Goal: Information Seeking & Learning: Learn about a topic

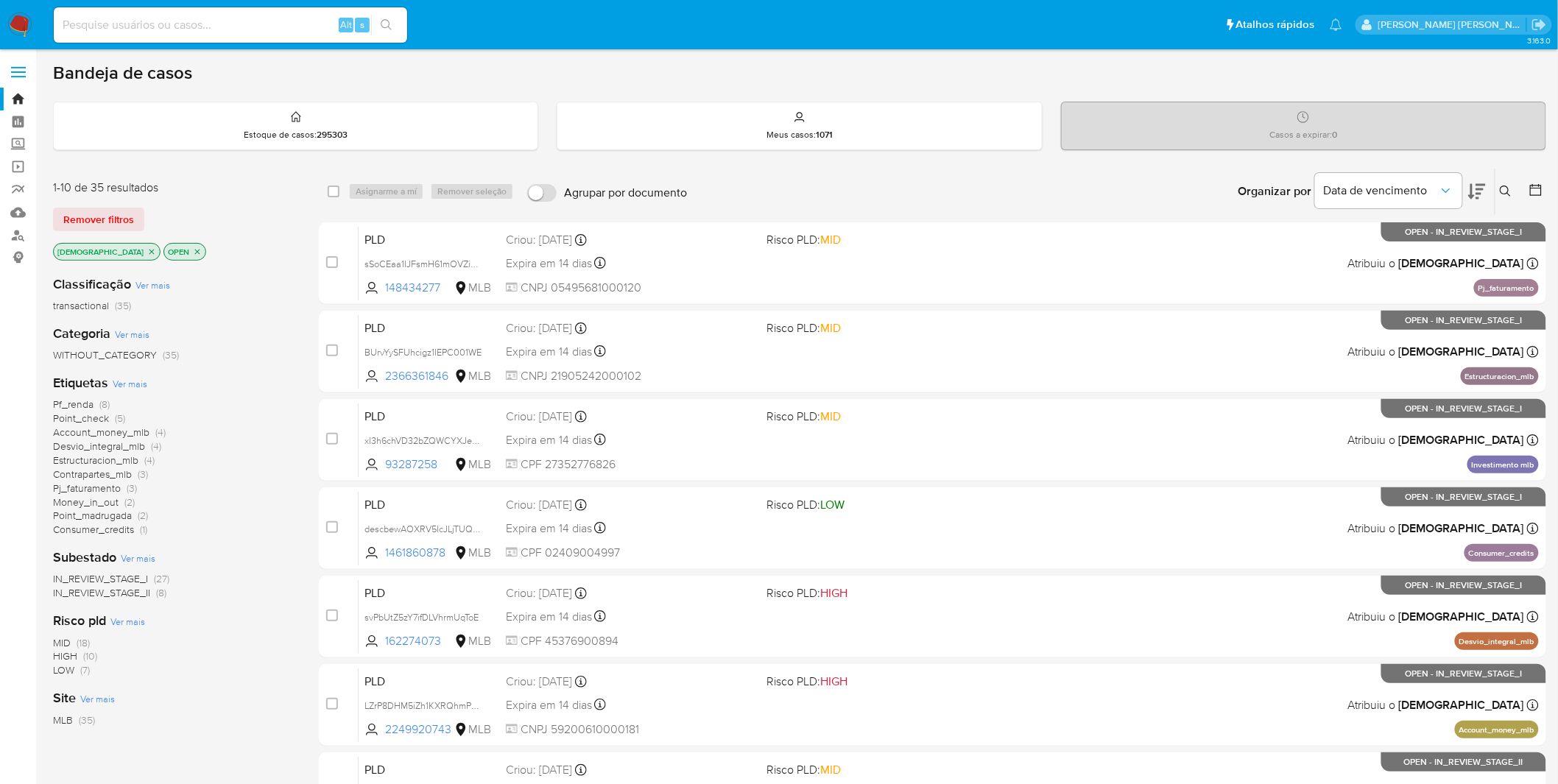
click at [249, 25] on input at bounding box center [230, 25] width 353 height 19
paste input "0F4Dn9I6r7BGEIxTnADOXS8H"
type input "0F4Dn9I6r7BGEIxTnADOXS8H"
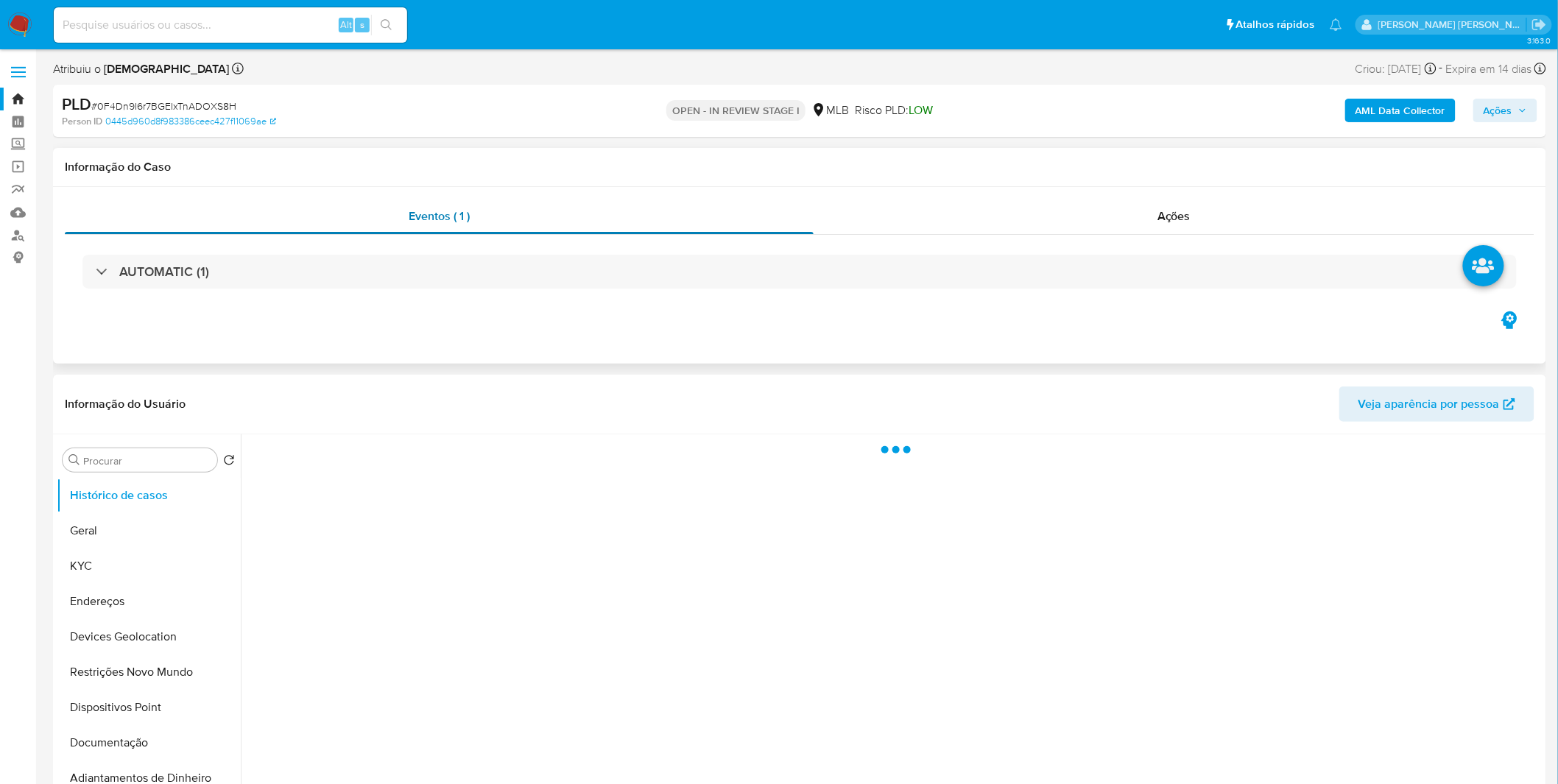
select select "10"
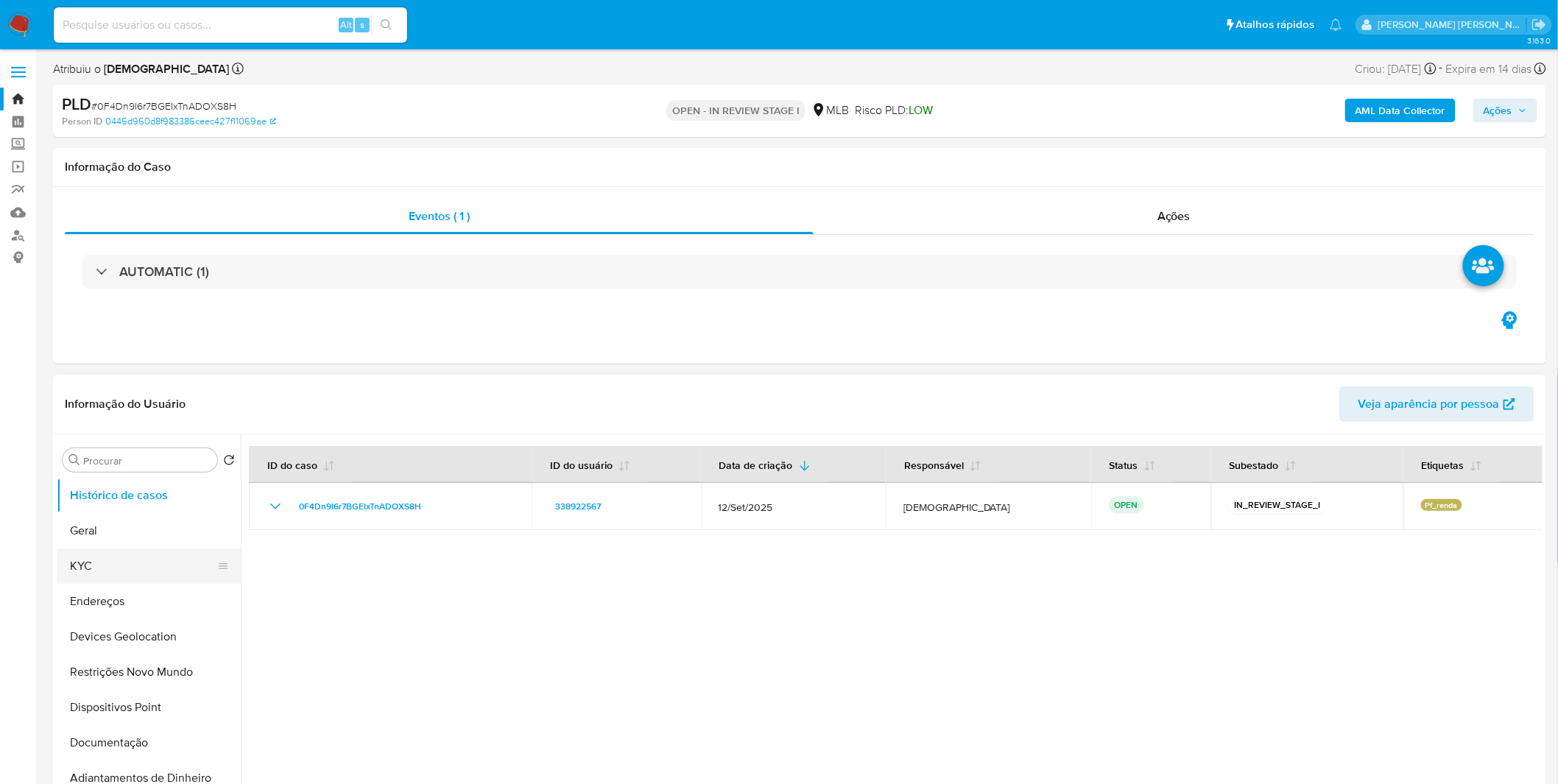
click at [170, 515] on button "KYC" at bounding box center [142, 566] width 172 height 35
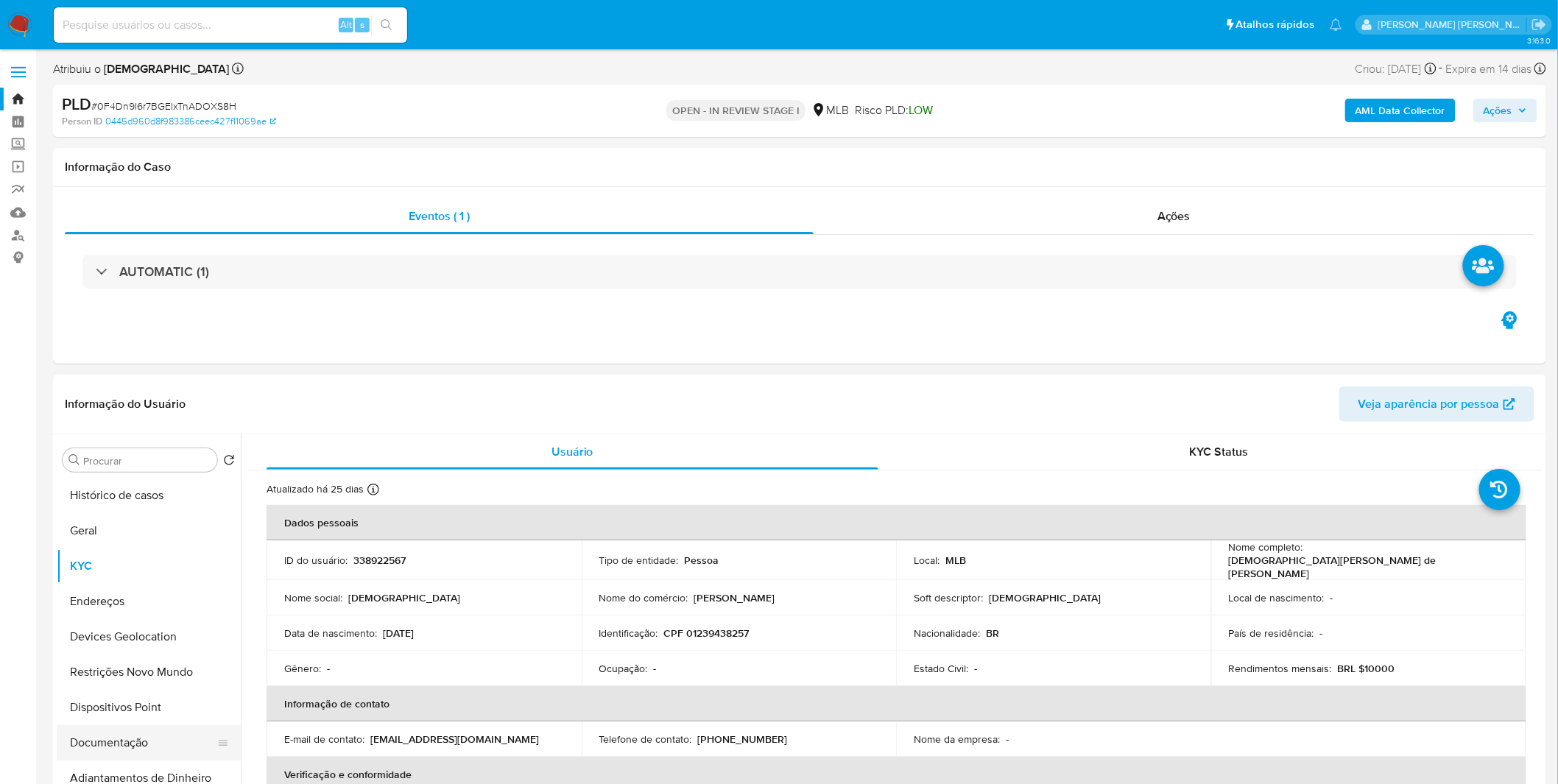
click at [140, 515] on button "Documentação" at bounding box center [142, 743] width 172 height 35
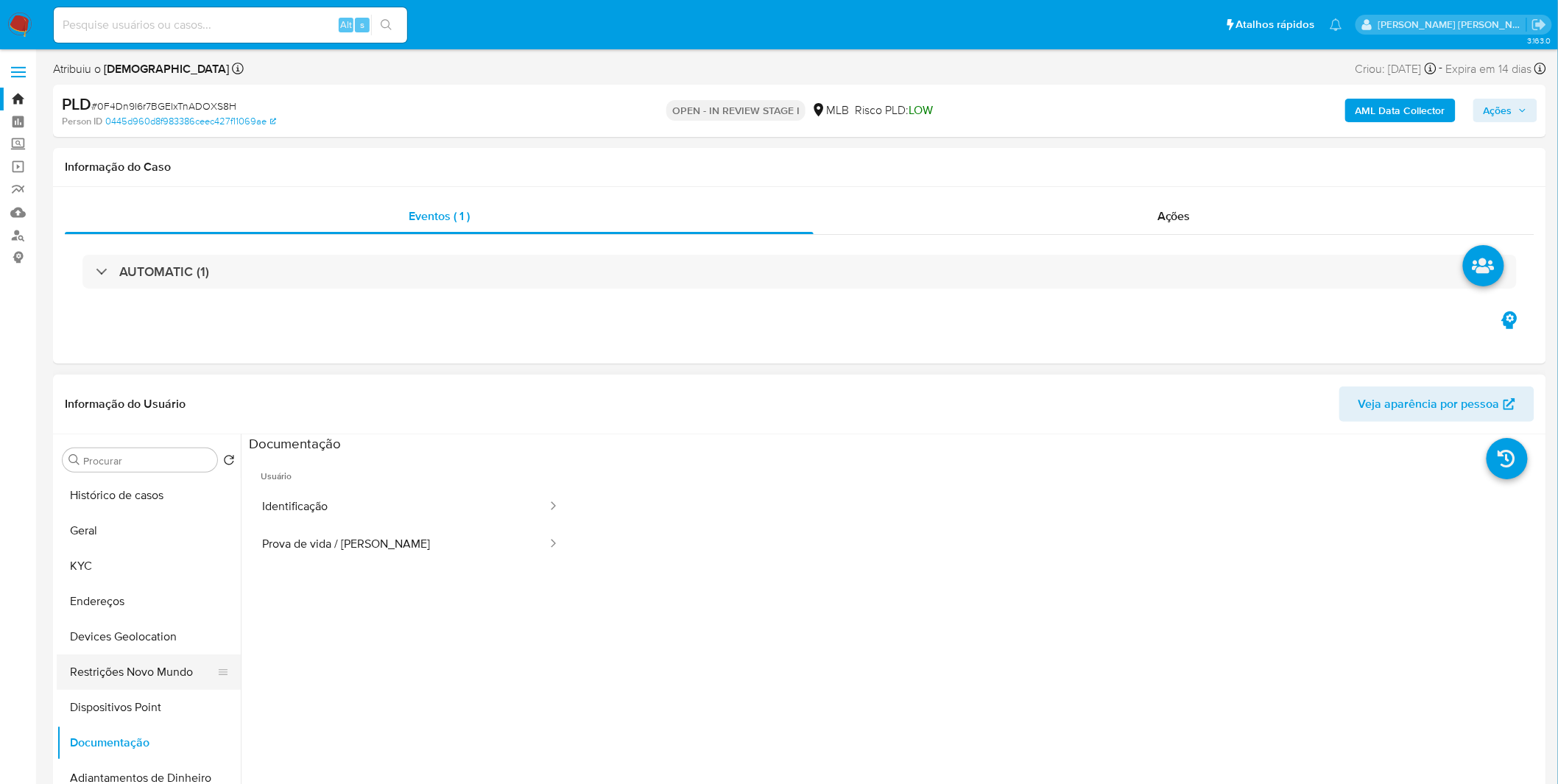
click at [177, 515] on button "Restrições Novo Mundo" at bounding box center [142, 672] width 172 height 35
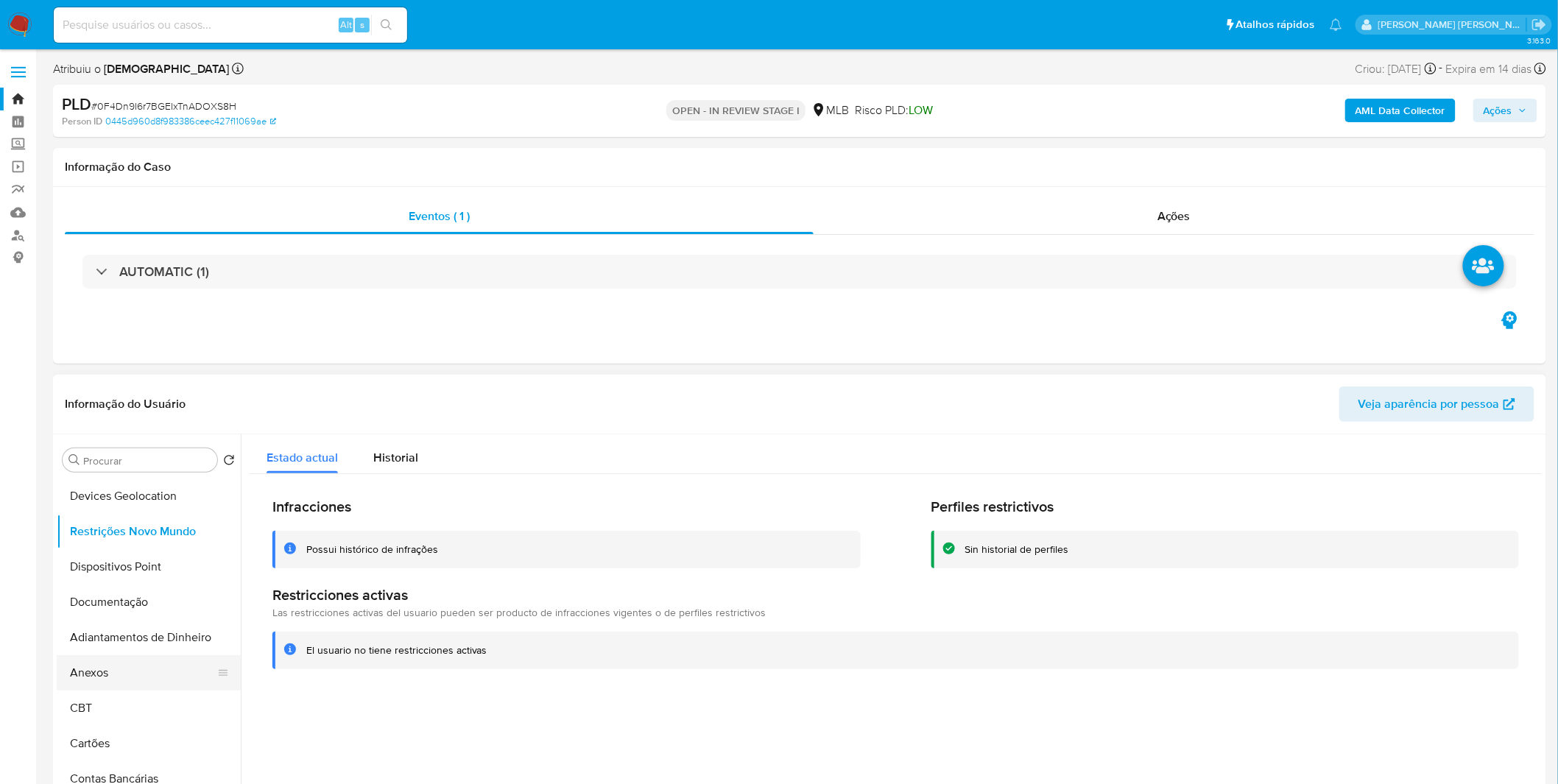
scroll to position [163, 0]
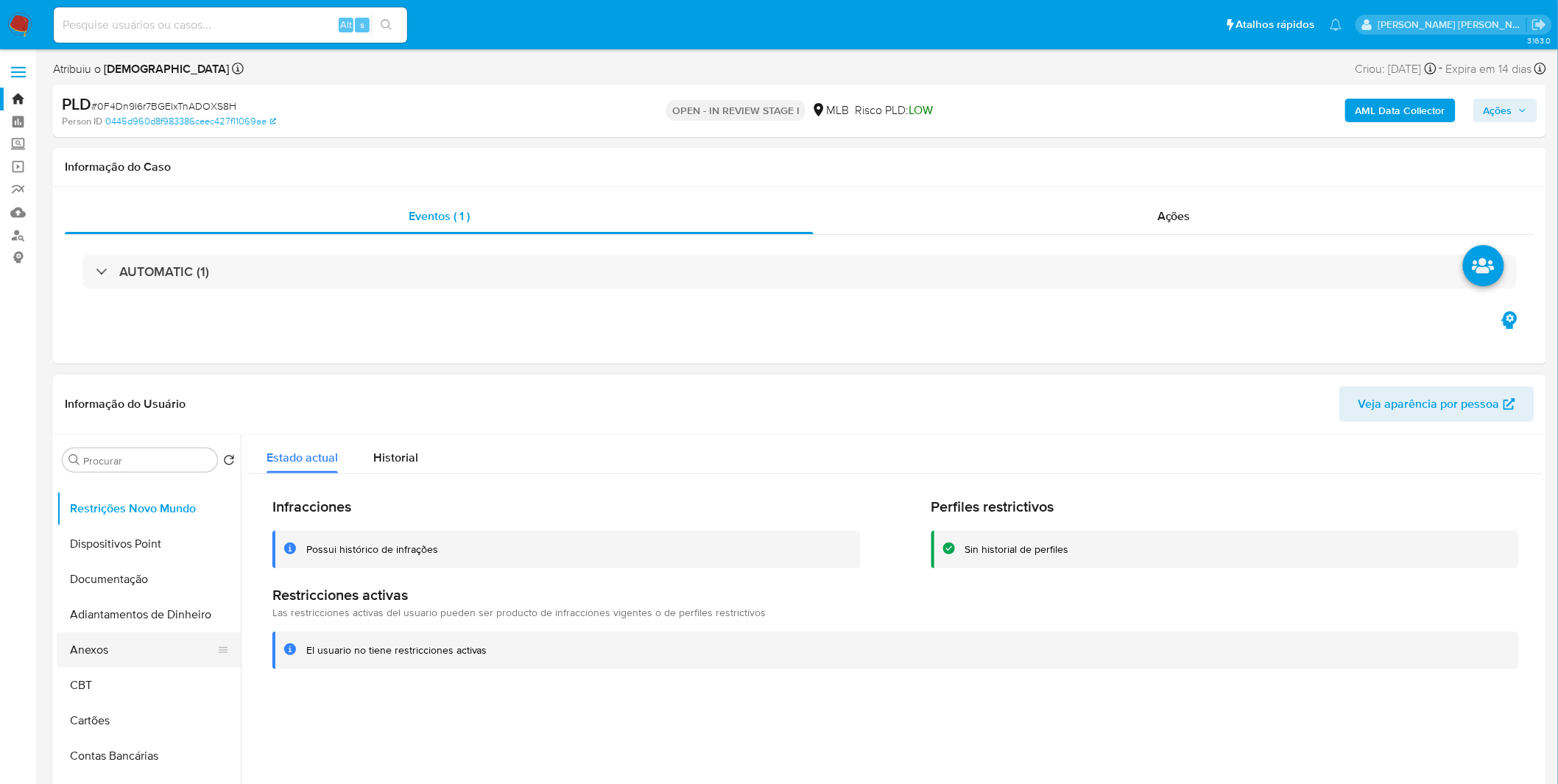
click at [125, 515] on button "Anexos" at bounding box center [142, 649] width 172 height 35
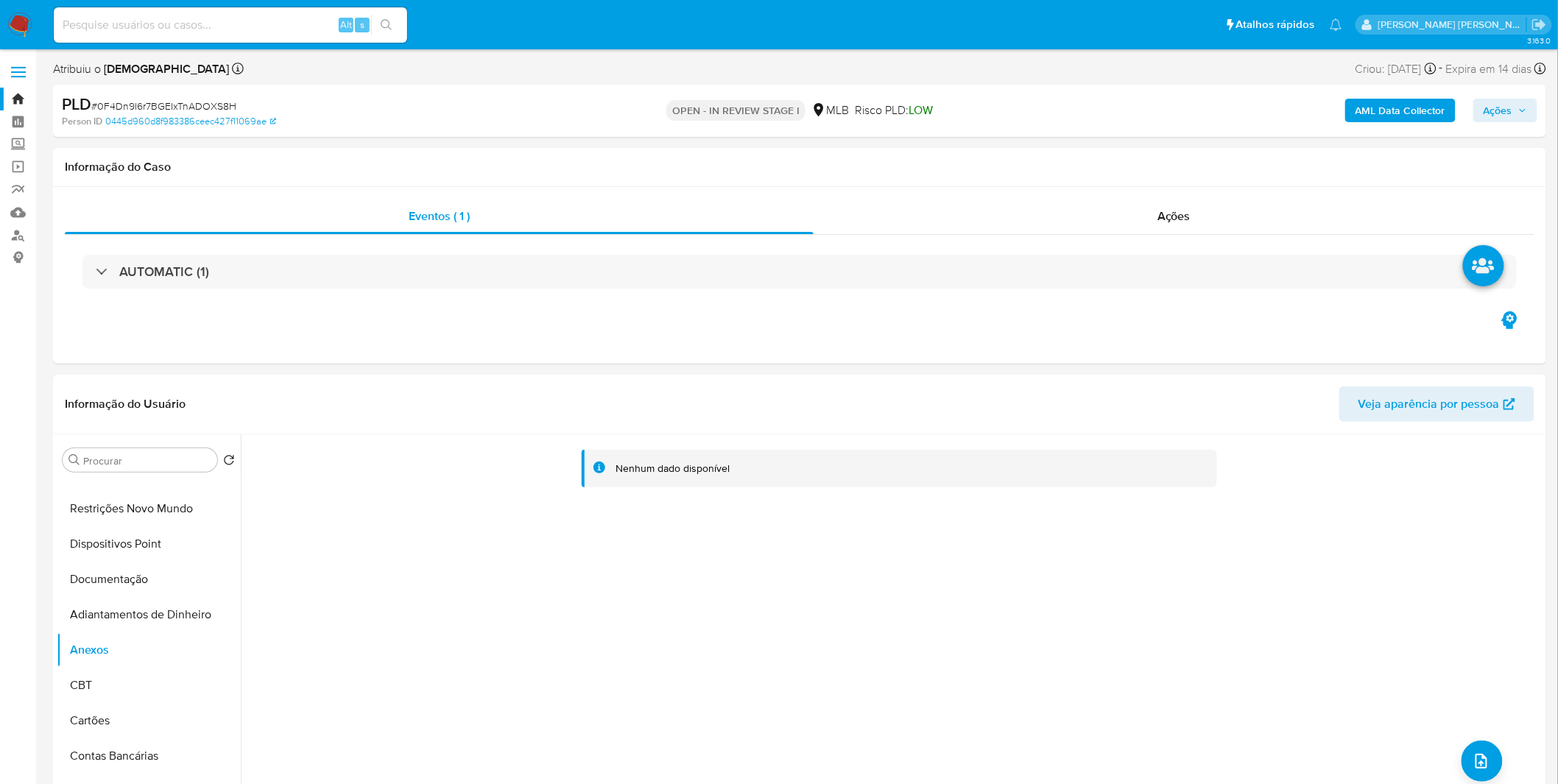
click at [1046, 115] on b "AML Data Collector" at bounding box center [1400, 110] width 90 height 23
click at [1046, 114] on b "AML Data Collector" at bounding box center [1400, 110] width 90 height 23
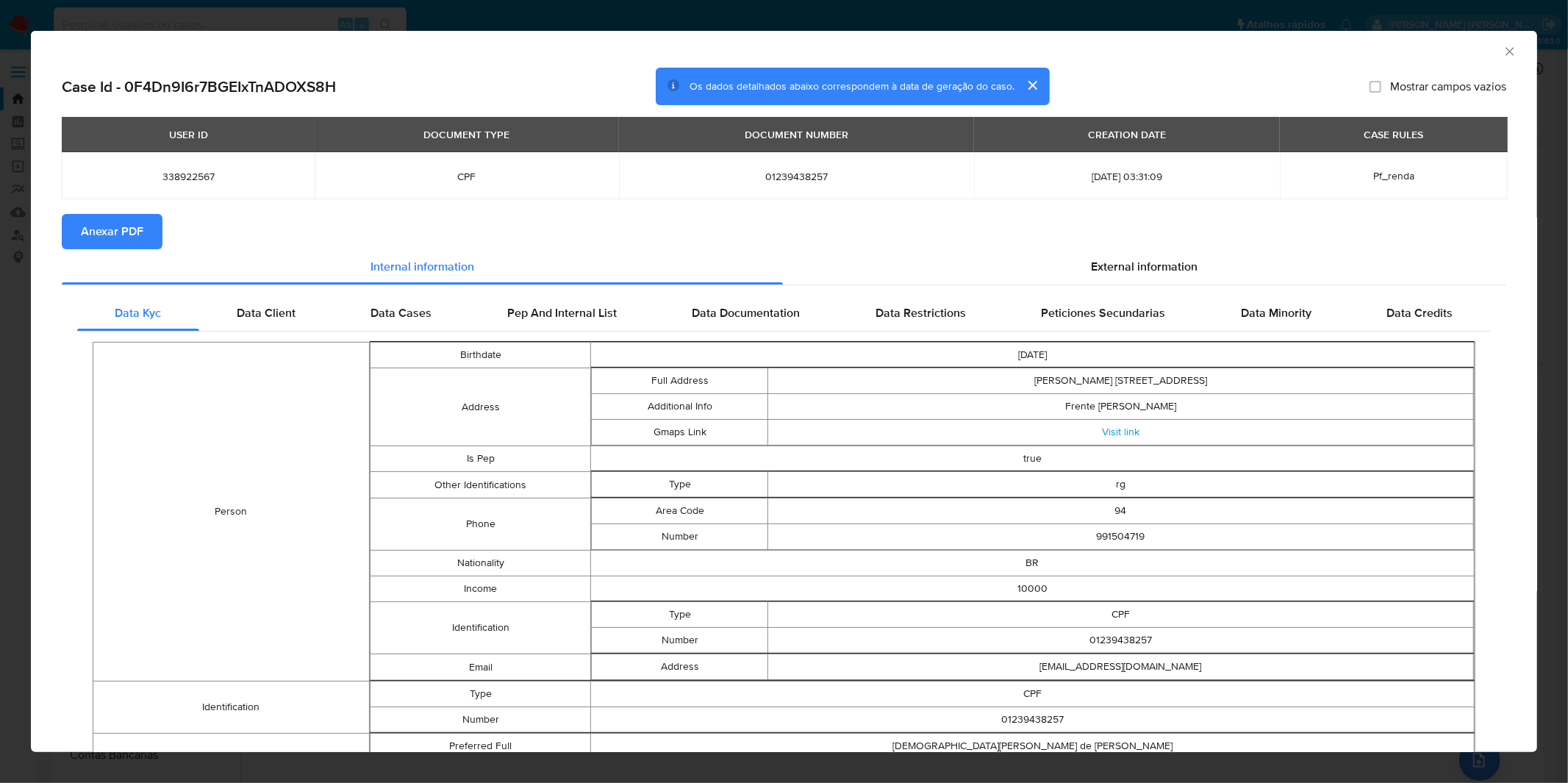
click at [88, 222] on span "Anexar PDF" at bounding box center [112, 232] width 62 height 33
click at [528, 3] on div "AML Data Collector Case Id - 0F4Dn9I6r7BGEIxTnADOXS8H Os dados detalhados abaix…" at bounding box center [784, 392] width 1568 height 783
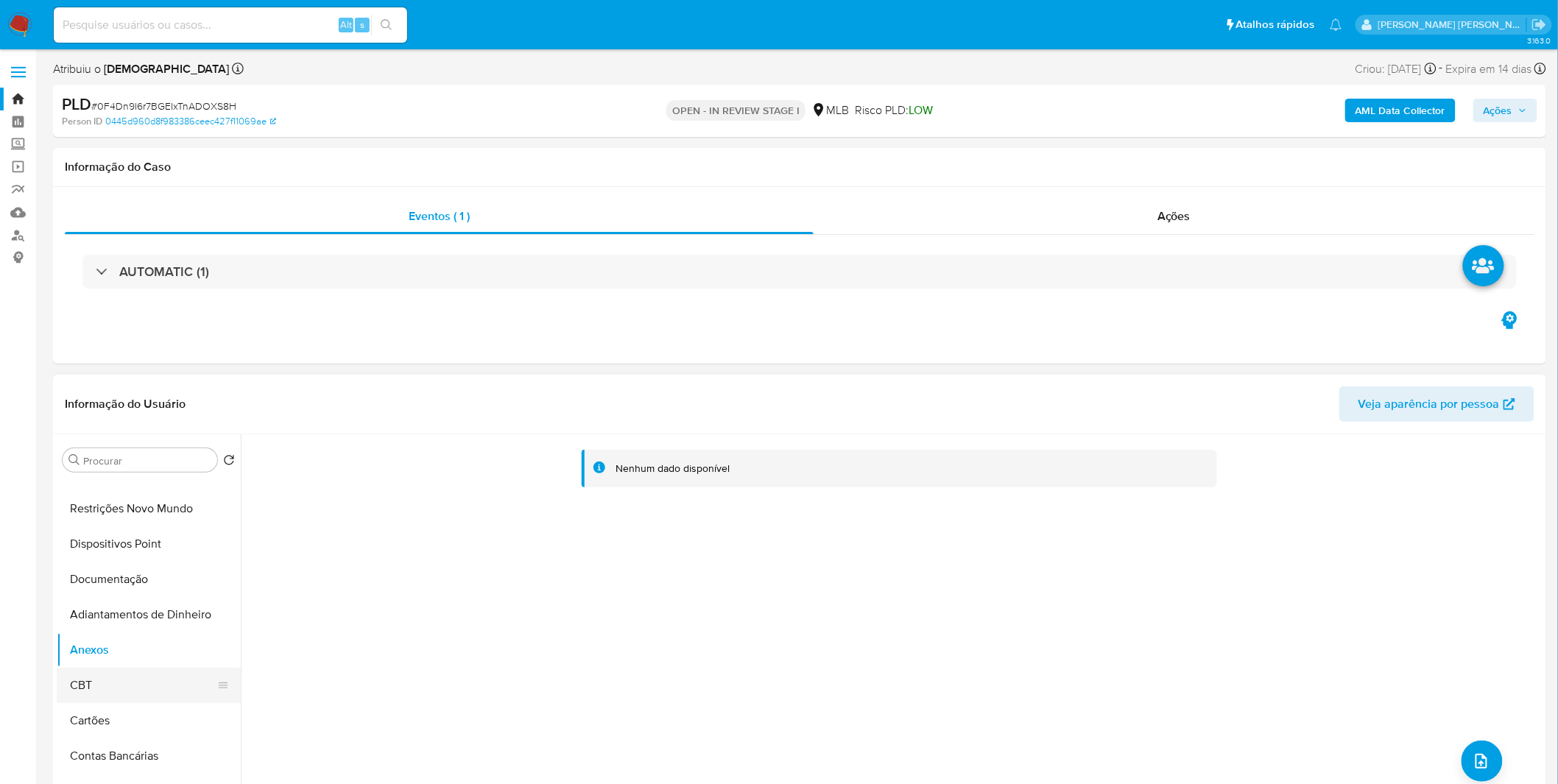
click at [138, 515] on button "CBT" at bounding box center [142, 685] width 172 height 35
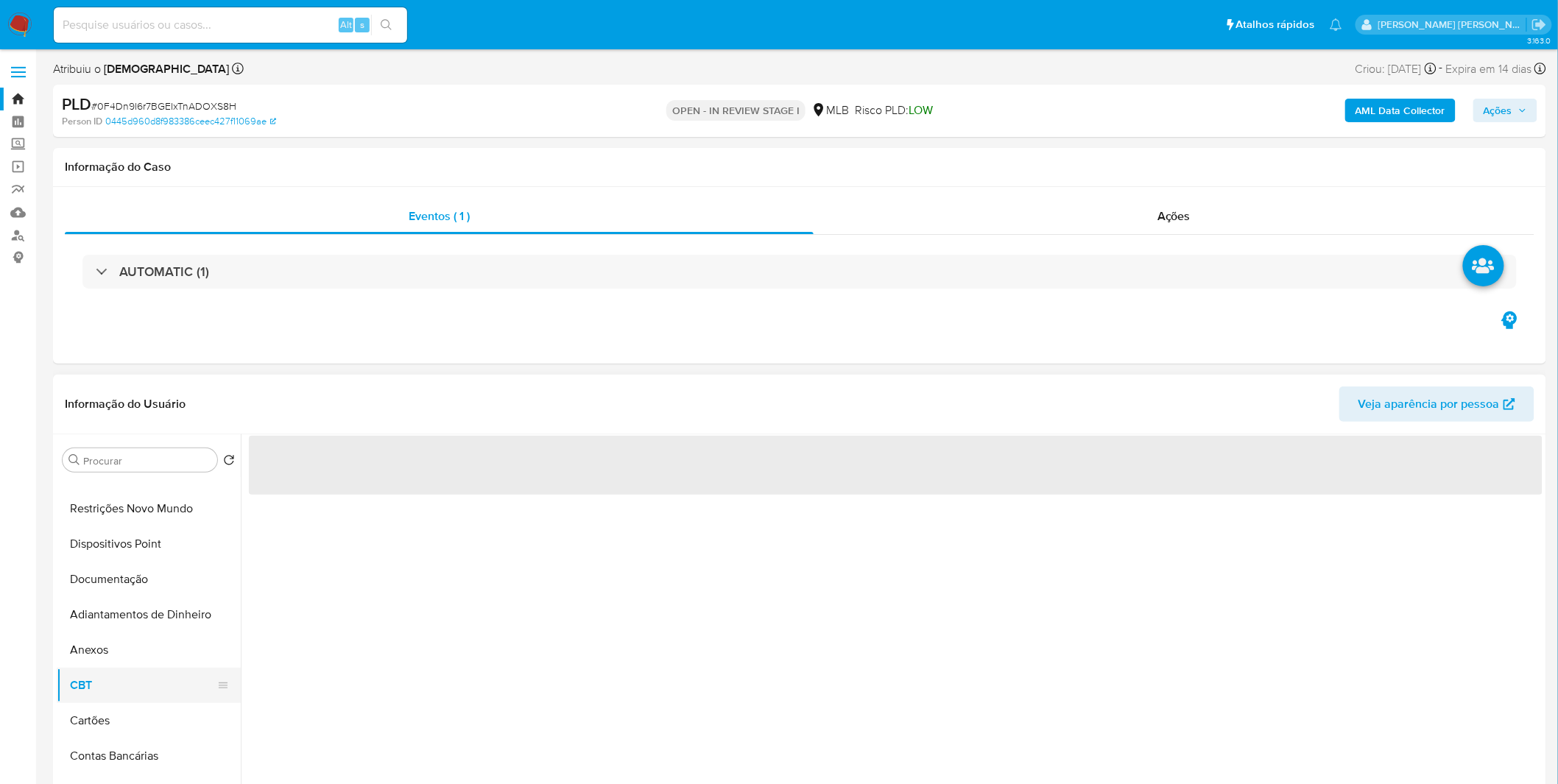
click at [138, 515] on button "CBT" at bounding box center [142, 685] width 172 height 35
click at [135, 515] on button "Anexos" at bounding box center [142, 649] width 172 height 35
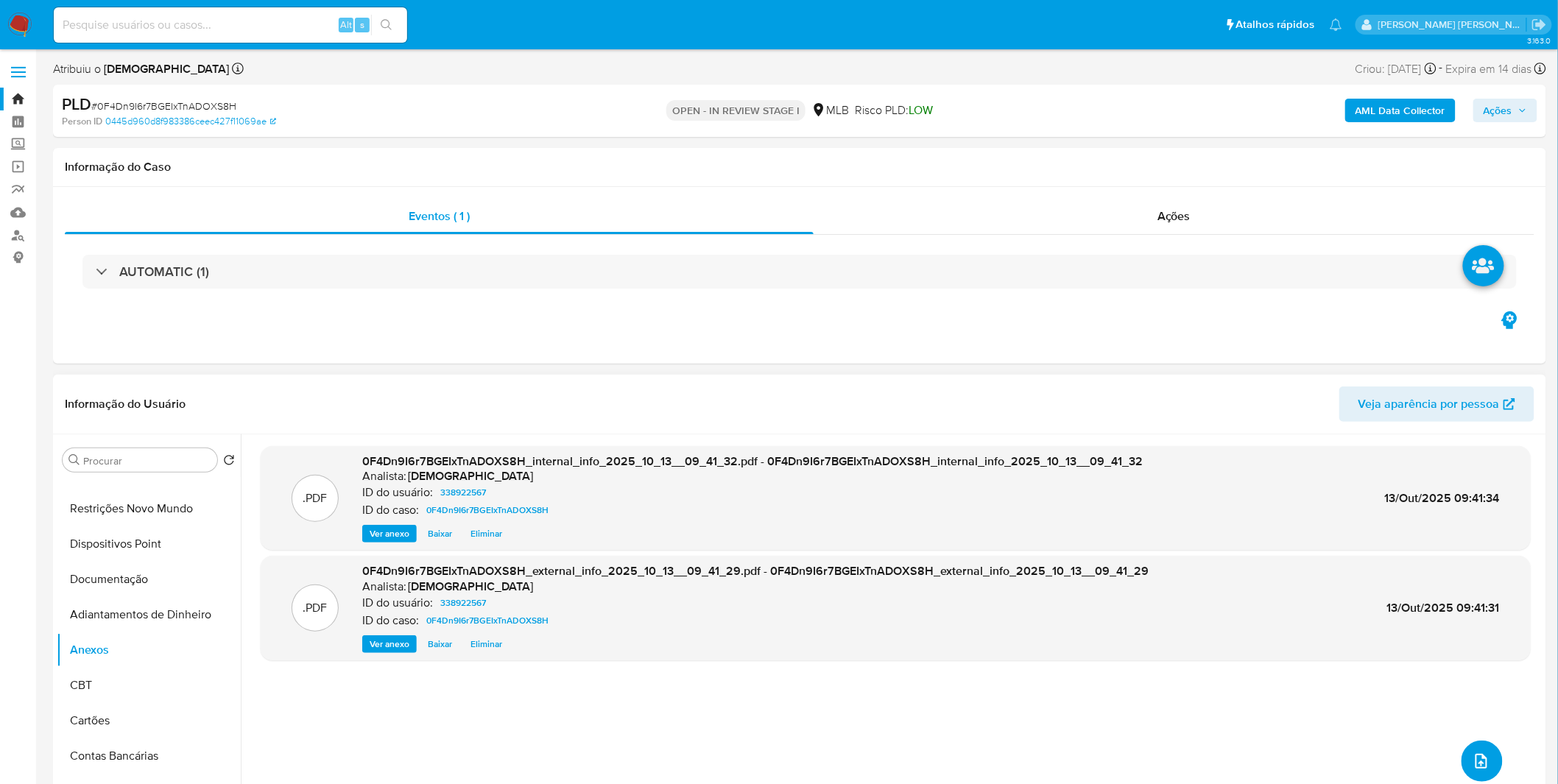
click at [1046, 515] on icon "upload-file" at bounding box center [1481, 761] width 17 height 17
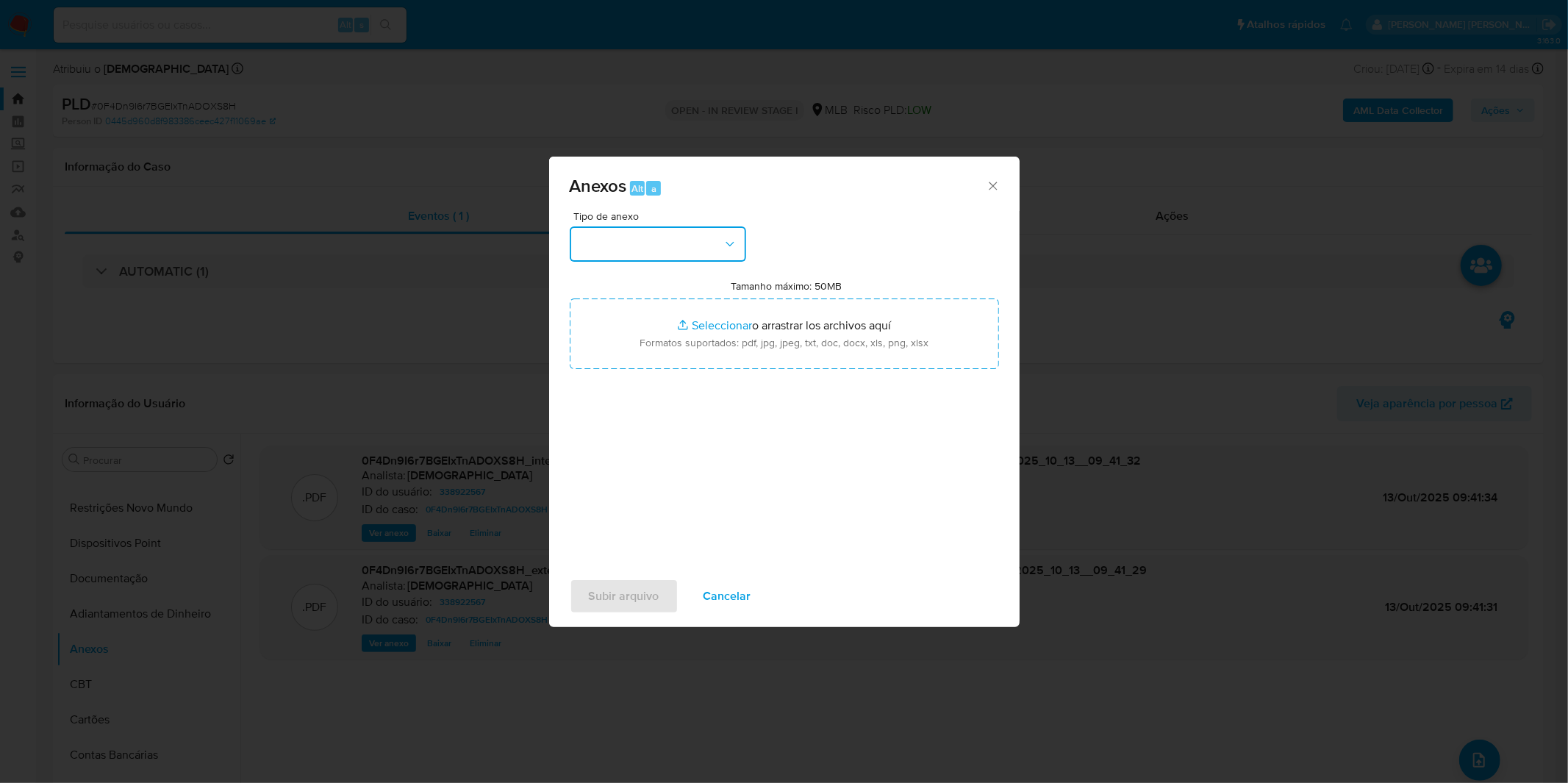
click at [632, 255] on button "button" at bounding box center [658, 244] width 177 height 35
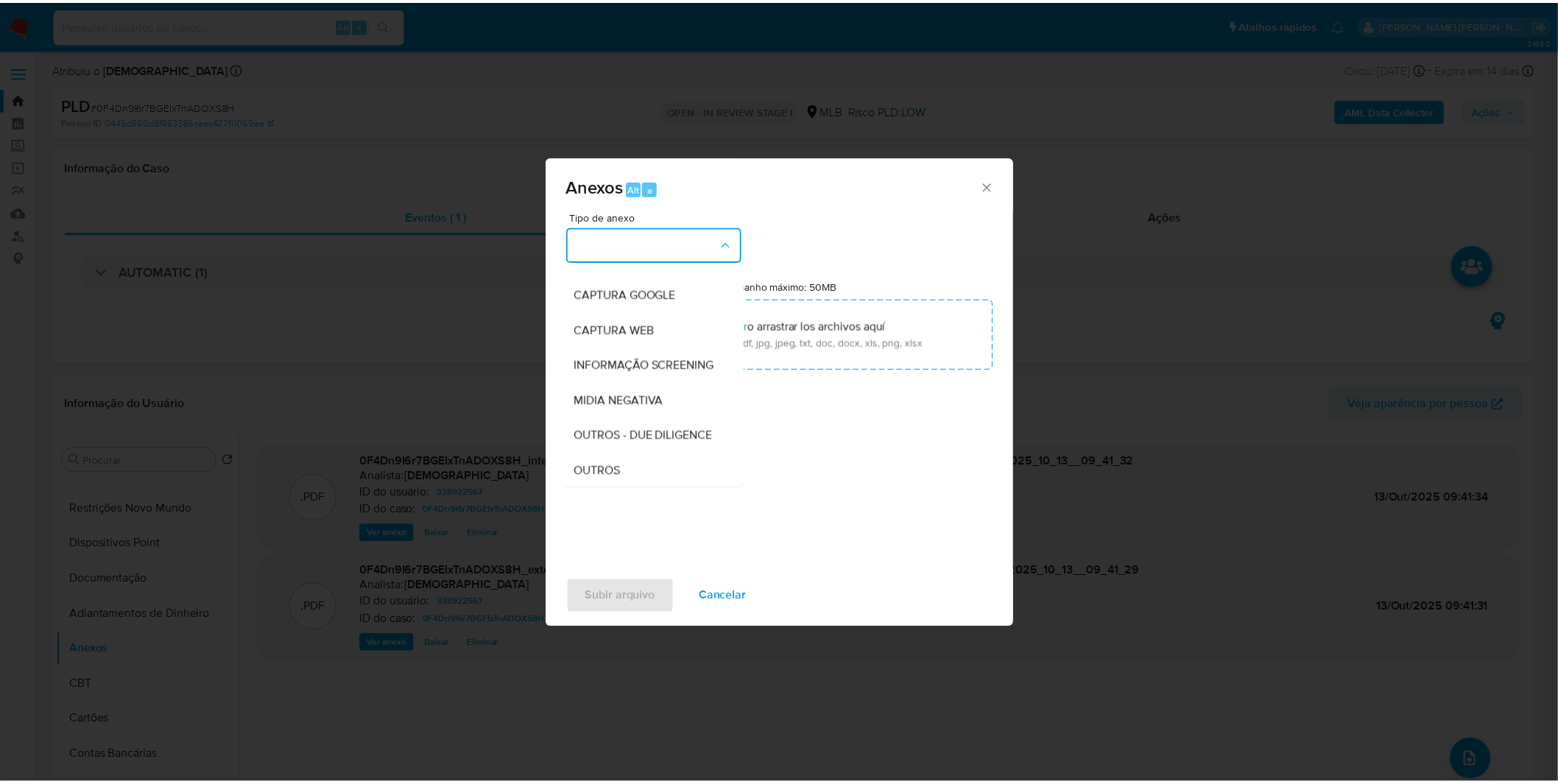
scroll to position [226, 0]
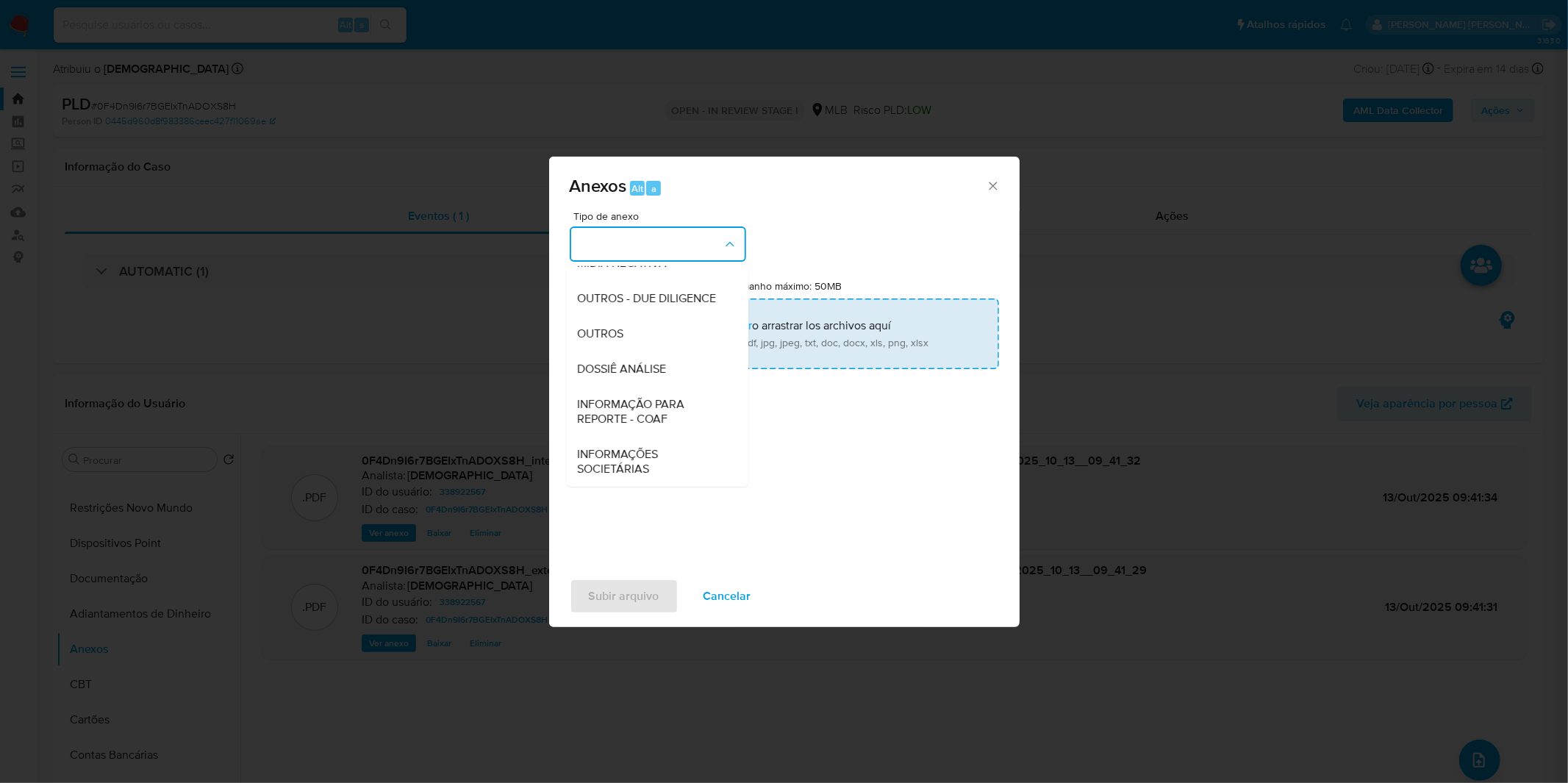
click at [624, 335] on span "OUTROS" at bounding box center [601, 333] width 47 height 15
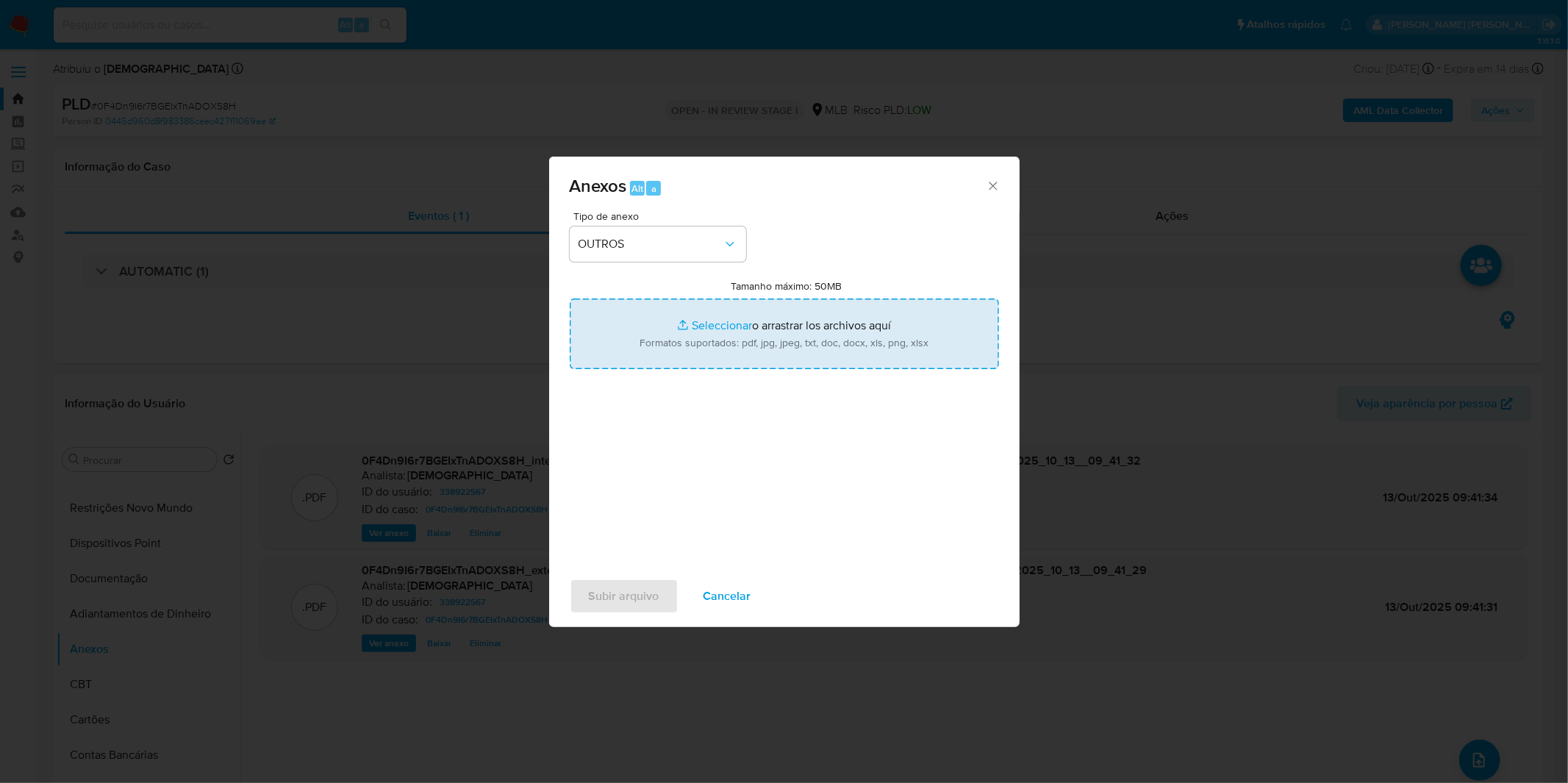
click at [680, 322] on input "Tamanho máximo: 50MB Seleccionar archivos" at bounding box center [785, 334] width 430 height 71
type input "C:\fakepath\Mulan 338922567_2025_10_02_09_30_58.xlsx"
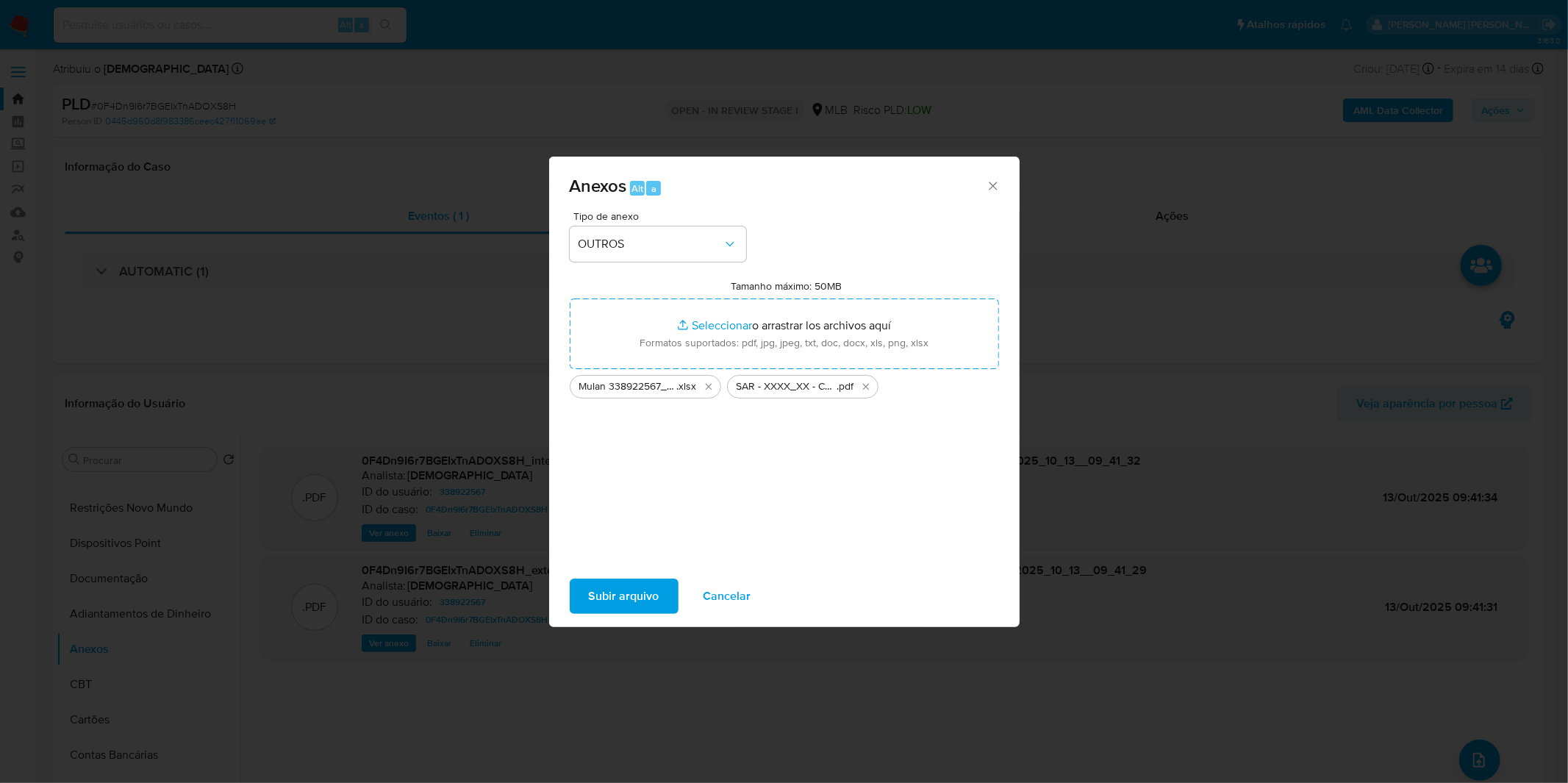
click at [605, 515] on span "Subir arquivo" at bounding box center [624, 597] width 71 height 33
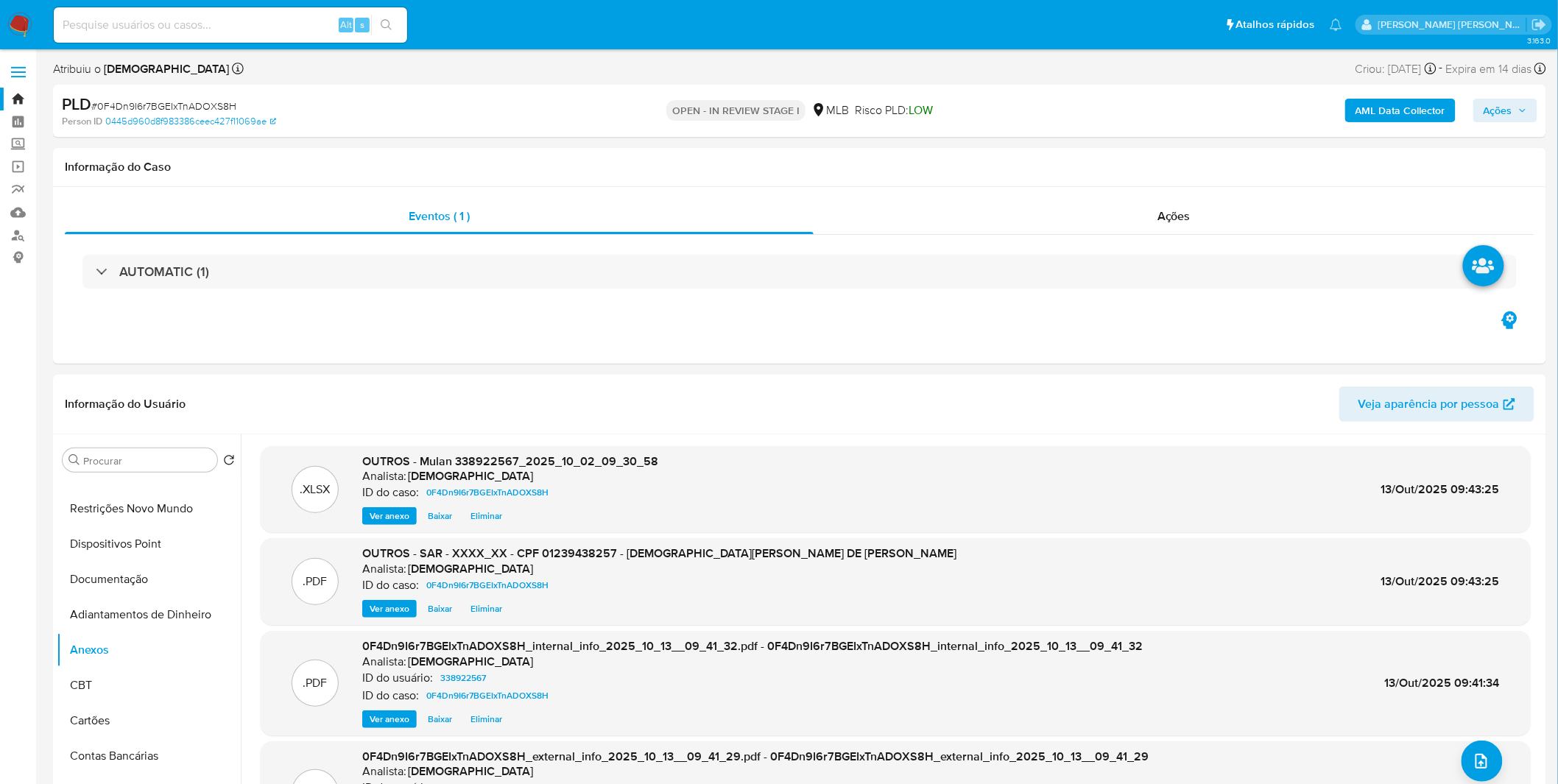
click at [1046, 112] on button "Ações" at bounding box center [1505, 110] width 64 height 23
click at [1046, 179] on div "Enviar" at bounding box center [1184, 273] width 681 height 193
click at [1046, 155] on span "Resolução do caso" at bounding box center [1077, 157] width 99 height 17
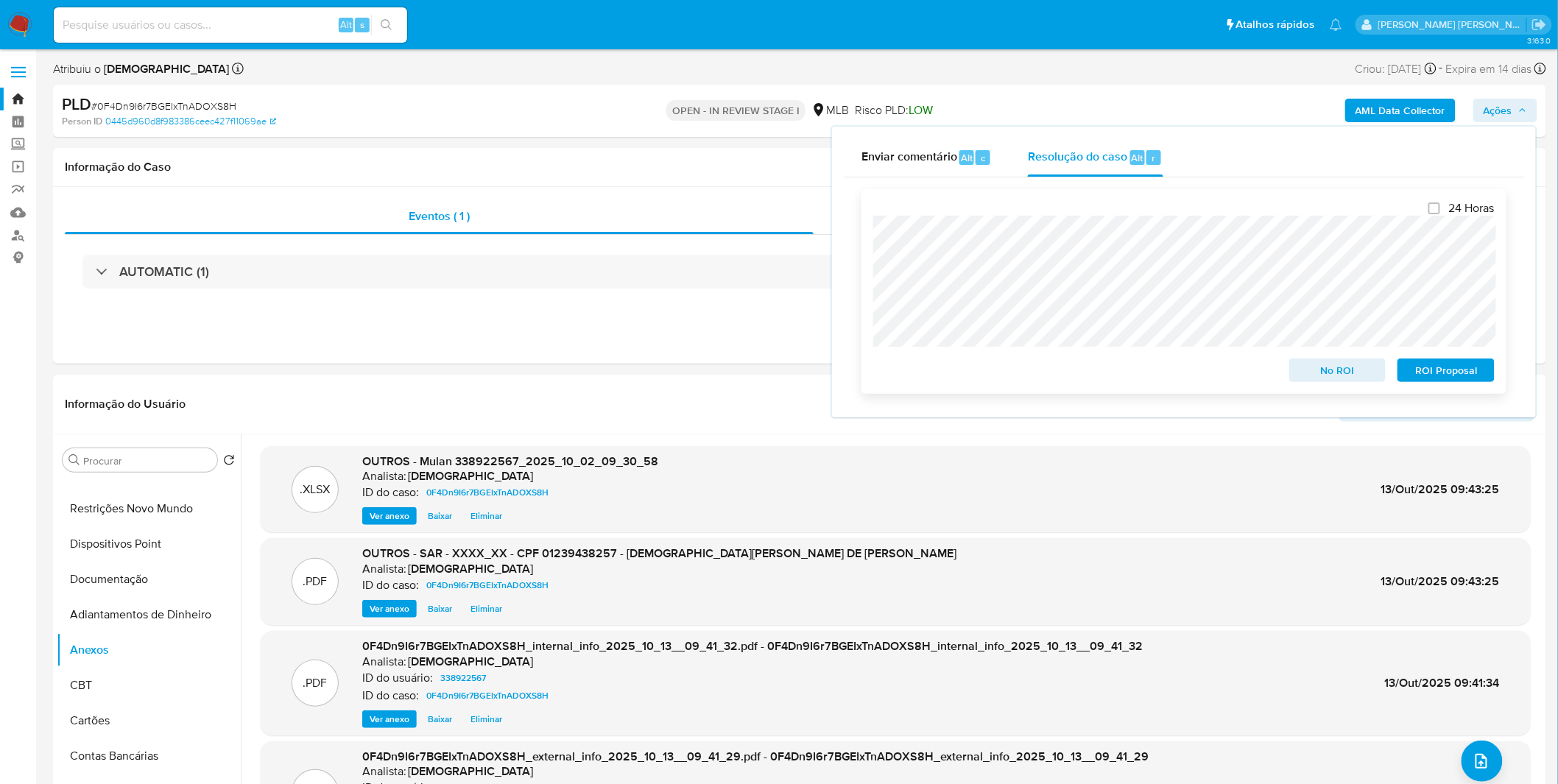
click at [1046, 381] on span "ROI Proposal" at bounding box center [1446, 370] width 77 height 21
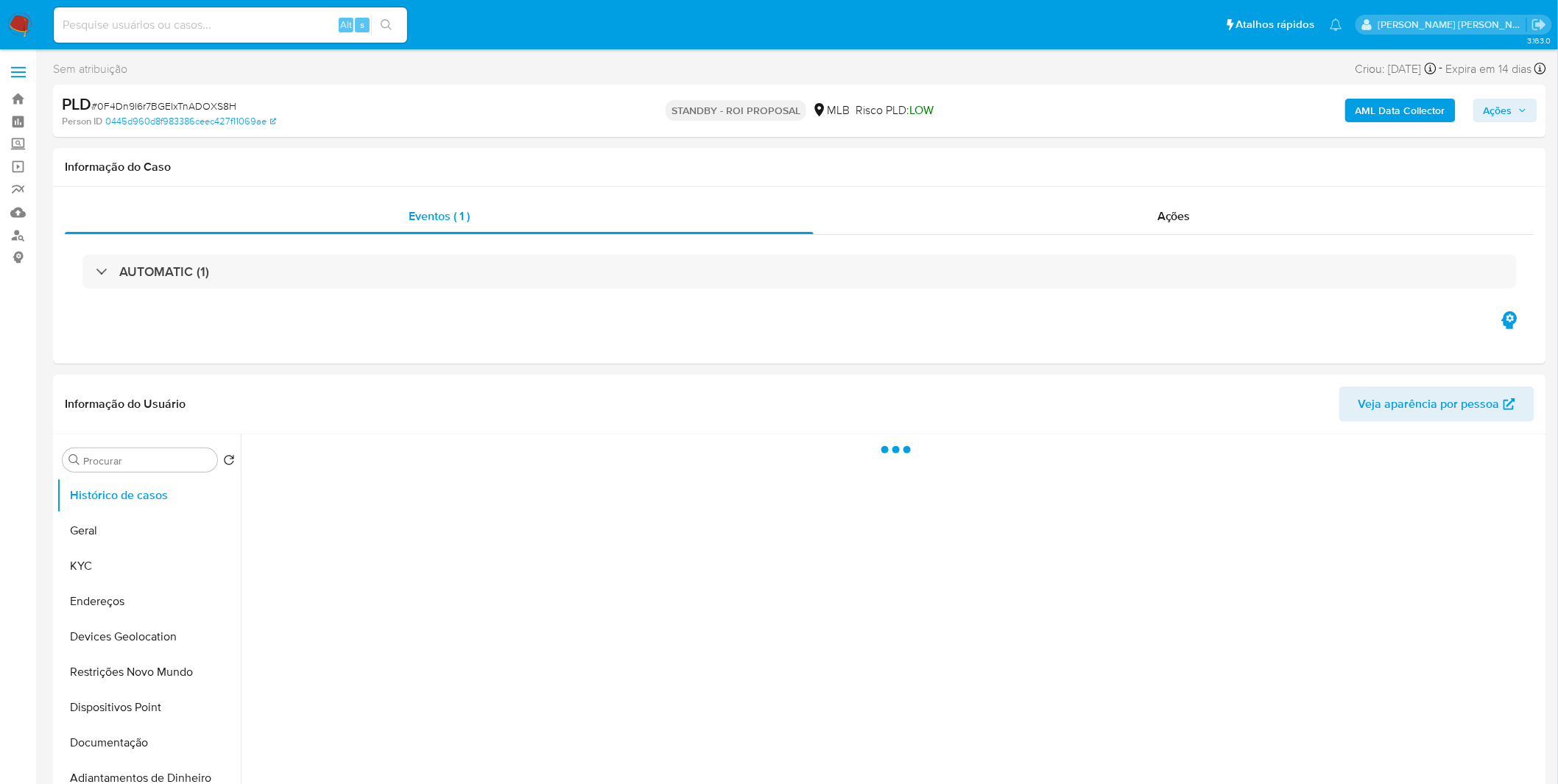
select select "10"
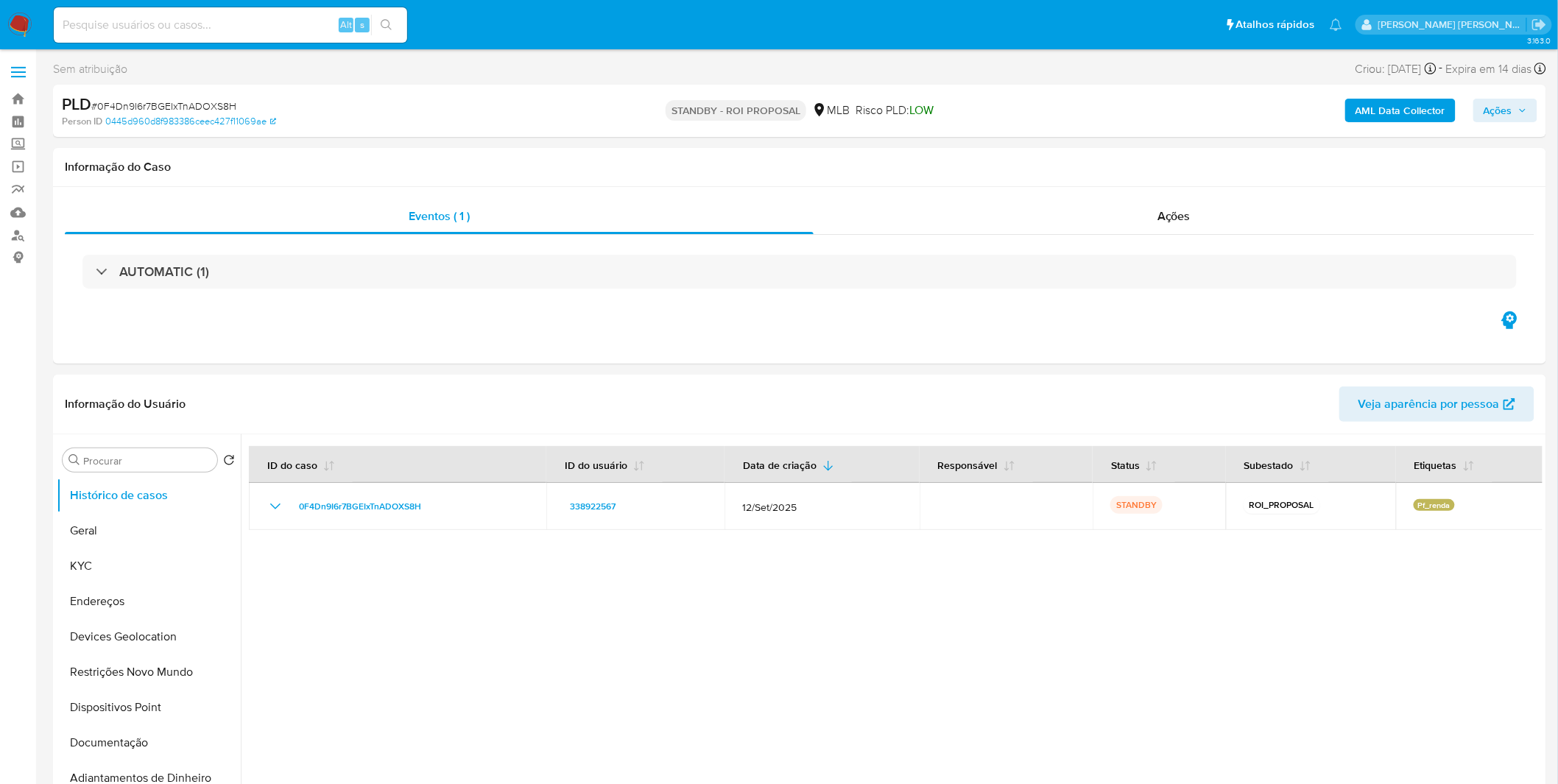
click at [22, 22] on img at bounding box center [20, 24] width 25 height 25
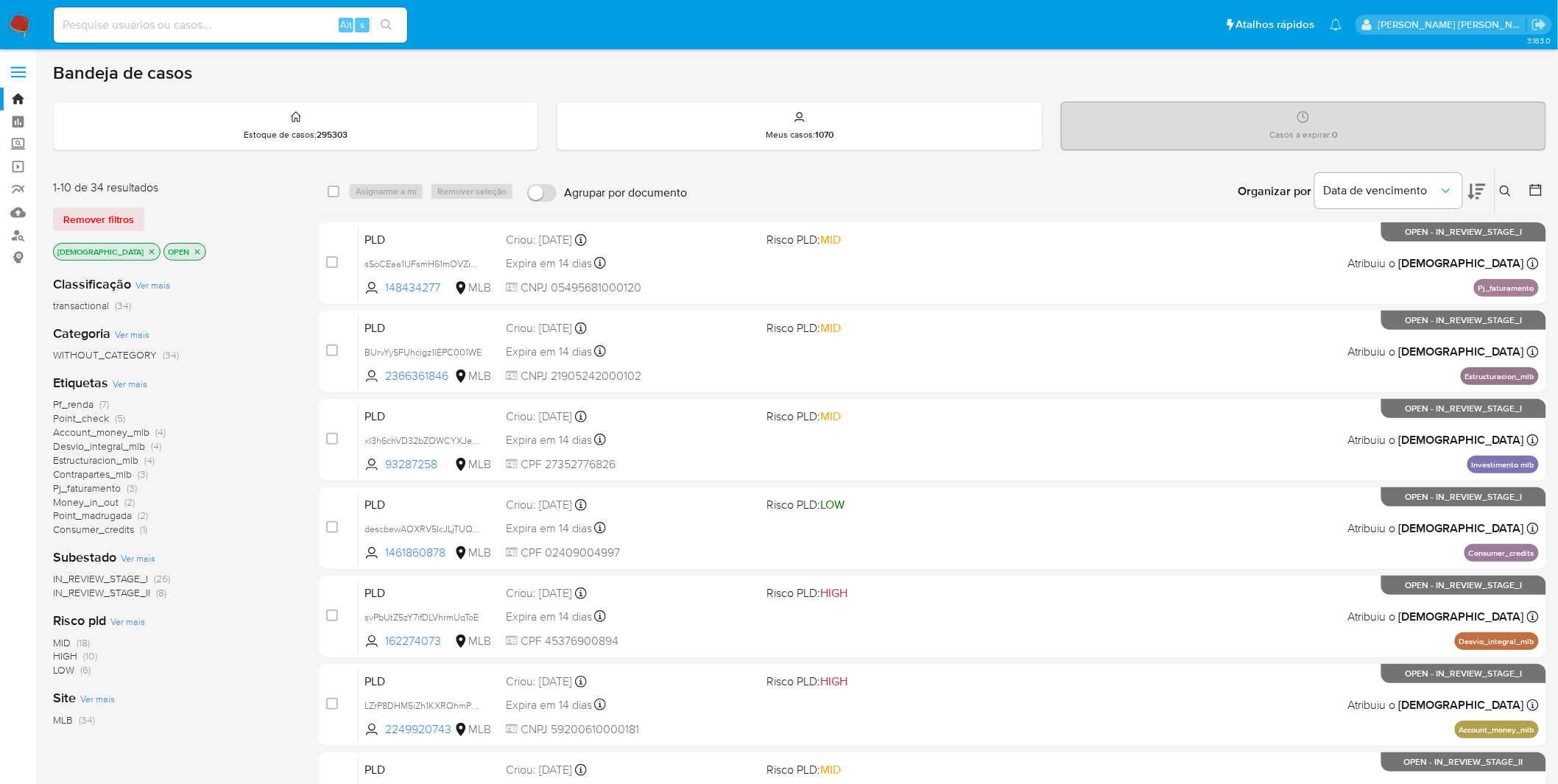
click at [304, 26] on input at bounding box center [230, 25] width 353 height 19
paste input "0GbMs7K4D7FCdSOD3HrdSBSH"
click at [303, 26] on input at bounding box center [230, 25] width 353 height 19
type input "0GbMs7K4D7FCdSOD3HrdSBSH"
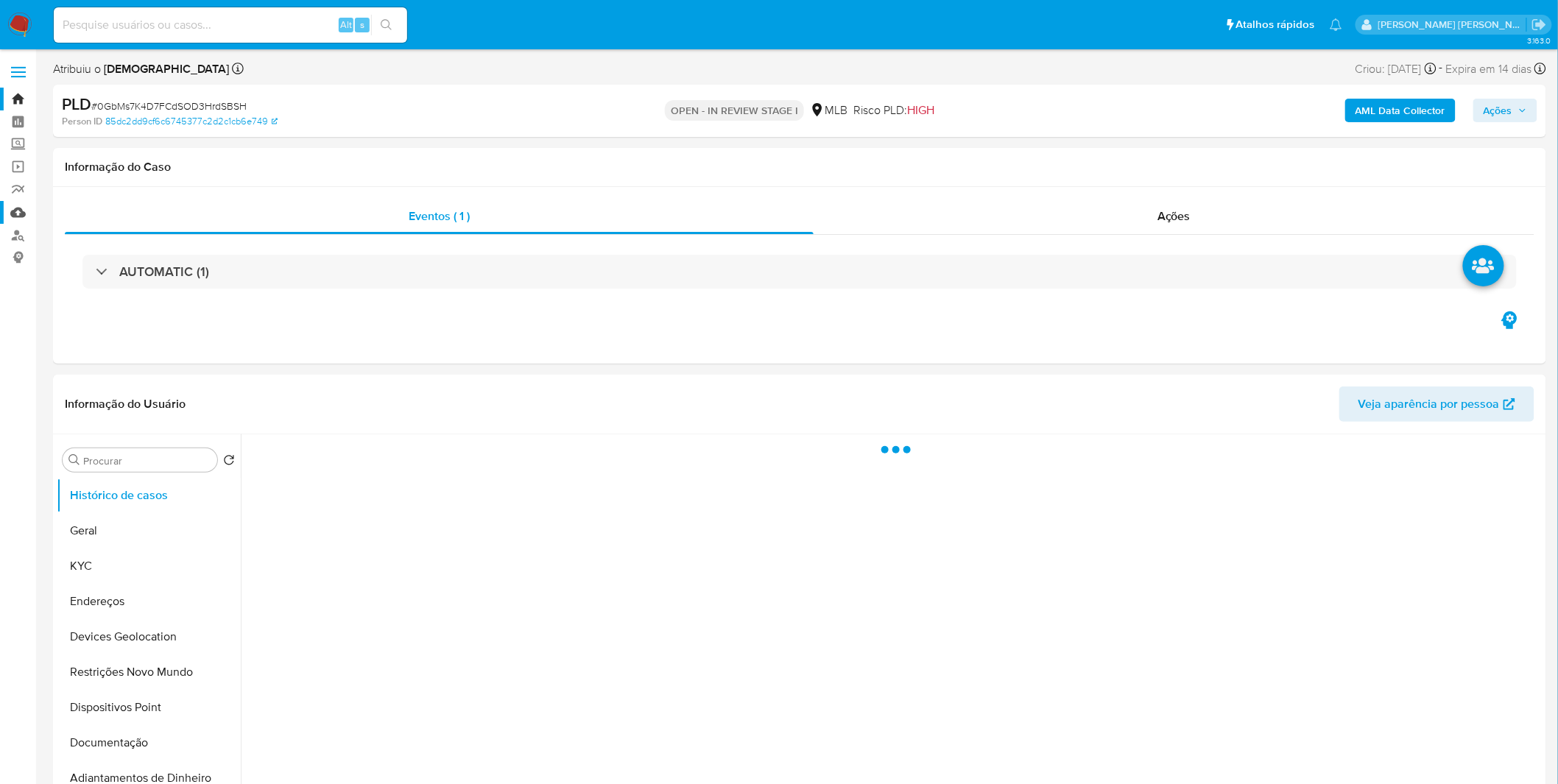
select select "10"
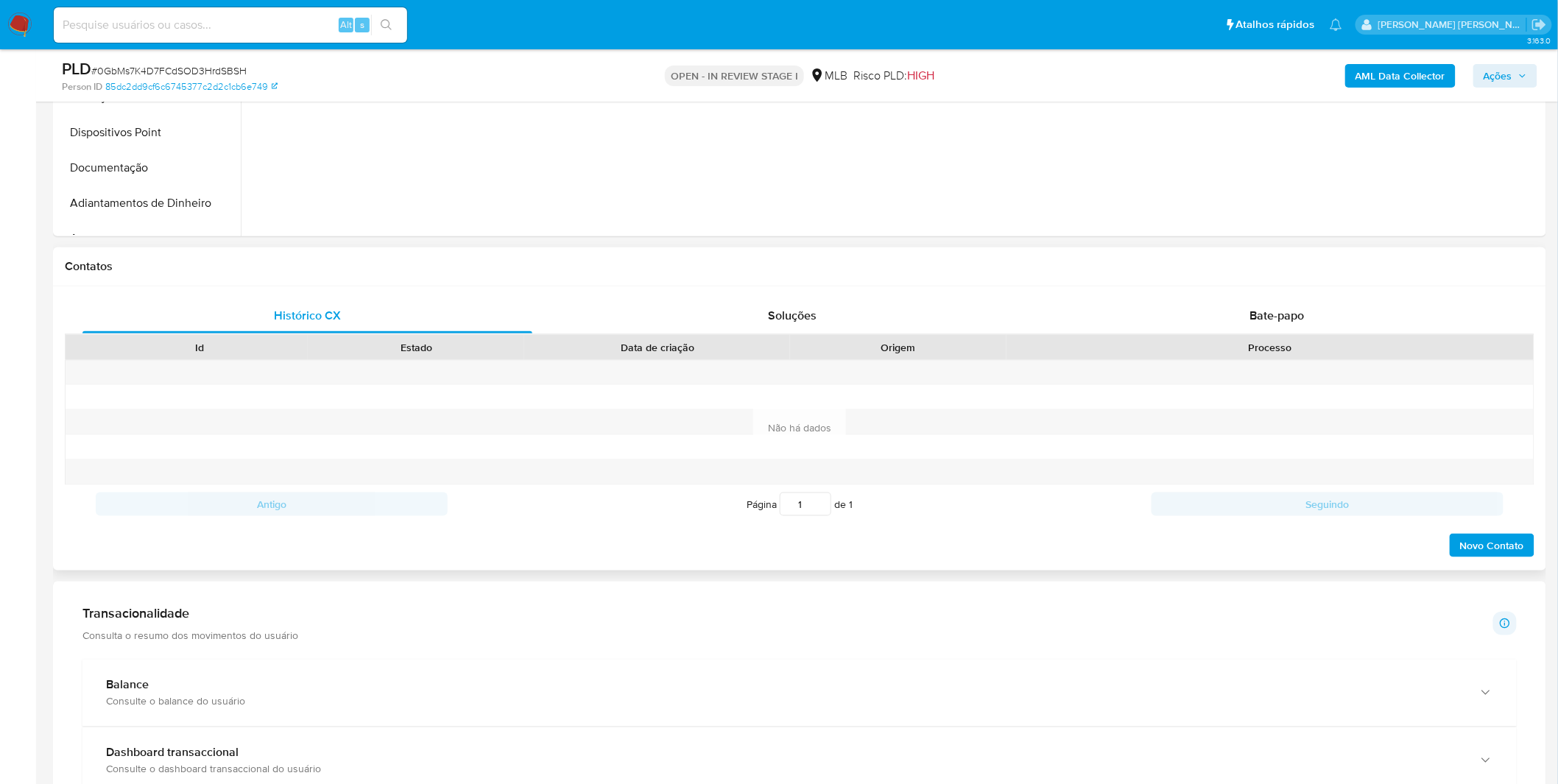
scroll to position [490, 0]
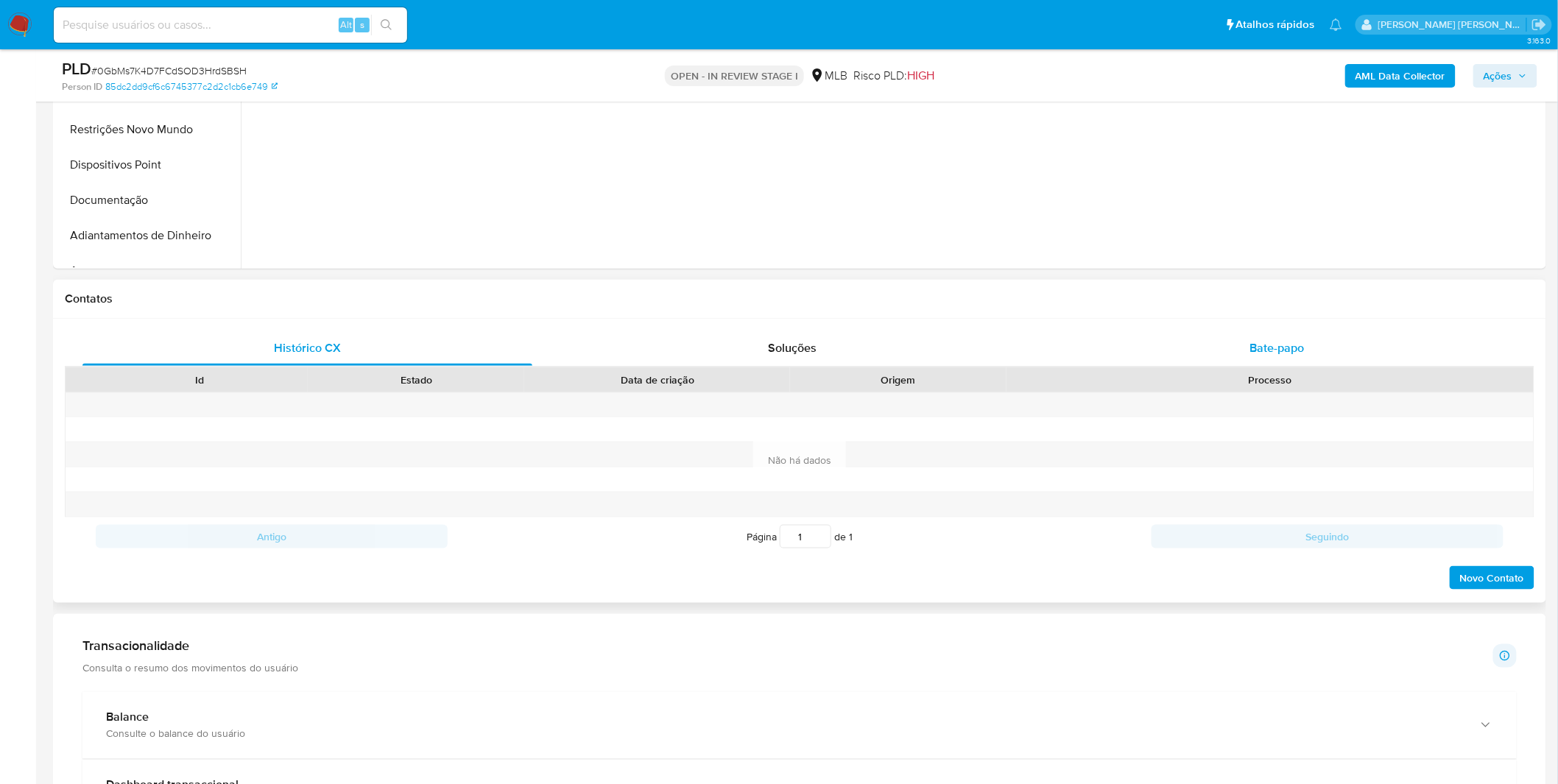
click at [1240, 350] on div "Bate-papo" at bounding box center [1276, 348] width 450 height 35
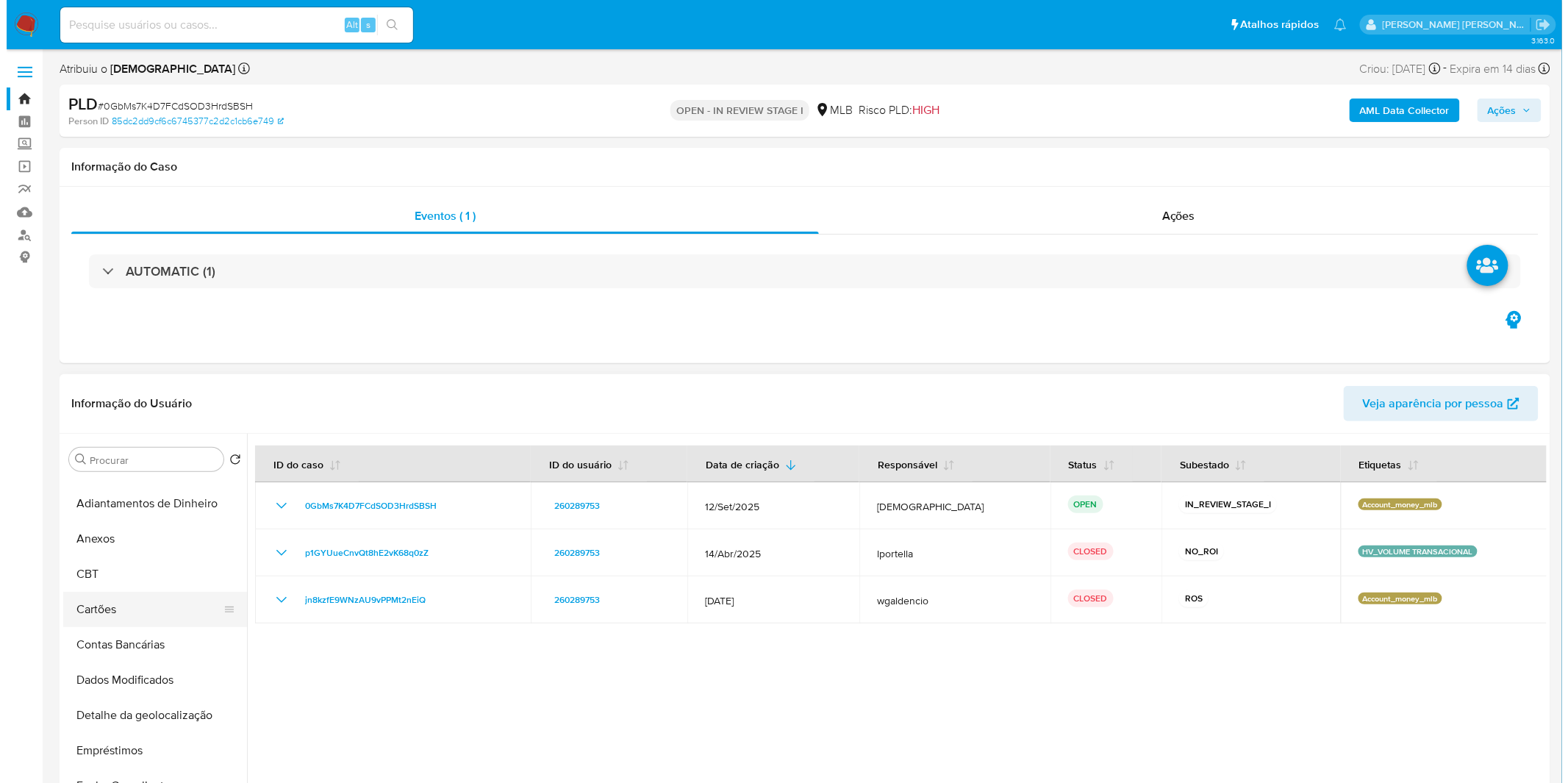
scroll to position [244, 0]
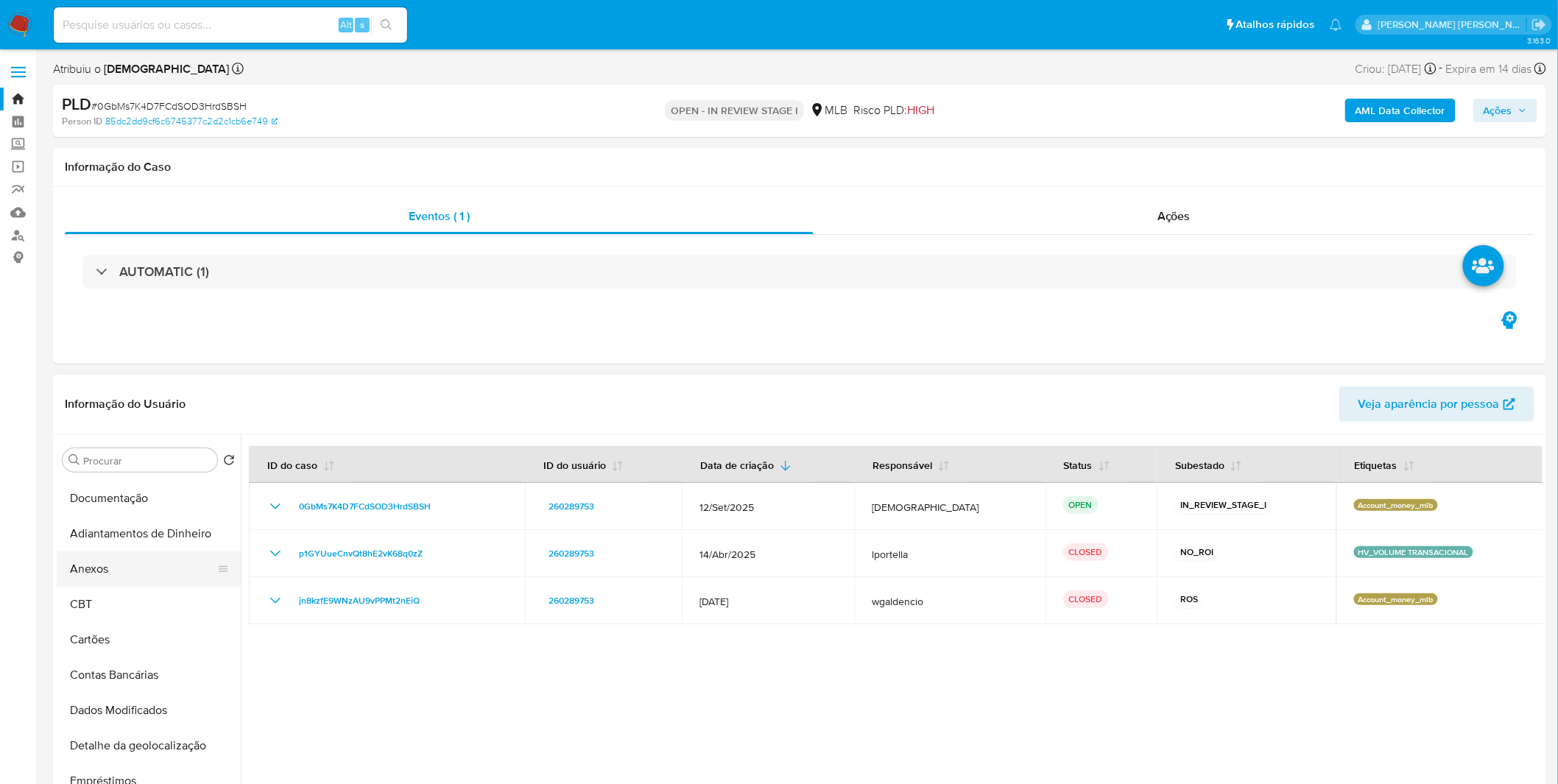
click at [136, 565] on button "Anexos" at bounding box center [142, 568] width 172 height 35
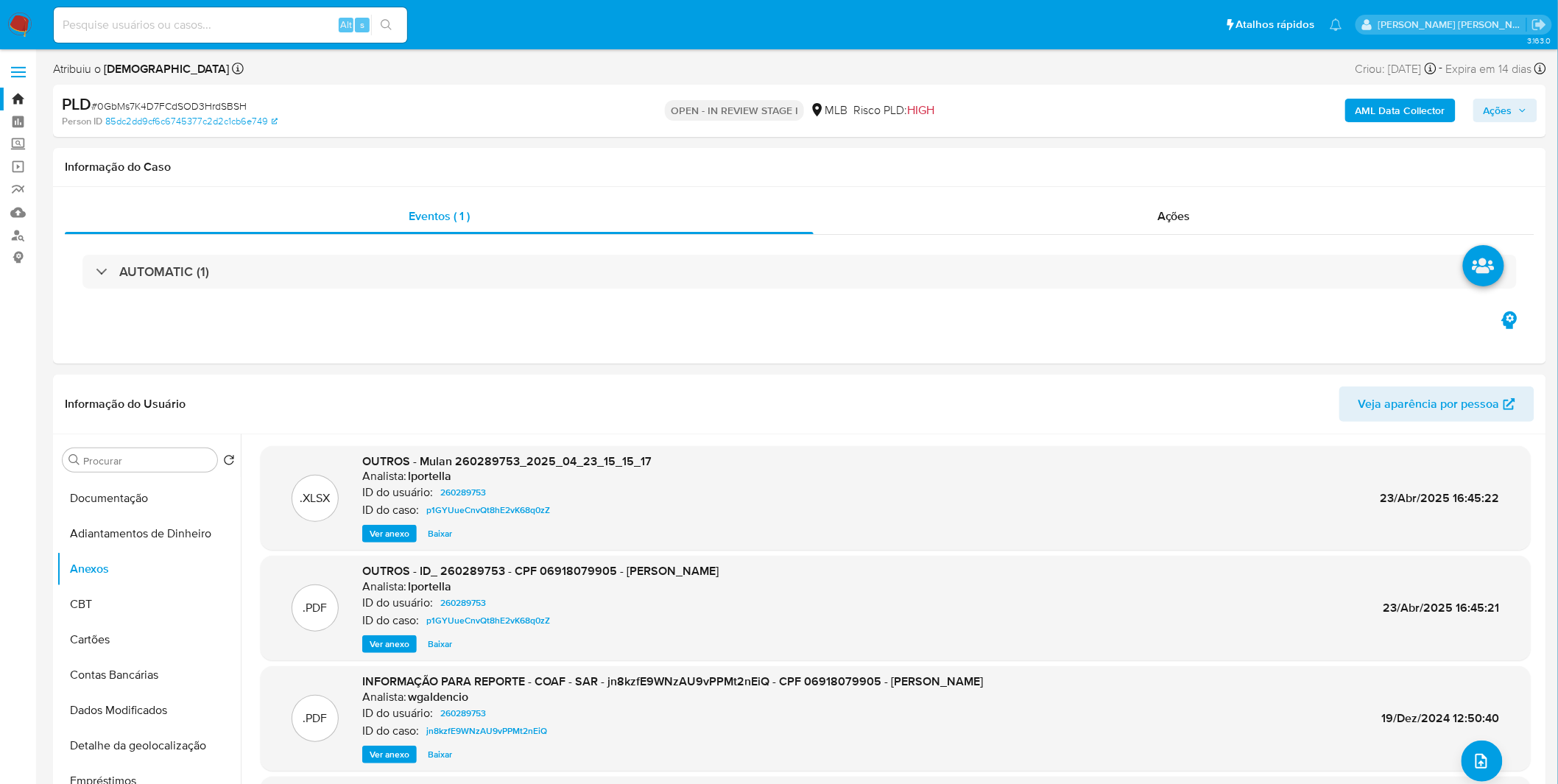
click at [1370, 113] on b "AML Data Collector" at bounding box center [1400, 110] width 90 height 23
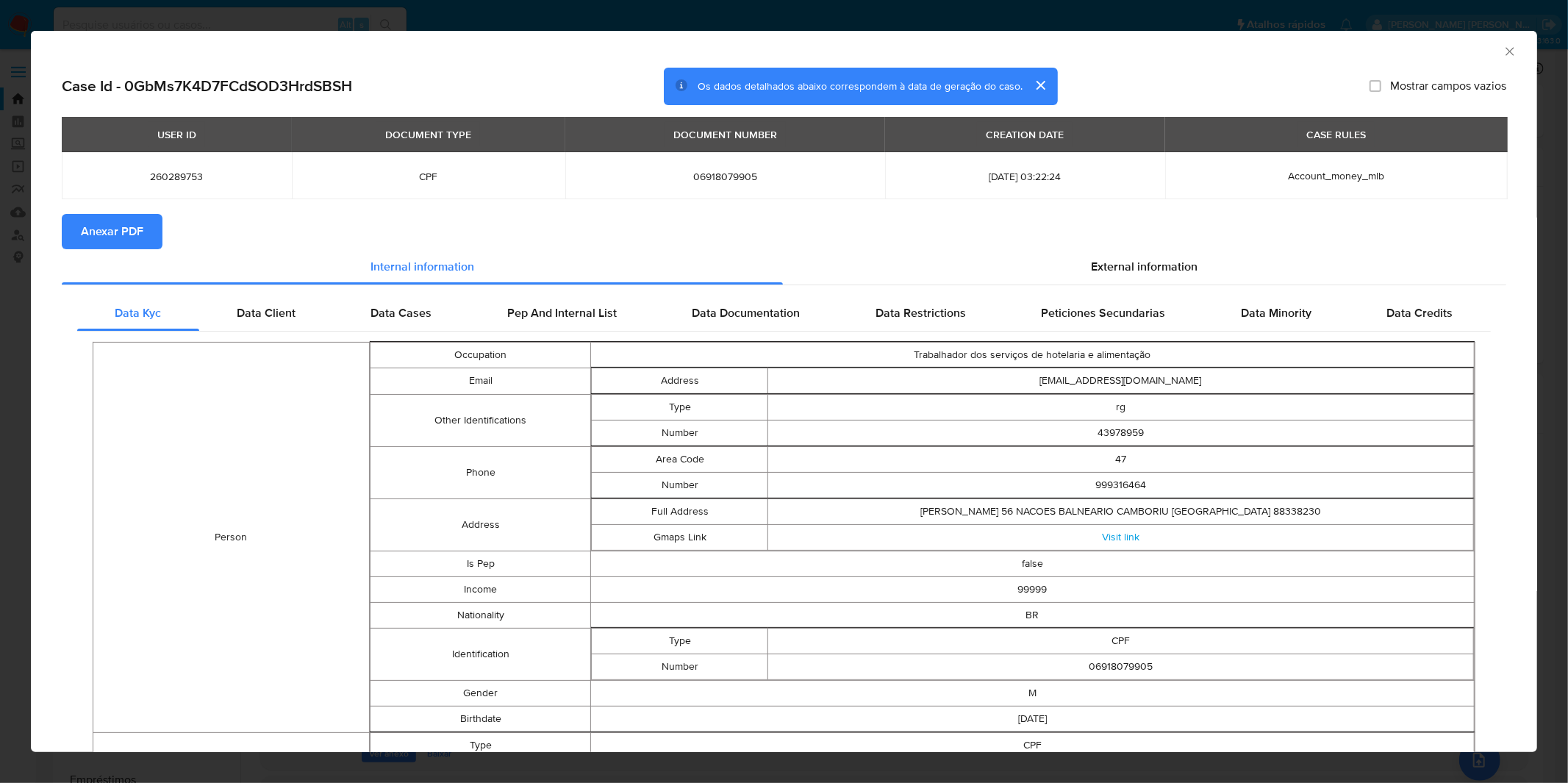
click at [143, 232] on button "Anexar PDF" at bounding box center [112, 231] width 101 height 35
click at [630, 25] on div "AML Data Collector Case Id - 0GbMs7K4D7FCdSOD3HrdSBSH Os dados detalhados abaix…" at bounding box center [784, 392] width 1568 height 783
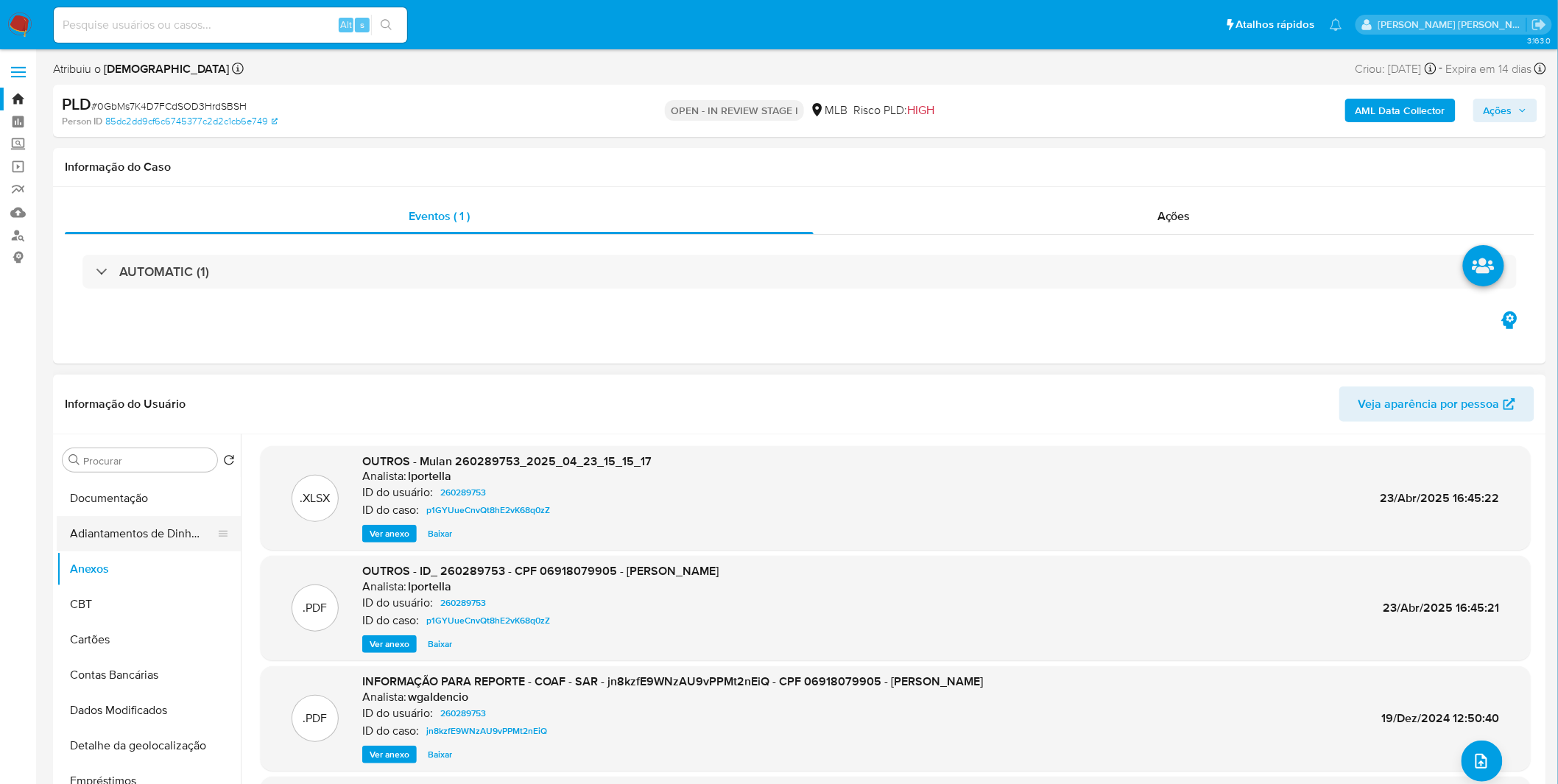
click at [127, 536] on button "Adiantamentos de Dinheiro" at bounding box center [142, 534] width 172 height 35
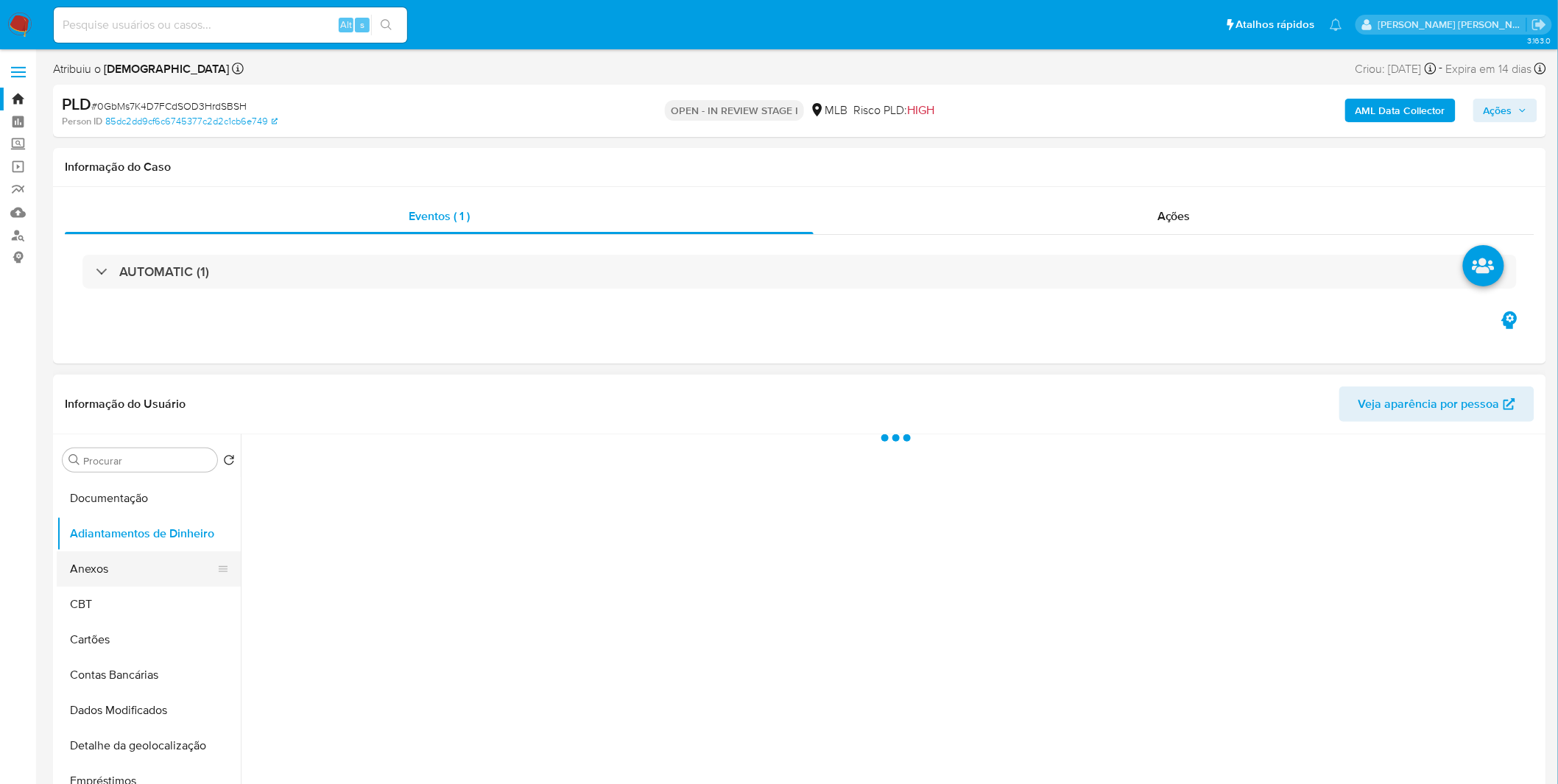
click at [120, 561] on button "Anexos" at bounding box center [142, 568] width 172 height 35
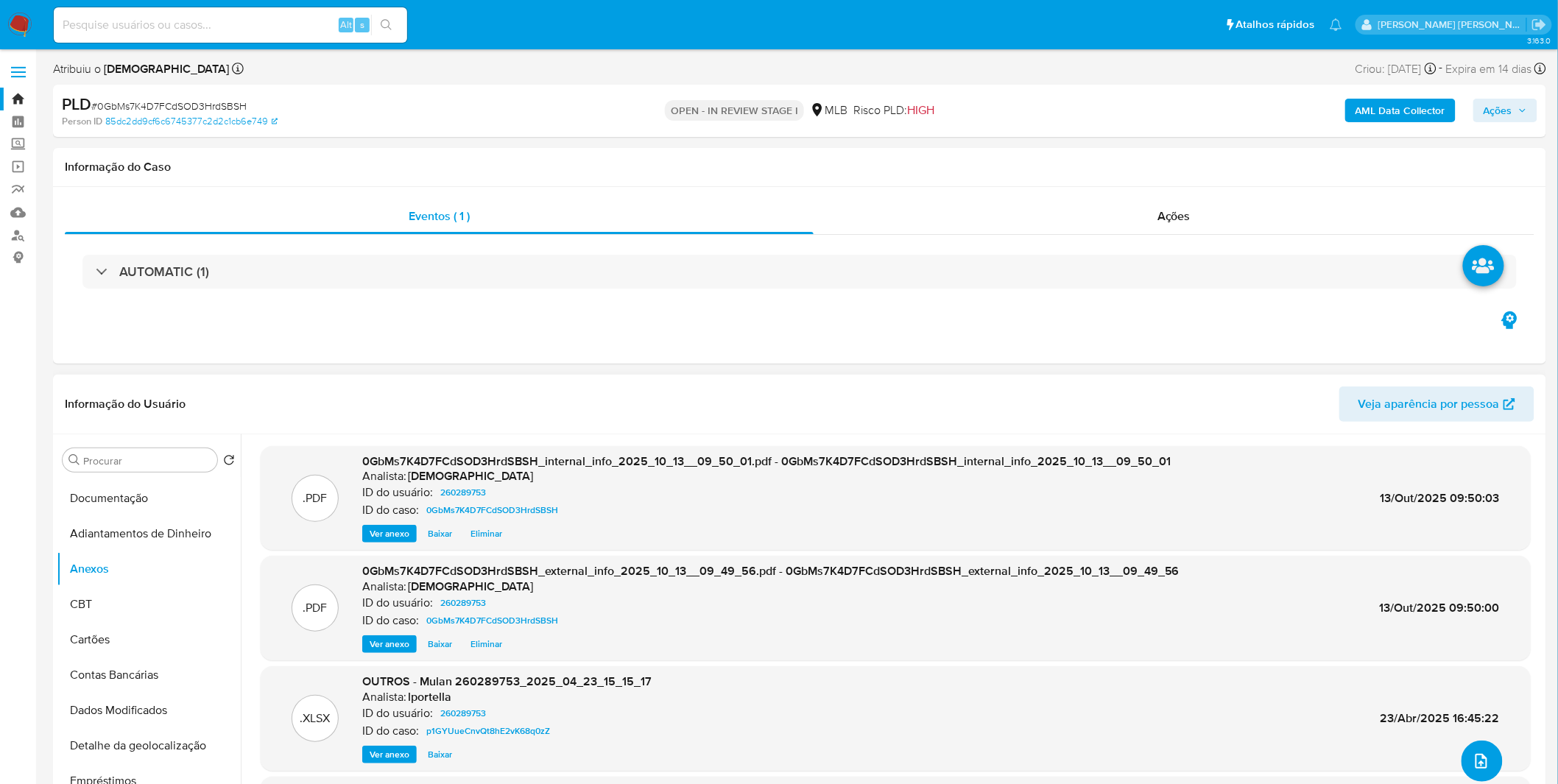
click at [1484, 750] on button "upload-file" at bounding box center [1482, 762] width 41 height 41
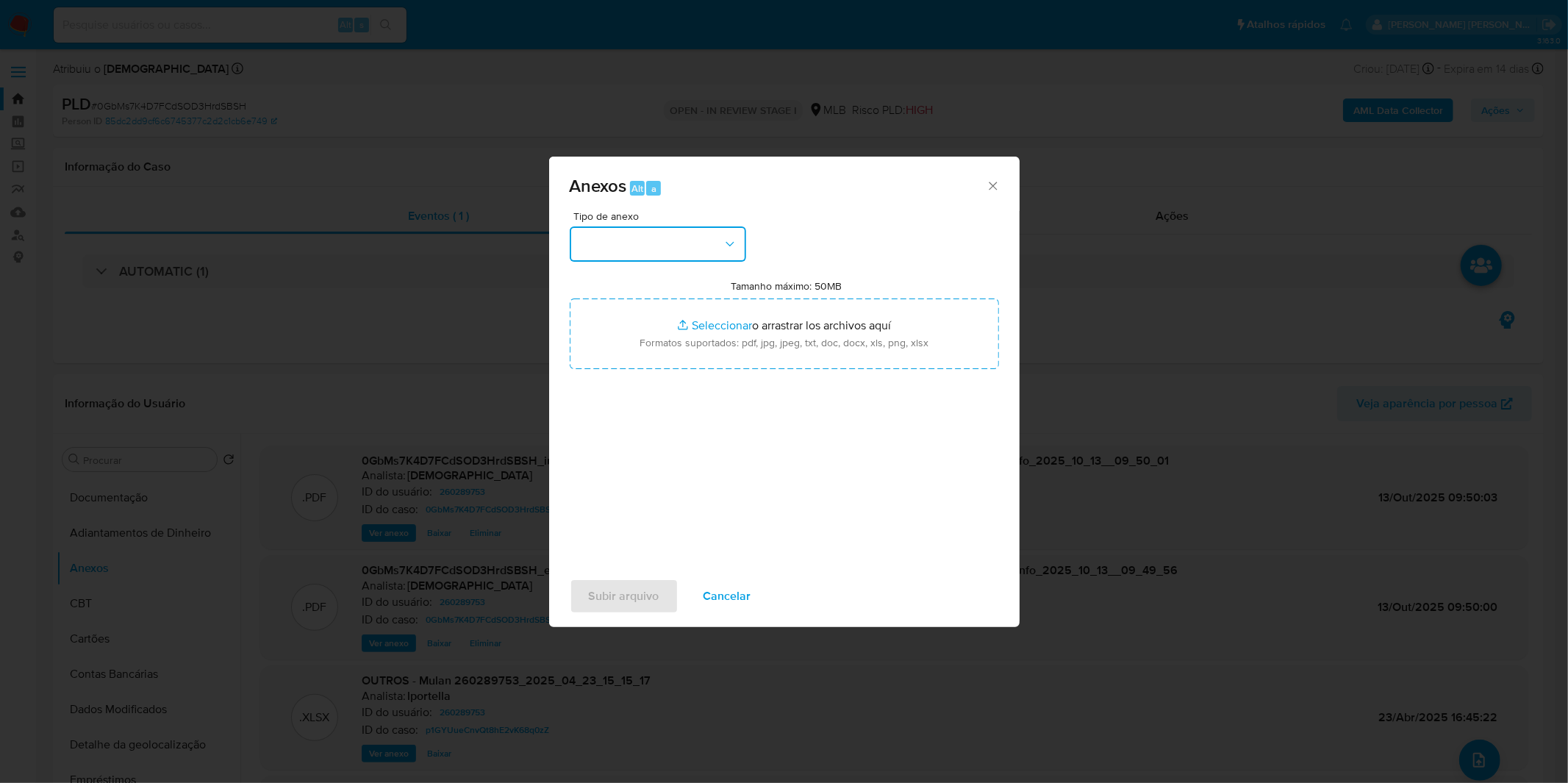
click at [656, 234] on button "button" at bounding box center [658, 244] width 177 height 35
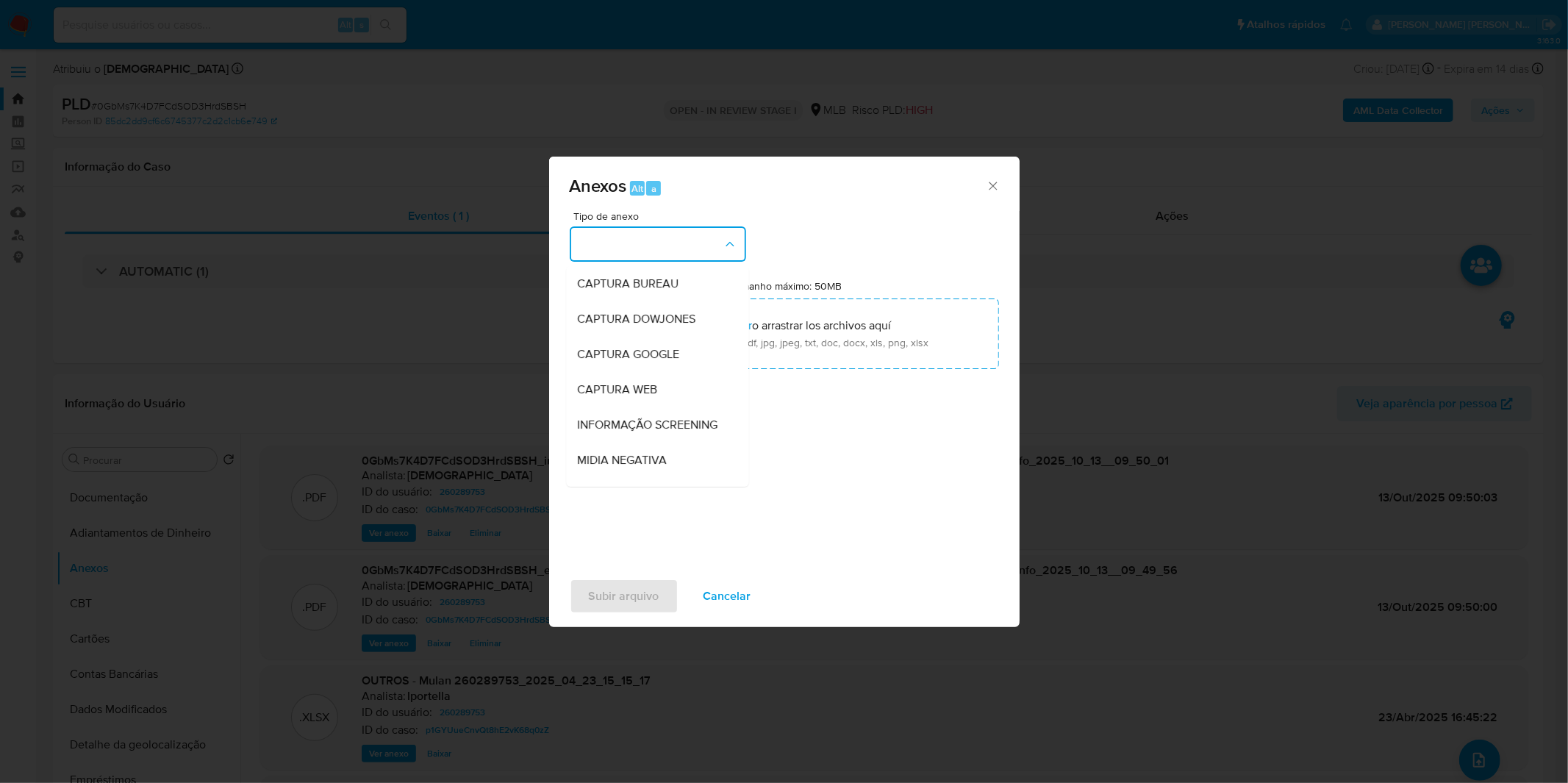
click at [656, 234] on button "button" at bounding box center [658, 244] width 177 height 35
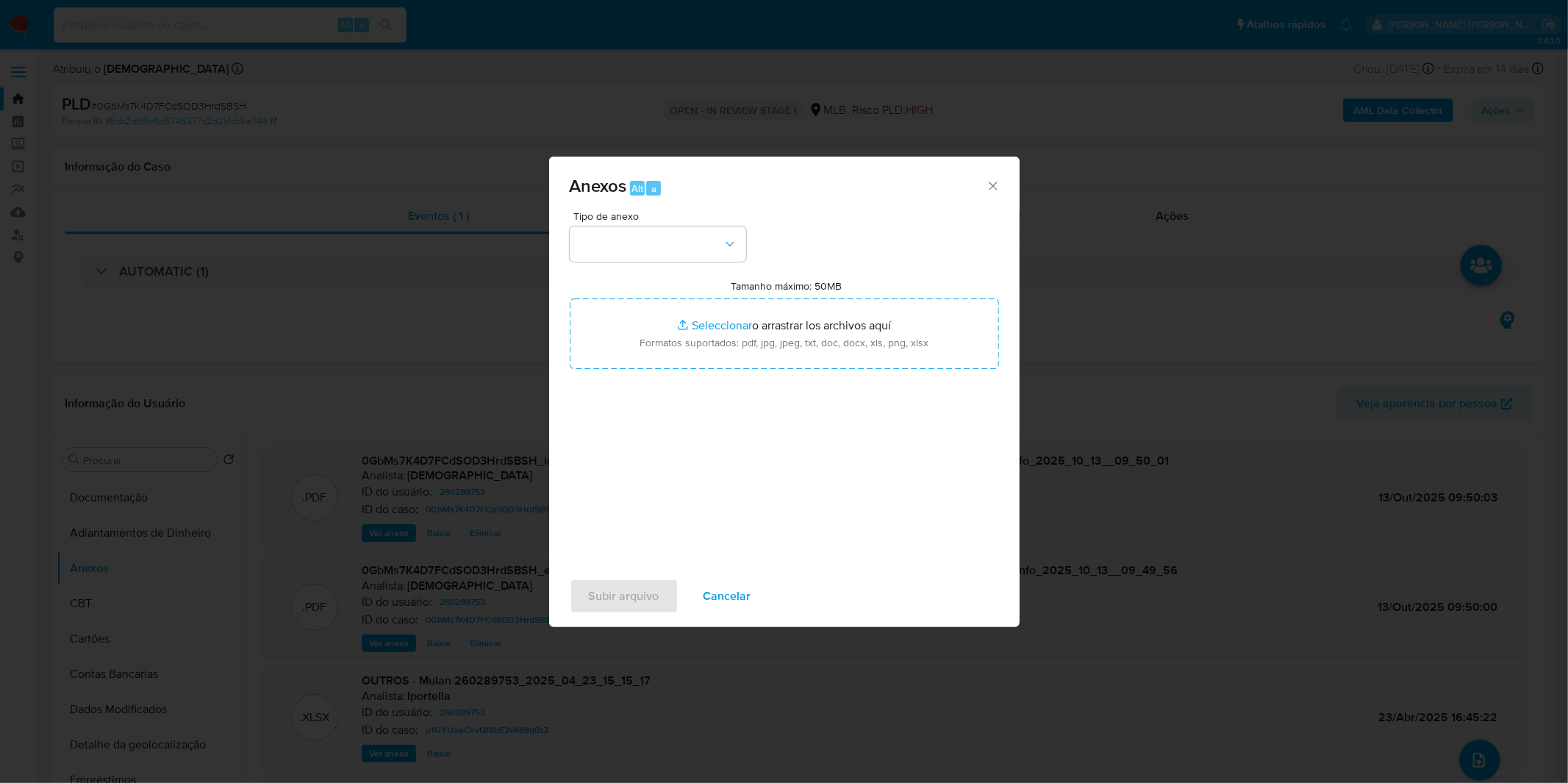
click at [669, 263] on div "Tipo de anexo Tamanho máximo: 50MB Seleccionar archivos Seleccionar o arrastrar…" at bounding box center [785, 385] width 430 height 347
click at [669, 255] on button "button" at bounding box center [658, 244] width 177 height 35
click at [670, 252] on button "button" at bounding box center [658, 244] width 177 height 35
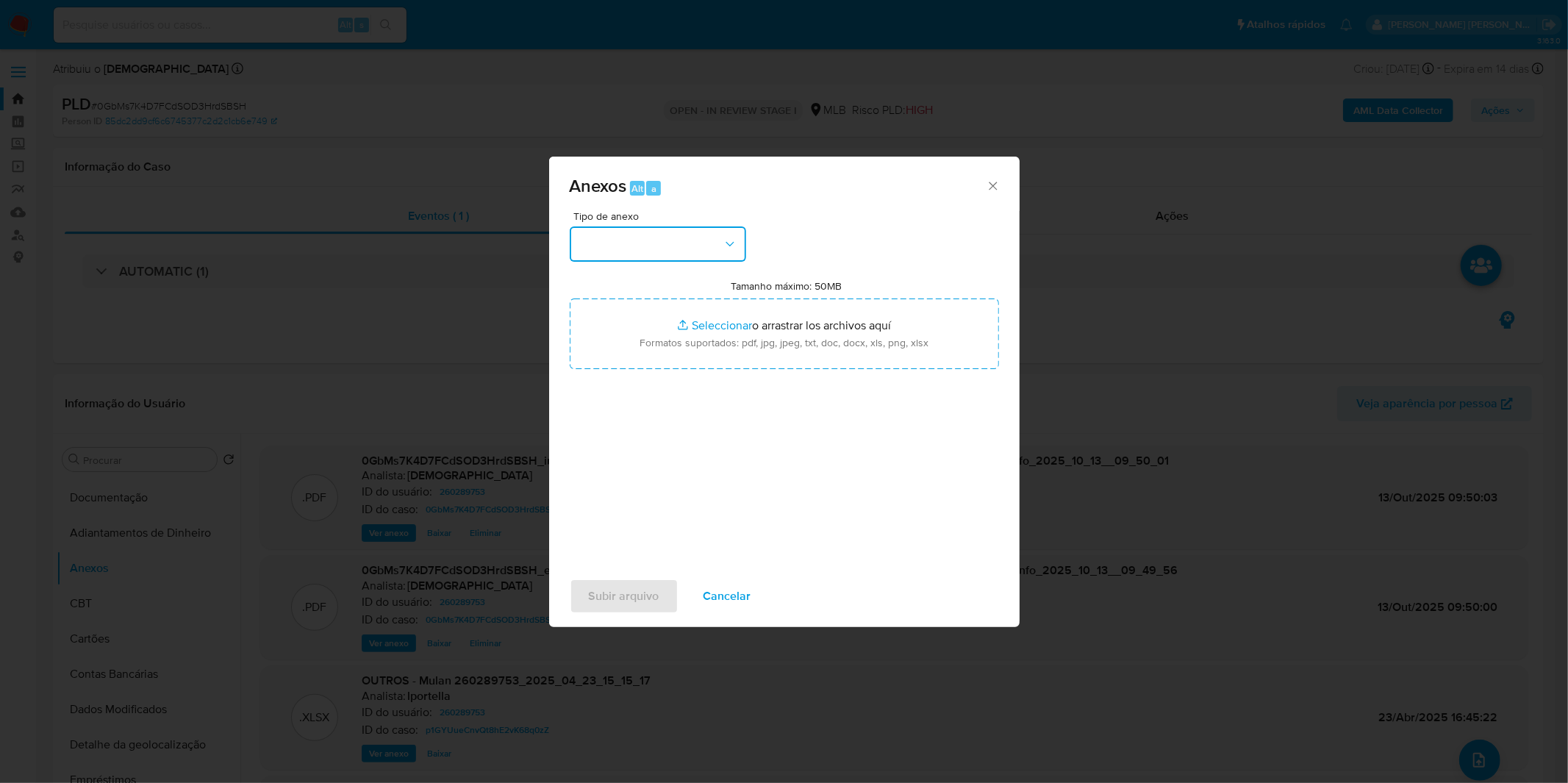
click at [670, 252] on button "button" at bounding box center [658, 244] width 177 height 35
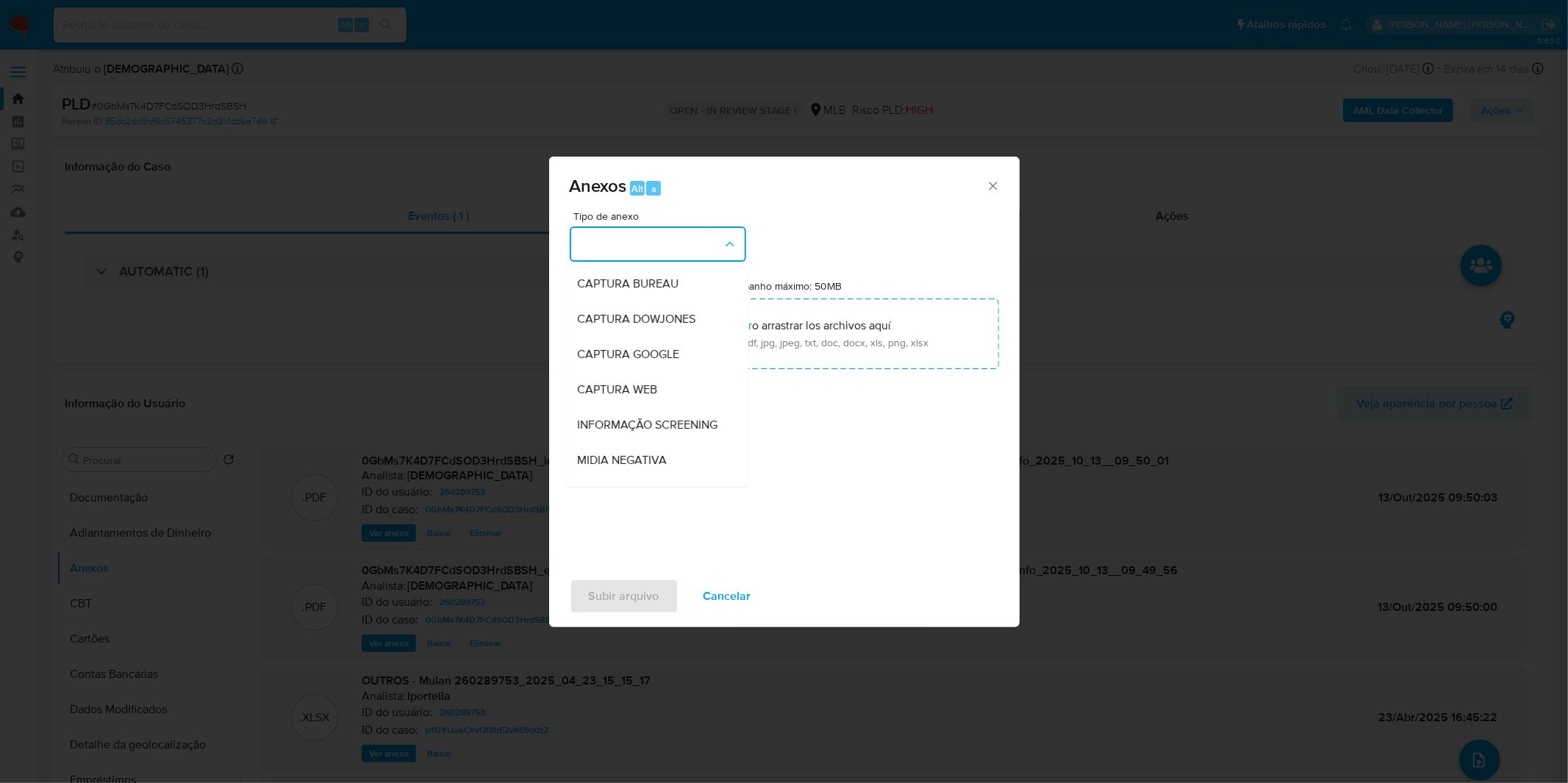
click at [670, 252] on button "button" at bounding box center [658, 244] width 177 height 35
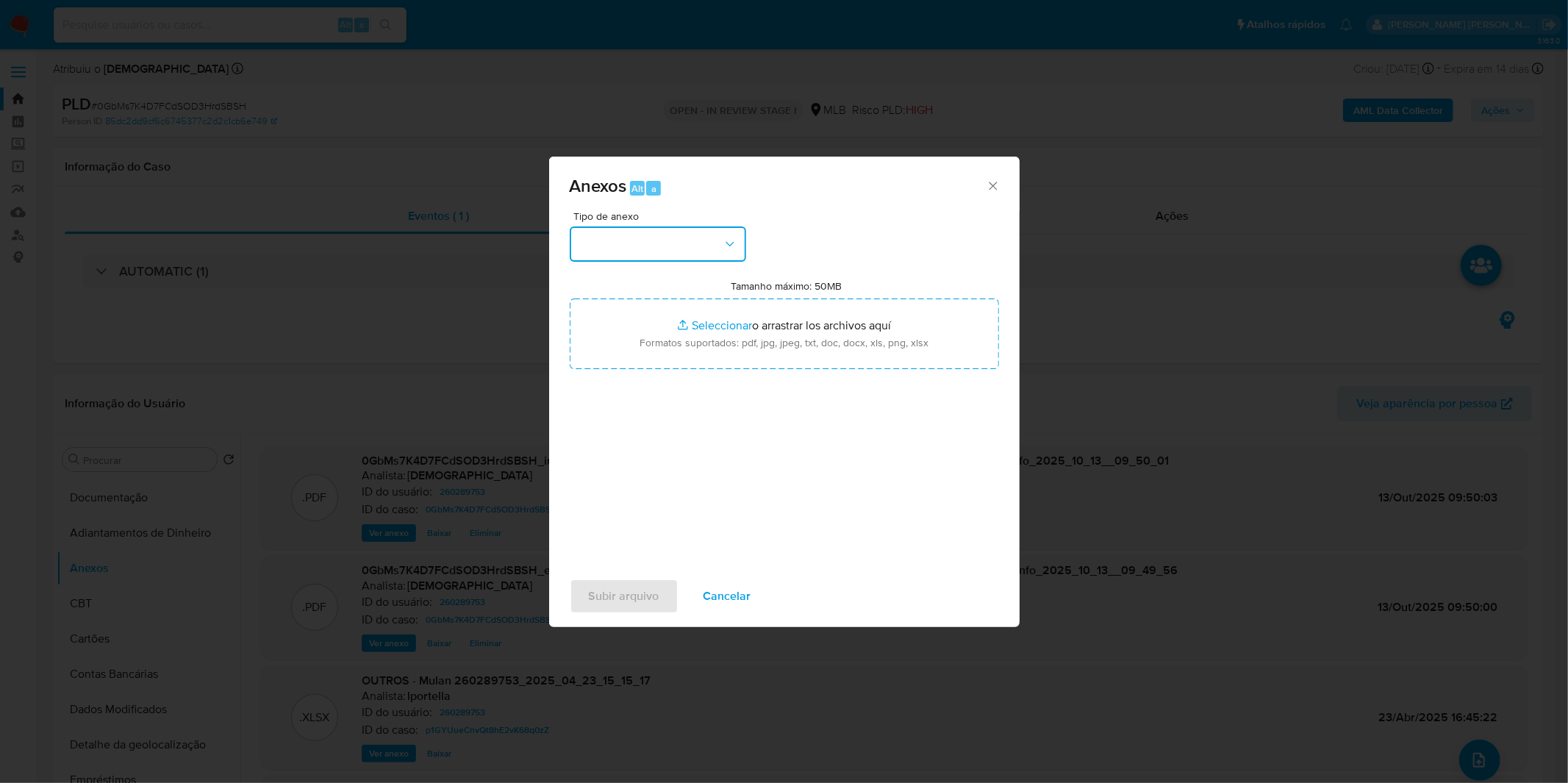
click at [670, 252] on button "button" at bounding box center [658, 244] width 177 height 35
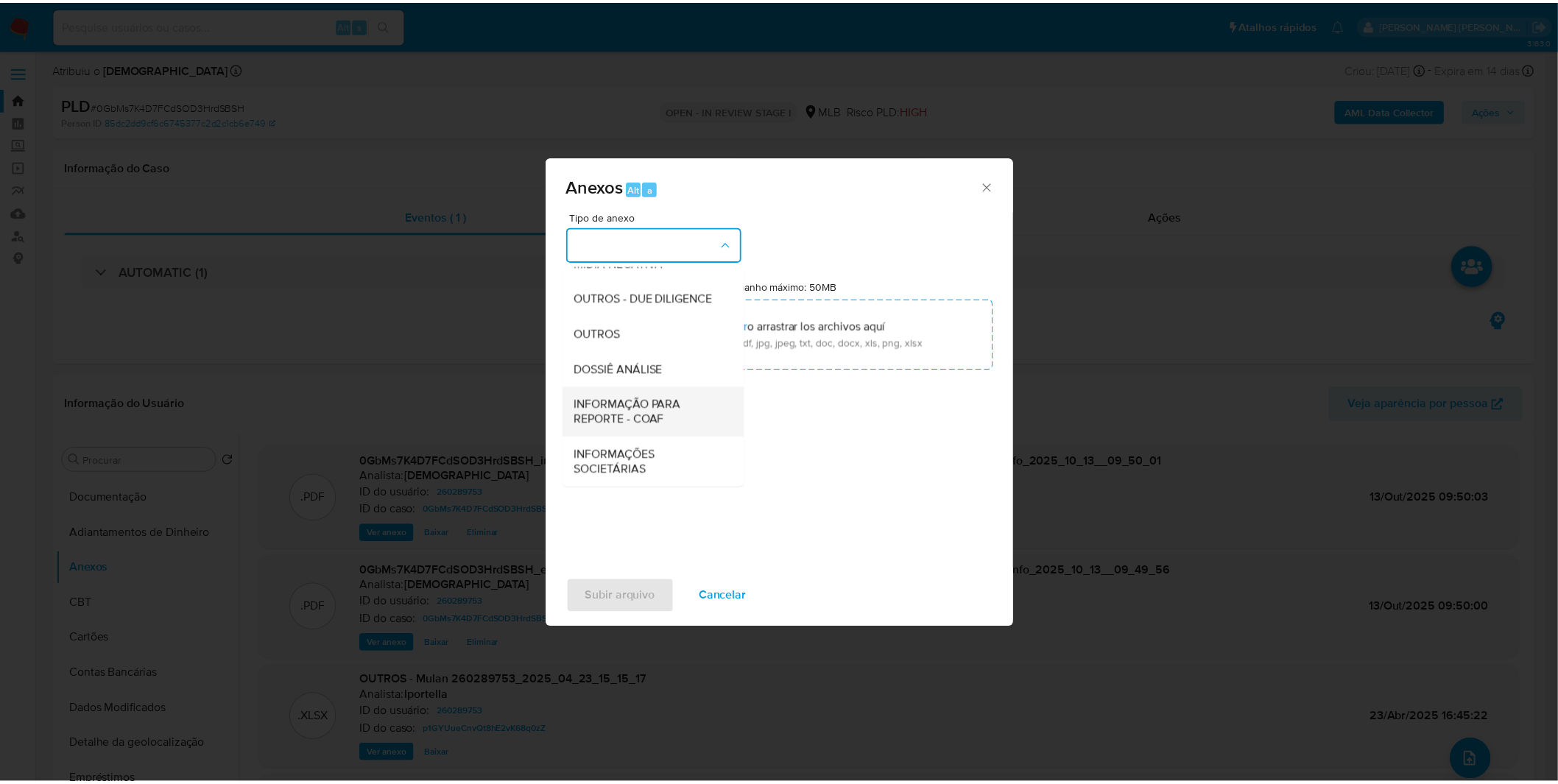
scroll to position [226, 0]
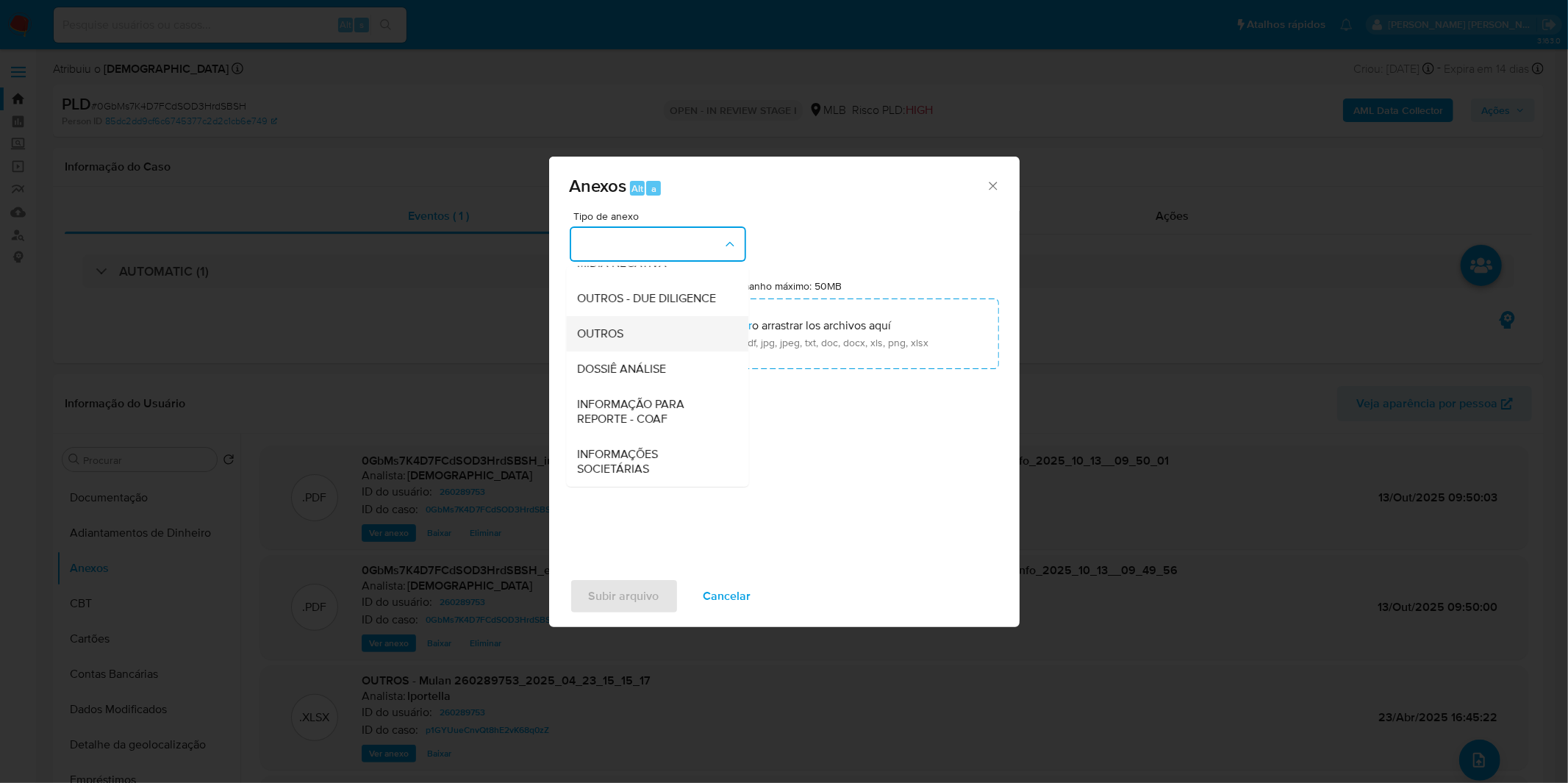
click at [652, 331] on div "OUTROS" at bounding box center [653, 334] width 150 height 35
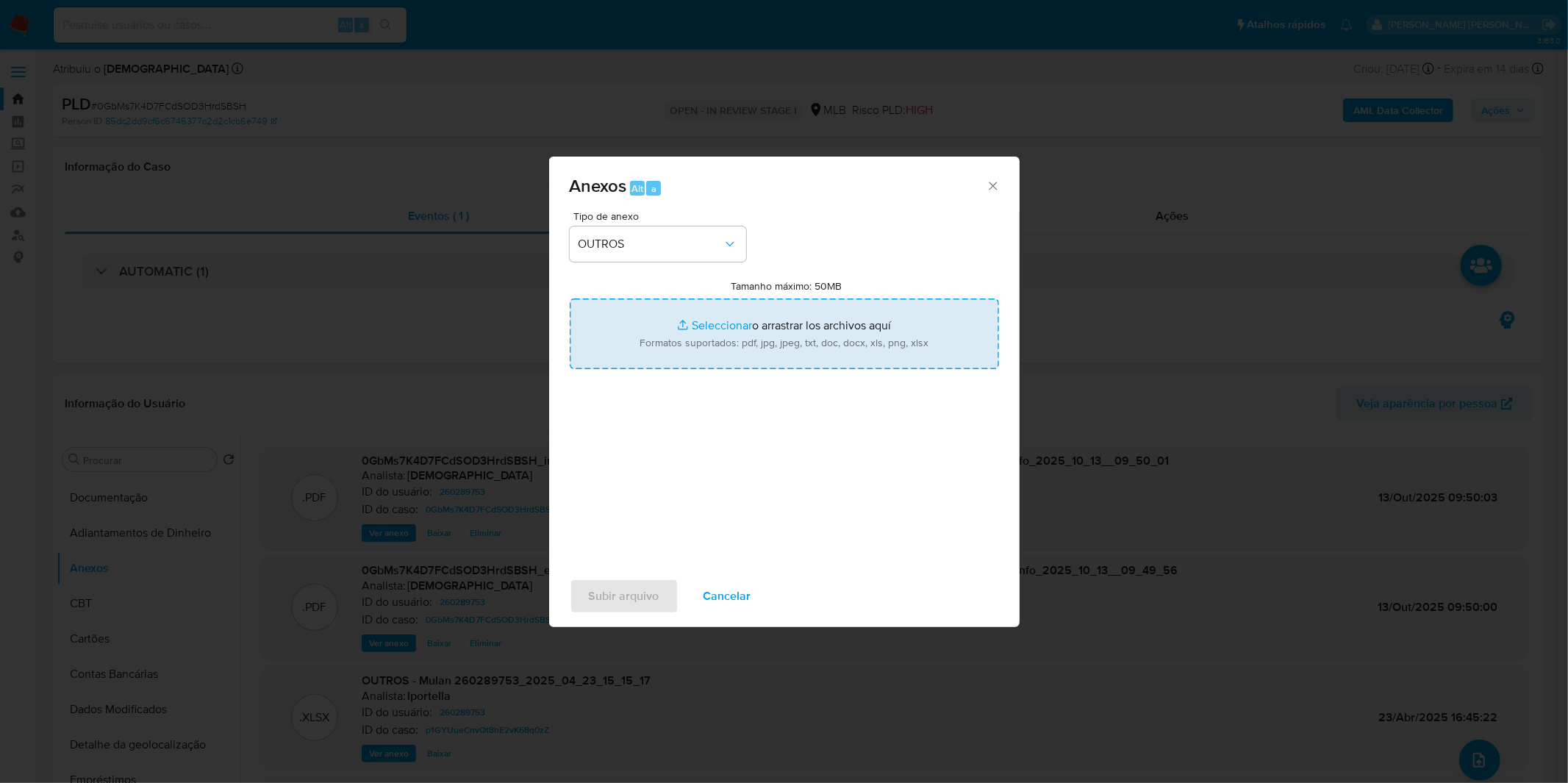
click at [663, 338] on input "Tamanho máximo: 50MB Seleccionar archivos" at bounding box center [785, 334] width 430 height 71
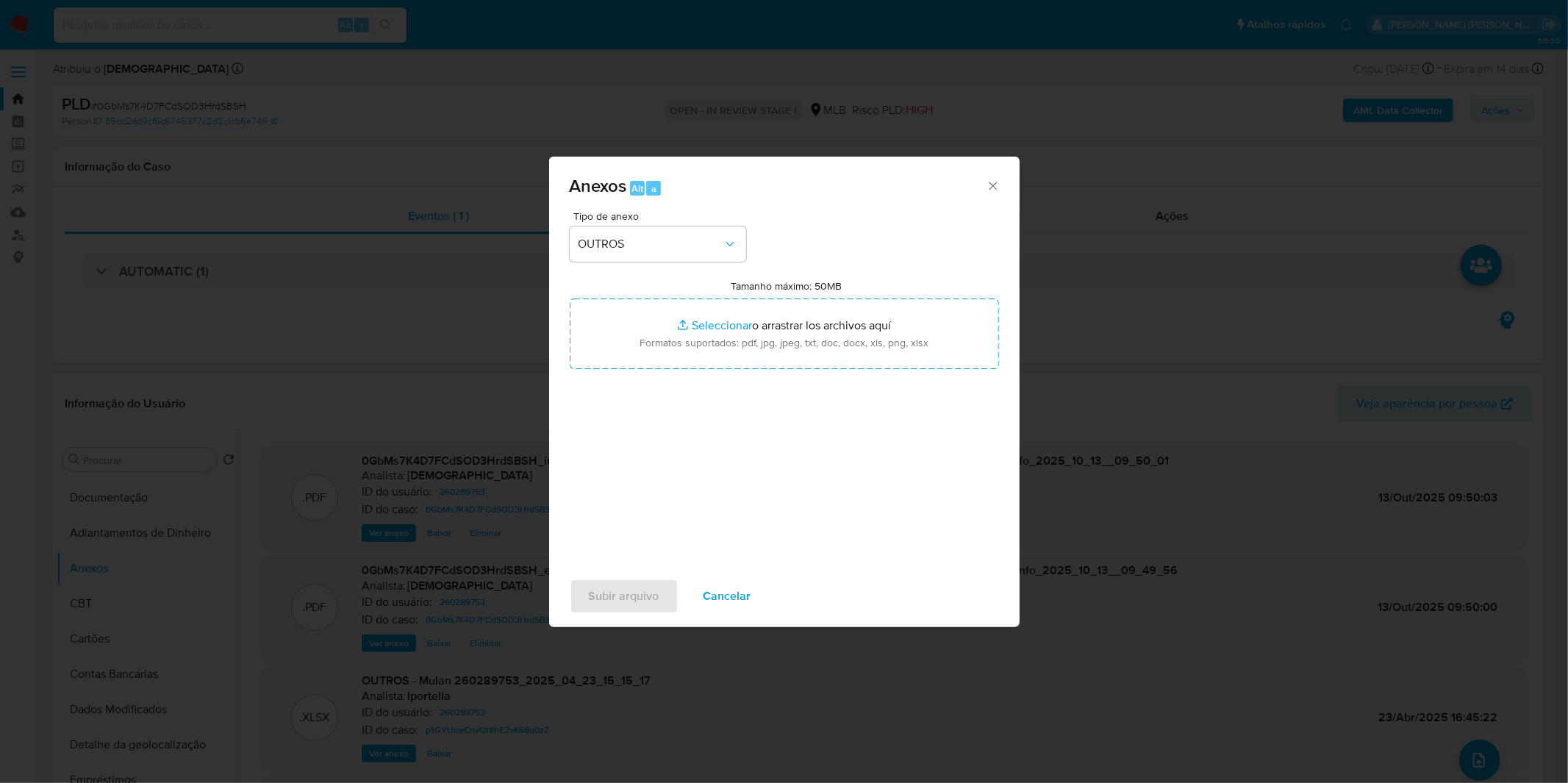
click at [706, 586] on span "Cancelar" at bounding box center [727, 597] width 47 height 33
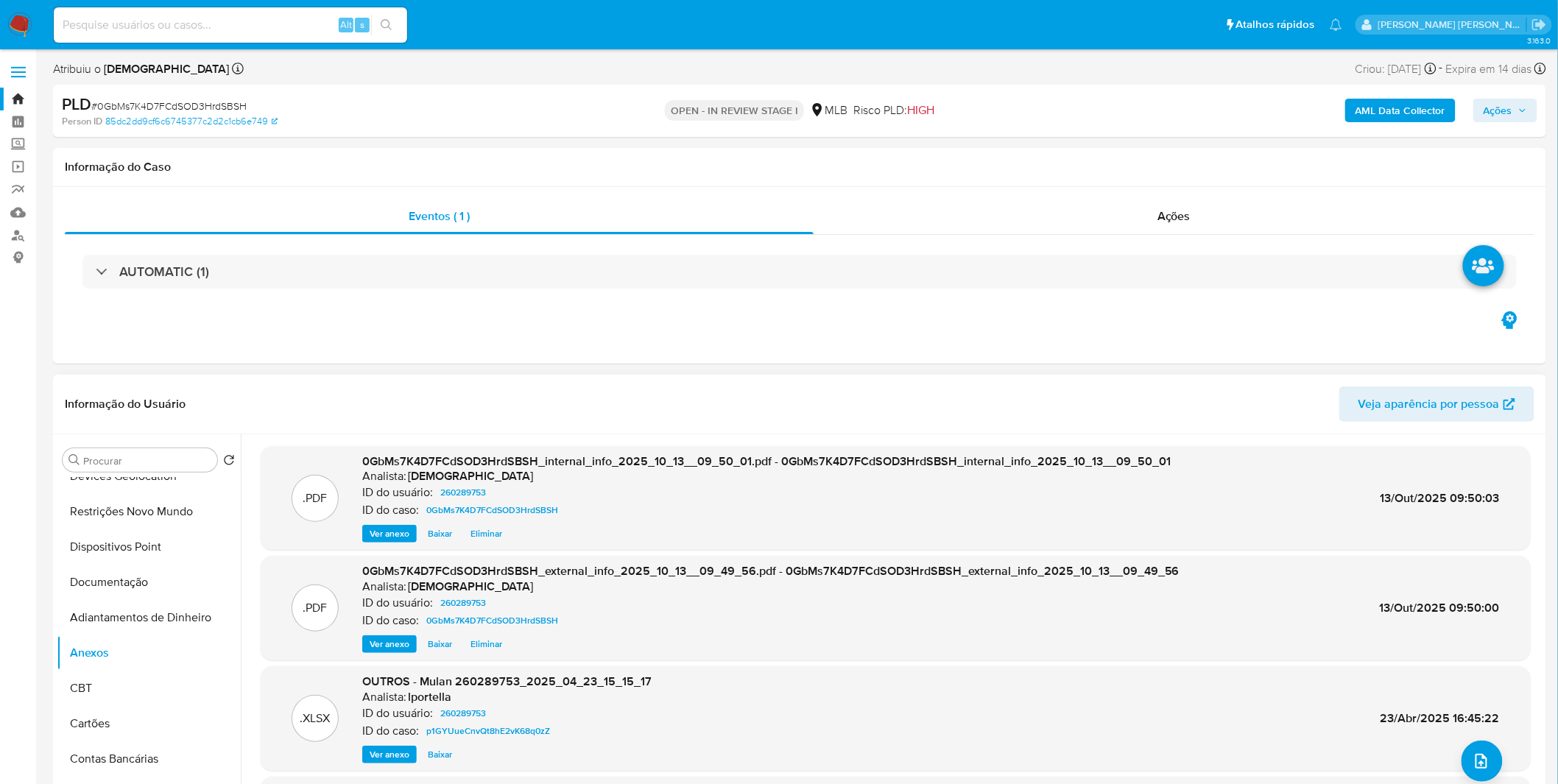
scroll to position [0, 0]
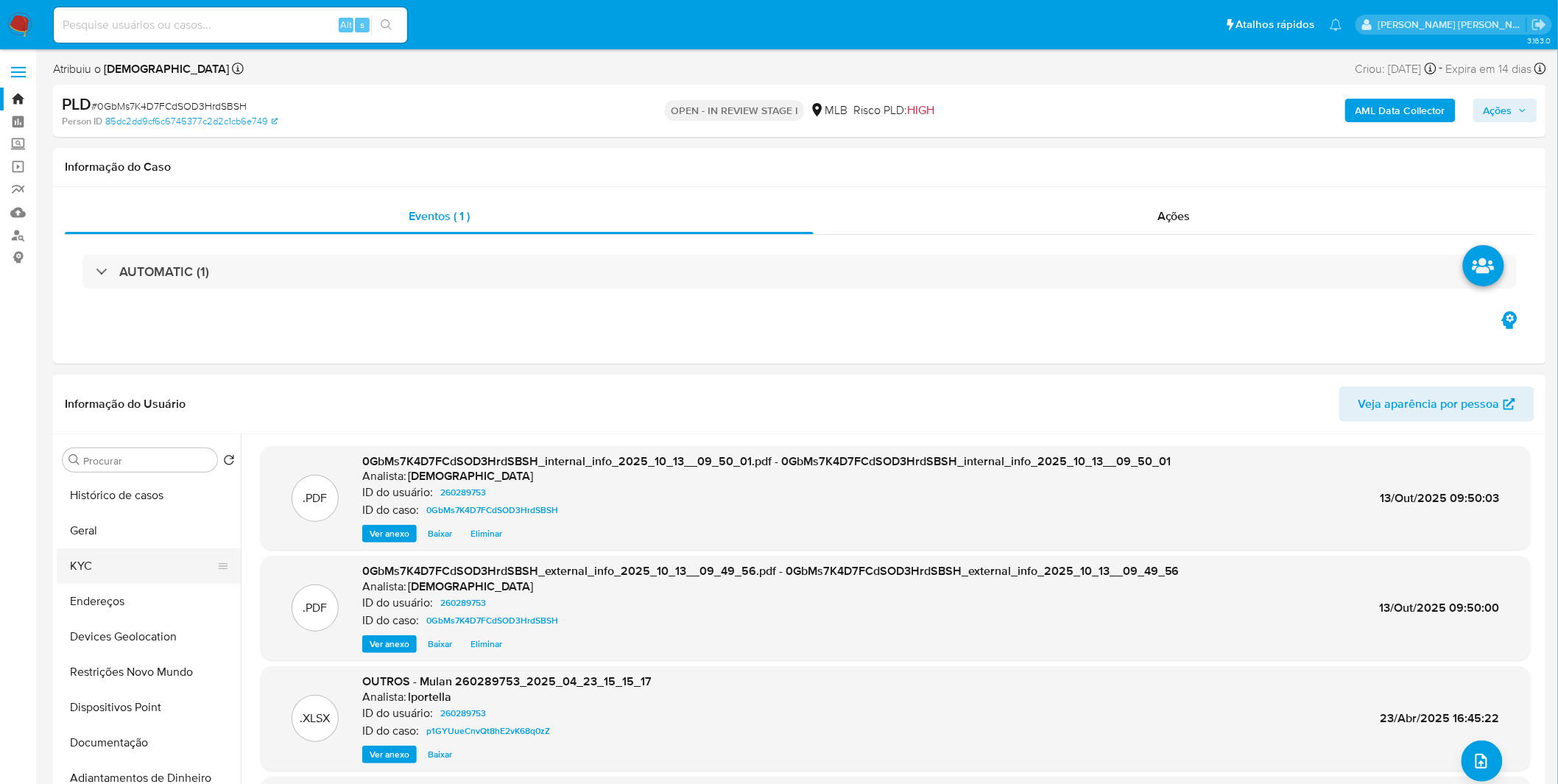
click at [142, 577] on button "KYC" at bounding box center [142, 566] width 172 height 35
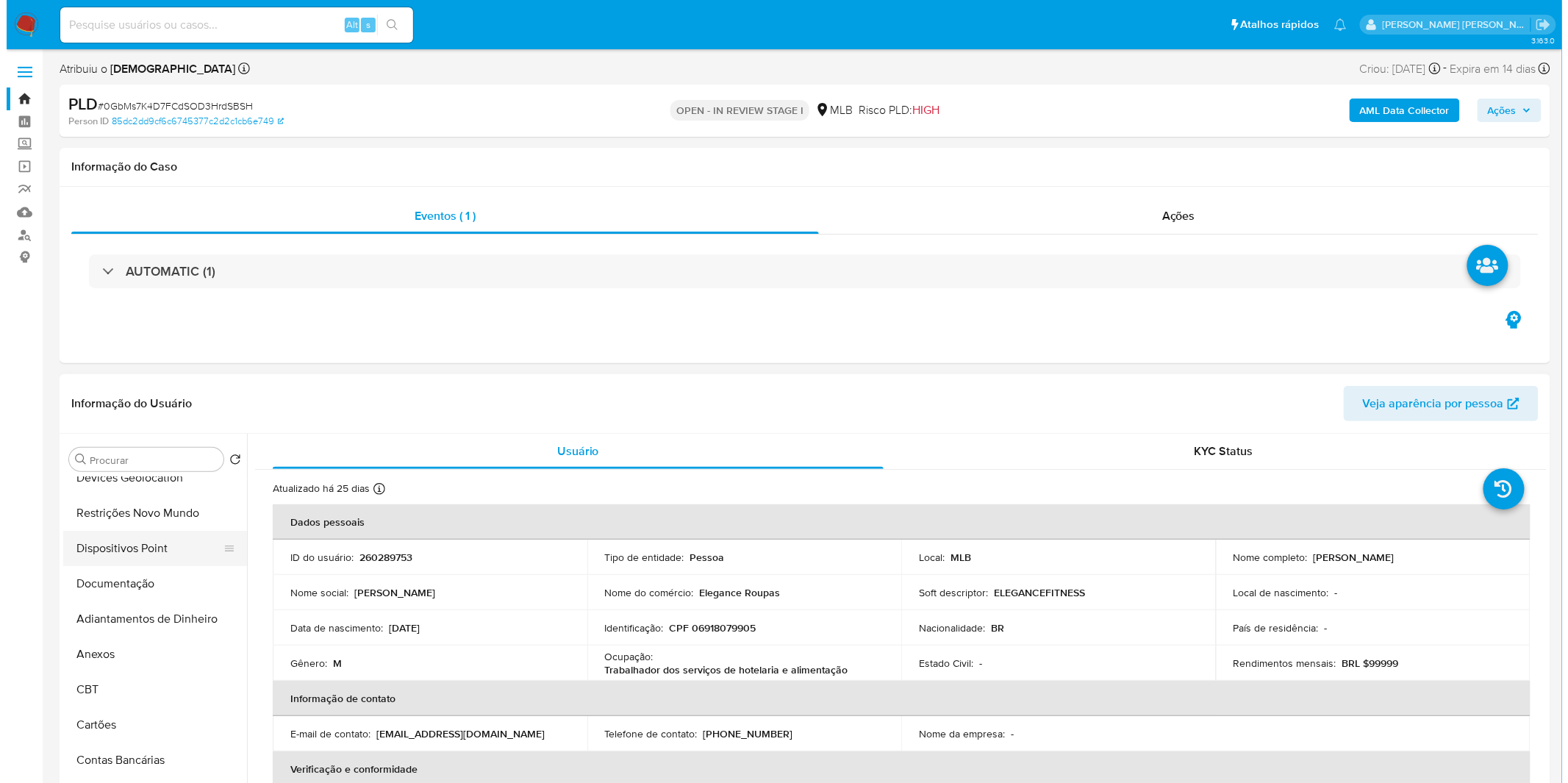
scroll to position [163, 0]
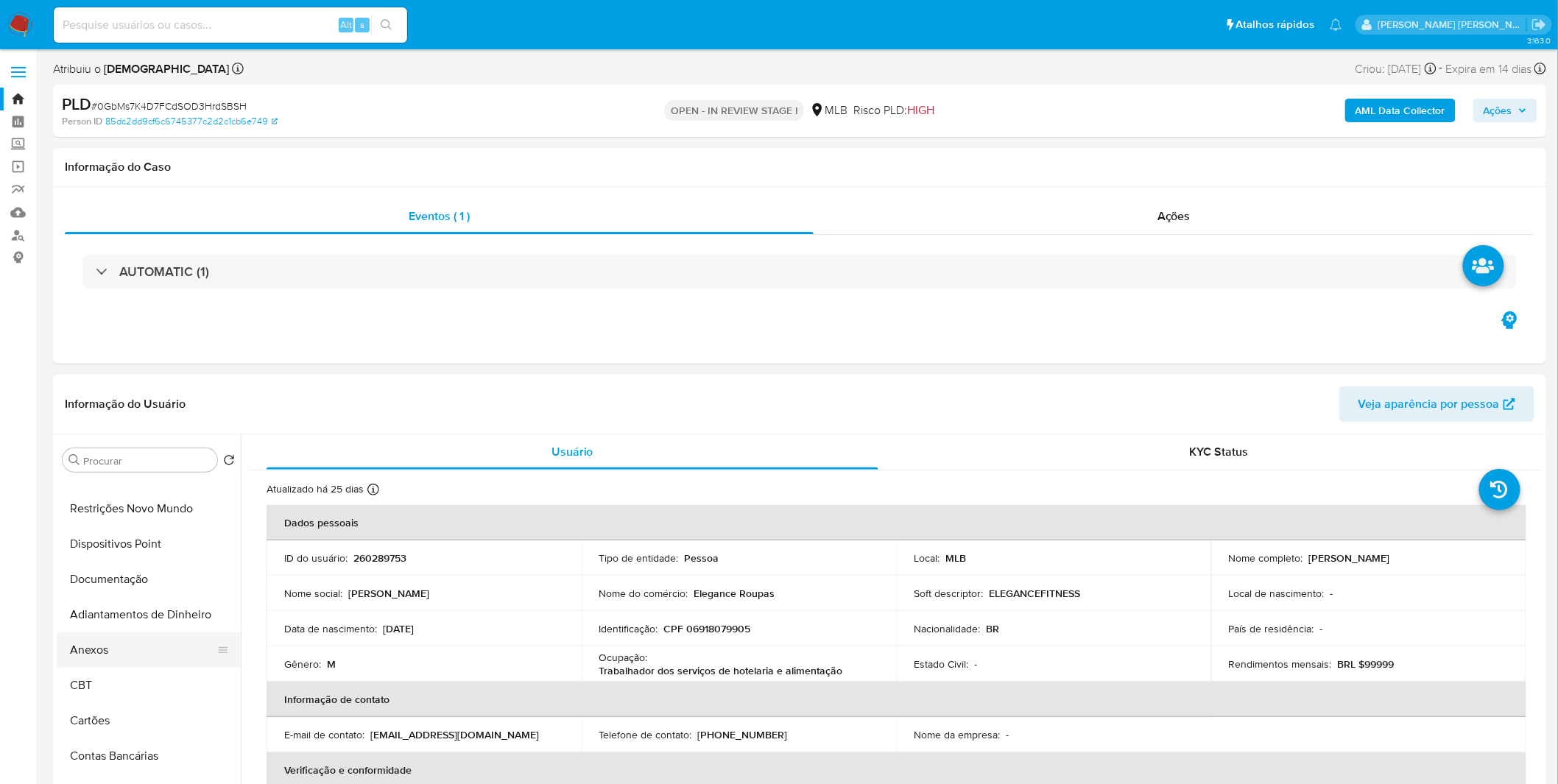
click at [156, 658] on button "Anexos" at bounding box center [142, 649] width 172 height 35
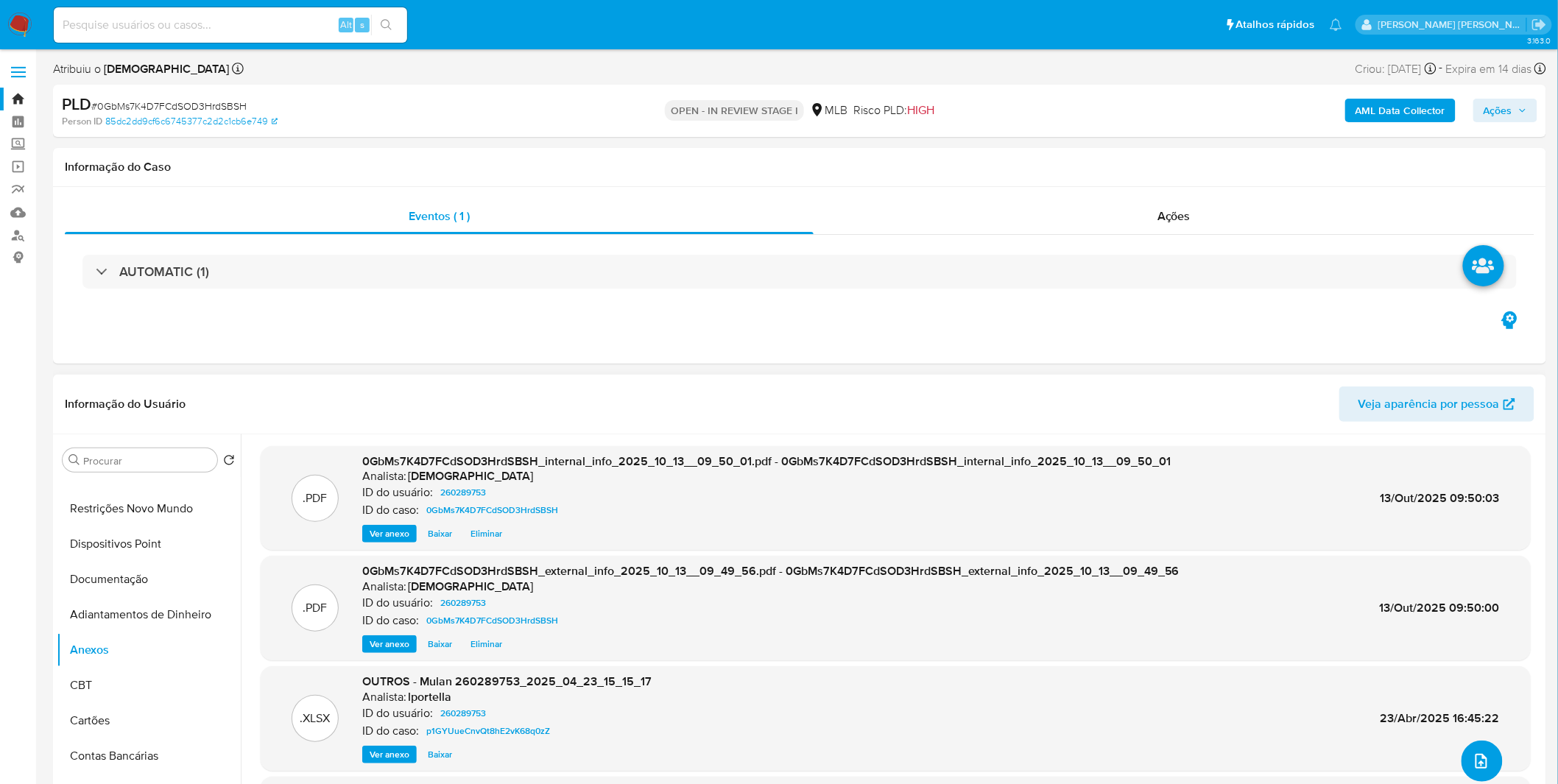
click at [1465, 749] on button "upload-file" at bounding box center [1482, 762] width 41 height 41
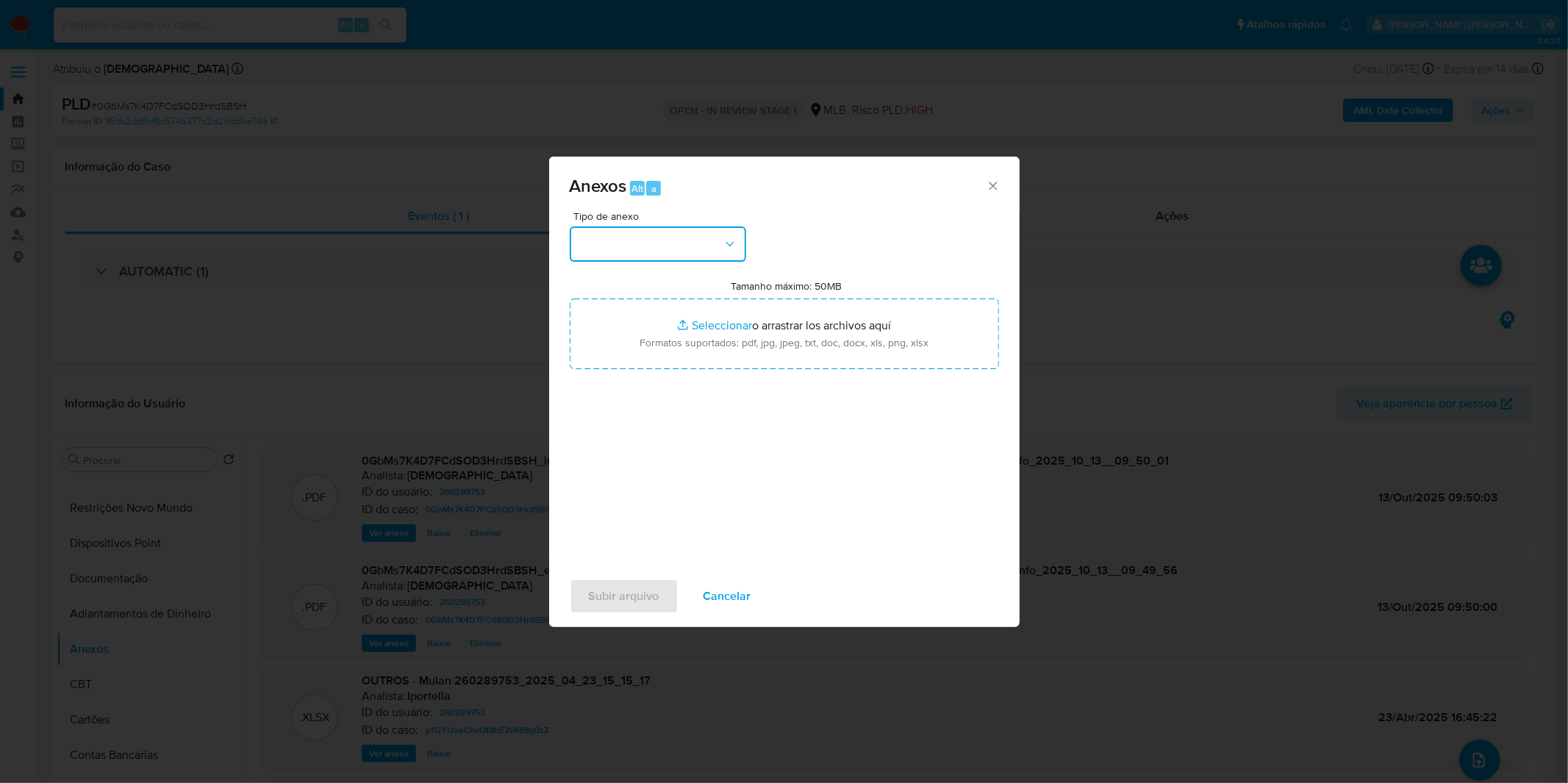
click at [674, 248] on button "button" at bounding box center [658, 244] width 177 height 35
click at [650, 237] on button "button" at bounding box center [658, 244] width 177 height 35
click at [627, 385] on div "OUTROS" at bounding box center [653, 367] width 150 height 35
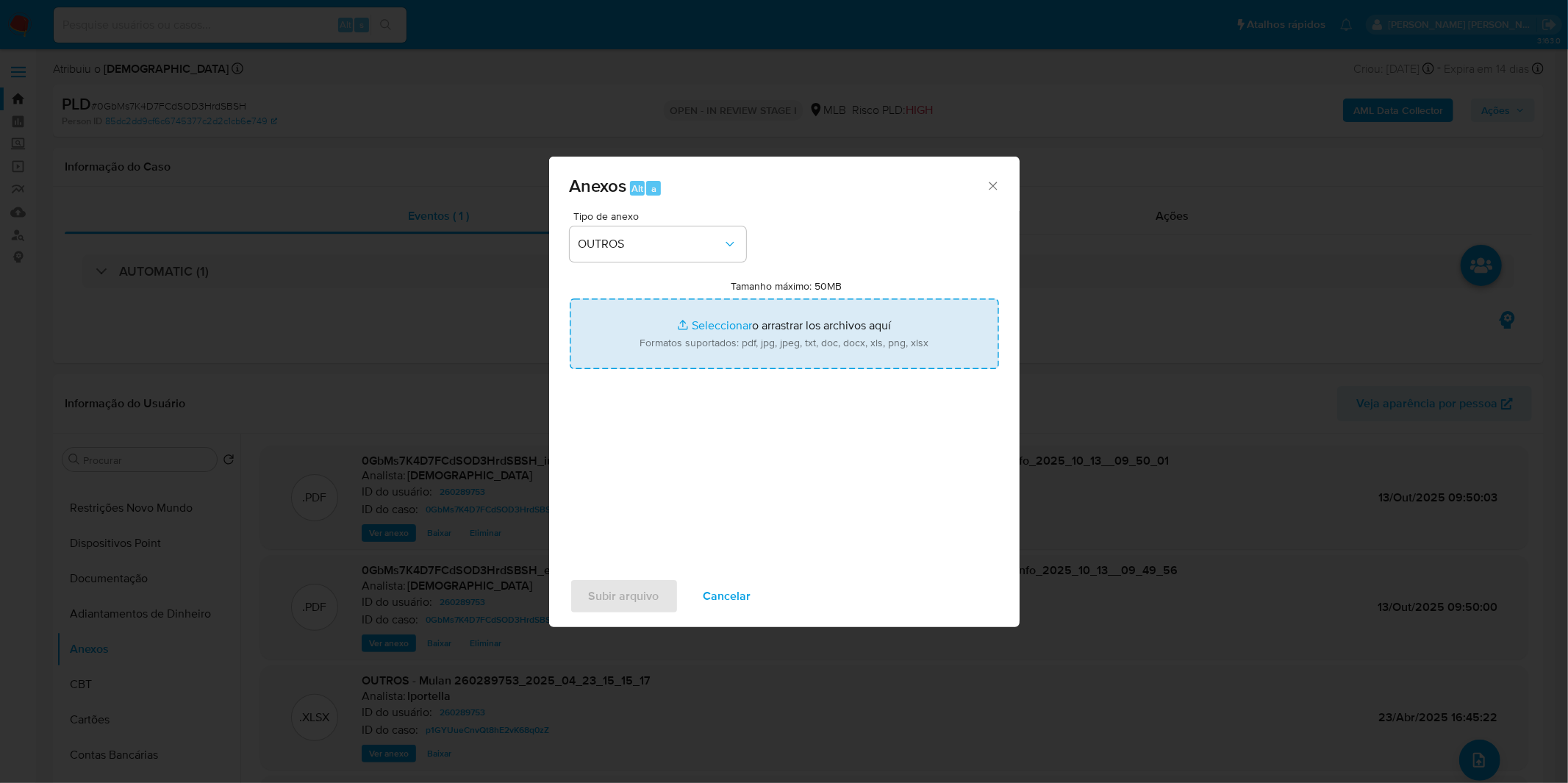
click at [695, 336] on input "Tamanho máximo: 50MB Seleccionar archivos" at bounding box center [785, 334] width 430 height 71
type input "C:\fakepath\2º SAR - XXXX_XX - CPF 06918079905 - ALESSANDRO DOS SANTOS CORREA.p…"
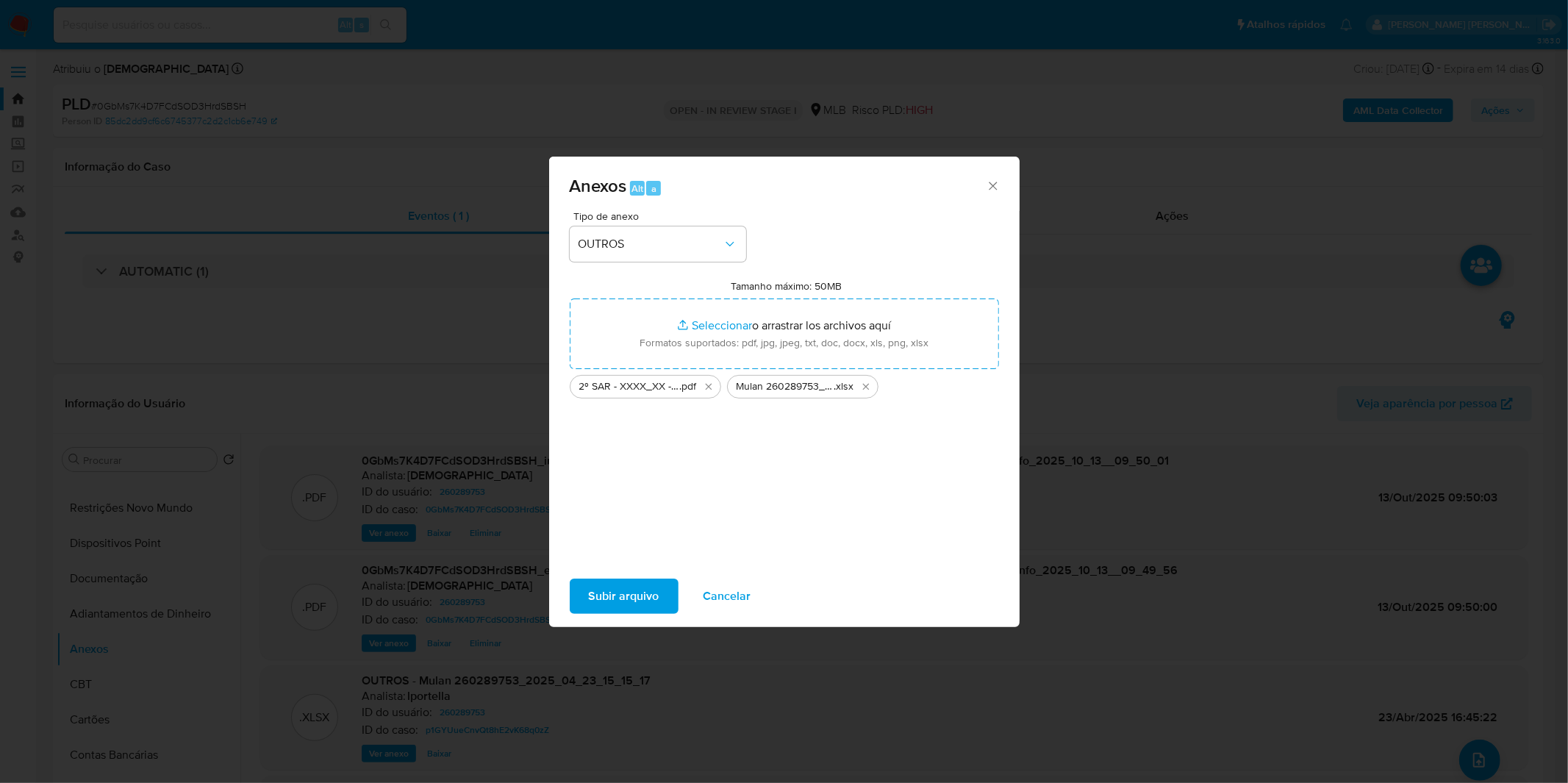
click at [648, 575] on div "Subir arquivo Cancelar" at bounding box center [785, 596] width 471 height 56
click at [635, 581] on span "Subir arquivo" at bounding box center [624, 597] width 71 height 33
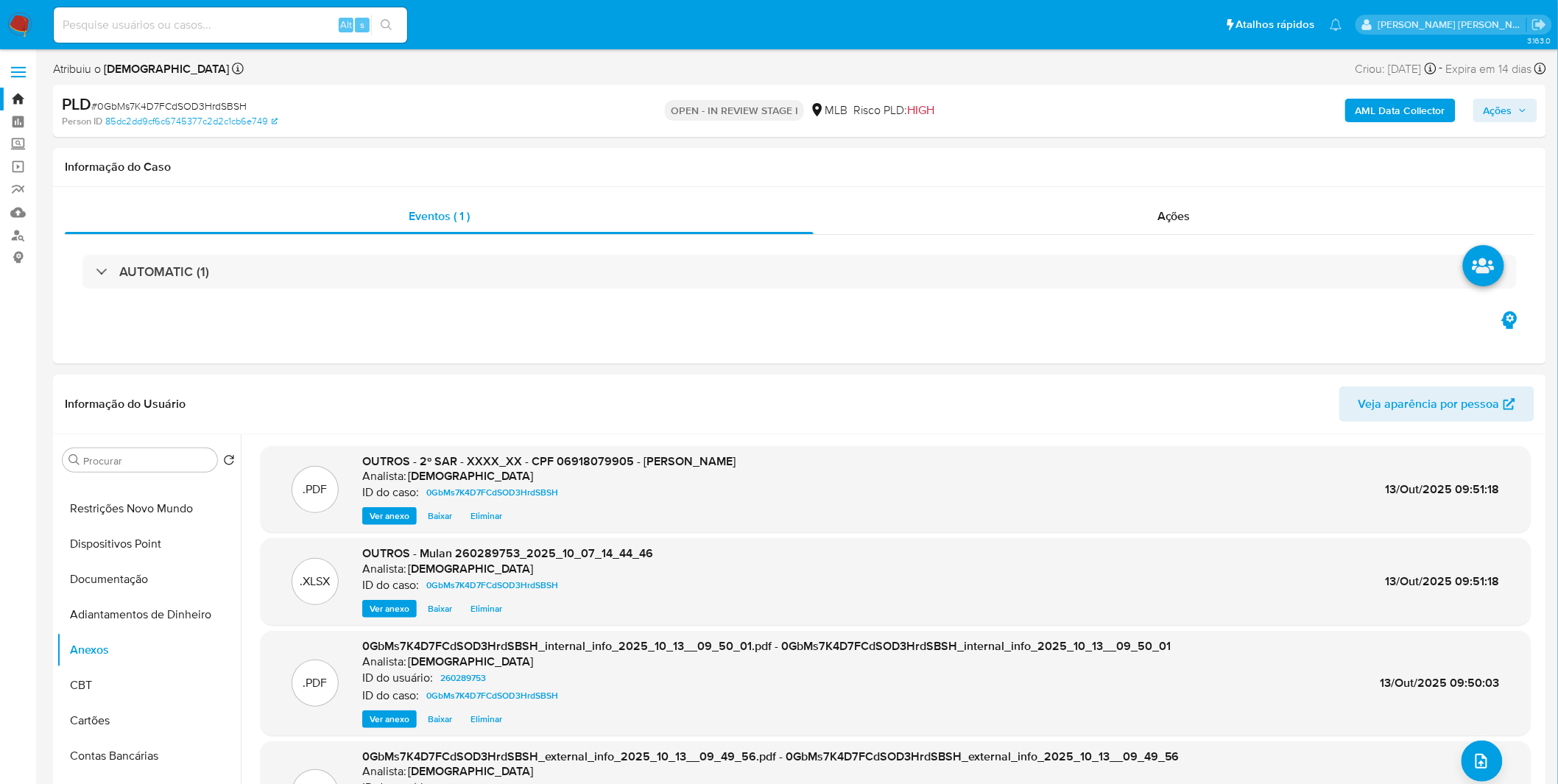
click at [1507, 104] on span "Ações" at bounding box center [1498, 110] width 28 height 23
click at [1080, 152] on span "Resolução do caso" at bounding box center [1077, 157] width 99 height 17
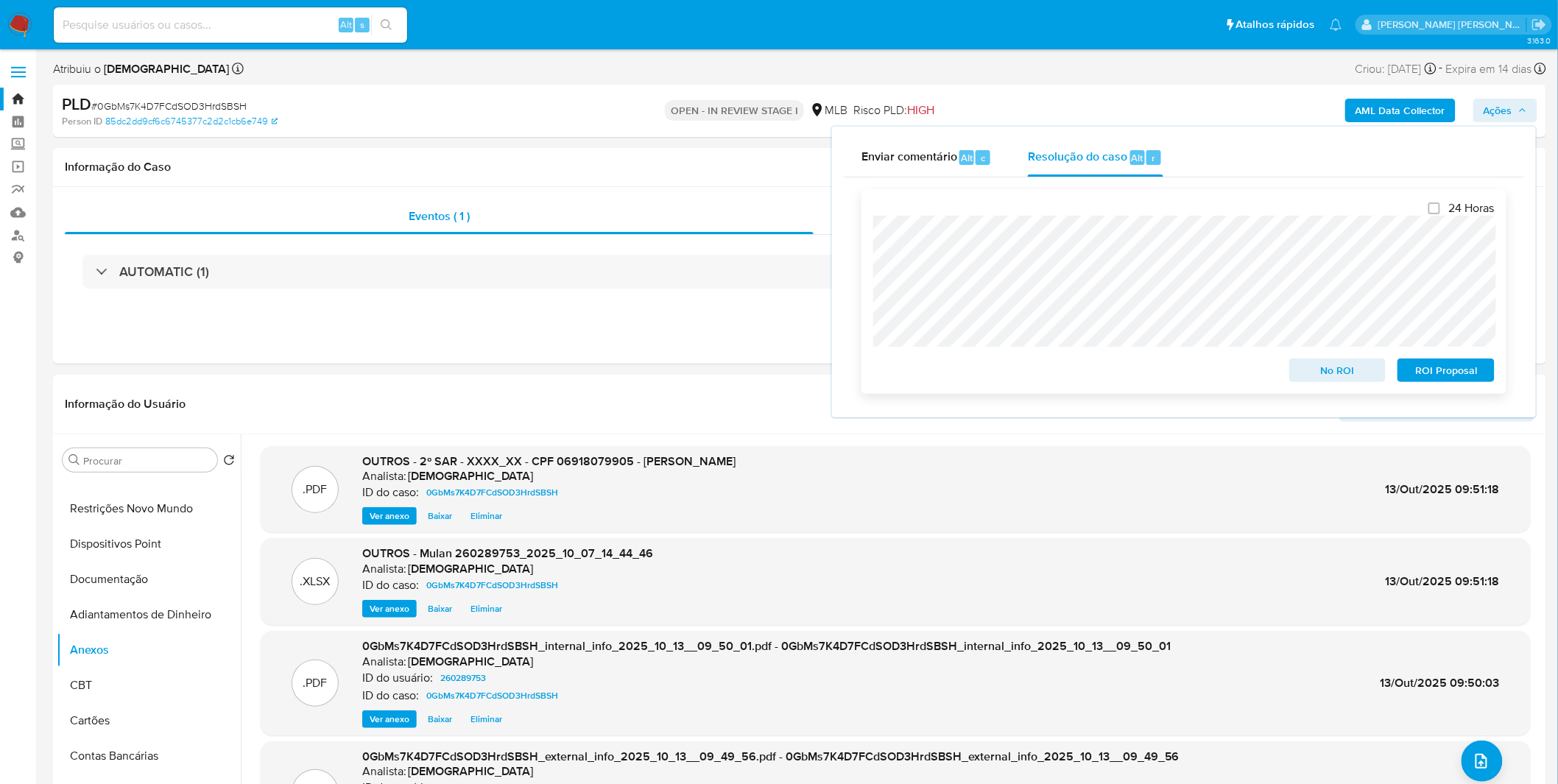
click at [1459, 381] on span "ROI Proposal" at bounding box center [1446, 370] width 77 height 21
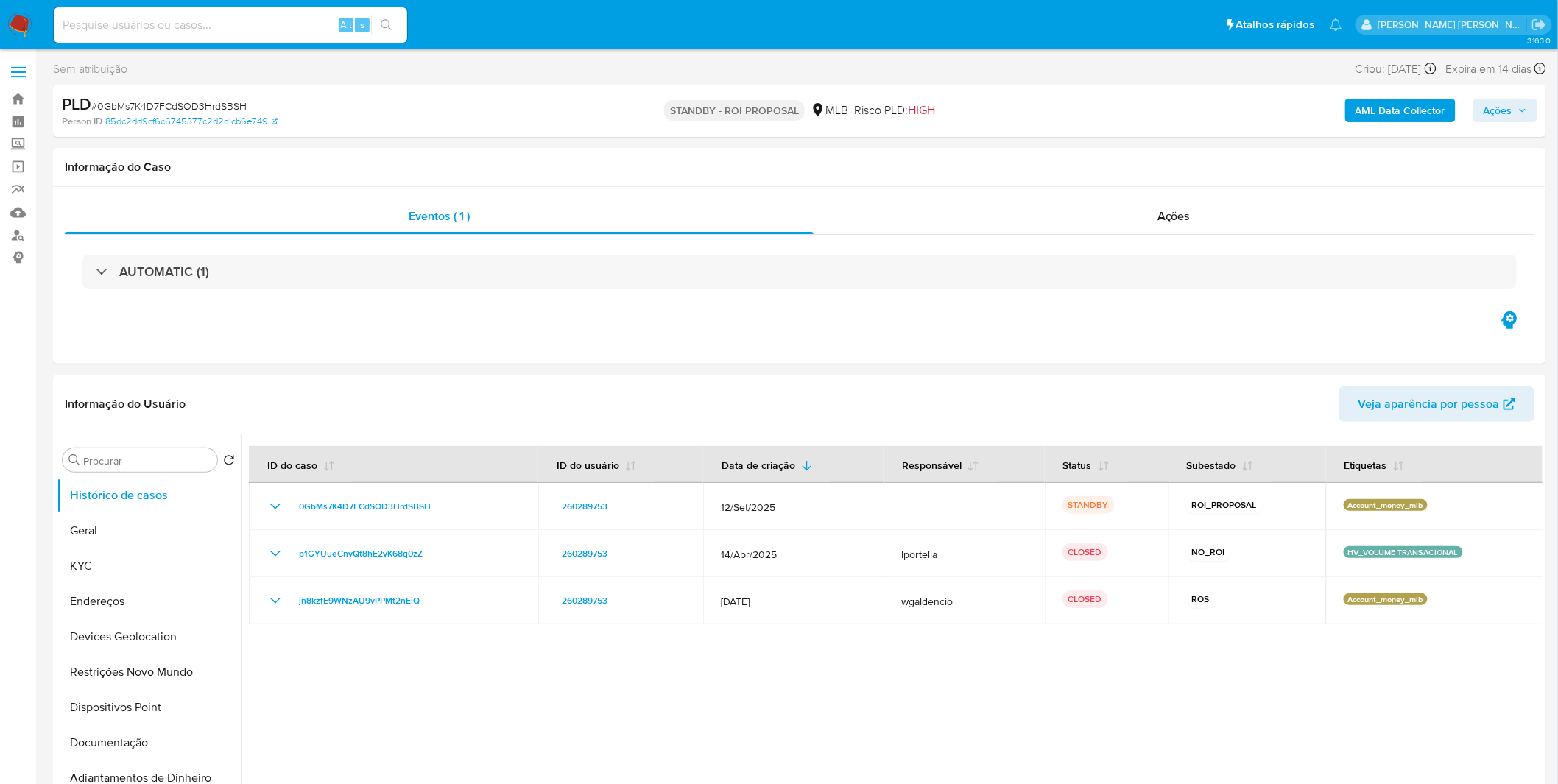
select select "10"
click at [28, 24] on img at bounding box center [20, 24] width 25 height 25
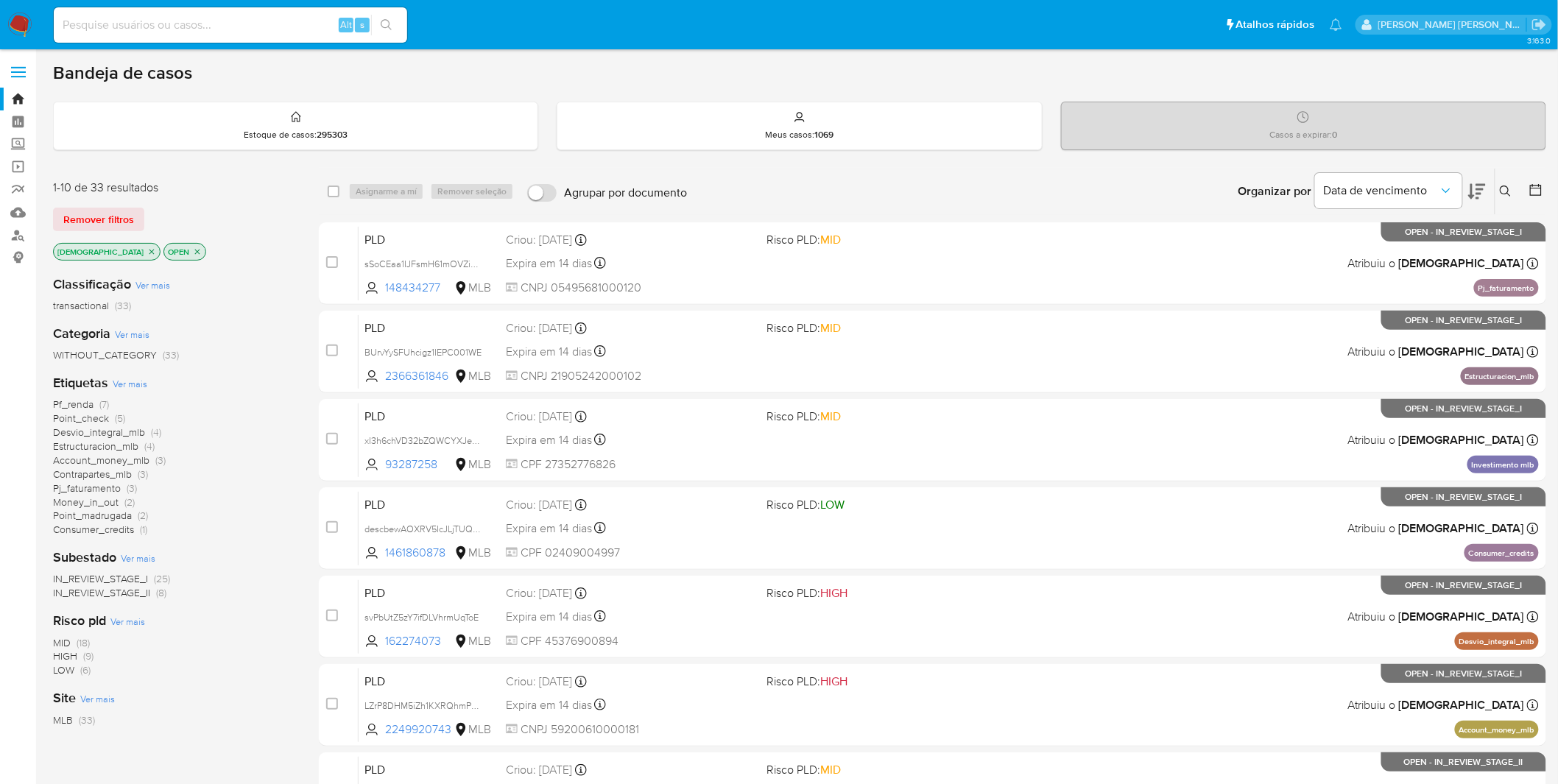
click at [268, 28] on input at bounding box center [230, 25] width 353 height 19
paste input "descbewAOXRV5IcJLjTUQ4EM"
type input "descbewAOXRV5IcJLjTUQ4EM"
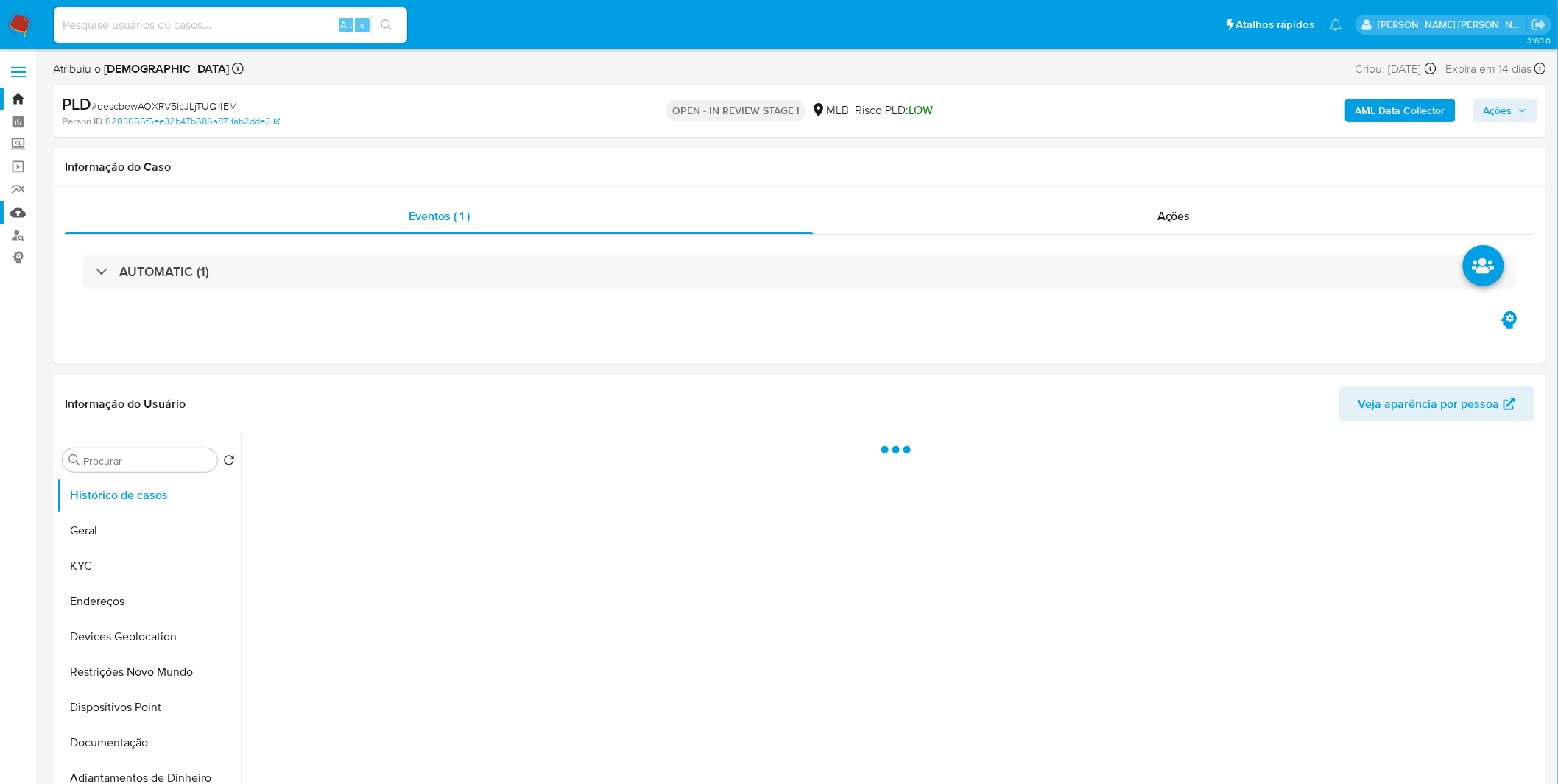
select select "10"
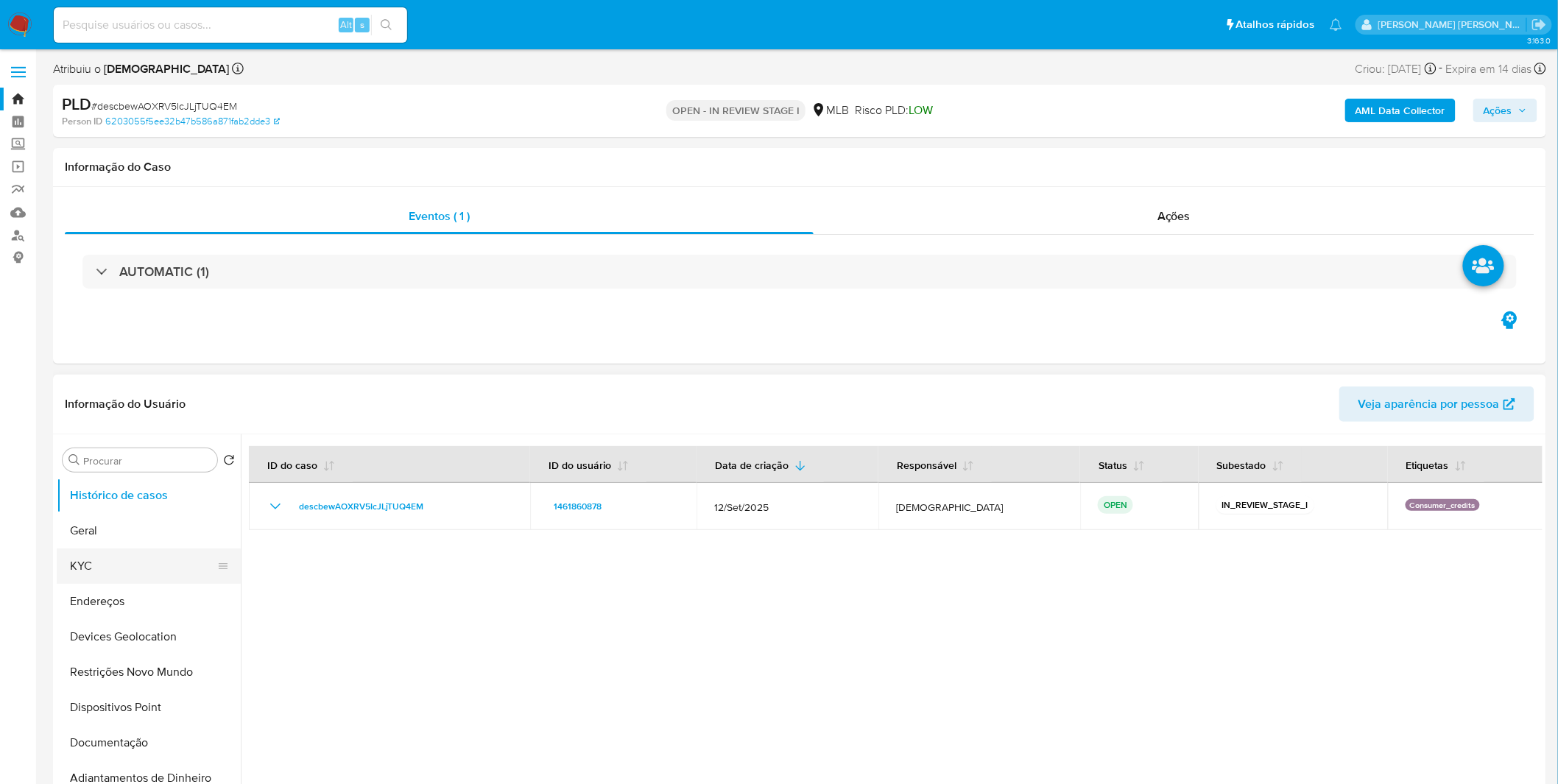
click at [97, 572] on button "KYC" at bounding box center [142, 566] width 172 height 35
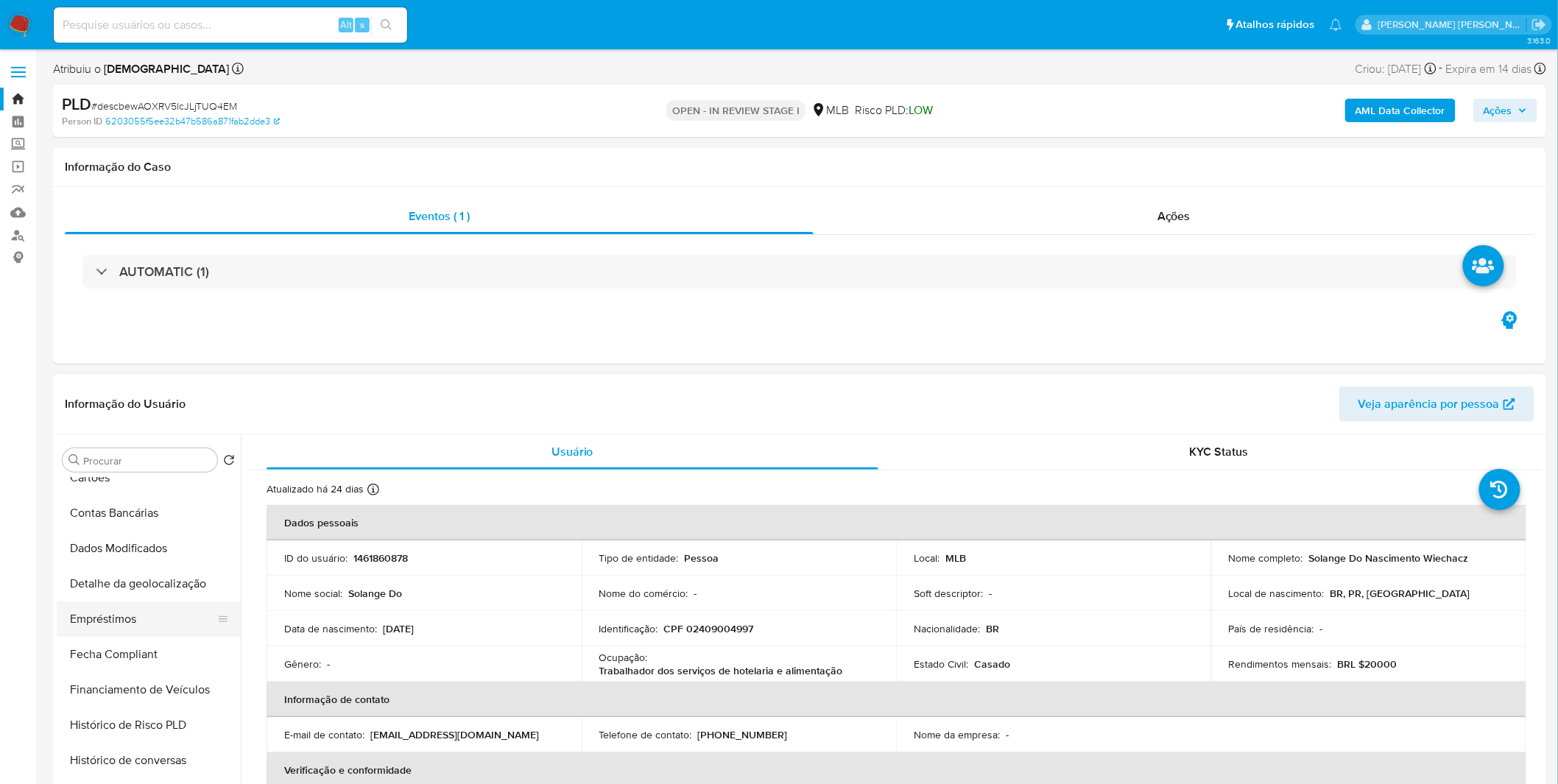
scroll to position [408, 0]
click at [136, 688] on button "Financiamento de Veículos" at bounding box center [142, 688] width 172 height 35
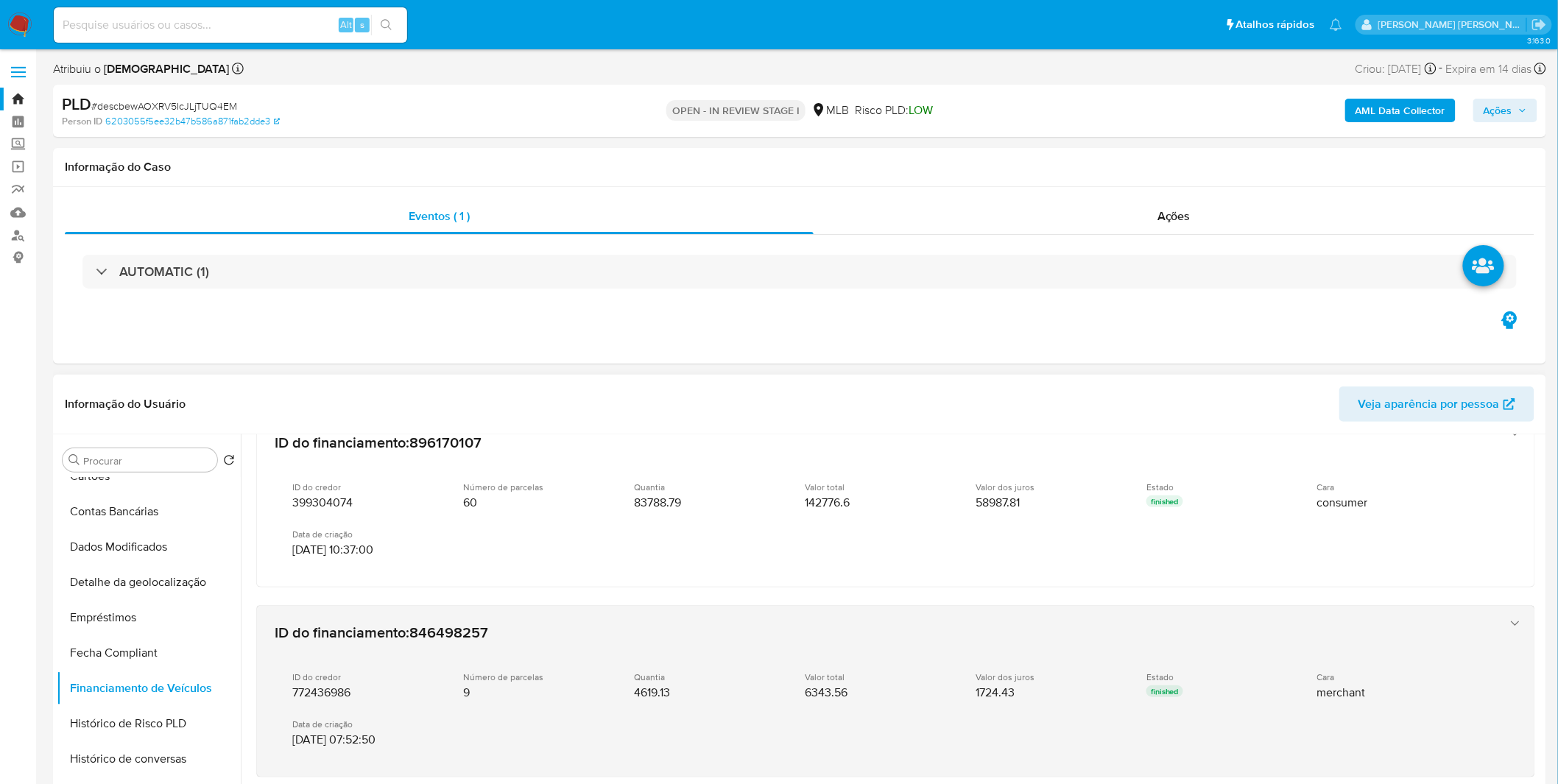
scroll to position [490, 0]
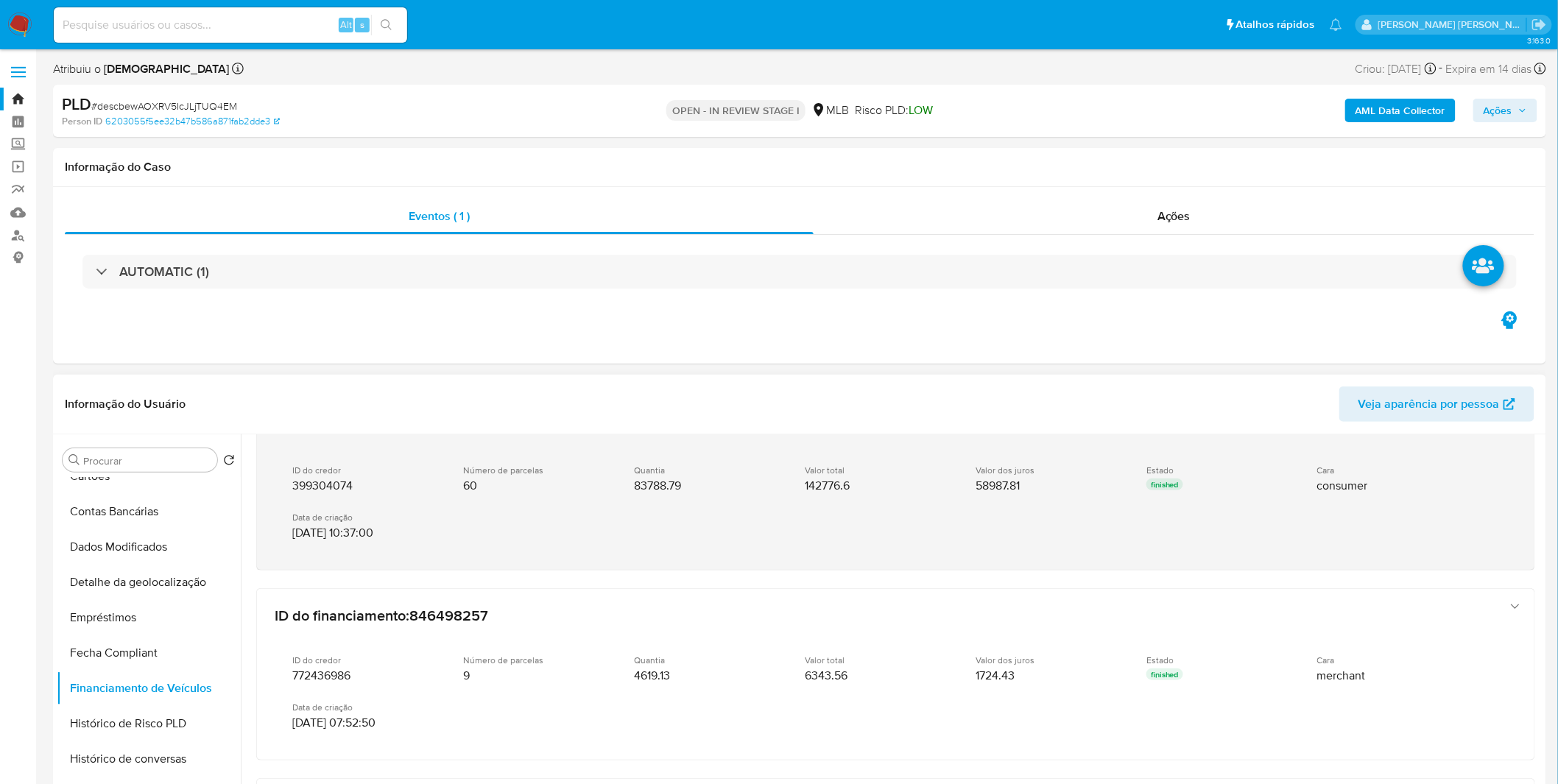
click at [377, 547] on div "ID do credor 399304074 Número de parcelas 60 Quantia 83788.79 Valor total 14277…" at bounding box center [881, 502] width 1213 height 99
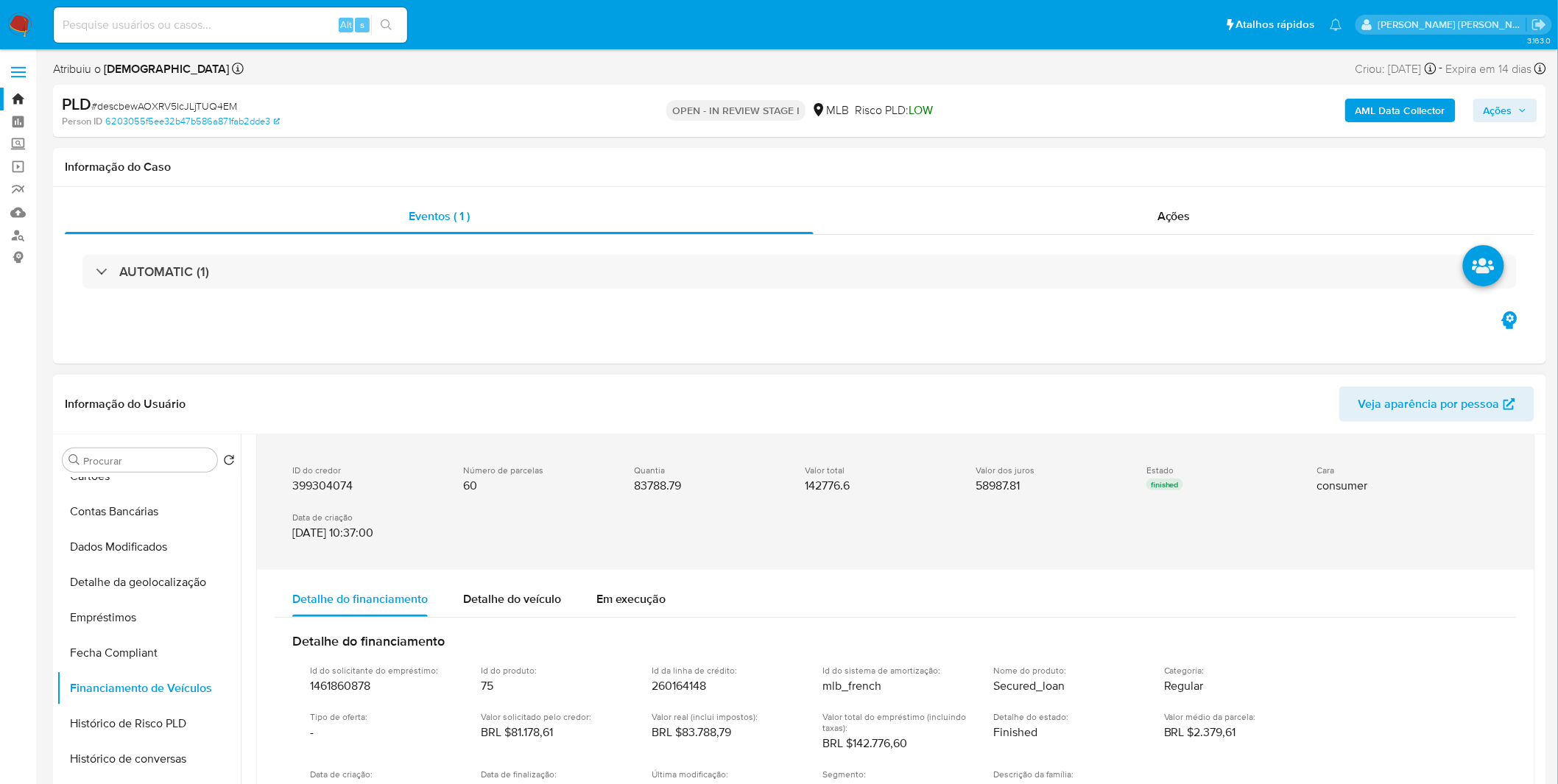
click at [377, 547] on div "ID do credor 399304074 Número de parcelas 60 Quantia 83788.79 Valor total 14277…" at bounding box center [881, 502] width 1213 height 99
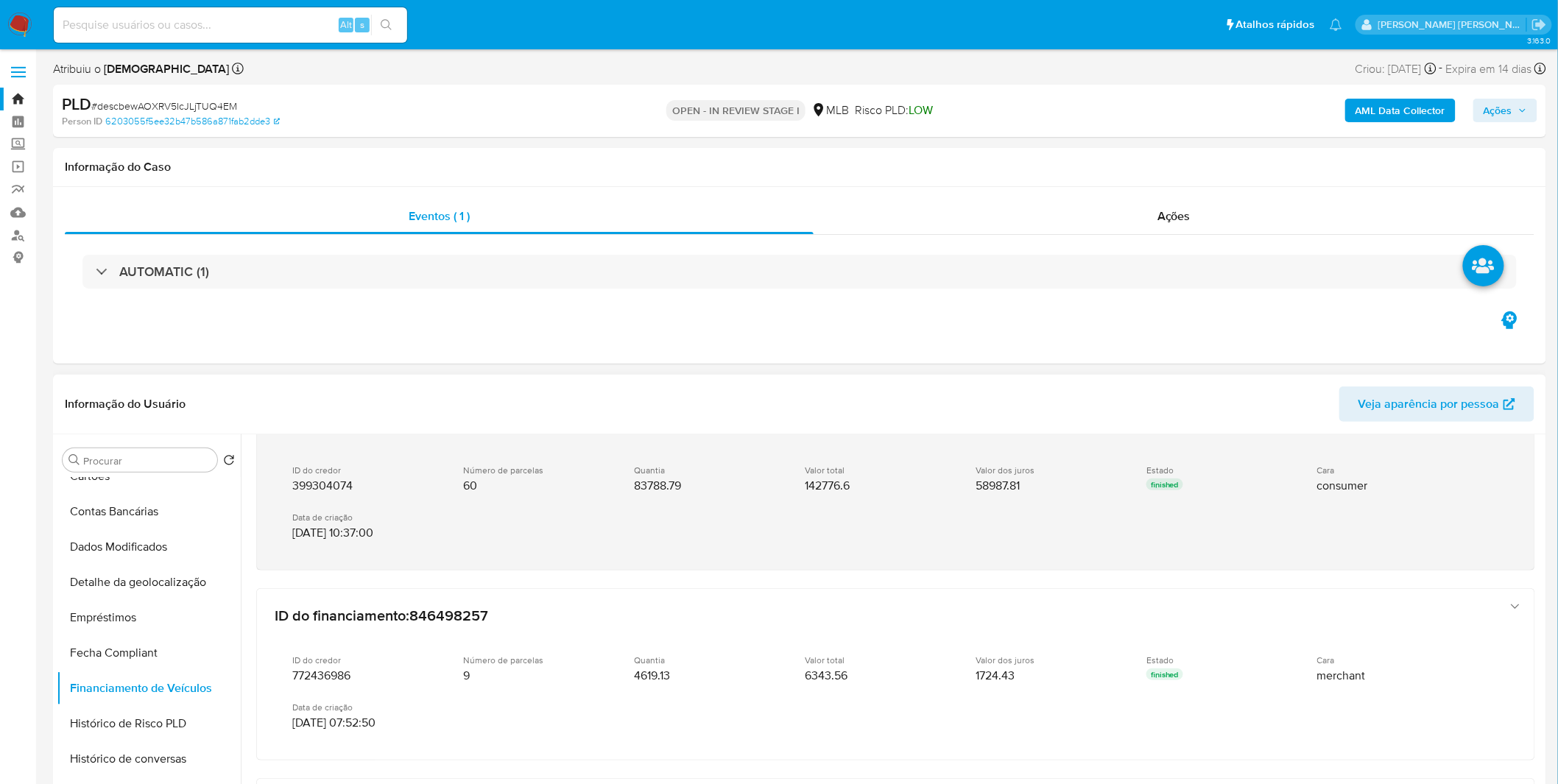
click at [377, 547] on div "ID do credor 399304074 Número de parcelas 60 Quantia 83788.79 Valor total 14277…" at bounding box center [881, 502] width 1213 height 99
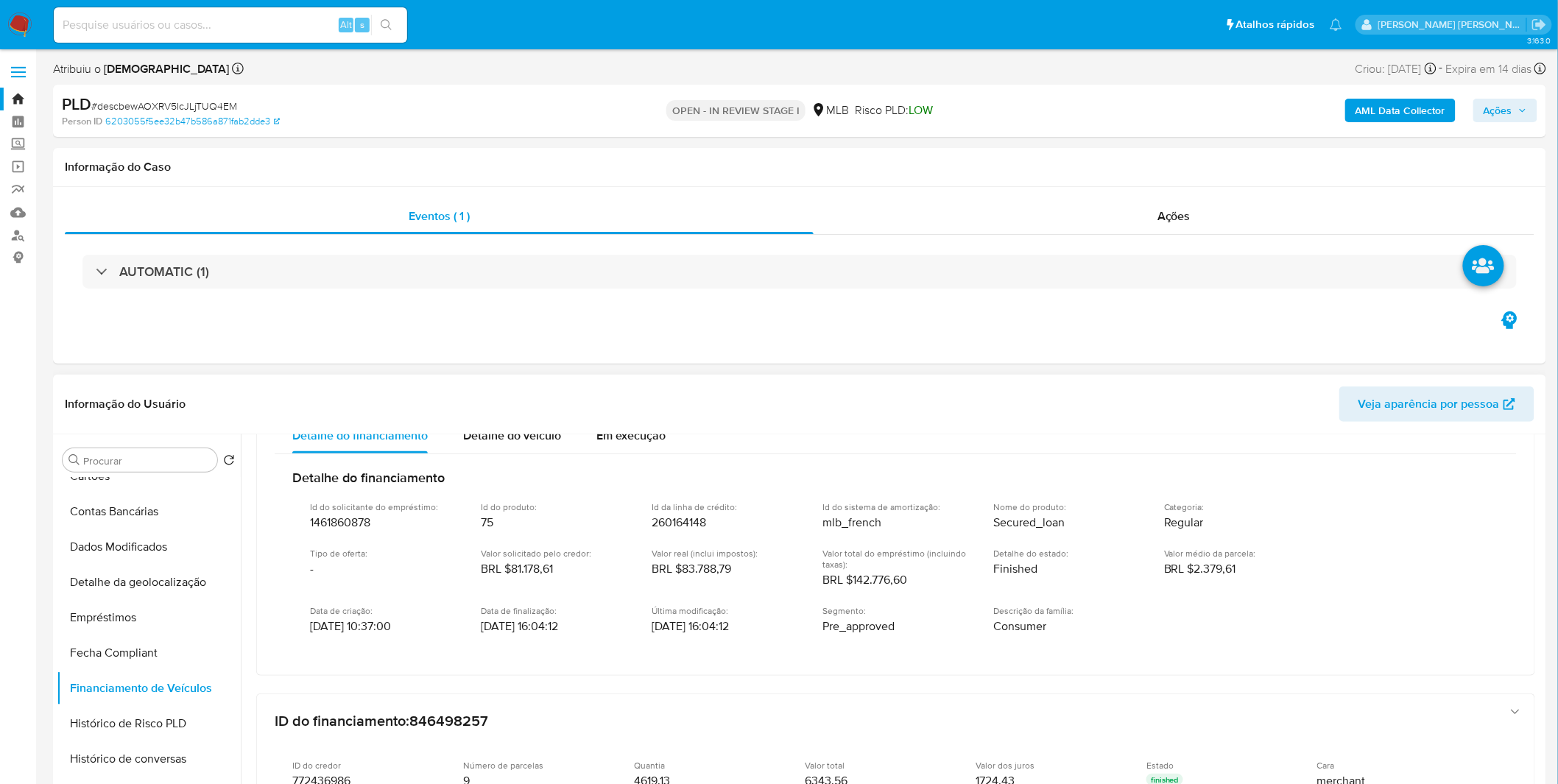
click at [459, 557] on div "Id do solicitante do empréstimo : 1461860878 Id do produto : 75 Id da linha de …" at bounding box center [895, 567] width 1206 height 156
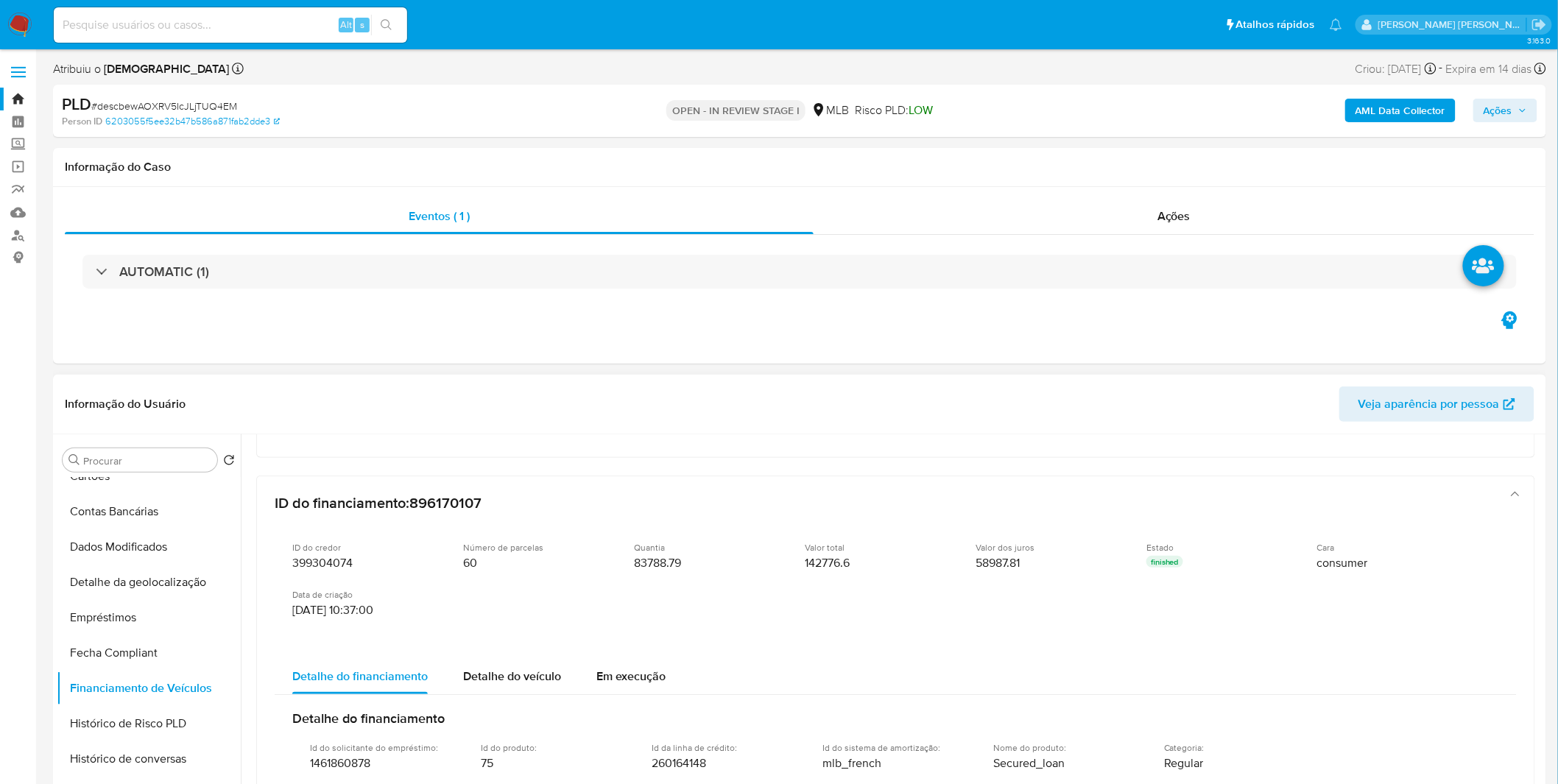
scroll to position [402, 0]
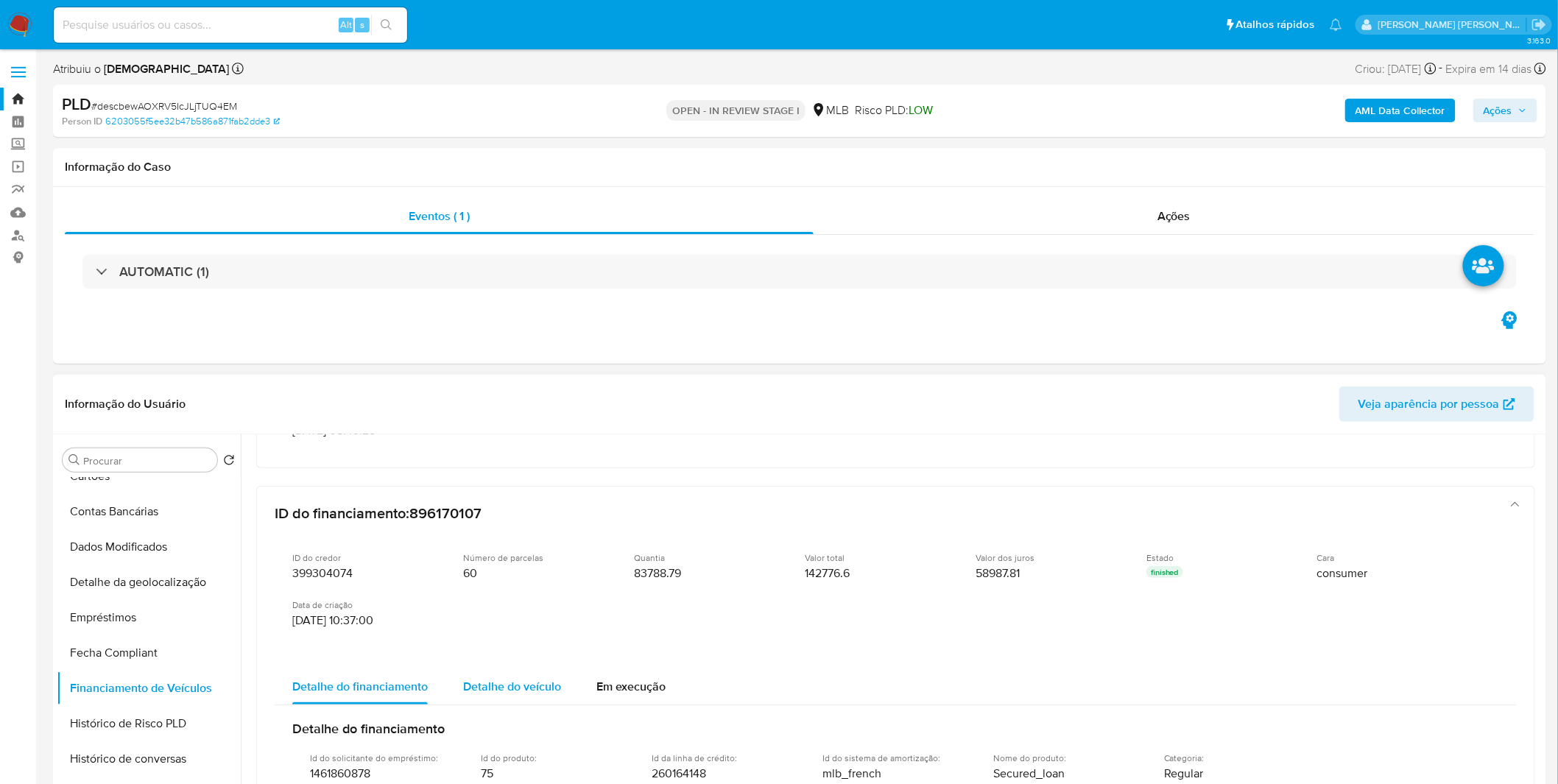
click at [491, 667] on div "Detalhe do financiamento Detalhe do veículo Em execução Detalhe do financiament…" at bounding box center [895, 791] width 1277 height 269
click at [491, 669] on div "Detalhe do veículo" at bounding box center [511, 686] width 98 height 35
click at [493, 678] on span "Detalhe do veículo" at bounding box center [511, 686] width 98 height 17
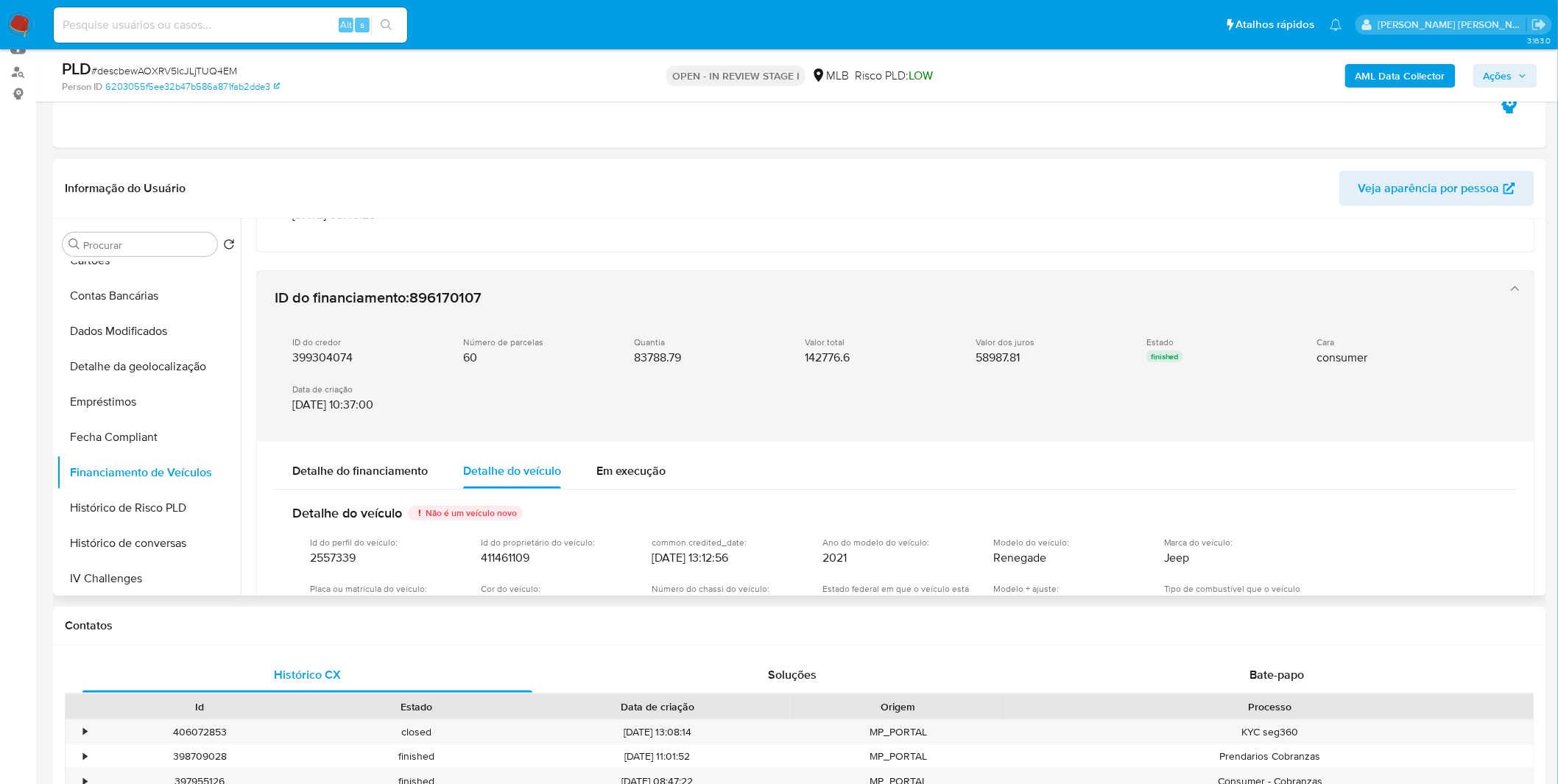
scroll to position [484, 0]
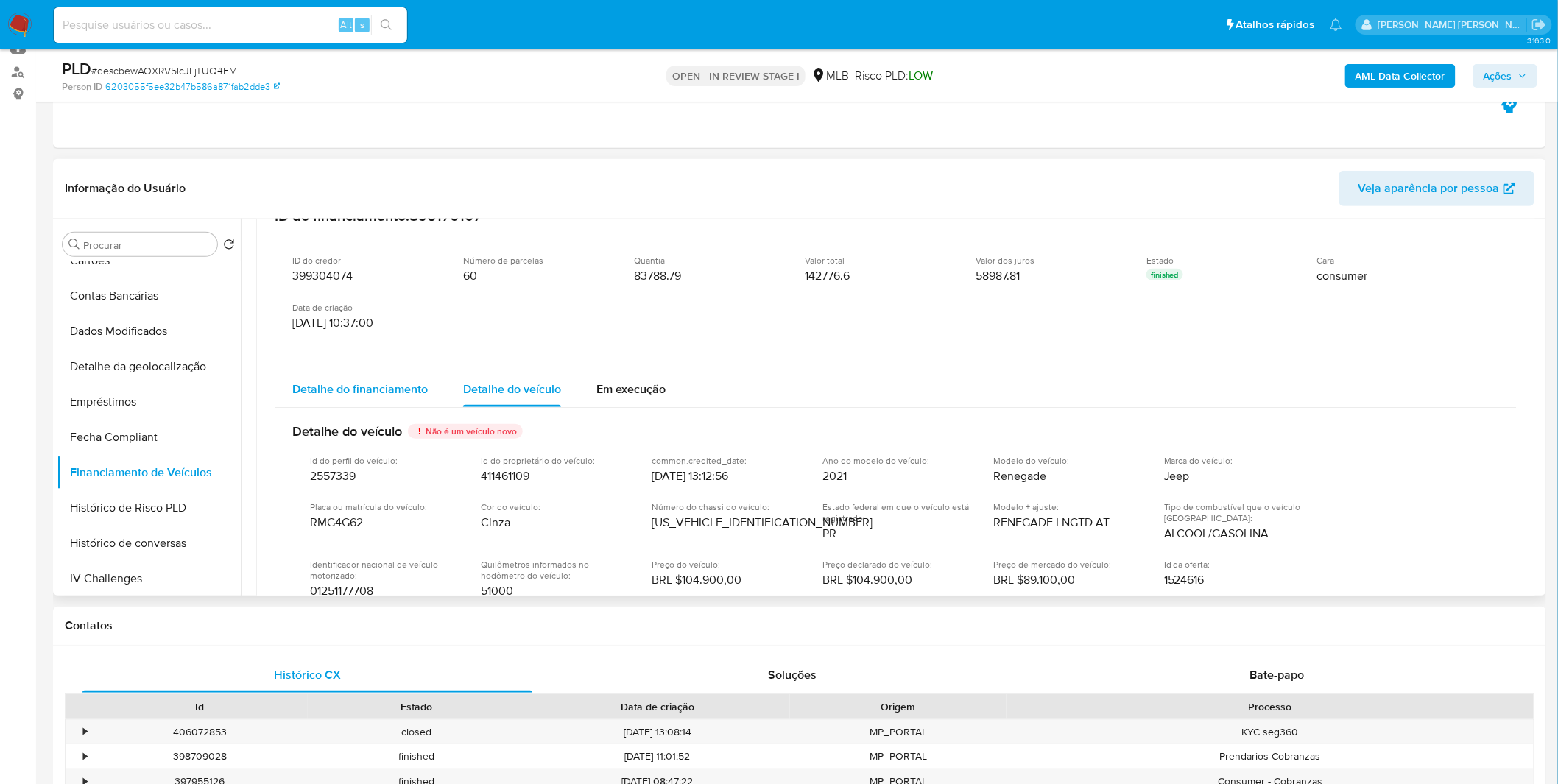
click at [412, 372] on div "Detalhe do financiamento" at bounding box center [359, 389] width 136 height 35
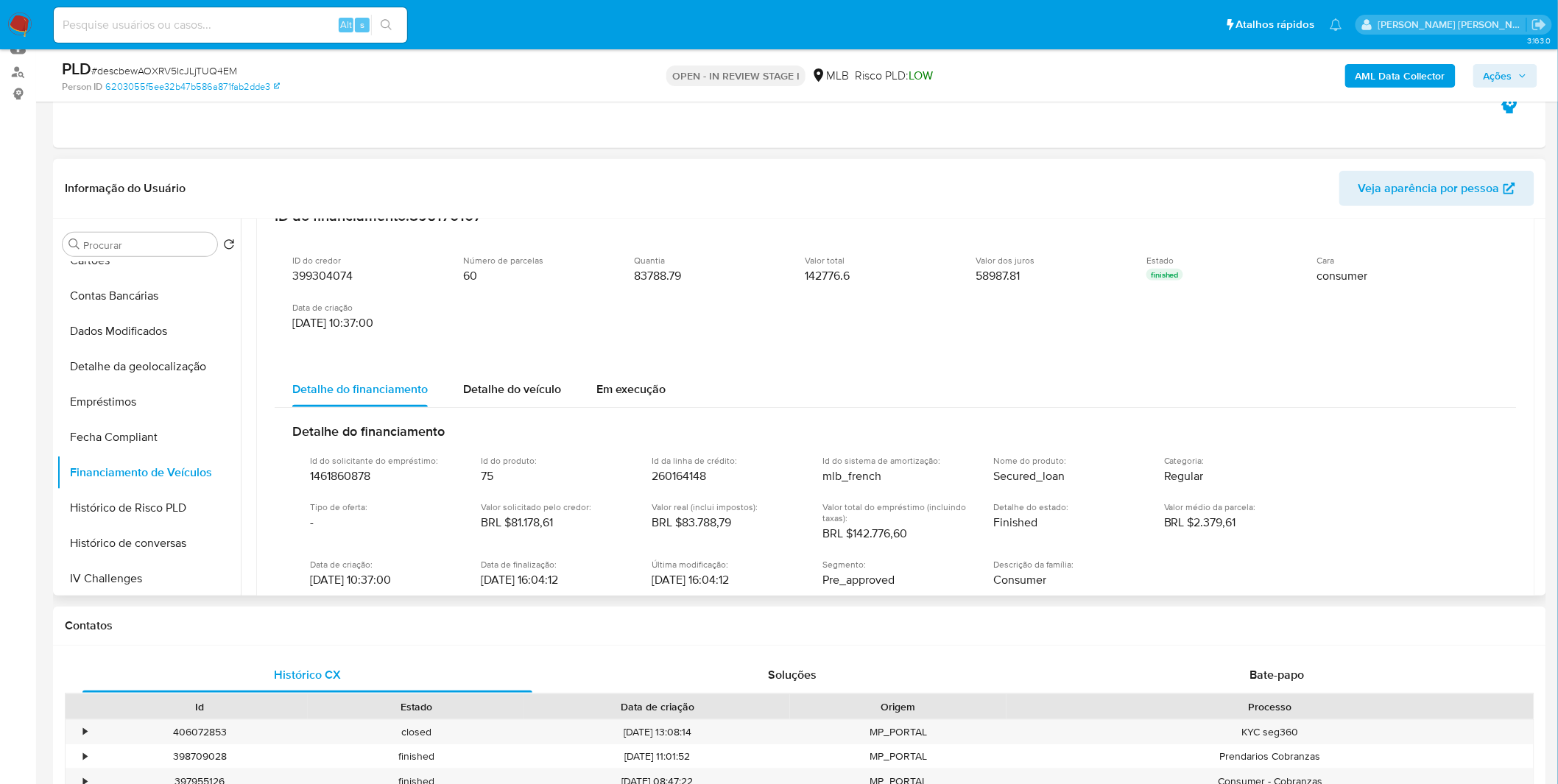
scroll to position [566, 0]
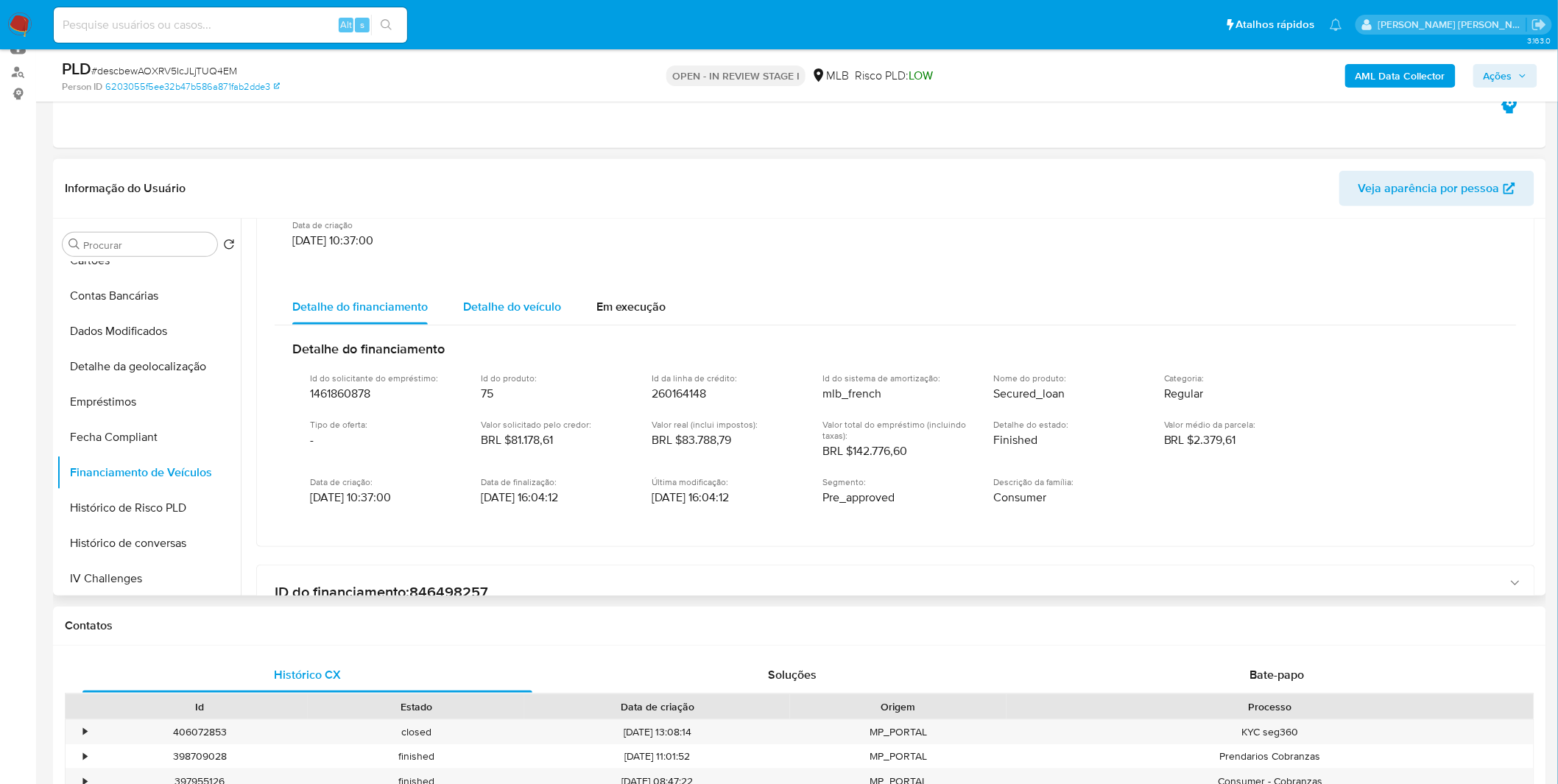
click at [504, 307] on span "Detalhe do veículo" at bounding box center [511, 307] width 98 height 17
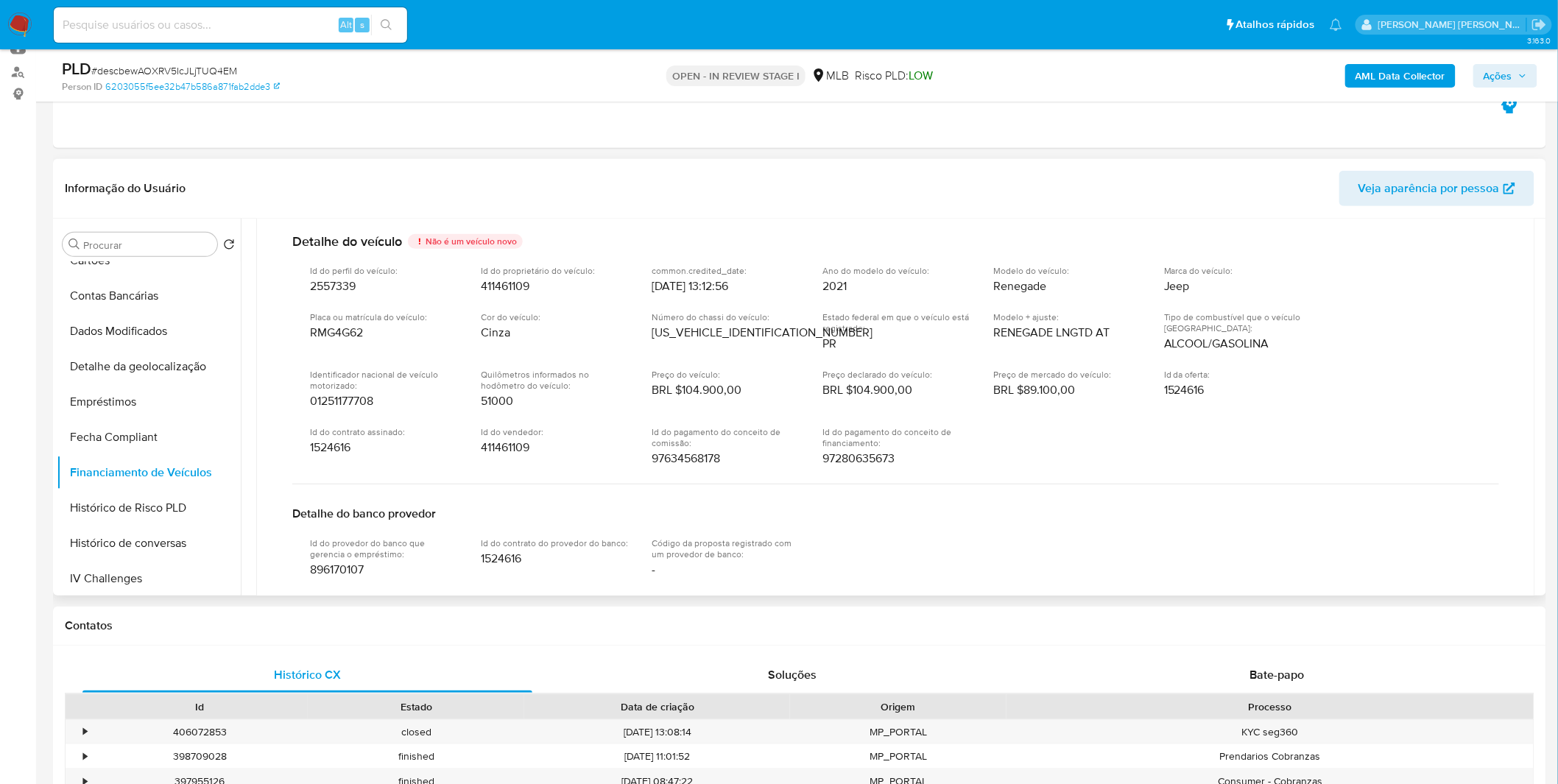
scroll to position [648, 0]
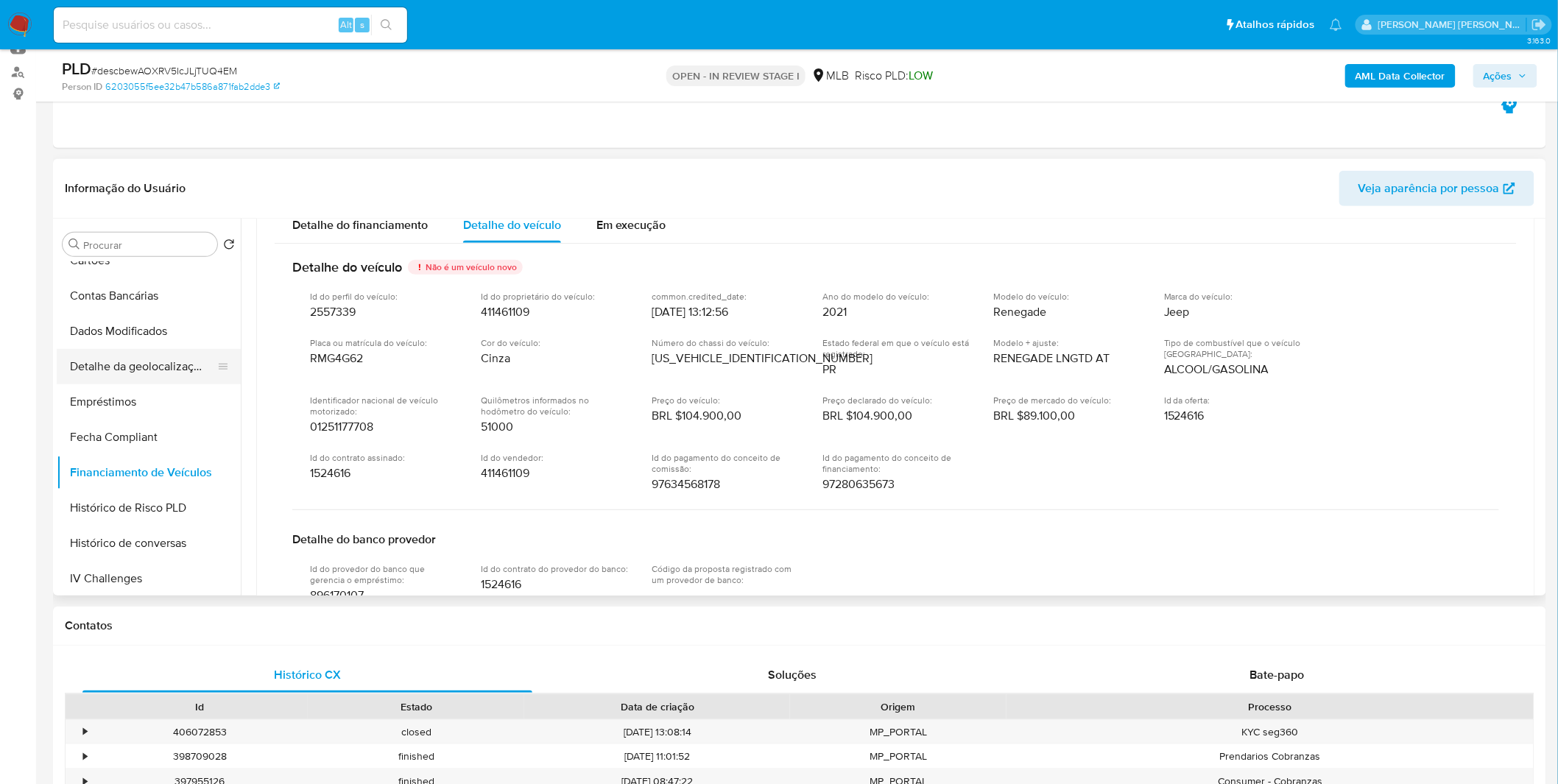
click at [146, 379] on button "Detalhe da geolocalização" at bounding box center [142, 366] width 172 height 35
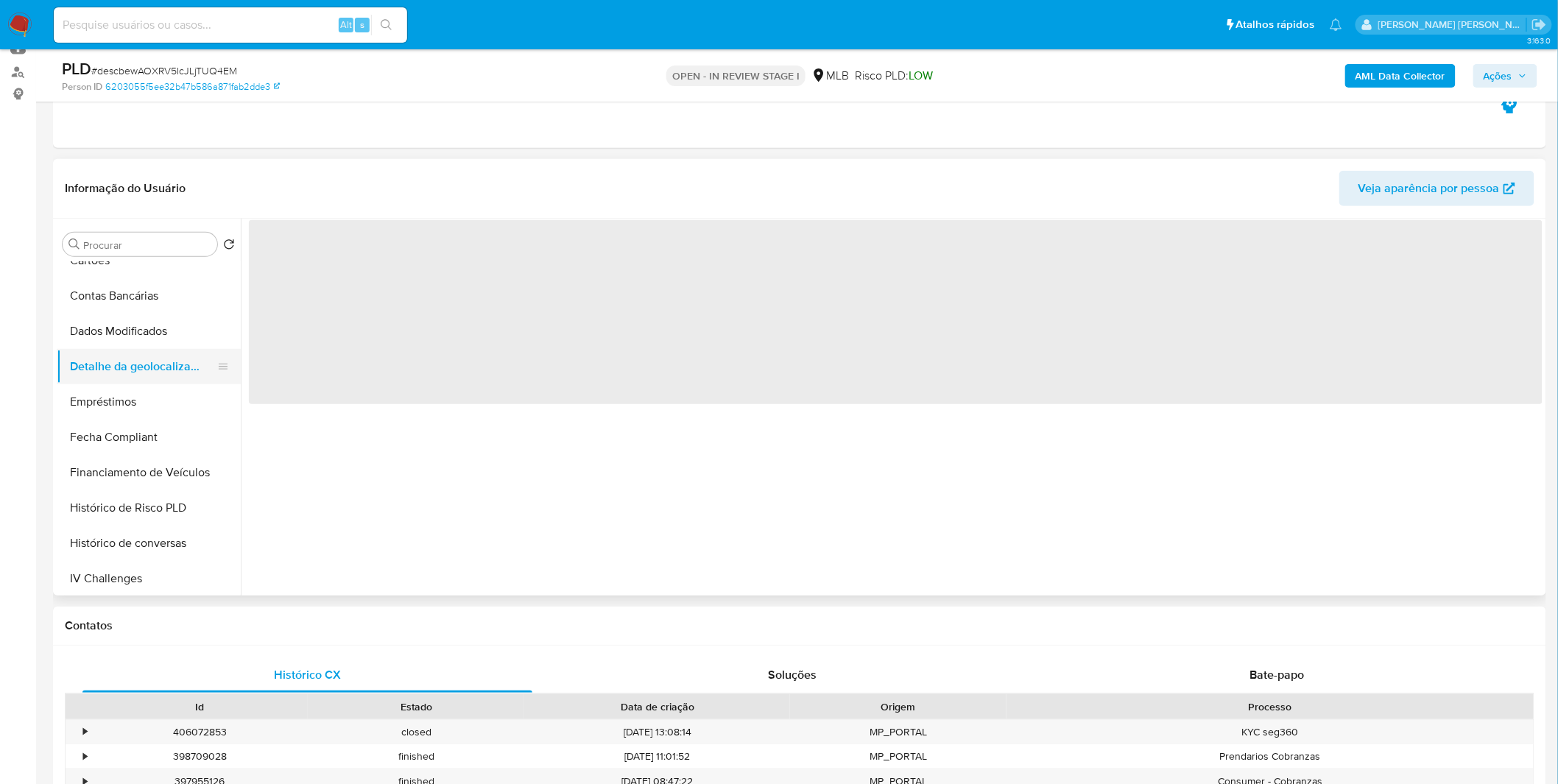
scroll to position [0, 0]
click at [142, 400] on button "Empréstimos" at bounding box center [142, 401] width 172 height 35
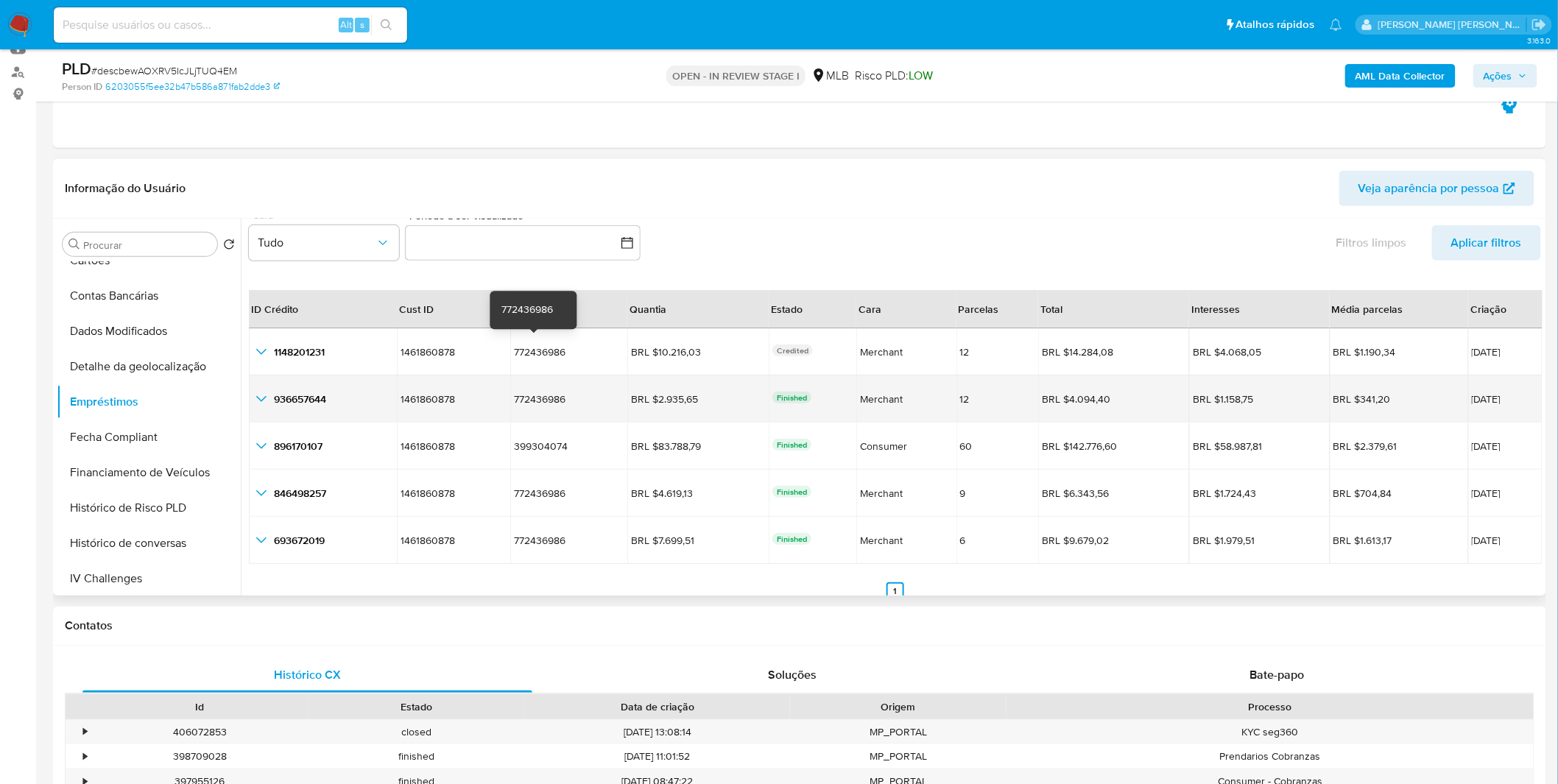
scroll to position [33, 0]
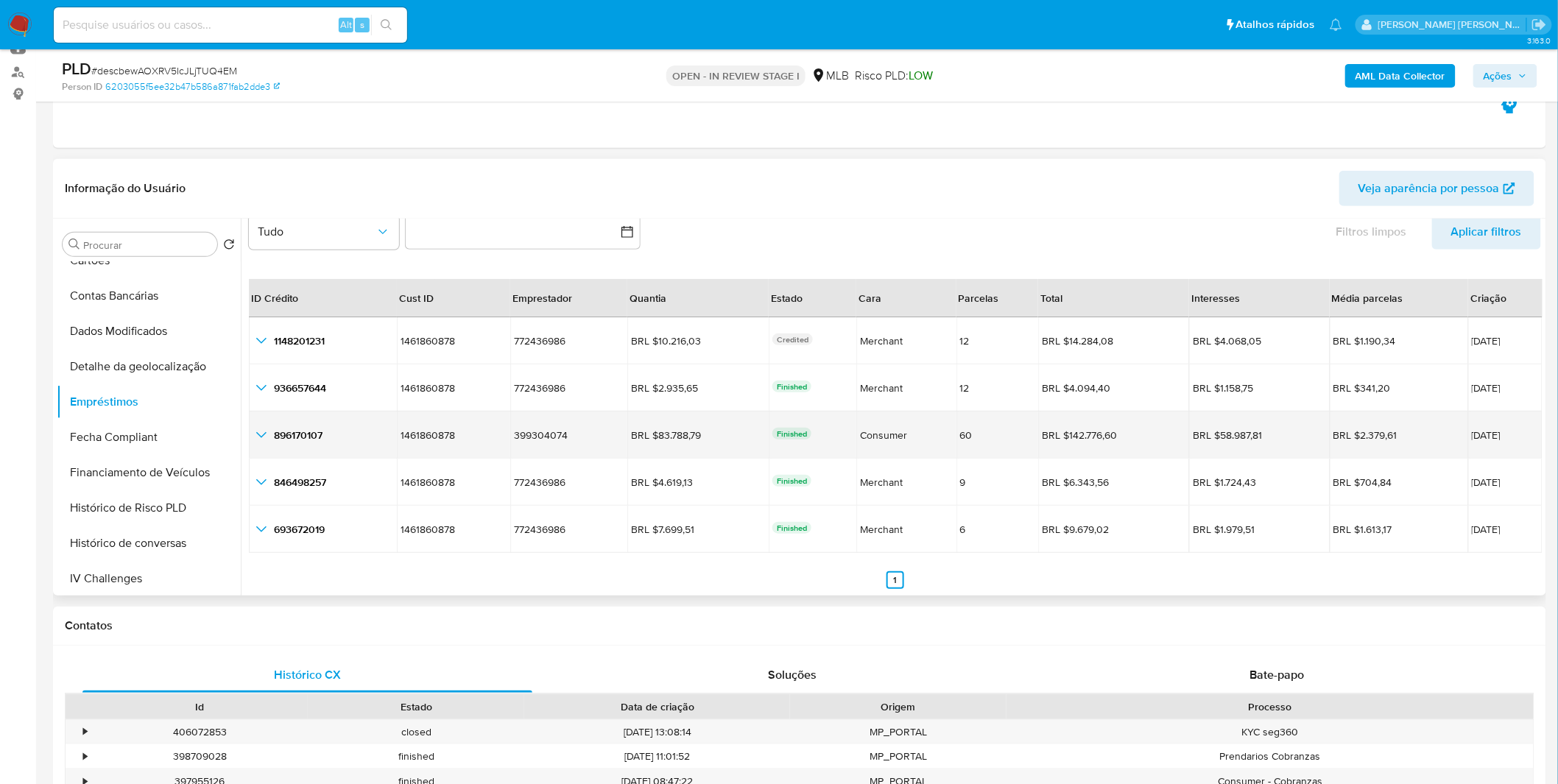
click at [255, 427] on icon "button_show_hidden_detail_by_id_2" at bounding box center [261, 435] width 17 height 17
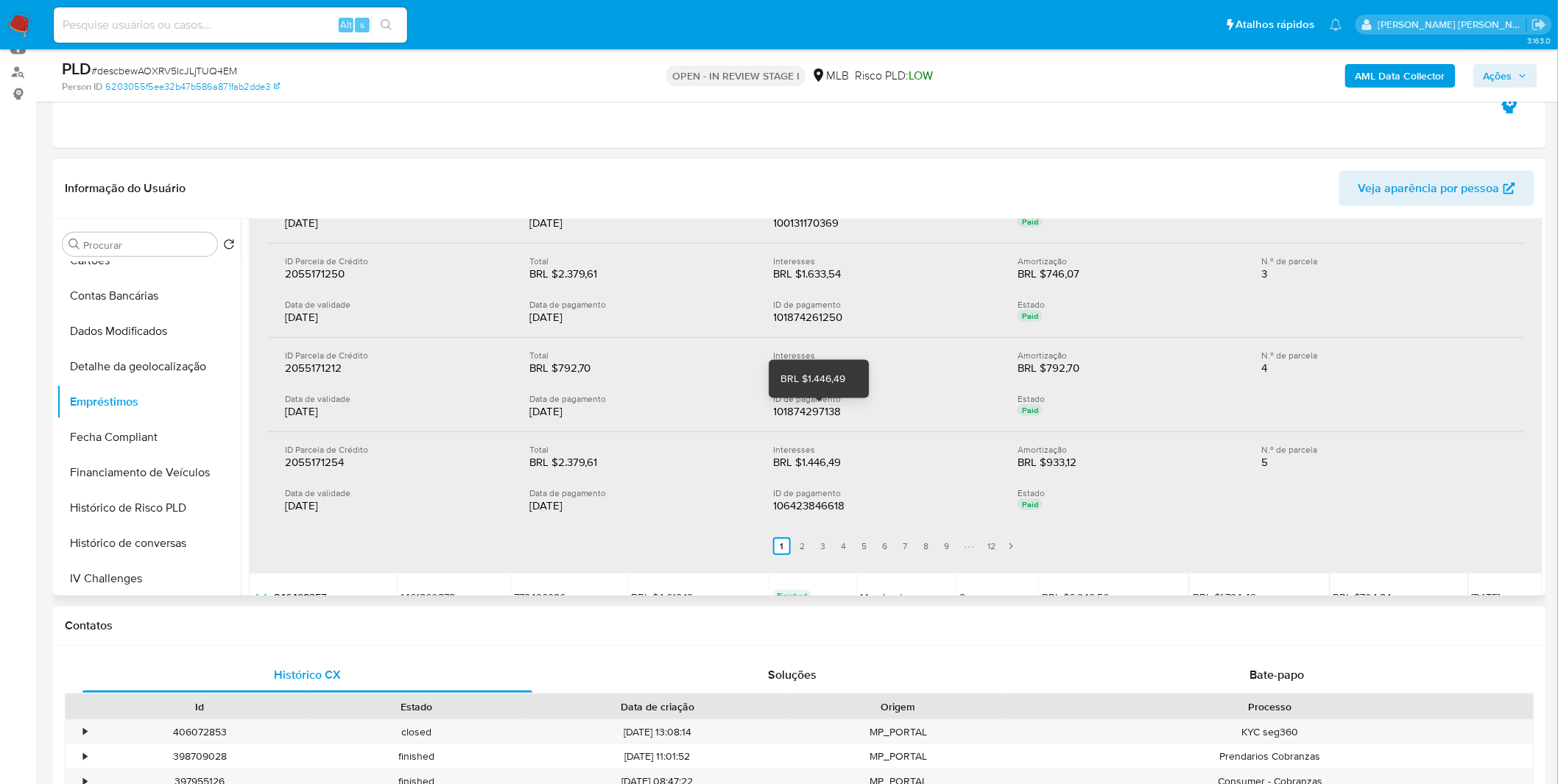
scroll to position [524, 0]
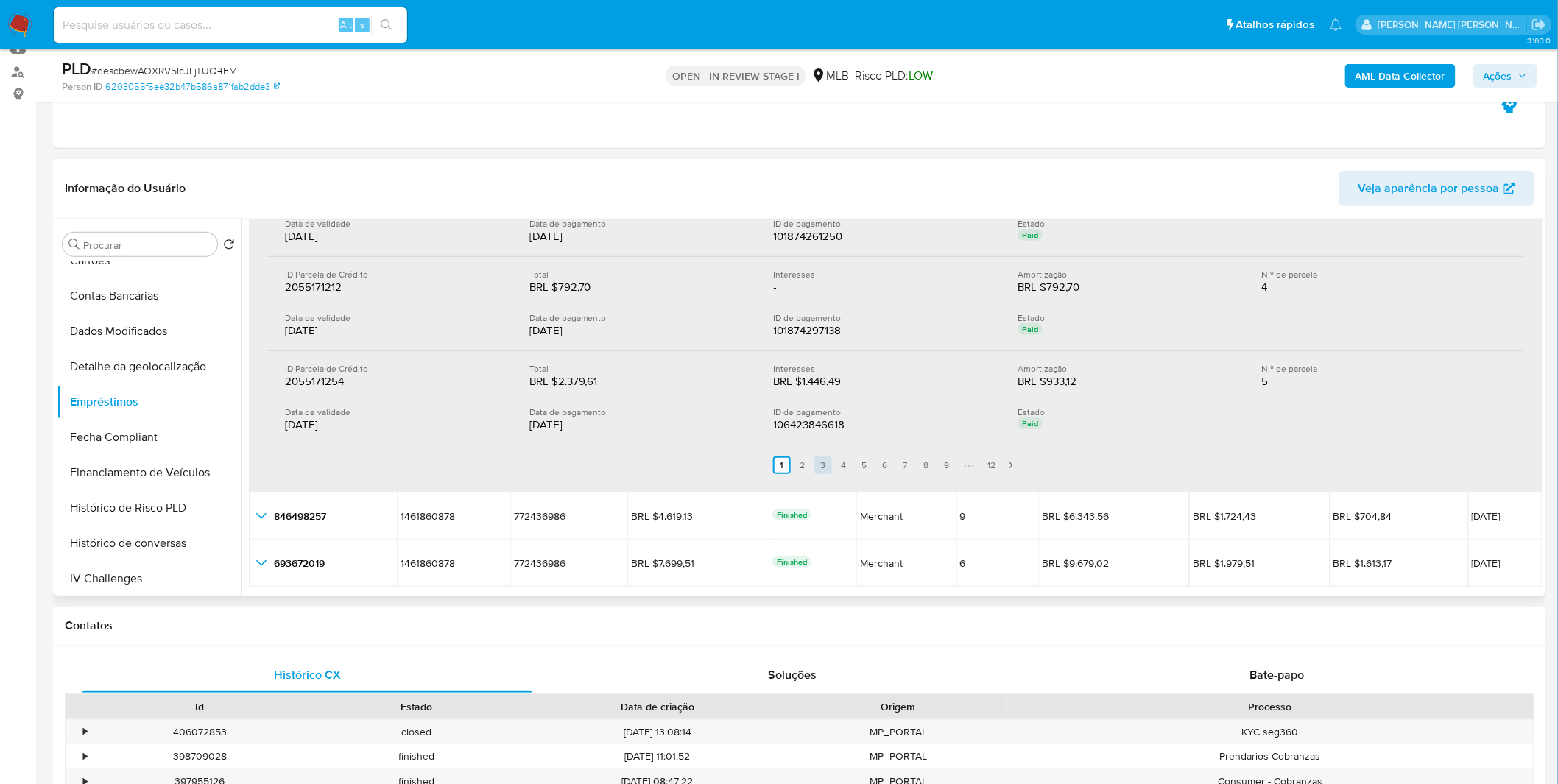
click at [819, 457] on link "3" at bounding box center [823, 465] width 17 height 17
click at [844, 464] on link "4" at bounding box center [852, 465] width 17 height 17
click at [823, 460] on link "3" at bounding box center [832, 465] width 17 height 17
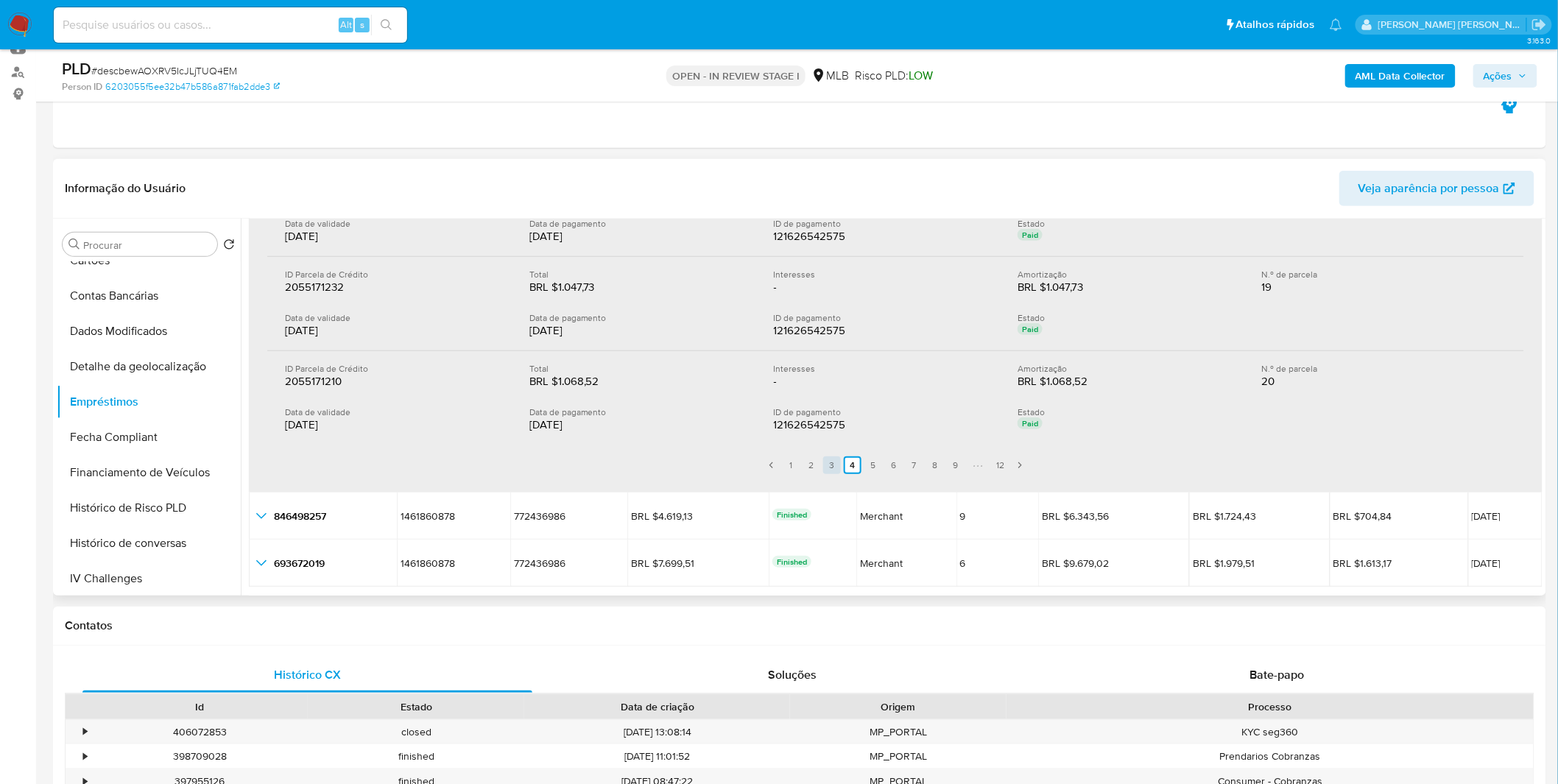
click at [823, 460] on link "3" at bounding box center [832, 465] width 17 height 17
click at [814, 460] on link "2" at bounding box center [811, 465] width 17 height 17
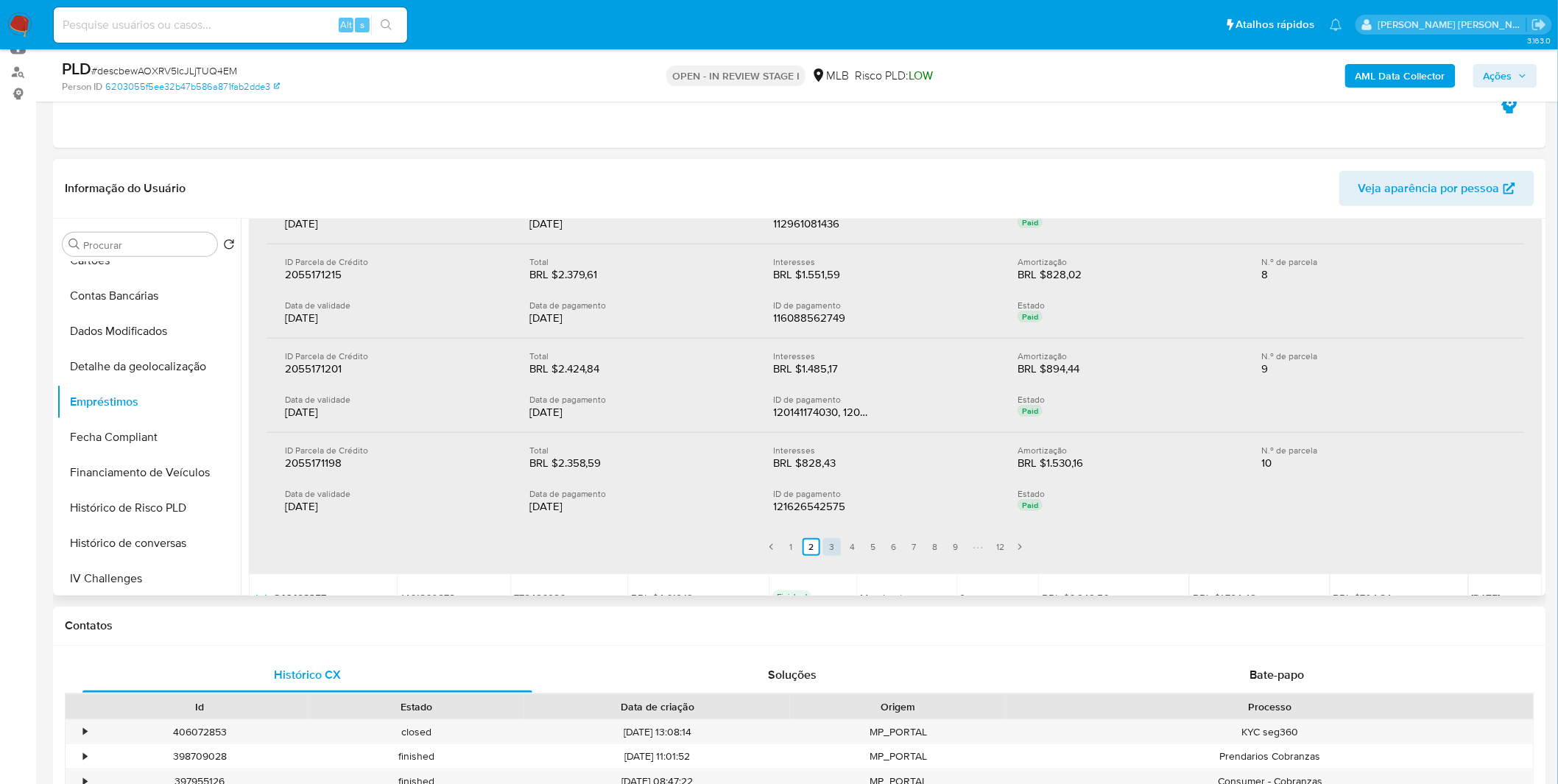
click at [825, 545] on link "3" at bounding box center [832, 547] width 17 height 17
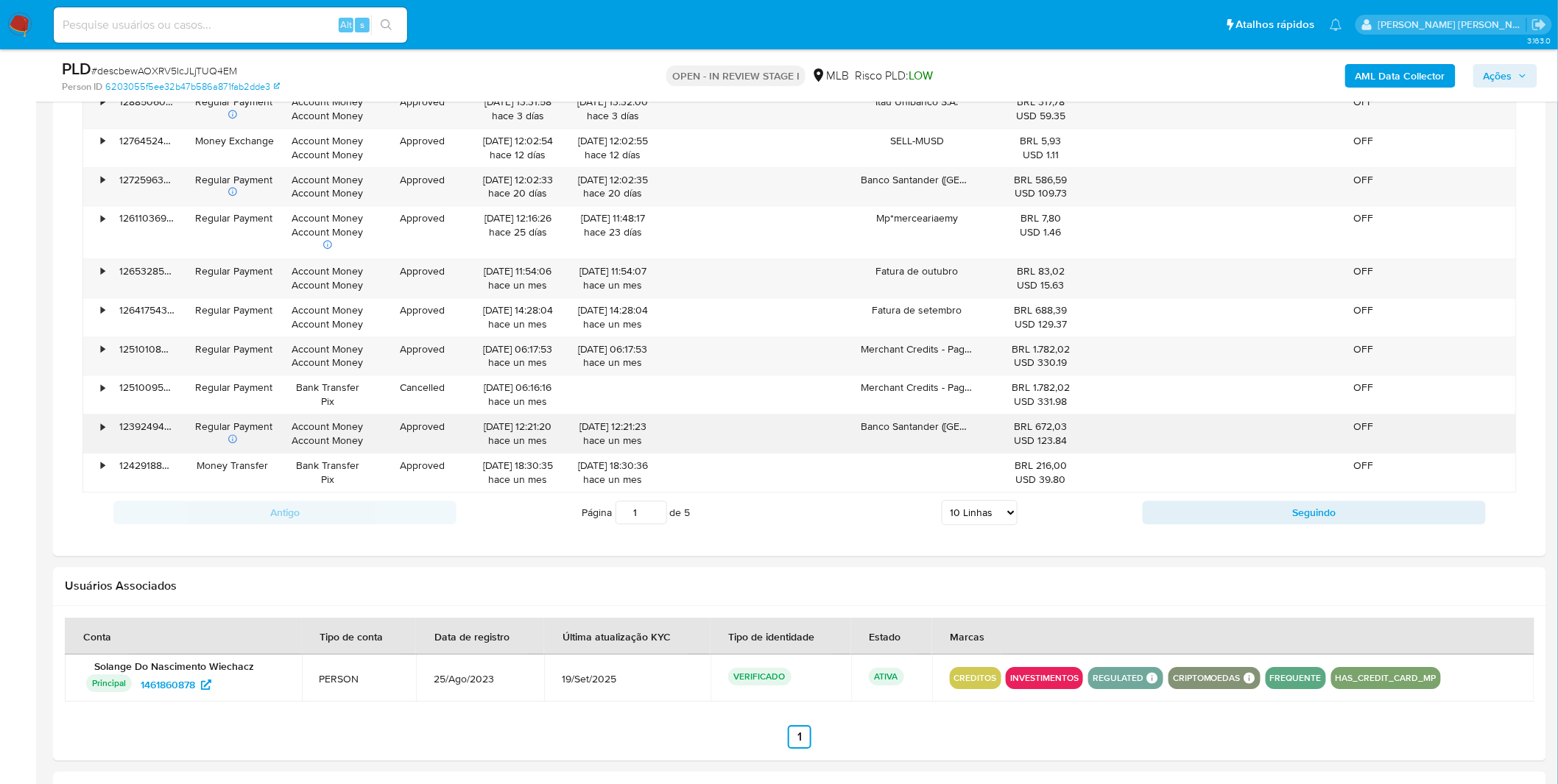
scroll to position [1226, 0]
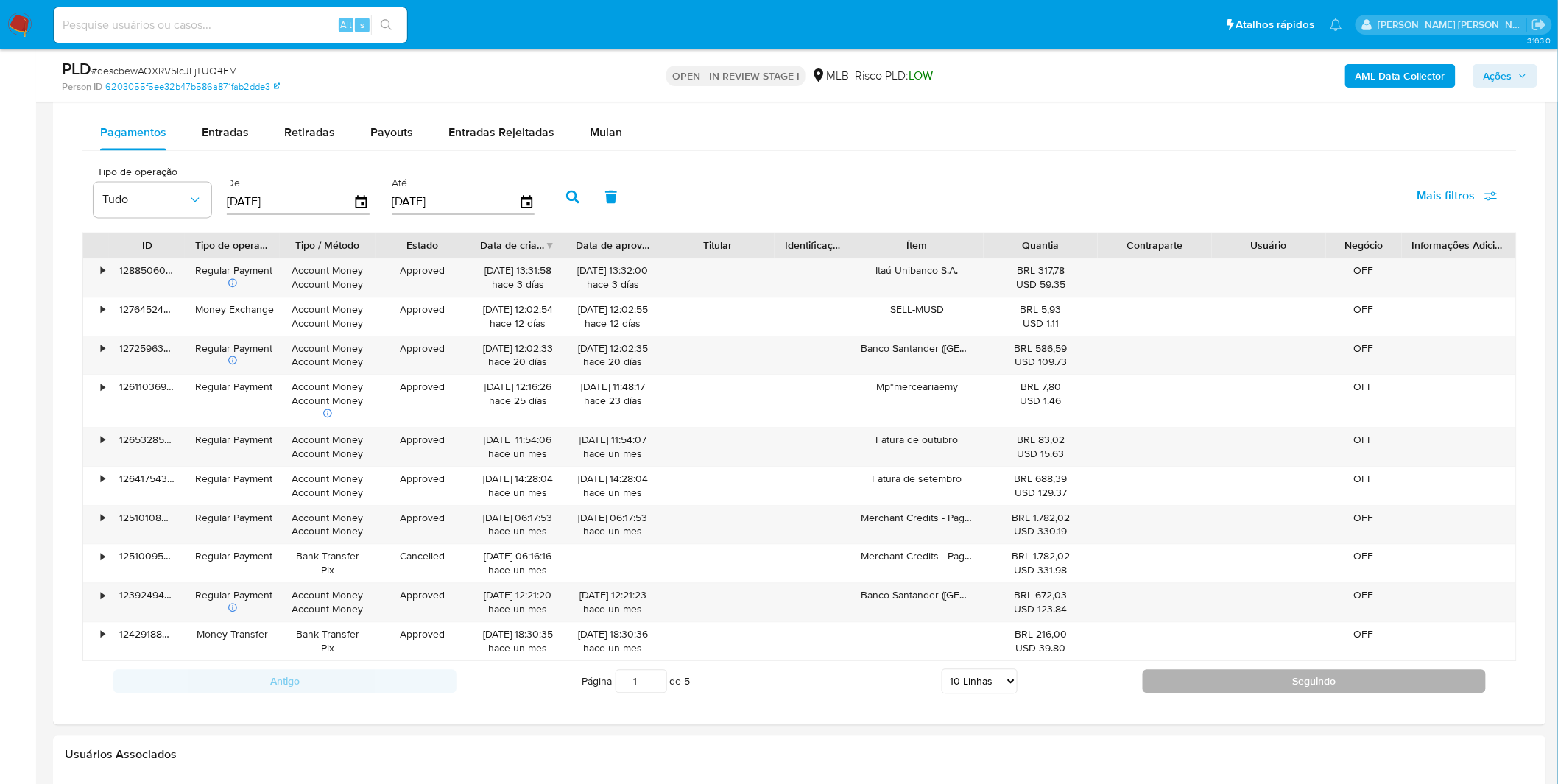
click at [1201, 690] on button "Seguindo" at bounding box center [1314, 680] width 343 height 23
click at [1201, 690] on div "Informação do Usuário Veja aparência por pessoa Procurar Retornar ao pedido pad…" at bounding box center [799, 199] width 1493 height 2208
type input "2"
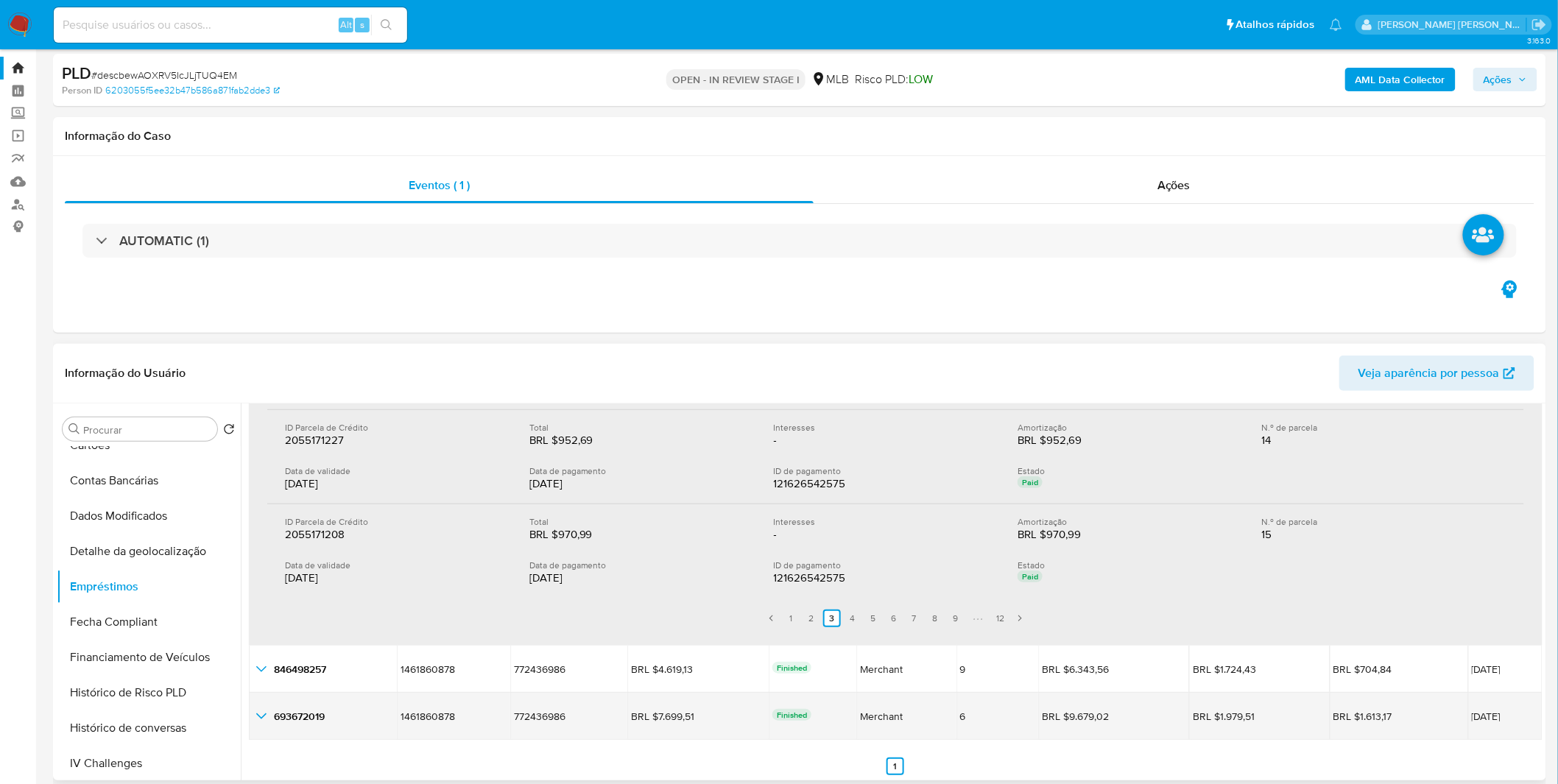
scroll to position [82, 0]
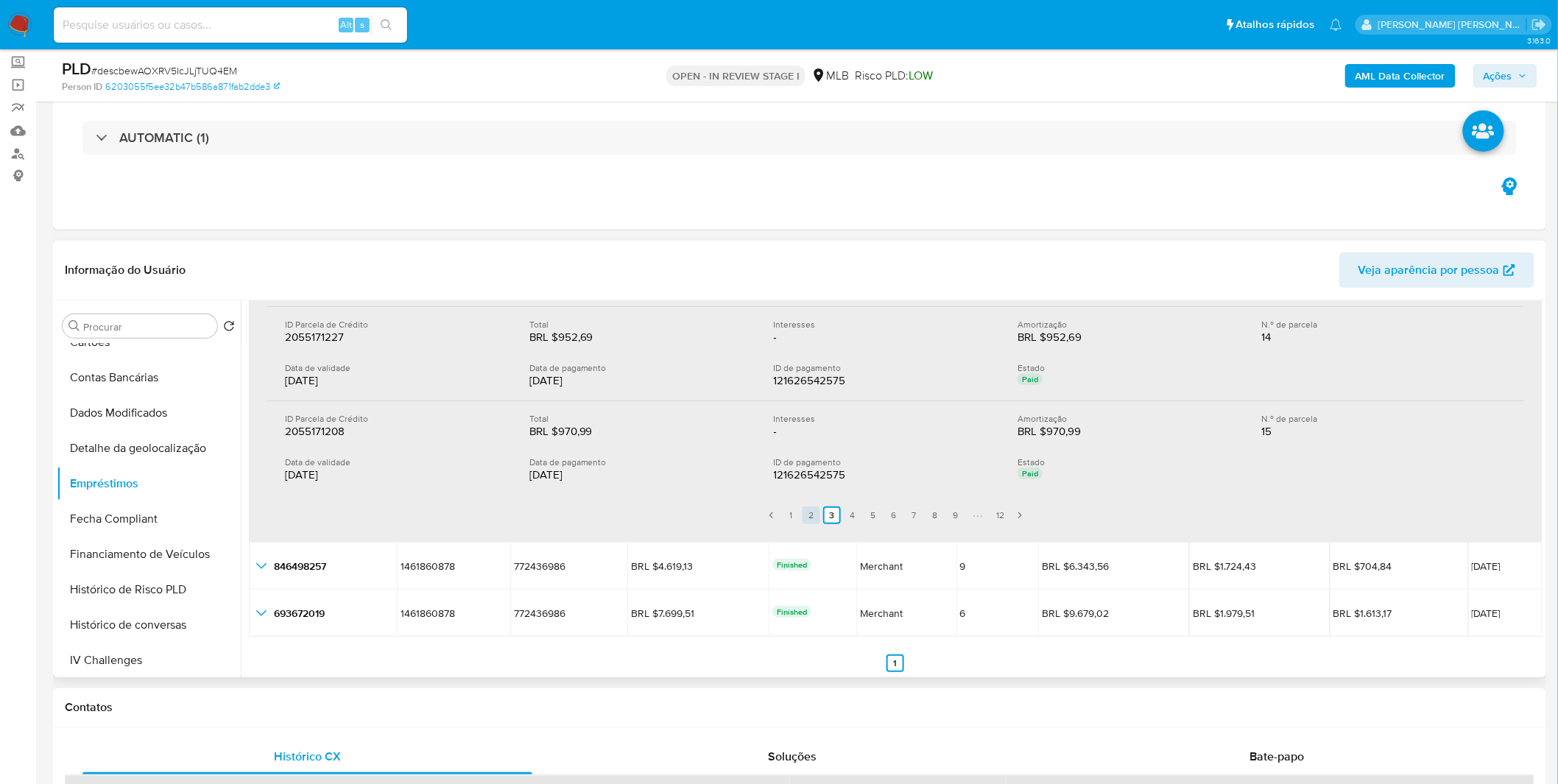
click at [811, 509] on link "2" at bounding box center [811, 515] width 17 height 17
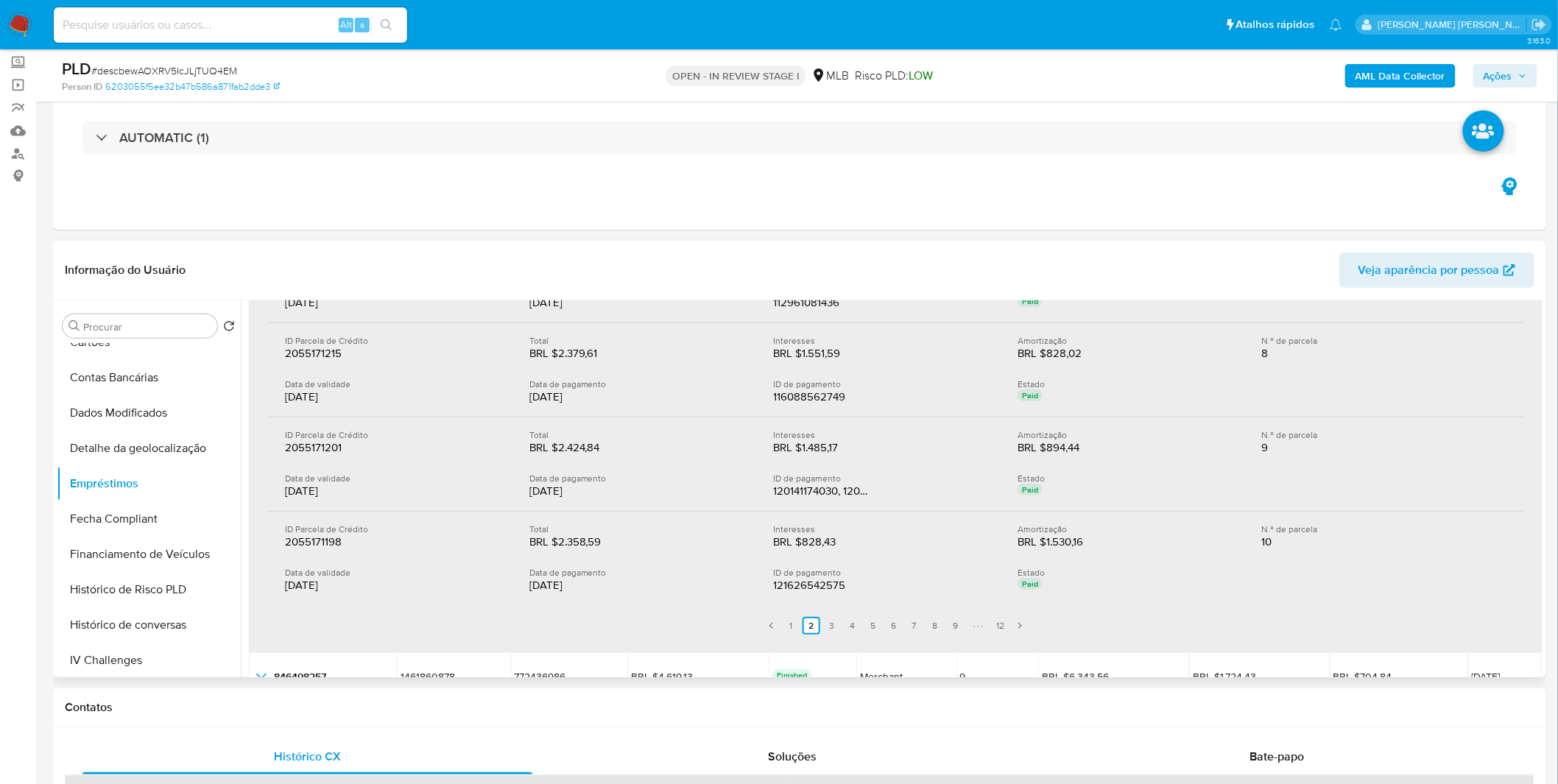
scroll to position [474, 0]
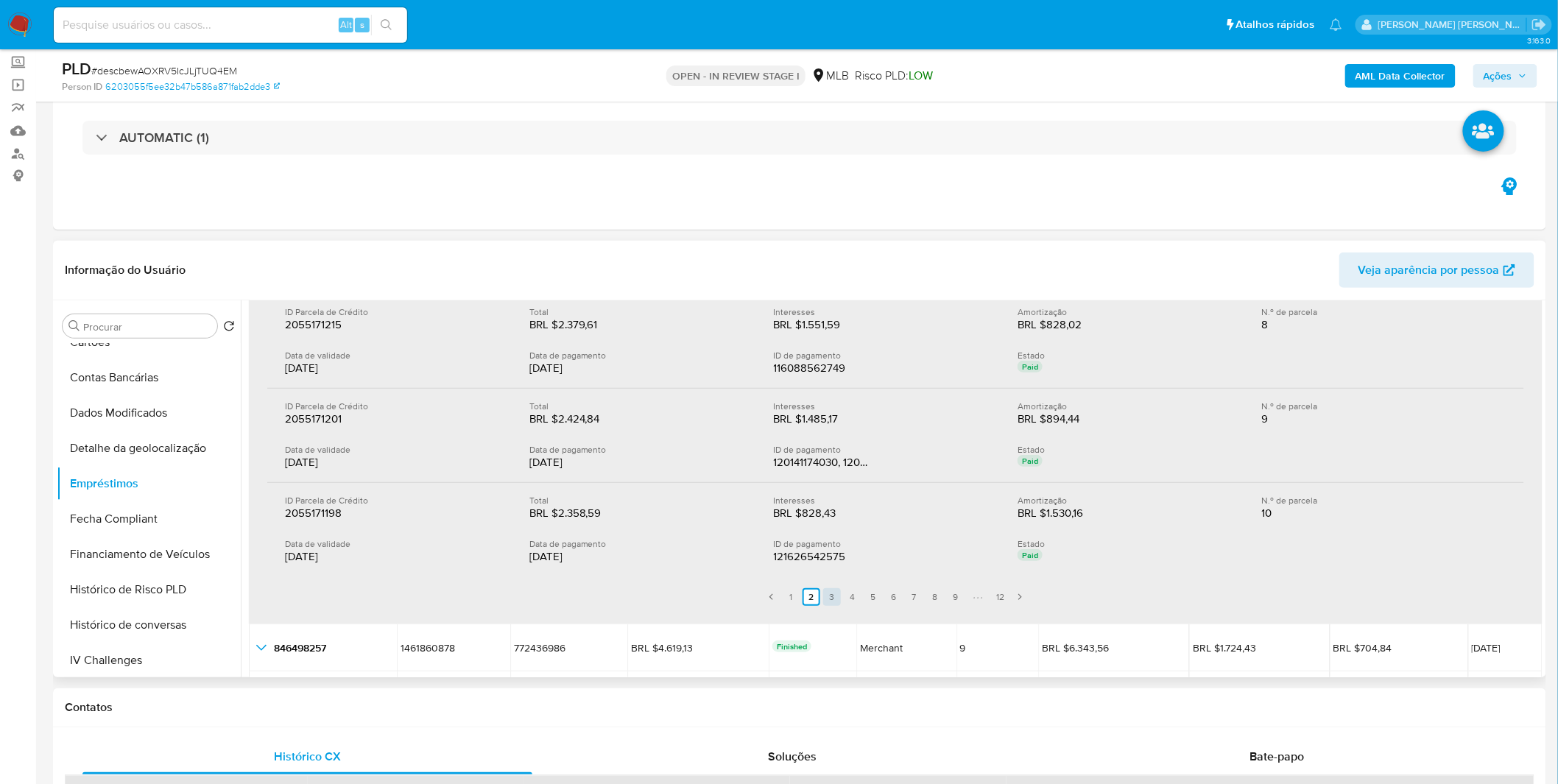
click at [823, 595] on link "3" at bounding box center [832, 597] width 17 height 17
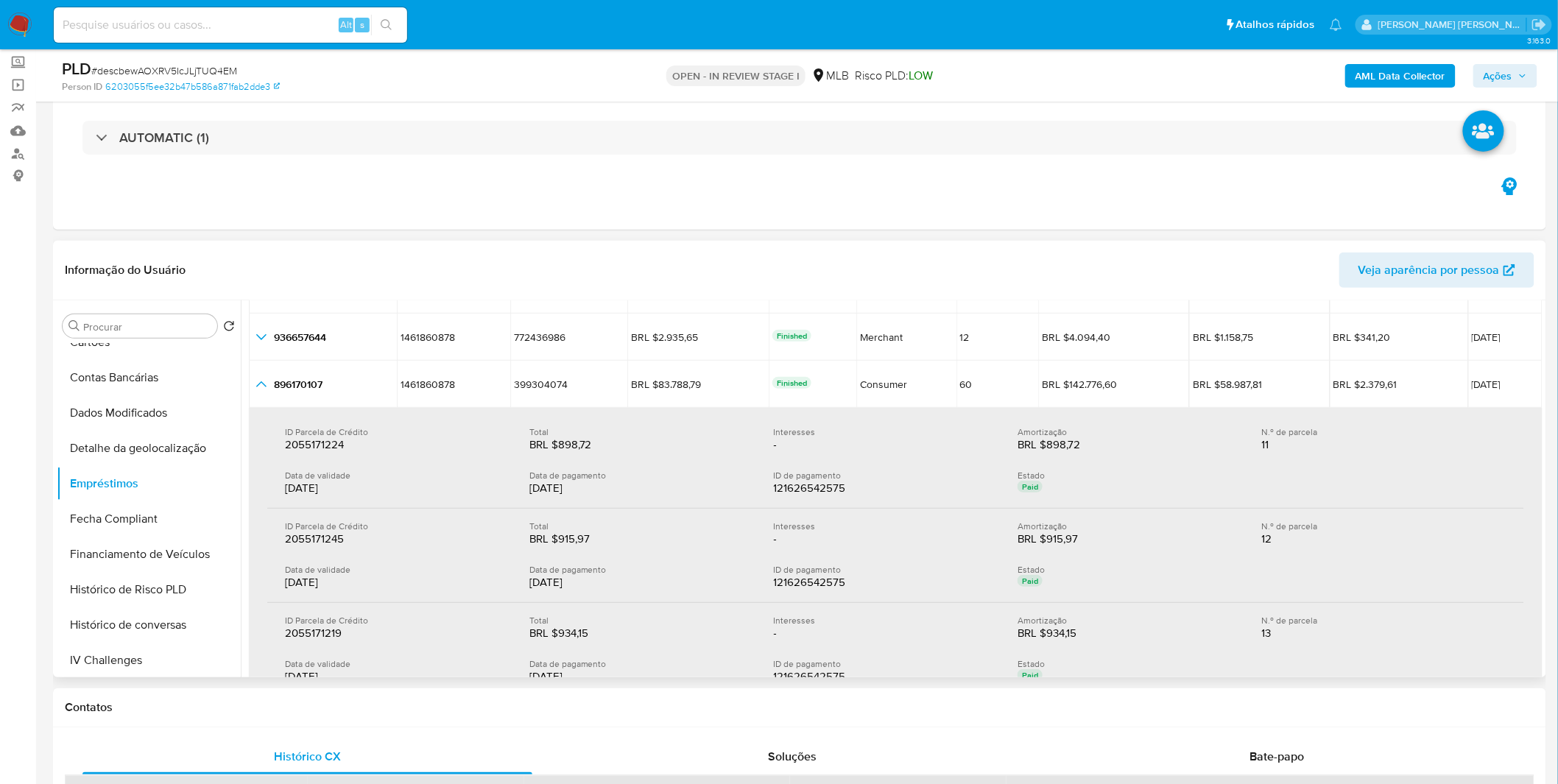
scroll to position [147, 0]
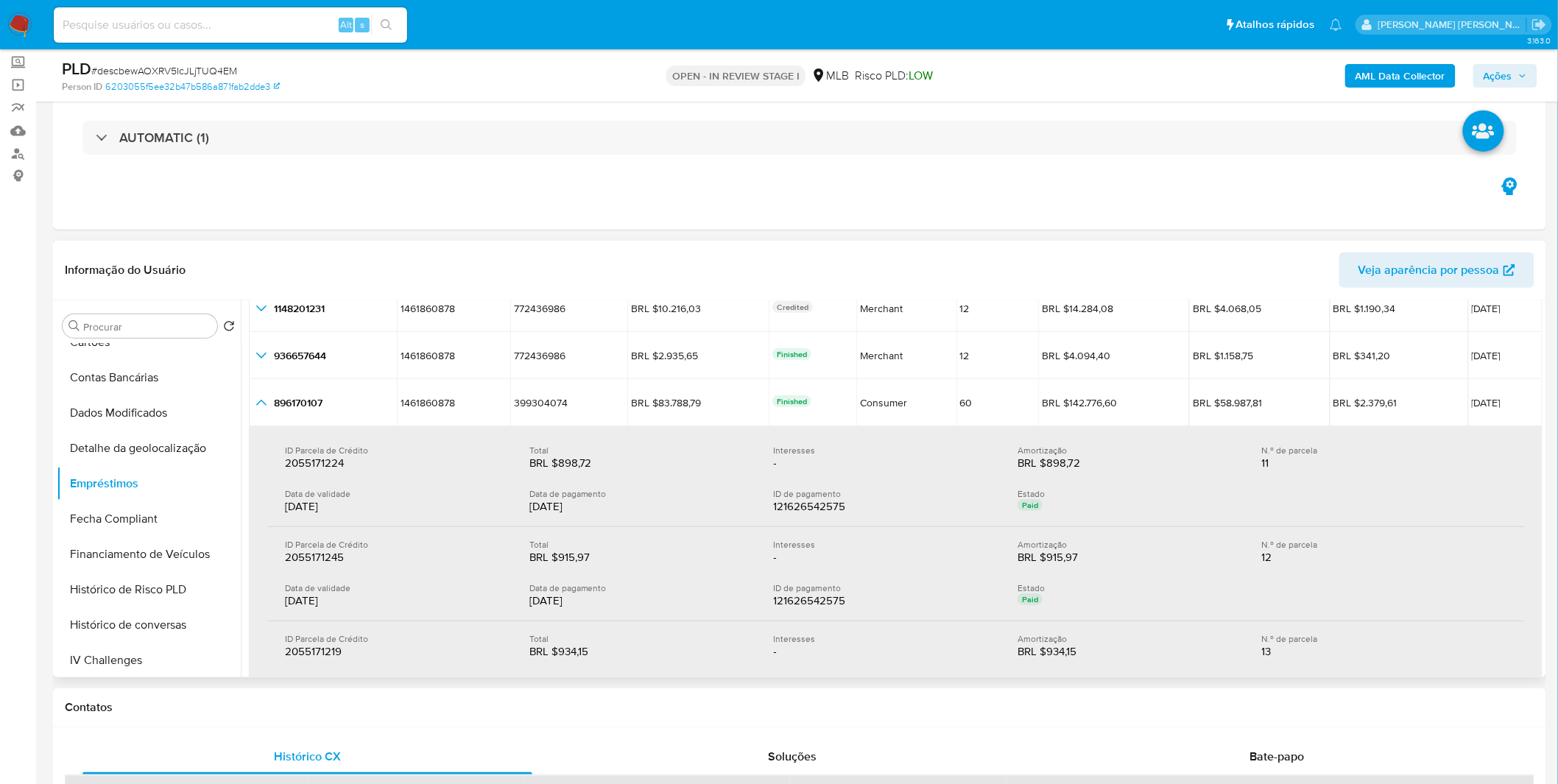
click at [691, 501] on div "13/08/2025" at bounding box center [640, 506] width 221 height 15
click at [680, 561] on div "BRL $915,97 BRL $915,97" at bounding box center [640, 557] width 221 height 15
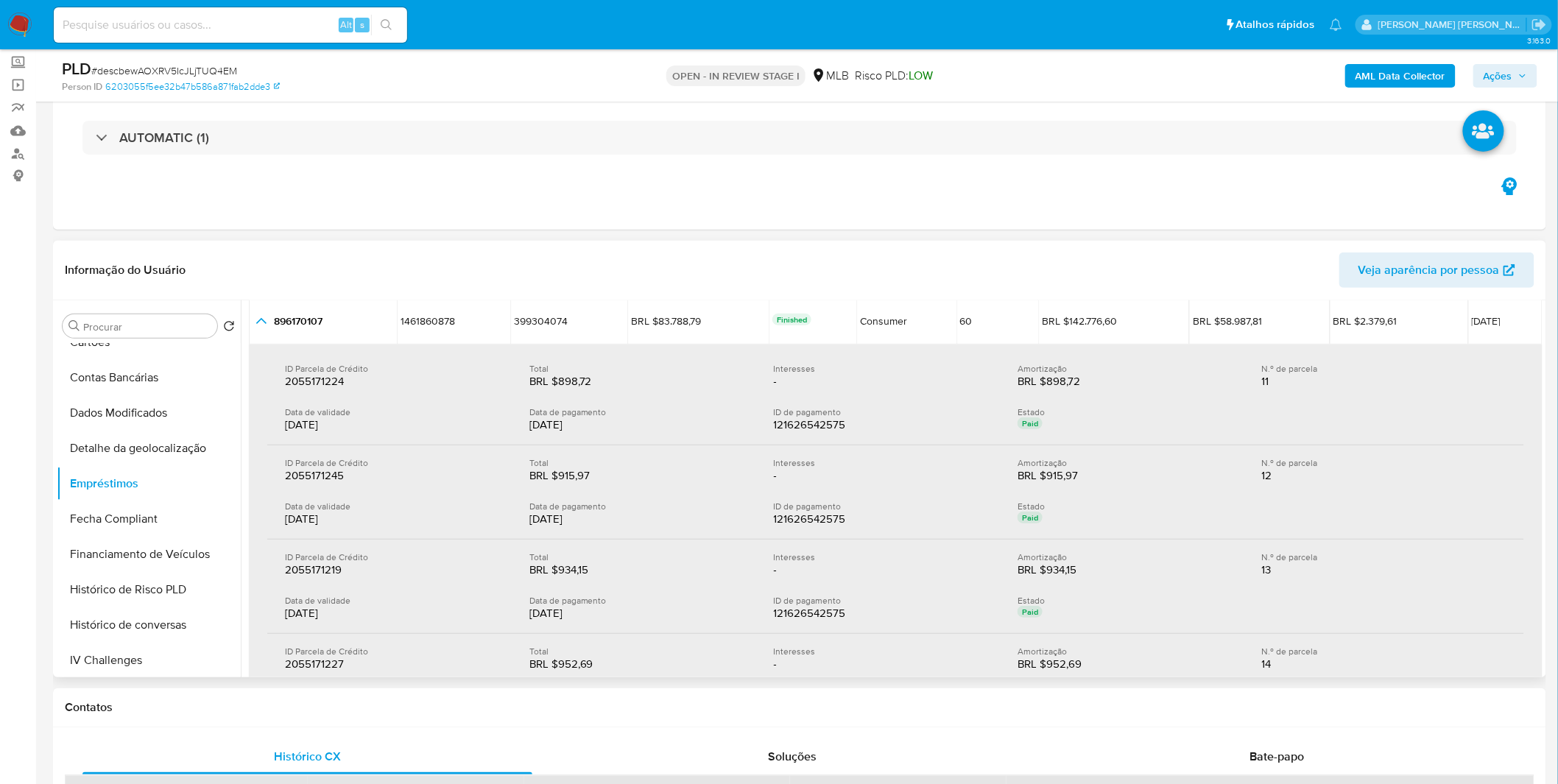
click at [680, 565] on div "BRL $934,15 BRL $934,15" at bounding box center [640, 569] width 221 height 15
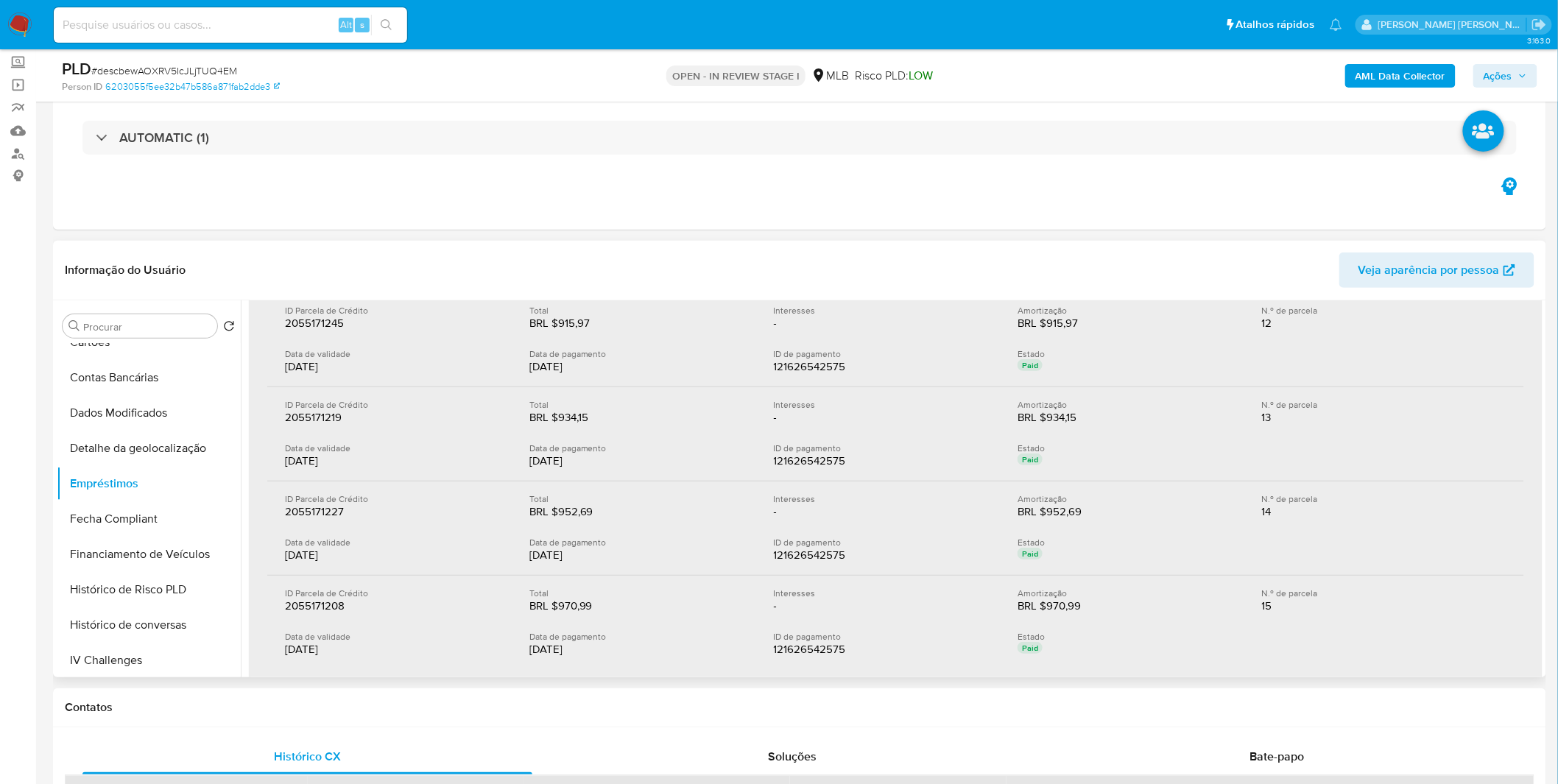
scroll to position [392, 0]
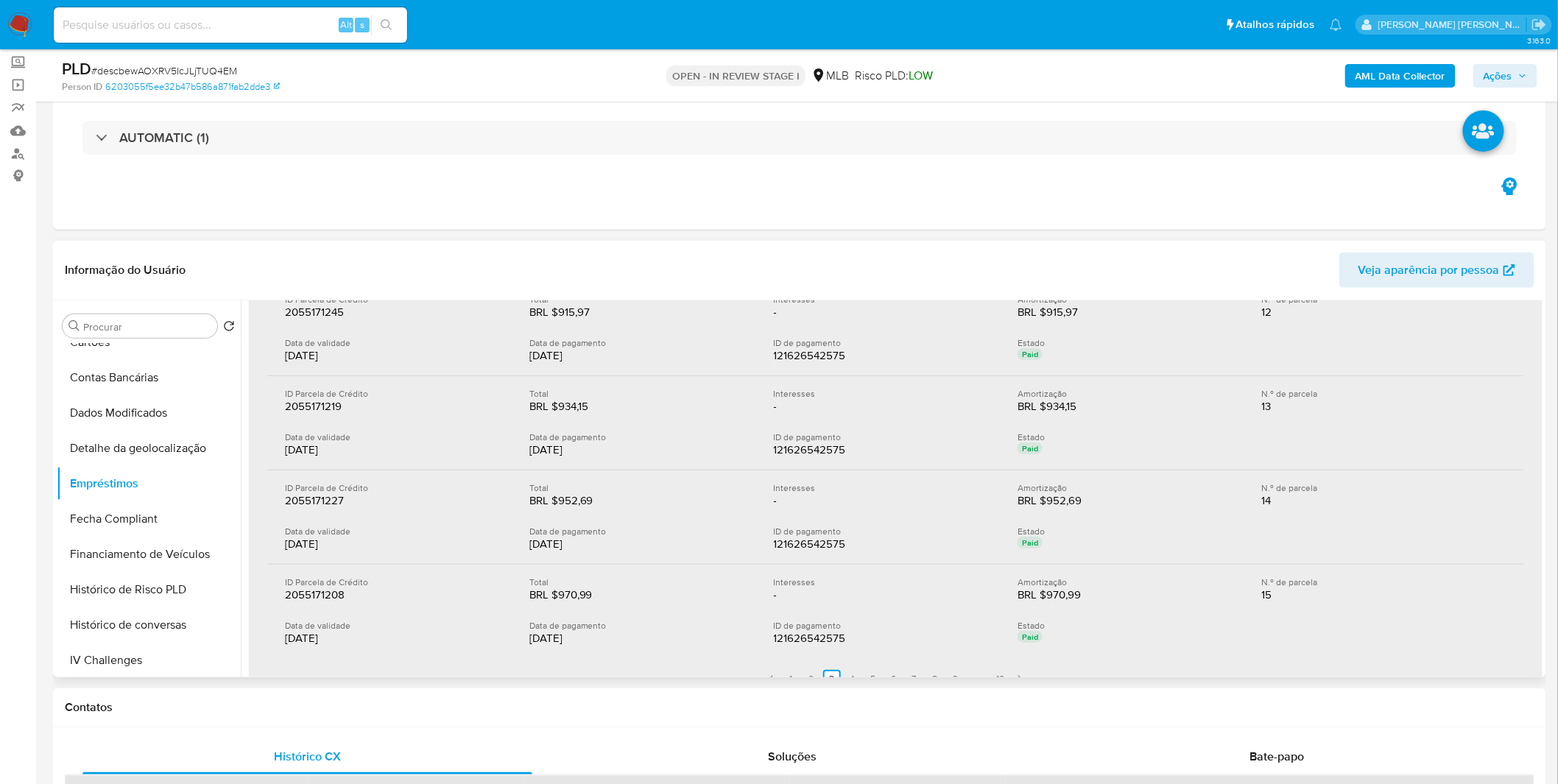
click at [695, 534] on div "Data de pagamento" at bounding box center [640, 531] width 221 height 11
click at [681, 583] on div "Total" at bounding box center [640, 581] width 221 height 11
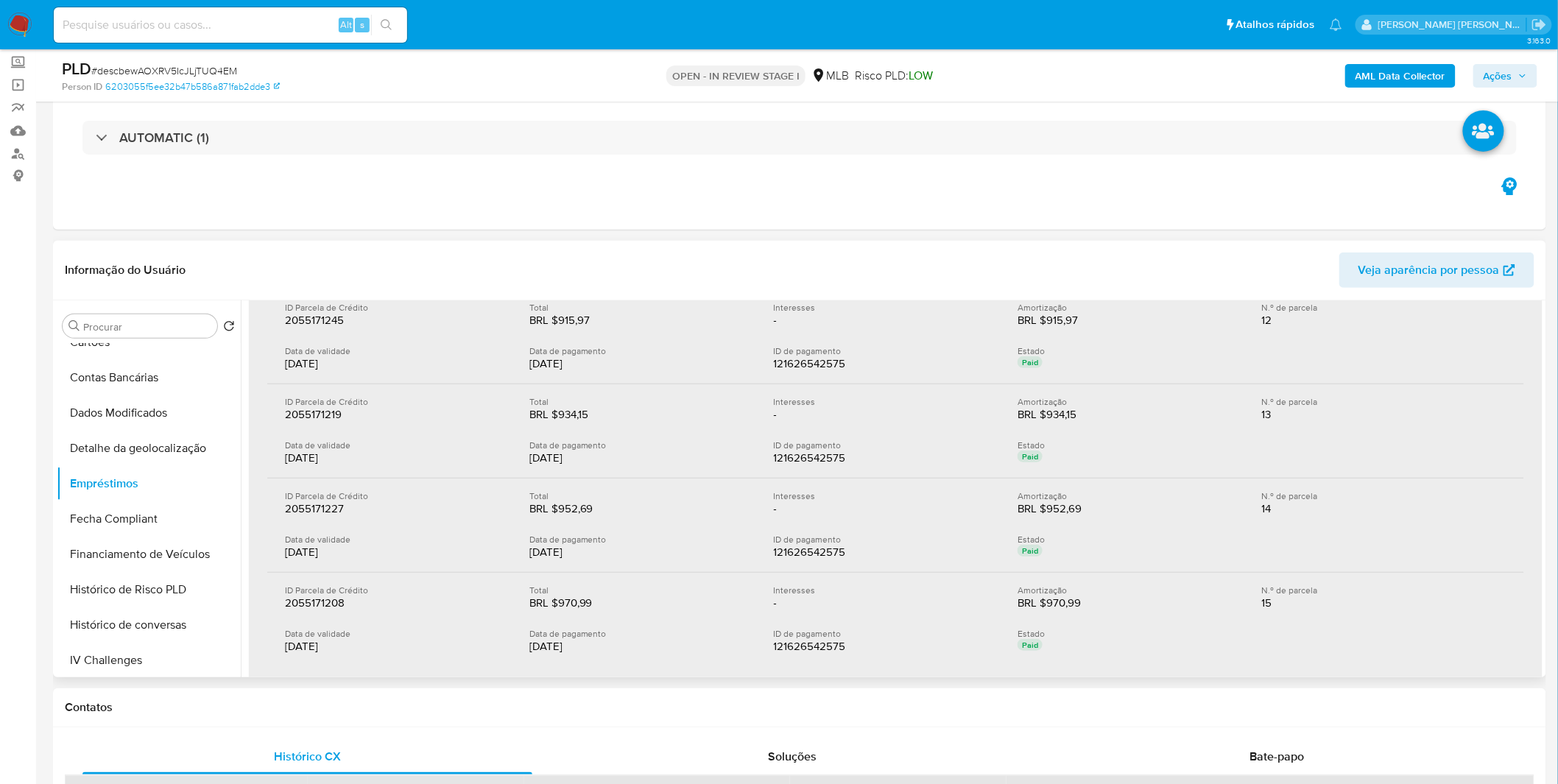
scroll to position [229, 0]
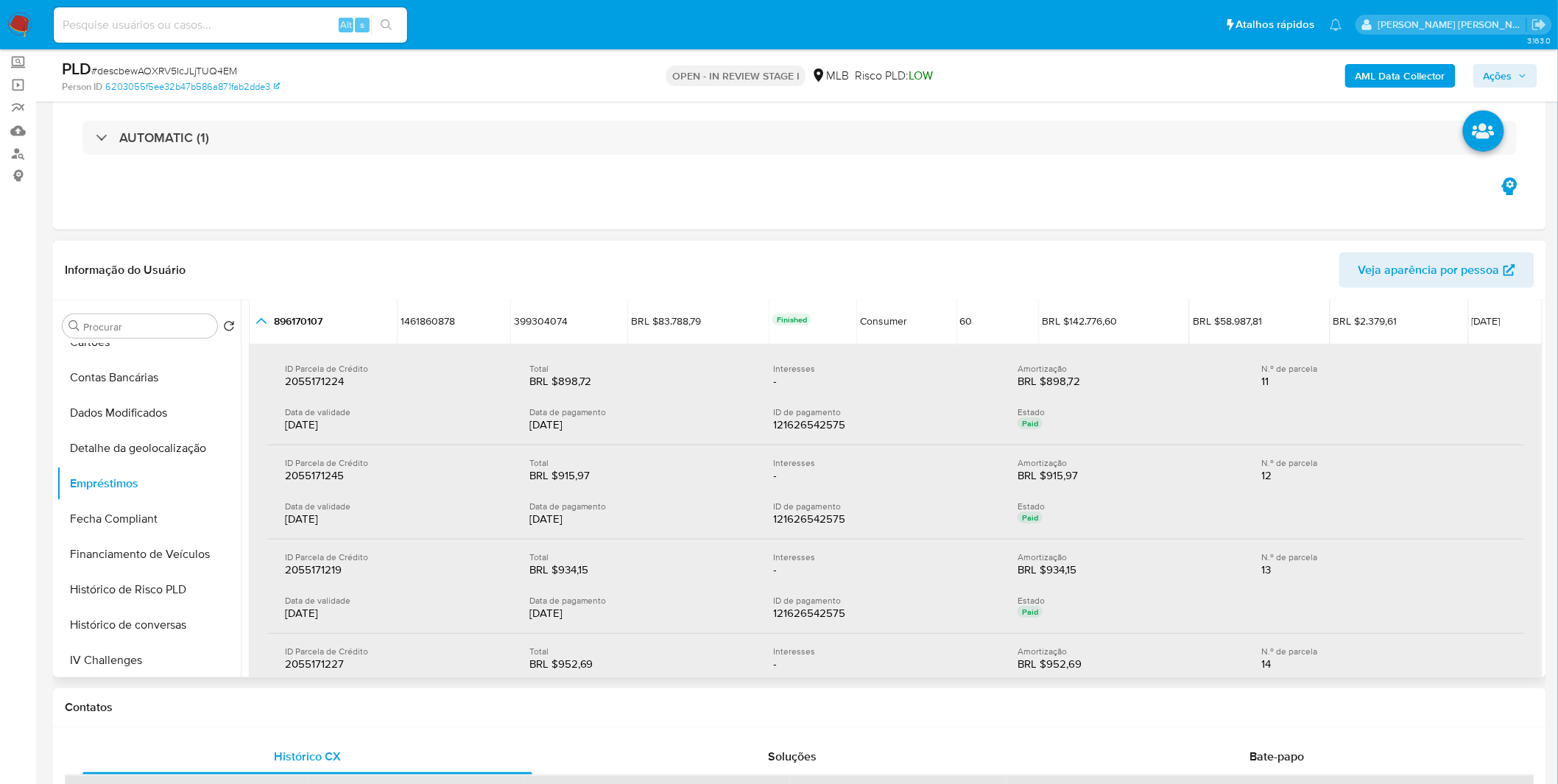
click at [690, 418] on div "13/08/2025" at bounding box center [640, 424] width 221 height 15
click at [687, 473] on div "BRL $915,97 BRL $915,97" at bounding box center [640, 475] width 221 height 15
click at [676, 567] on div "BRL $934,15 BRL $934,15" at bounding box center [640, 569] width 221 height 15
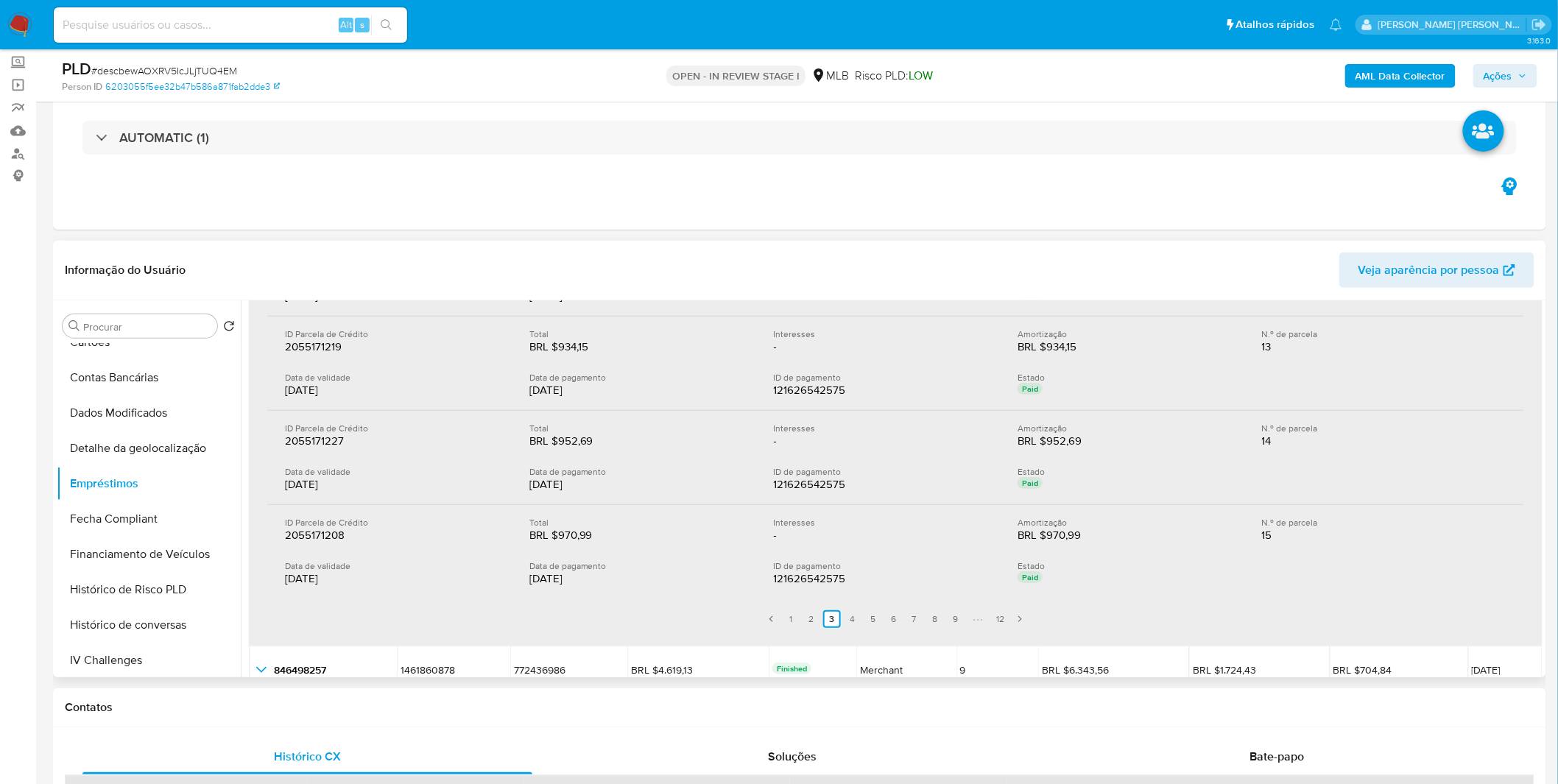
scroll to position [474, 0]
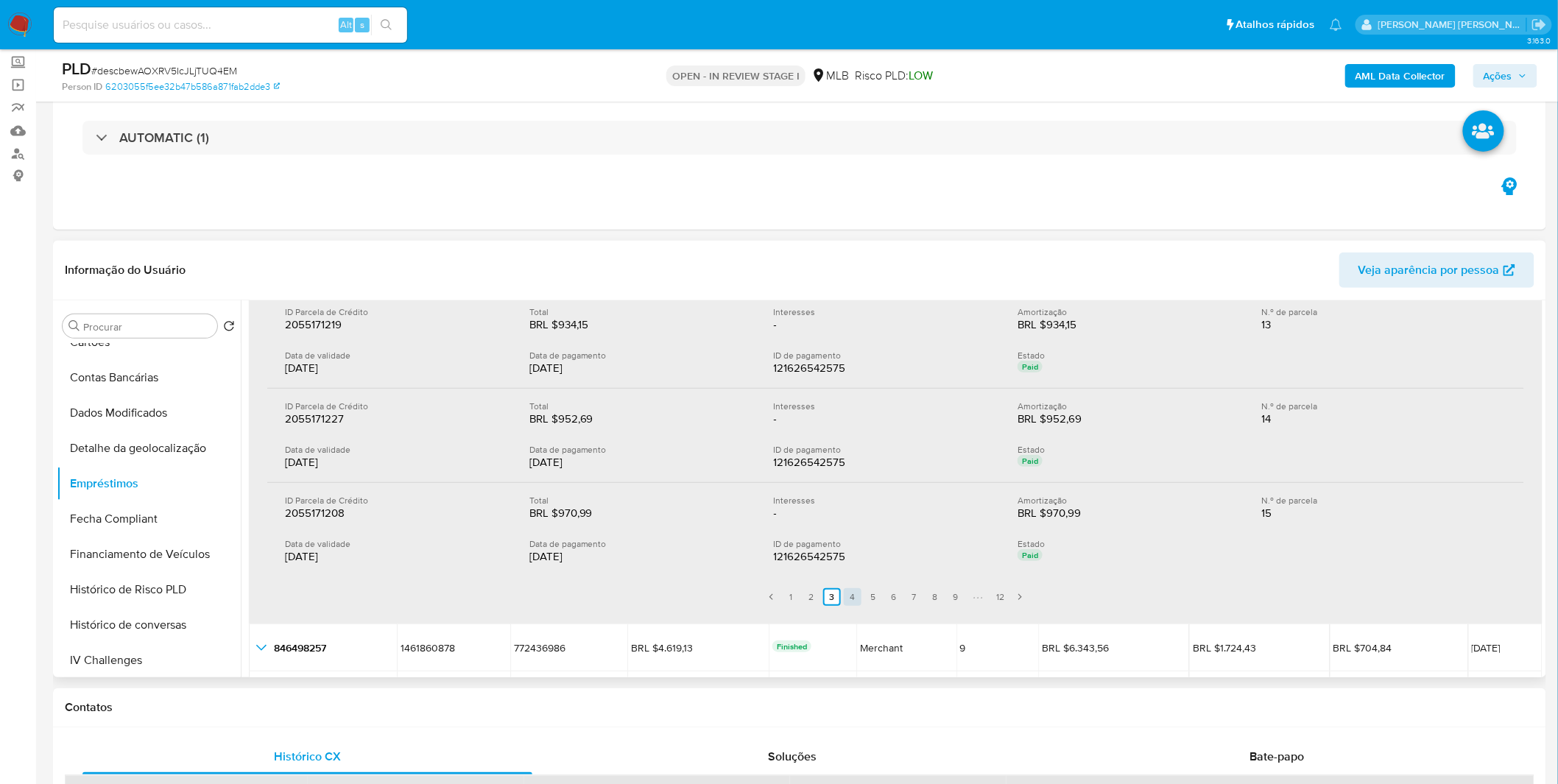
click at [855, 597] on link "4" at bounding box center [852, 597] width 17 height 17
click at [864, 595] on link "5" at bounding box center [873, 597] width 17 height 17
click at [886, 593] on link "6" at bounding box center [894, 597] width 17 height 17
click at [913, 593] on link "7" at bounding box center [914, 597] width 17 height 17
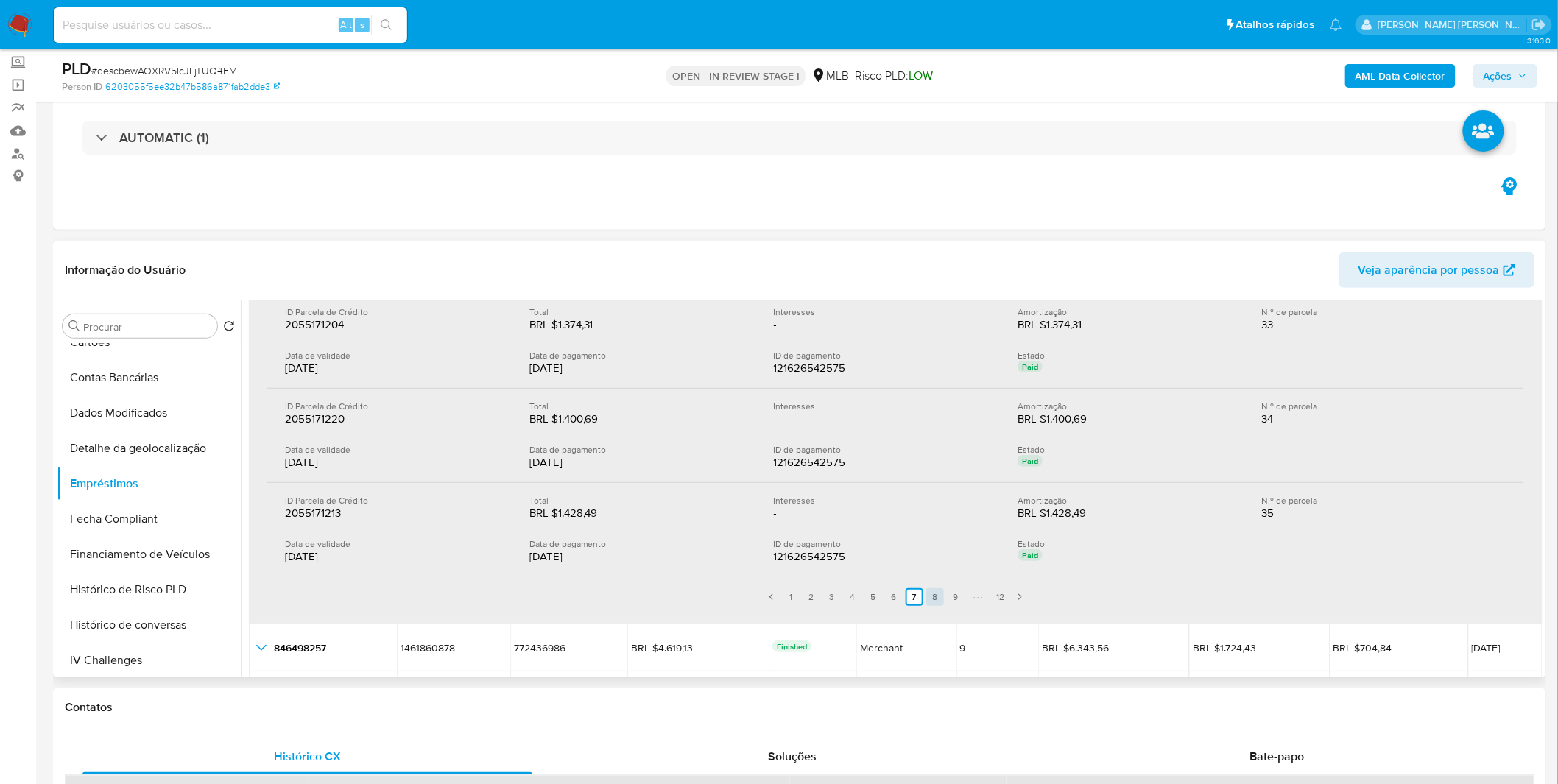
click at [926, 591] on link "8" at bounding box center [934, 597] width 17 height 17
click at [947, 590] on link "9" at bounding box center [955, 597] width 17 height 17
click at [946, 591] on link "10" at bounding box center [949, 597] width 17 height 17
click at [967, 598] on link "11" at bounding box center [971, 597] width 17 height 17
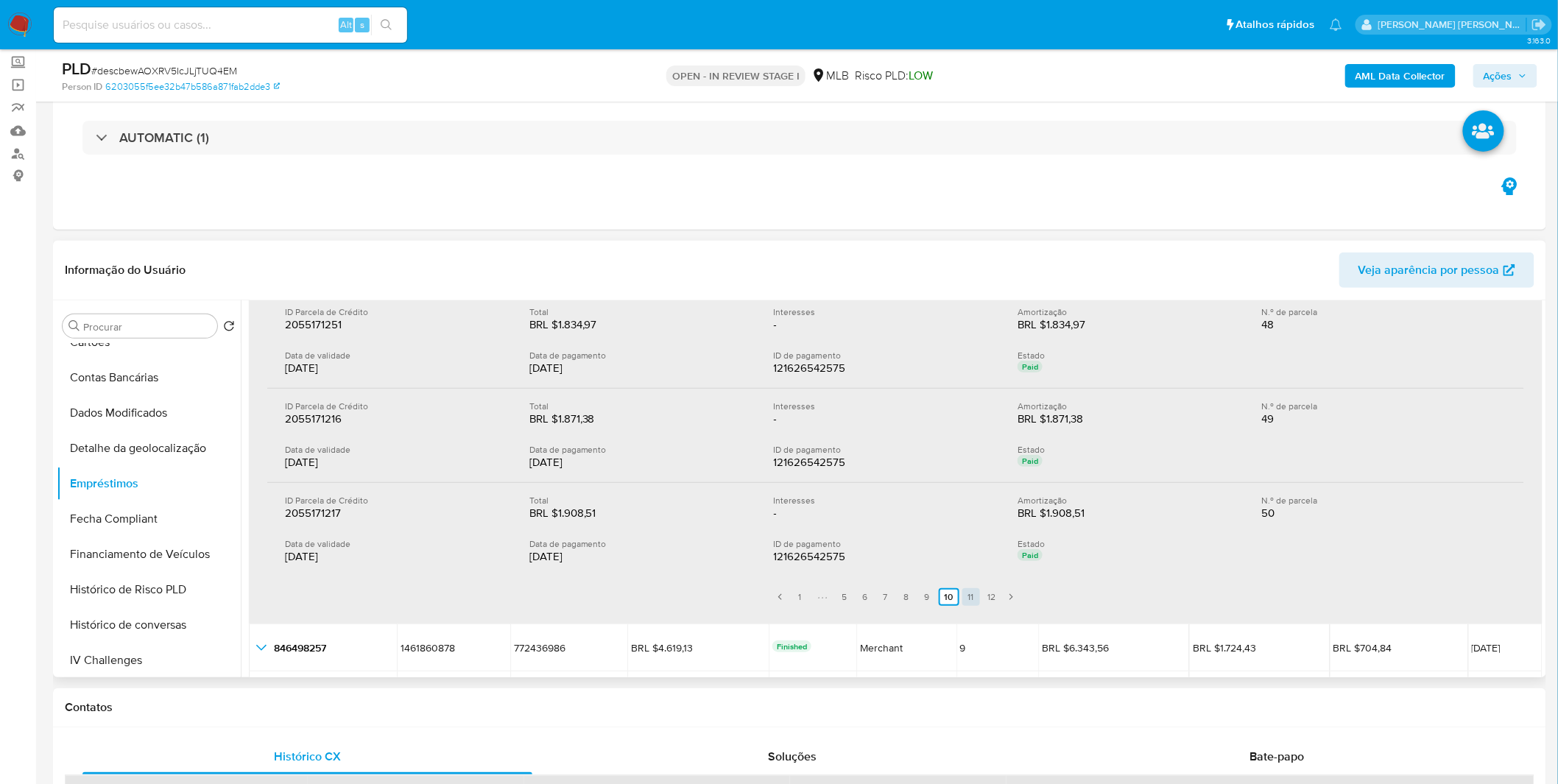
click at [967, 598] on link "11" at bounding box center [971, 597] width 17 height 17
click at [987, 598] on link "12" at bounding box center [991, 597] width 17 height 17
click at [989, 598] on link "12" at bounding box center [999, 597] width 21 height 17
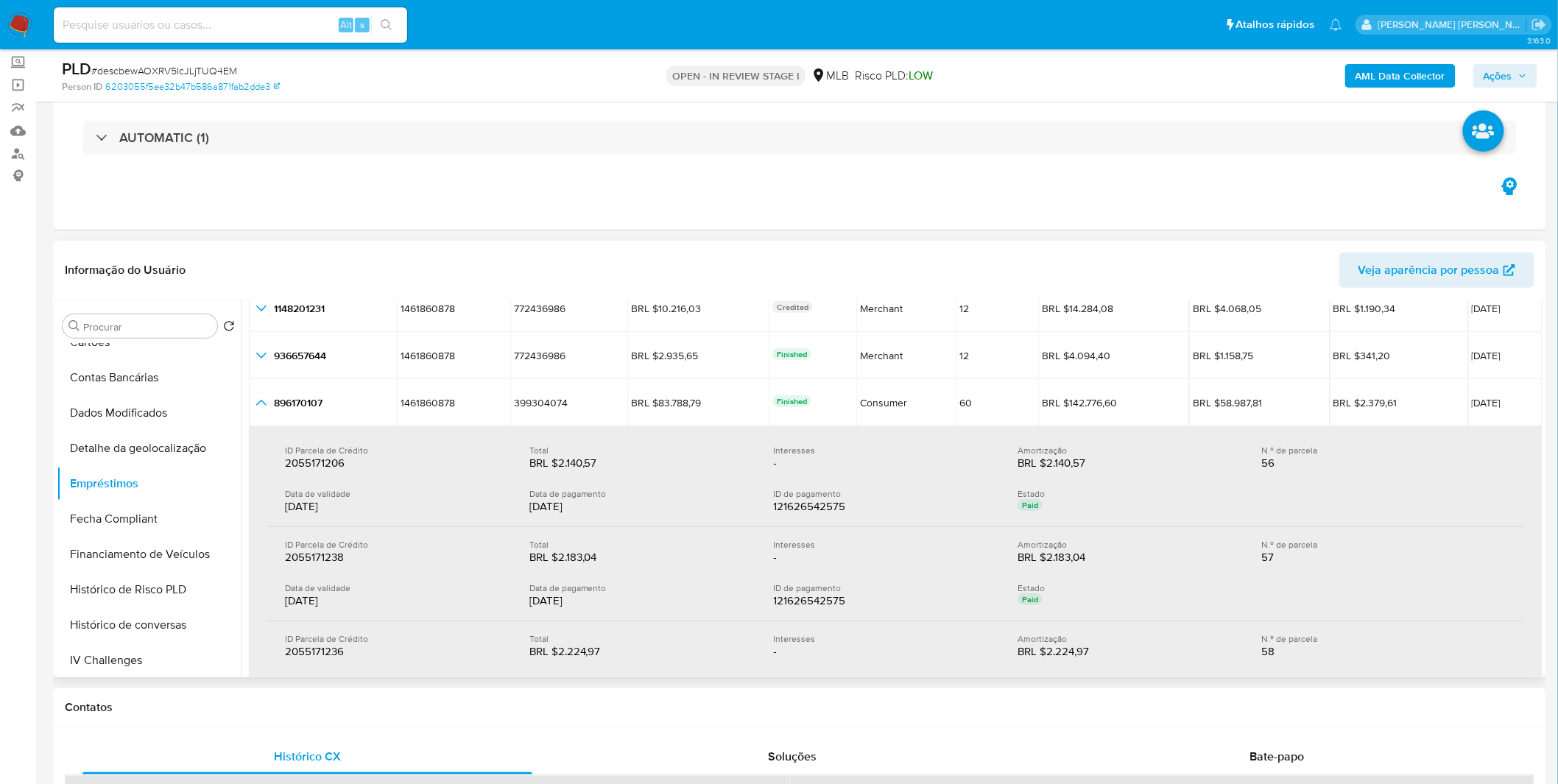
click at [666, 474] on div "ID Parcela de Crédito 2055171206 2055171206 Total BRL $2.140,57 BRL $2.140,57 I…" at bounding box center [895, 479] width 1257 height 94
click at [666, 561] on div "BRL $2.183,04 BRL $2.183,04" at bounding box center [640, 557] width 221 height 15
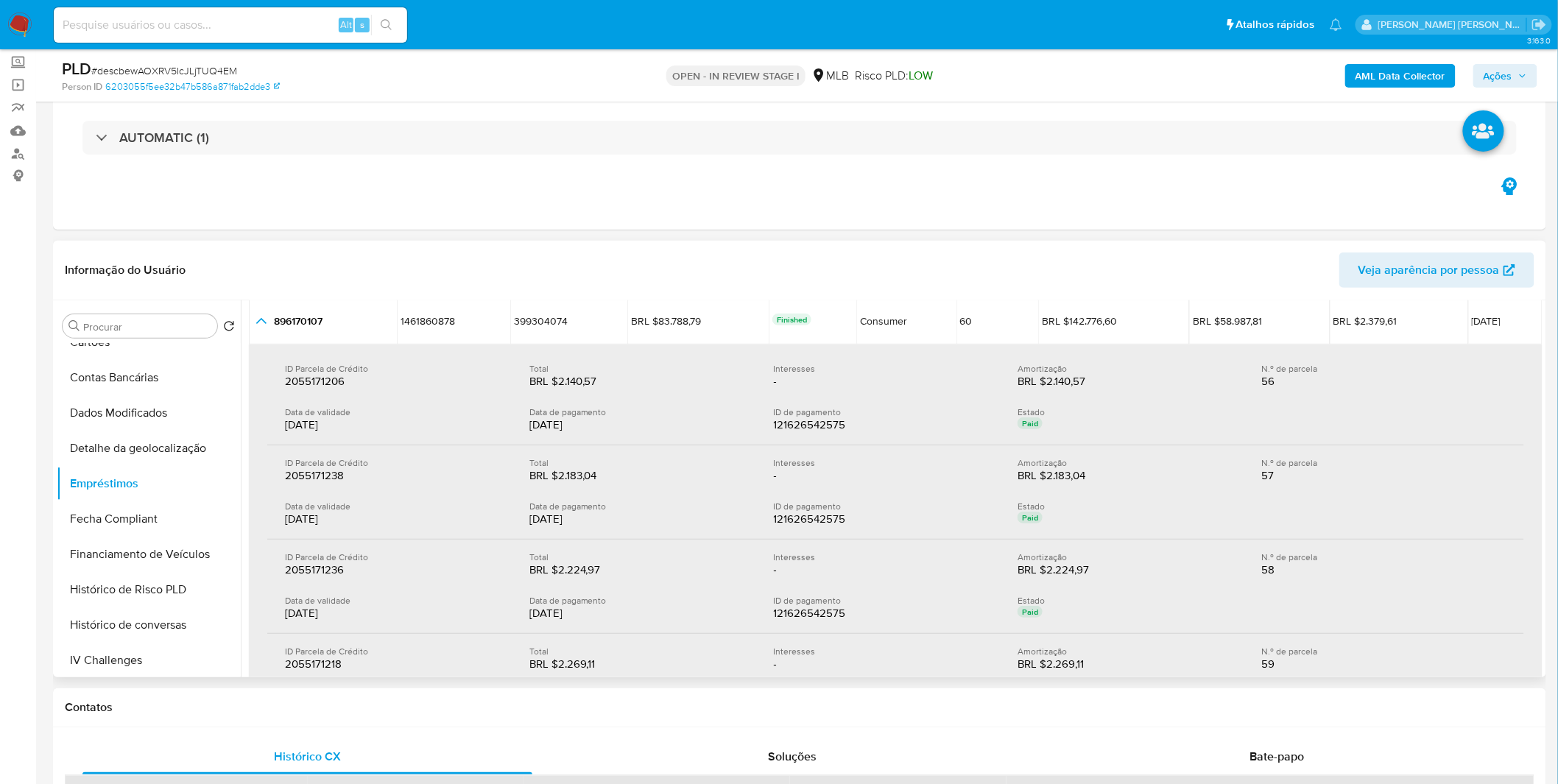
click at [671, 564] on div "BRL $2.224,97 BRL $2.224,97" at bounding box center [640, 569] width 221 height 15
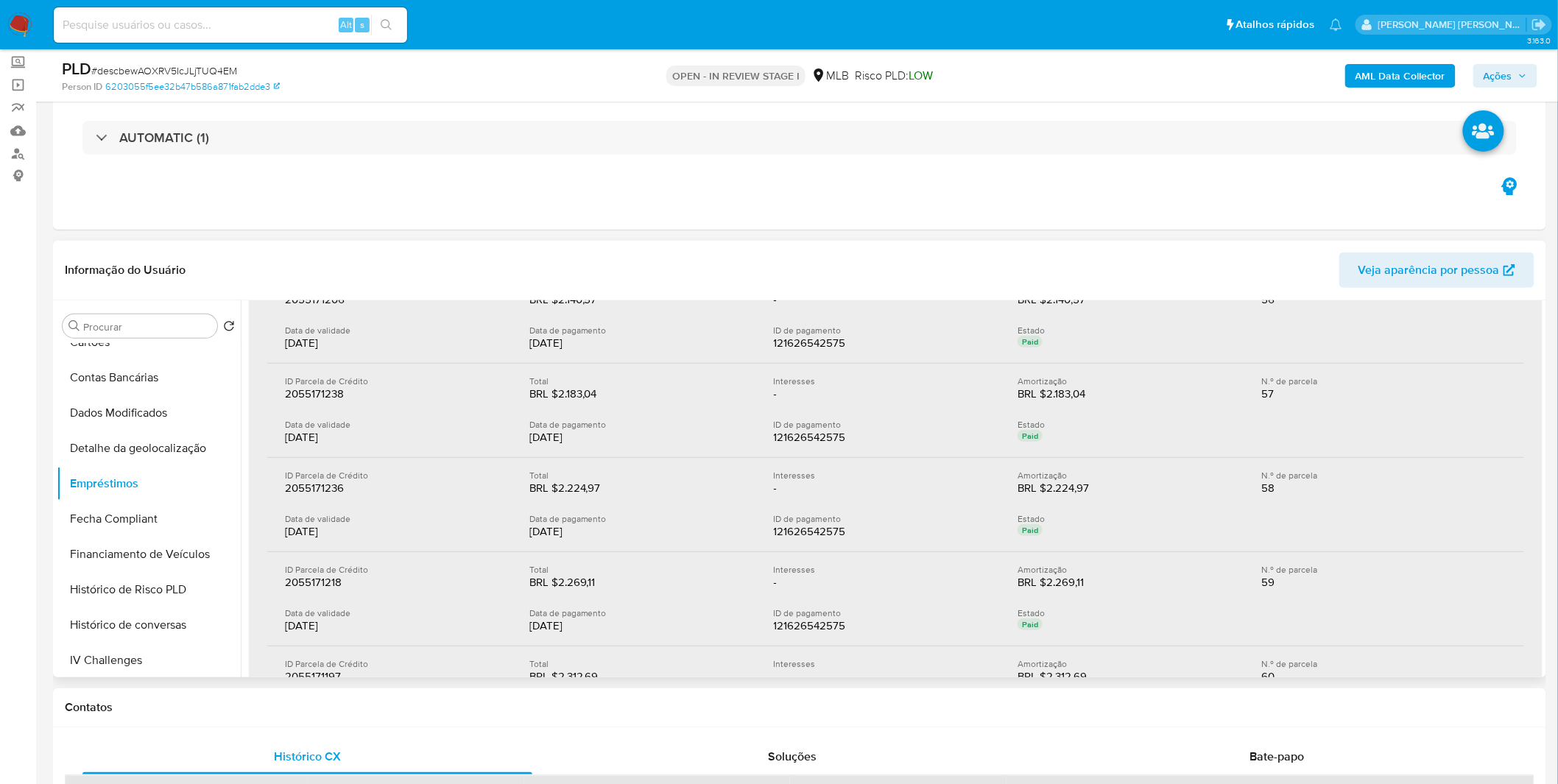
click at [674, 564] on div "Total" at bounding box center [640, 569] width 221 height 11
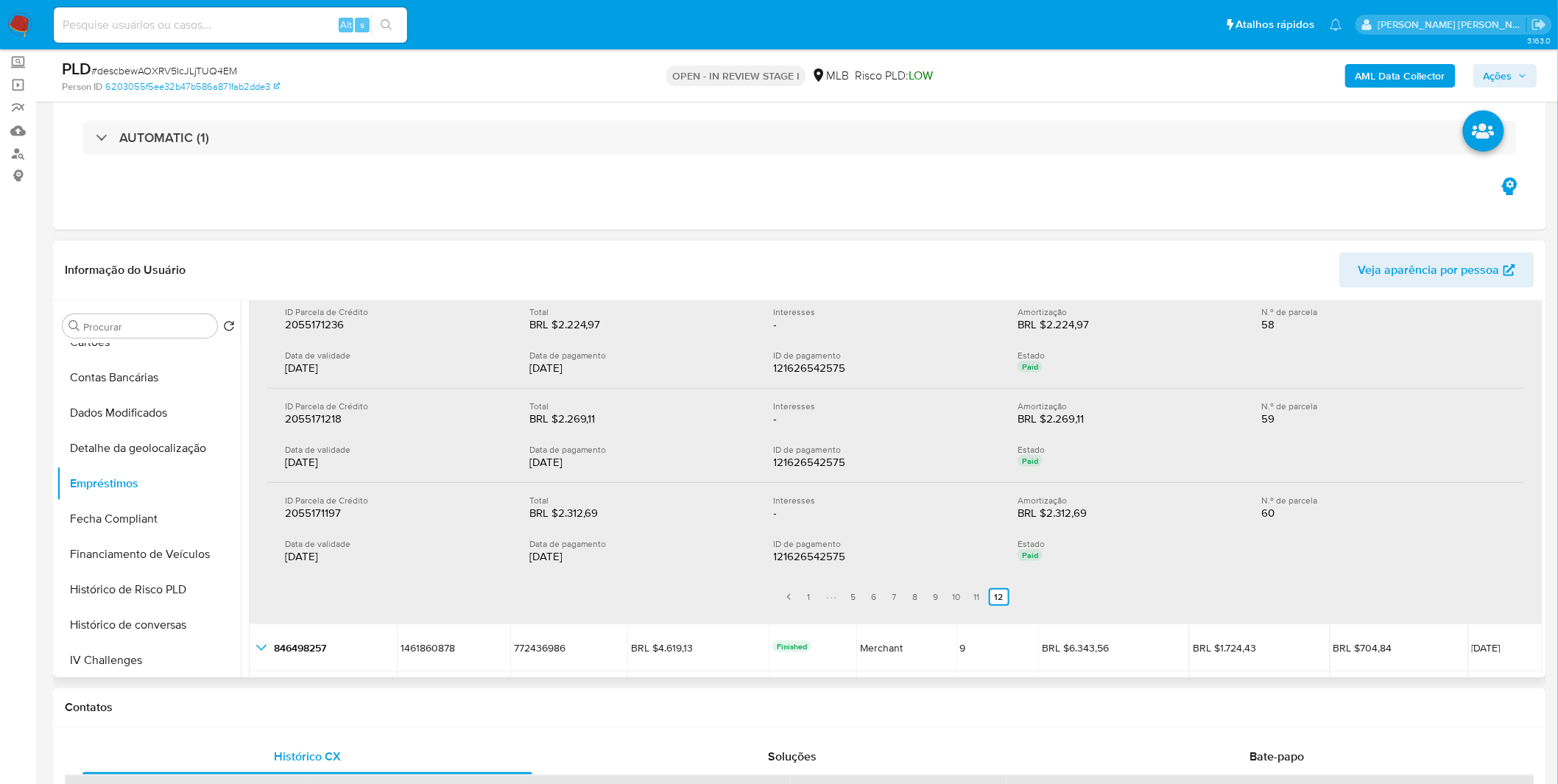
click at [671, 571] on div "ID Parcela de Crédito 2055171197 2055171197 Total BRL $2.312,69 BRL $2.312,69 I…" at bounding box center [895, 529] width 1257 height 93
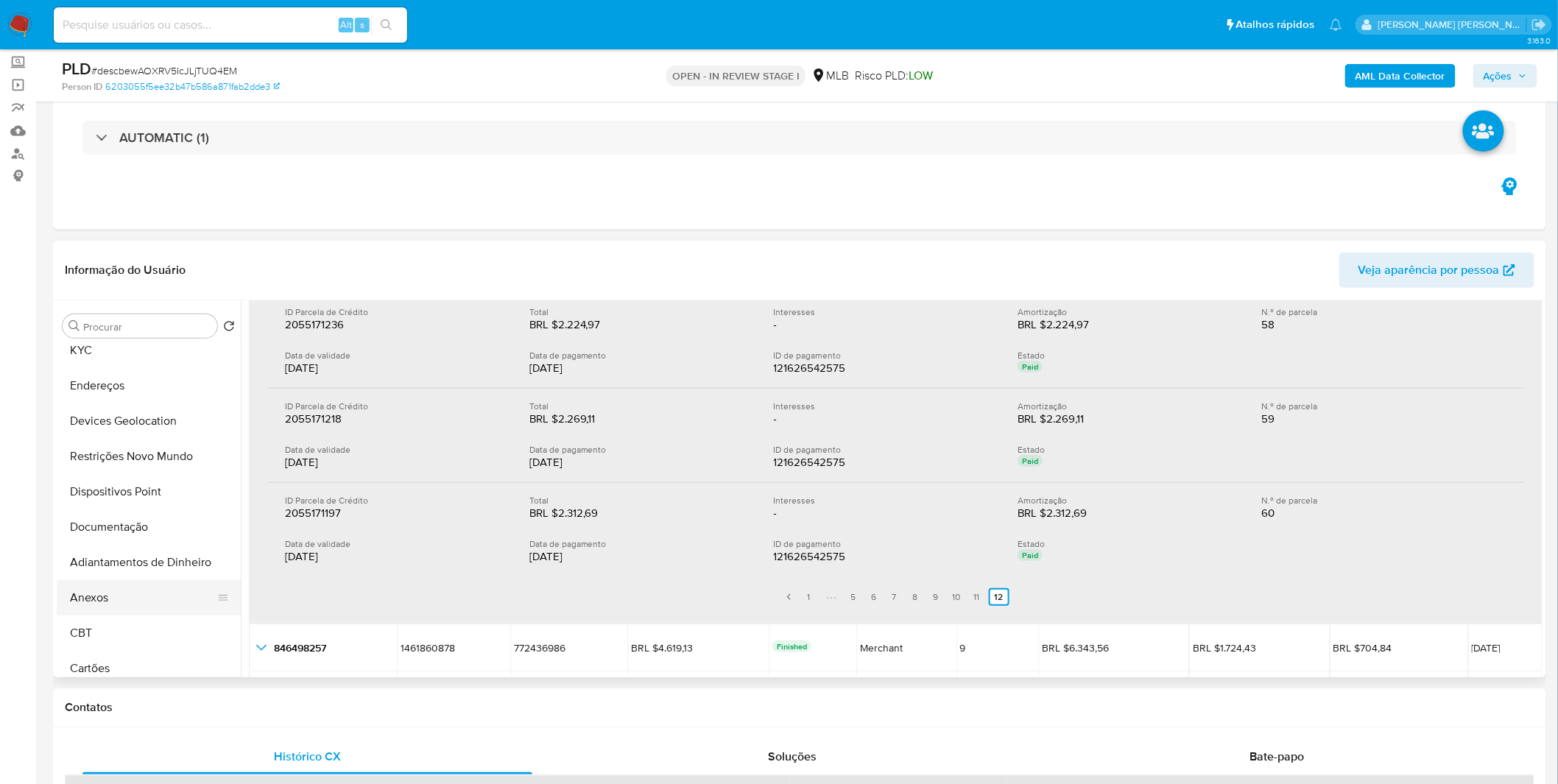
click at [142, 591] on button "Anexos" at bounding box center [142, 597] width 172 height 35
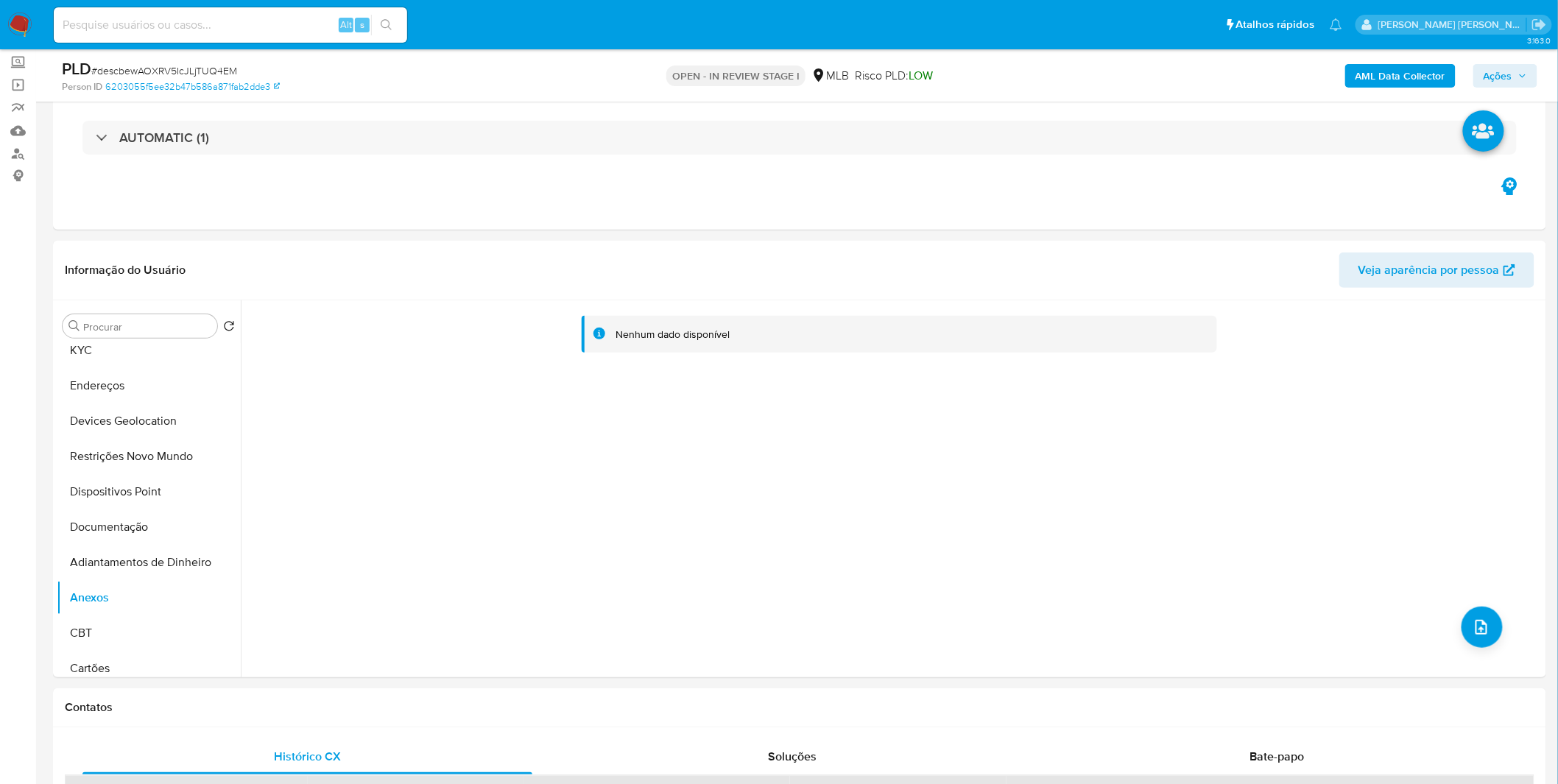
click at [1392, 85] on b "AML Data Collector" at bounding box center [1400, 75] width 90 height 23
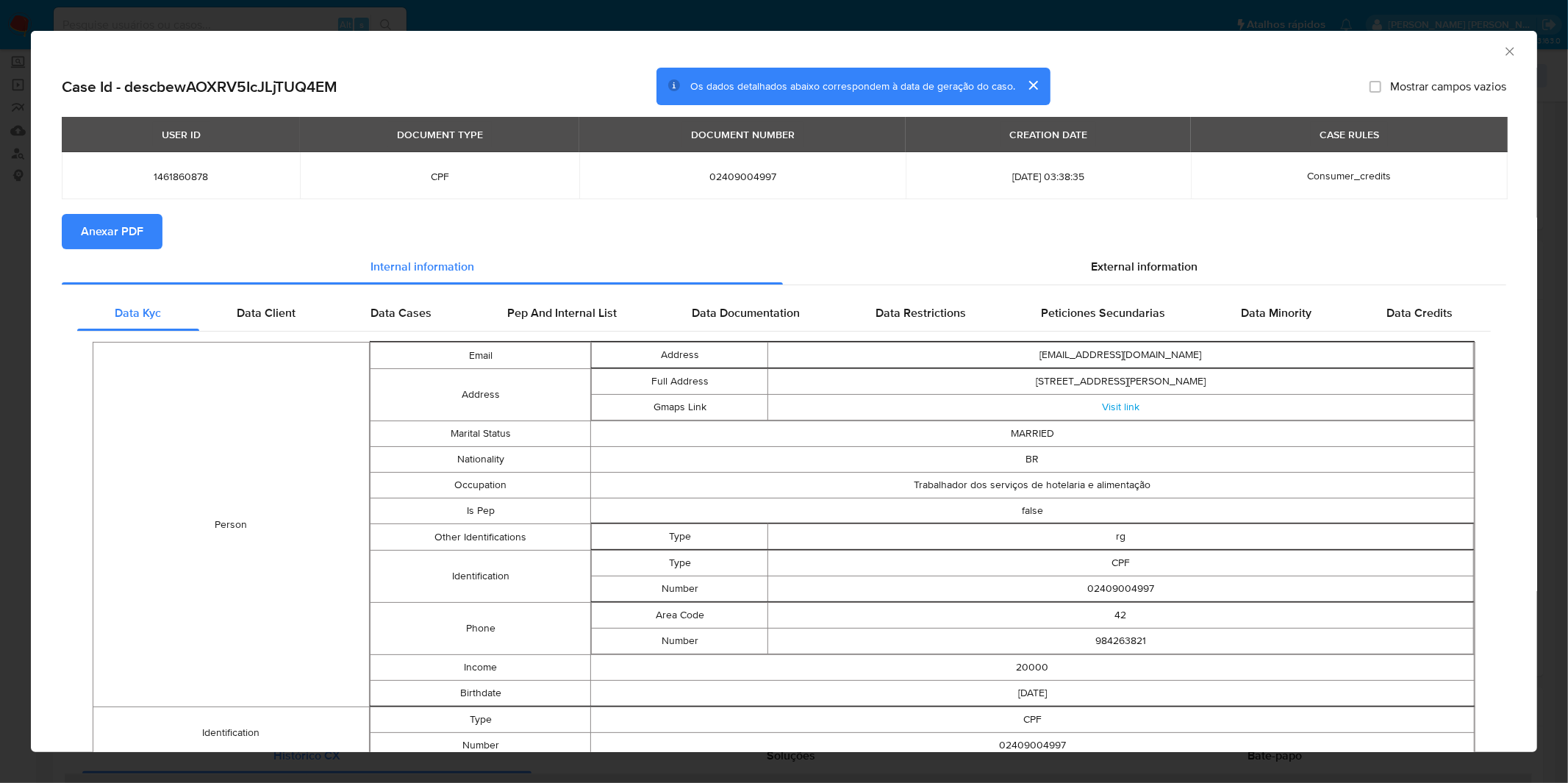
click at [128, 233] on span "Anexar PDF" at bounding box center [112, 232] width 62 height 33
click at [428, 9] on div "AML Data Collector Case Id - descbewAOXRV5IcJLjTUQ4EM Os dados detalhados abaix…" at bounding box center [784, 392] width 1568 height 783
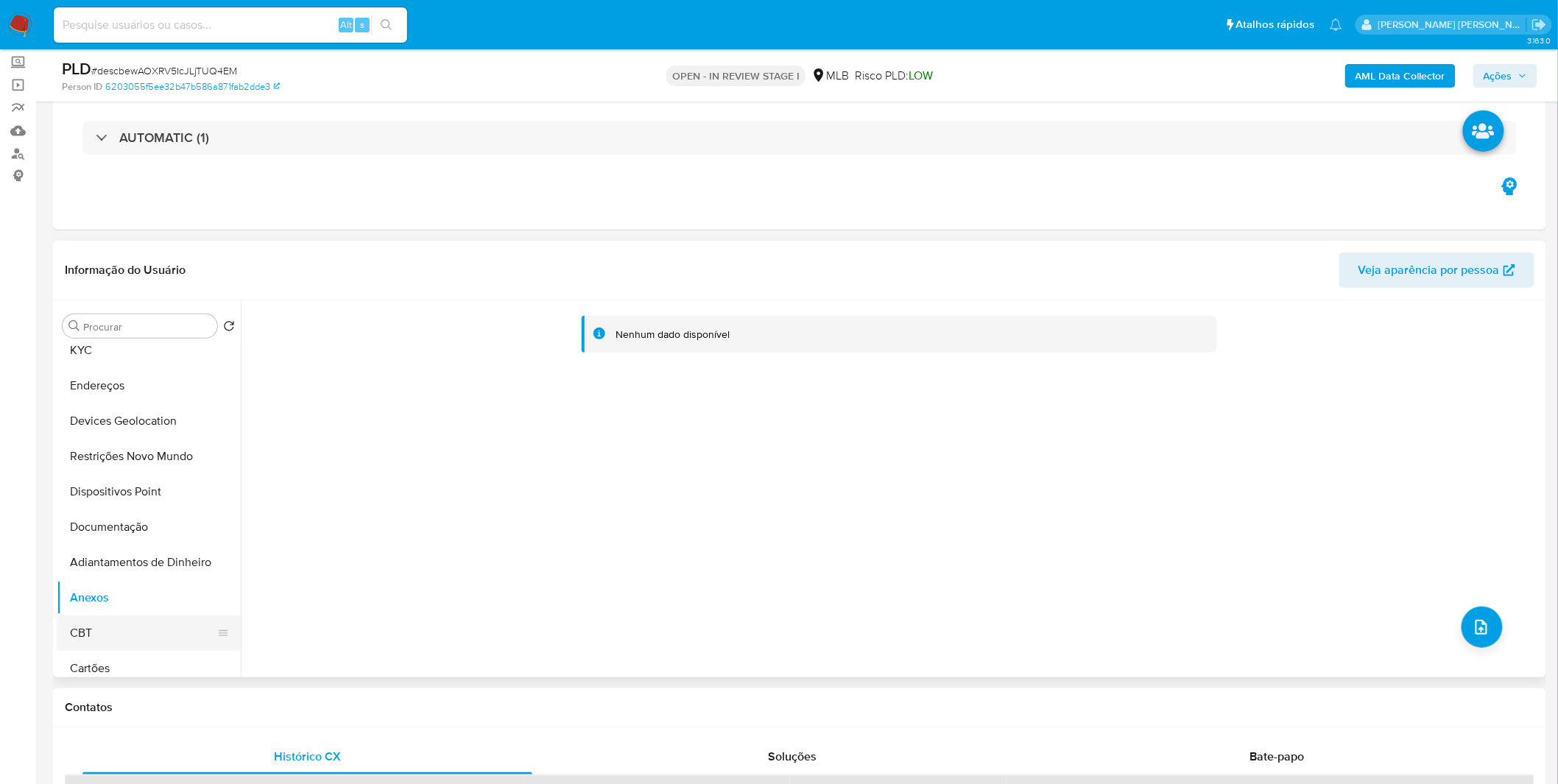
click at [130, 628] on button "CBT" at bounding box center [142, 633] width 172 height 35
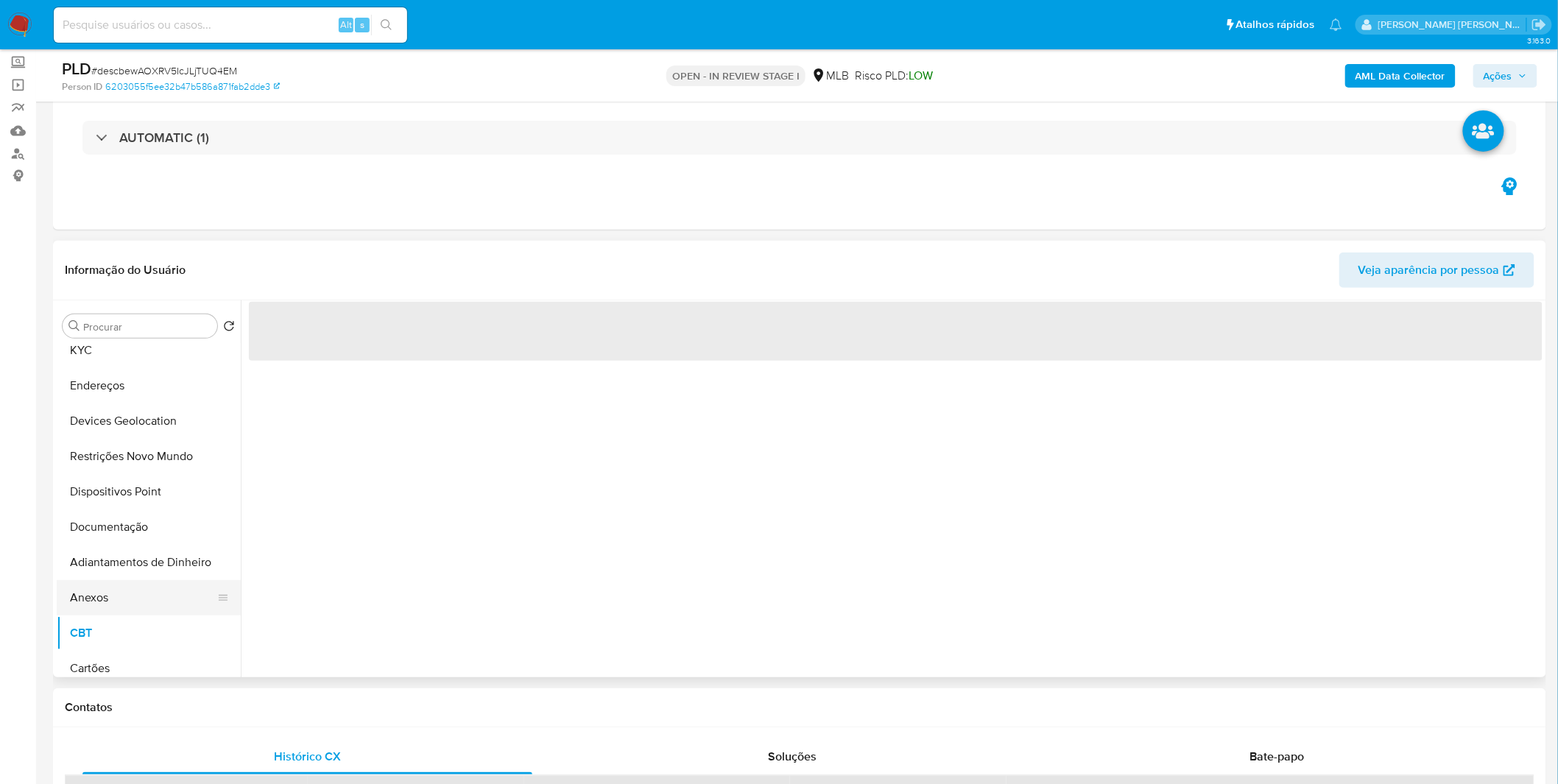
click at [128, 597] on button "Anexos" at bounding box center [142, 597] width 172 height 35
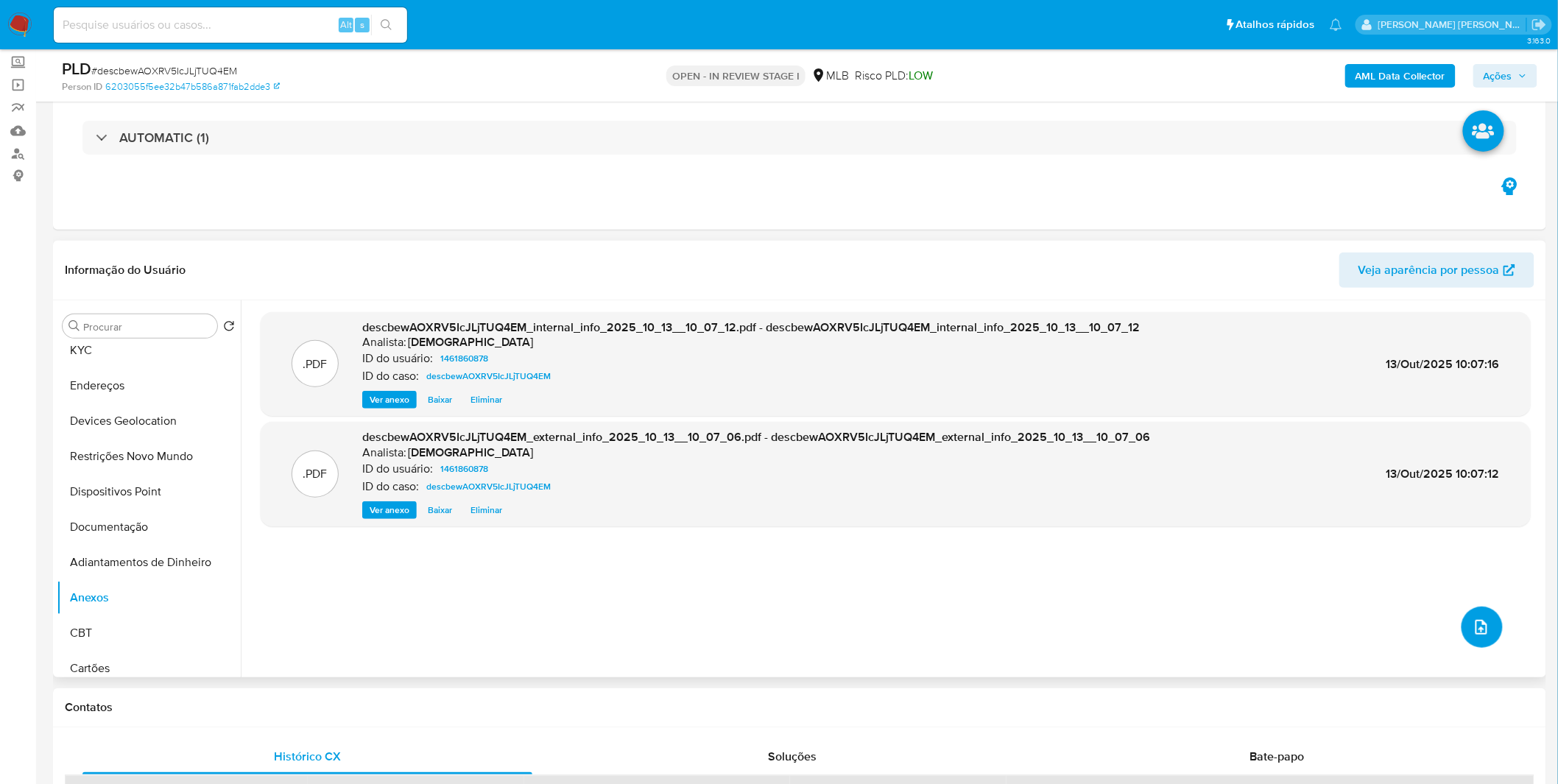
click at [1479, 643] on button "upload-file" at bounding box center [1482, 627] width 41 height 41
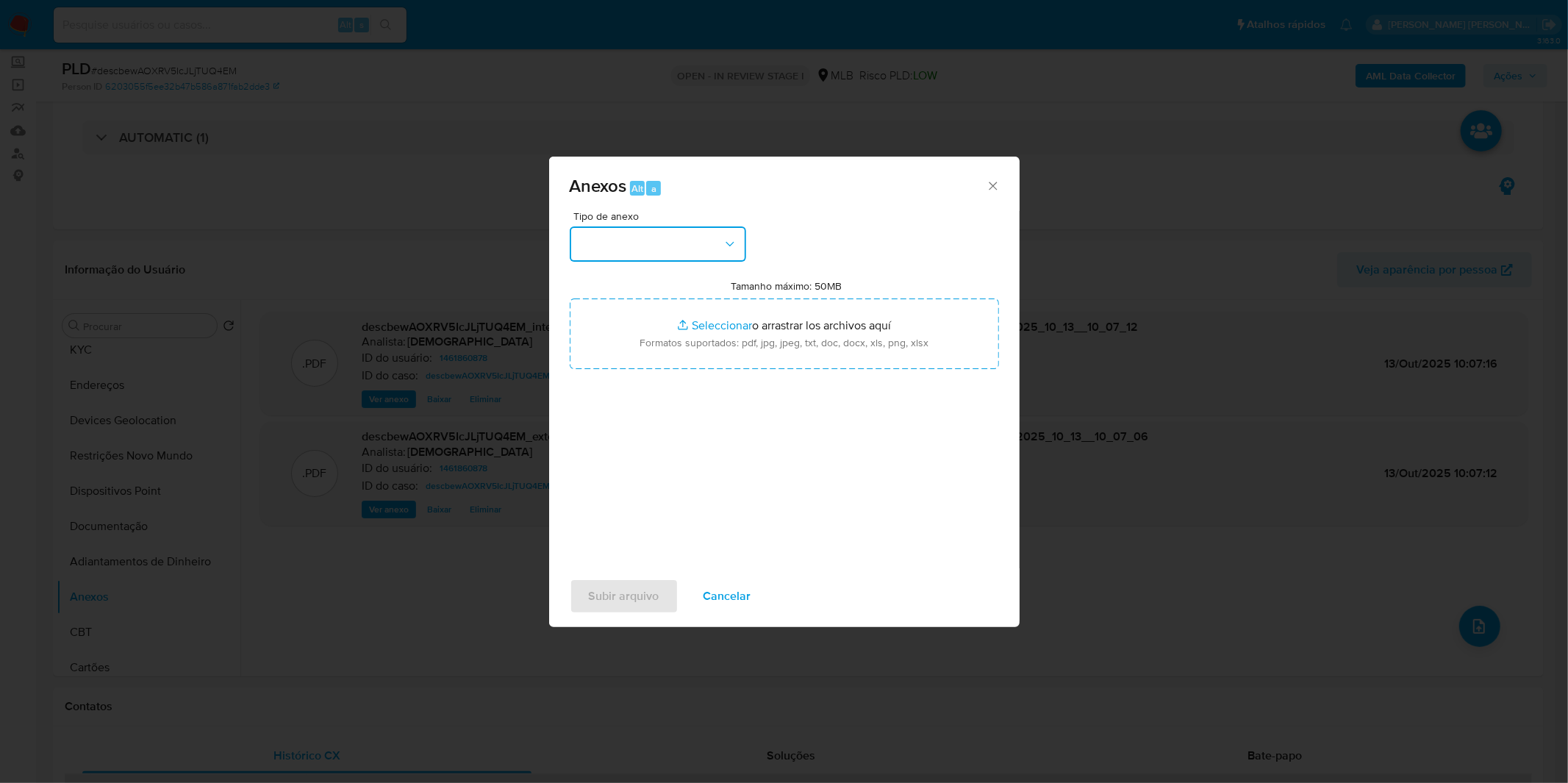
click at [643, 245] on button "button" at bounding box center [658, 244] width 177 height 35
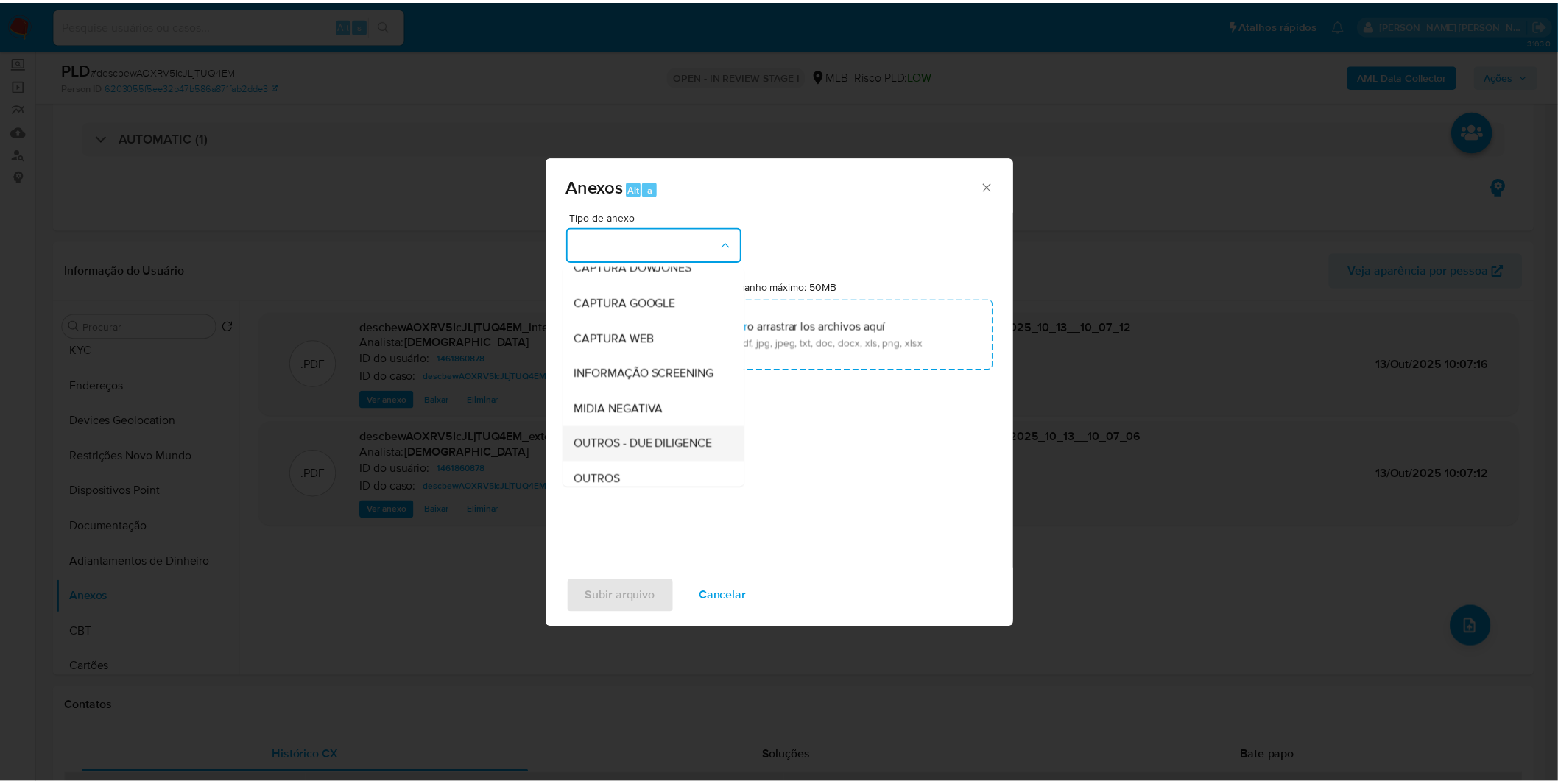
scroll to position [163, 0]
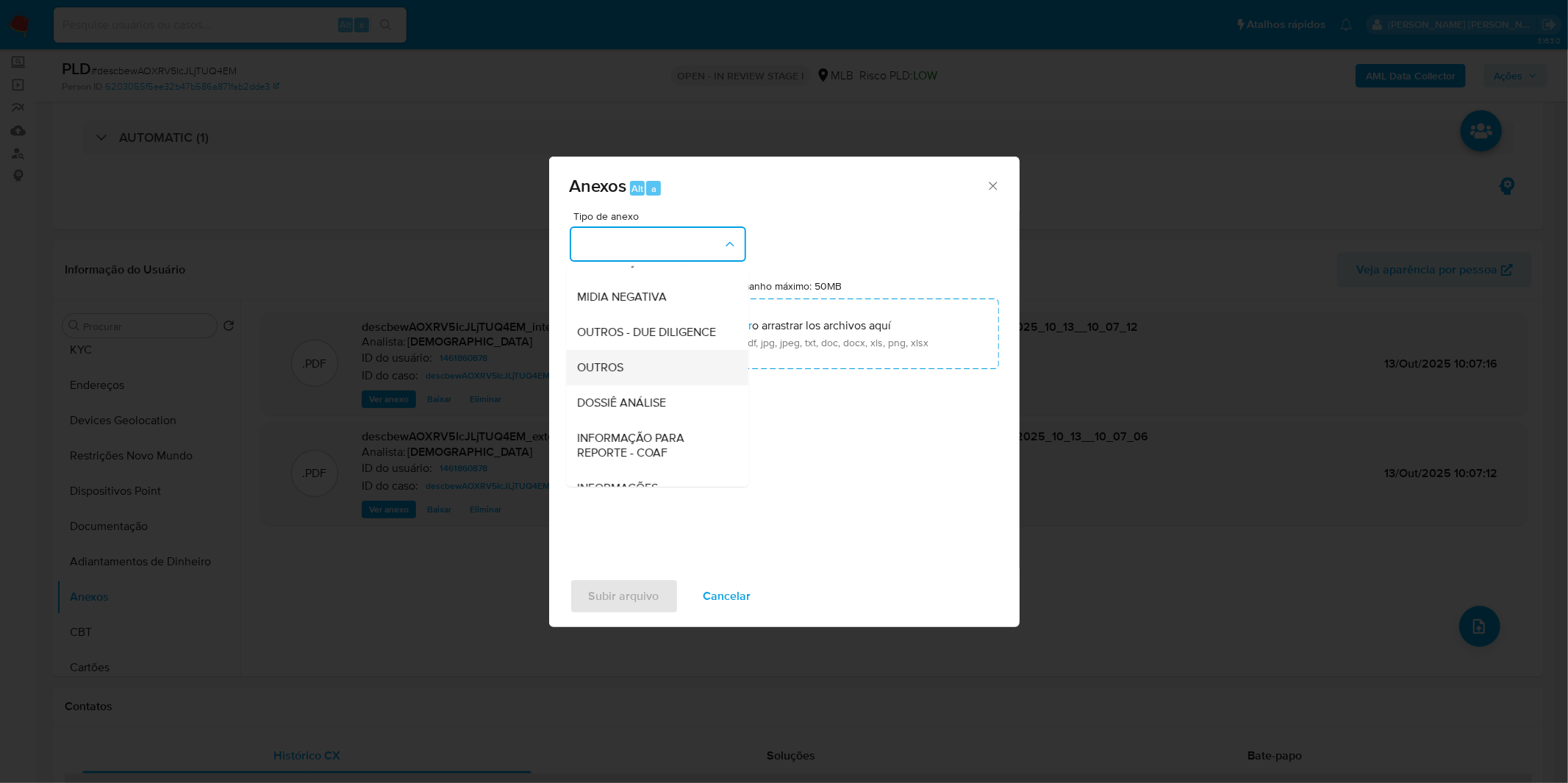
click at [630, 385] on div "OUTROS" at bounding box center [653, 367] width 150 height 35
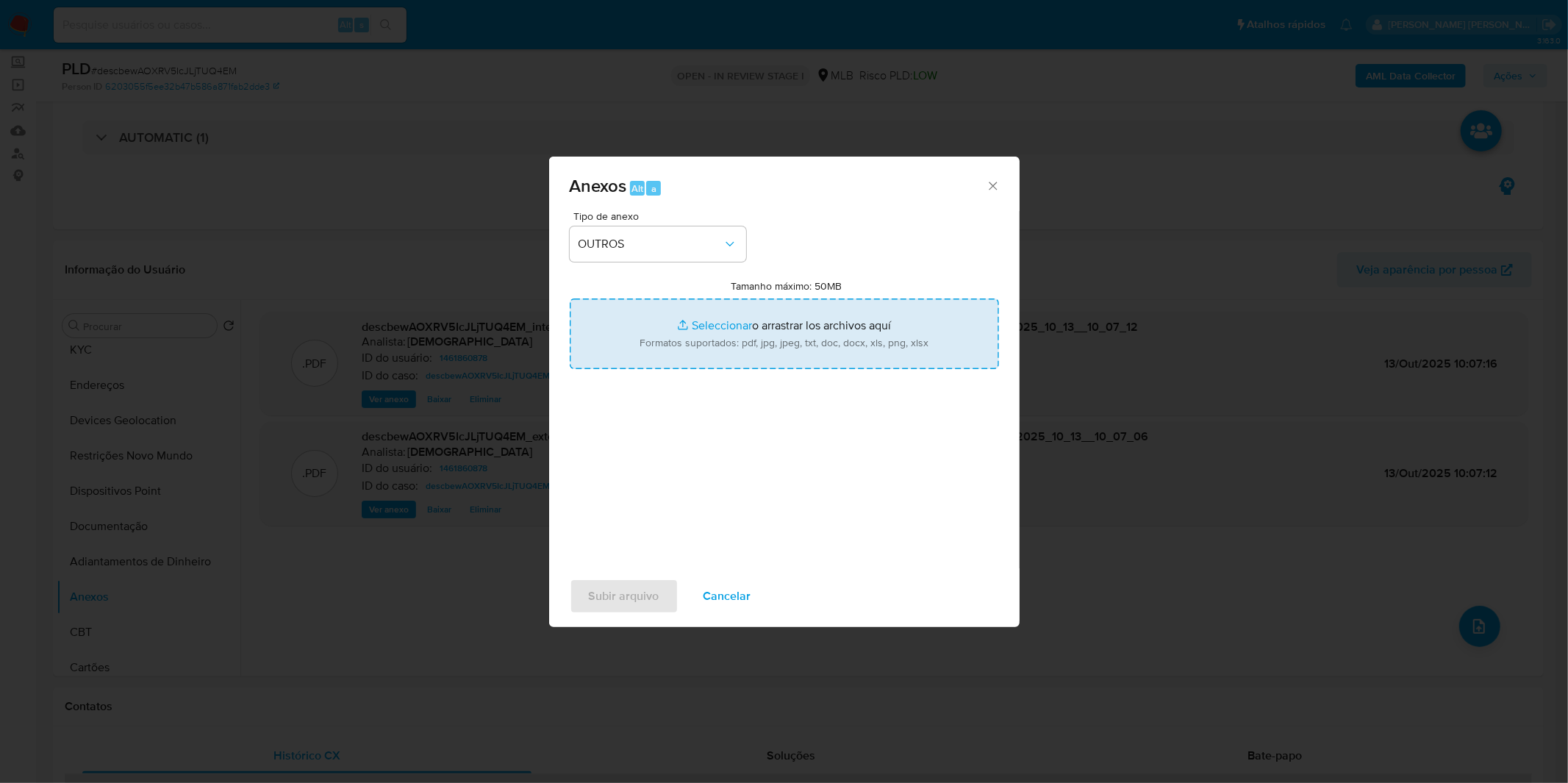
click at [656, 317] on input "Tamanho máximo: 50MB Seleccionar archivos" at bounding box center [785, 334] width 430 height 71
type input "C:\fakepath\DECLINIO - descbewAOXRV5IcJLjTUQ4EM - CPF 02409004997 - SOLANGE DO …"
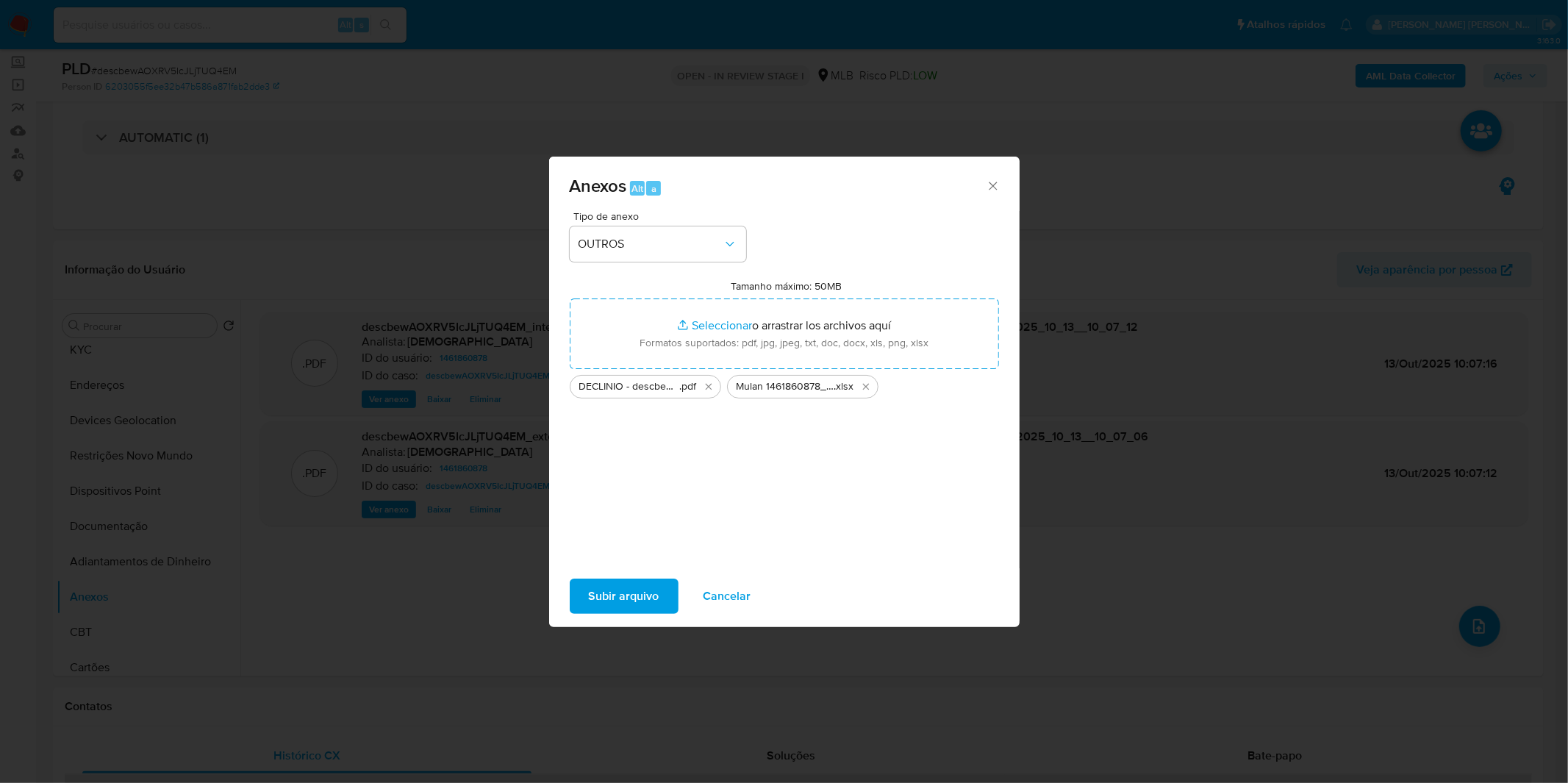
click at [619, 585] on span "Subir arquivo" at bounding box center [624, 597] width 71 height 33
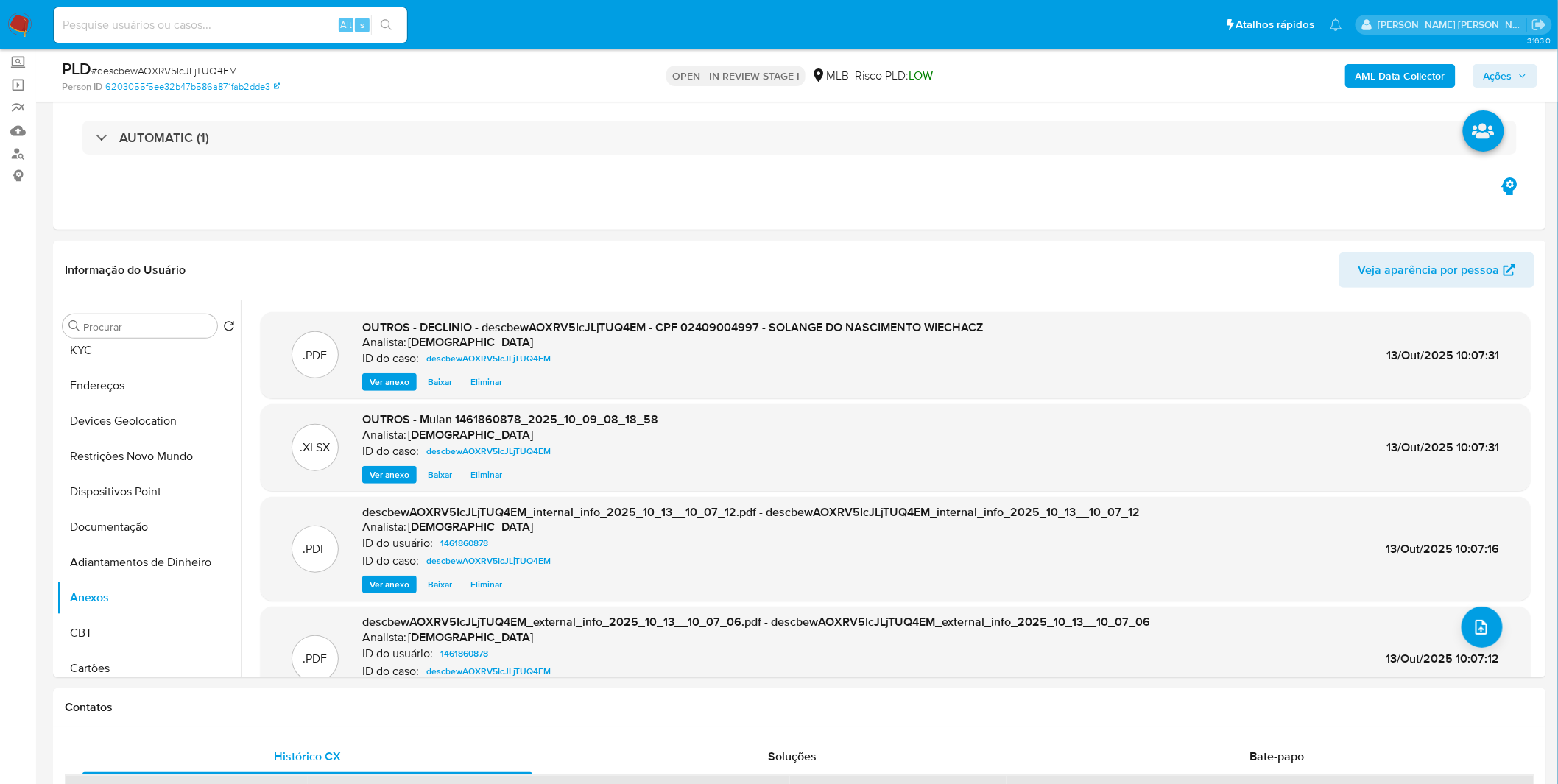
click at [1496, 69] on span "Ações" at bounding box center [1498, 75] width 28 height 23
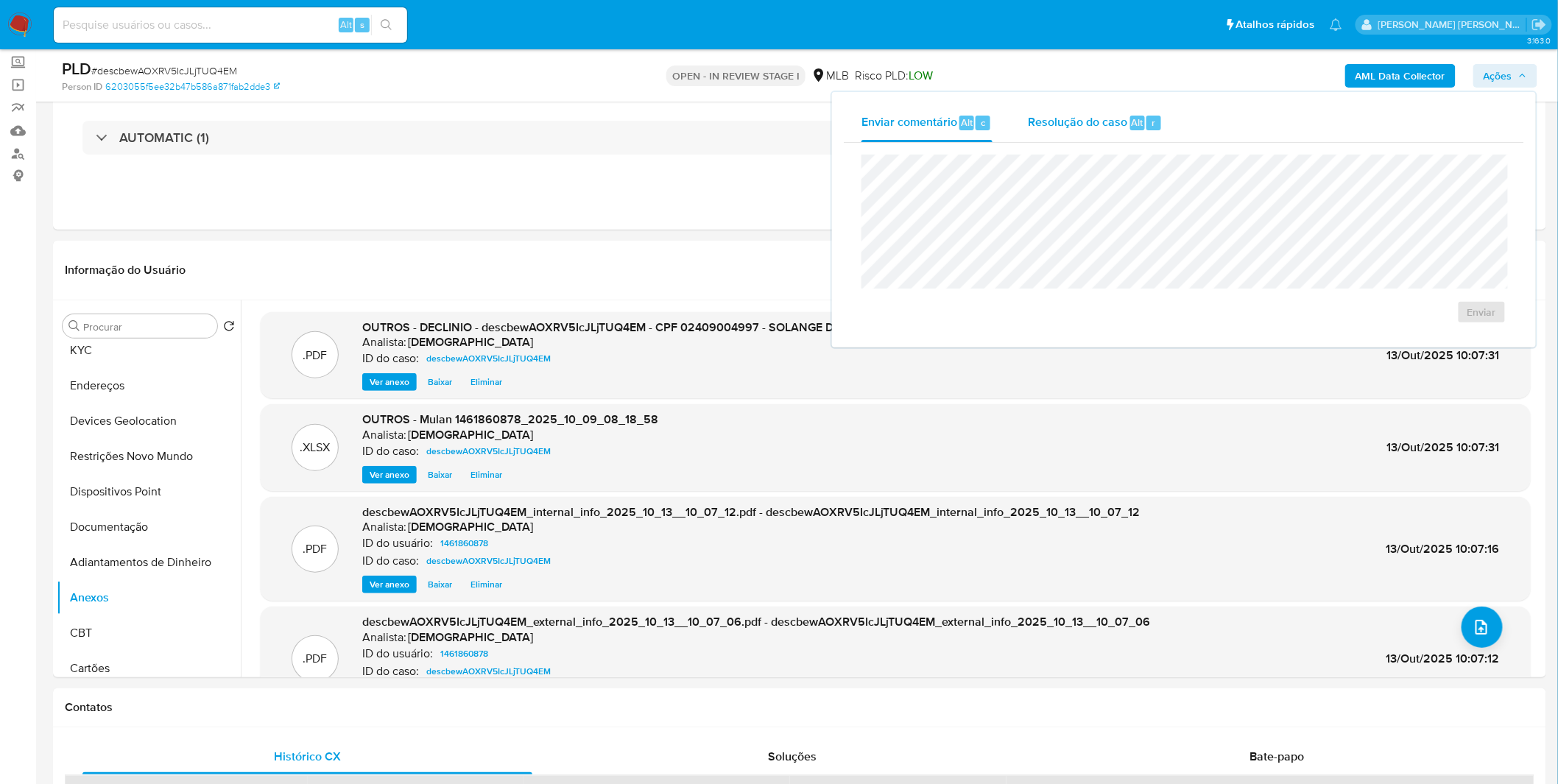
click at [1131, 127] on span "Alt" at bounding box center [1137, 123] width 12 height 14
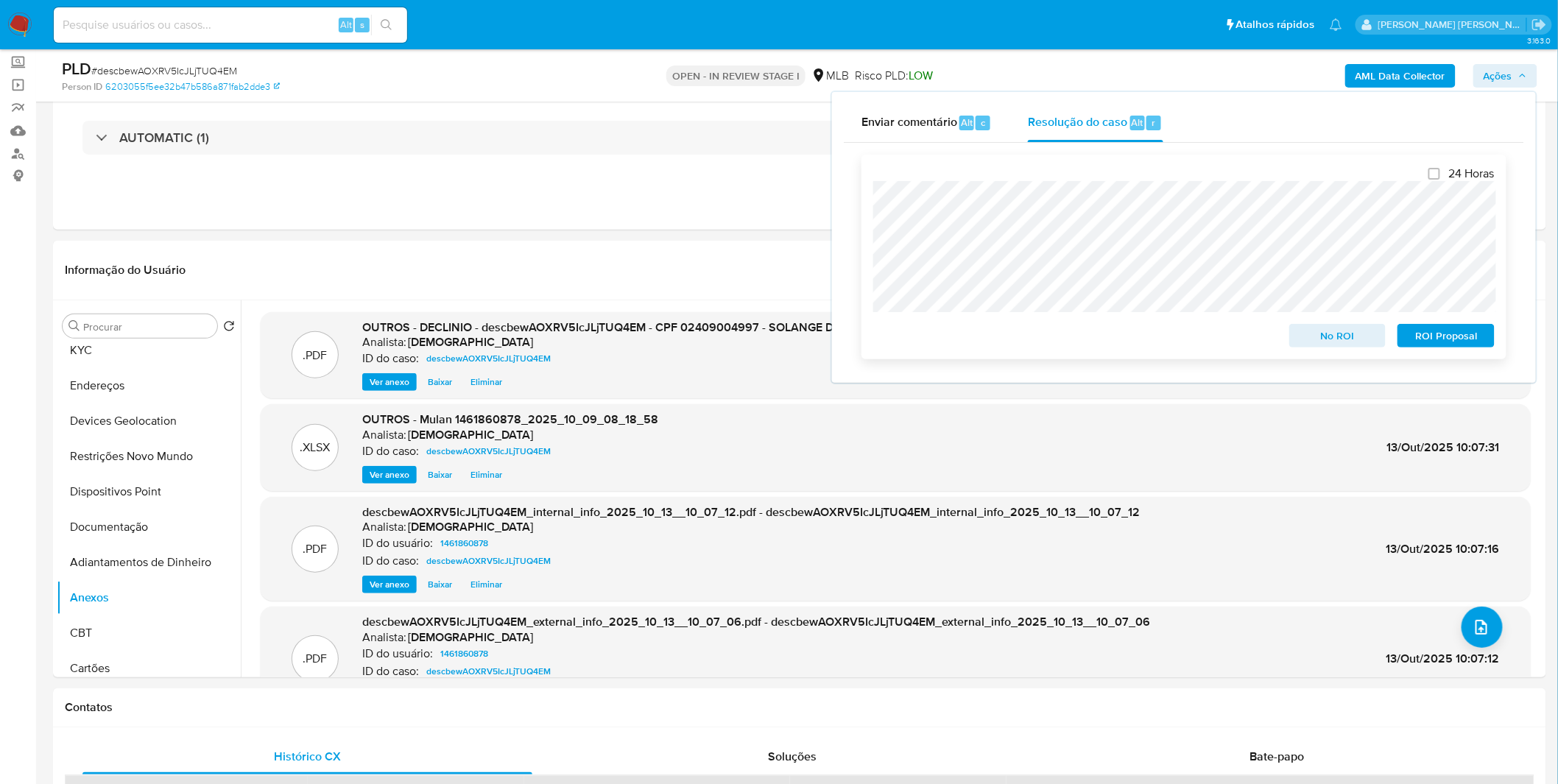
click at [1343, 333] on span "No ROI" at bounding box center [1338, 336] width 77 height 21
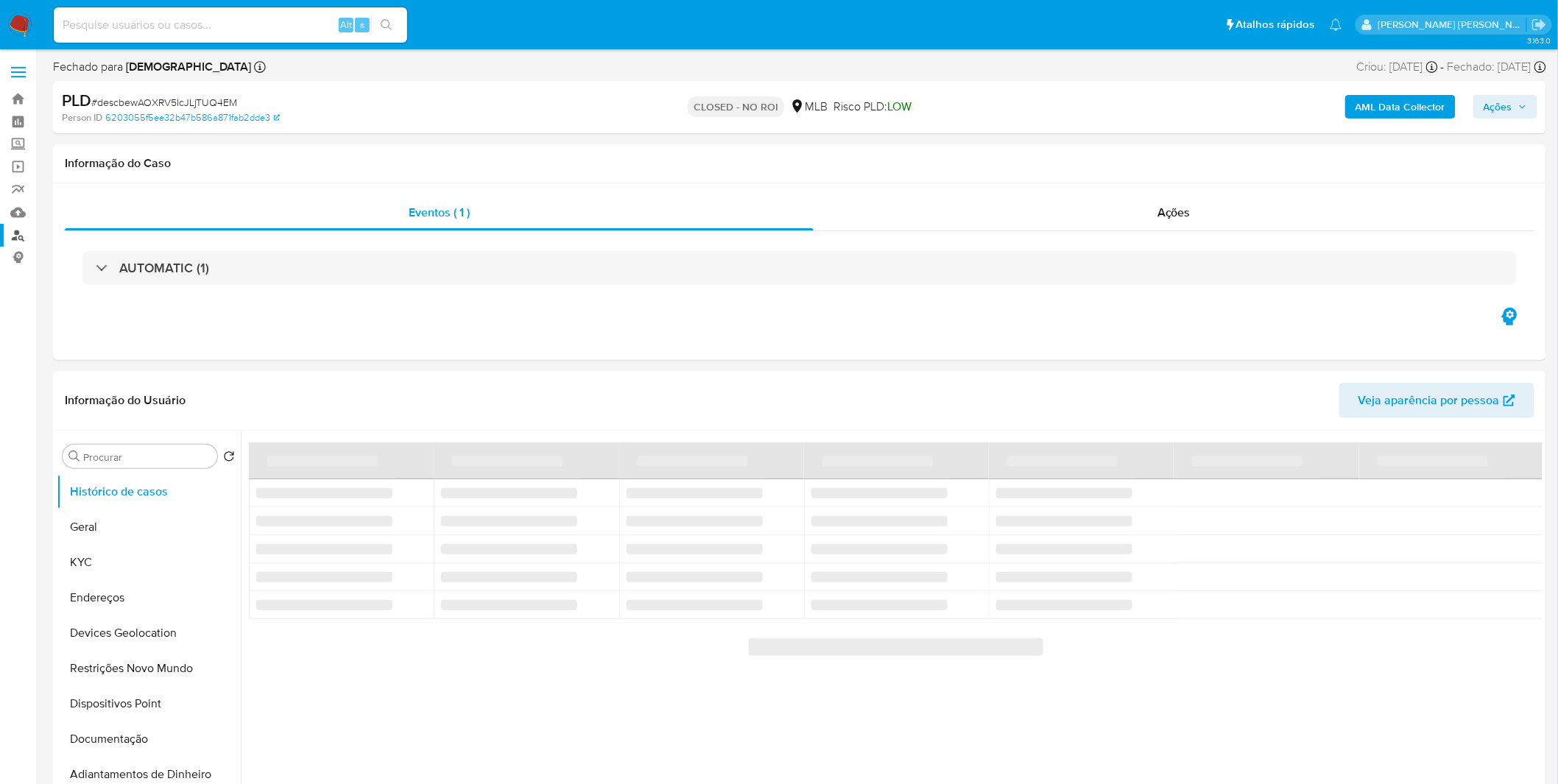
select select "10"
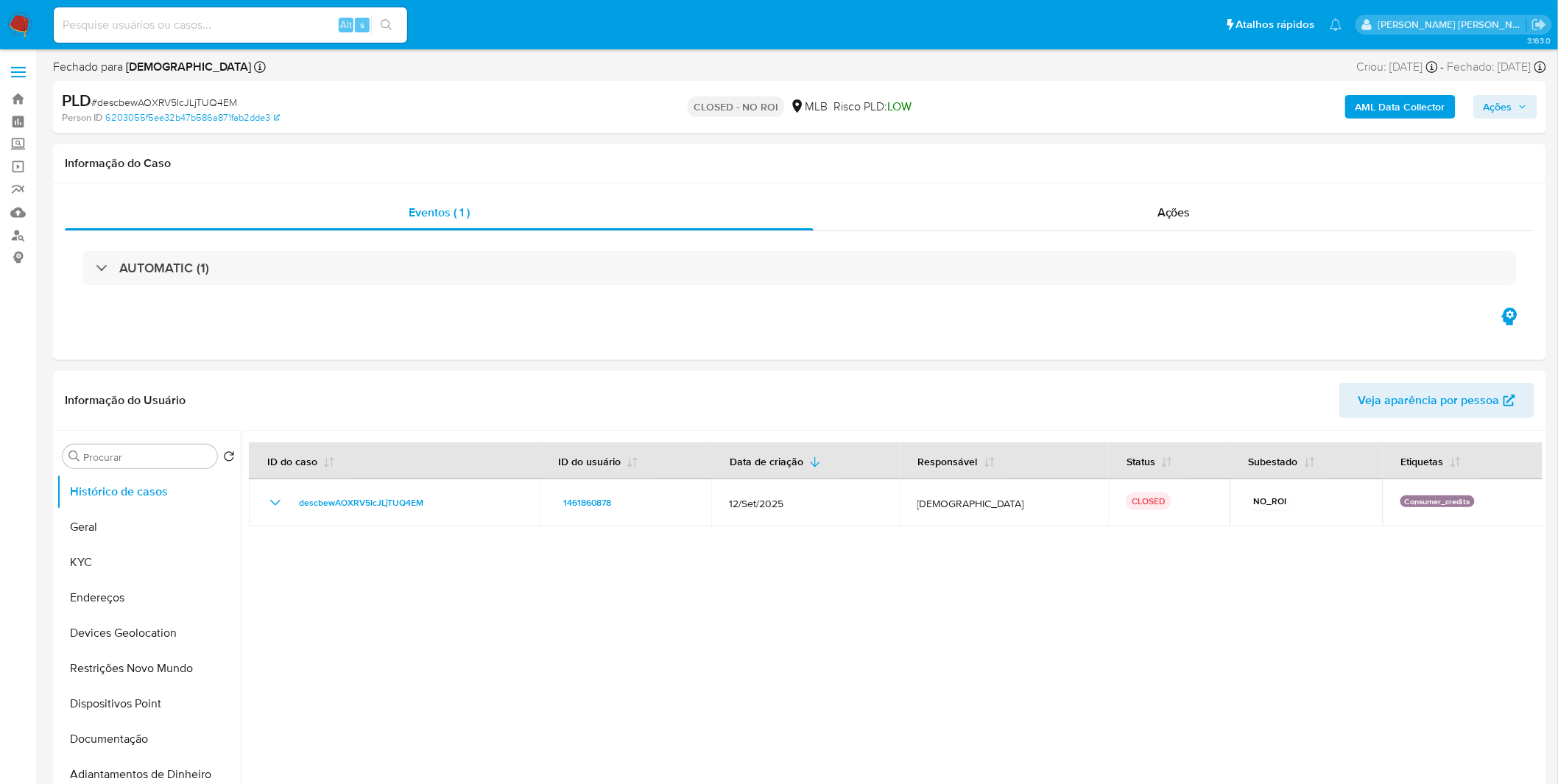
click at [33, 29] on nav "Pausado Ver notificaciones Alt s Atalhos rápidos Presiona las siguientes teclas…" at bounding box center [779, 24] width 1558 height 49
click at [24, 28] on img at bounding box center [20, 24] width 25 height 25
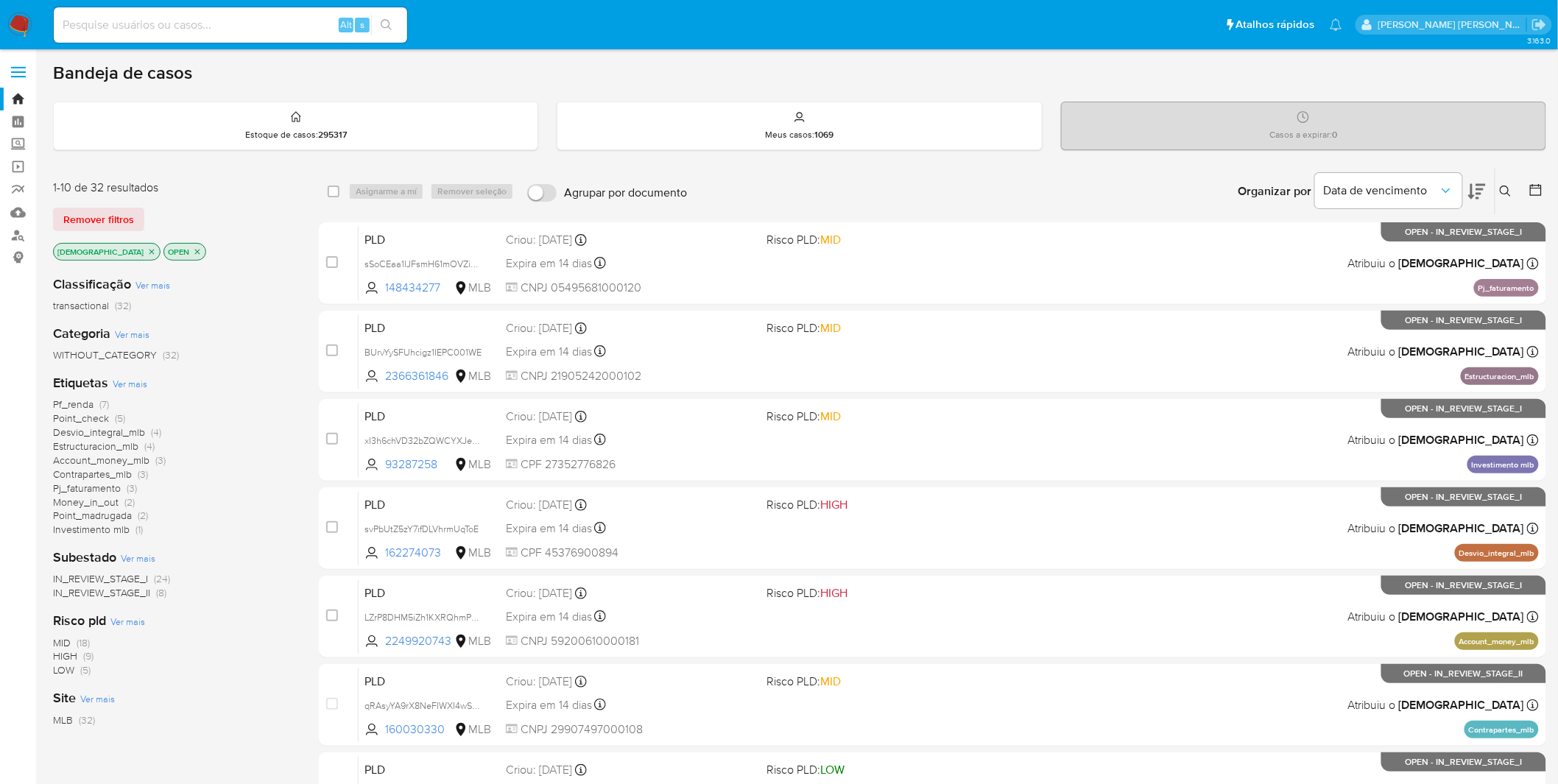
click at [292, 13] on div "Alt s" at bounding box center [230, 25] width 353 height 35
click at [268, 23] on input at bounding box center [230, 25] width 353 height 19
paste input "xI3h6chVD32bZQWCYXJe7YBk"
type input "xI3h6chVD32bZQWCYXJe7YBk"
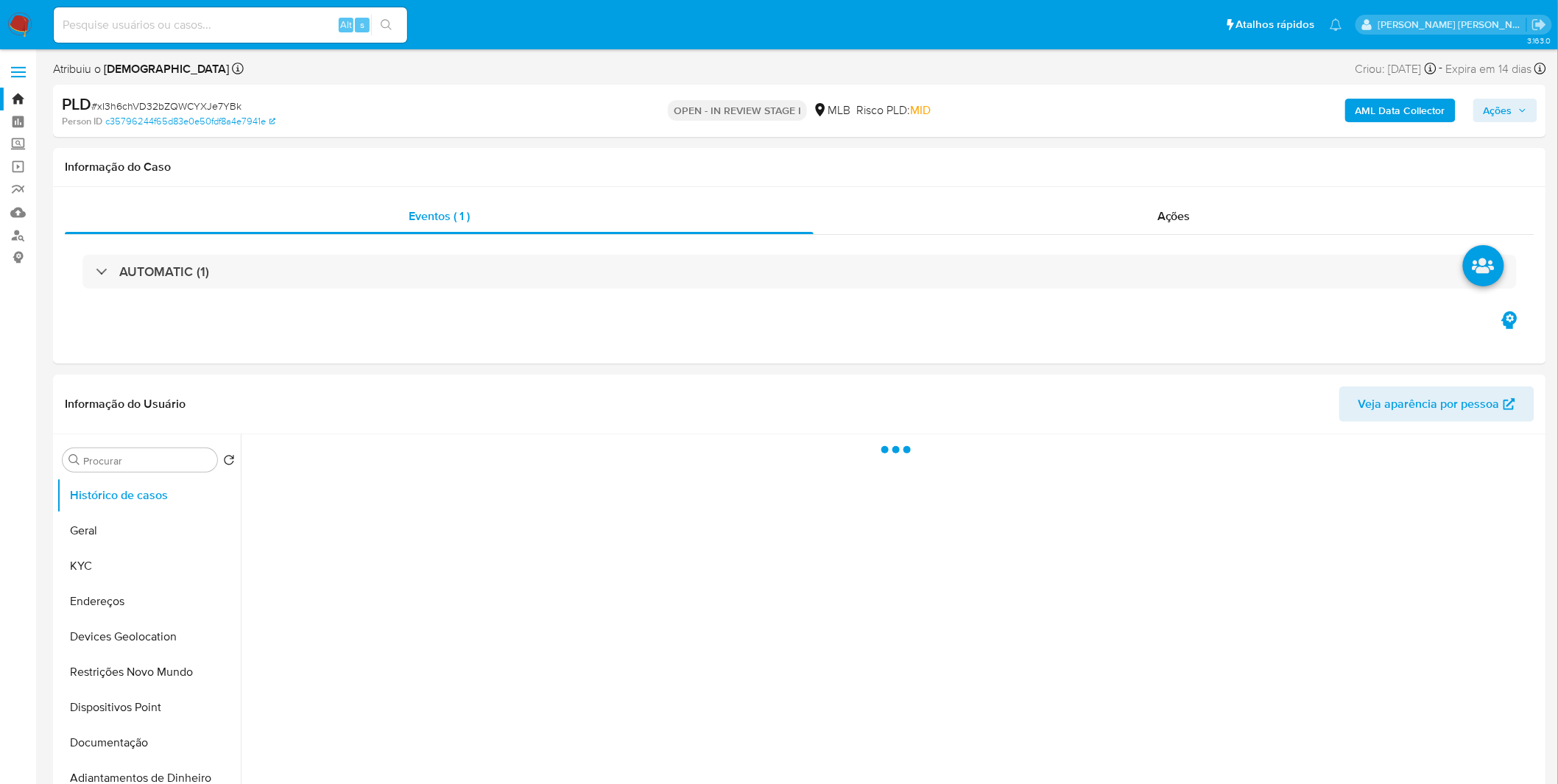
select select "10"
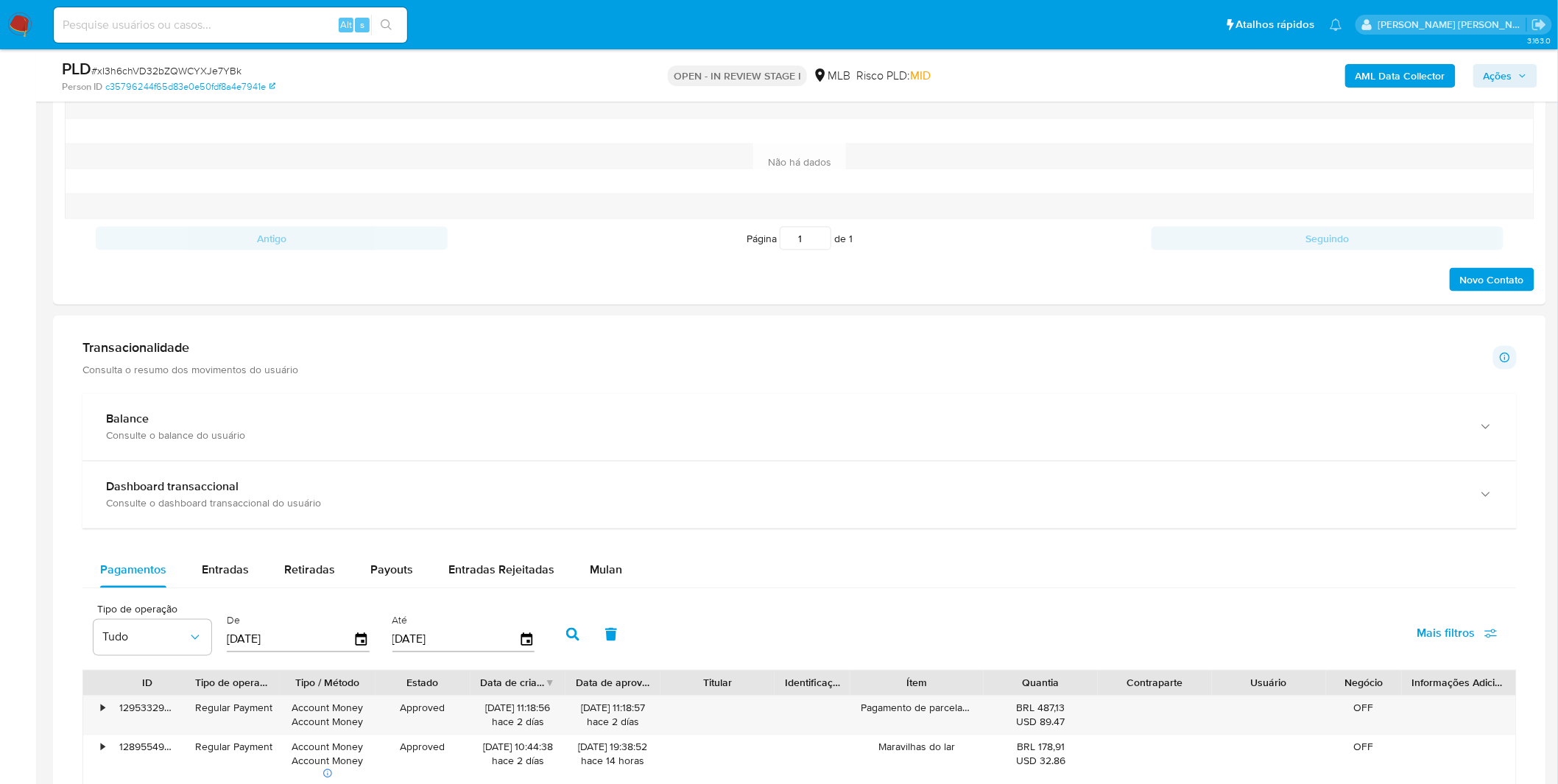
scroll to position [818, 0]
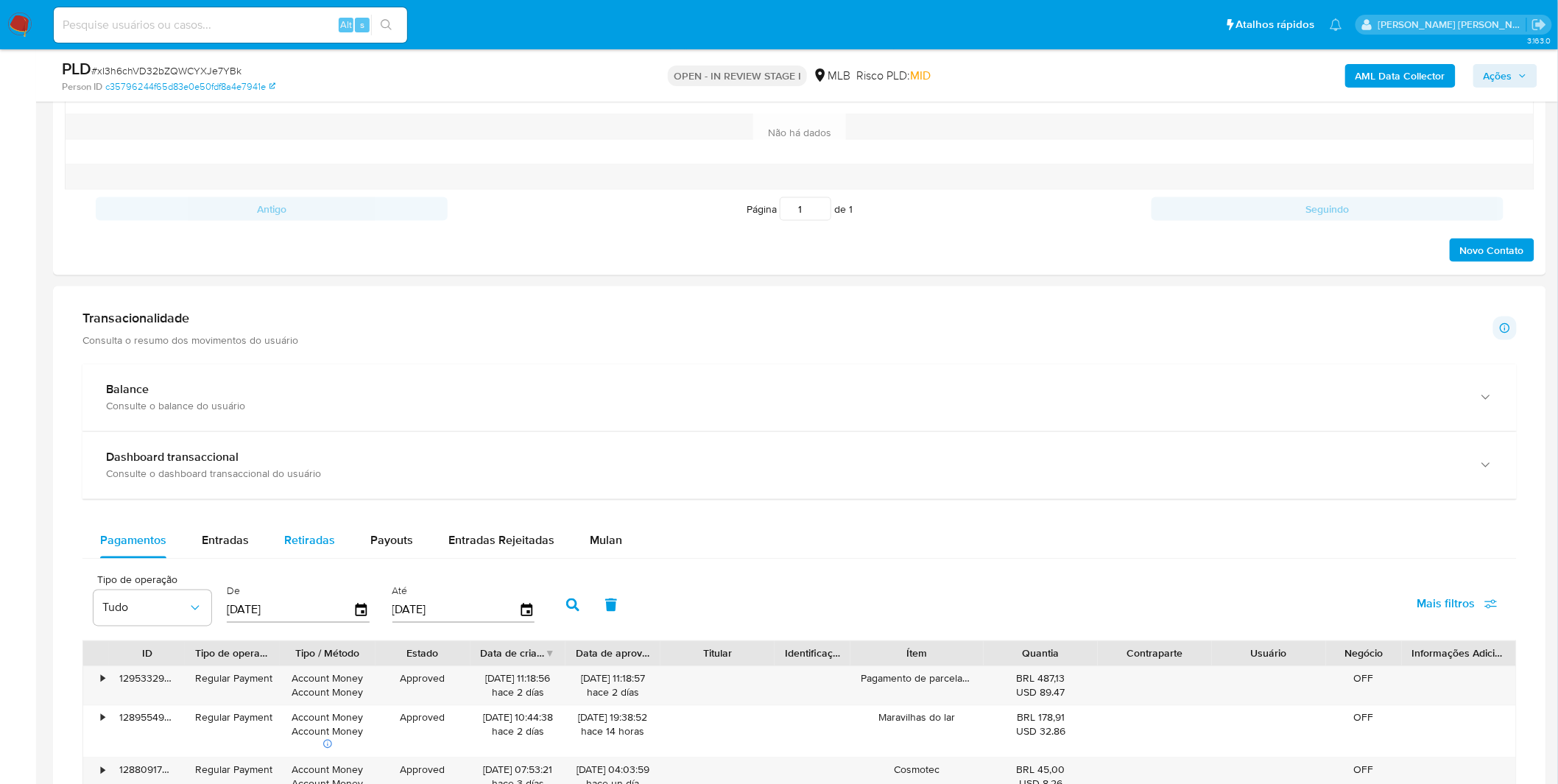
click at [325, 541] on span "Retiradas" at bounding box center [309, 541] width 51 height 17
select select "10"
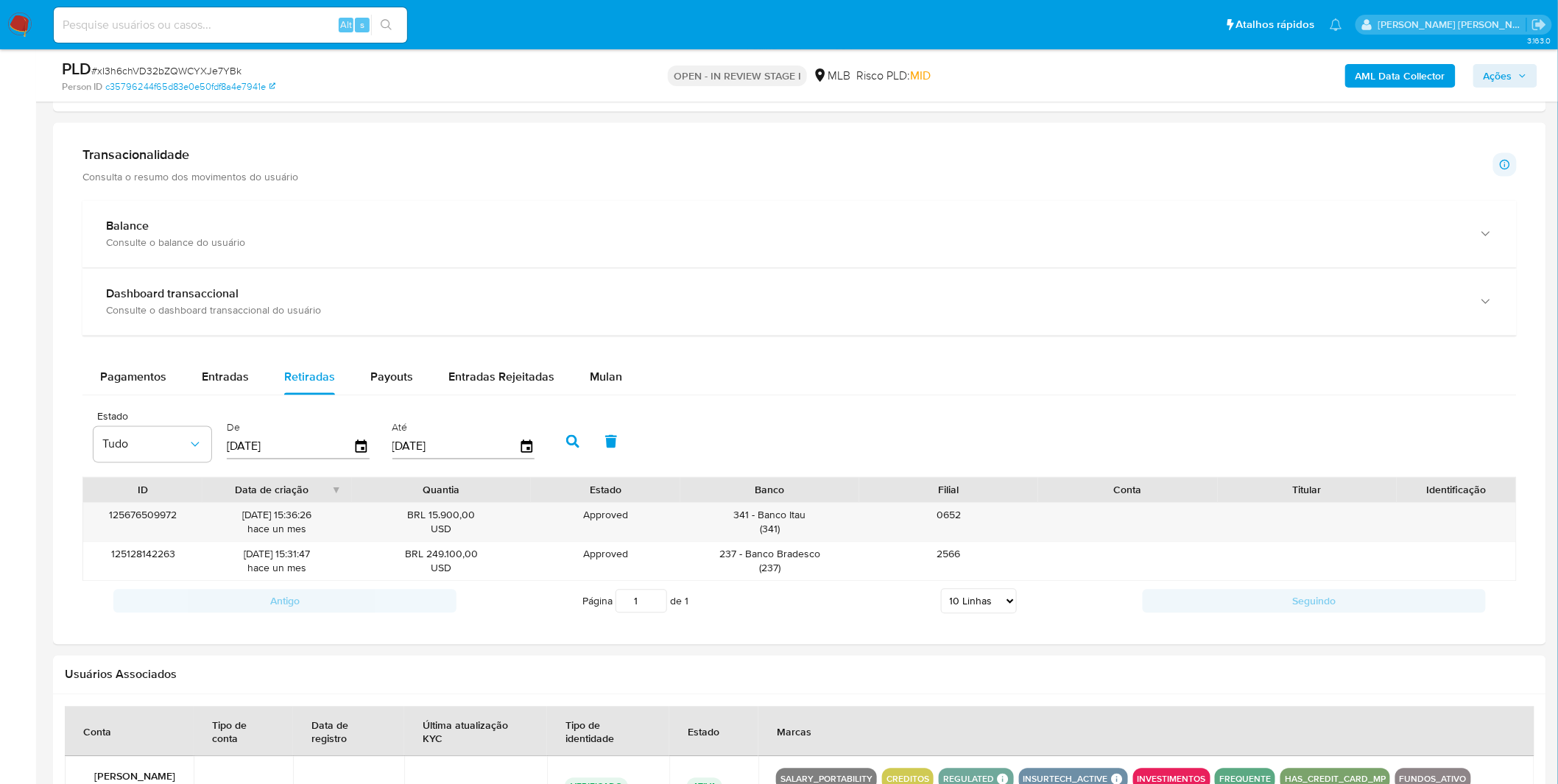
scroll to position [654, 0]
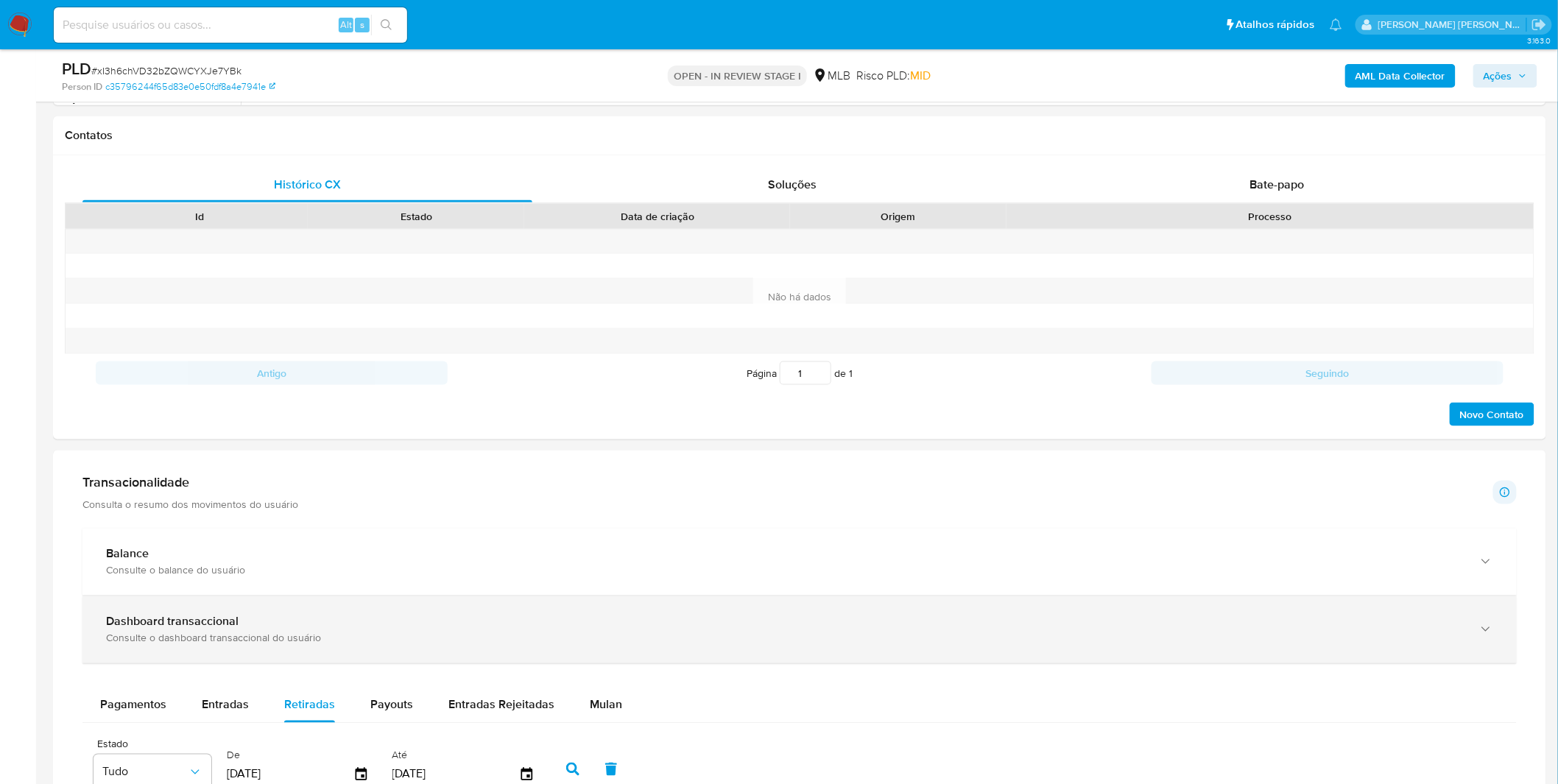
click at [591, 610] on div "Dashboard transaccional Consulte o dashboard transaccional do usuário" at bounding box center [799, 629] width 1434 height 67
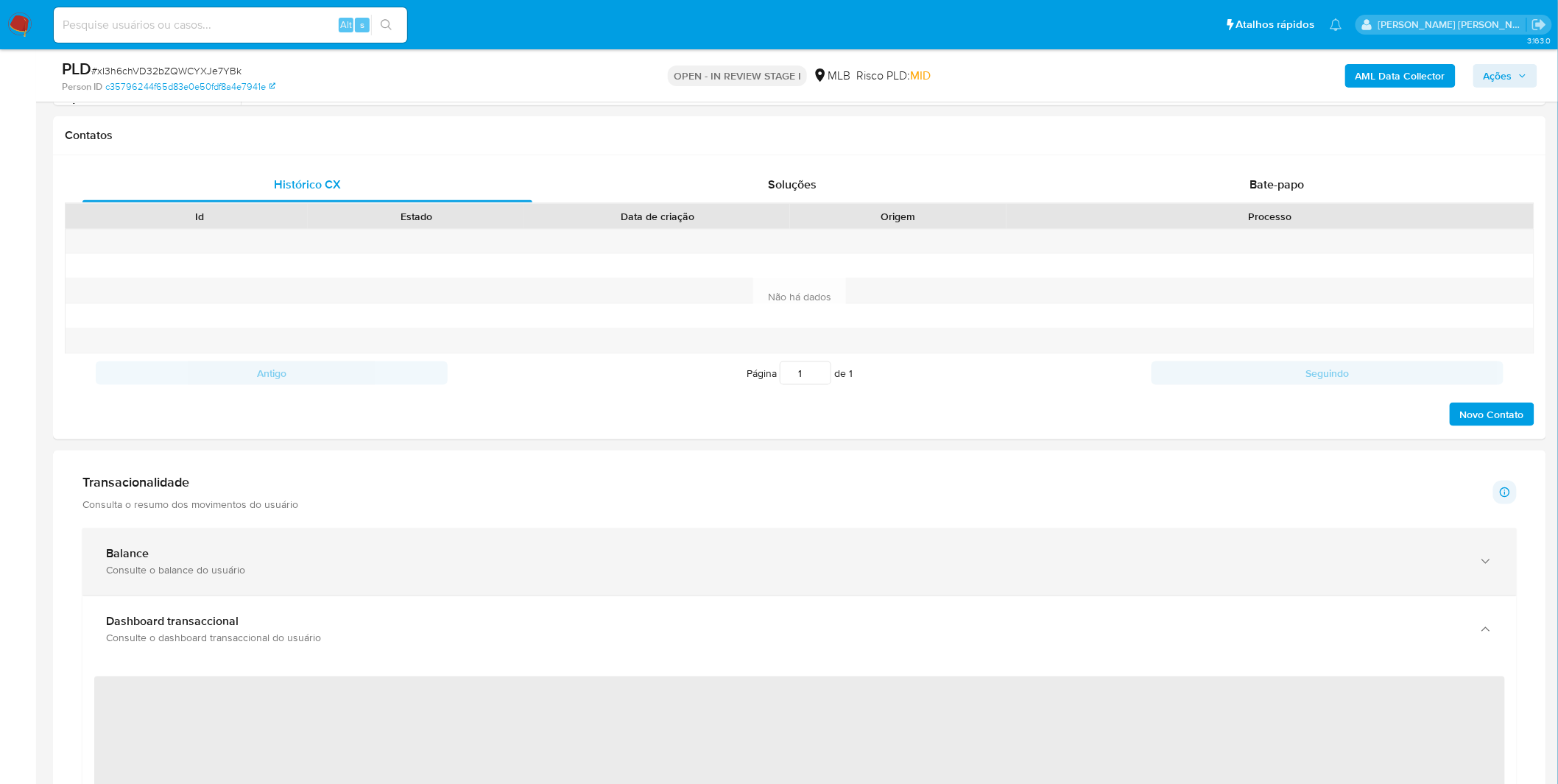
click at [592, 564] on div "Consulte o balance do usuário" at bounding box center [785, 570] width 1358 height 13
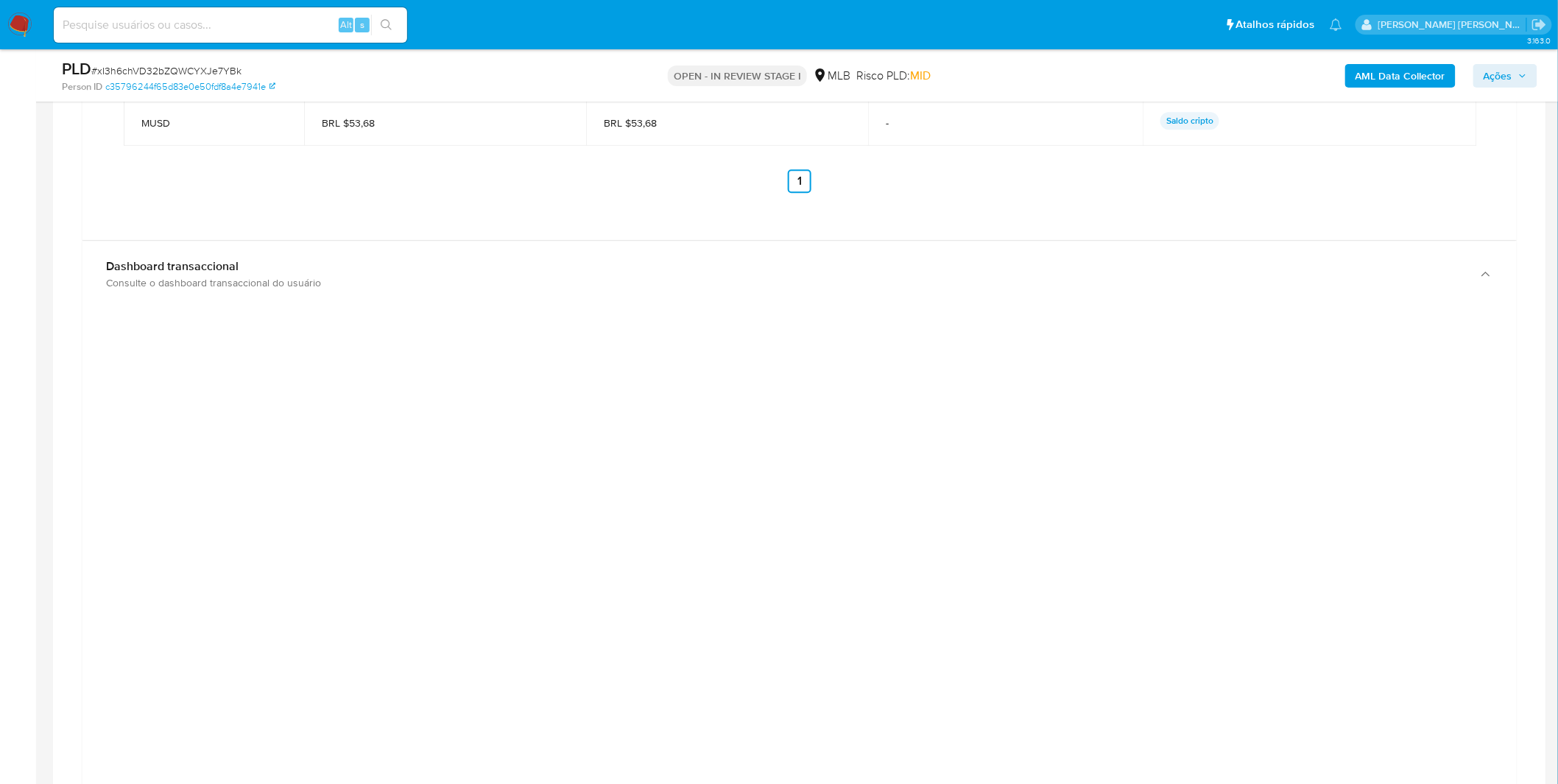
scroll to position [1553, 0]
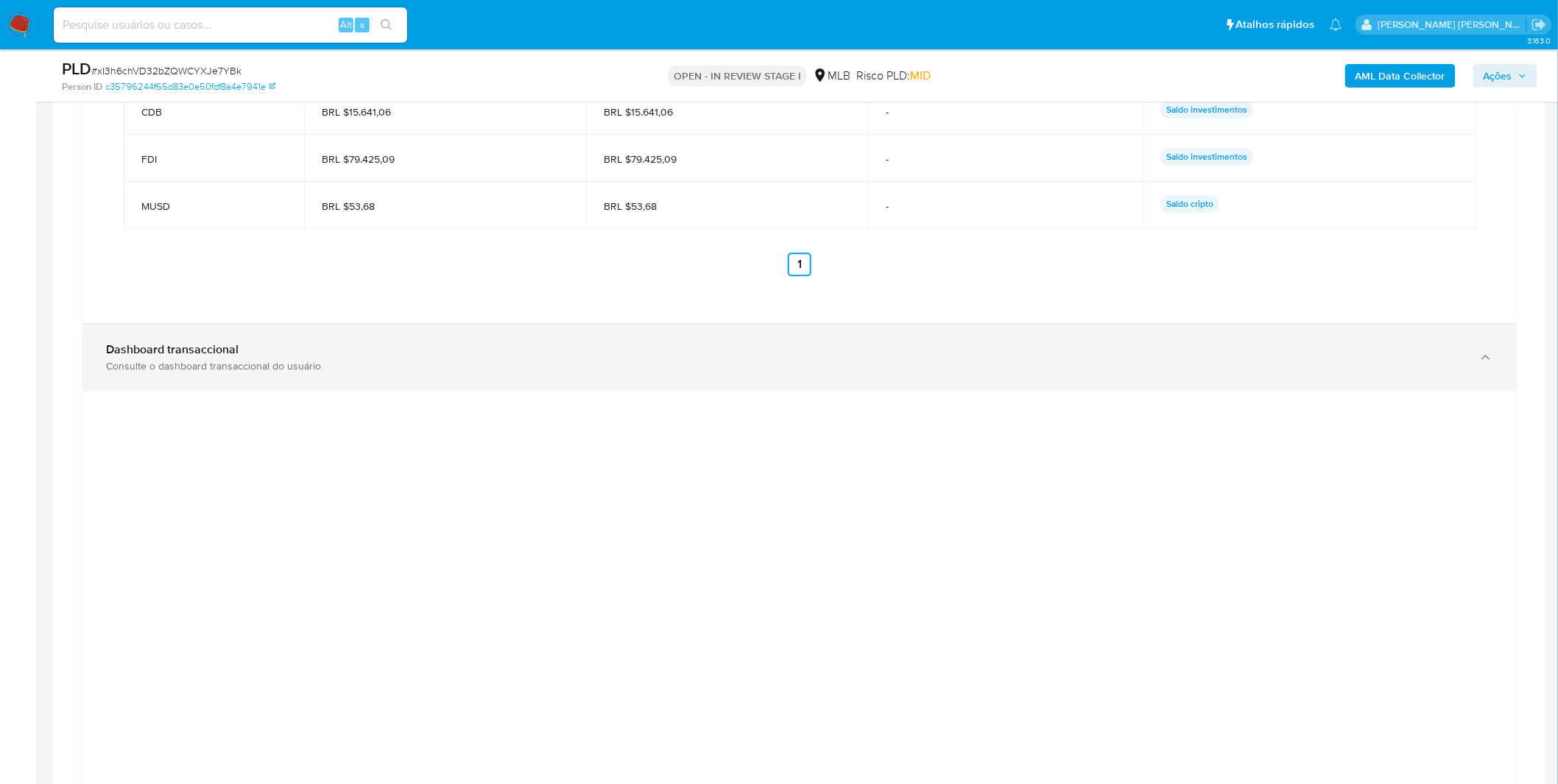
click at [746, 376] on div "Dashboard transaccional Consulte o dashboard transaccional do usuário" at bounding box center [799, 357] width 1434 height 67
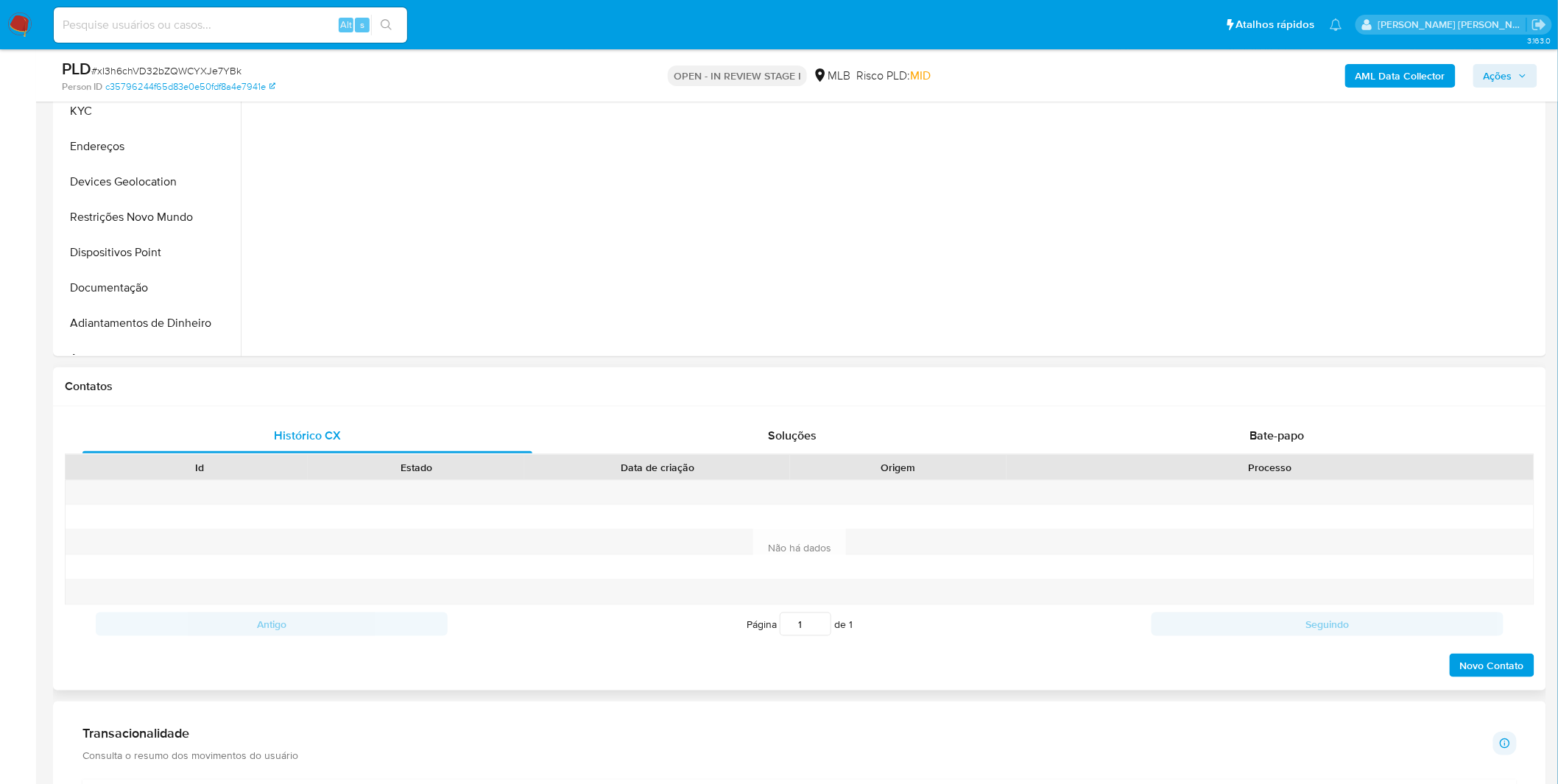
scroll to position [82, 0]
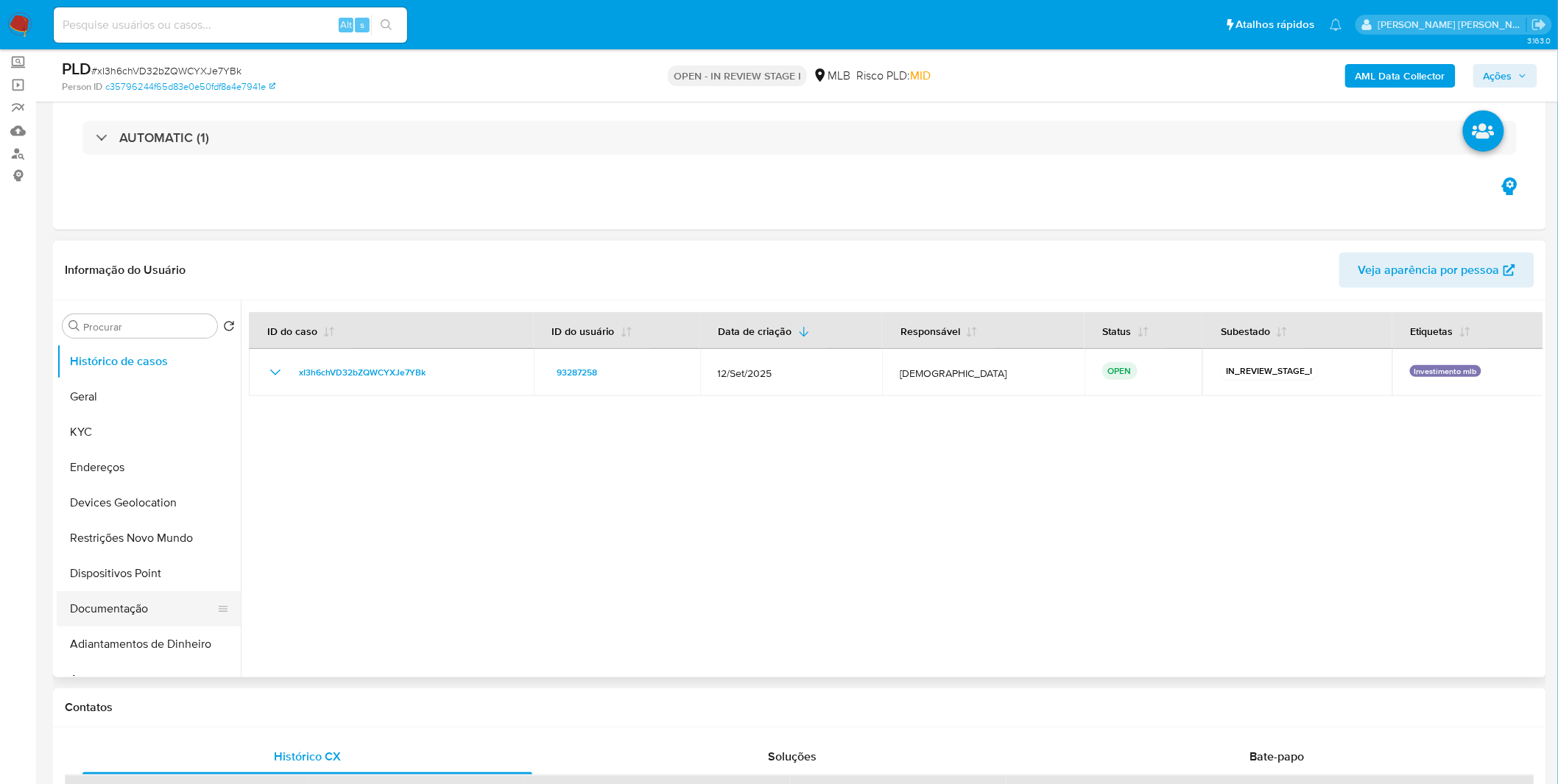
click at [102, 606] on button "Documentação" at bounding box center [142, 608] width 172 height 35
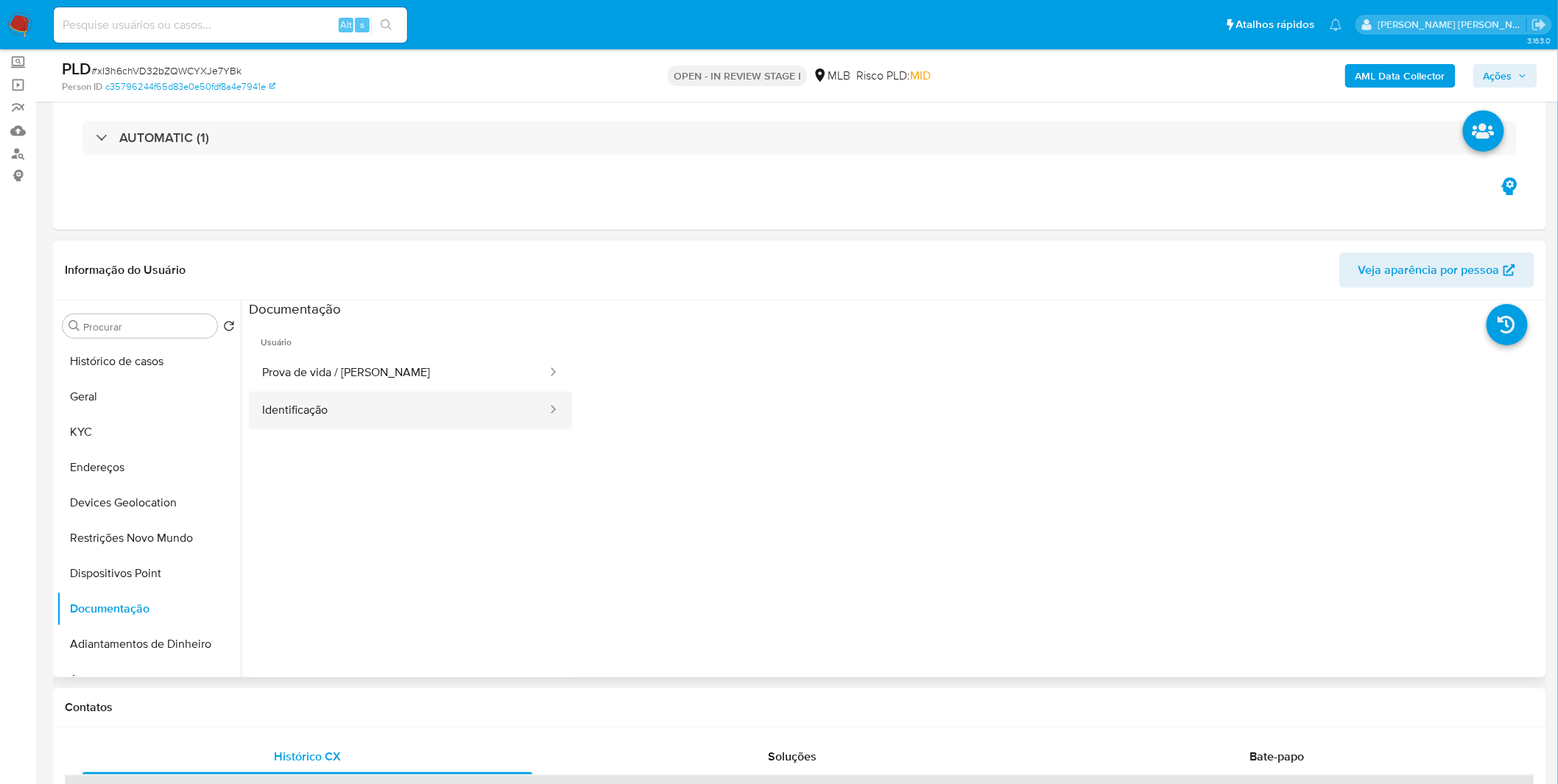
click at [377, 401] on button "Identificação" at bounding box center [398, 409] width 300 height 37
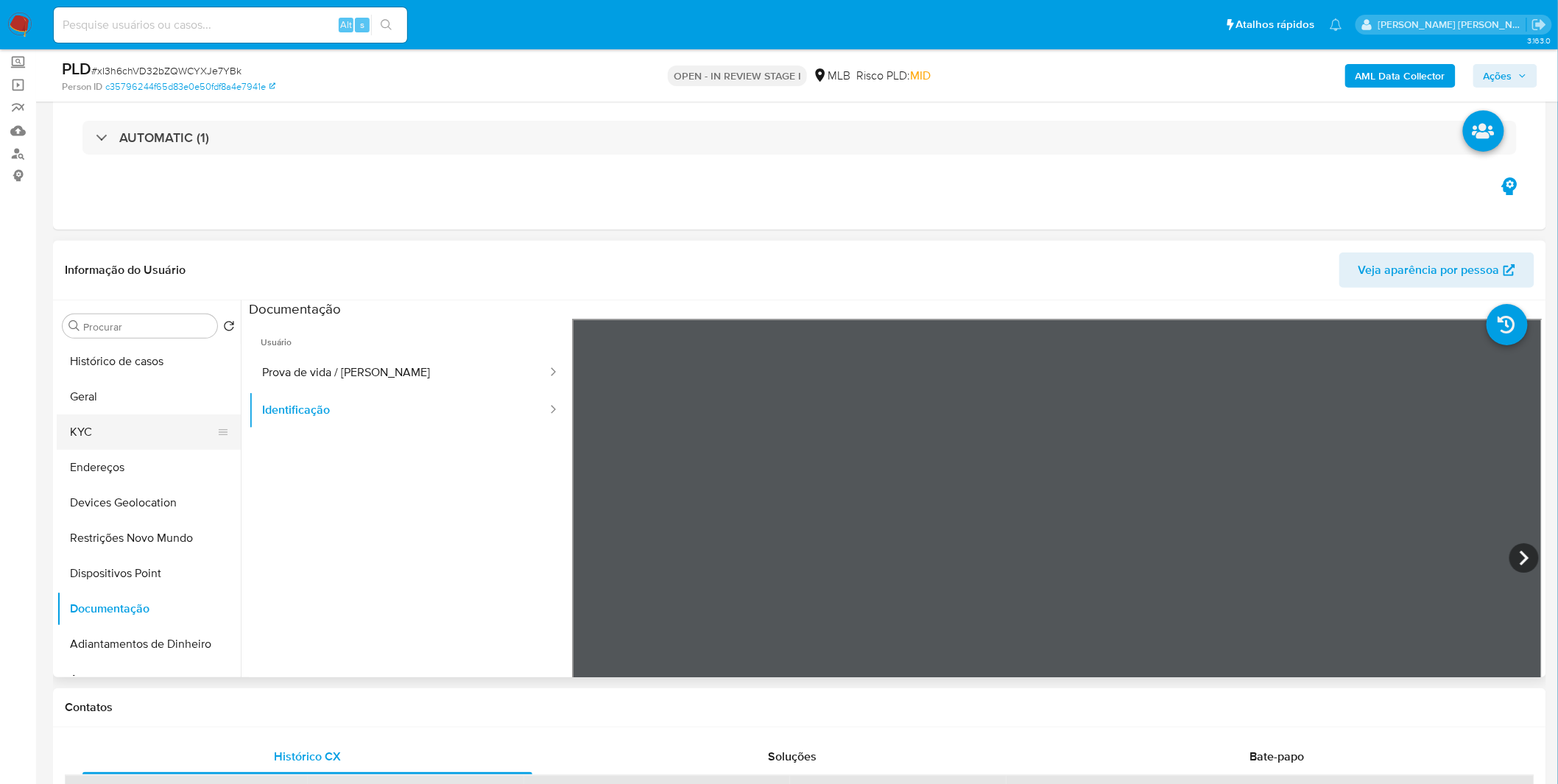
click at [132, 443] on button "KYC" at bounding box center [142, 432] width 172 height 35
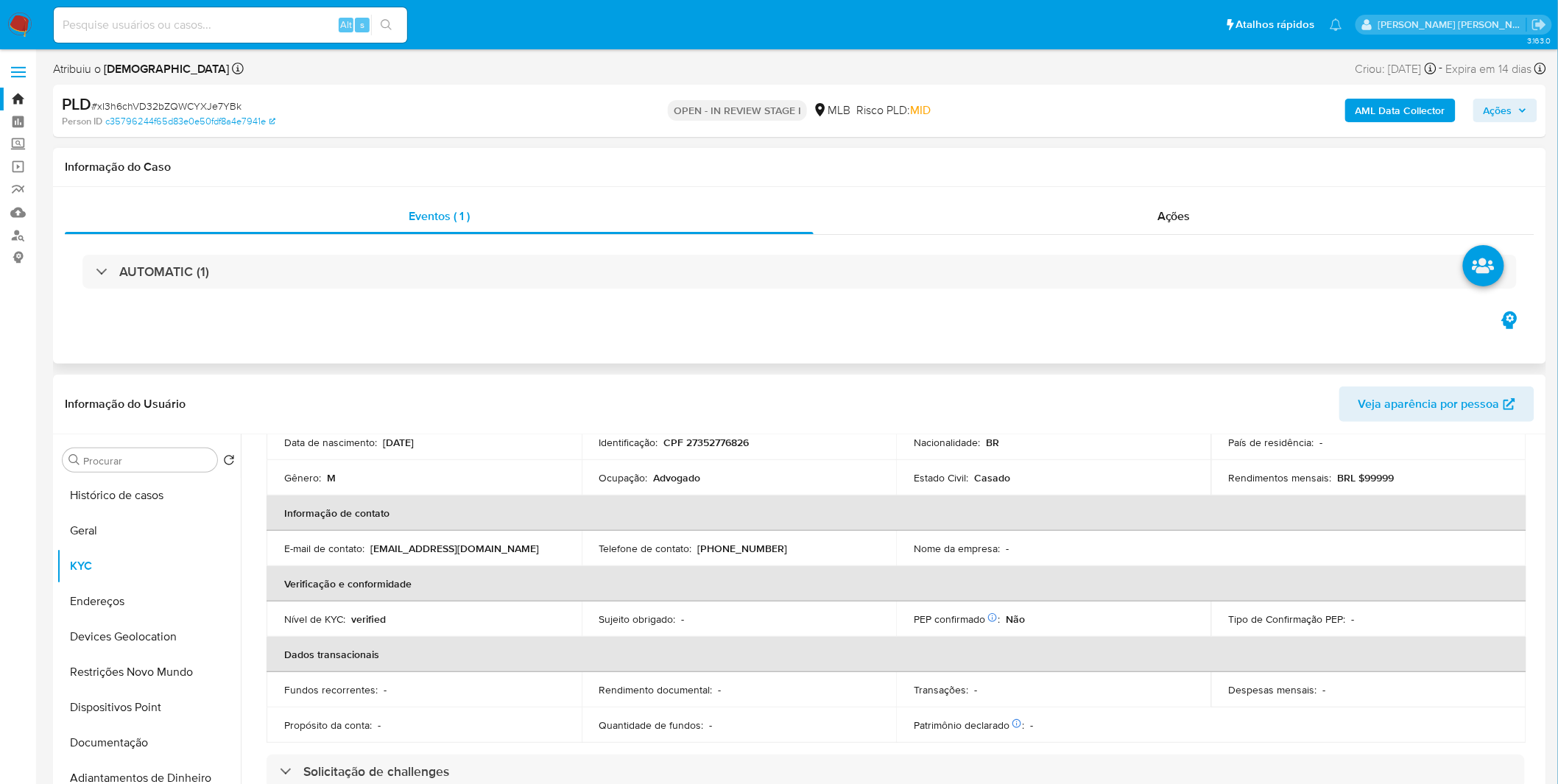
scroll to position [40, 0]
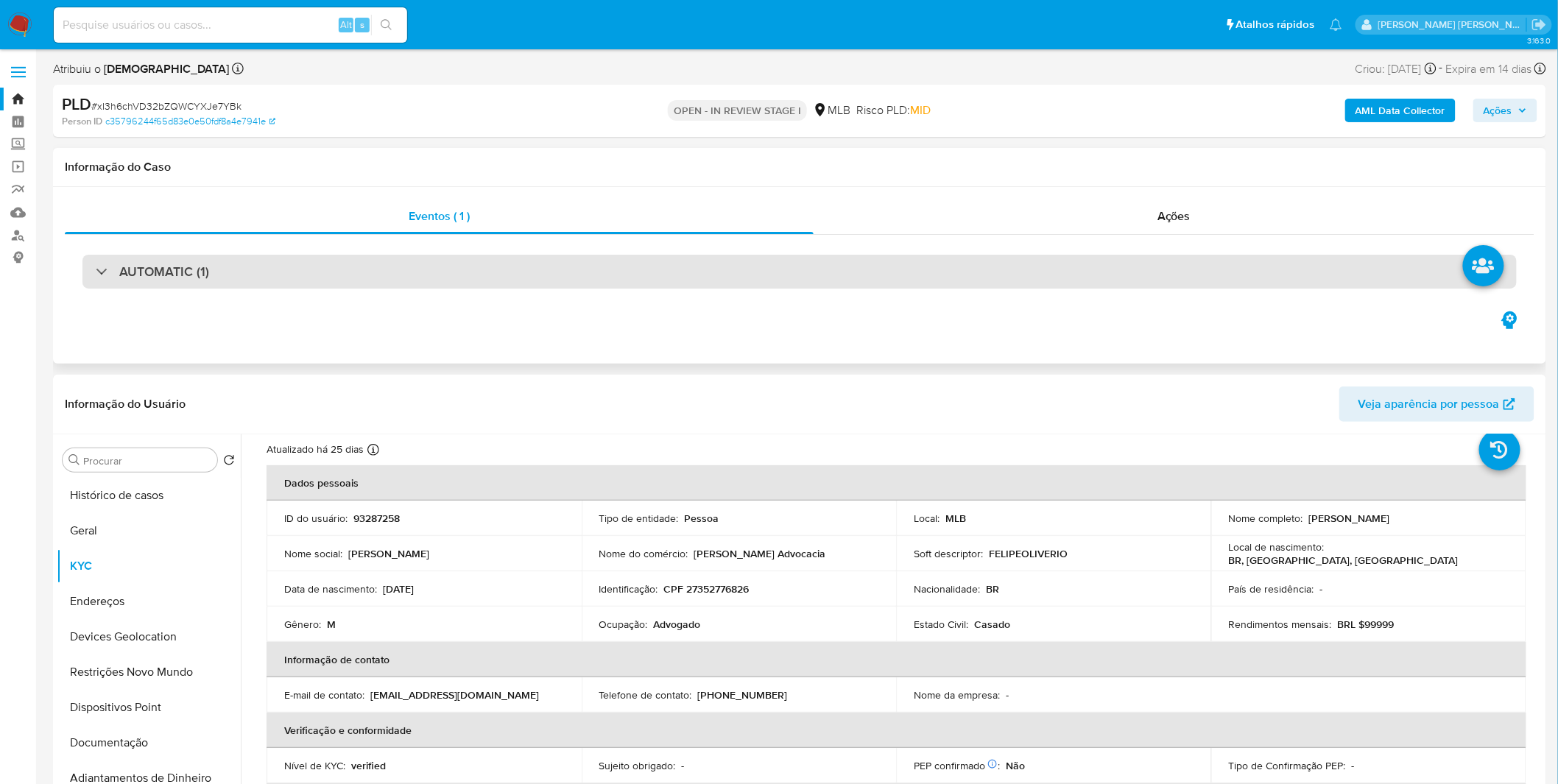
click at [140, 266] on h3 "AUTOMATIC (1)" at bounding box center [164, 271] width 90 height 16
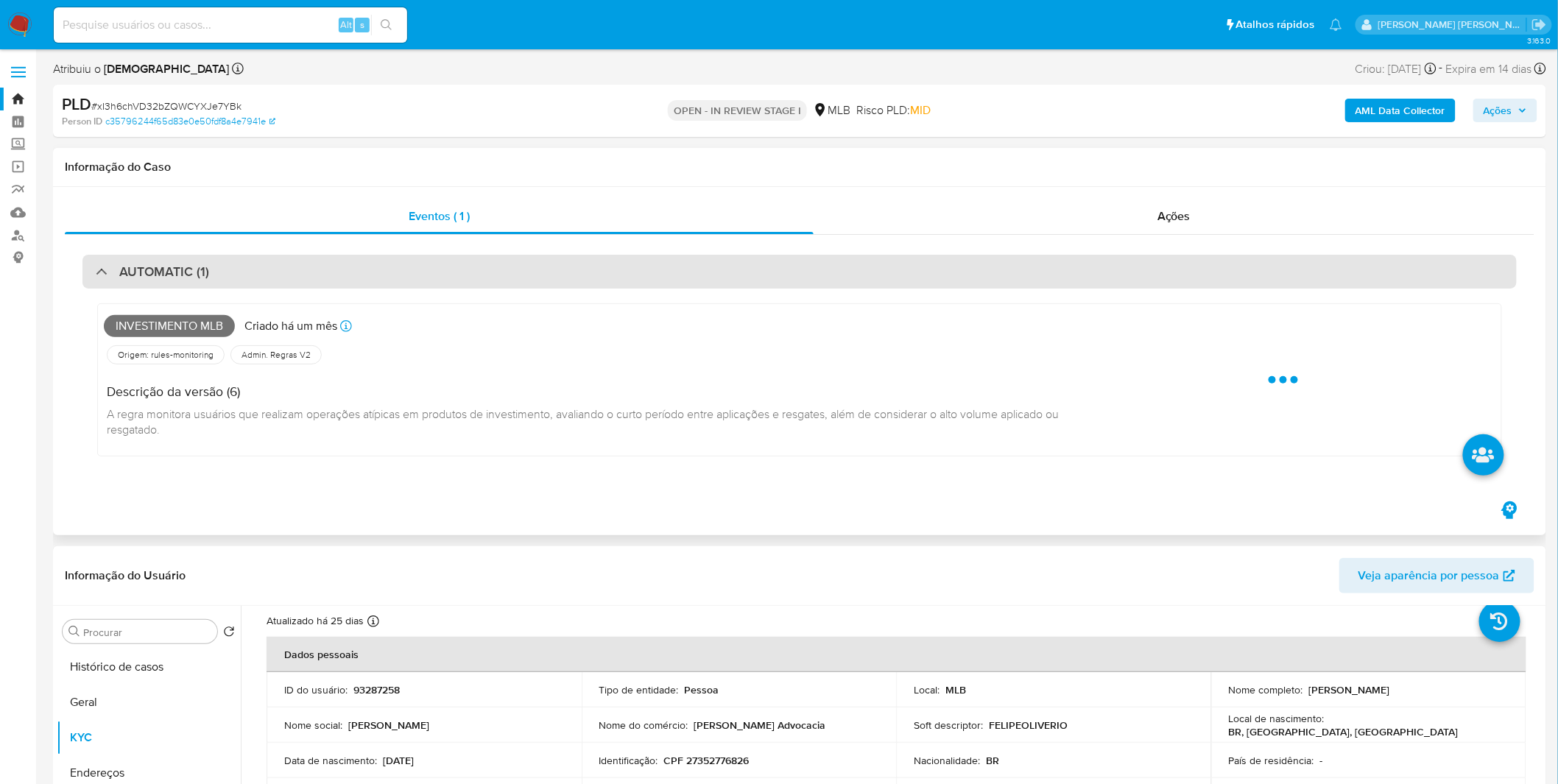
click at [144, 263] on h3 "AUTOMATIC (1)" at bounding box center [164, 271] width 90 height 16
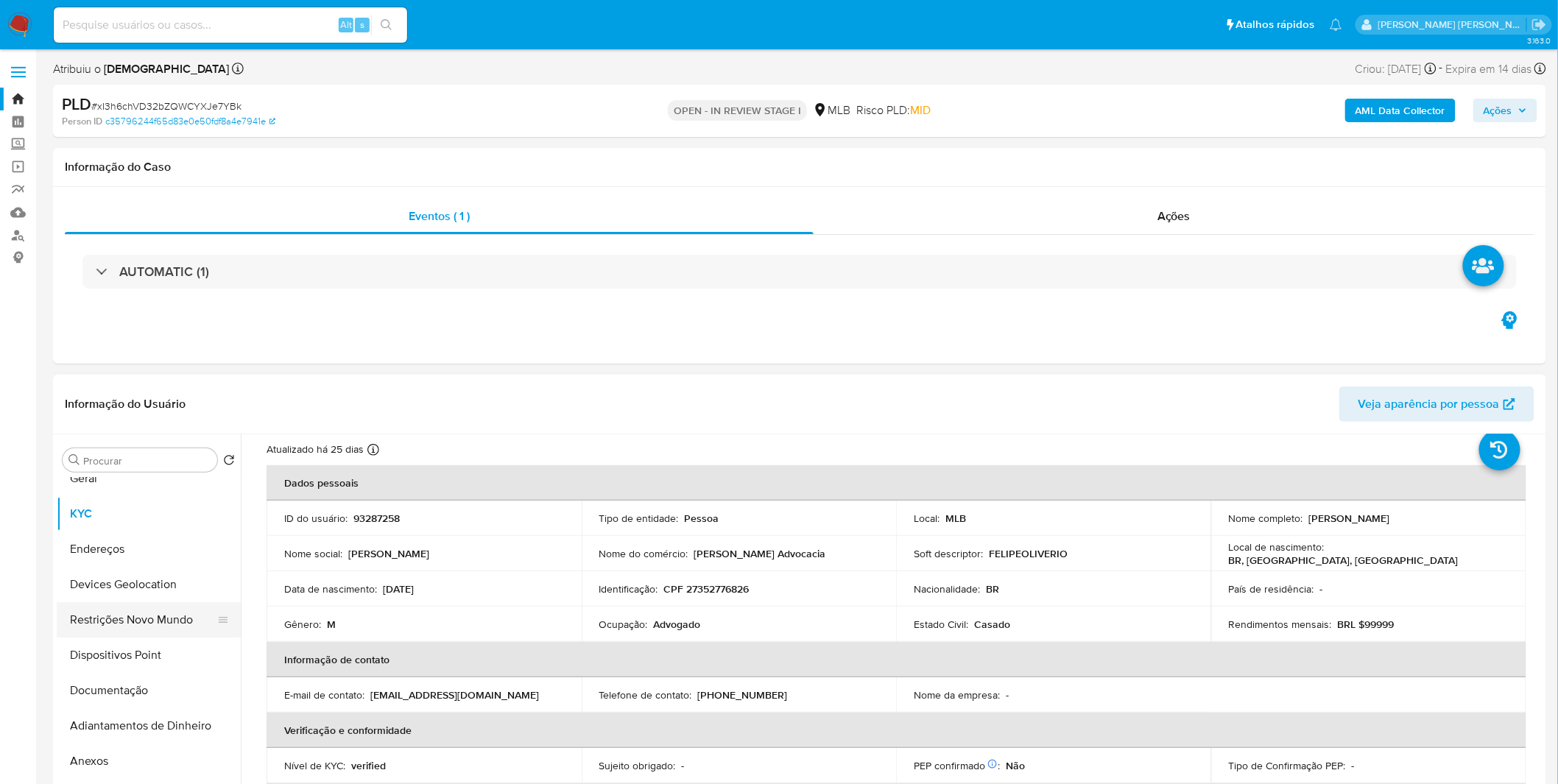
scroll to position [82, 0]
click at [132, 730] on button "Anexos" at bounding box center [142, 731] width 172 height 35
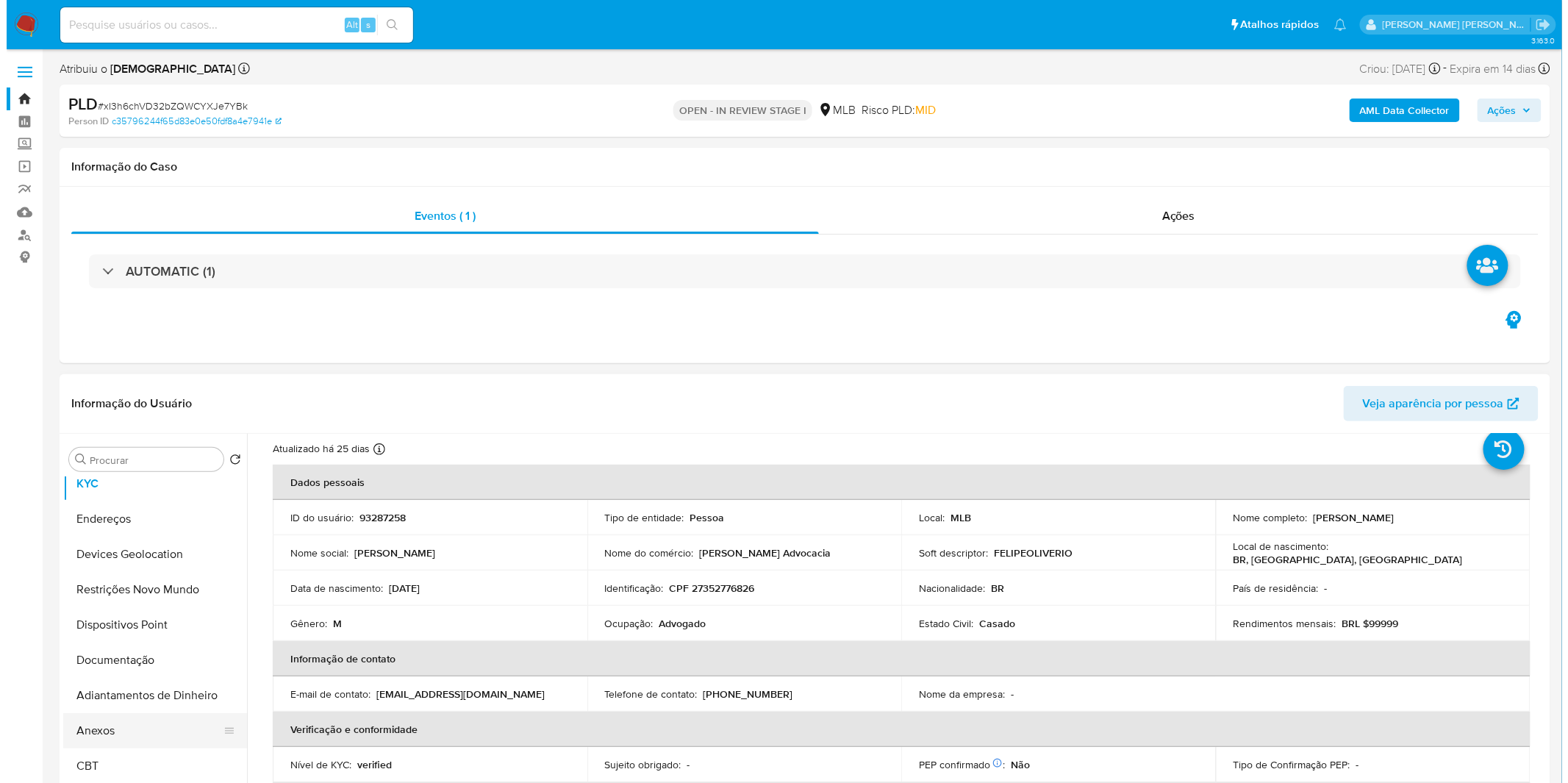
scroll to position [0, 0]
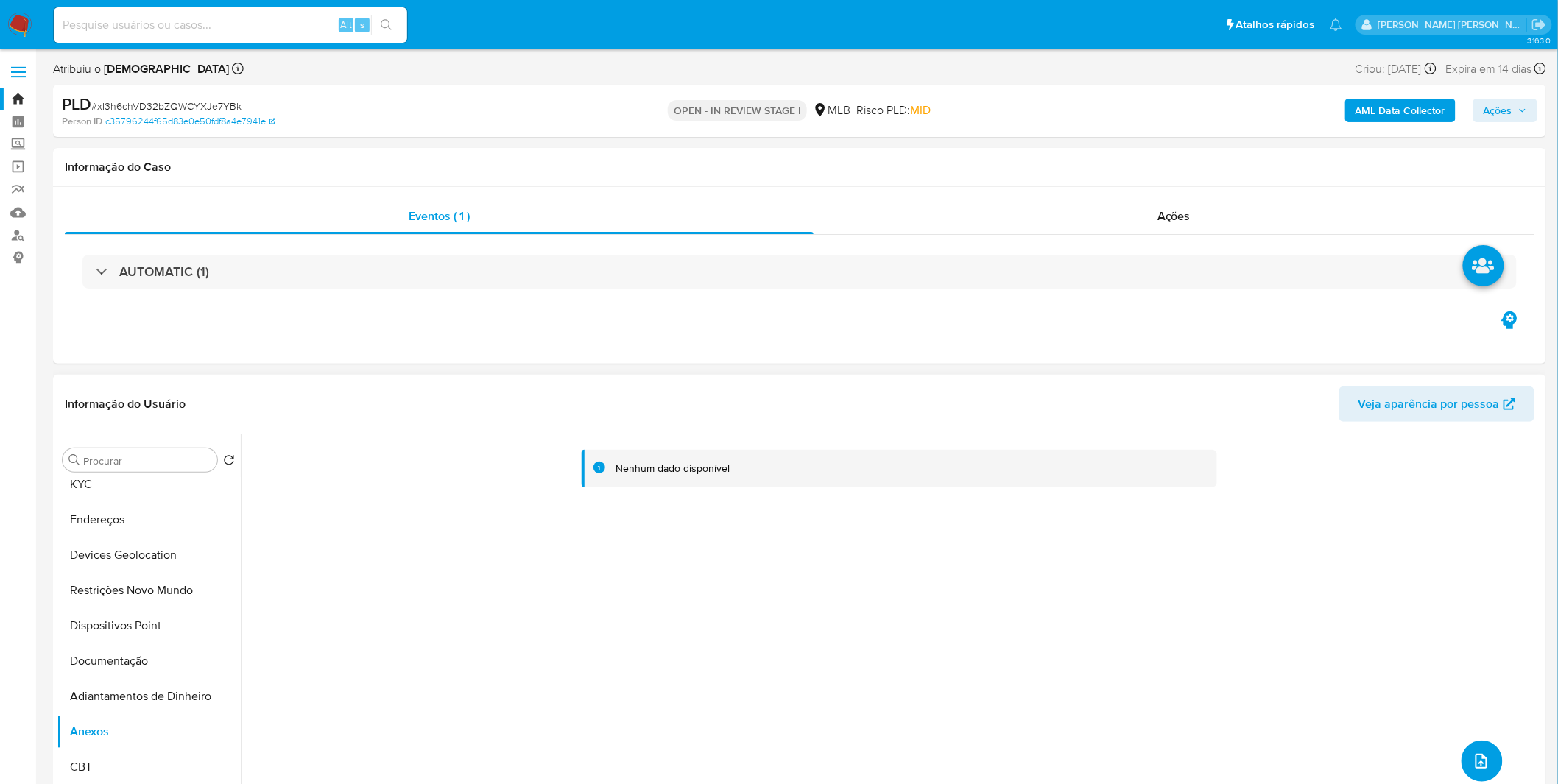
click at [1472, 762] on icon "upload-file" at bounding box center [1481, 761] width 17 height 17
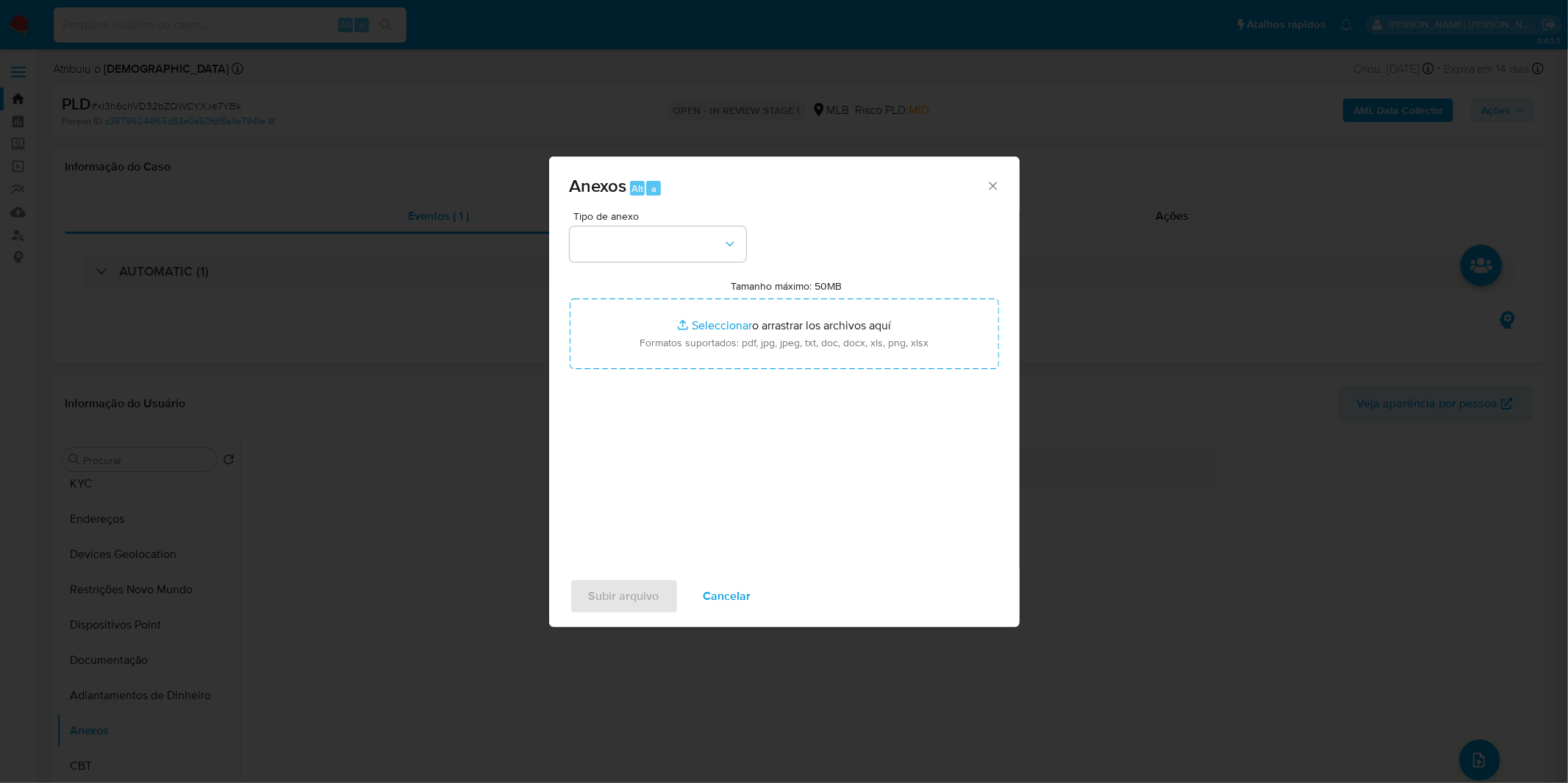
click at [725, 598] on span "Cancelar" at bounding box center [727, 597] width 47 height 33
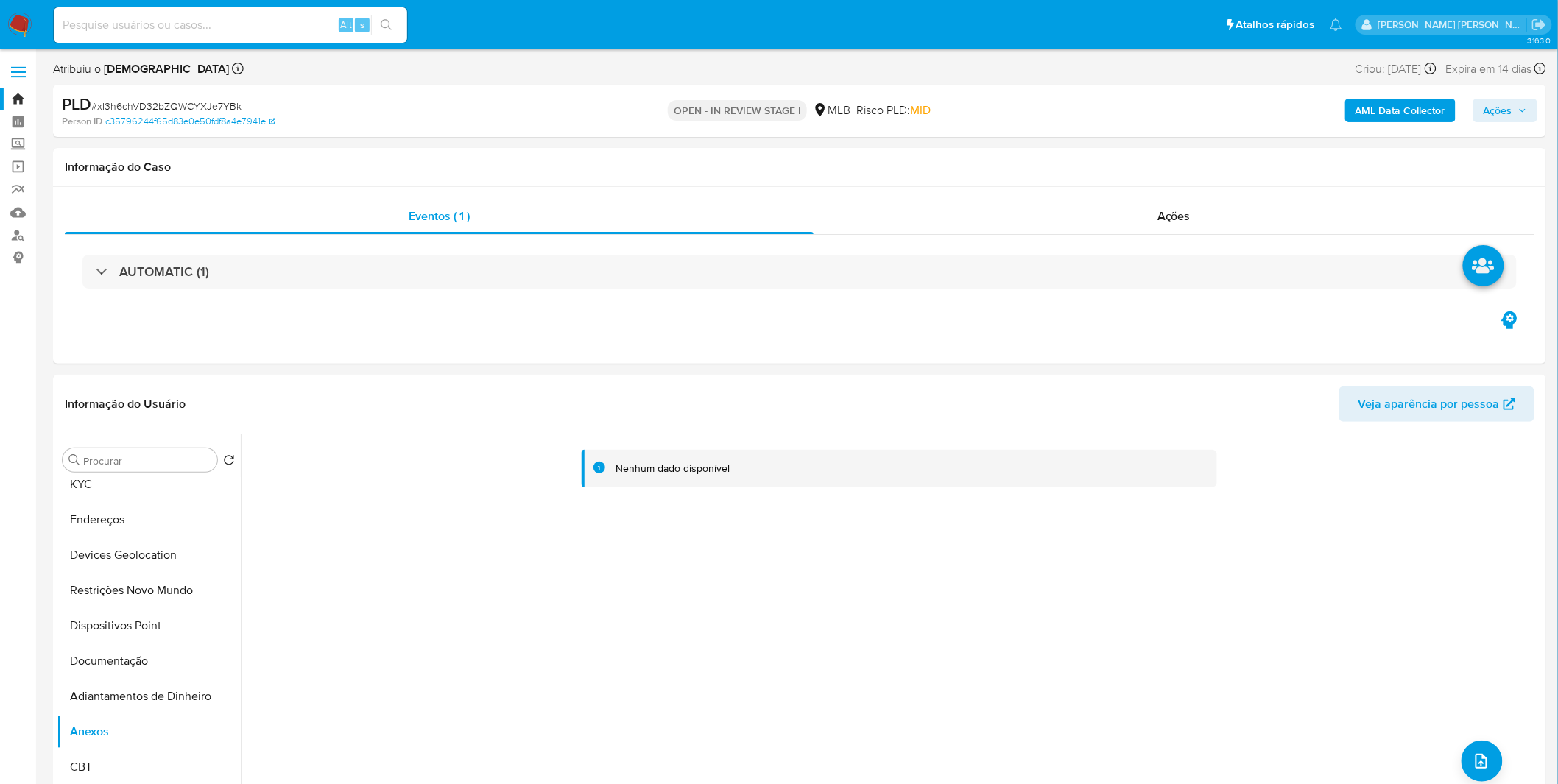
click at [1374, 113] on b "AML Data Collector" at bounding box center [1400, 110] width 90 height 23
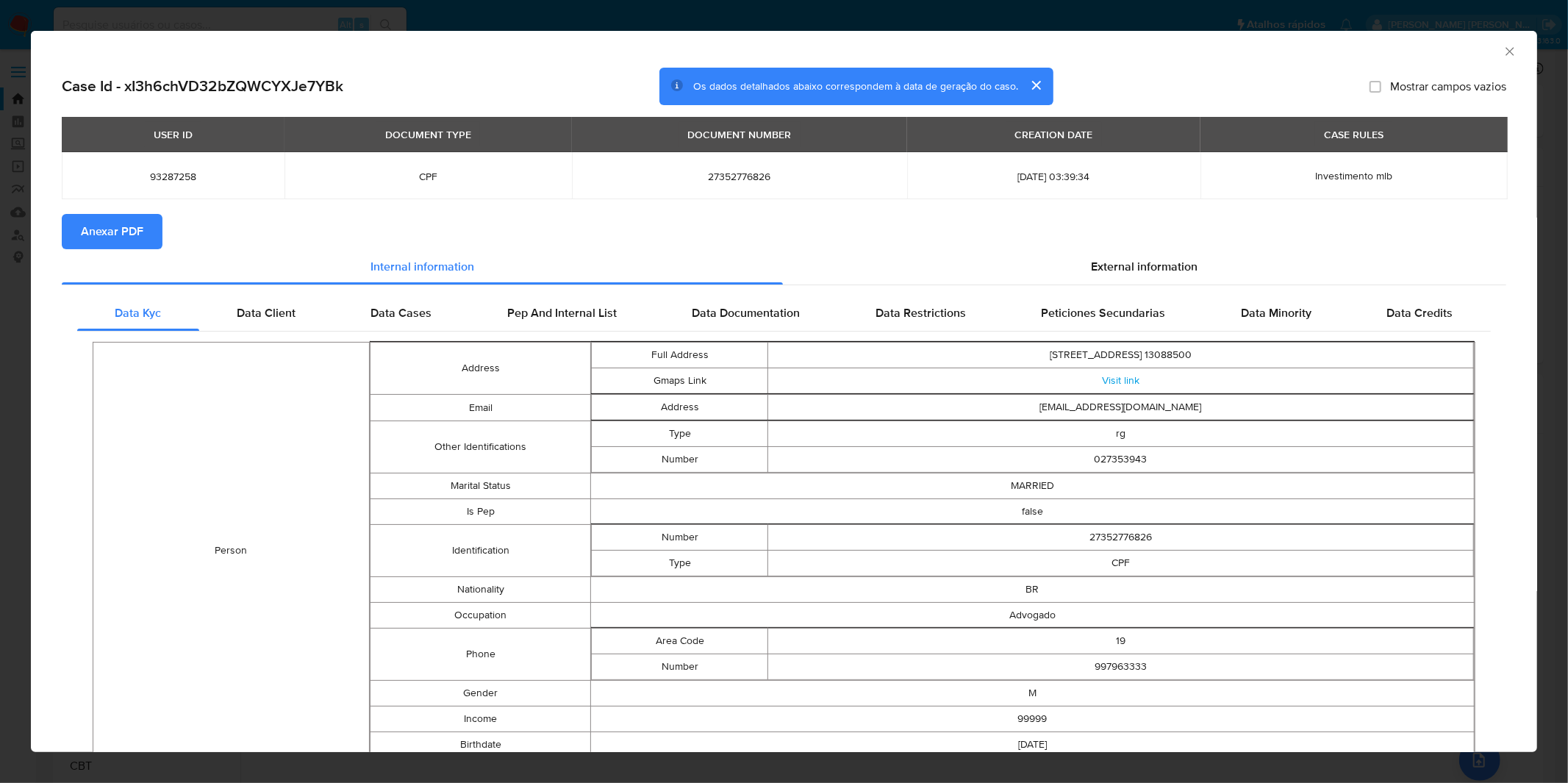
click at [112, 233] on span "Anexar PDF" at bounding box center [112, 232] width 62 height 33
click at [769, 28] on div "AML Data Collector Case Id - xI3h6chVD32bZQWCYXJe7YBk Os dados detalhados abaix…" at bounding box center [784, 392] width 1568 height 783
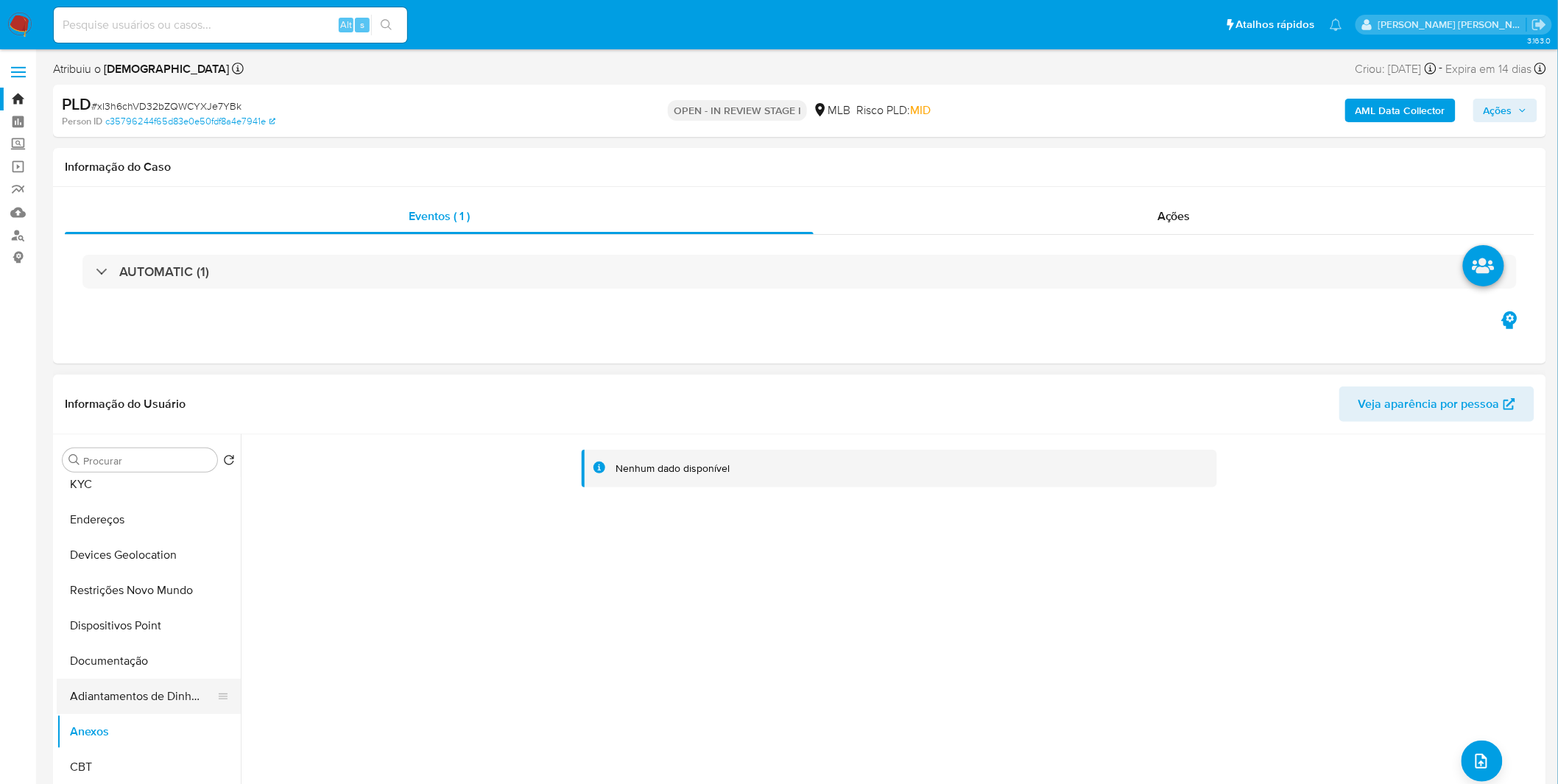
click at [142, 707] on button "Adiantamentos de Dinheiro" at bounding box center [142, 696] width 172 height 35
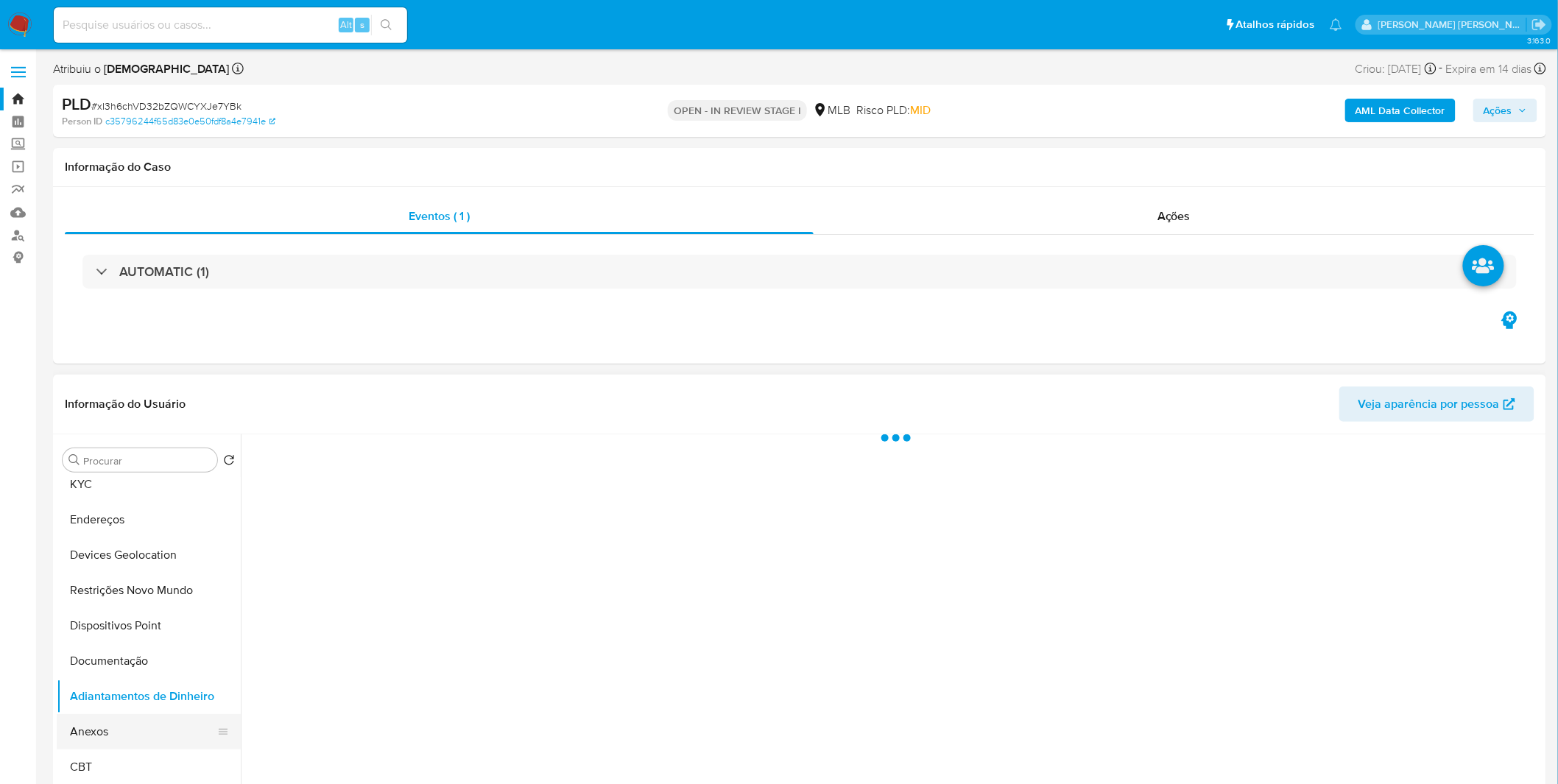
click at [137, 720] on button "Anexos" at bounding box center [142, 731] width 172 height 35
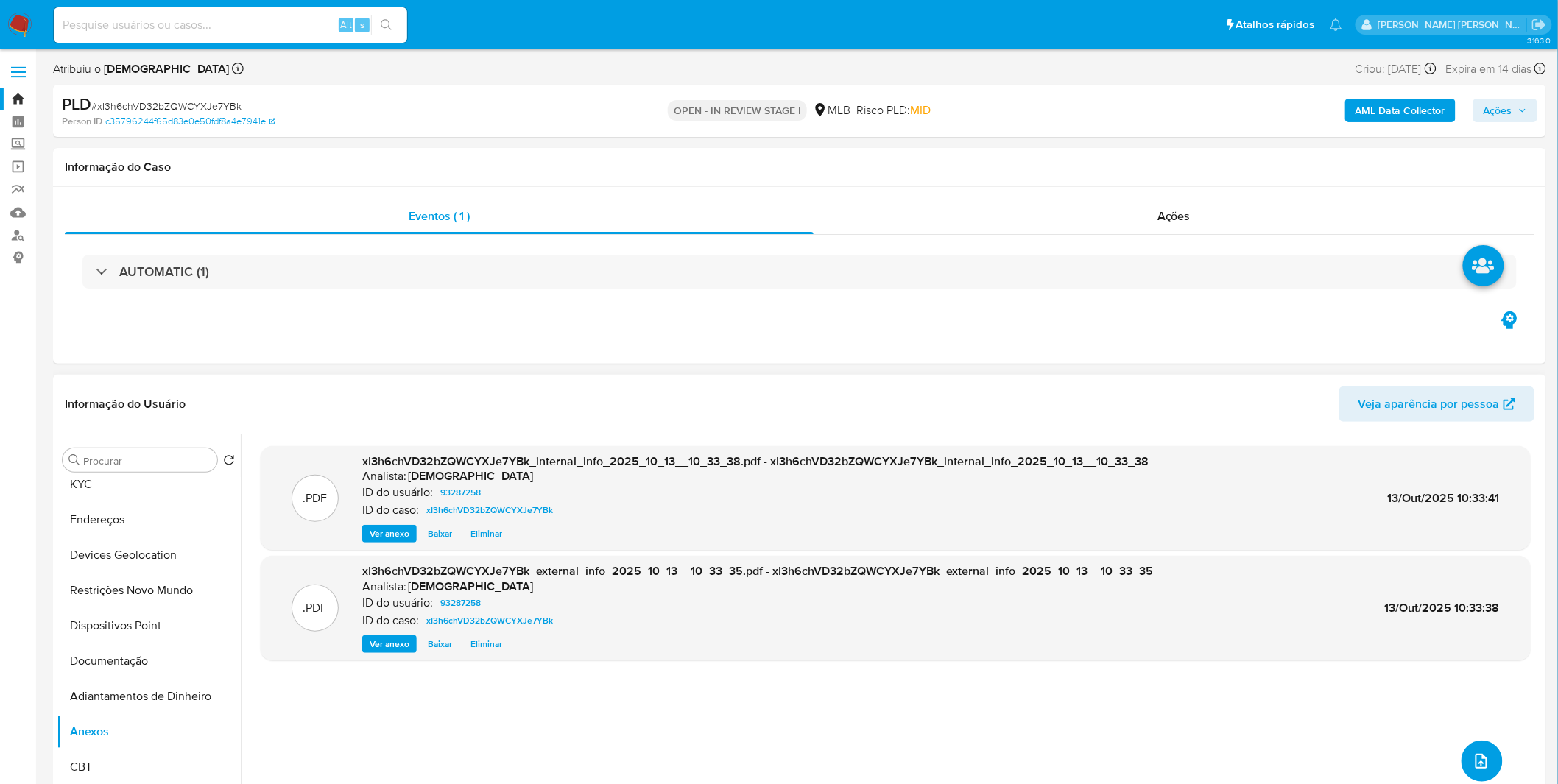
click at [1488, 775] on button "upload-file" at bounding box center [1482, 762] width 41 height 41
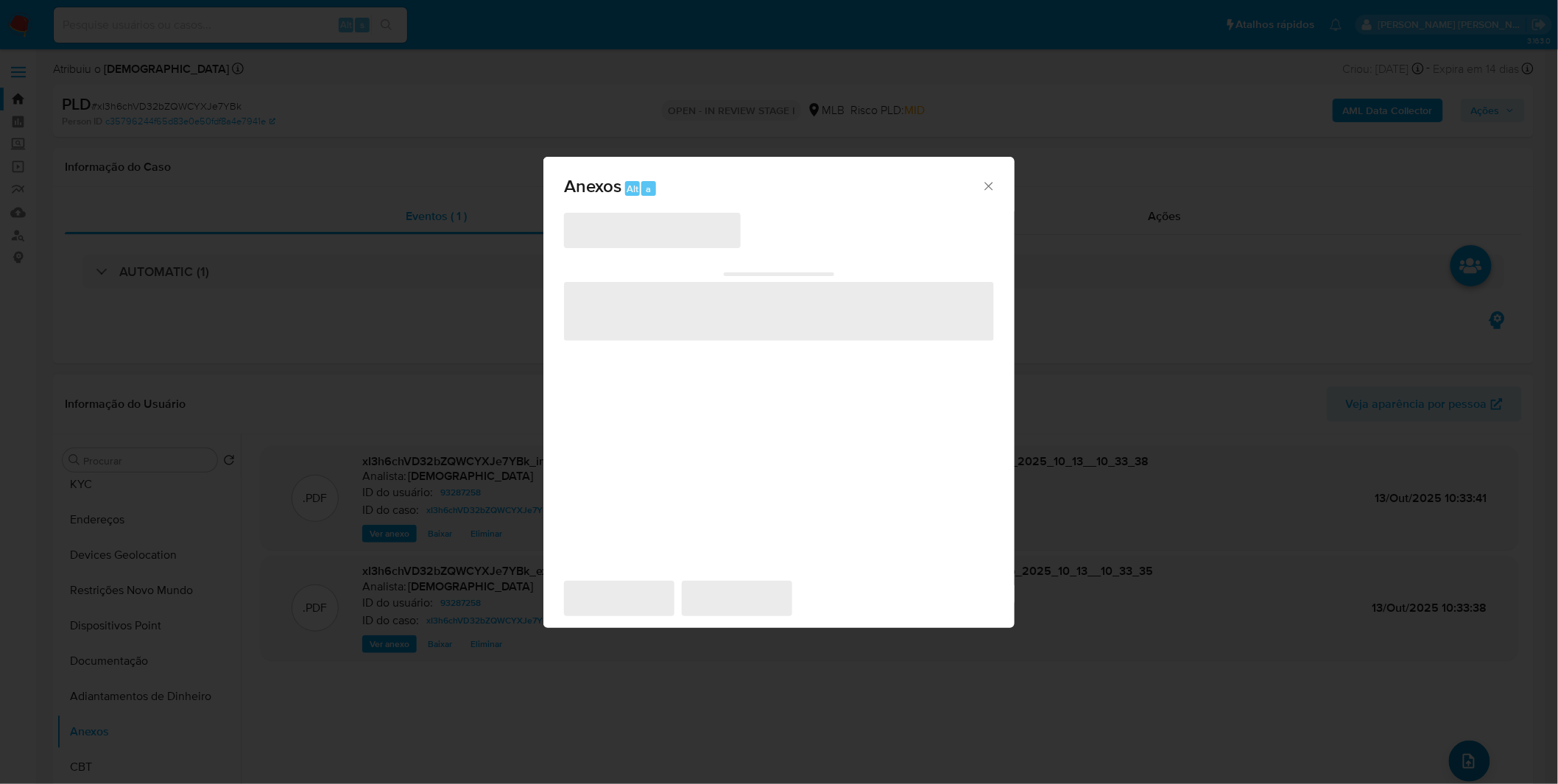
click at [1488, 775] on div "Anexos Alt a ‌ ‌ ‌ ‌ ‌" at bounding box center [779, 392] width 1558 height 784
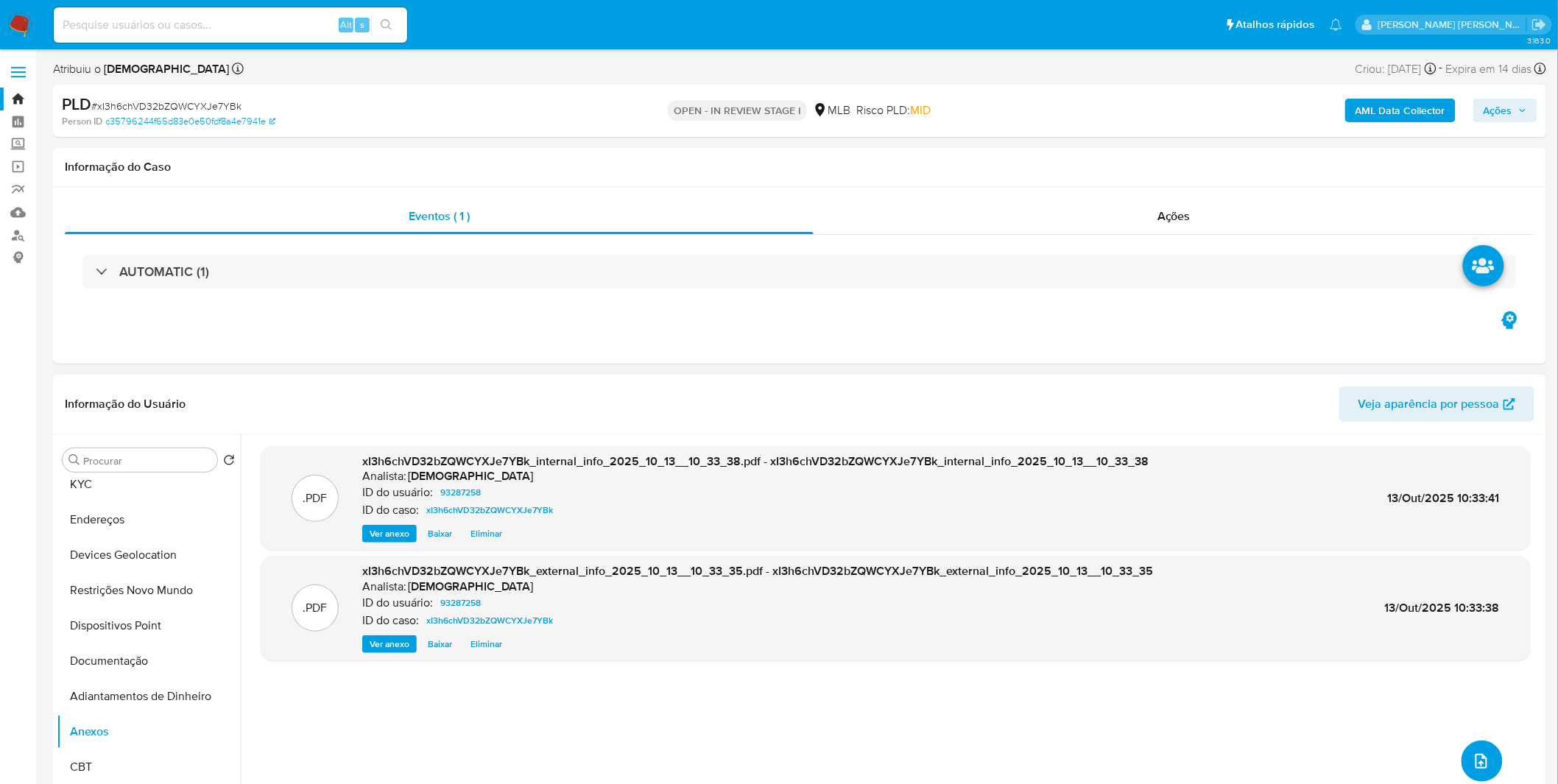
click at [1462, 756] on button "upload-file" at bounding box center [1482, 762] width 41 height 41
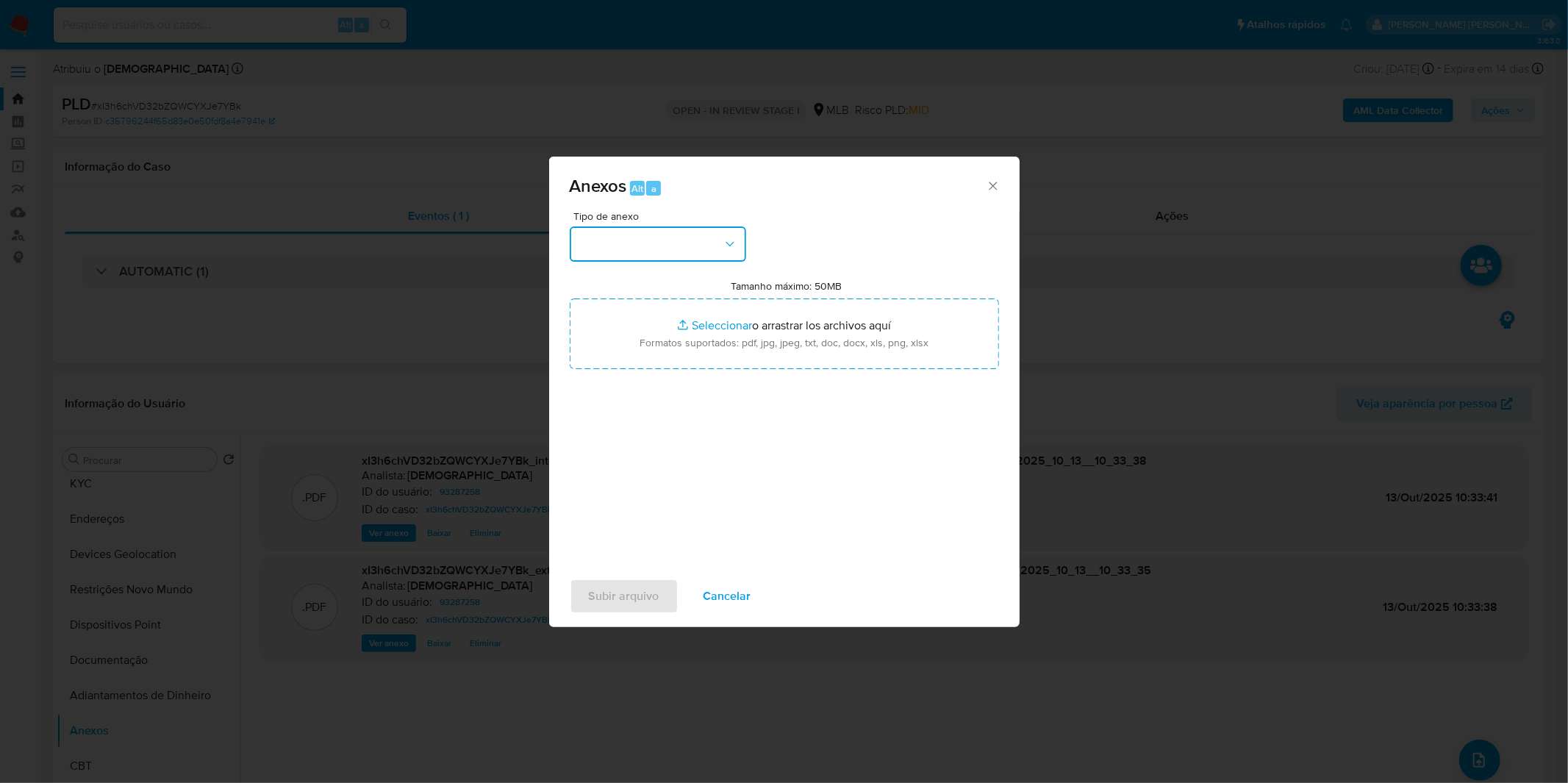
click at [700, 240] on button "button" at bounding box center [658, 244] width 177 height 35
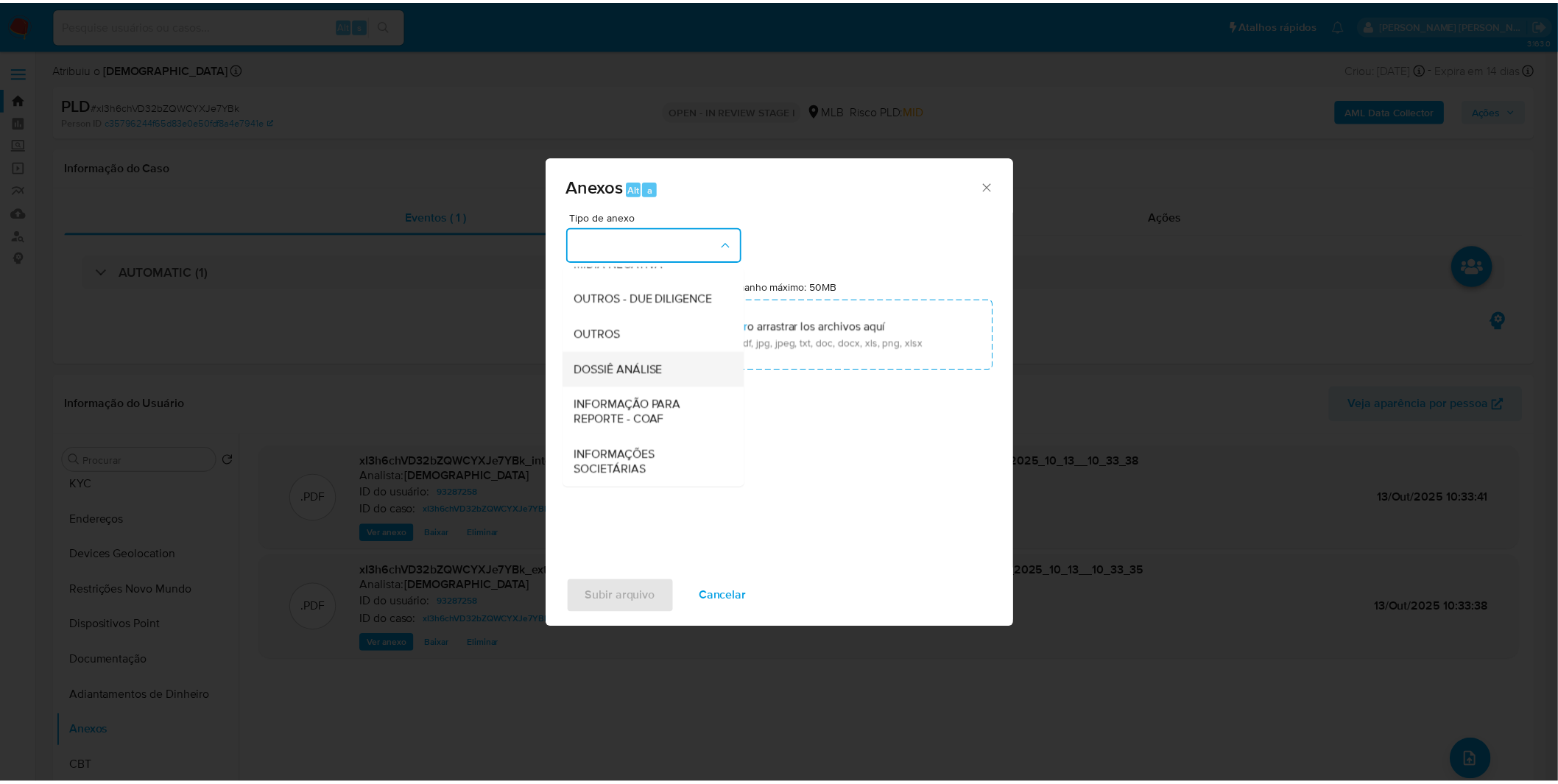
scroll to position [226, 0]
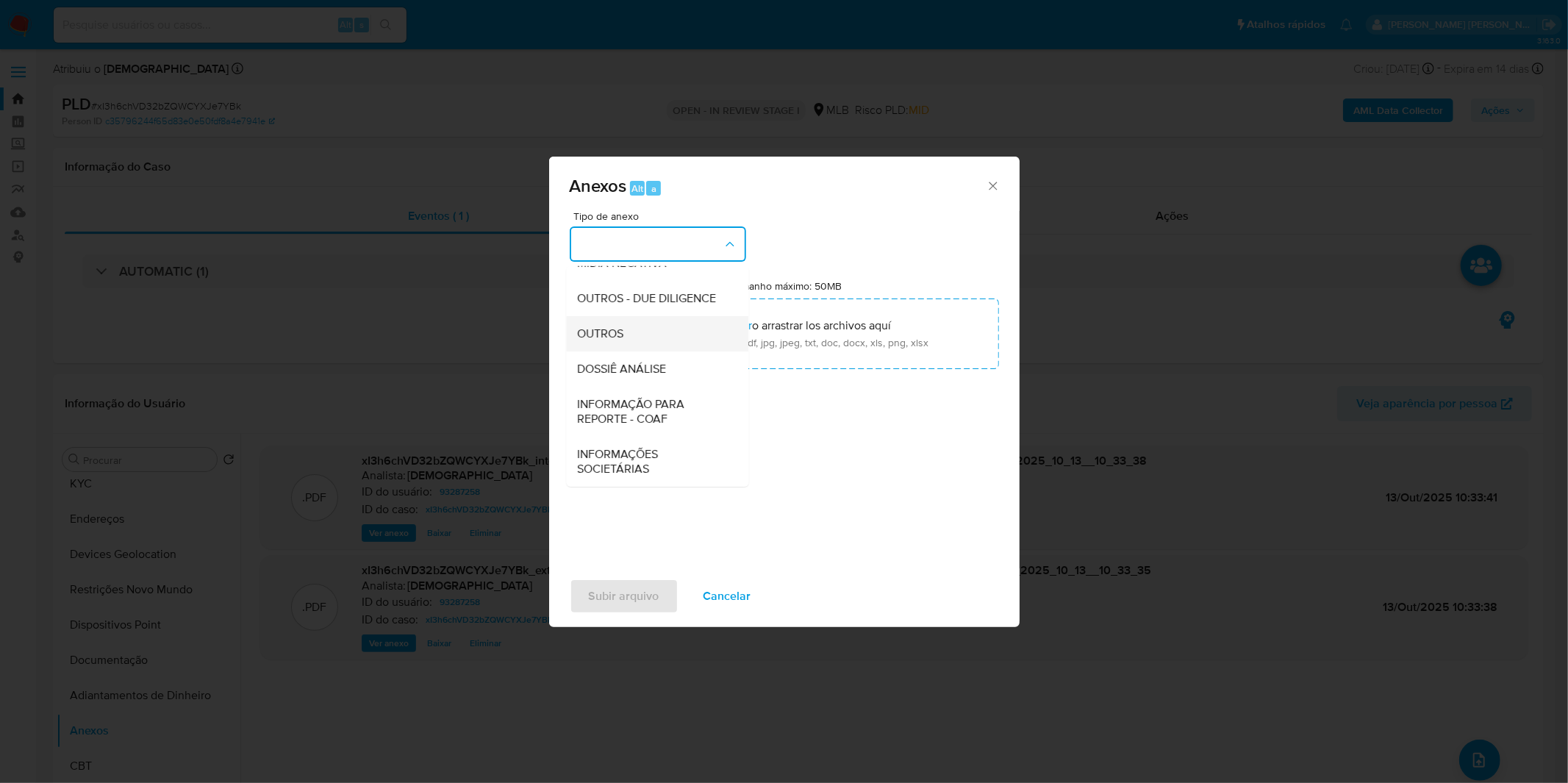
click at [677, 335] on div "OUTROS" at bounding box center [653, 334] width 150 height 35
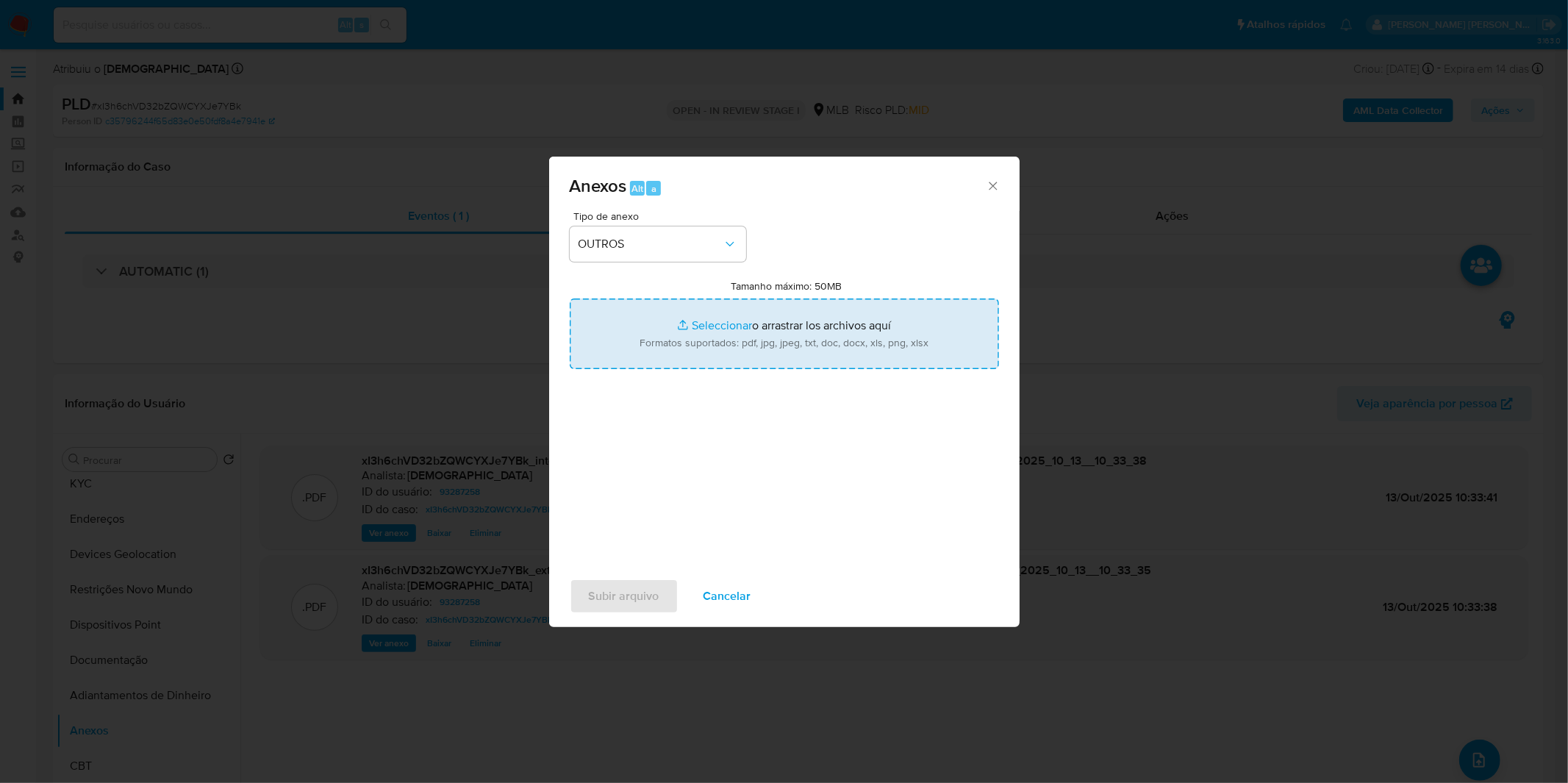
click at [828, 329] on input "Tamanho máximo: 50MB Seleccionar archivos" at bounding box center [785, 334] width 430 height 71
type input "C:\fakepath\Mulan 93287258_2025_10_09_16_21_10.xlsx"
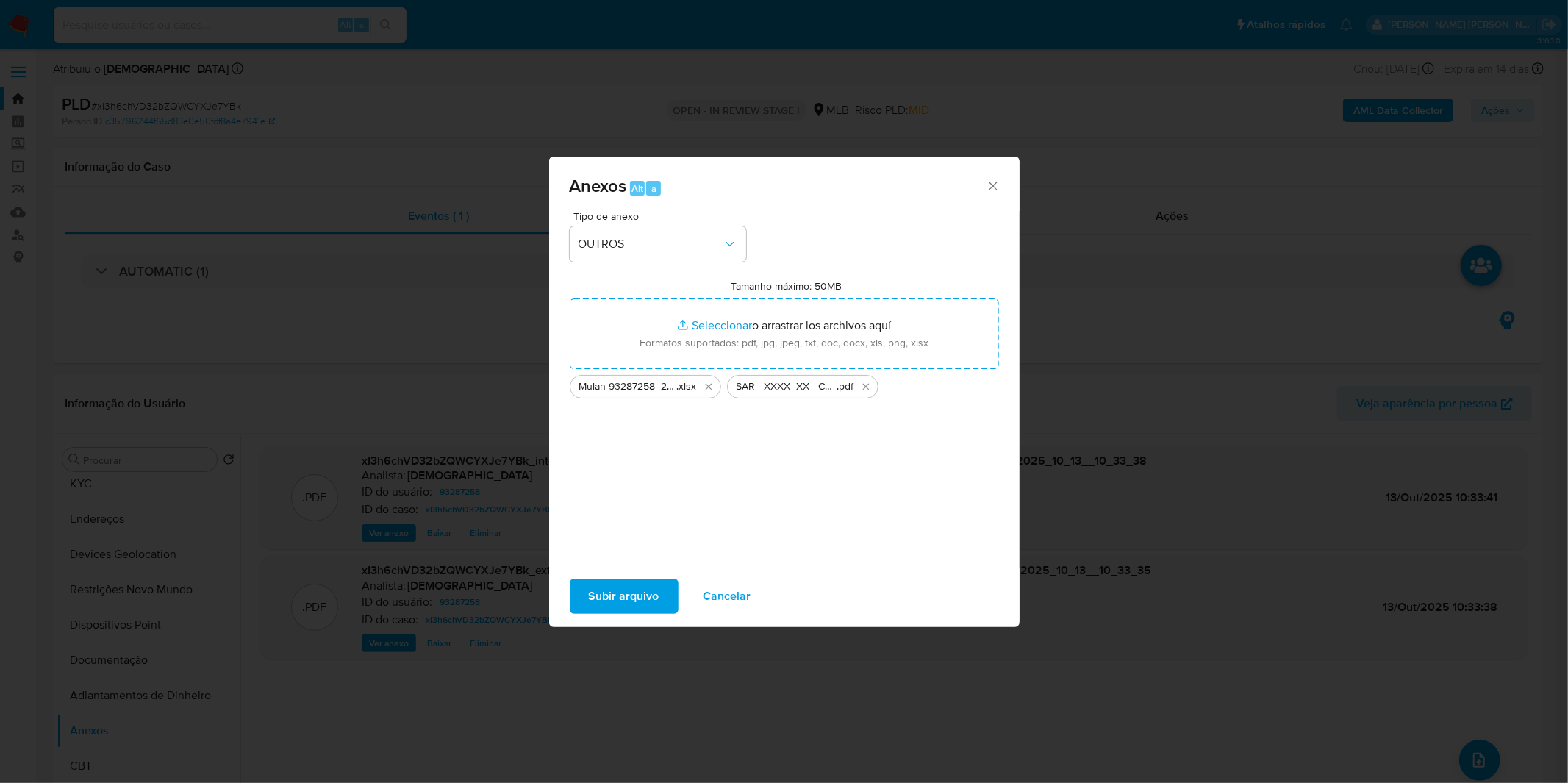
click at [605, 596] on span "Subir arquivo" at bounding box center [624, 597] width 71 height 33
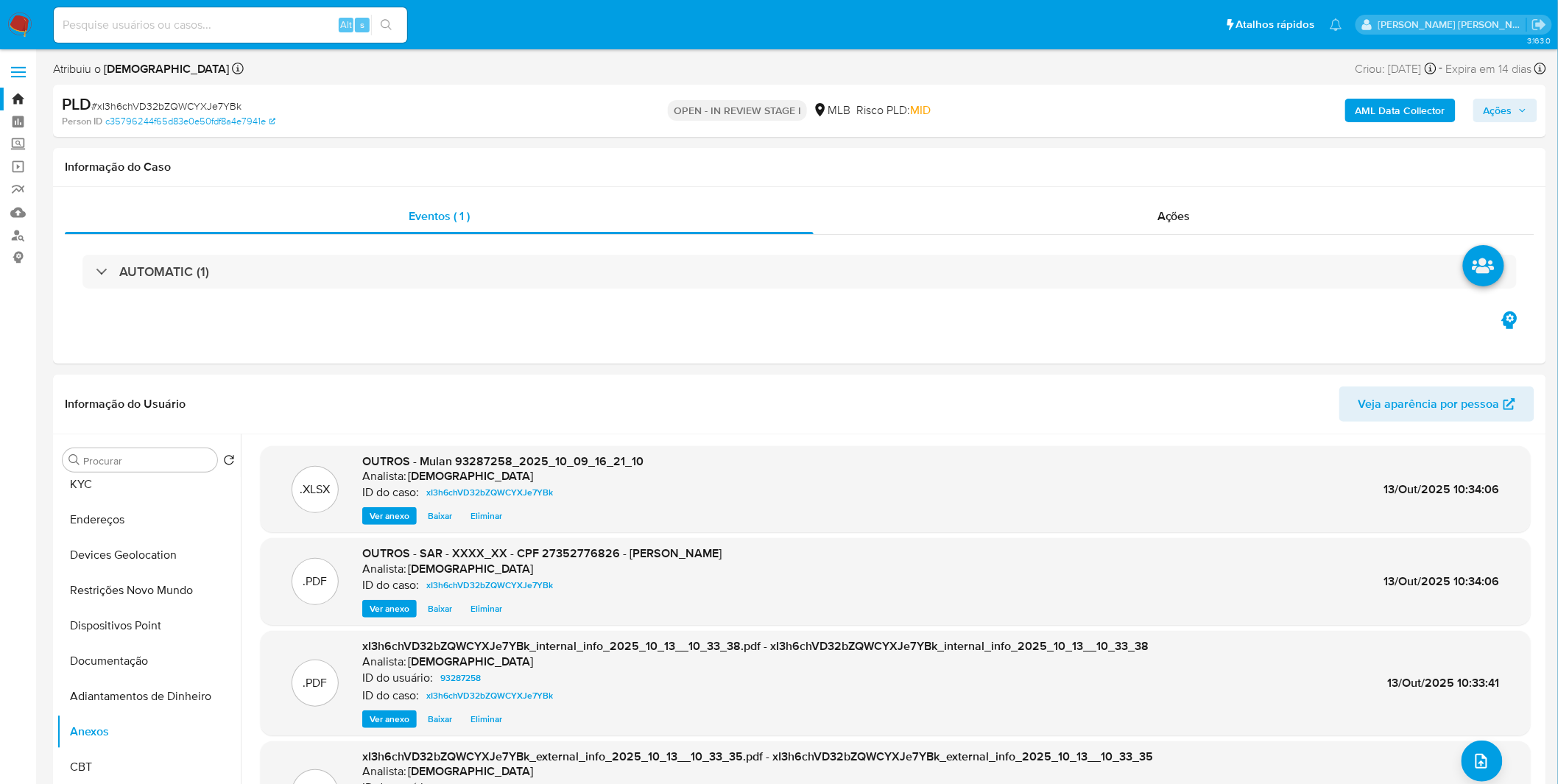
click at [1515, 120] on span "Ações" at bounding box center [1505, 111] width 43 height 21
click at [1100, 153] on span "Resolução do caso" at bounding box center [1077, 157] width 99 height 17
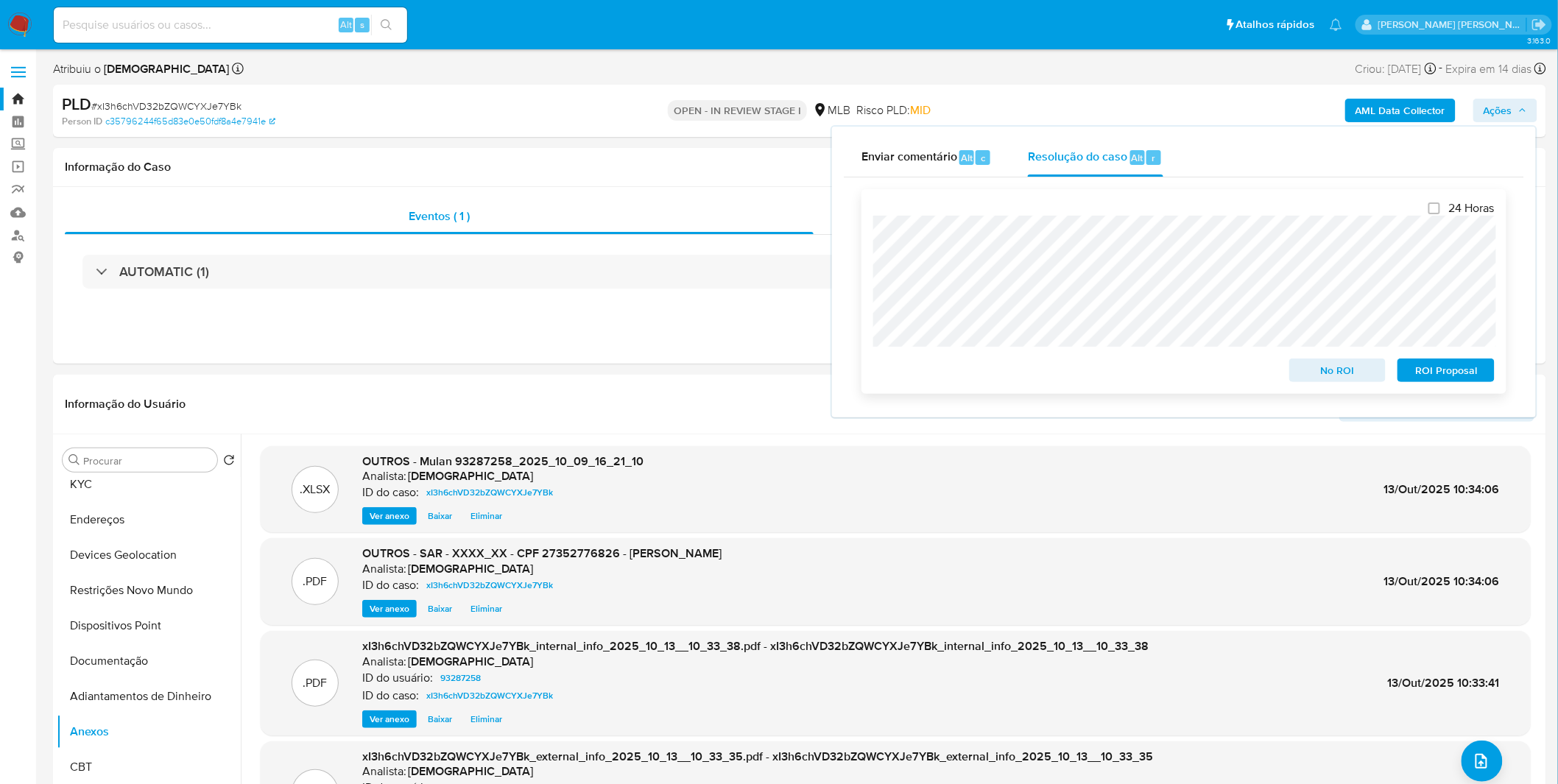
click at [1454, 372] on span "ROI Proposal" at bounding box center [1446, 370] width 77 height 21
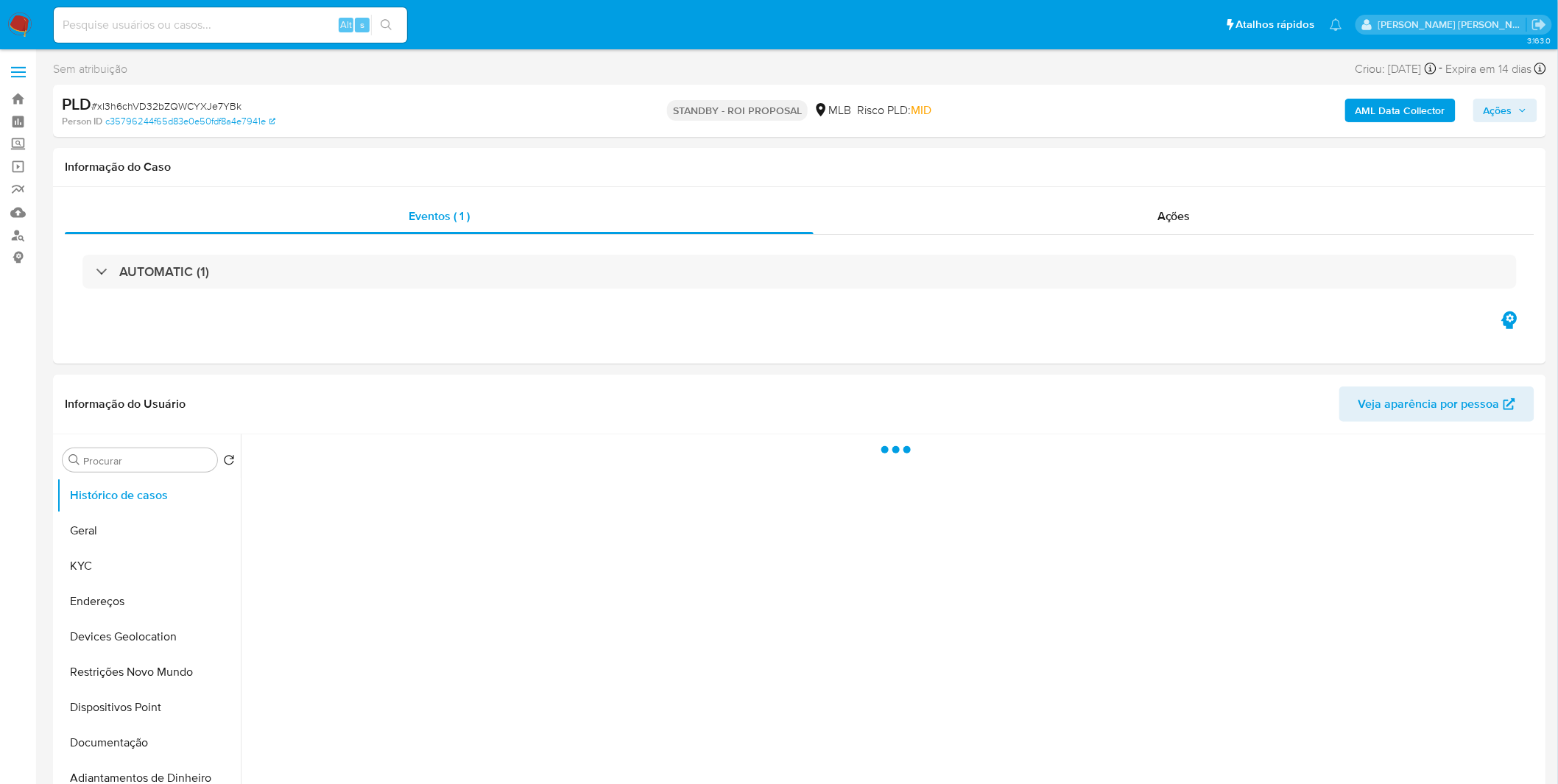
select select "10"
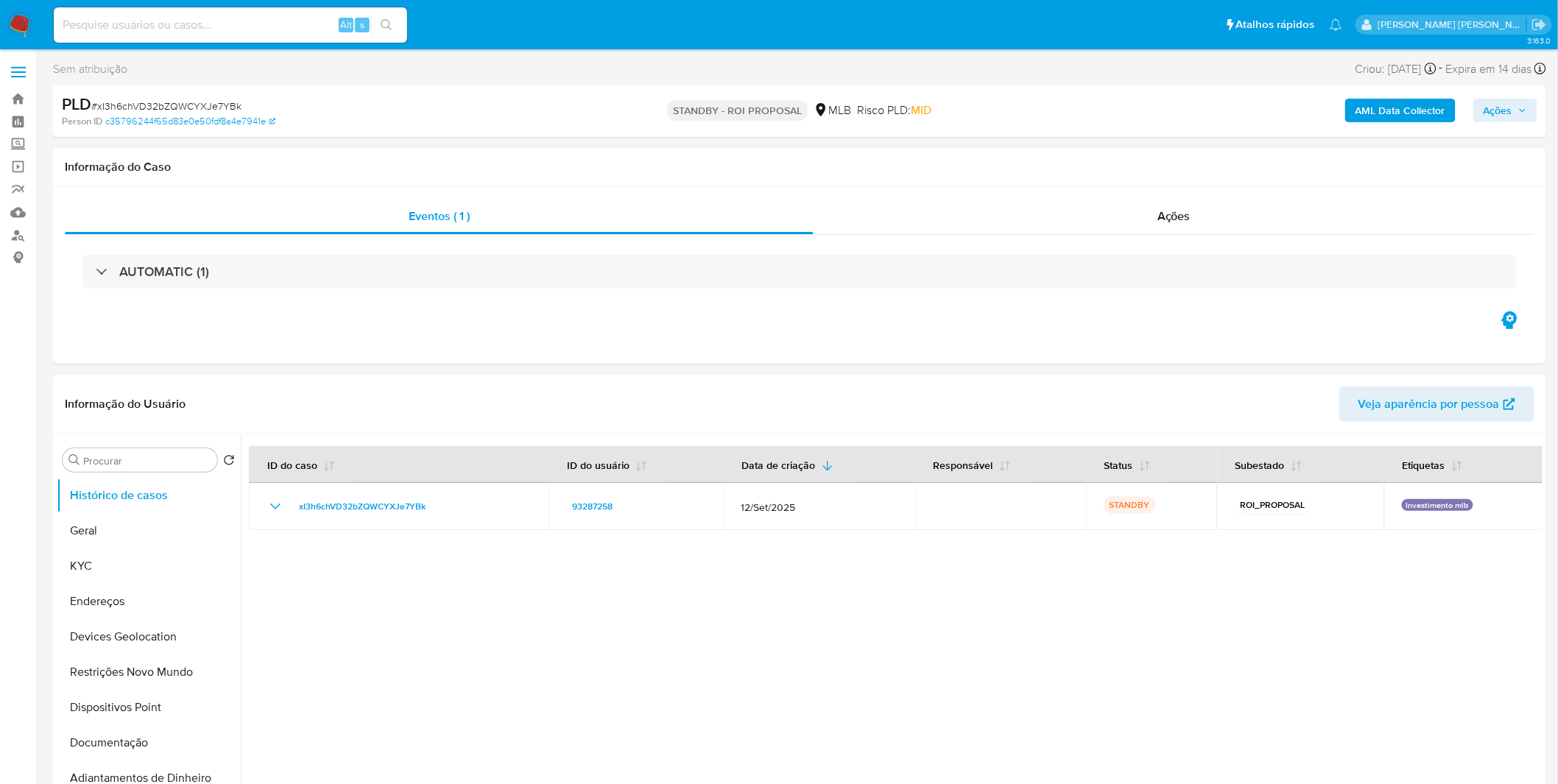
click at [27, 30] on img at bounding box center [20, 24] width 25 height 25
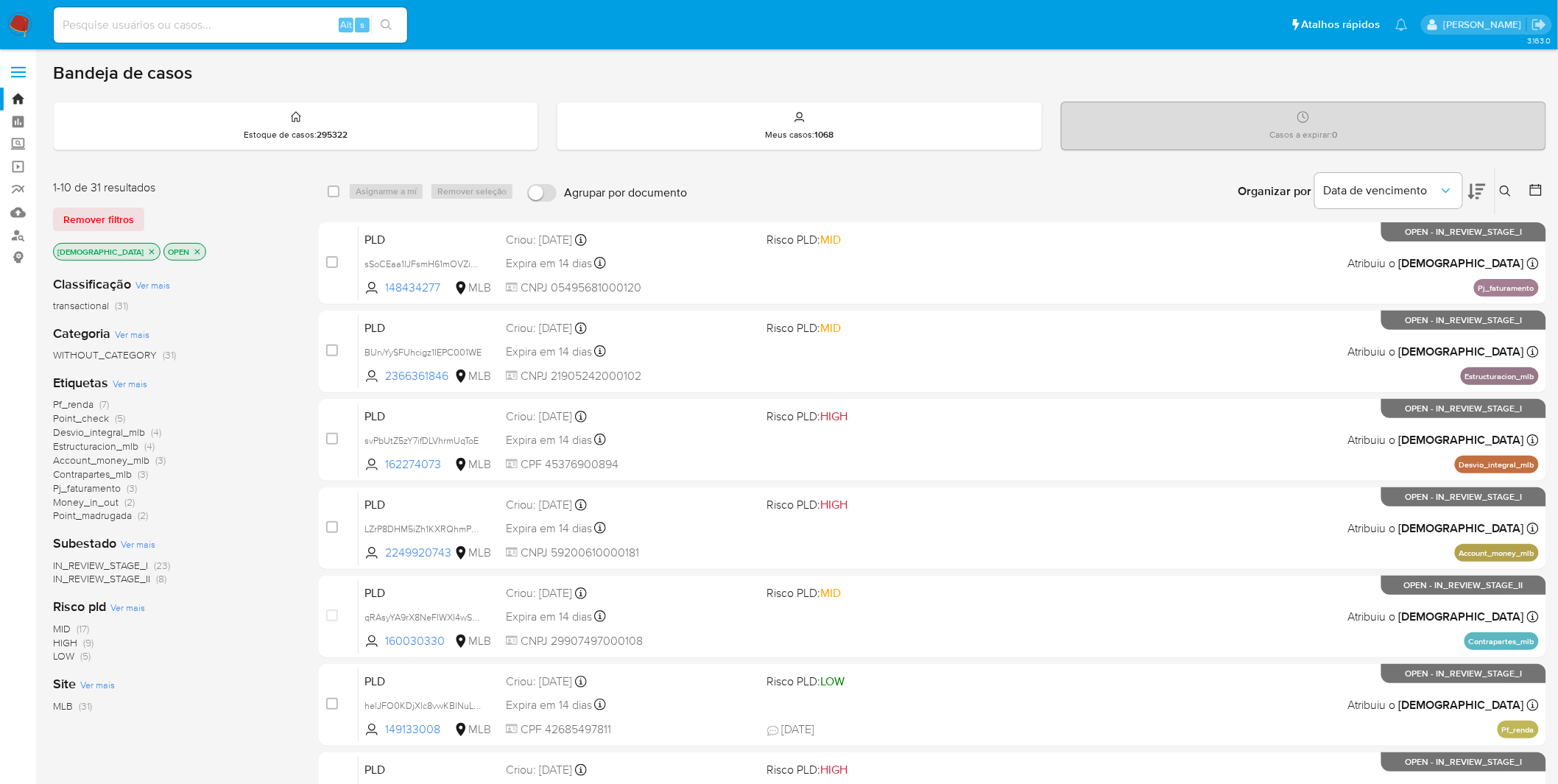
click at [193, 250] on icon "close-filter" at bounding box center [197, 251] width 9 height 9
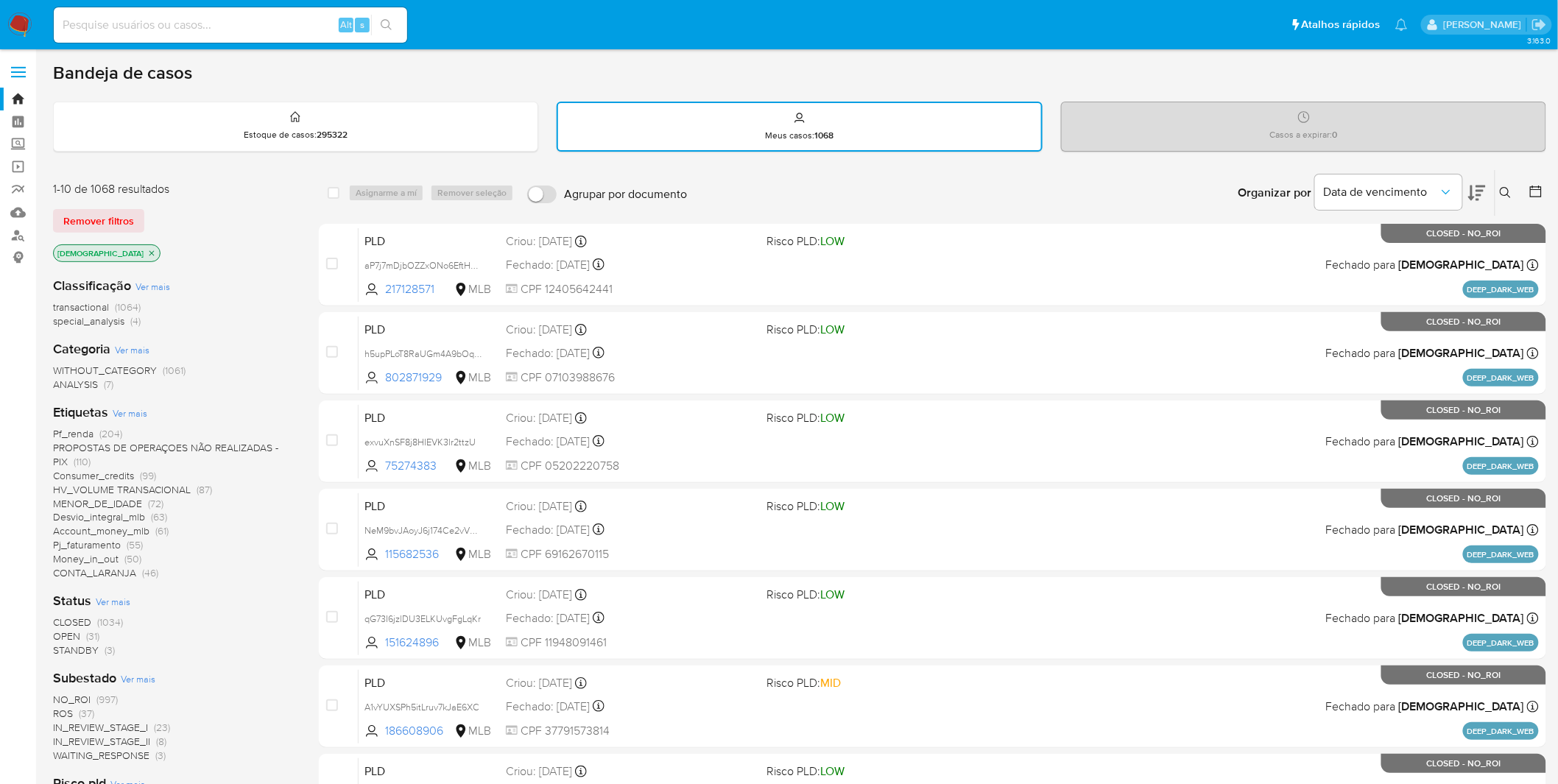
click at [17, 26] on img at bounding box center [20, 24] width 25 height 25
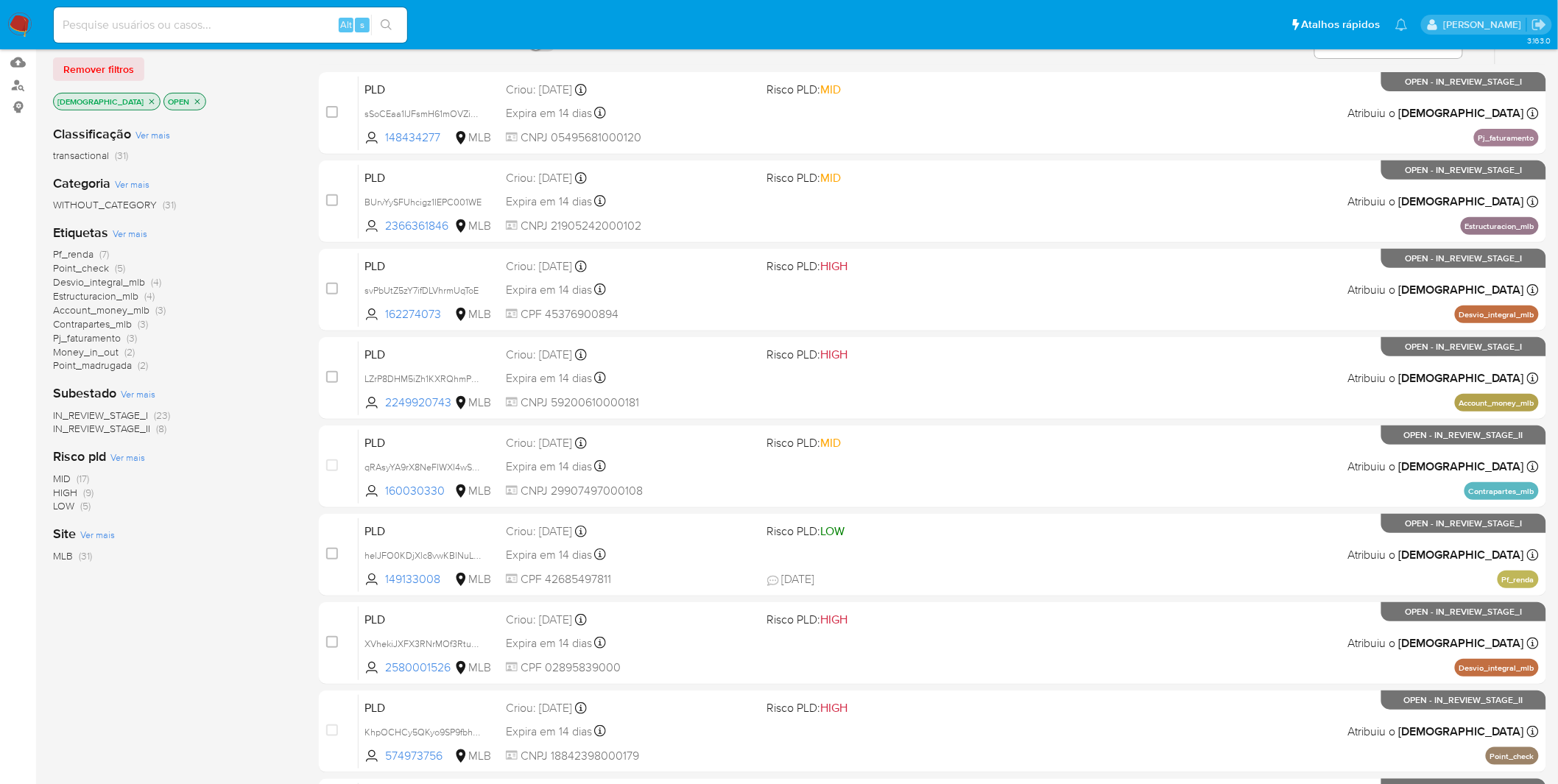
scroll to position [163, 0]
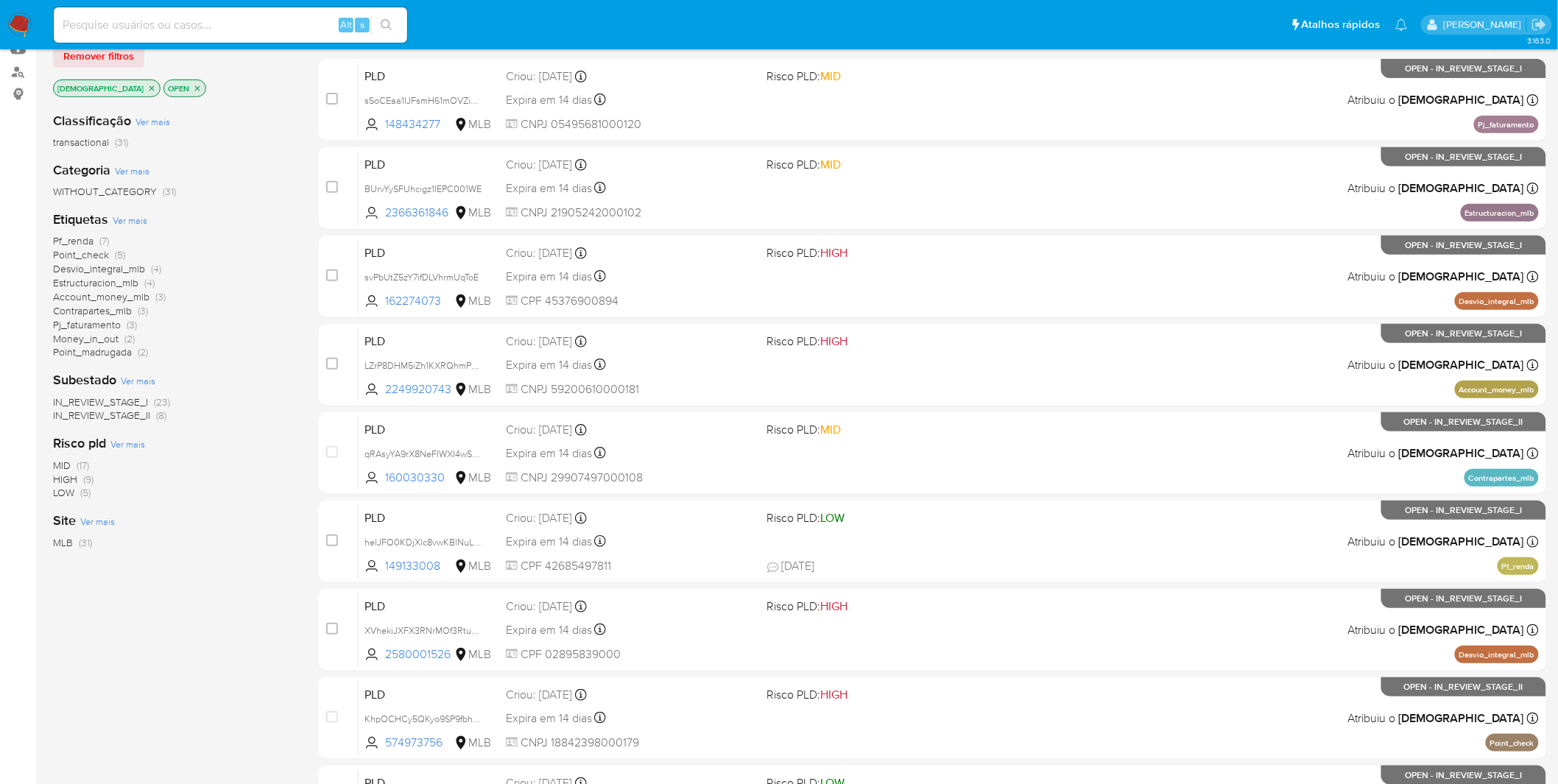
click at [106, 322] on span "Pj_faturamento" at bounding box center [86, 324] width 67 height 15
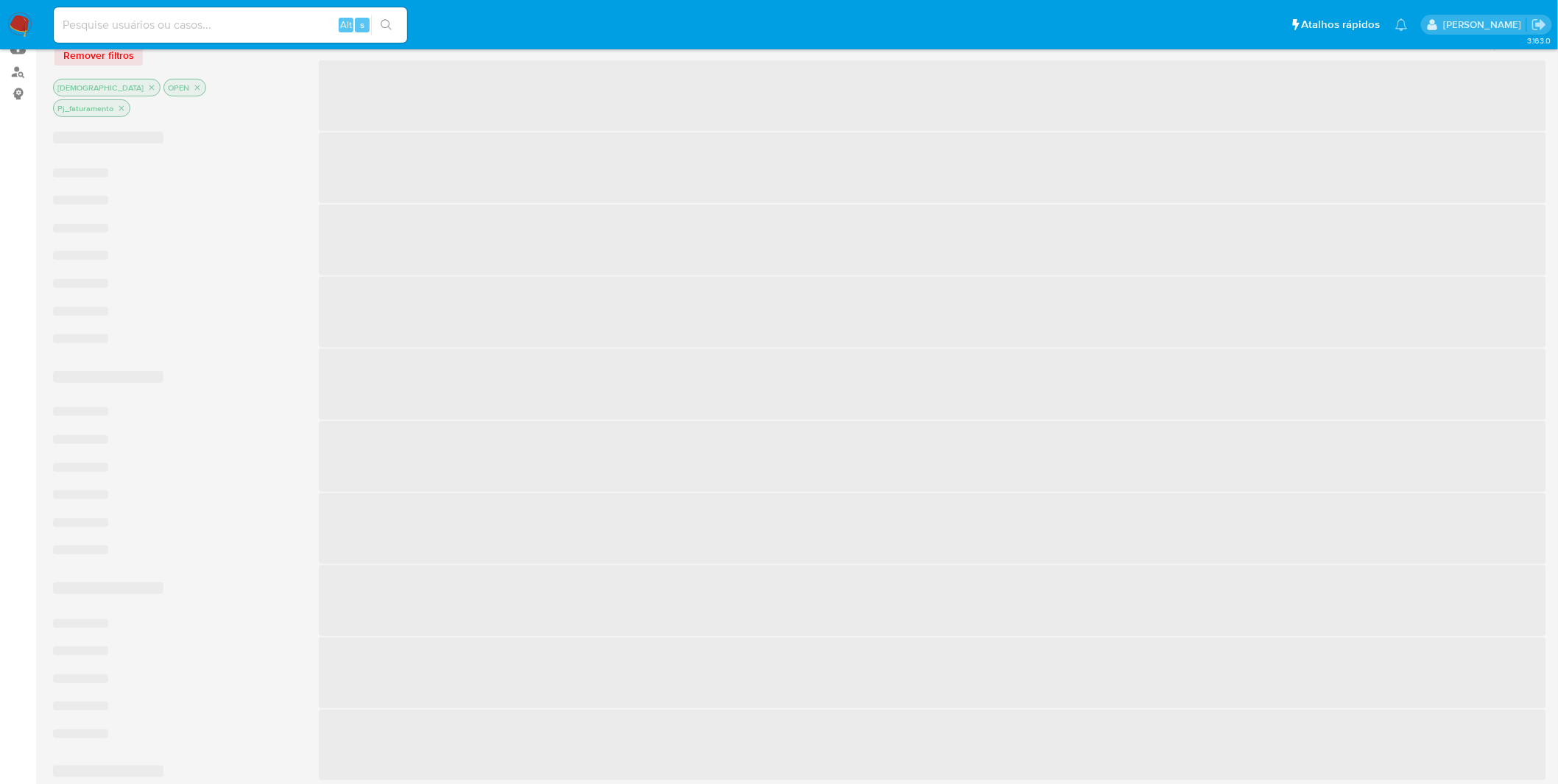
scroll to position [112, 0]
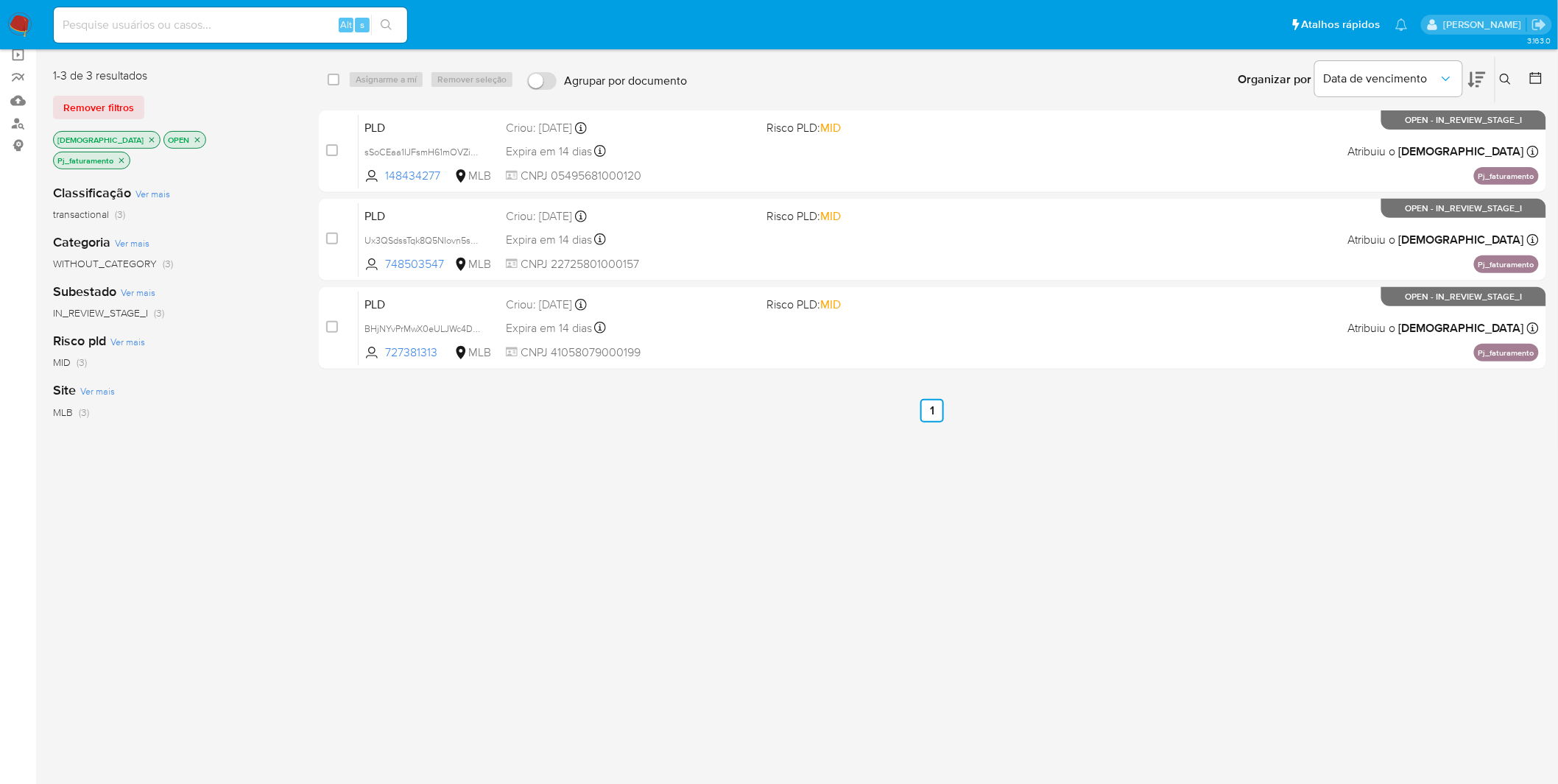
click at [12, 15] on img at bounding box center [20, 24] width 25 height 25
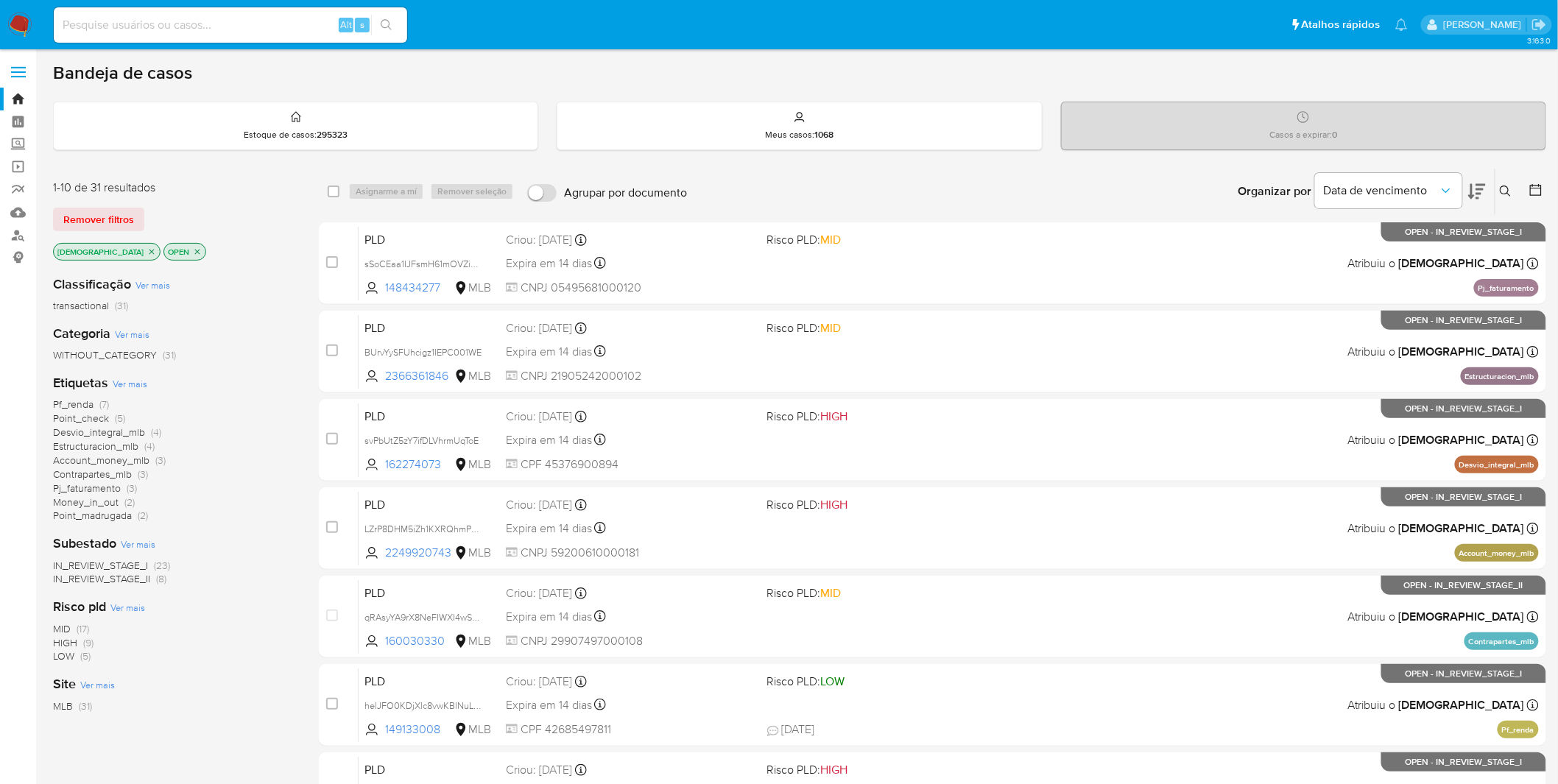
click at [101, 475] on span "Contrapartes_mlb" at bounding box center [92, 473] width 79 height 15
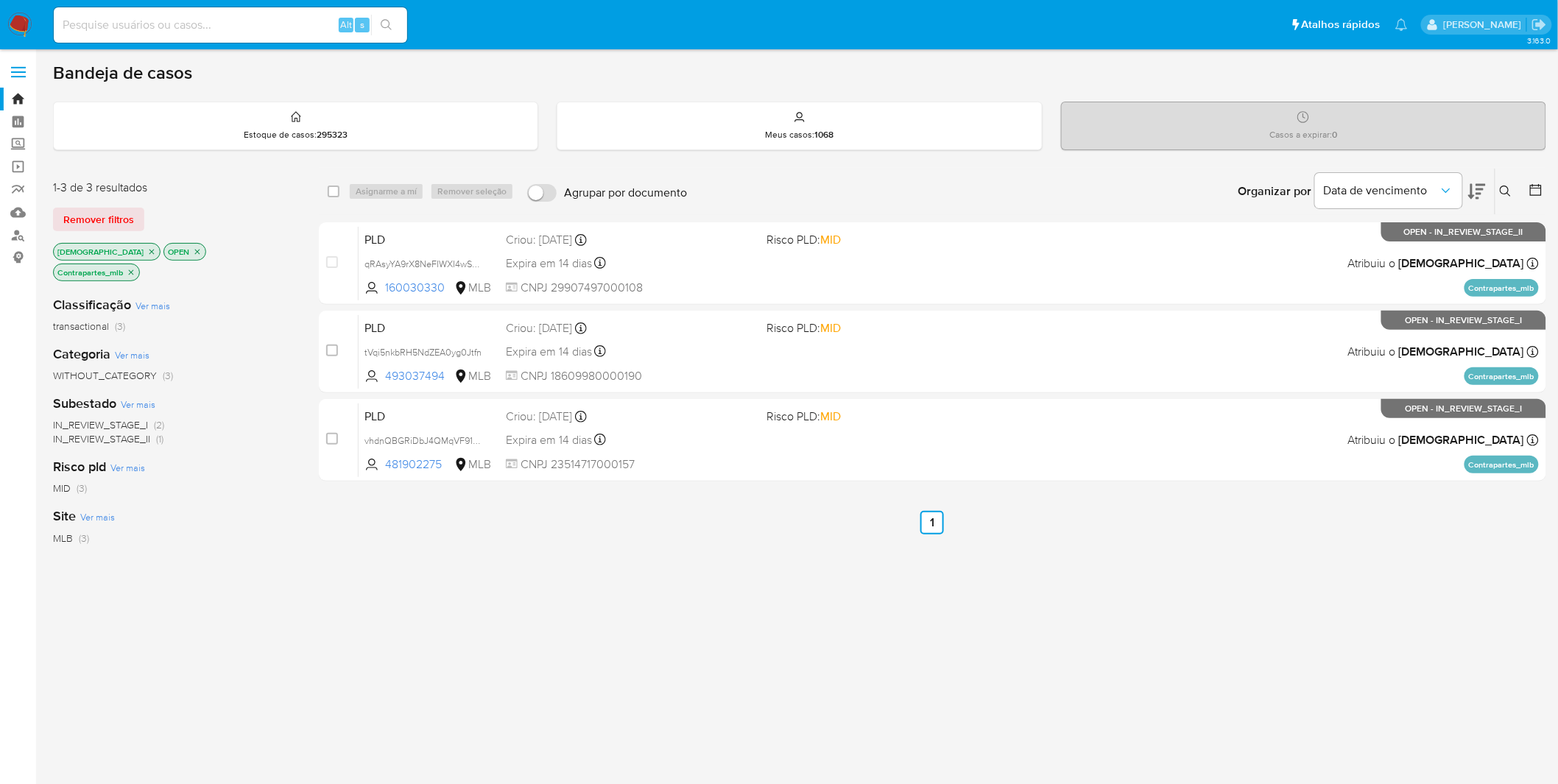
click at [725, 668] on div "select-all-cases-checkbox Asignarme a mí Remover seleção Agrupar por documento …" at bounding box center [932, 511] width 1227 height 687
click at [17, 20] on img at bounding box center [20, 24] width 25 height 25
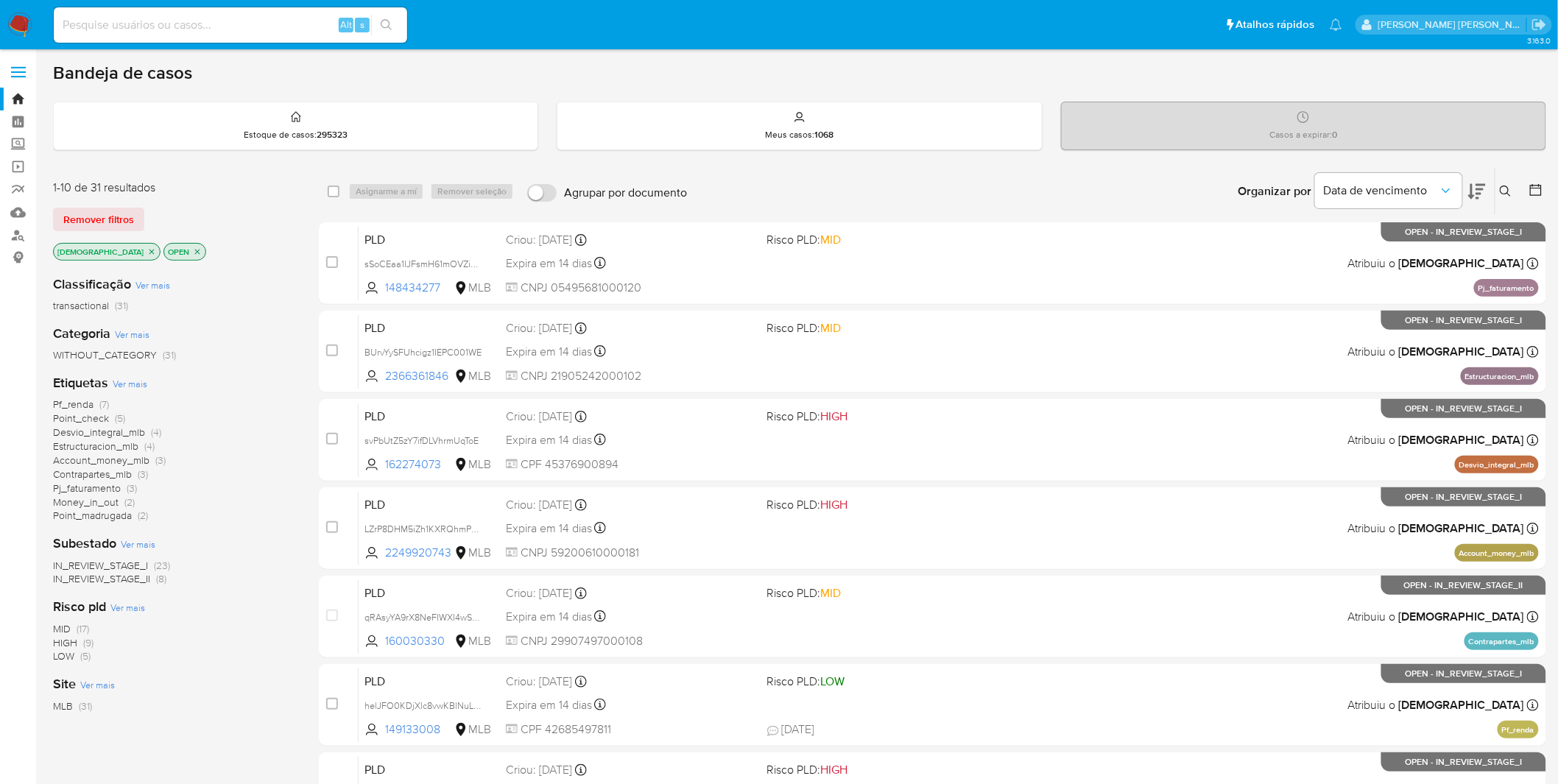
click at [150, 33] on input at bounding box center [230, 25] width 353 height 19
paste input "PJ"
click at [248, 21] on input "PJ" at bounding box center [230, 25] width 353 height 19
paste input "Ux3QSdssTqk8Q5NIovn5s7LF"
type input "Ux3QSdssTqk8Q5NIovn5s7LF"
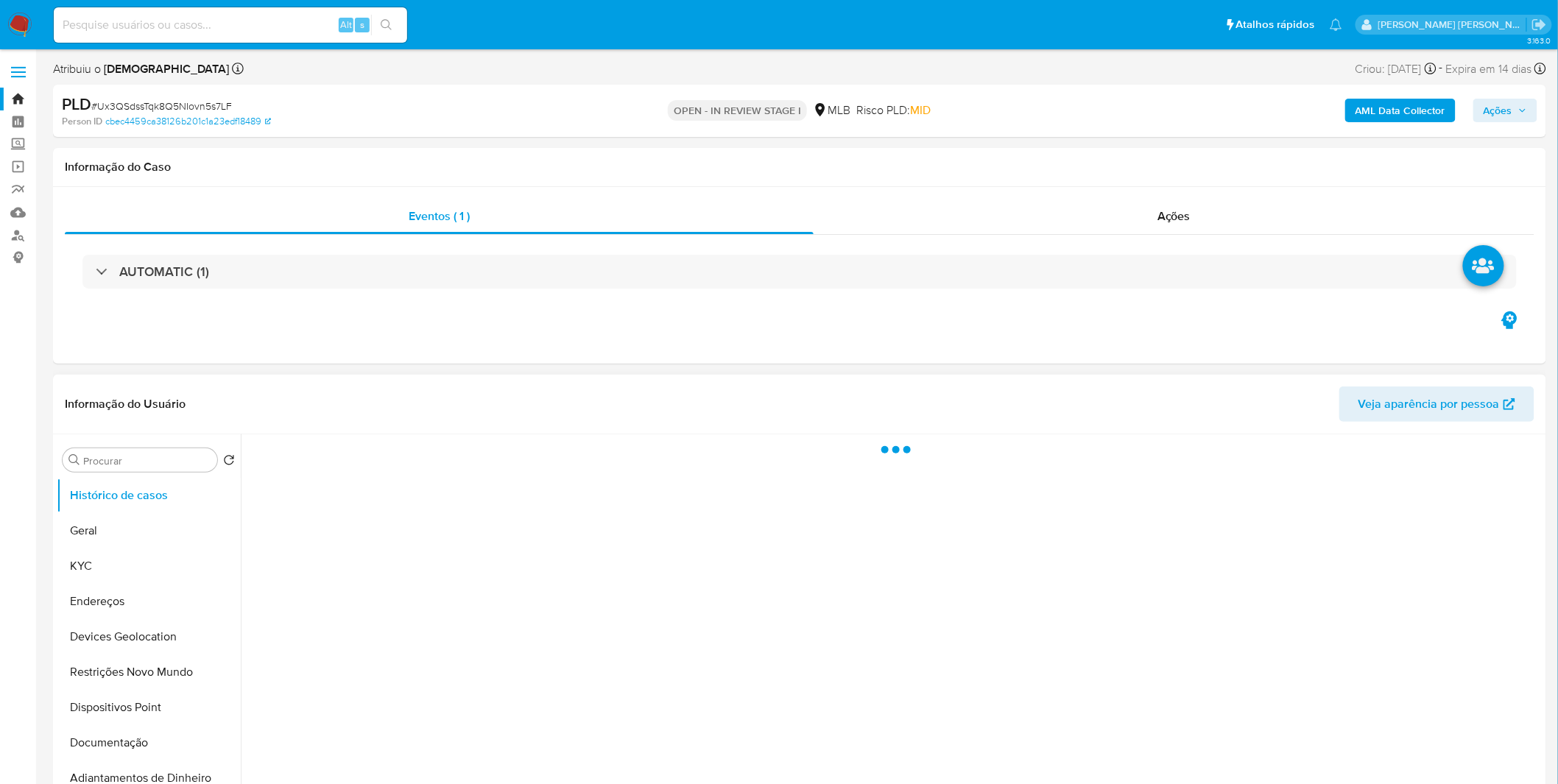
select select "10"
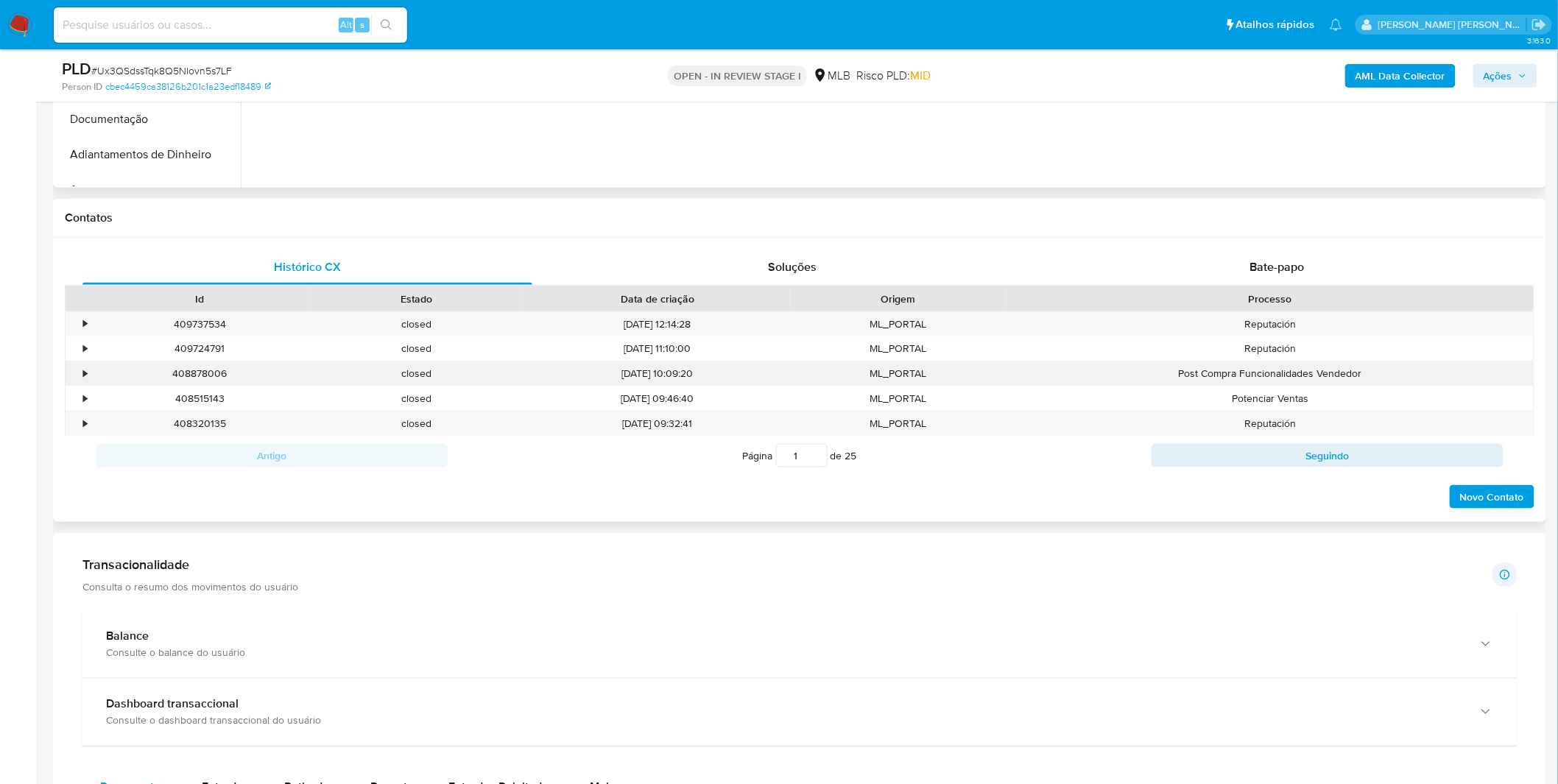
scroll to position [572, 0]
click at [1217, 272] on div "Bate-papo" at bounding box center [1276, 266] width 450 height 35
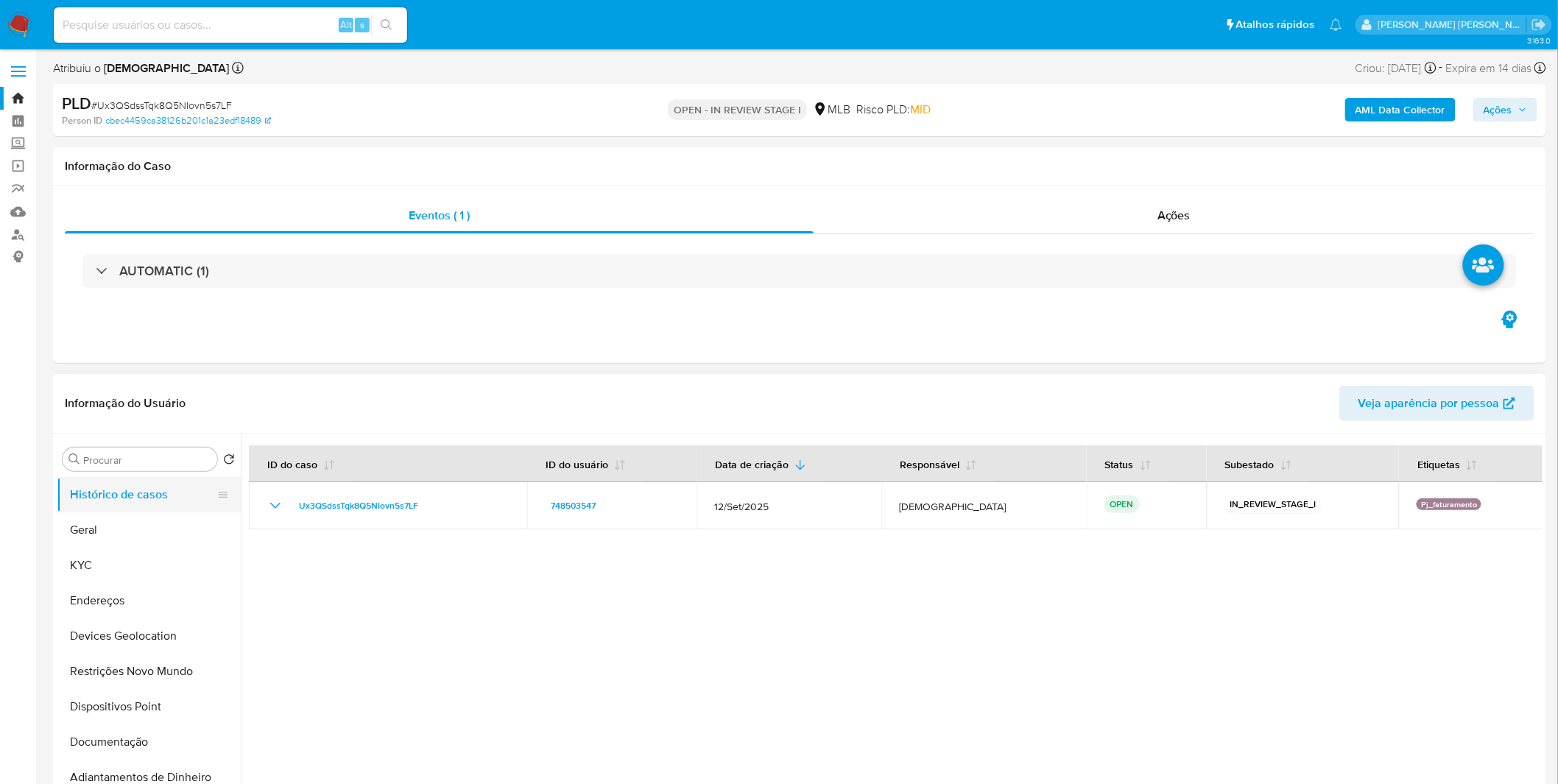
scroll to position [0, 0]
click at [155, 567] on button "KYC" at bounding box center [142, 566] width 172 height 35
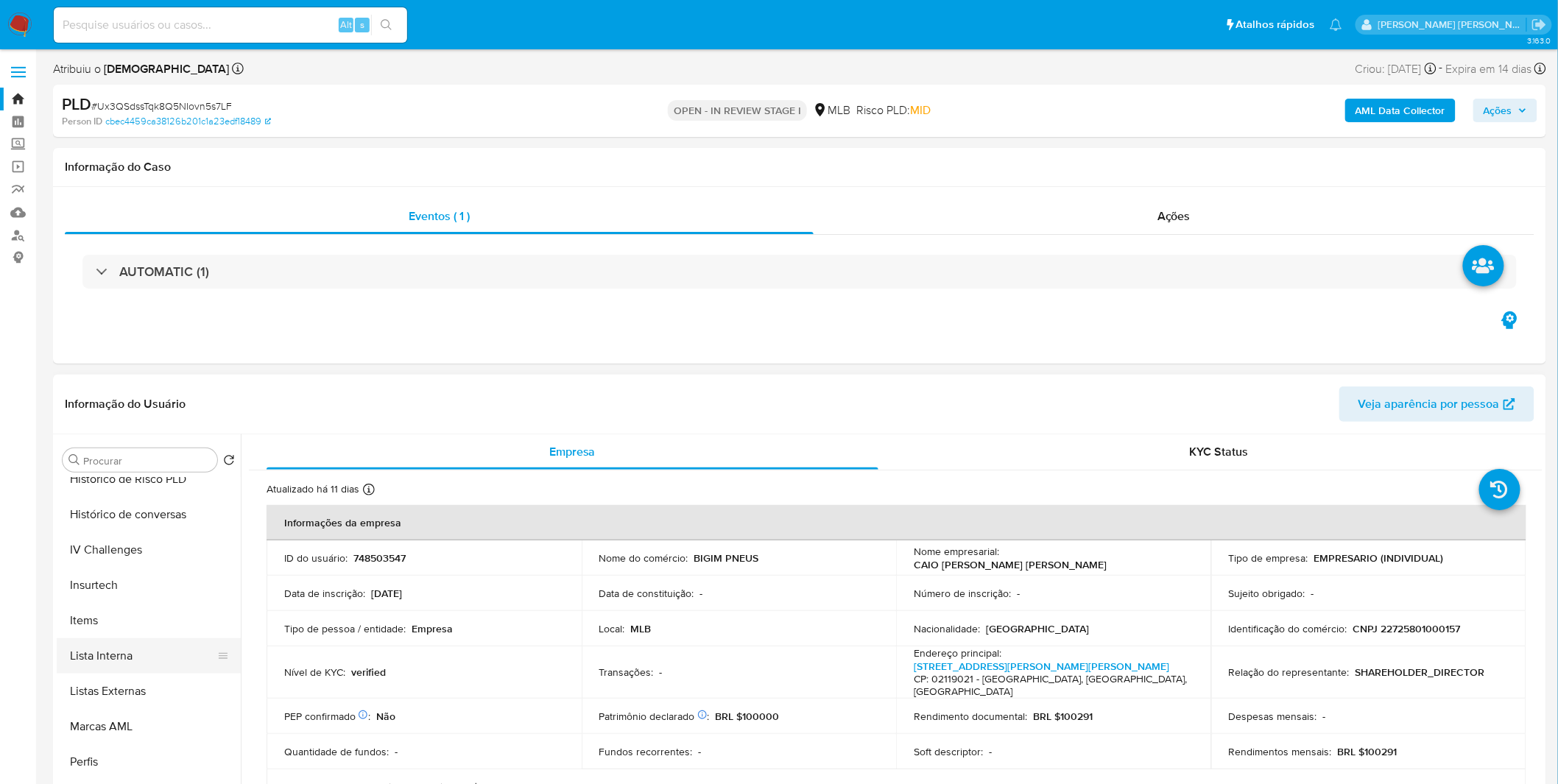
scroll to position [733, 0]
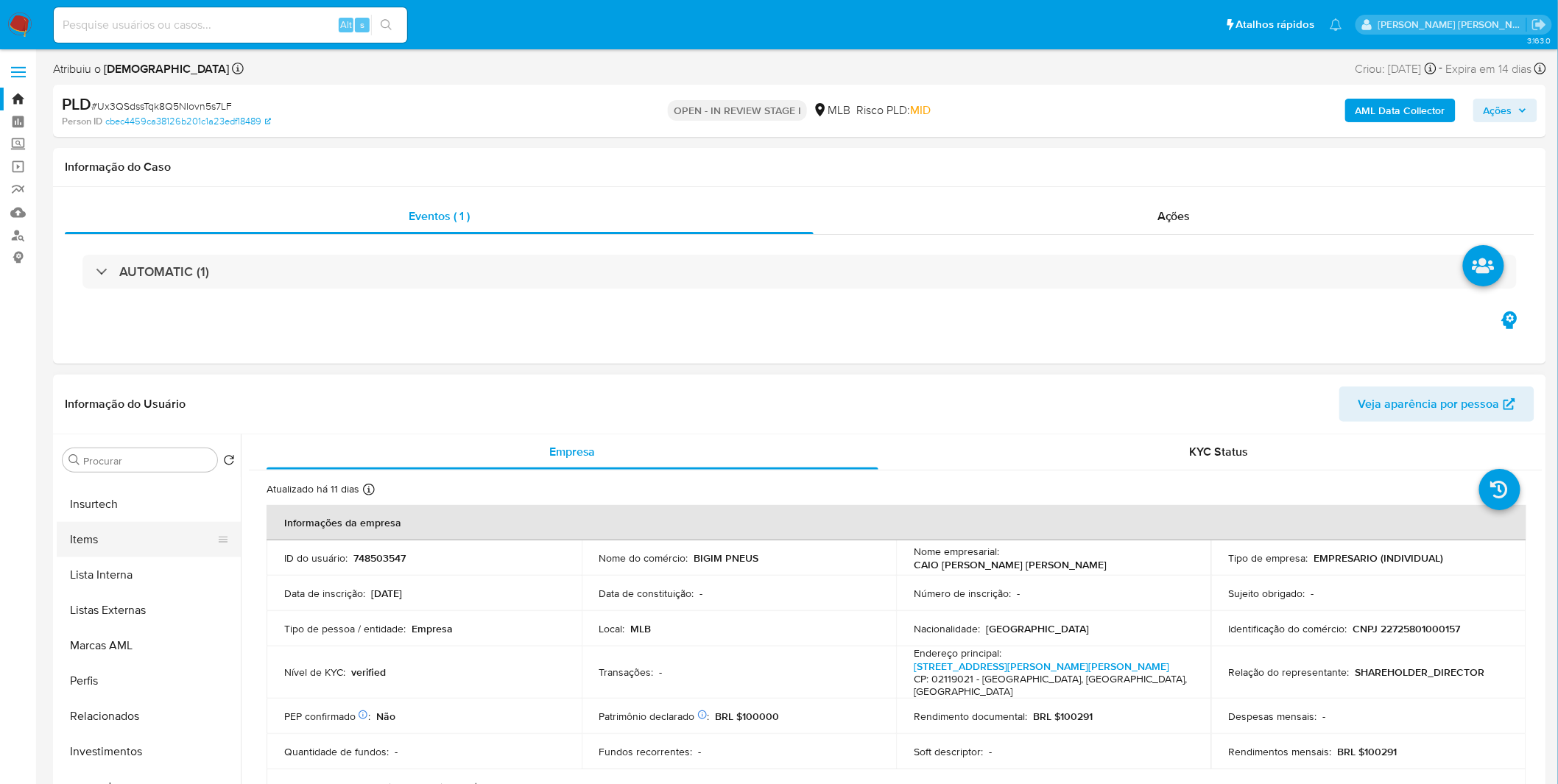
click at [118, 534] on button "Items" at bounding box center [142, 539] width 172 height 35
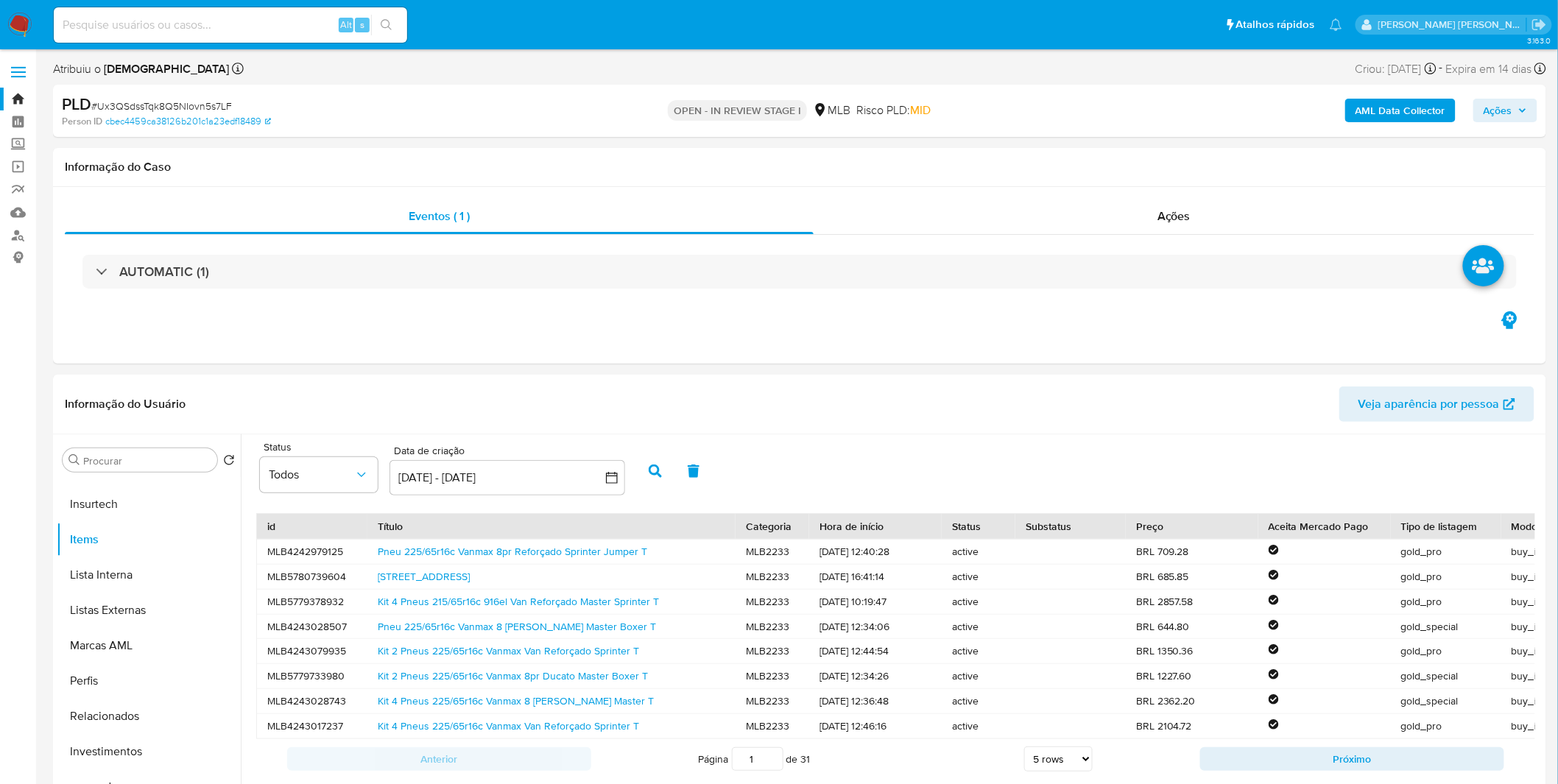
click at [161, 13] on div "Alt s" at bounding box center [230, 25] width 353 height 35
click at [150, 31] on input at bounding box center [230, 25] width 353 height 19
paste input "BHjNYvPrMwX0eULJWc4DwTde"
type input "BHjNYvPrMwX0eULJWc4DwTde"
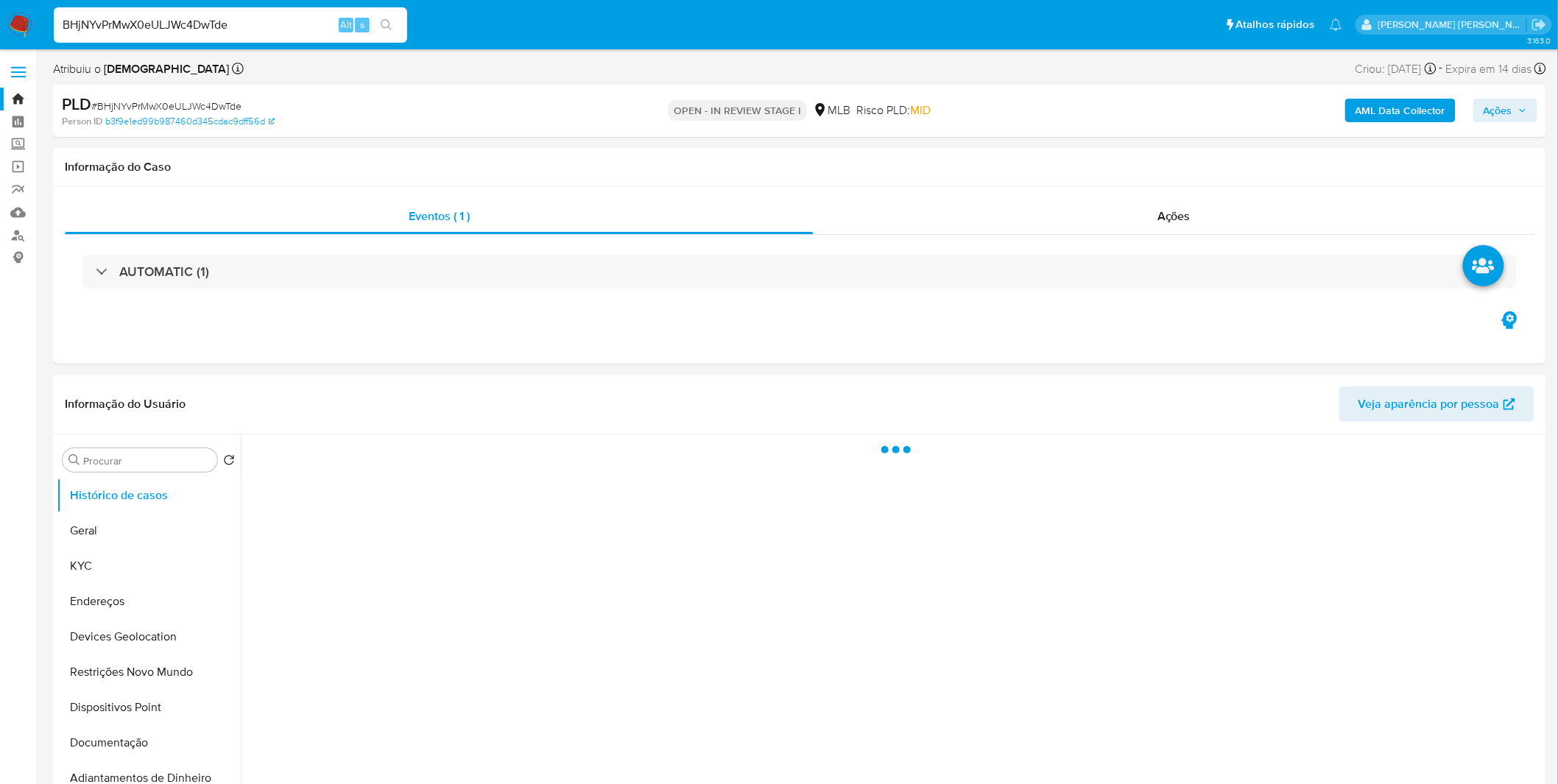
select select "10"
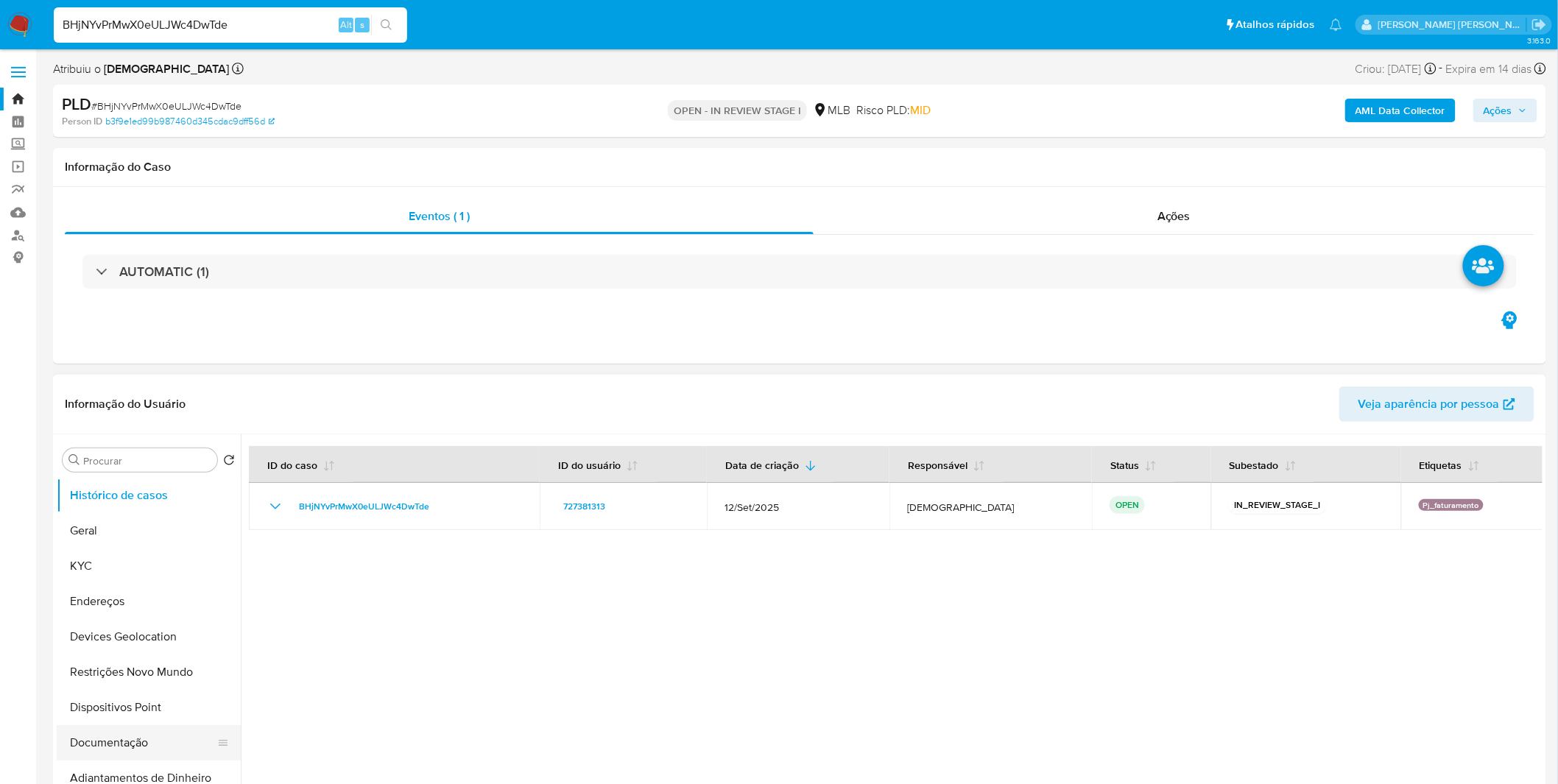
click at [134, 735] on button "Documentação" at bounding box center [142, 743] width 172 height 35
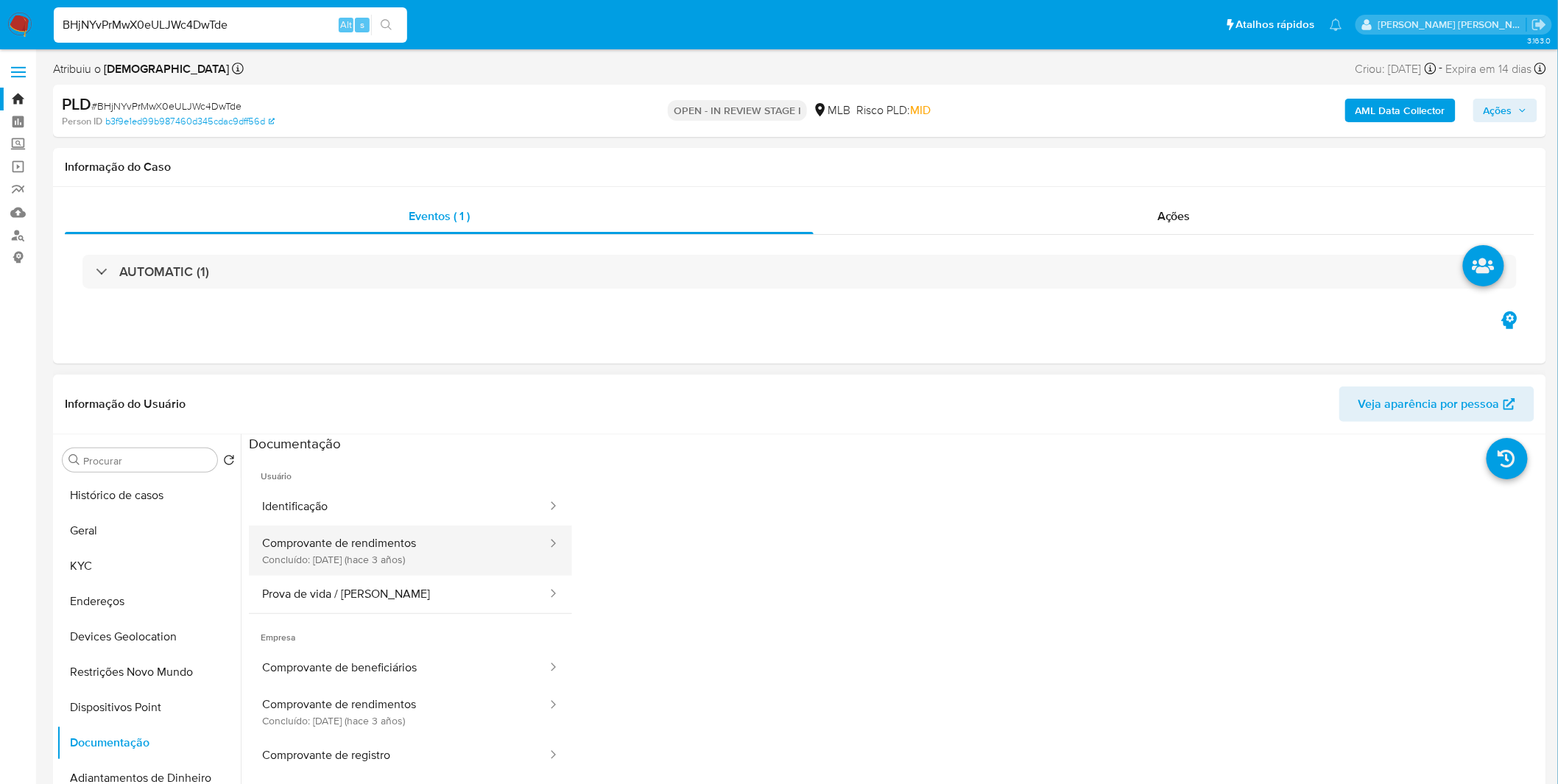
click at [307, 551] on button "Comprovante de rendimentos Concluído: 30/11/2022 (hace 3 años)" at bounding box center [398, 551] width 300 height 50
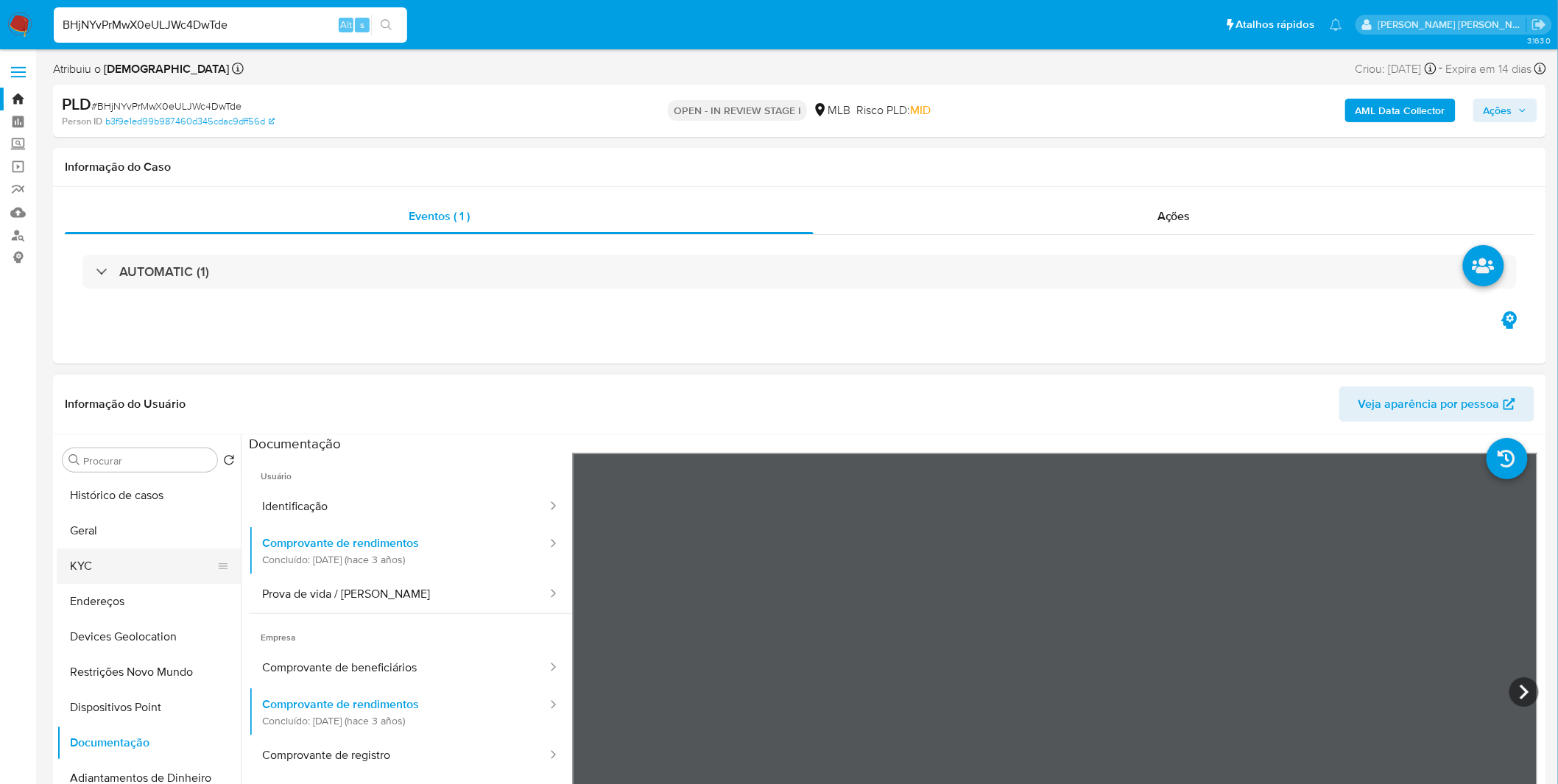
click at [163, 568] on button "KYC" at bounding box center [142, 566] width 172 height 35
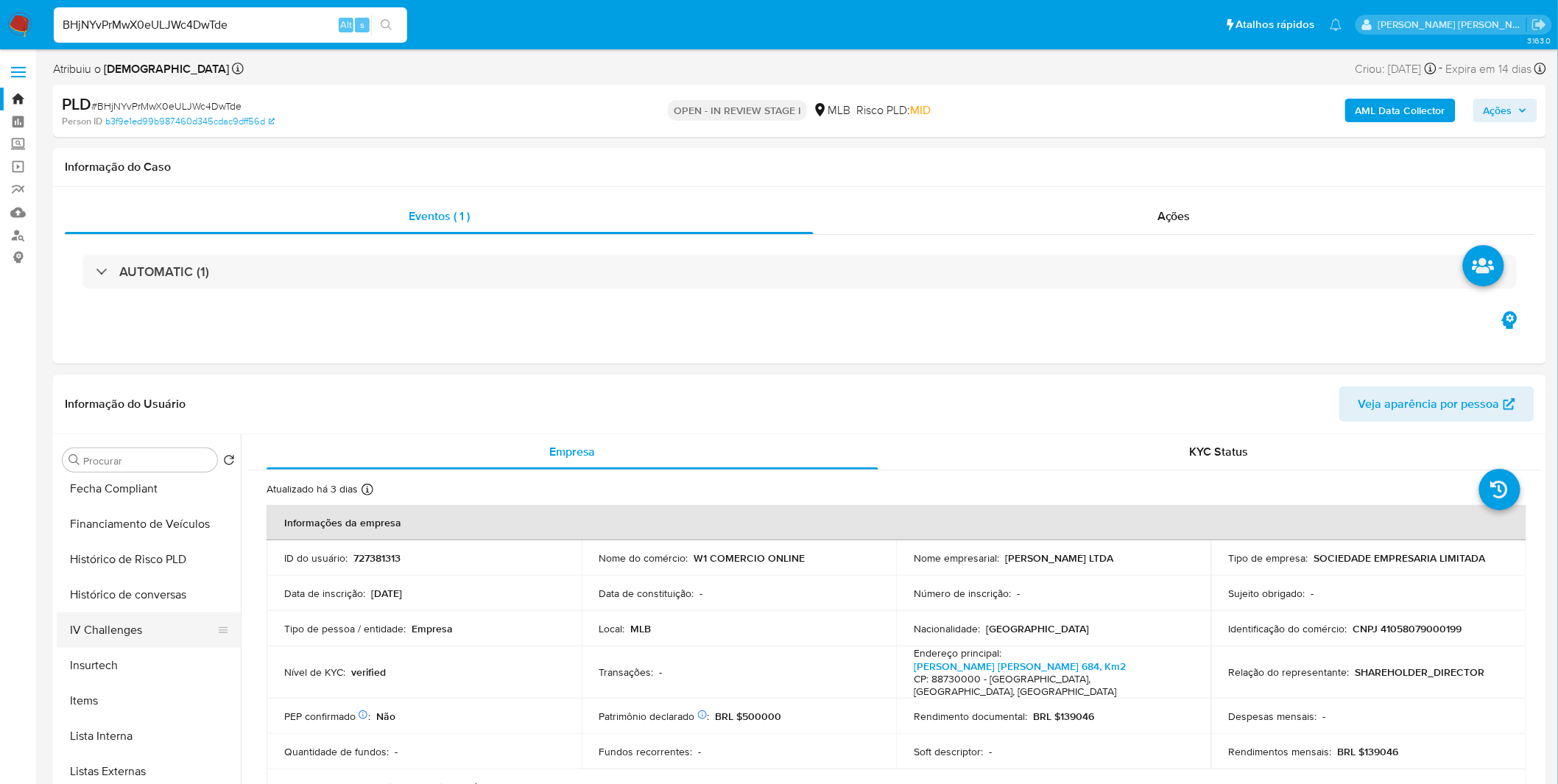
scroll to position [571, 0]
click at [125, 692] on button "Items" at bounding box center [142, 701] width 172 height 35
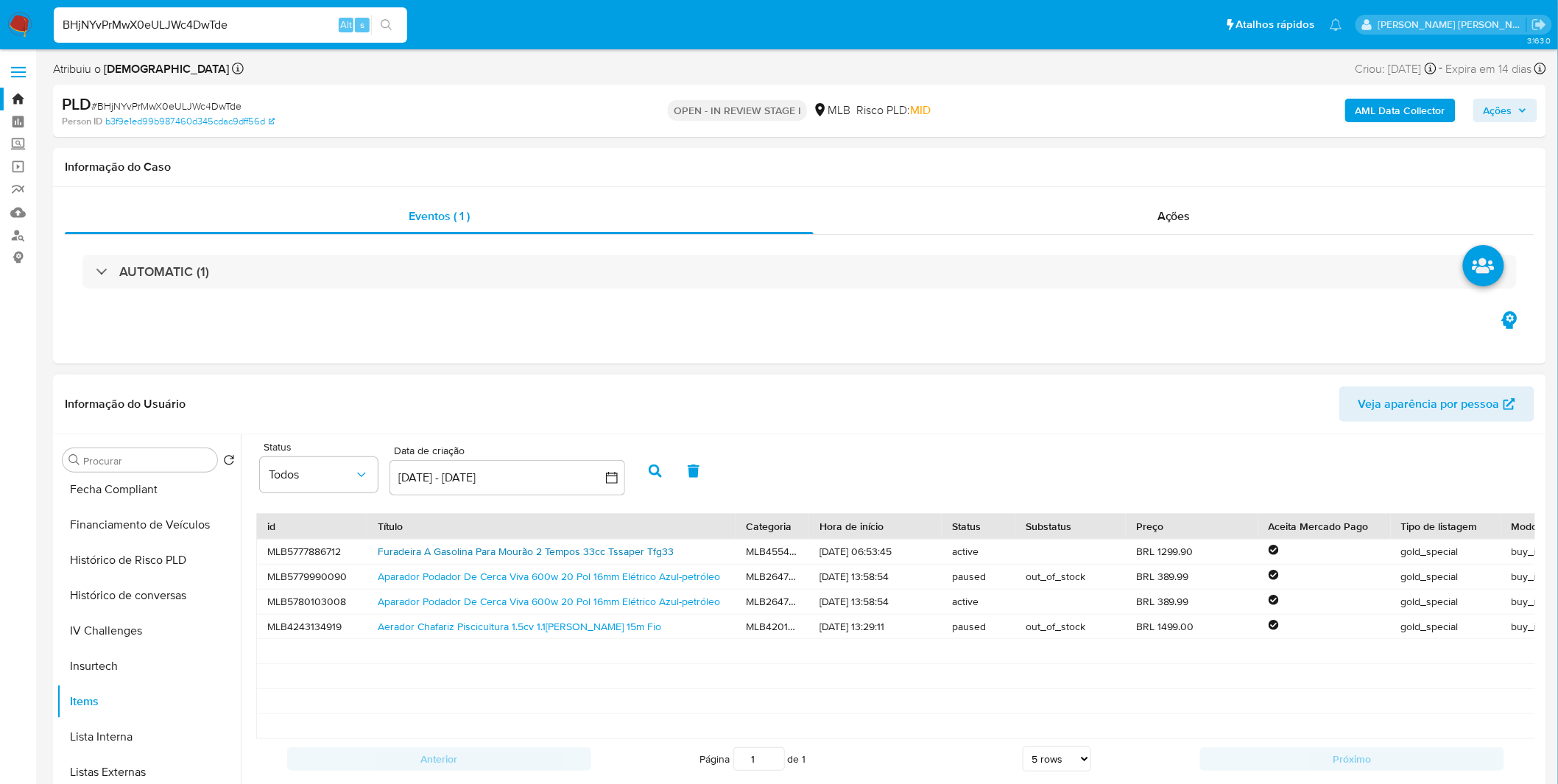
scroll to position [0, 0]
click at [128, 546] on button "Geral" at bounding box center [142, 530] width 172 height 35
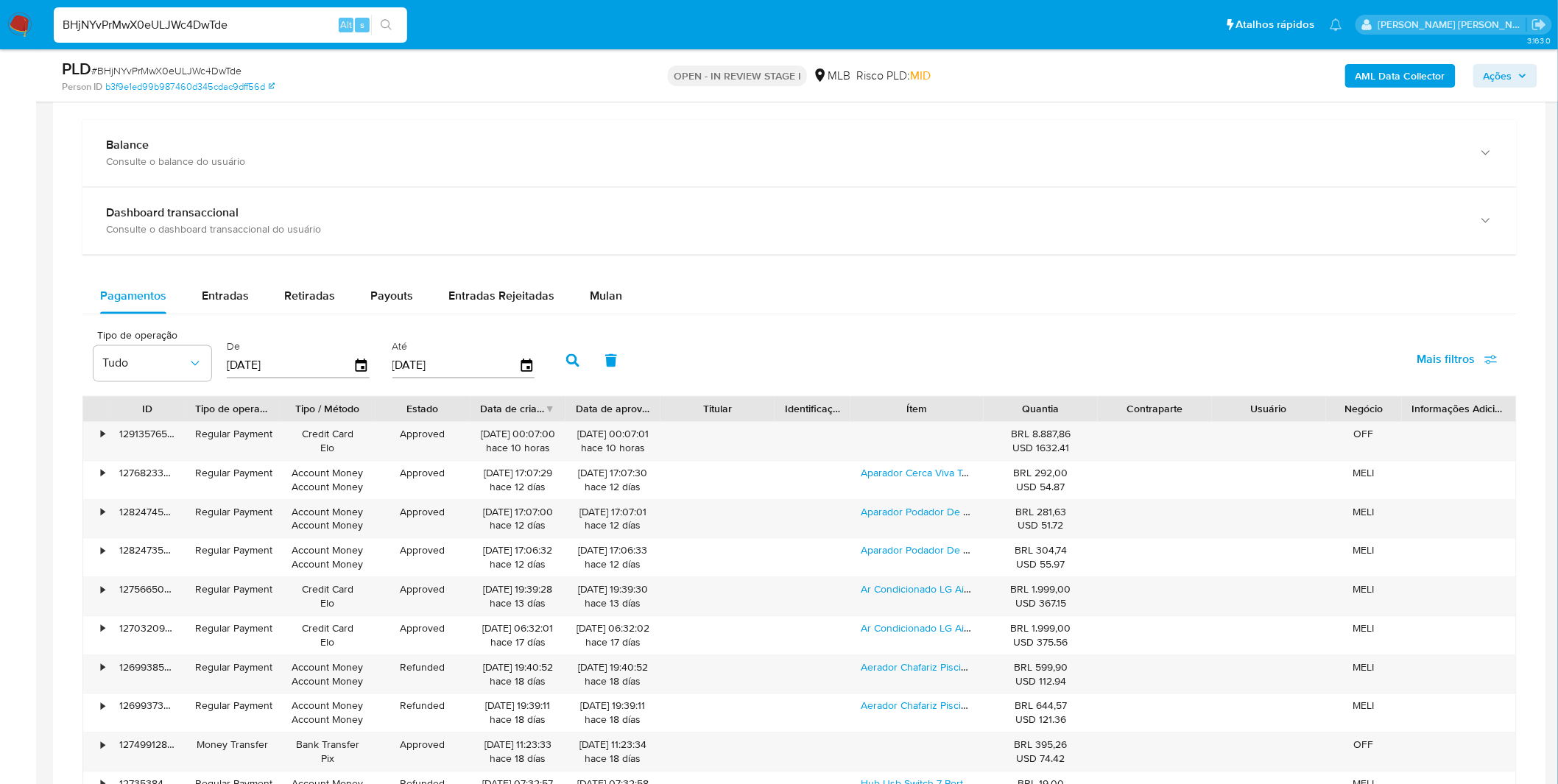
scroll to position [1063, 0]
click at [237, 301] on span "Entradas" at bounding box center [225, 295] width 48 height 17
select select "10"
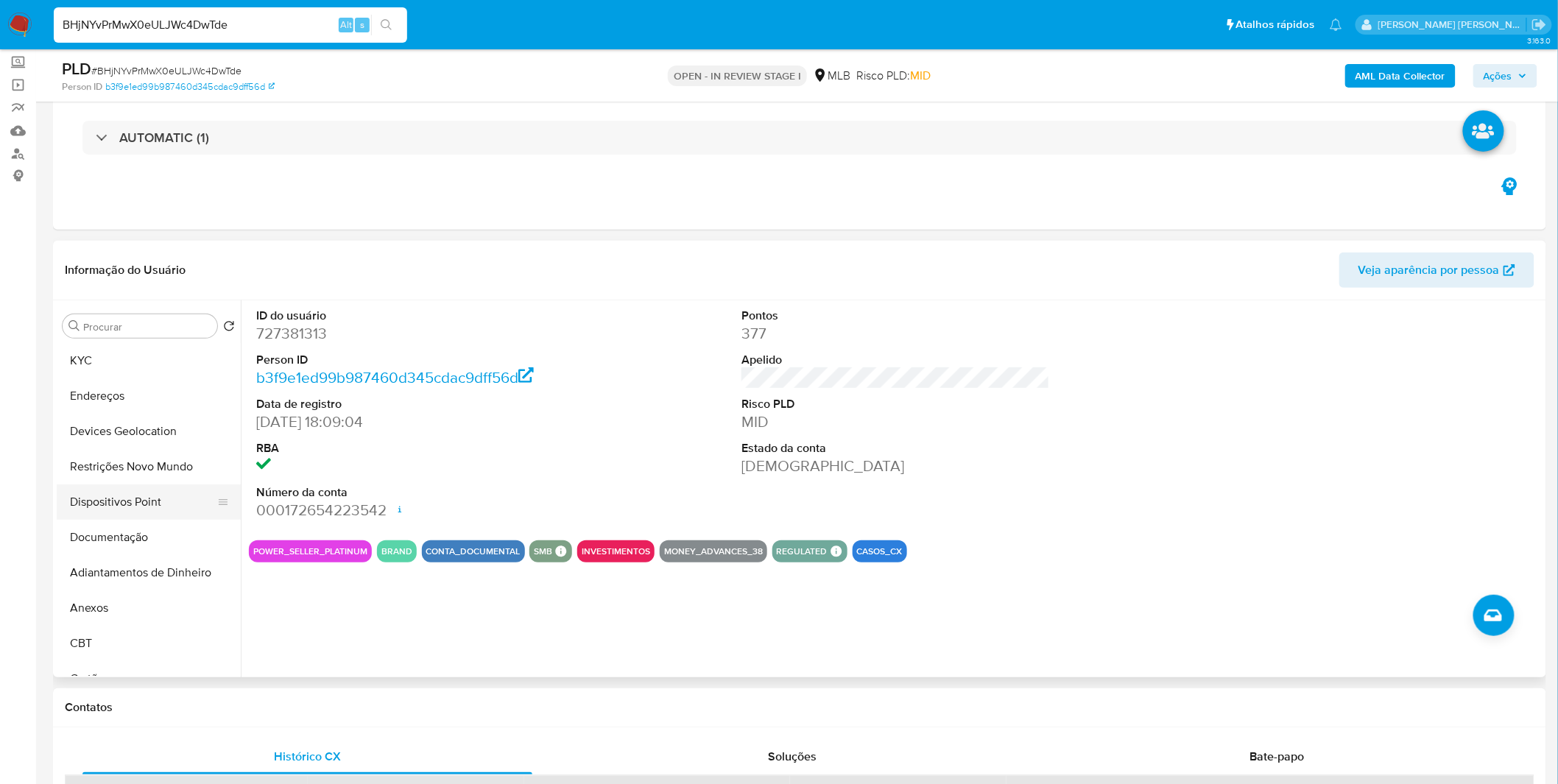
scroll to position [0, 0]
click at [150, 436] on button "KYC" at bounding box center [142, 432] width 172 height 35
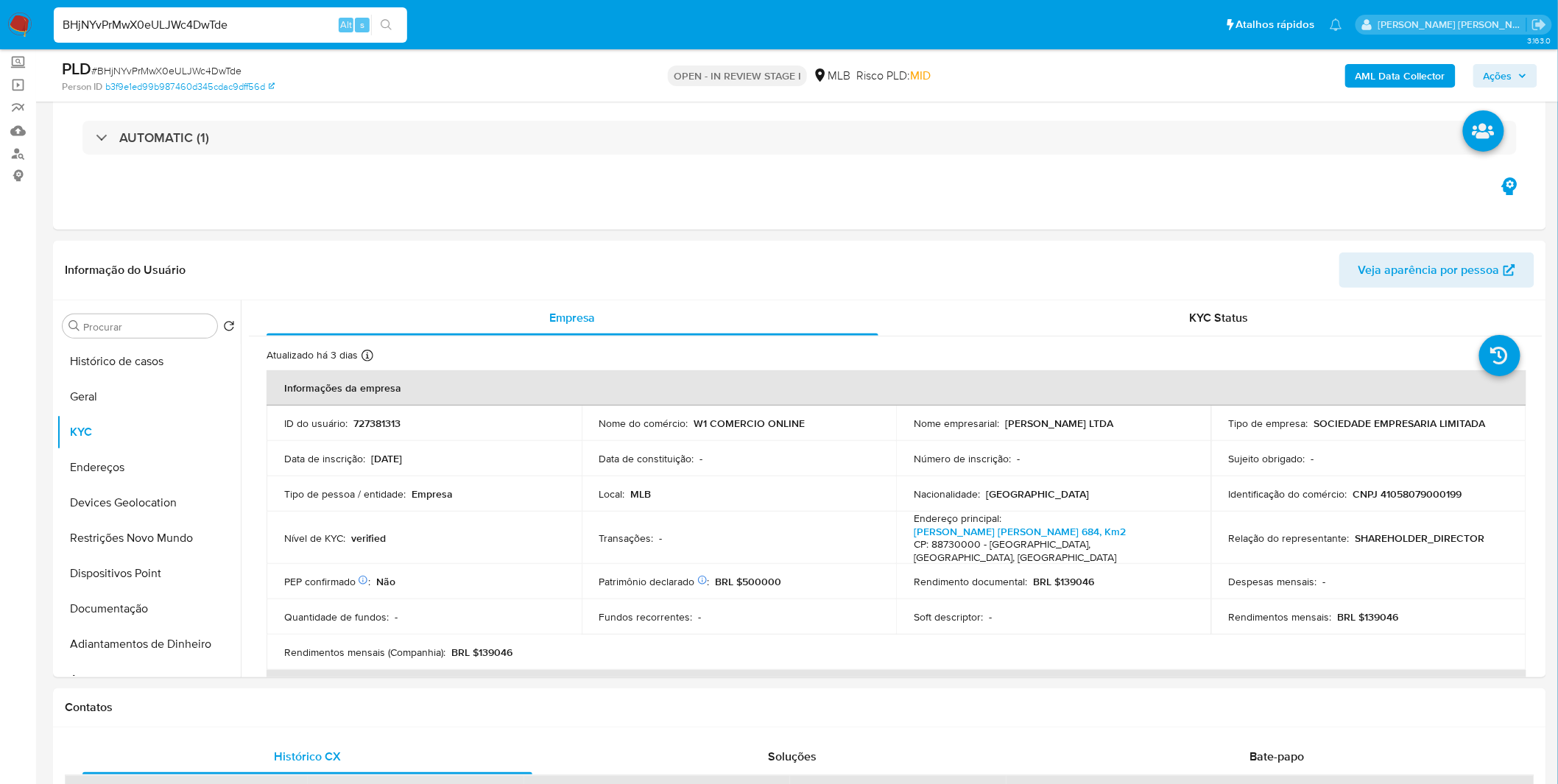
click at [196, 23] on input "BHjNYvPrMwX0eULJWc4DwTde" at bounding box center [230, 25] width 353 height 19
paste input "sSoCEaa1IJFsmH61mOVZi4ia"
type input "sSoCEaa1IJFsmH61mOVZi4ia"
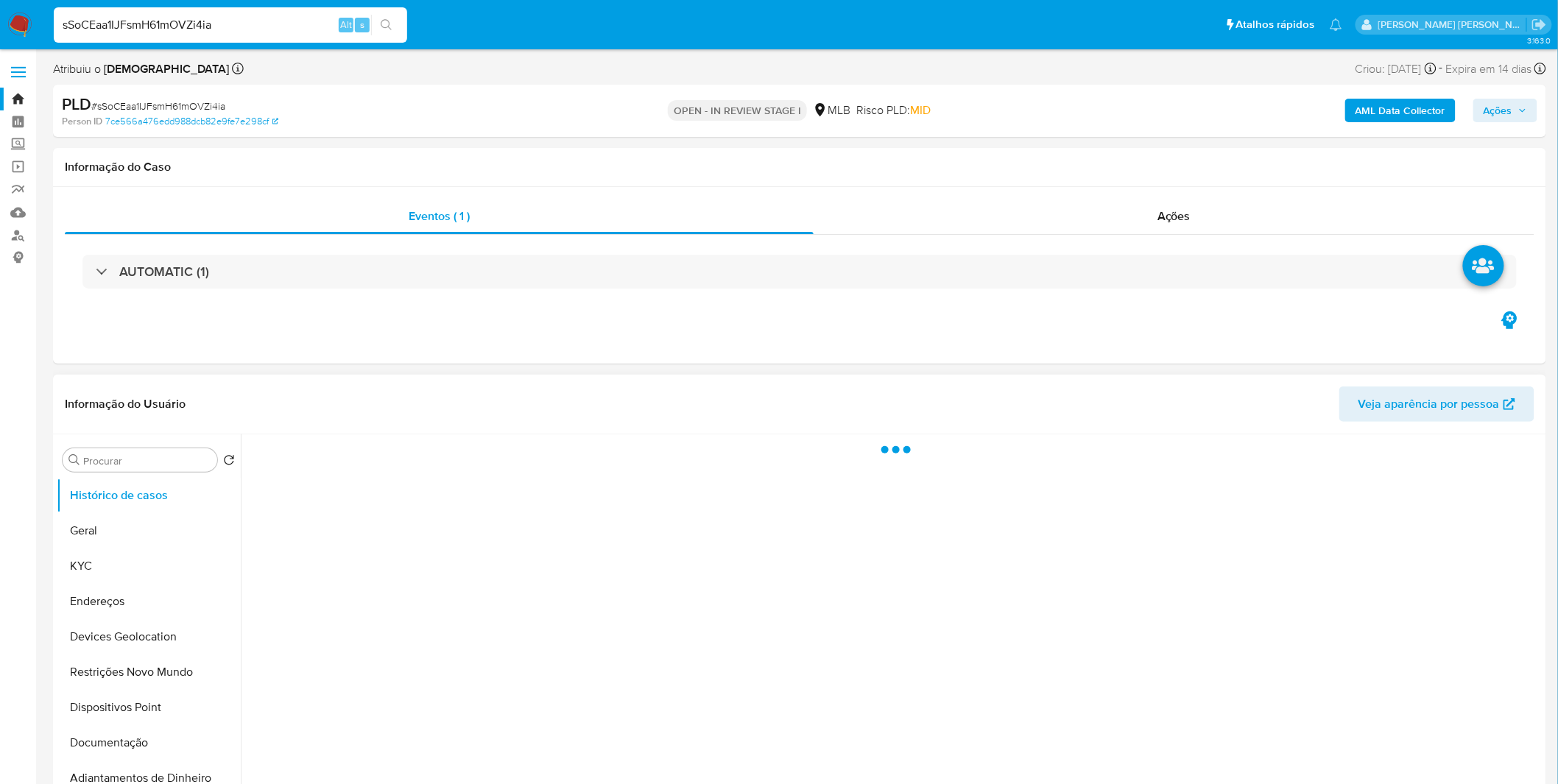
select select "10"
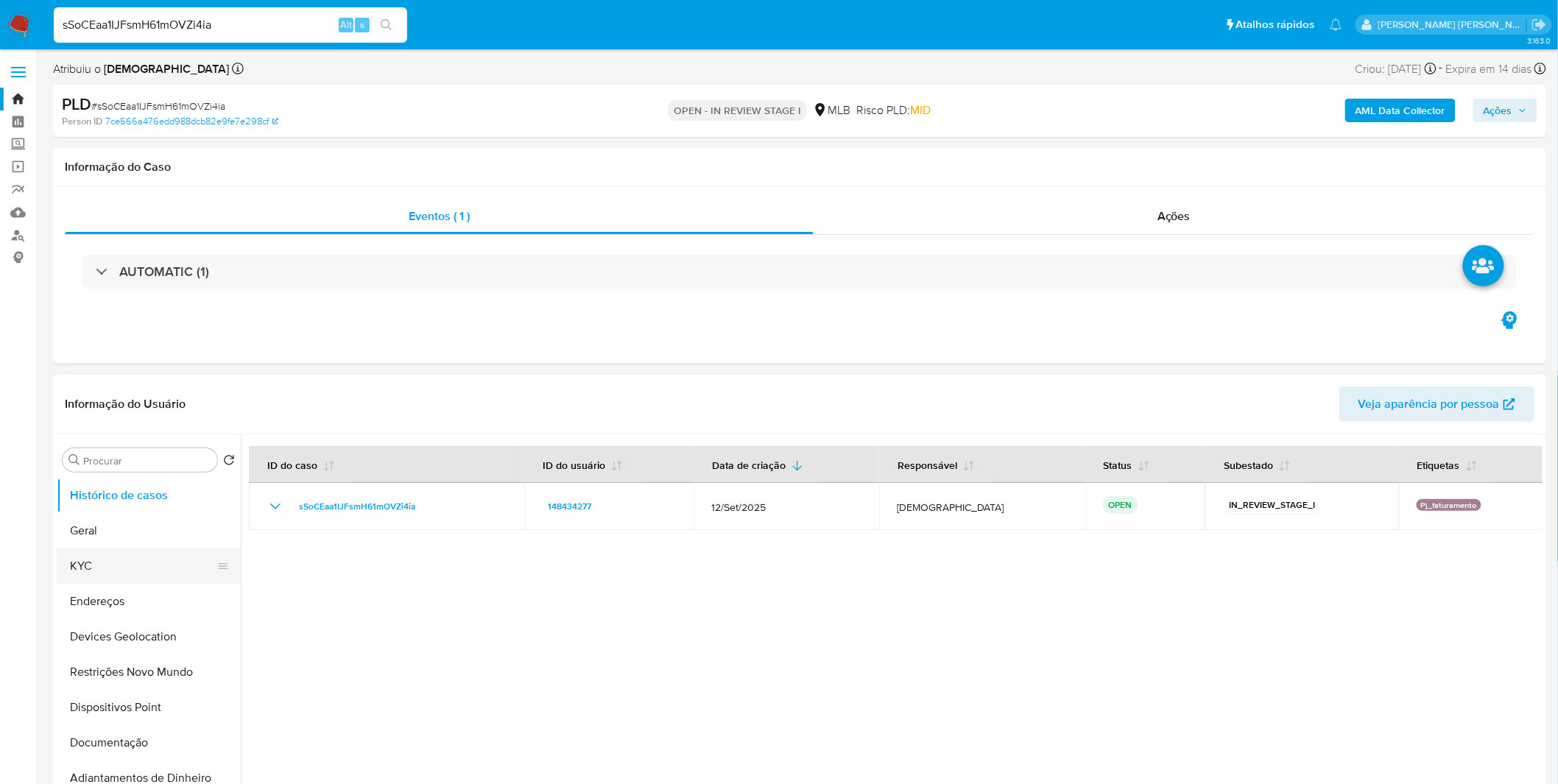
click at [97, 556] on button "KYC" at bounding box center [142, 566] width 172 height 35
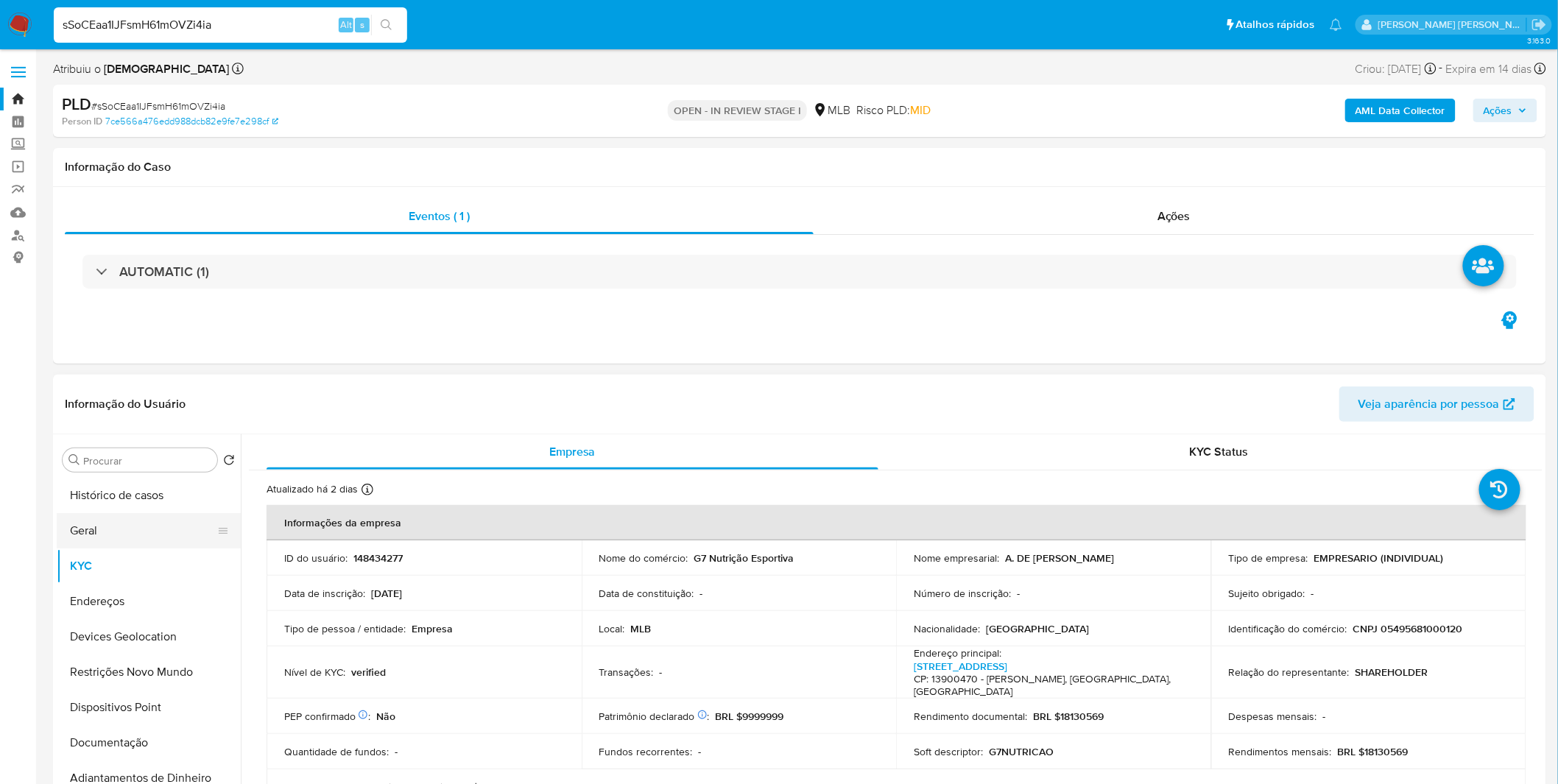
click at [73, 522] on button "Geral" at bounding box center [142, 530] width 172 height 35
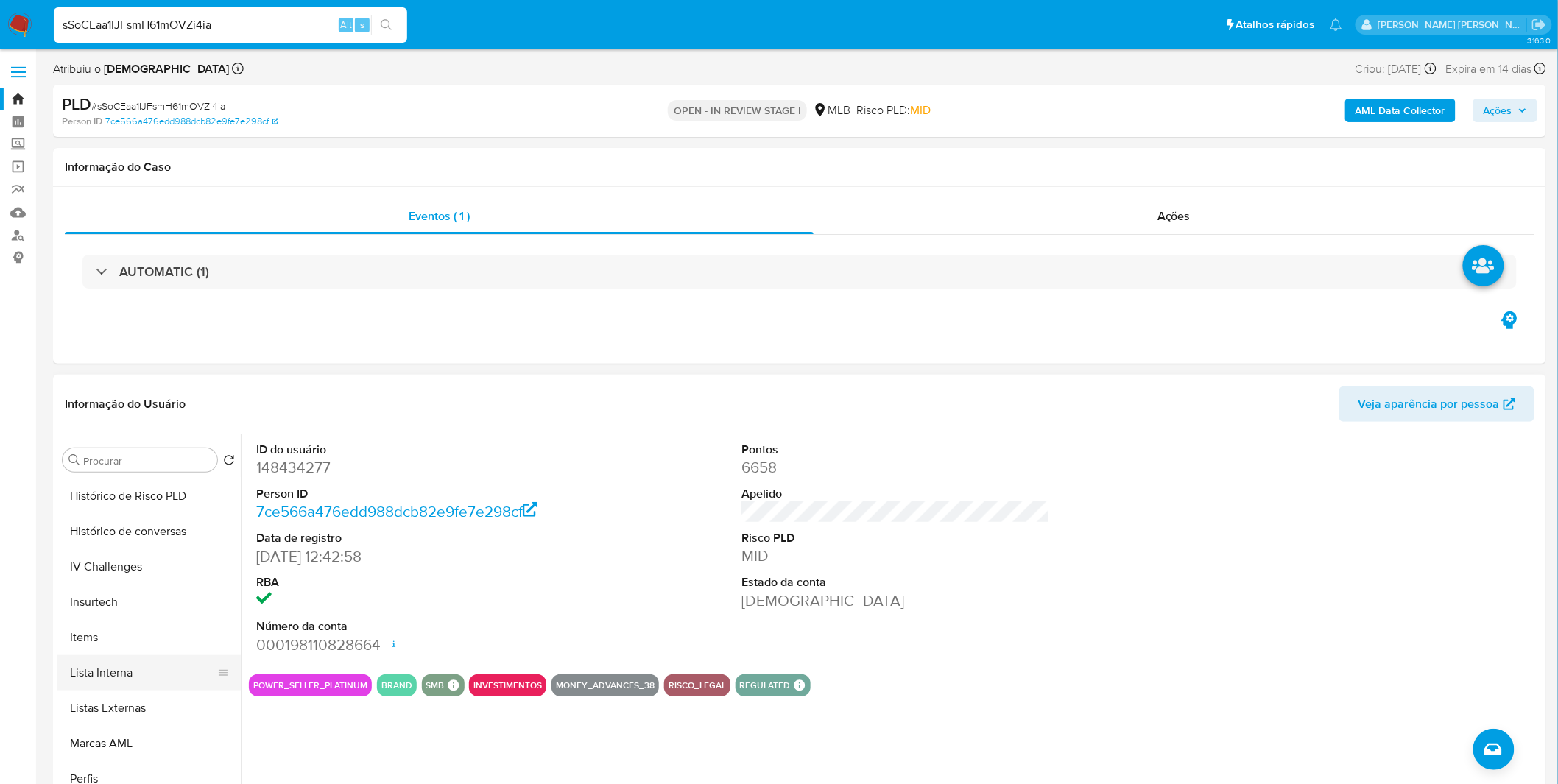
scroll to position [654, 0]
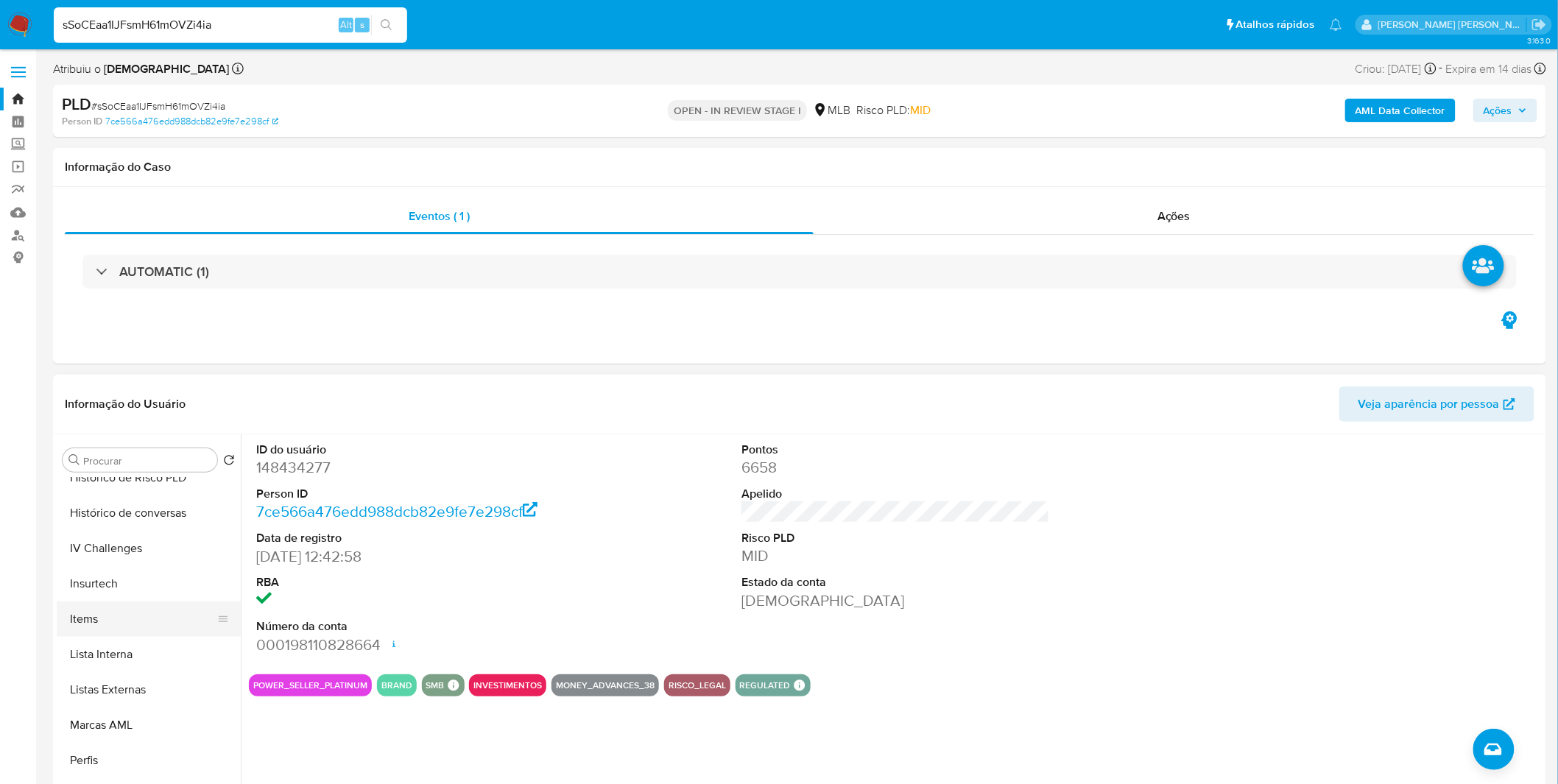
click at [115, 620] on button "Items" at bounding box center [142, 618] width 172 height 35
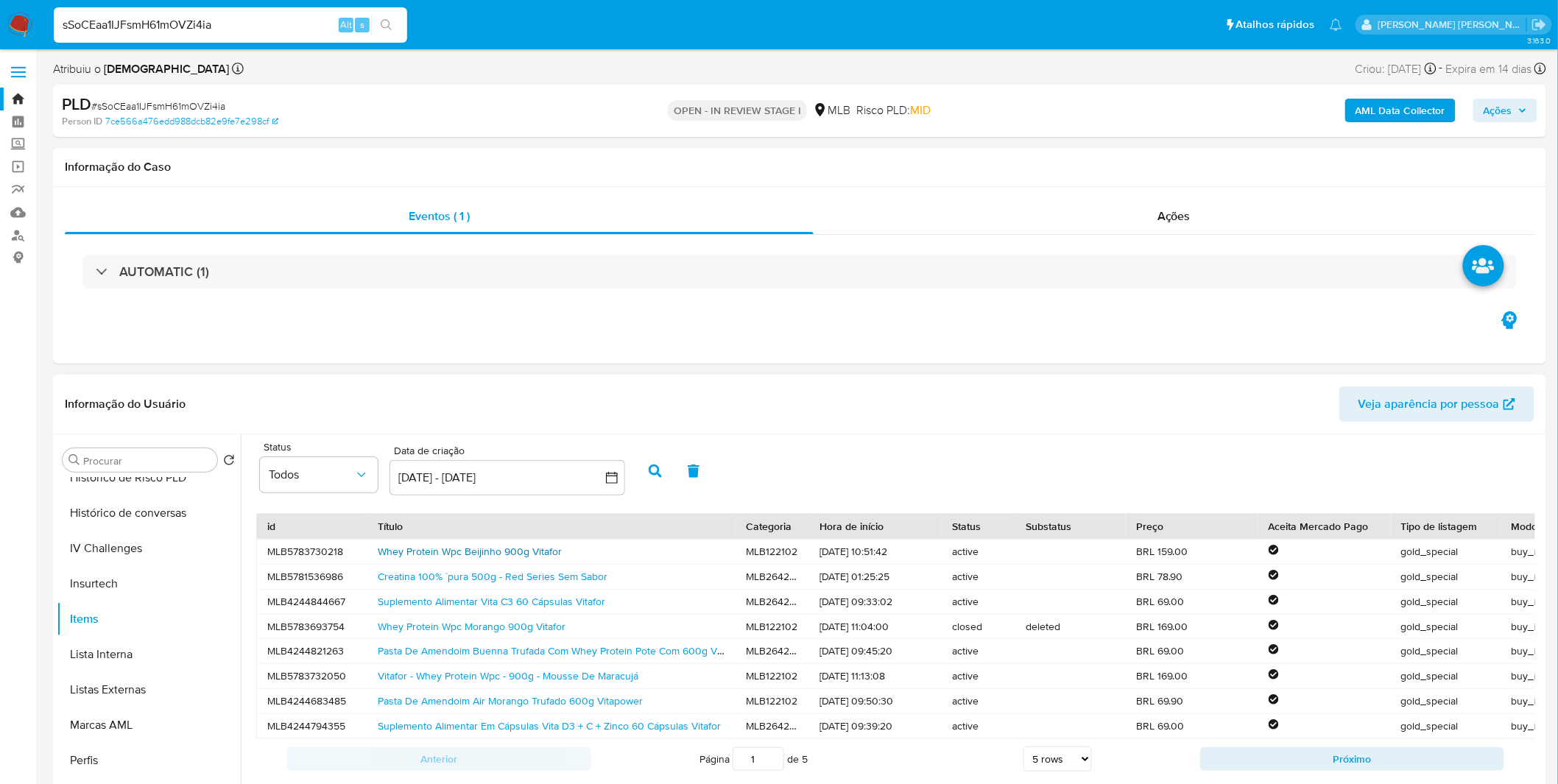
click at [478, 550] on link "Whey Protein Wpc Beijinho 900g Vitafor" at bounding box center [469, 551] width 184 height 15
click at [16, 24] on img at bounding box center [20, 24] width 25 height 25
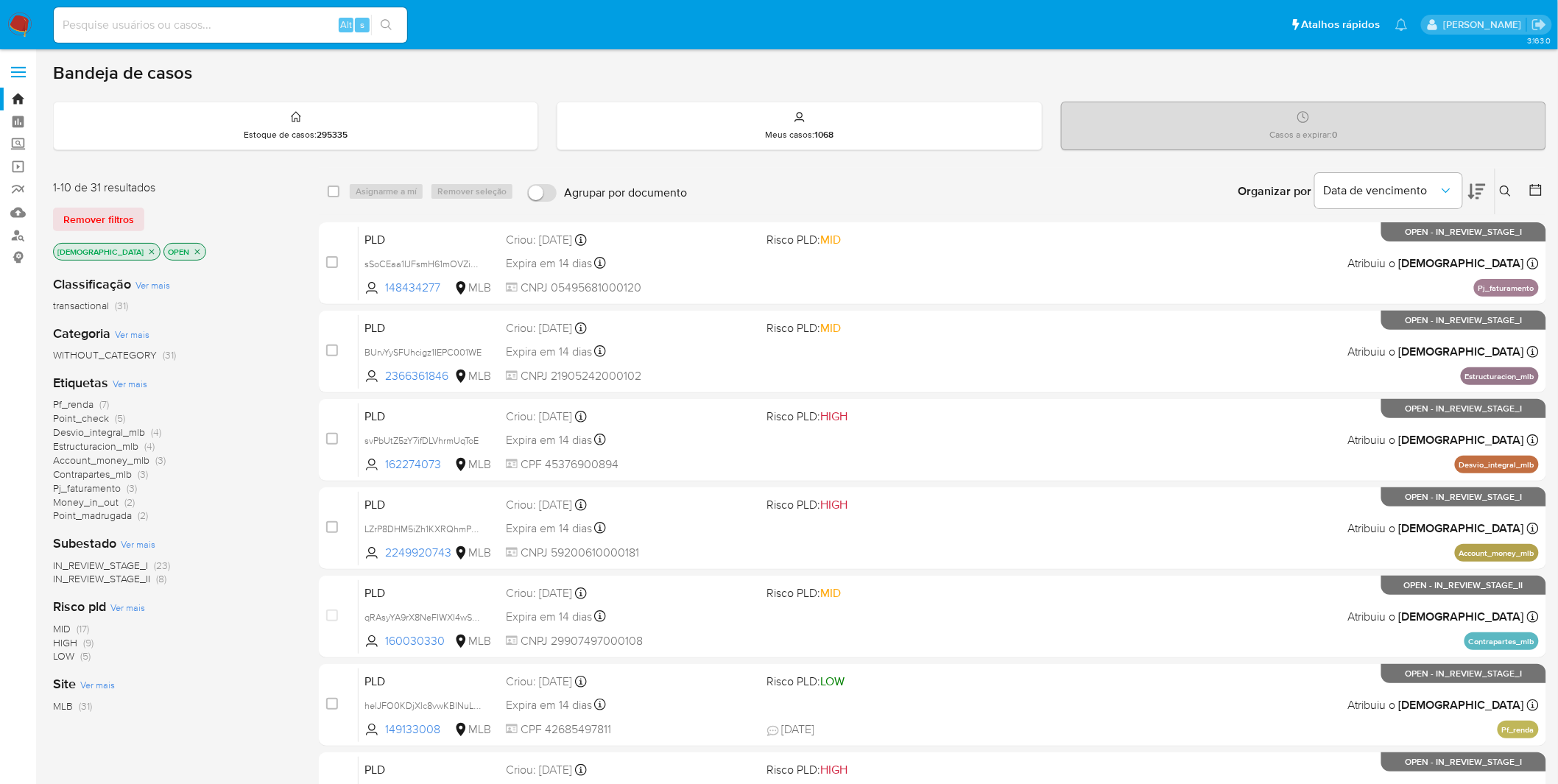
click at [162, 22] on input at bounding box center [230, 25] width 353 height 19
paste input "tVqi5nkbRH5NdZEA0yg0Jtfn"
type input "tVqi5nkbRH5NdZEA0yg0Jtfn"
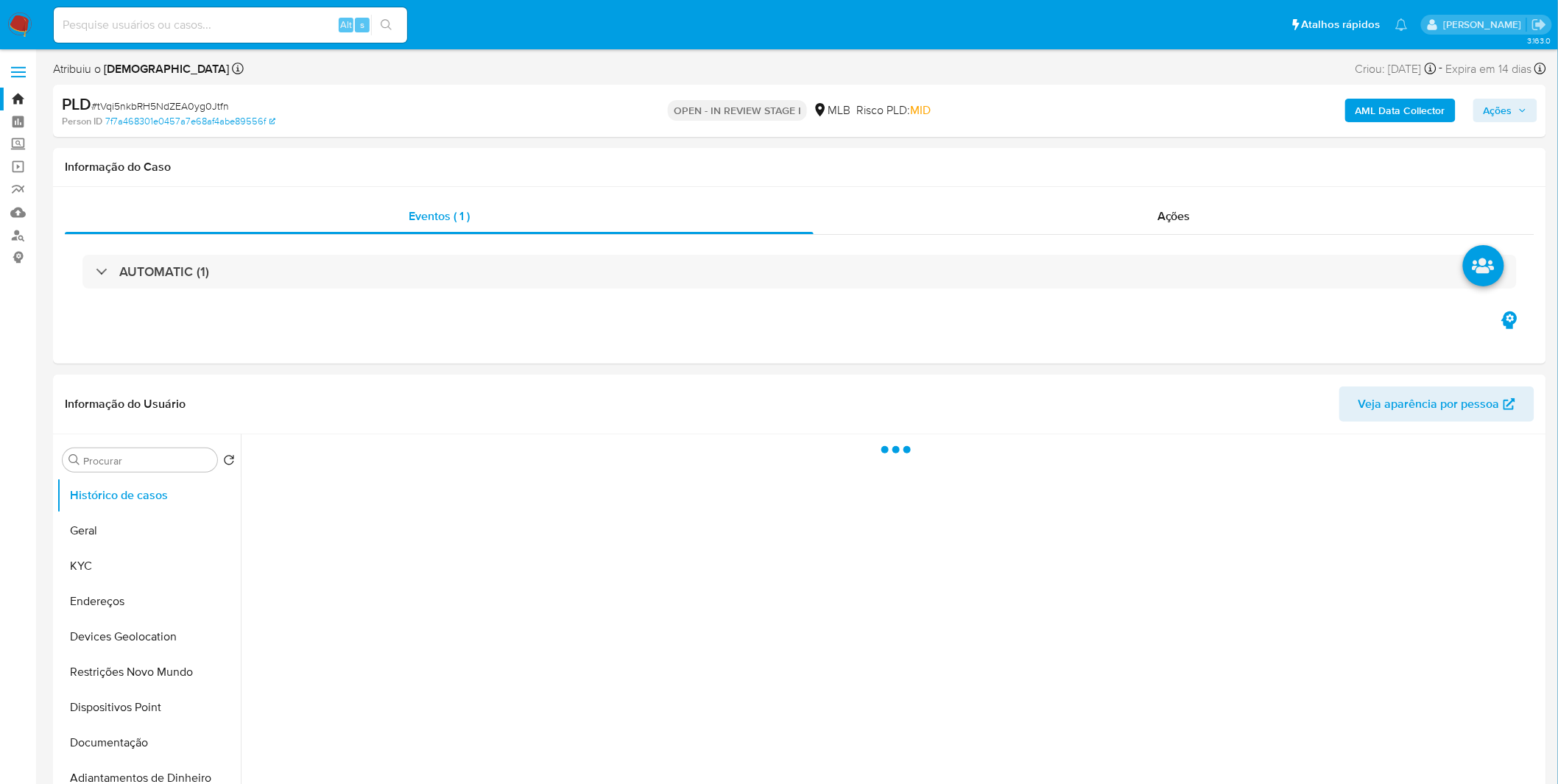
select select "10"
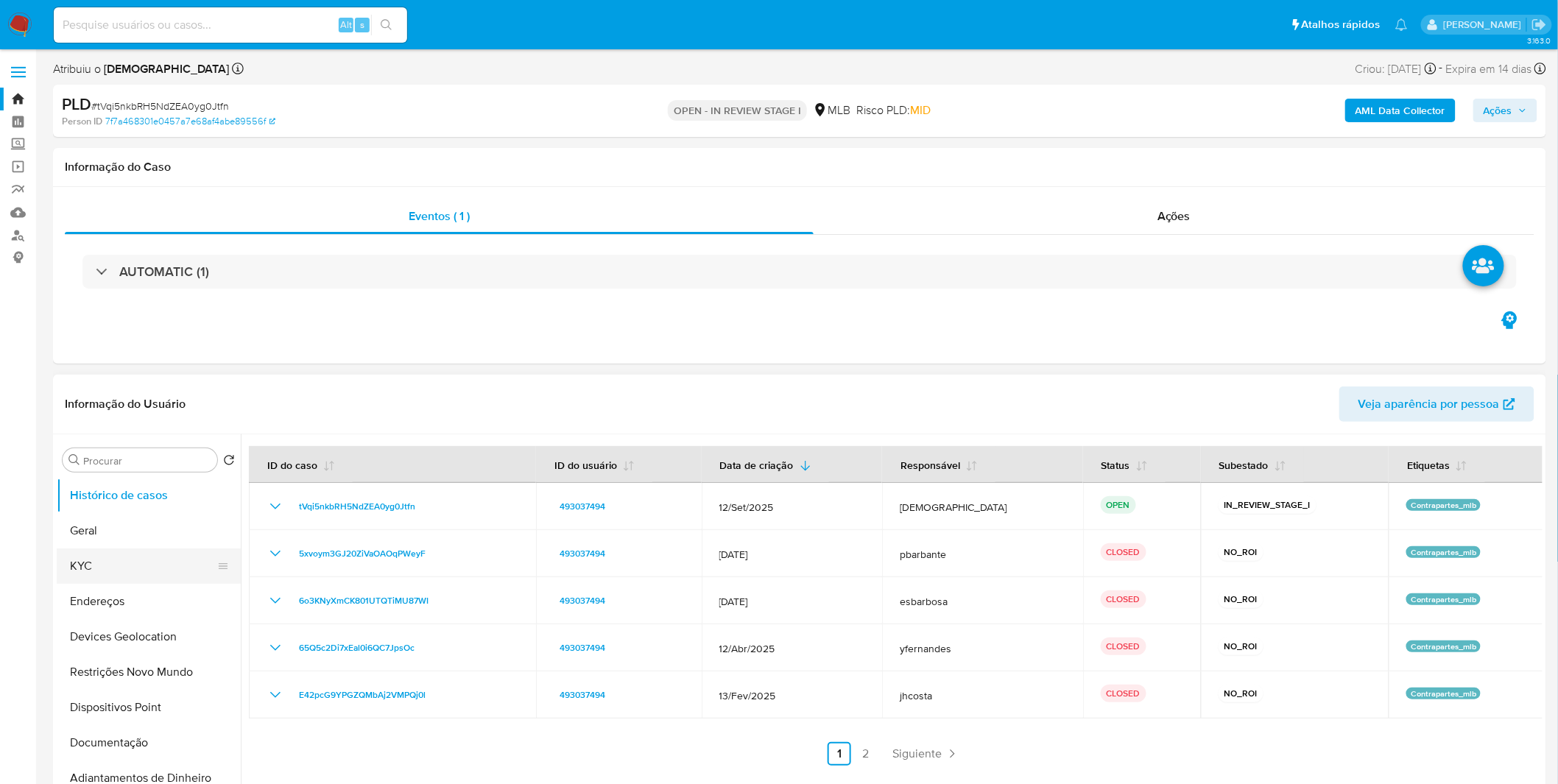
click at [147, 576] on button "KYC" at bounding box center [142, 566] width 172 height 35
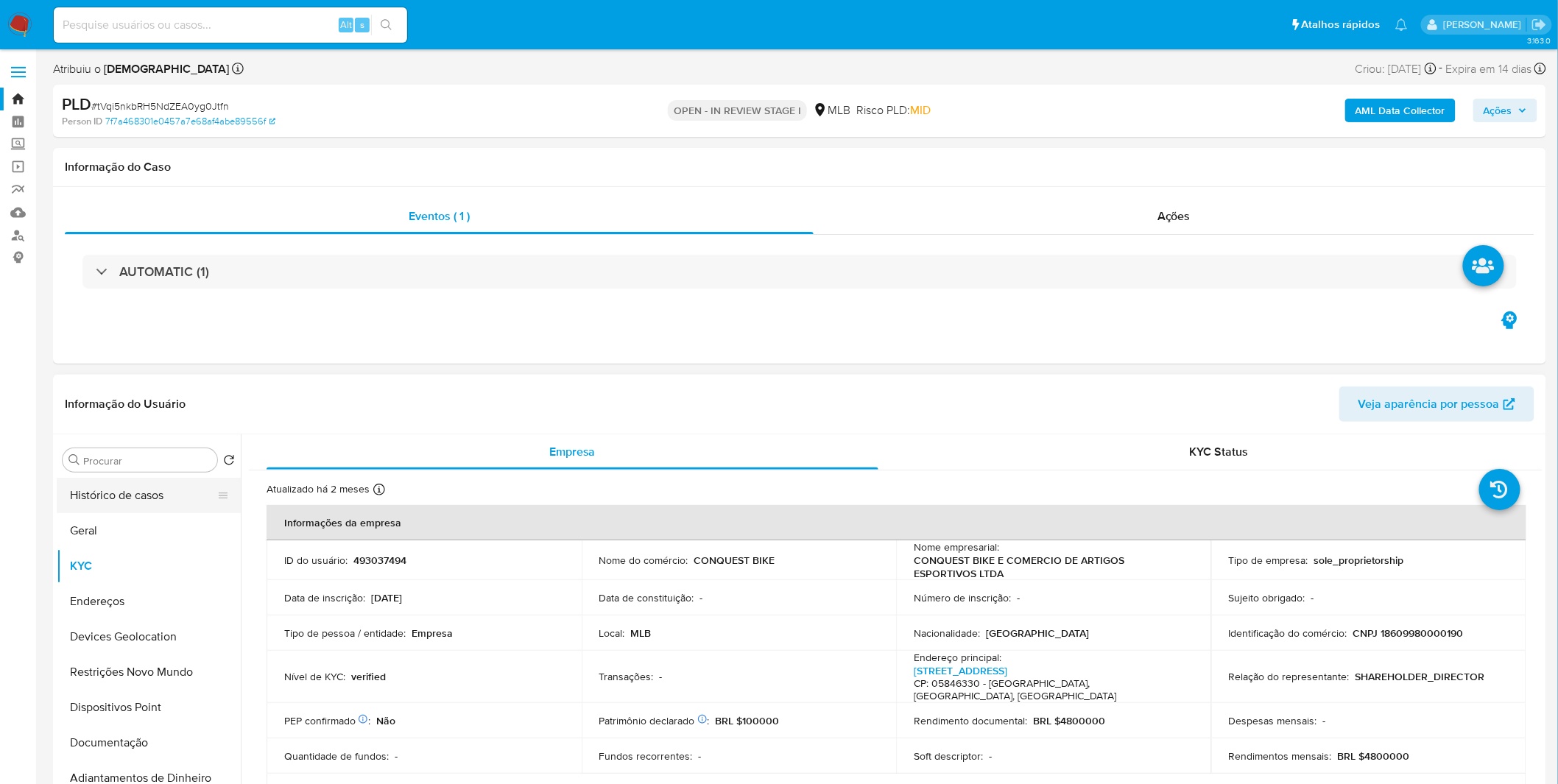
click at [86, 496] on button "Histórico de casos" at bounding box center [142, 495] width 172 height 35
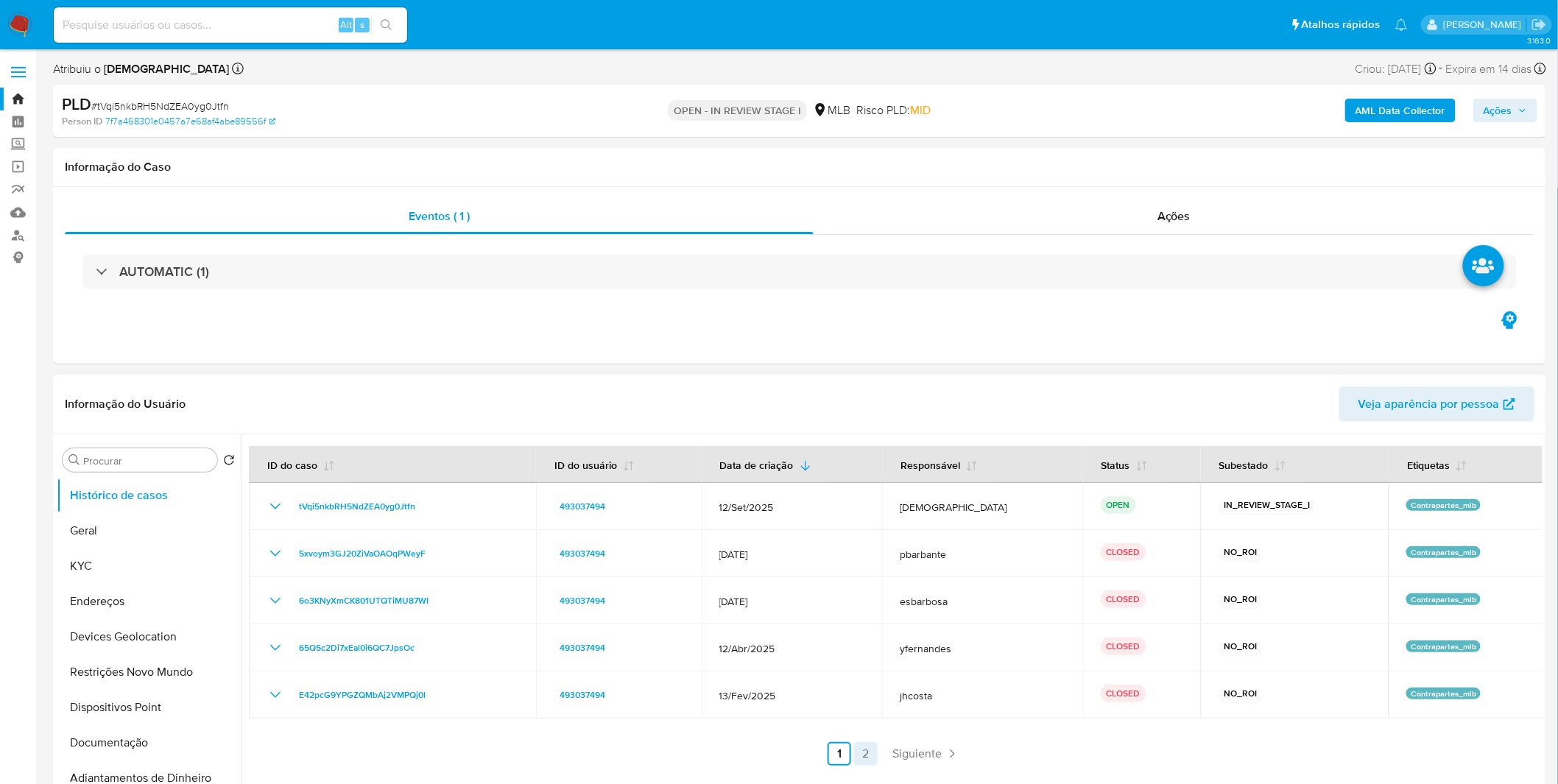
click at [870, 753] on link "2" at bounding box center [865, 753] width 23 height 23
click at [870, 753] on div at bounding box center [891, 623] width 1302 height 376
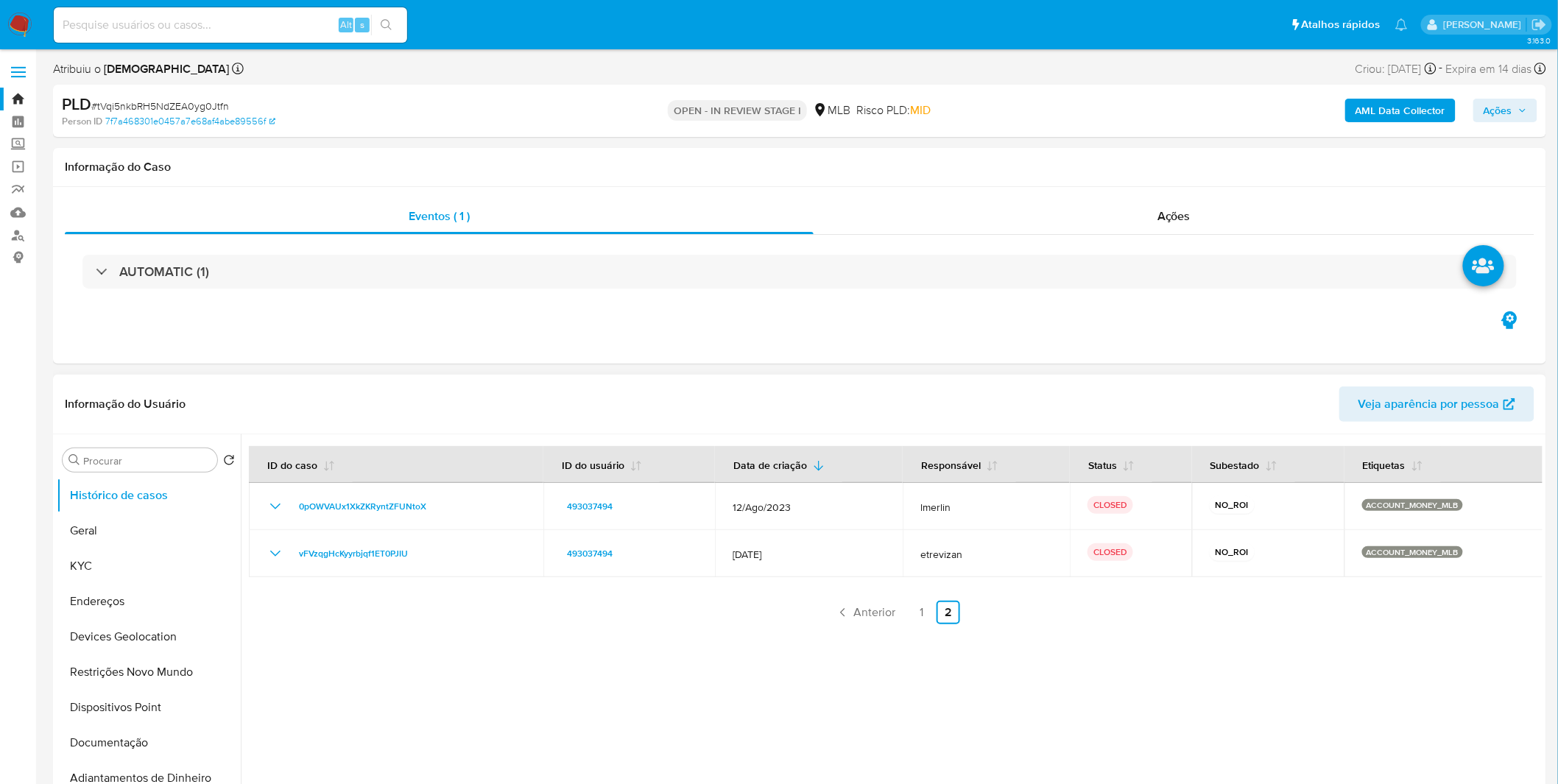
click at [502, 667] on div at bounding box center [891, 623] width 1302 height 376
click at [142, 523] on button "Geral" at bounding box center [142, 530] width 172 height 35
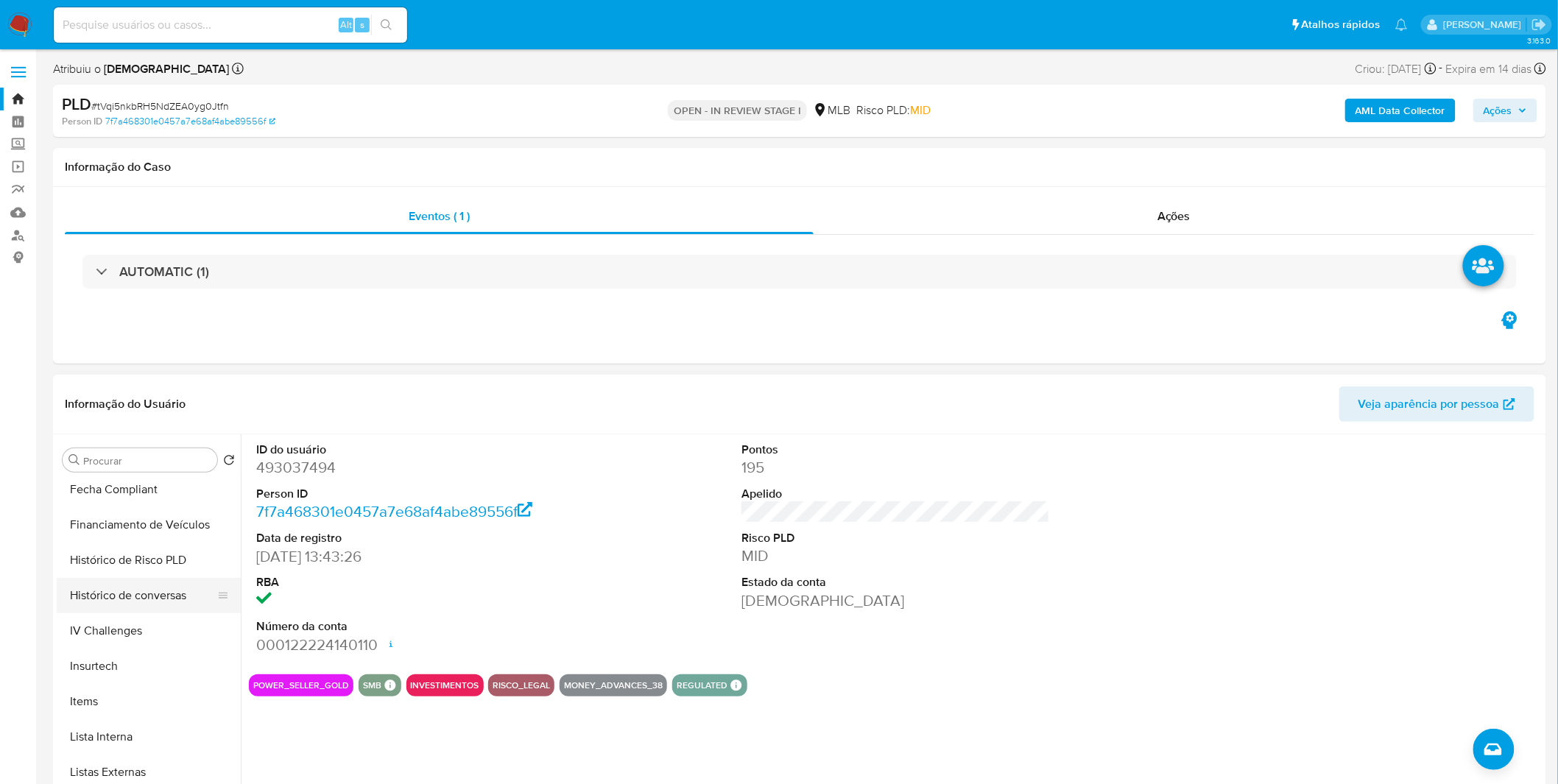
scroll to position [571, 0]
click at [114, 692] on button "Items" at bounding box center [142, 702] width 172 height 35
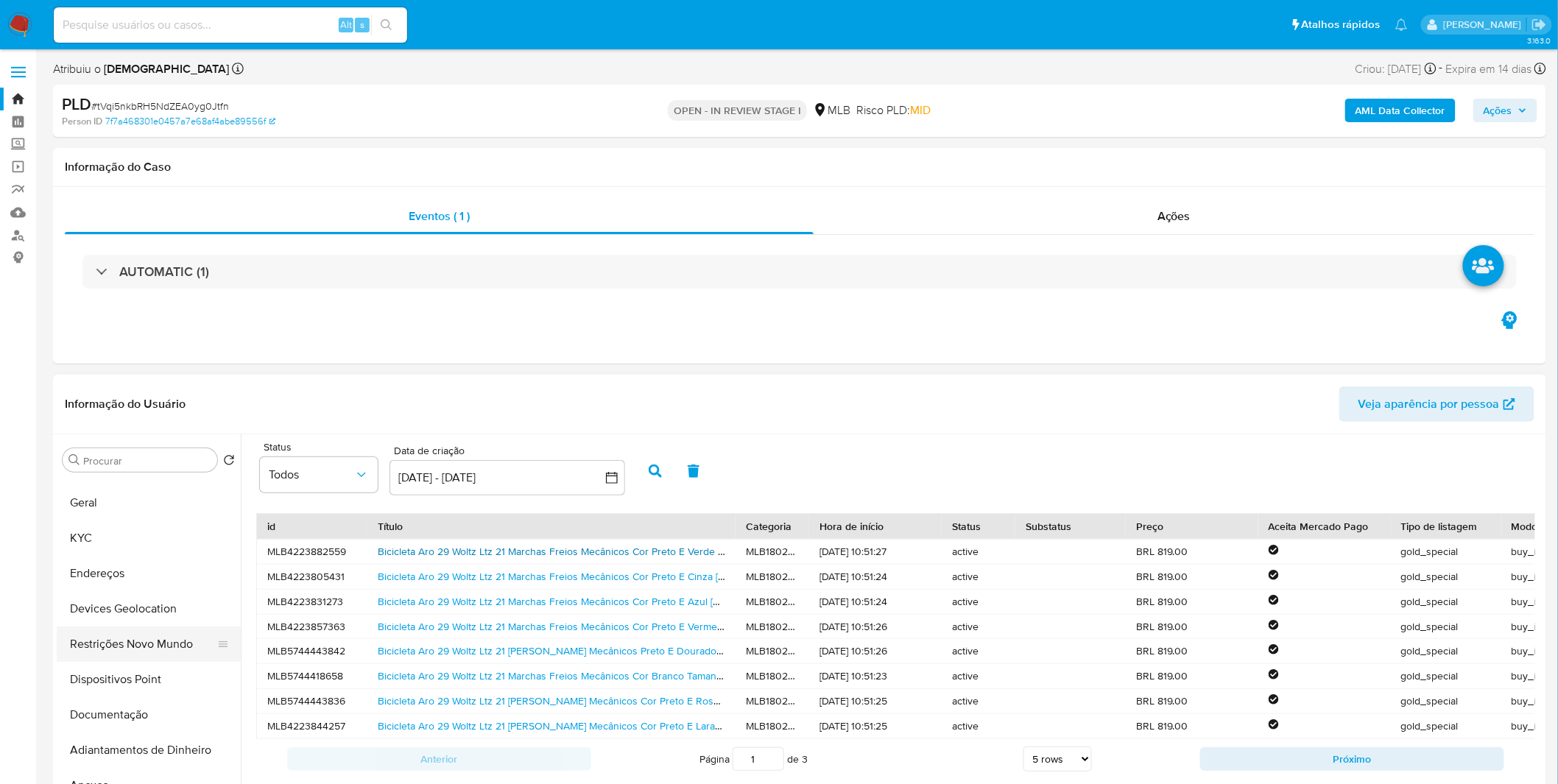
scroll to position [0, 0]
click at [130, 554] on button "KYC" at bounding box center [142, 566] width 172 height 35
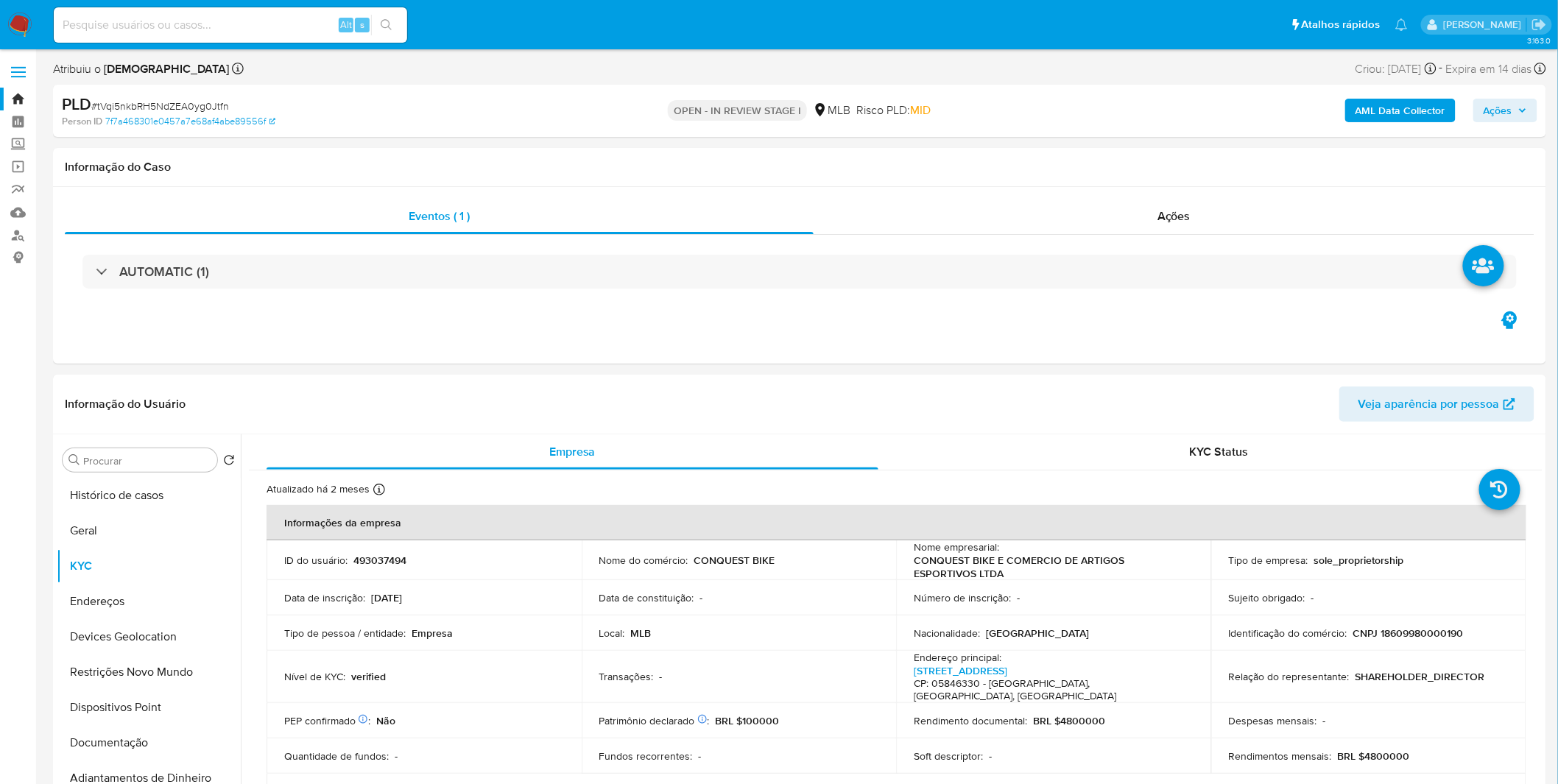
click at [22, 26] on img at bounding box center [20, 24] width 25 height 25
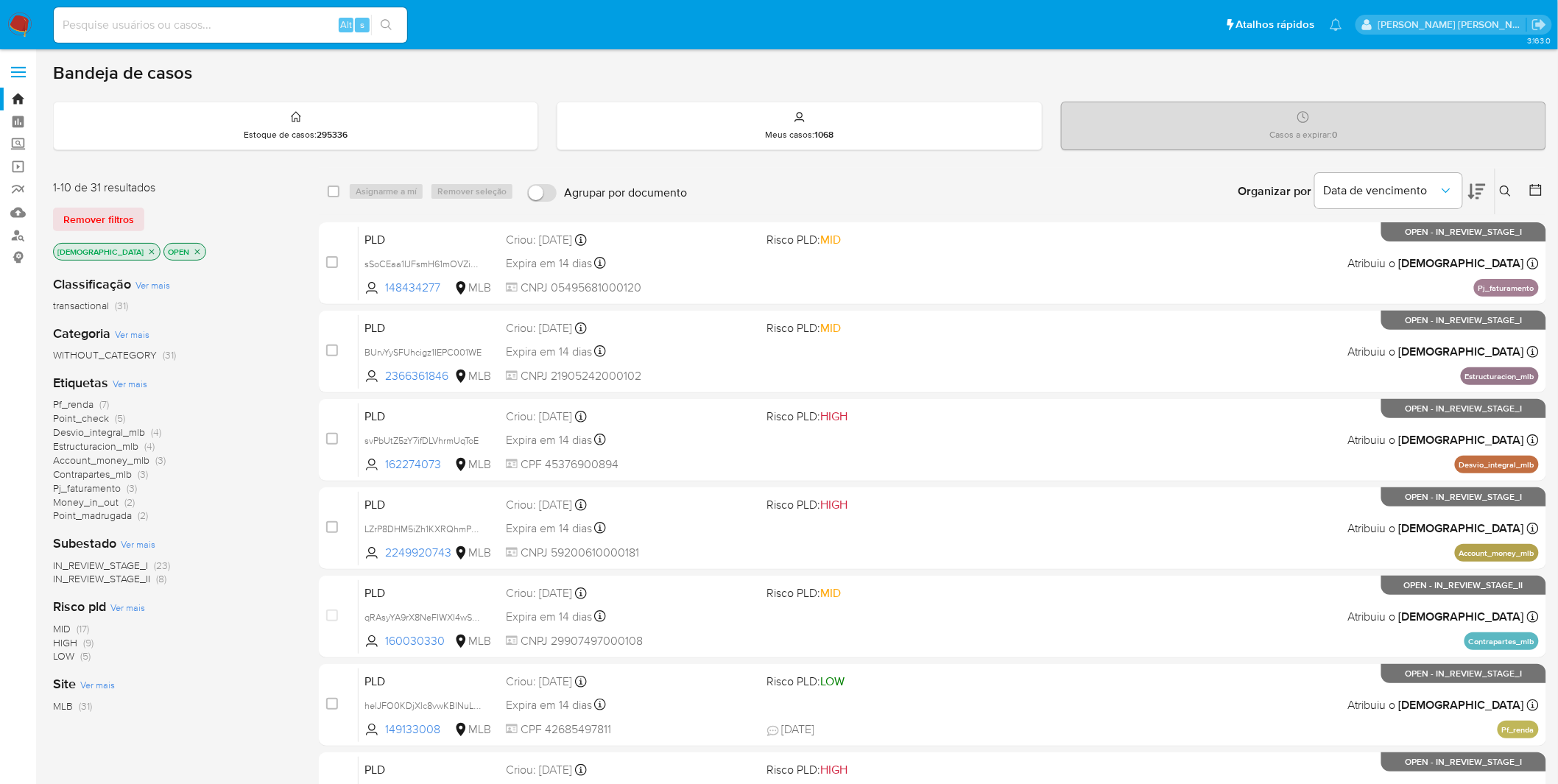
click at [227, 25] on input at bounding box center [230, 25] width 353 height 19
paste input "qRAsyYA9rX8NeFIWXI4wSSpD"
type input "qRAsyYA9rX8NeFIWXI4wSSpD"
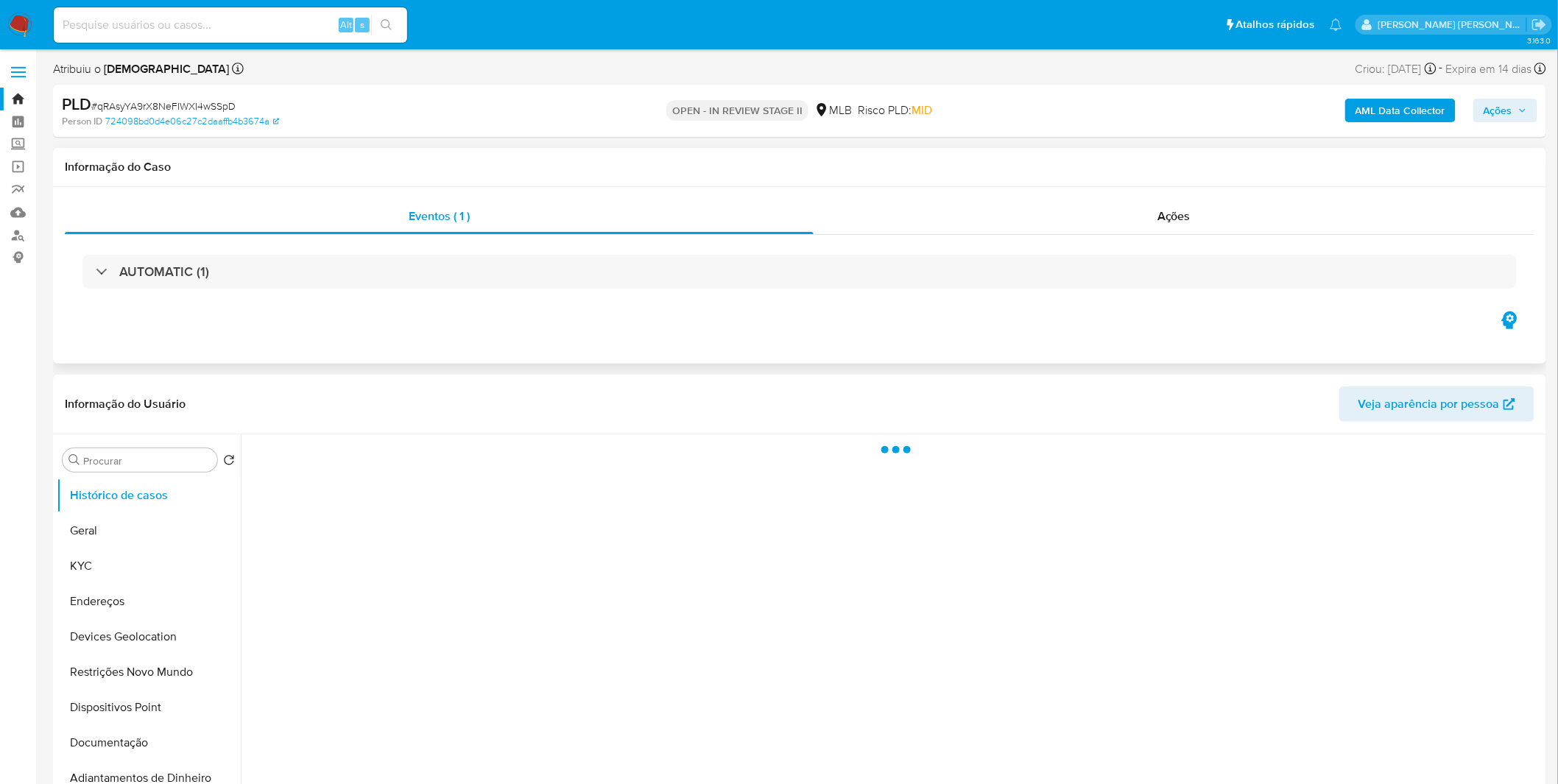
select select "10"
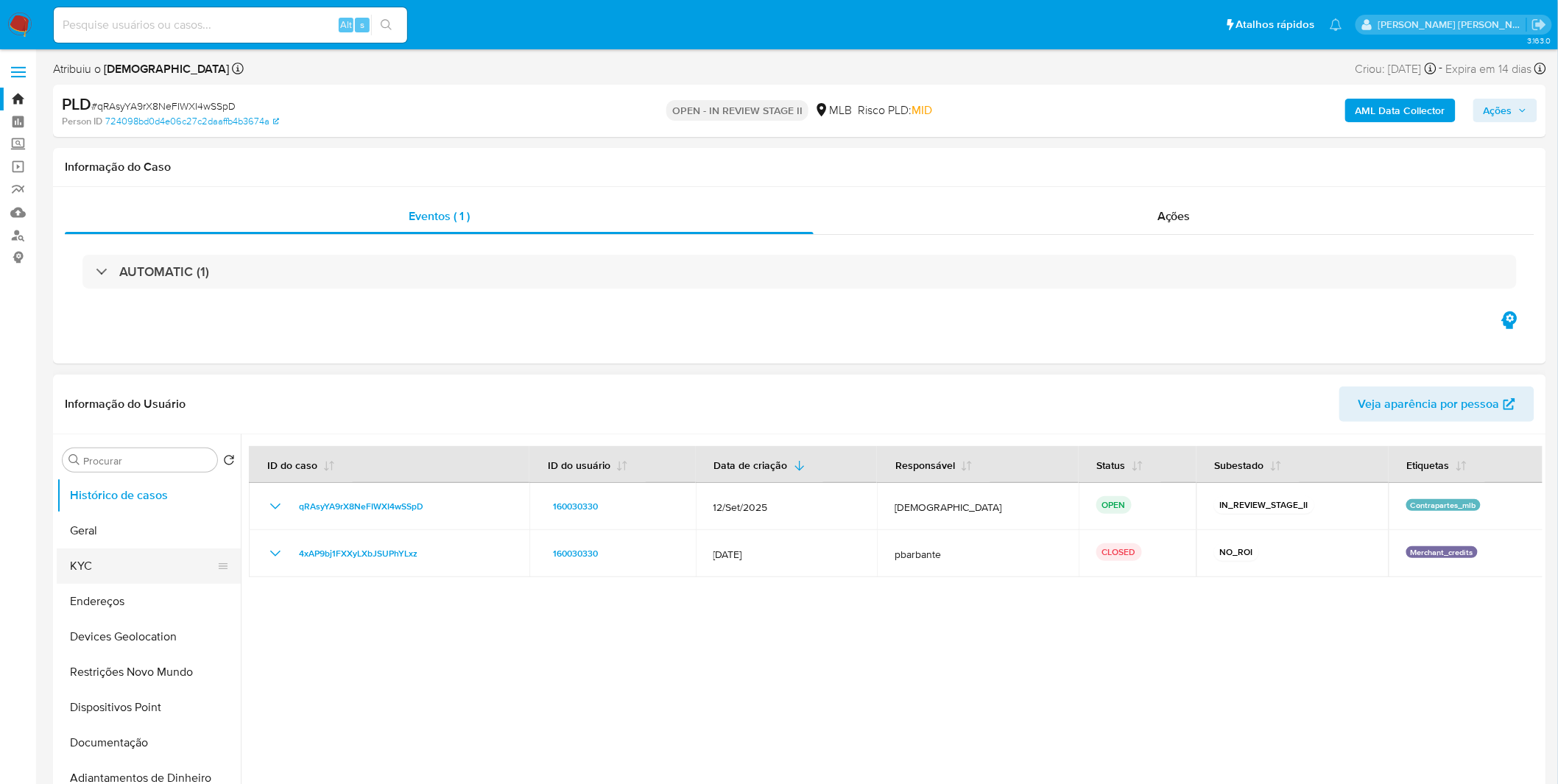
drag, startPoint x: 169, startPoint y: 557, endPoint x: 182, endPoint y: 555, distance: 13.2
click at [169, 558] on button "KYC" at bounding box center [142, 566] width 172 height 35
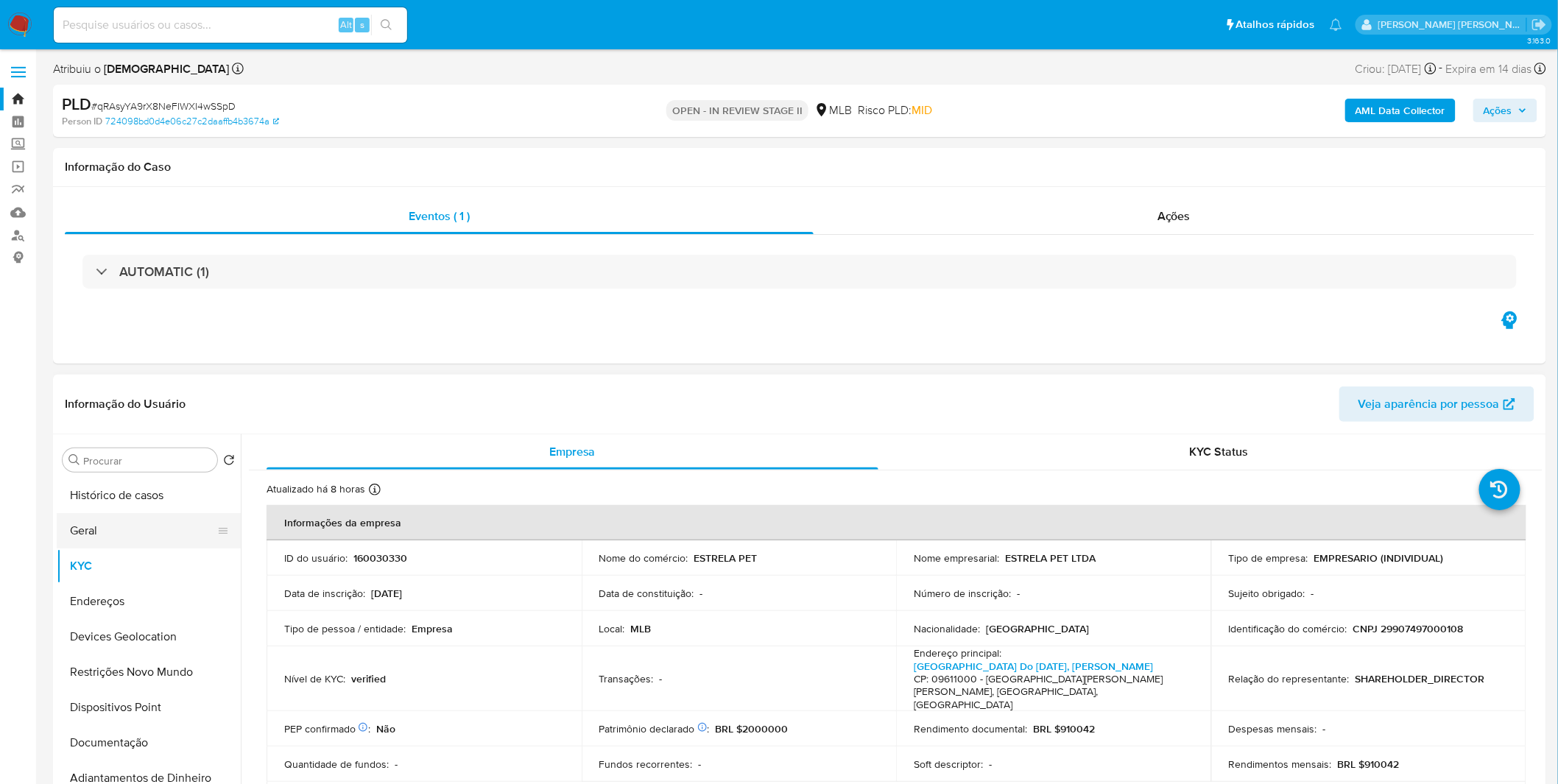
click at [130, 537] on button "Geral" at bounding box center [142, 530] width 172 height 35
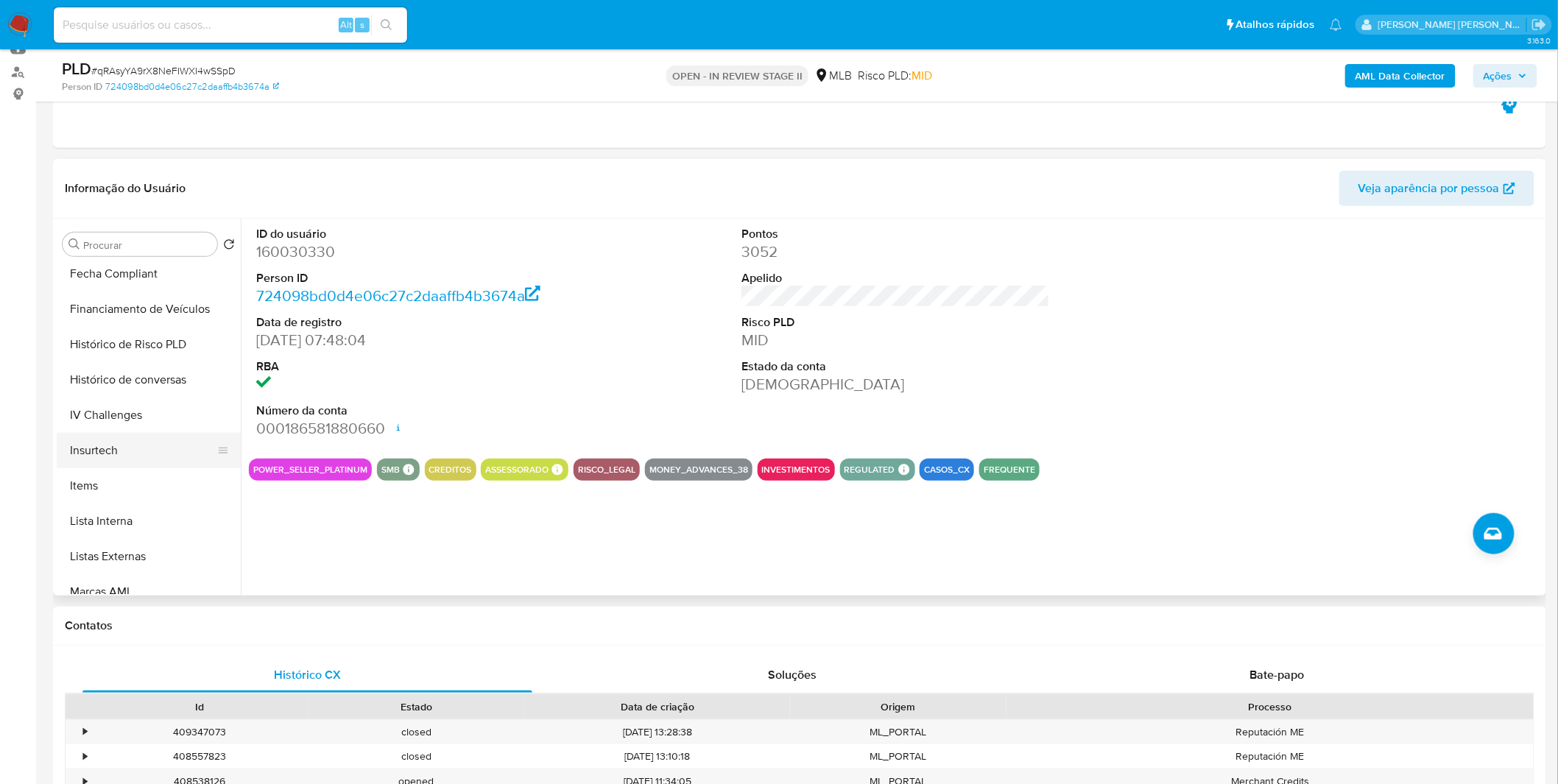
scroll to position [571, 0]
click at [123, 487] on button "Items" at bounding box center [142, 486] width 172 height 35
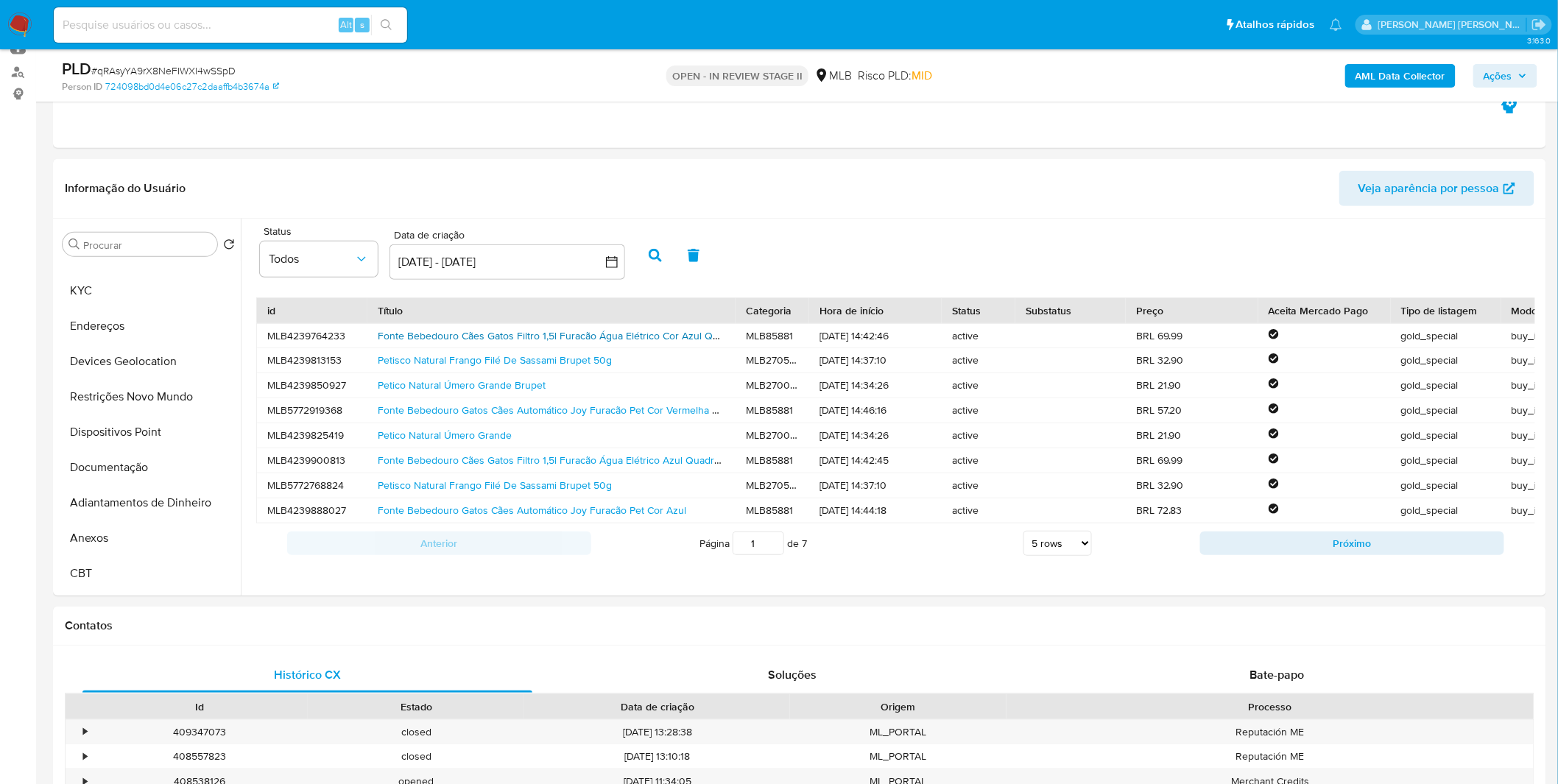
scroll to position [0, 0]
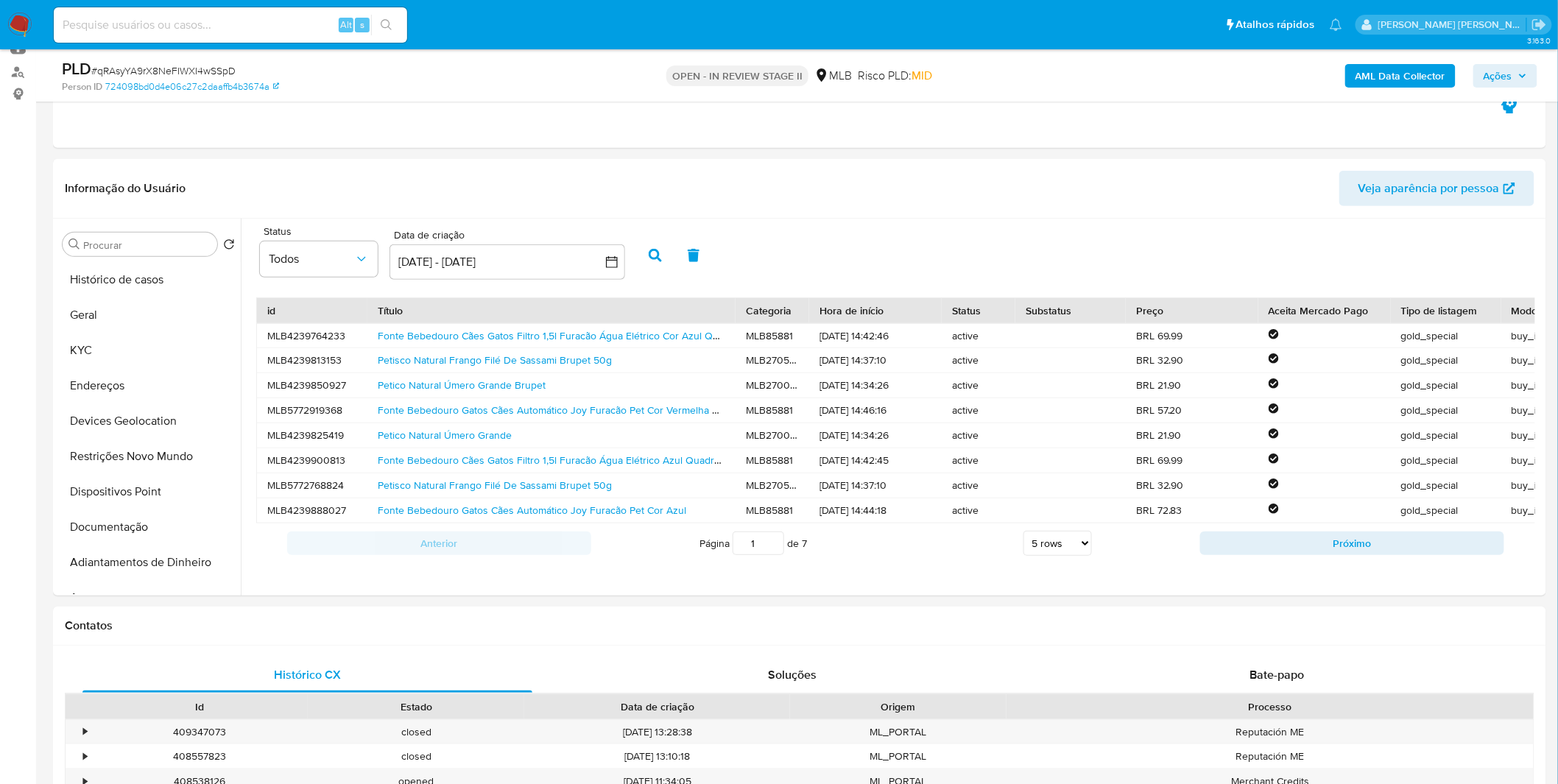
click at [253, 33] on input at bounding box center [230, 25] width 353 height 19
paste input "vhdnQBGRiDbJ4QMqVF91Idmz"
type input "vhdnQBGRiDbJ4QMqVF91Idmz"
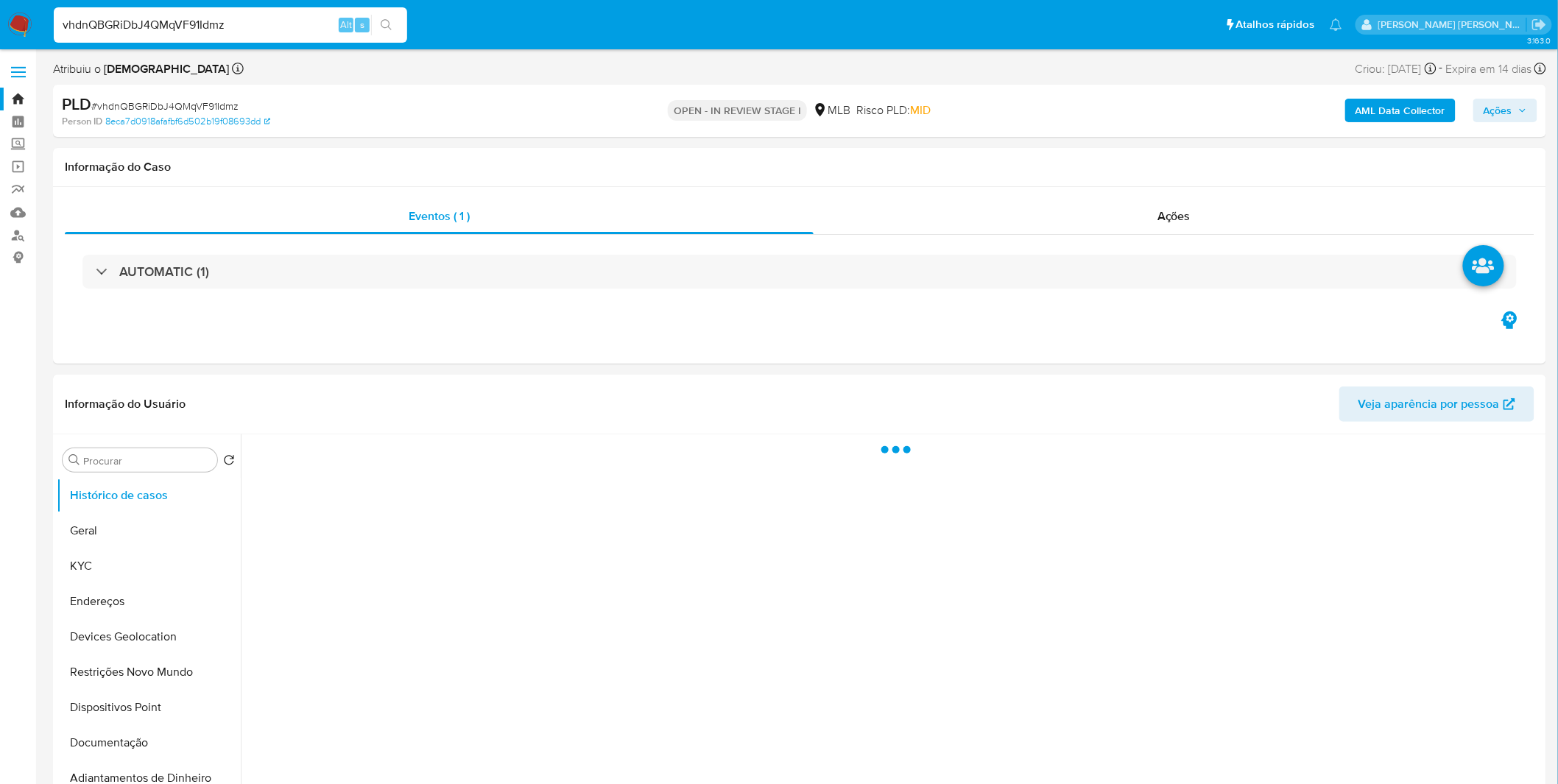
select select "10"
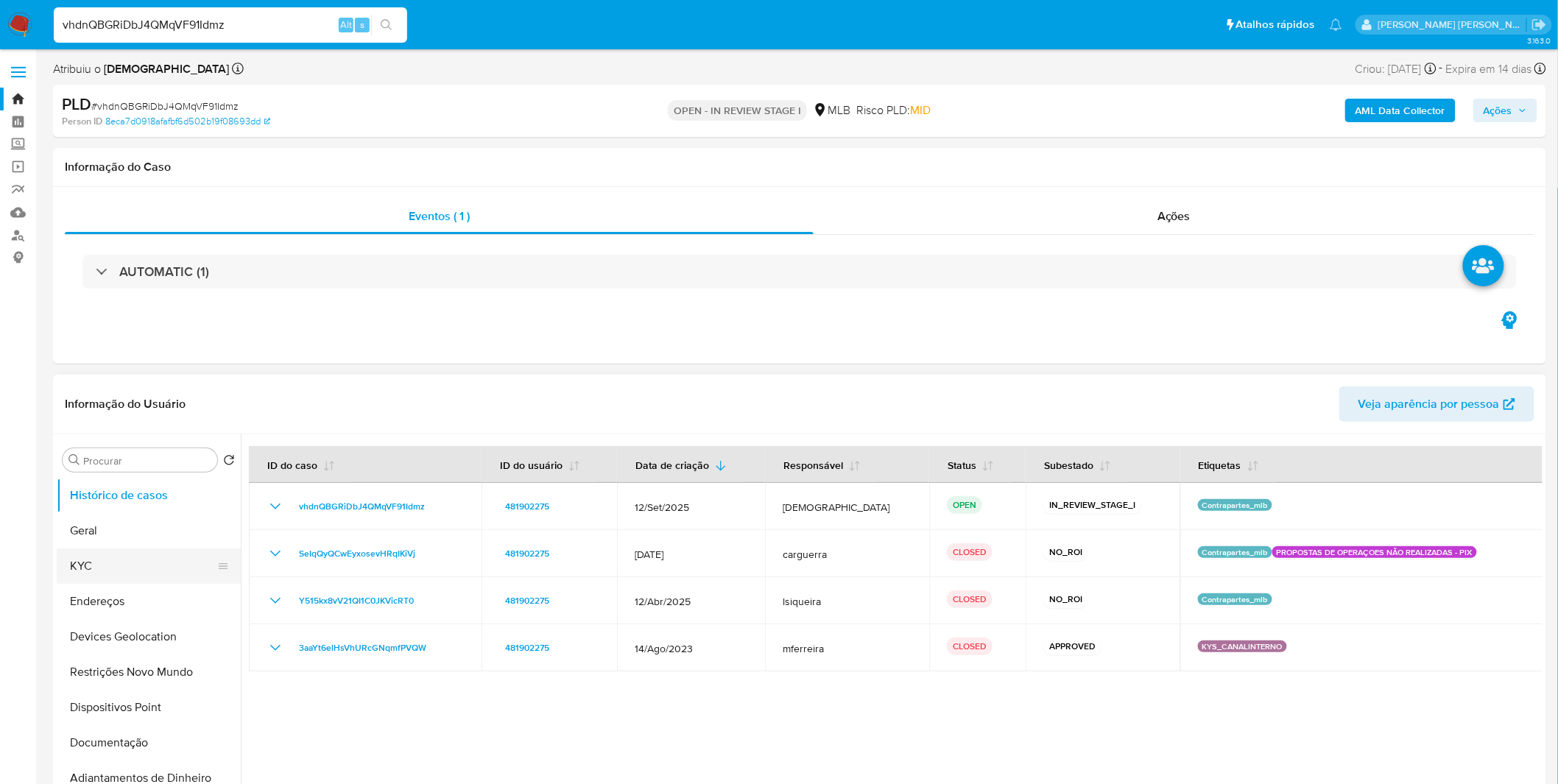
click at [167, 565] on button "KYC" at bounding box center [142, 566] width 172 height 35
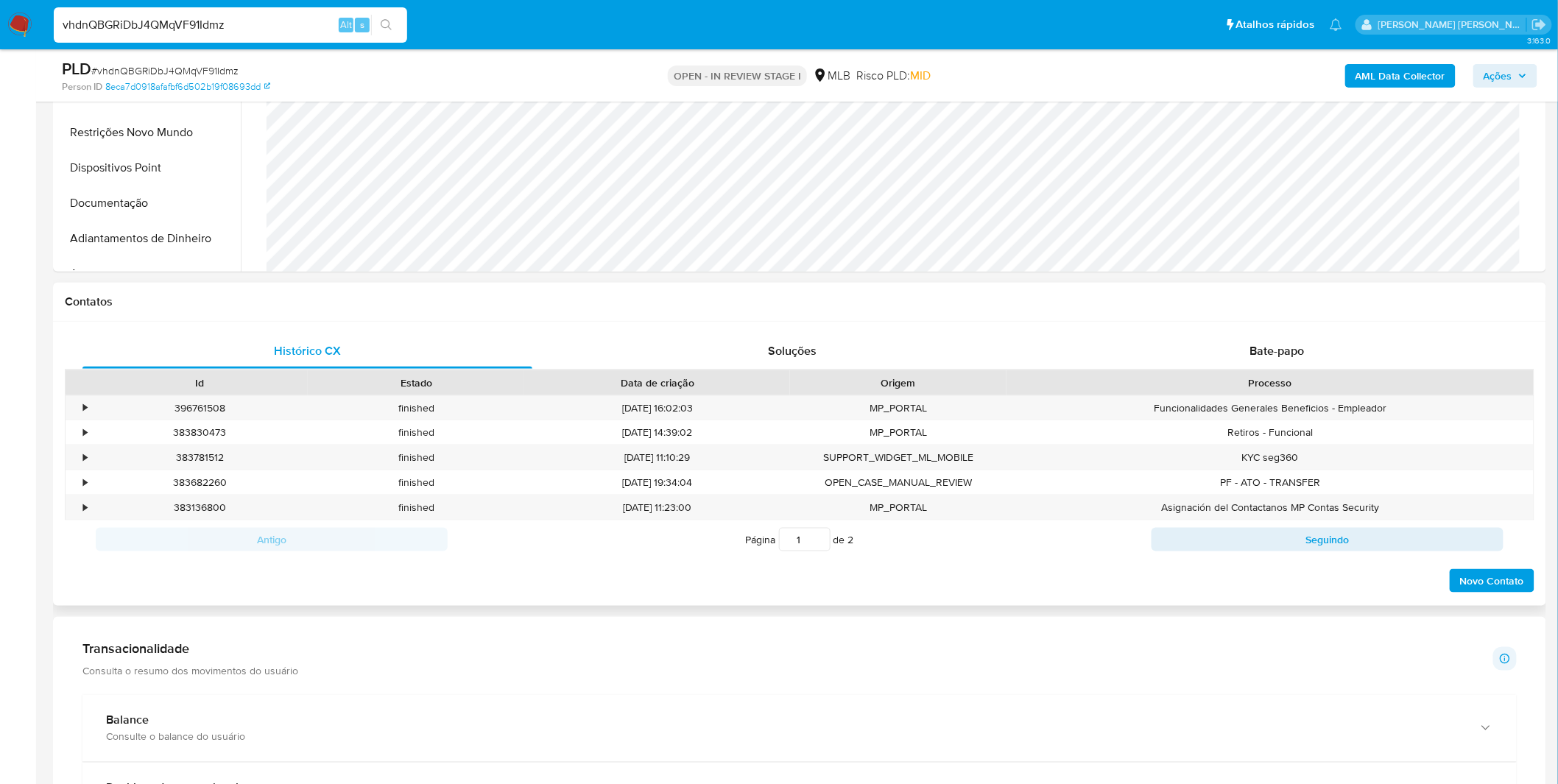
scroll to position [490, 0]
click at [1161, 357] on div "Bate-papo" at bounding box center [1276, 348] width 450 height 35
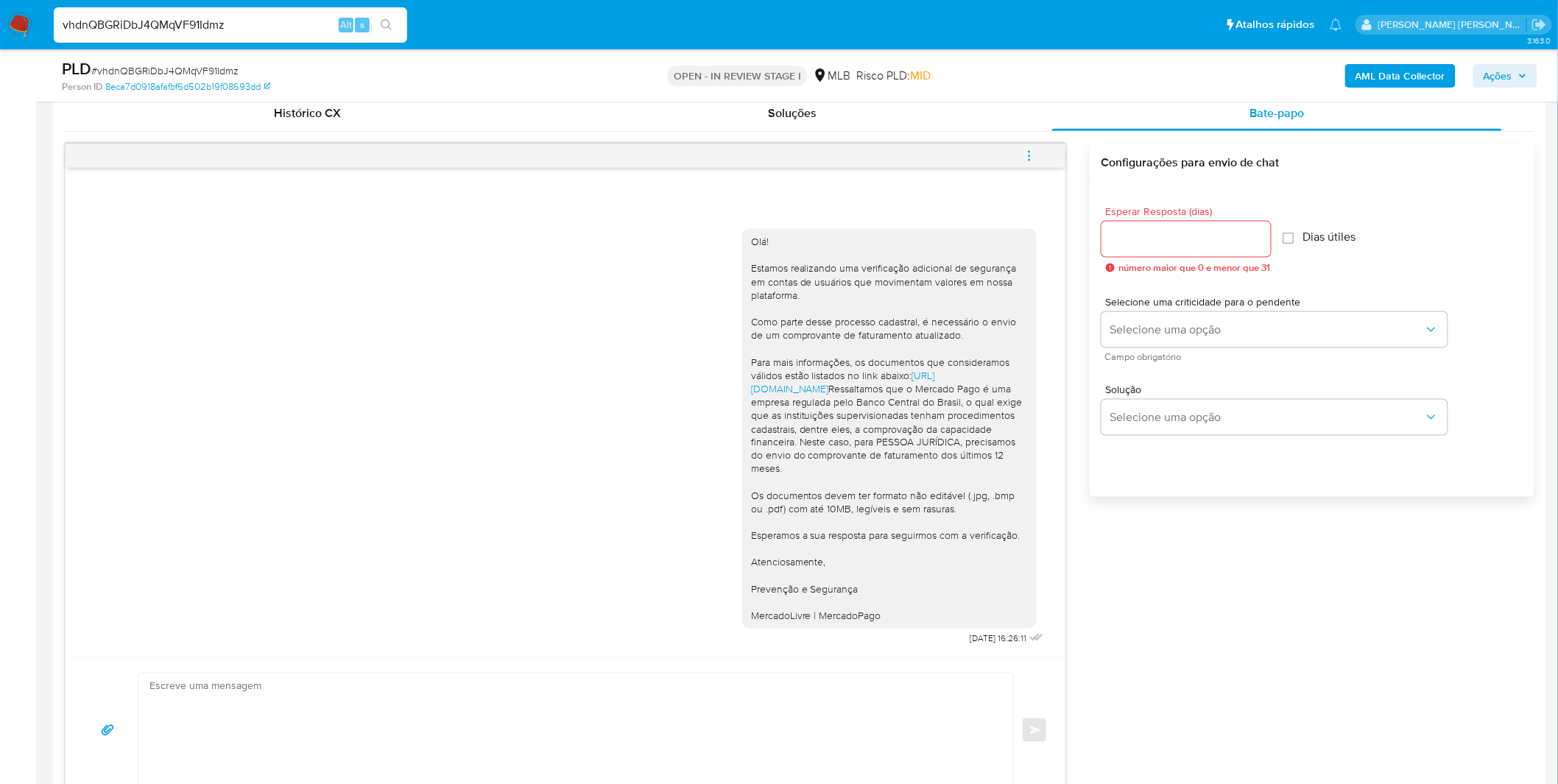
scroll to position [722, 0]
click at [16, 30] on img at bounding box center [20, 24] width 25 height 25
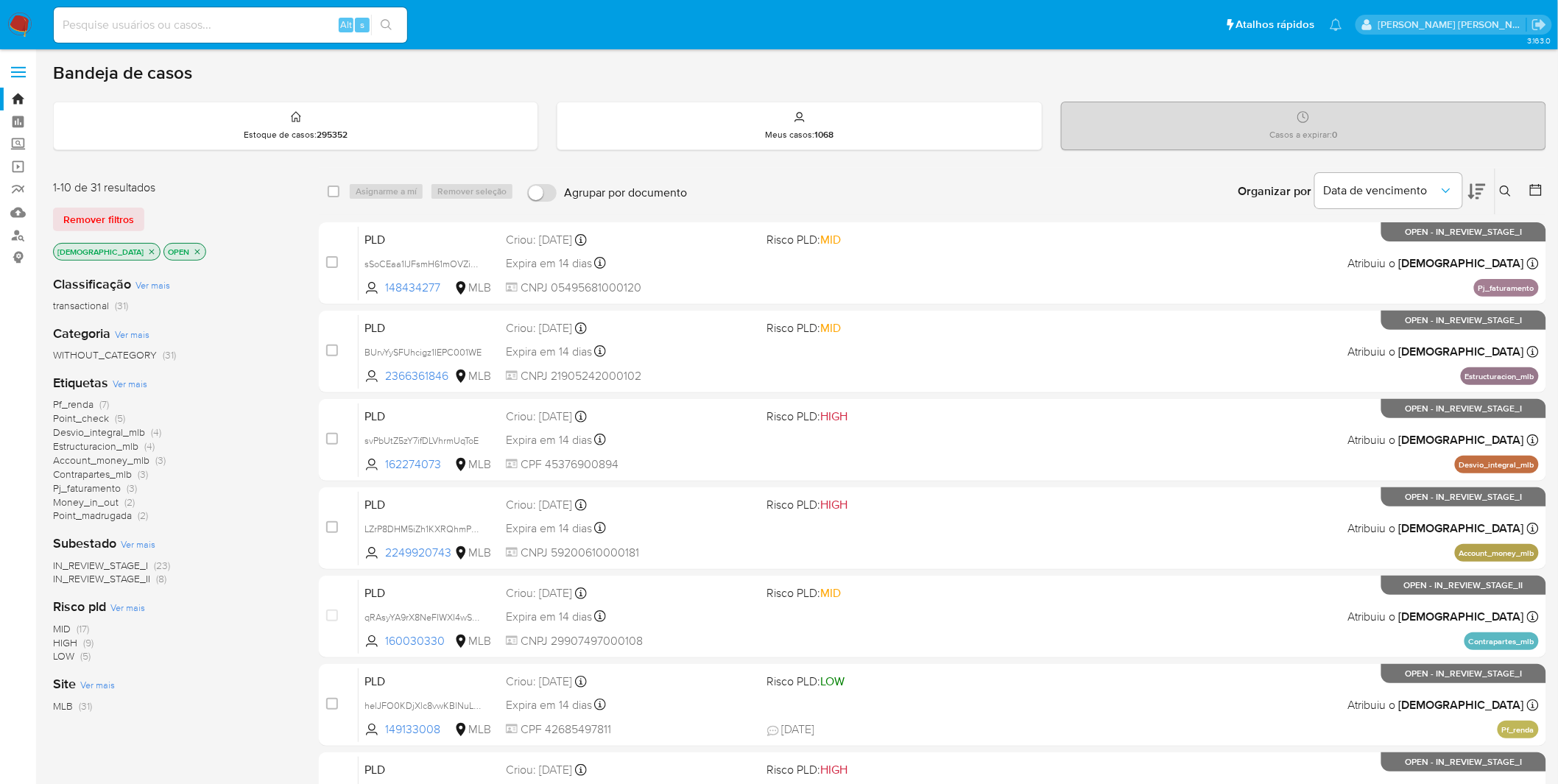
click at [143, 461] on span "Account_money_mlb" at bounding box center [101, 459] width 97 height 15
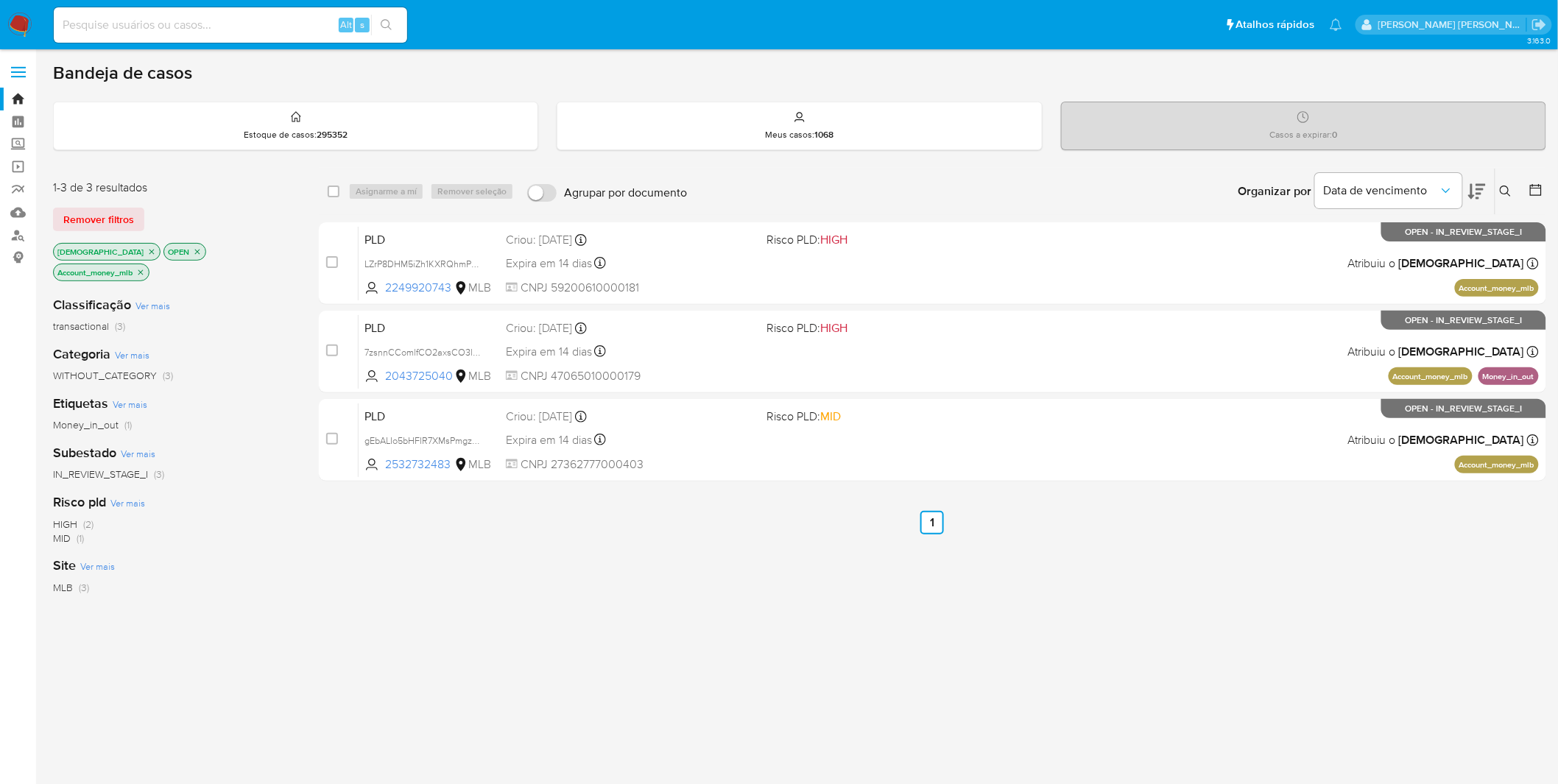
click at [149, 264] on p "Account_money_mlb" at bounding box center [101, 272] width 95 height 16
click at [143, 269] on icon "close-filter" at bounding box center [141, 272] width 5 height 5
click at [261, 252] on div "isadacostaes OPEN Account_money_mlb" at bounding box center [170, 263] width 236 height 41
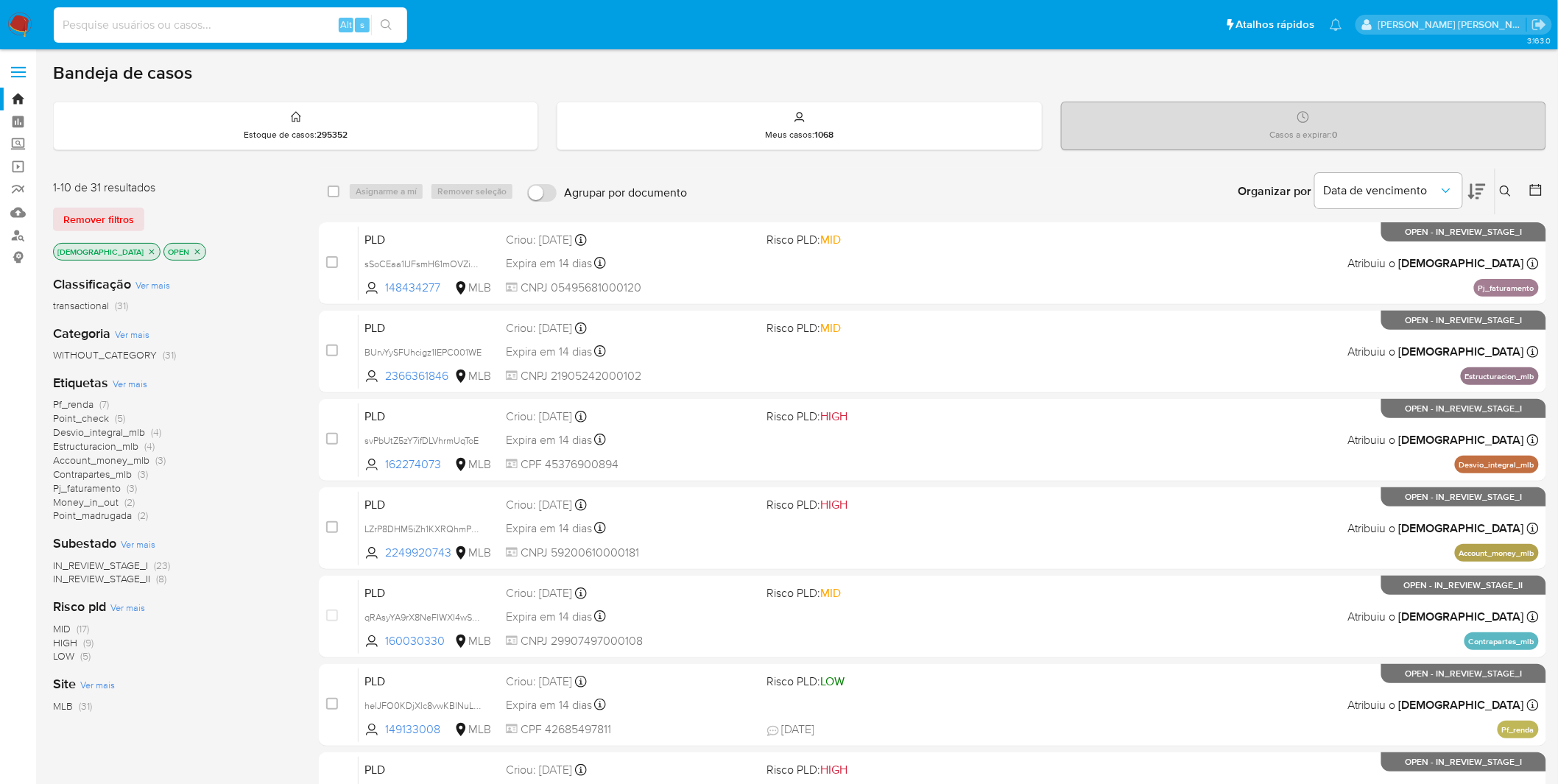
click at [282, 21] on input at bounding box center [230, 25] width 353 height 19
paste input "7zsnnCComlfCO2axsCO3lWs2"
type input "7zsnnCComlfCO2axsCO3lWs2"
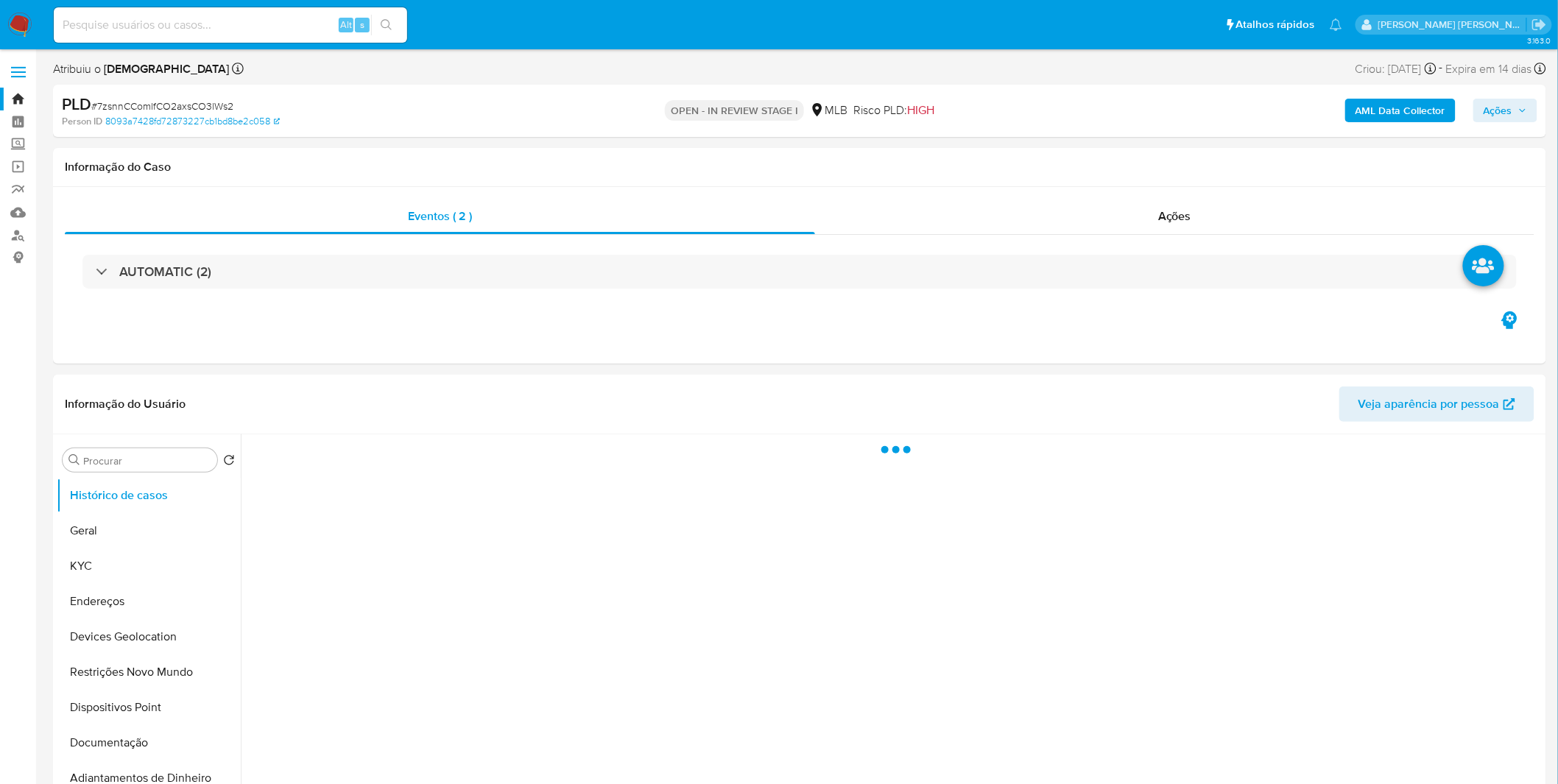
select select "10"
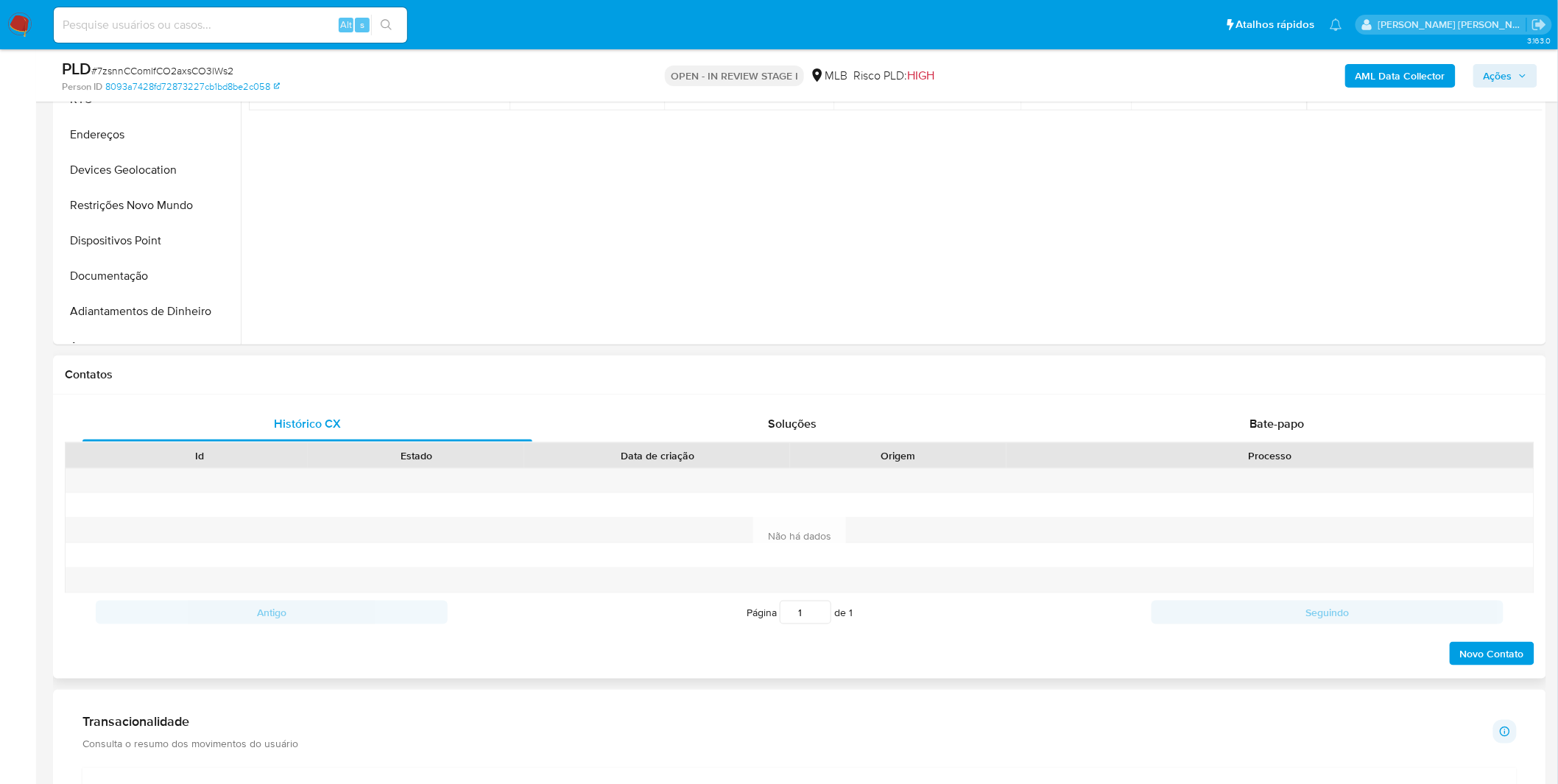
scroll to position [408, 0]
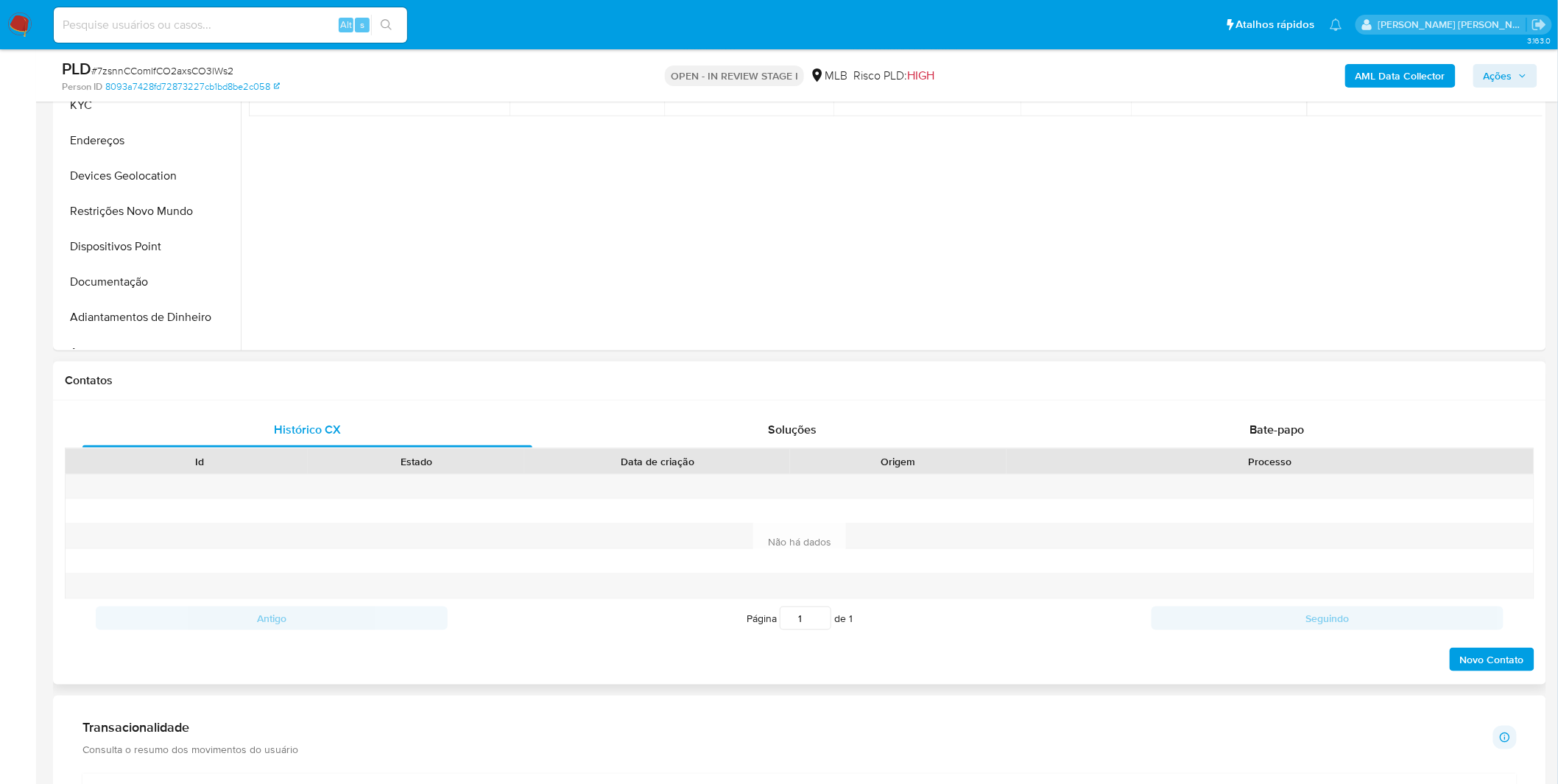
click at [1181, 457] on div "Processo" at bounding box center [1270, 461] width 506 height 15
click at [1190, 436] on div "Bate-papo" at bounding box center [1276, 429] width 450 height 35
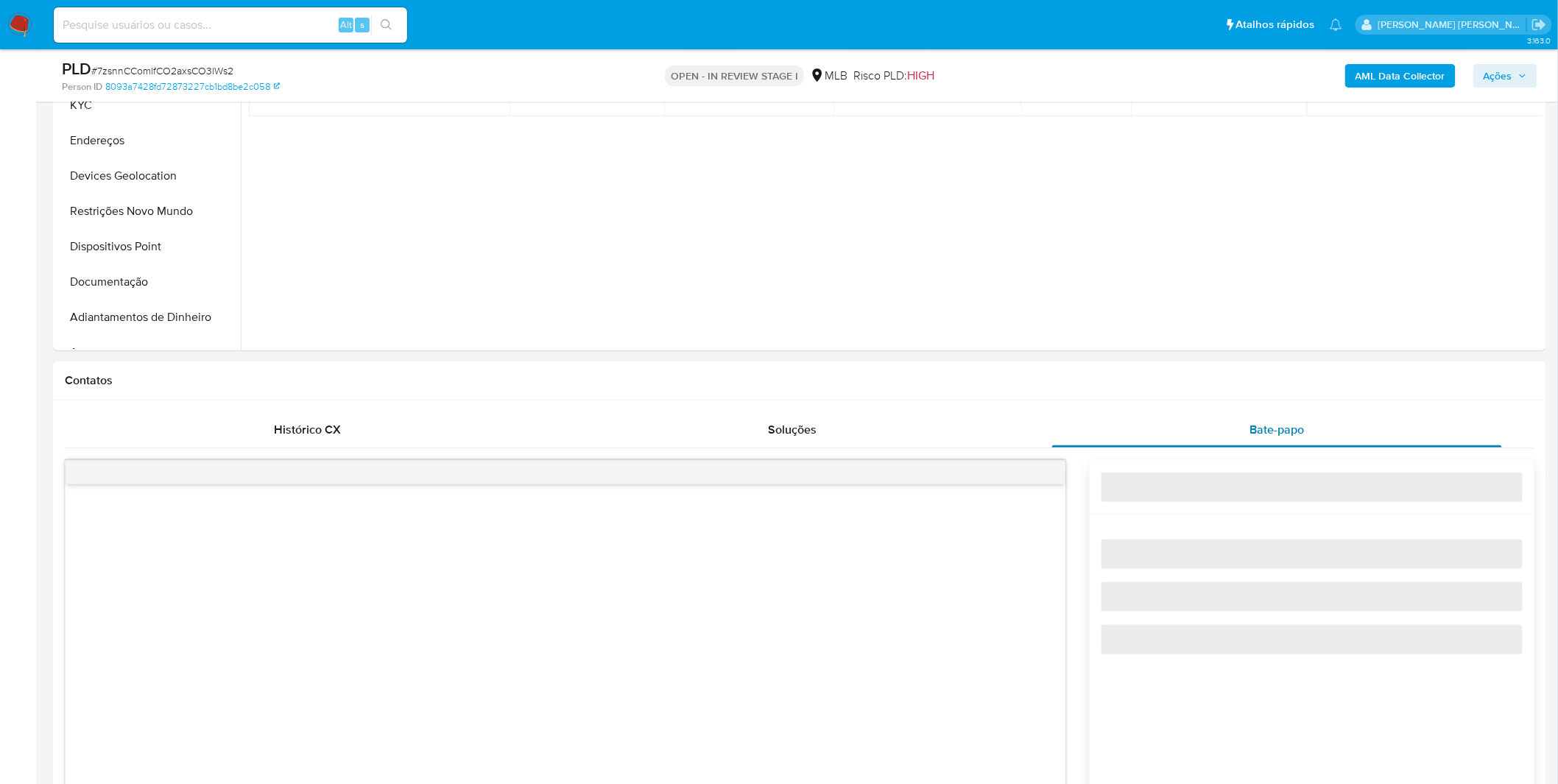
click at [1190, 436] on div "Bate-papo" at bounding box center [1276, 429] width 450 height 35
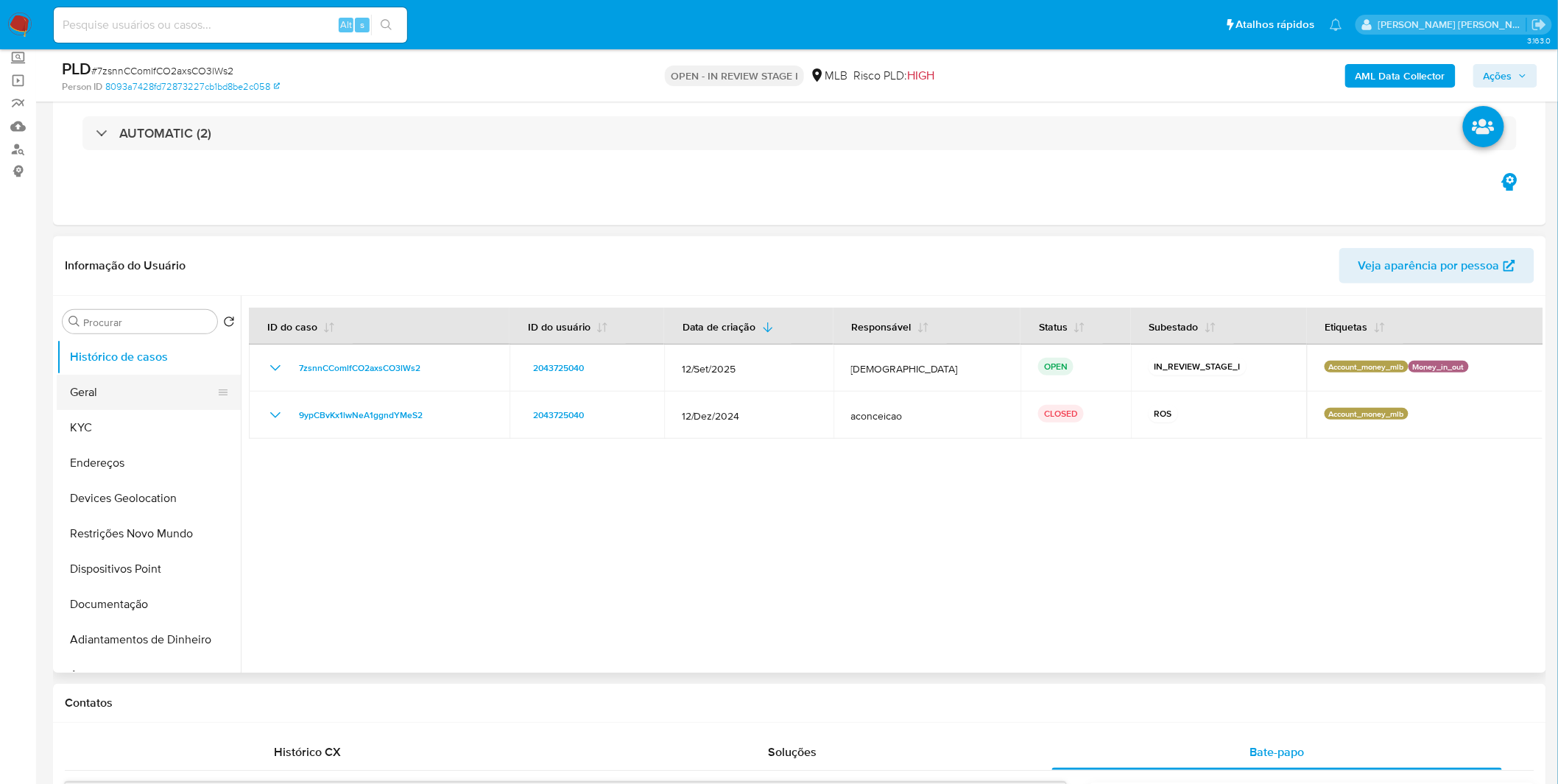
scroll to position [0, 0]
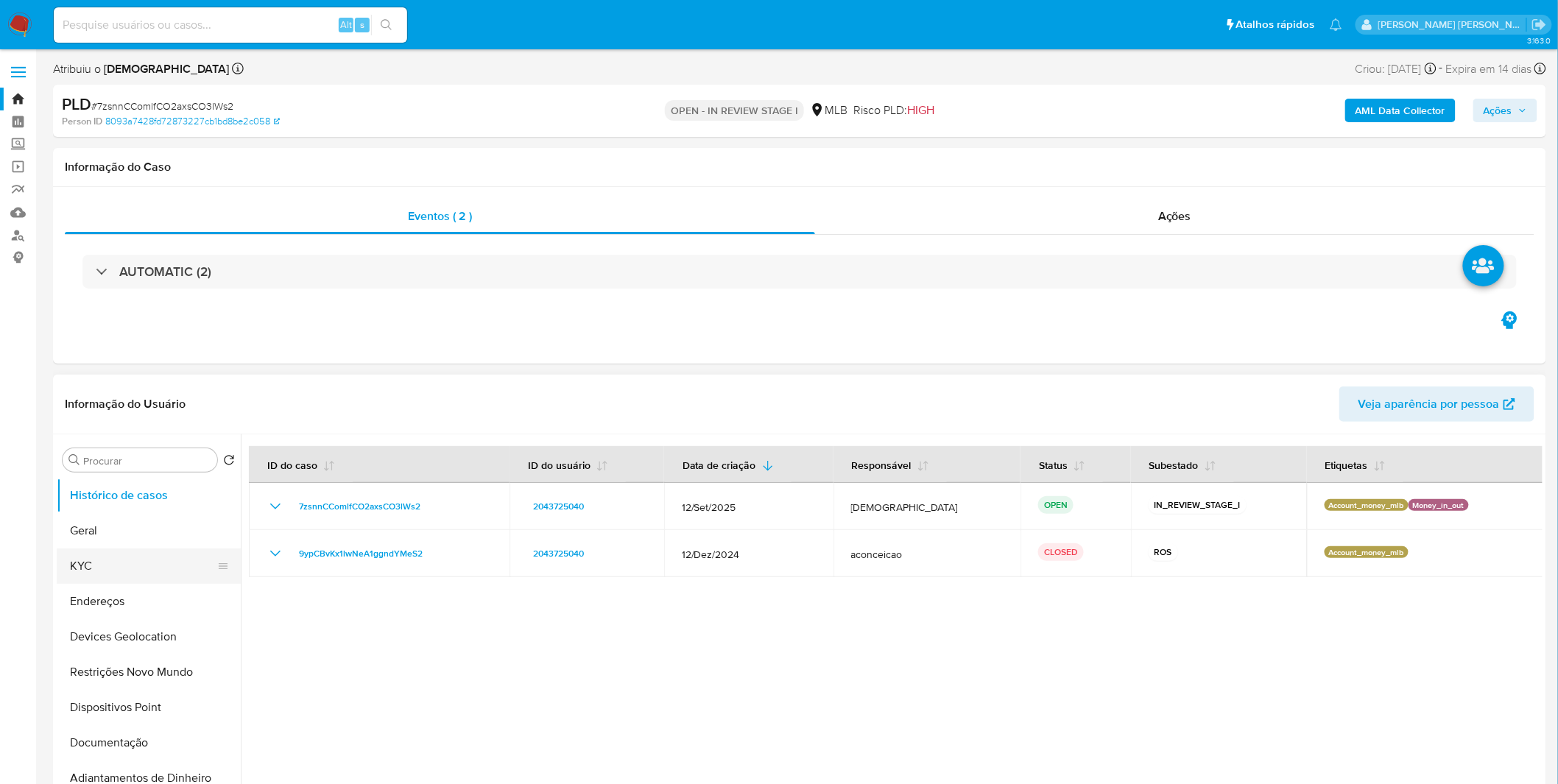
click at [136, 560] on button "KYC" at bounding box center [142, 566] width 172 height 35
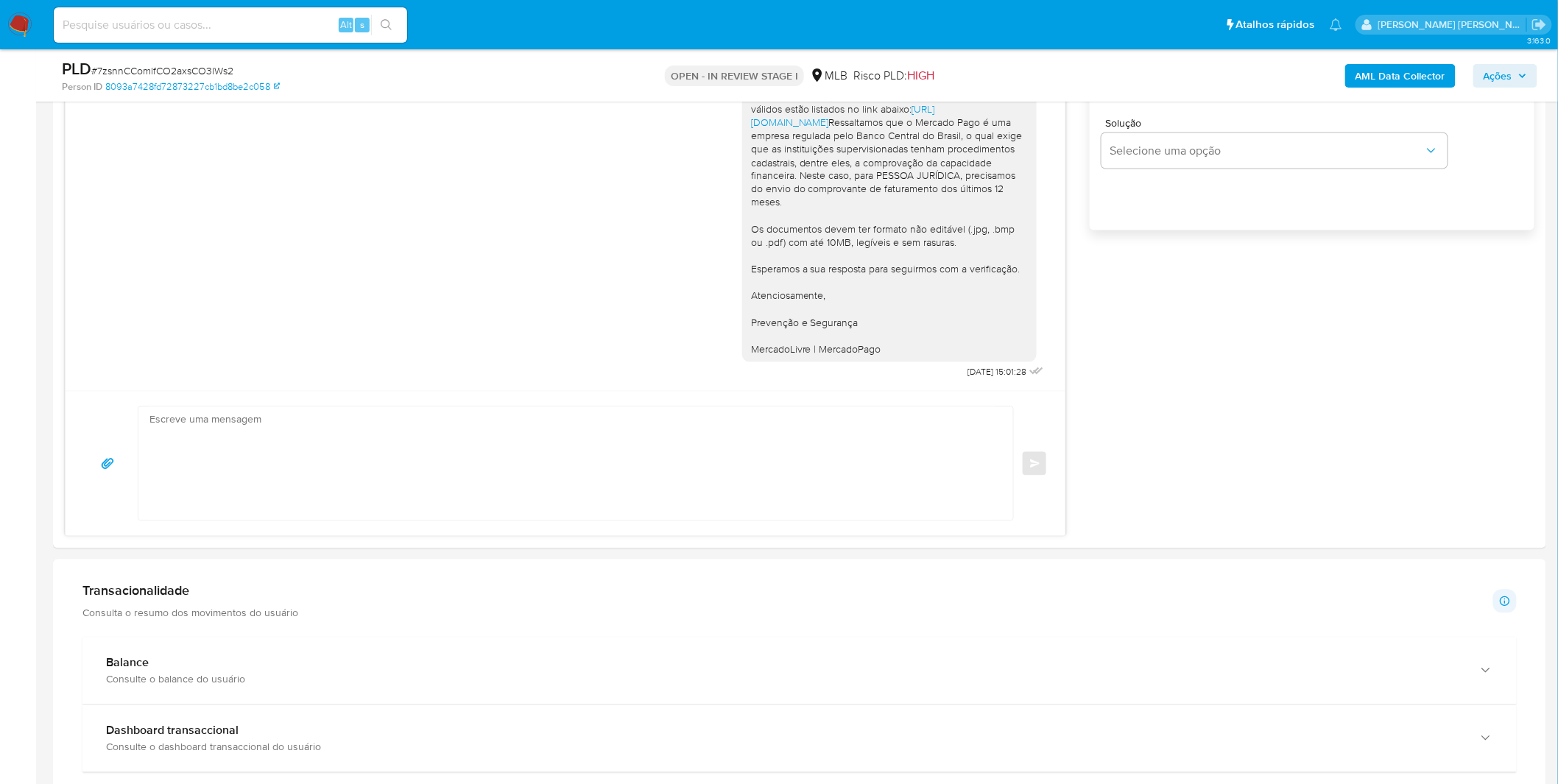
scroll to position [1226, 0]
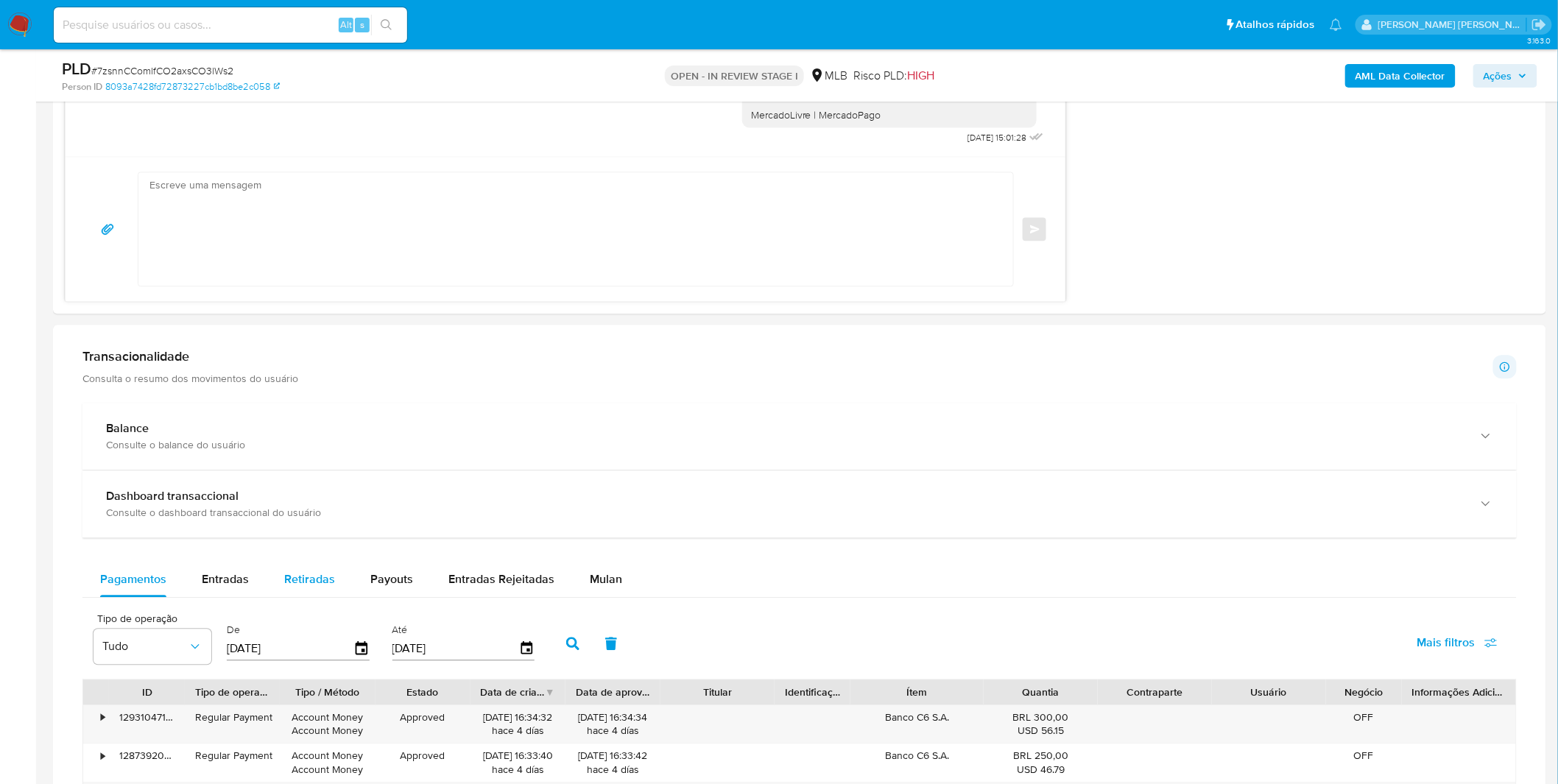
click at [293, 574] on span "Retiradas" at bounding box center [309, 579] width 51 height 17
select select "10"
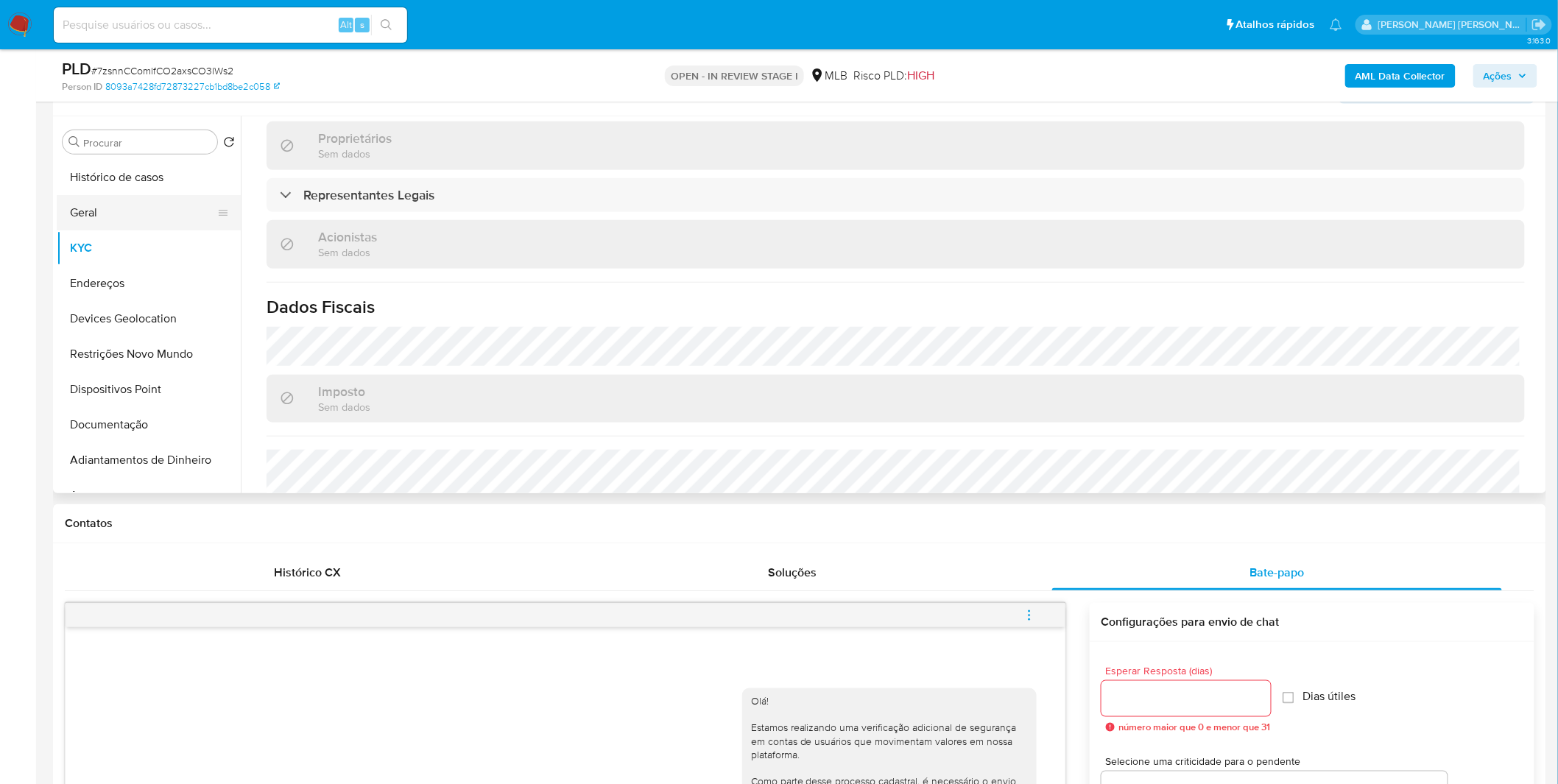
scroll to position [0, 0]
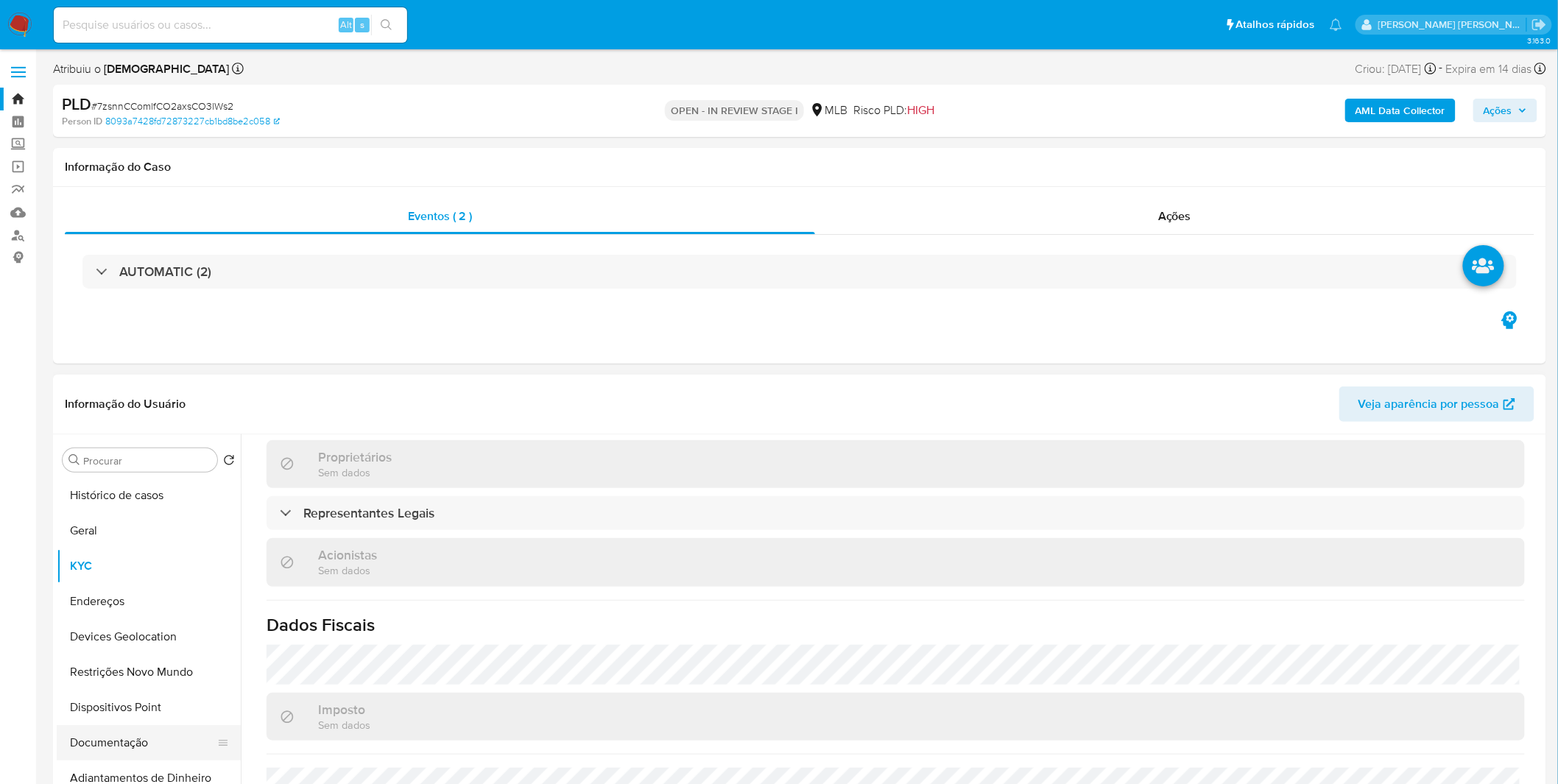
click at [131, 745] on button "Documentação" at bounding box center [142, 743] width 172 height 35
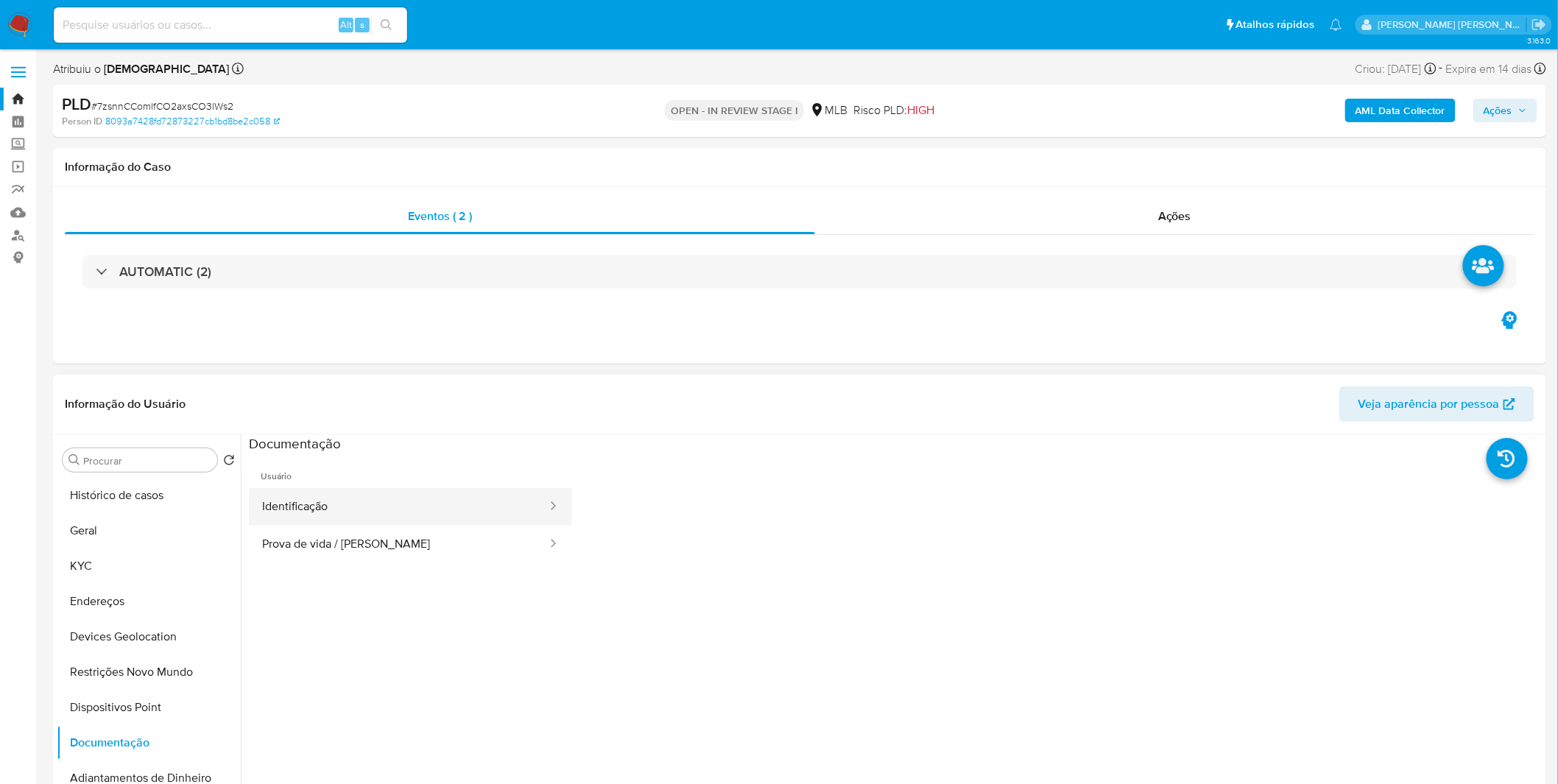
click at [346, 501] on button "Identificação" at bounding box center [398, 506] width 300 height 37
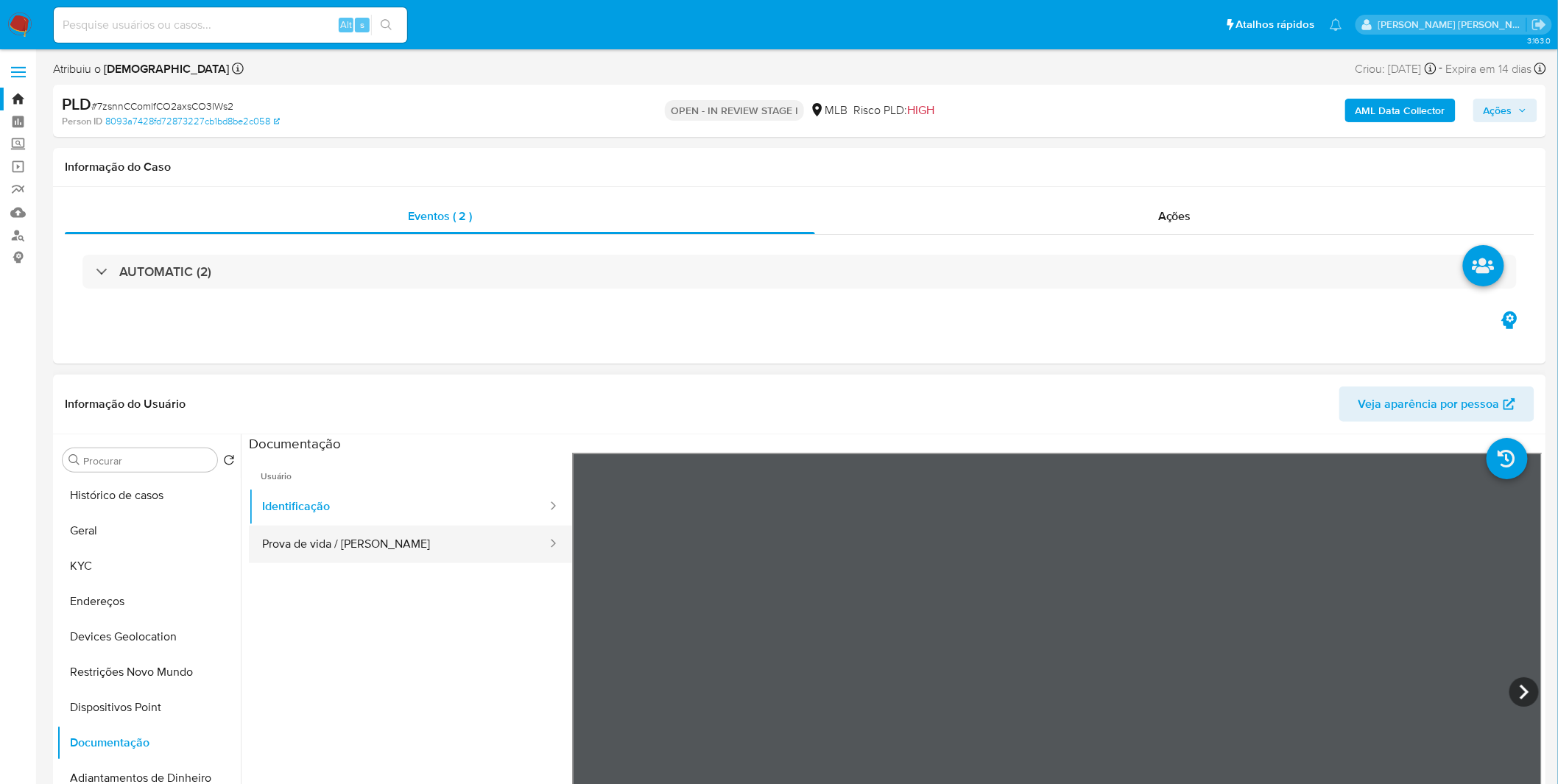
click at [408, 545] on button "Prova de vida / Selfie" at bounding box center [398, 544] width 300 height 37
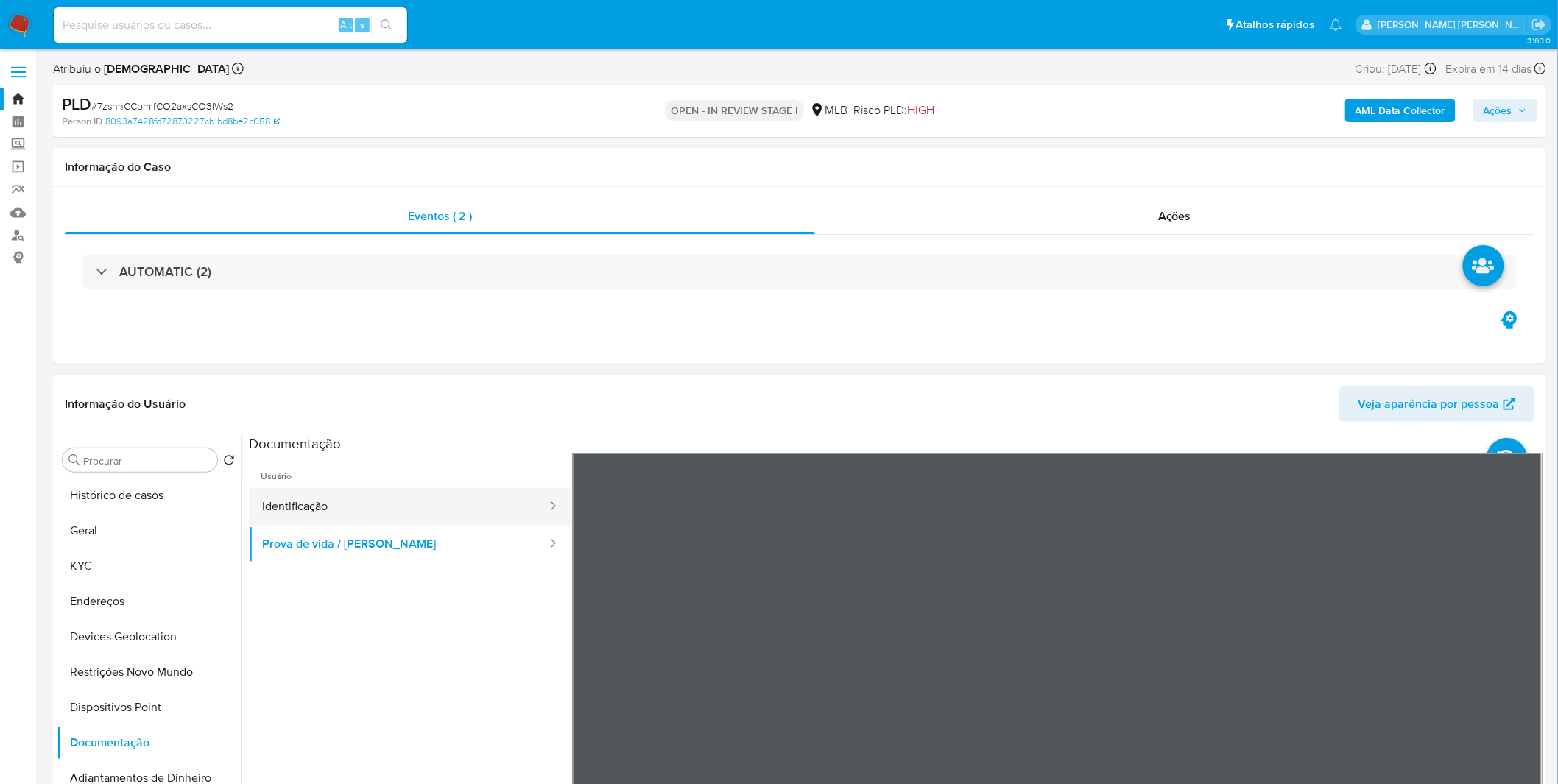
click at [435, 517] on button "Identificação" at bounding box center [398, 506] width 300 height 37
click at [434, 517] on button "Identificação" at bounding box center [398, 506] width 300 height 37
click at [165, 23] on input at bounding box center [230, 25] width 353 height 19
paste input "LZrP8DHM5iZh1KXRQhmPvb7E"
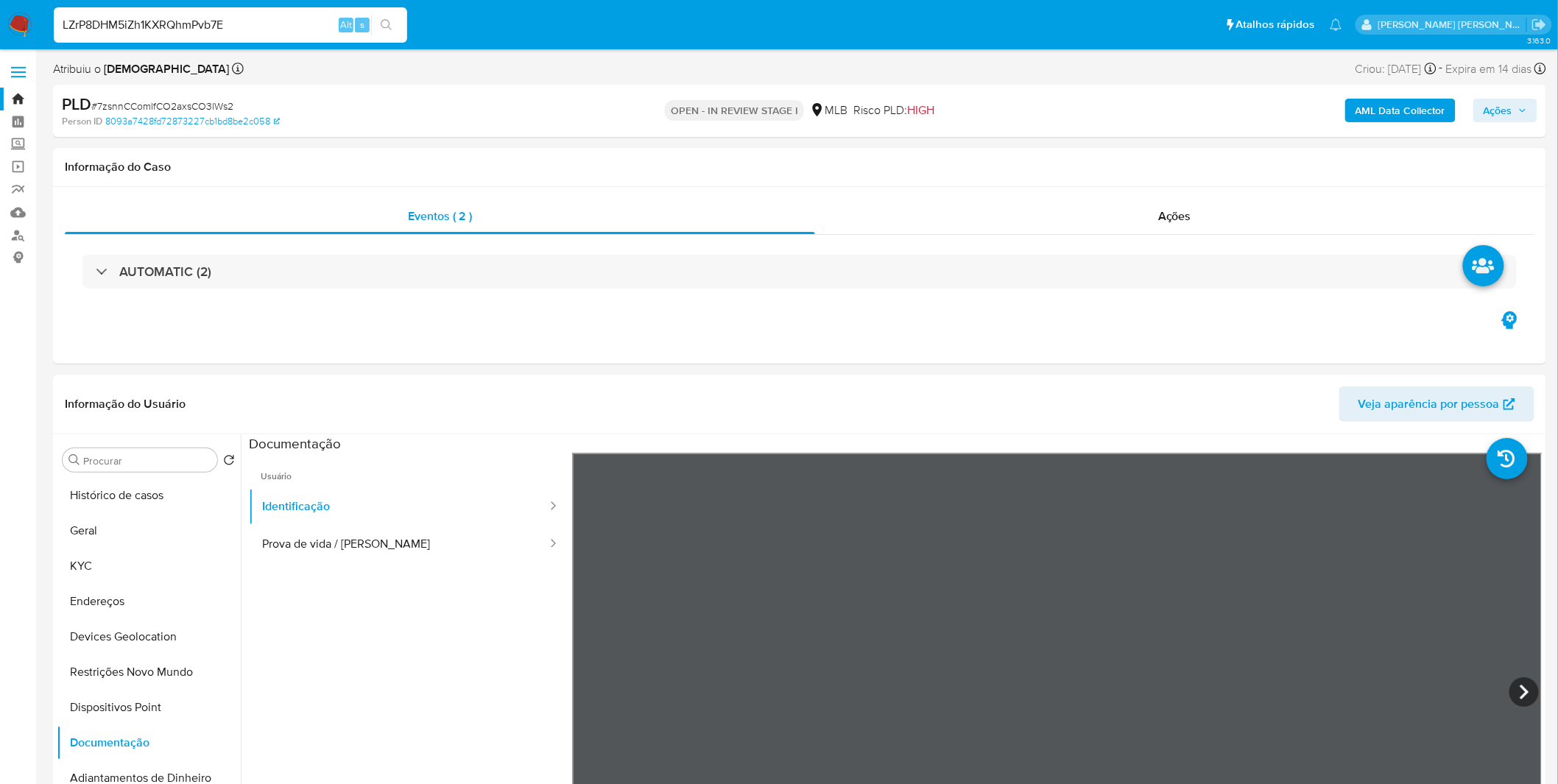
type input "LZrP8DHM5iZh1KXRQhmPvb7E"
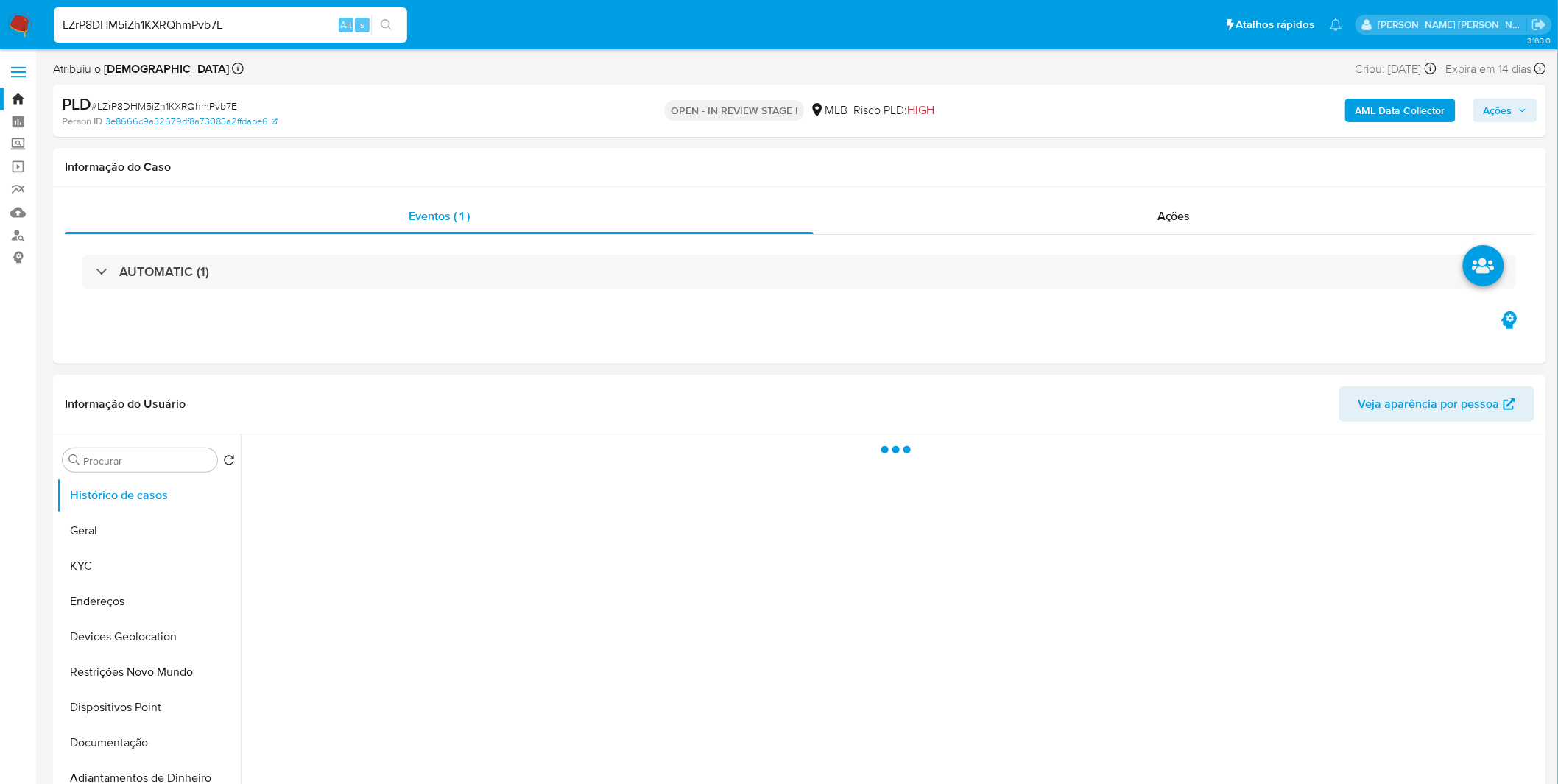
select select "10"
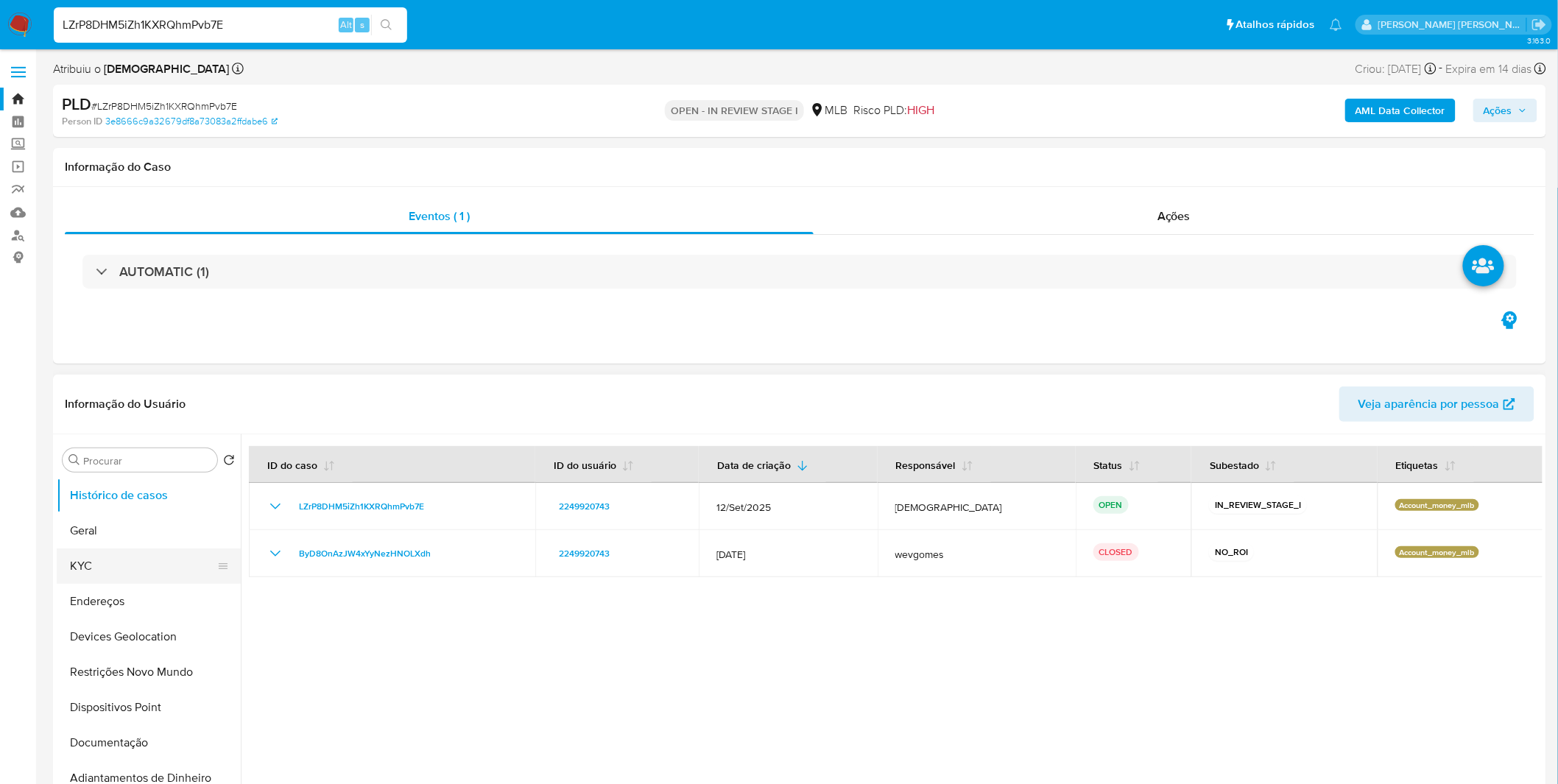
click at [143, 561] on button "KYC" at bounding box center [142, 566] width 172 height 35
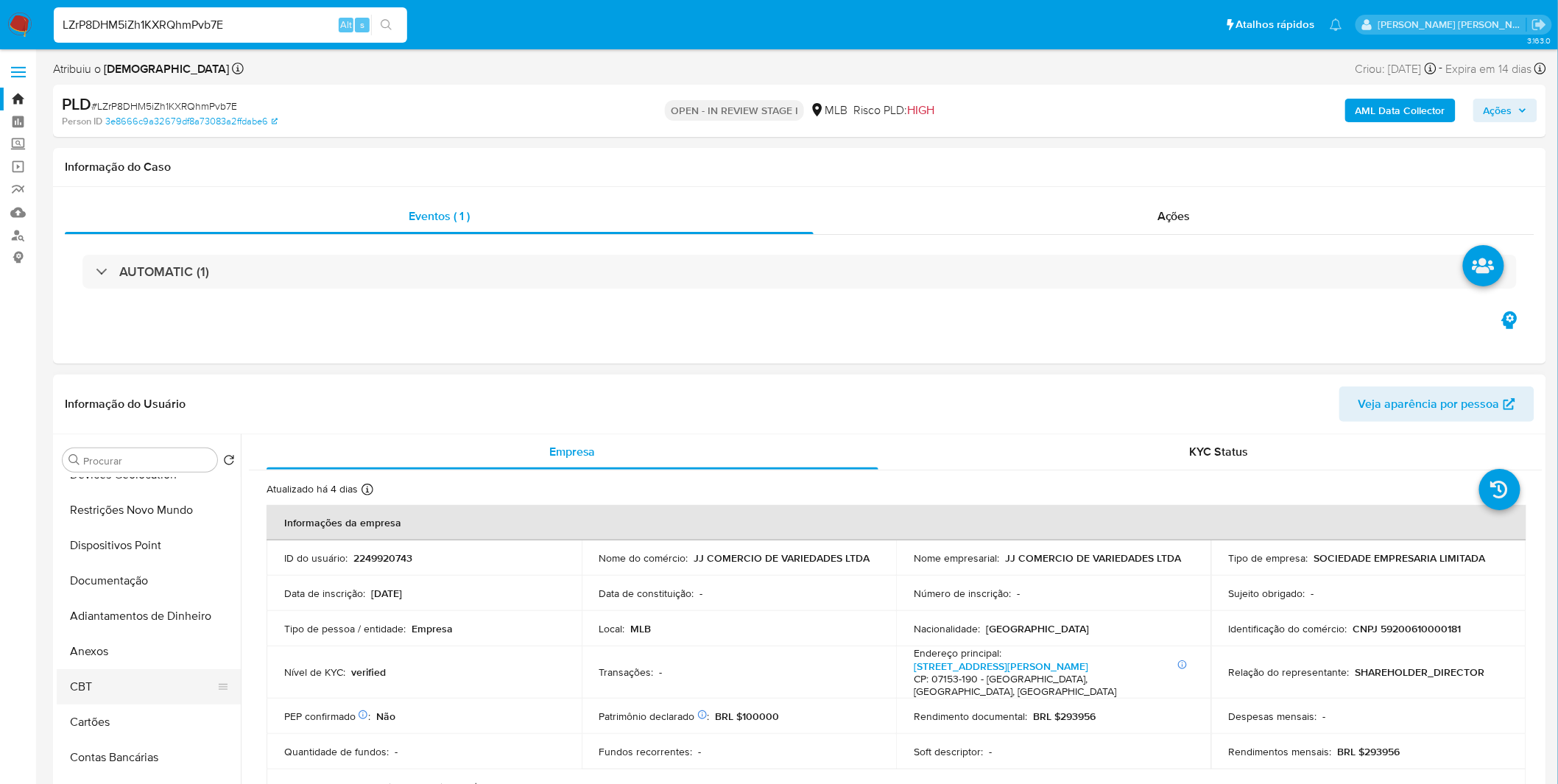
scroll to position [163, 0]
click at [133, 656] on button "Anexos" at bounding box center [142, 649] width 172 height 35
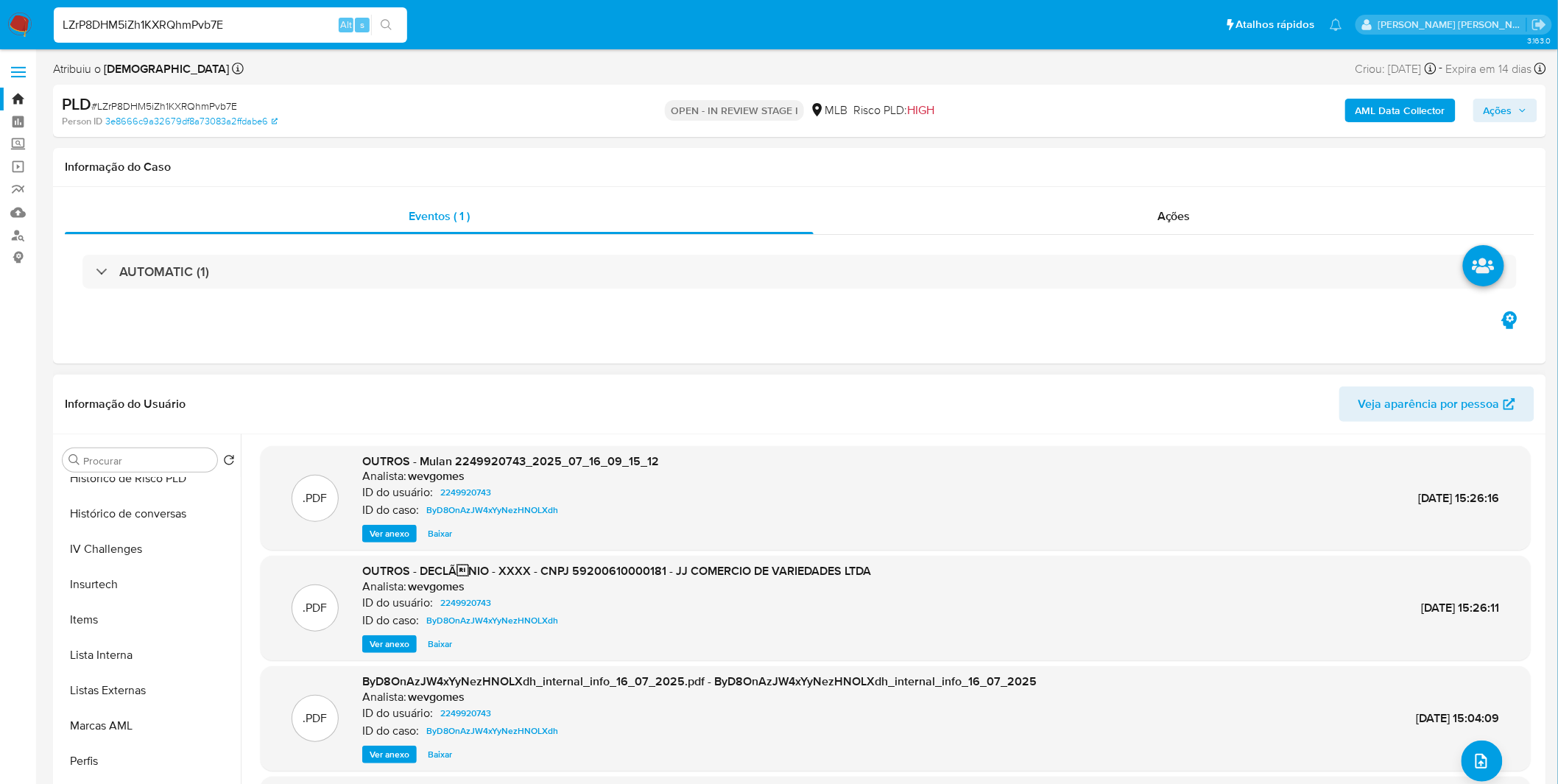
scroll to position [652, 0]
click at [131, 619] on button "Items" at bounding box center [149, 620] width 184 height 35
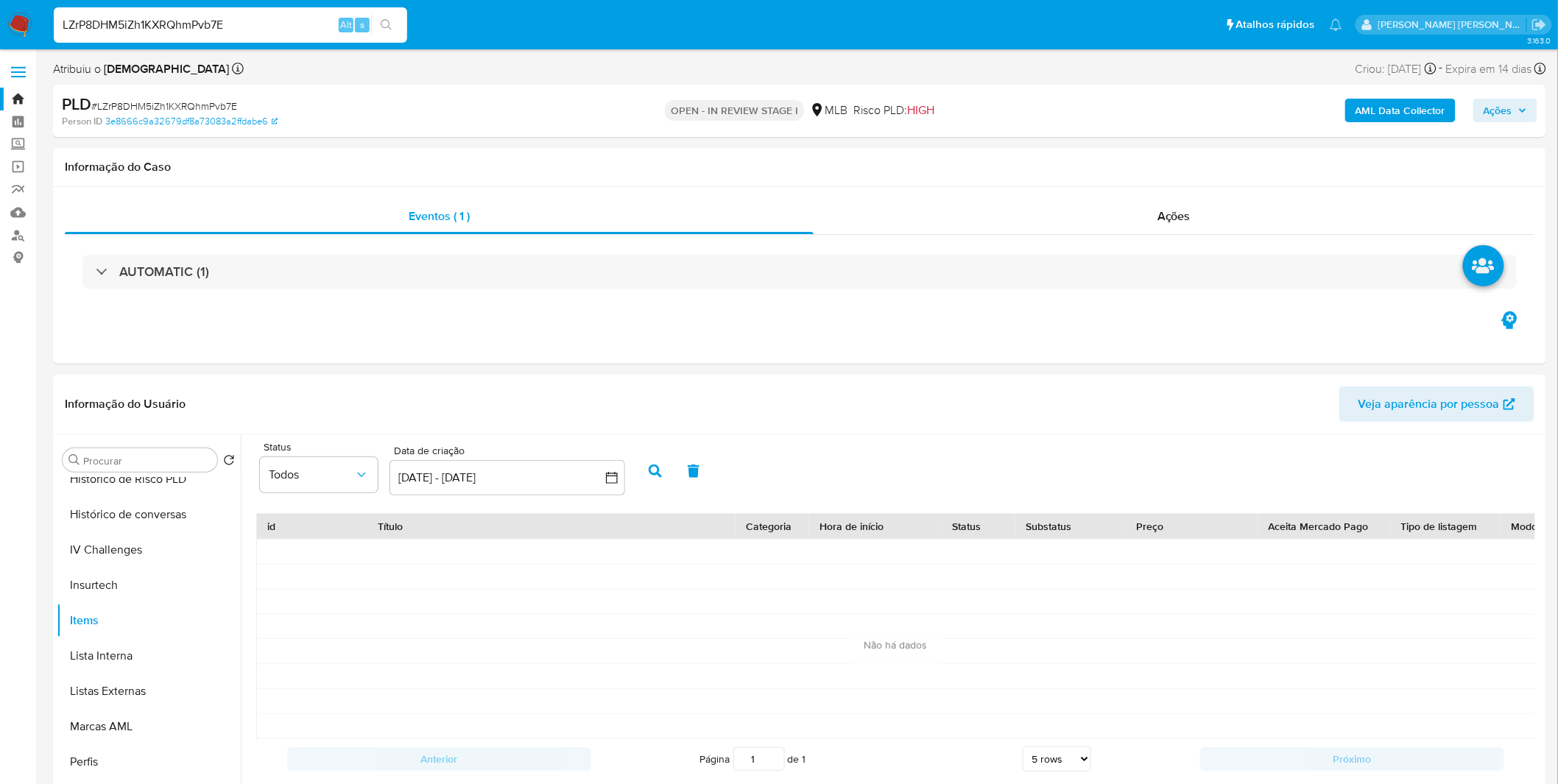
click at [182, 22] on input "LZrP8DHM5iZh1KXRQhmPvb7E" at bounding box center [230, 25] width 353 height 19
paste input "gEbALIo5bHFIR7XMsPmgz0Jx"
type input "gEbALIo5bHFIR7XMsPmgz0Jx"
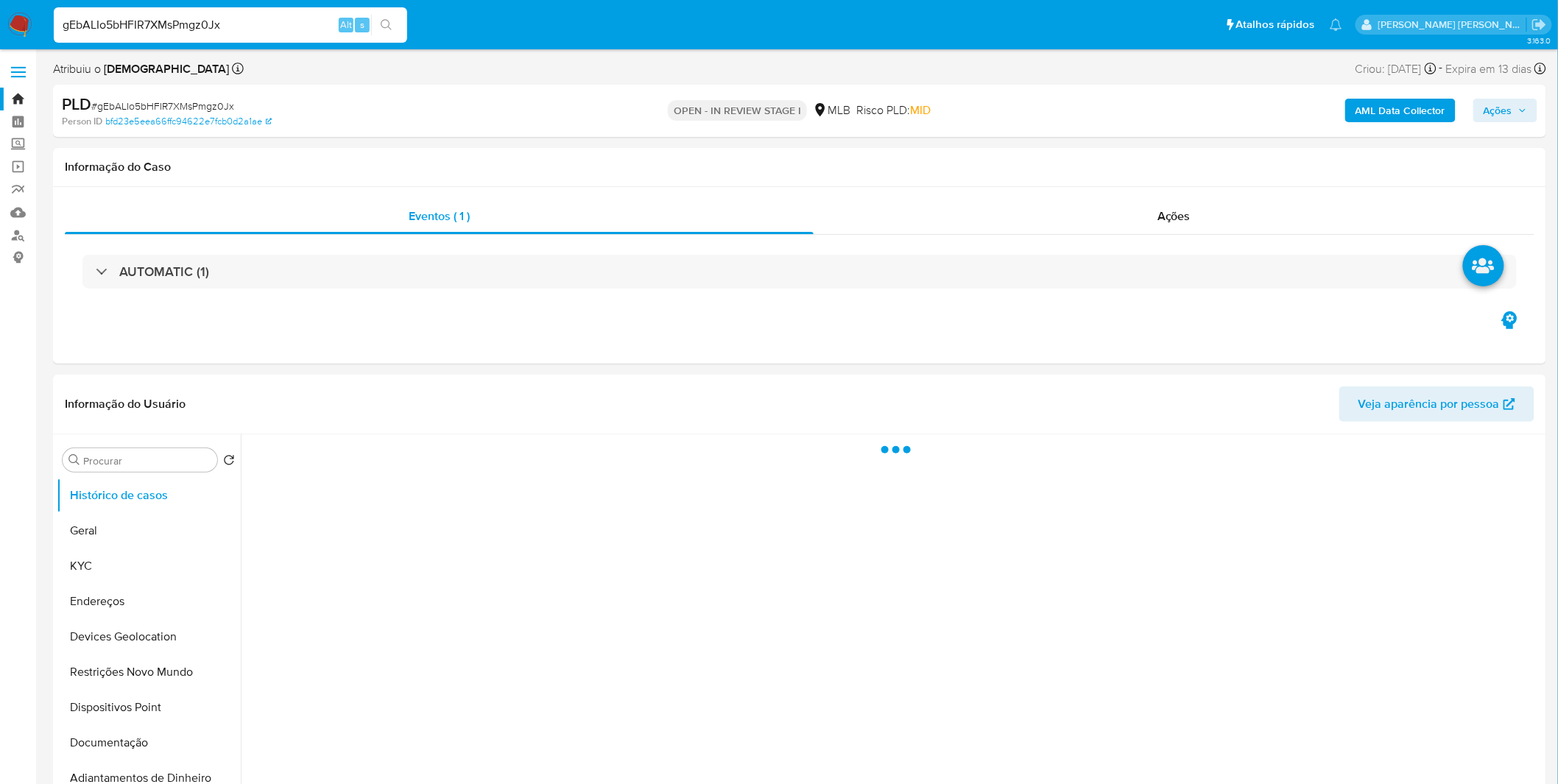
select select "10"
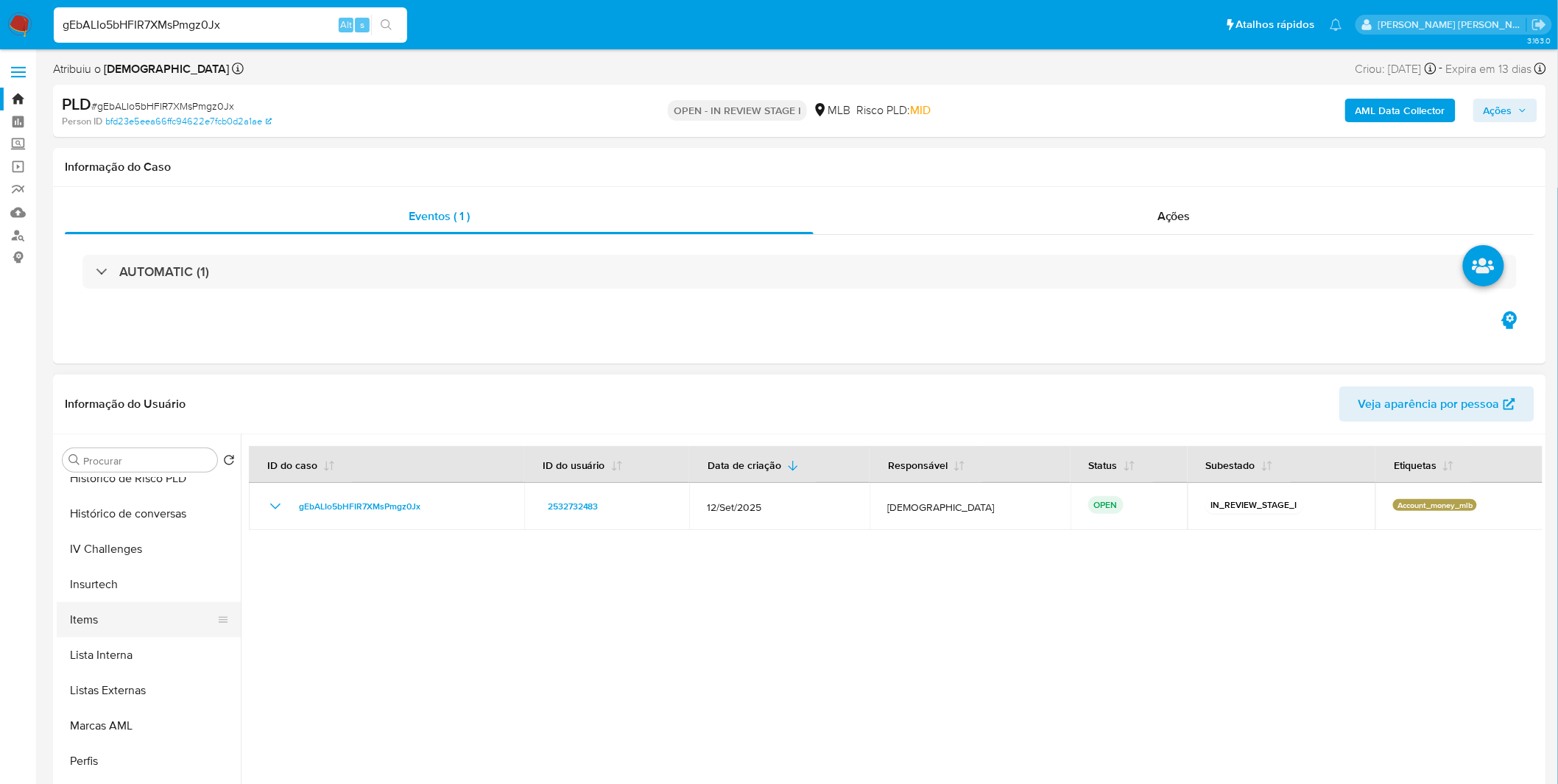
scroll to position [652, 0]
click at [137, 630] on button "Items" at bounding box center [142, 620] width 172 height 35
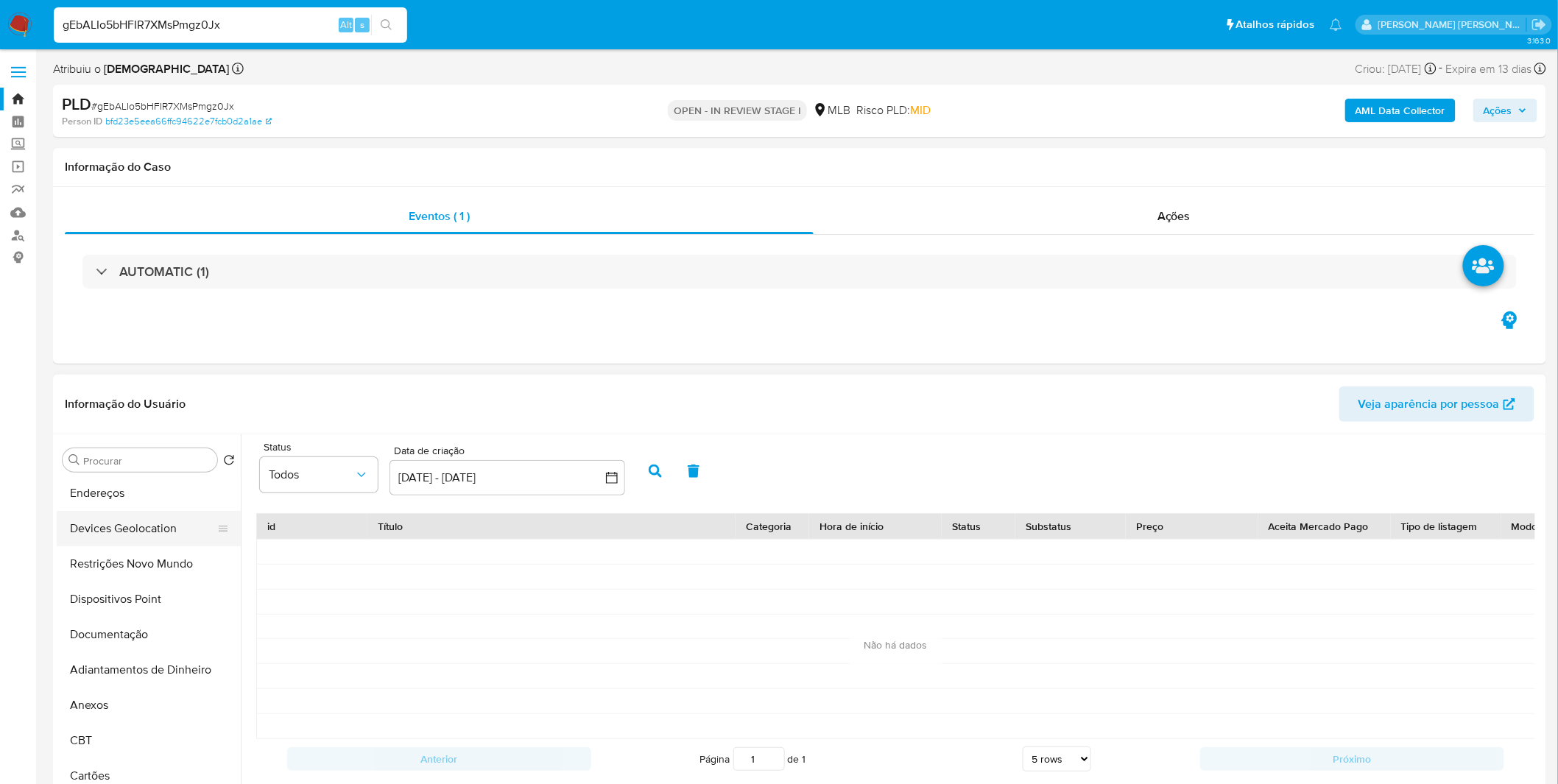
scroll to position [0, 0]
click at [152, 572] on button "KYC" at bounding box center [142, 566] width 172 height 35
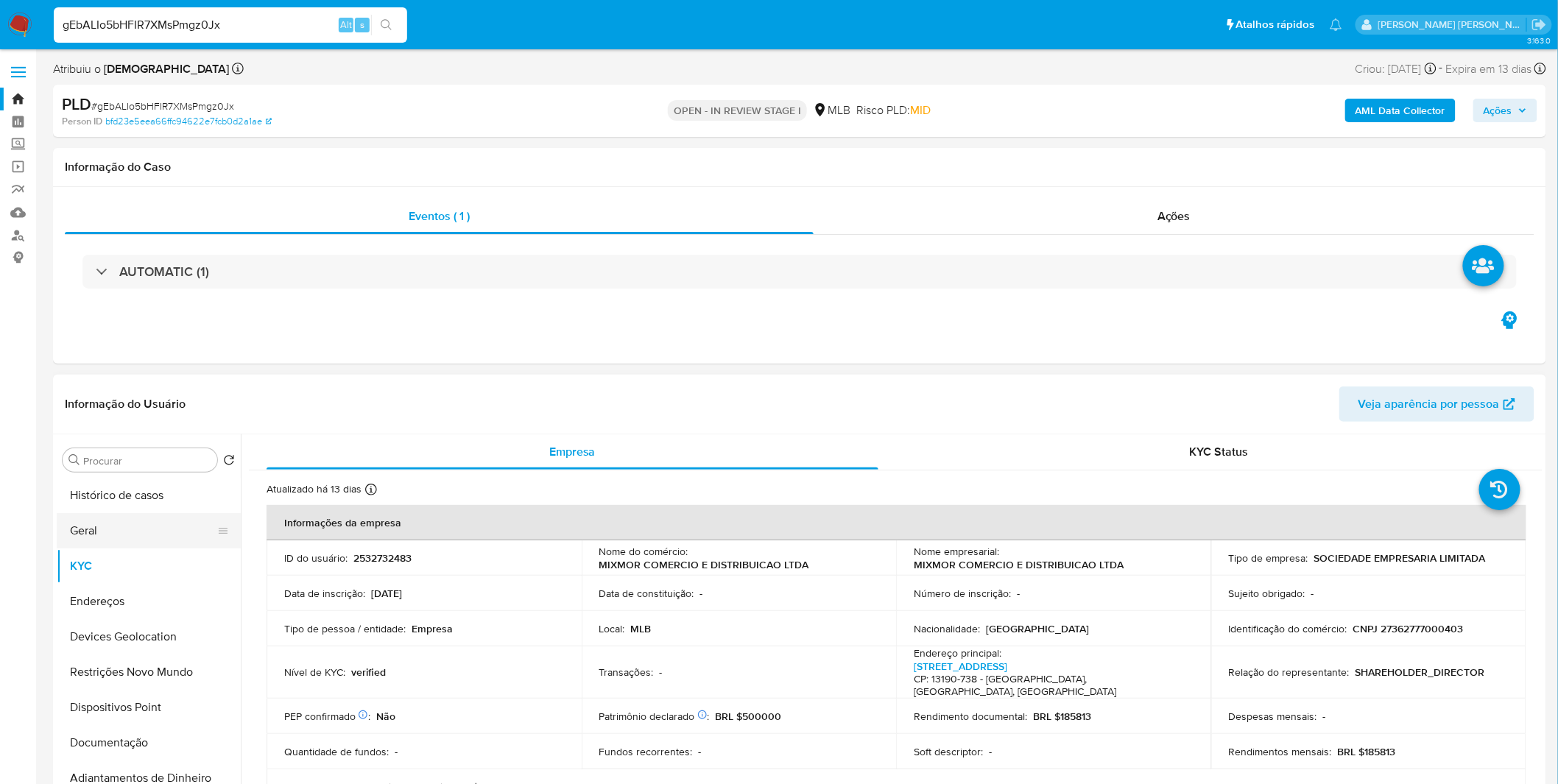
click at [167, 543] on button "Geral" at bounding box center [142, 530] width 172 height 35
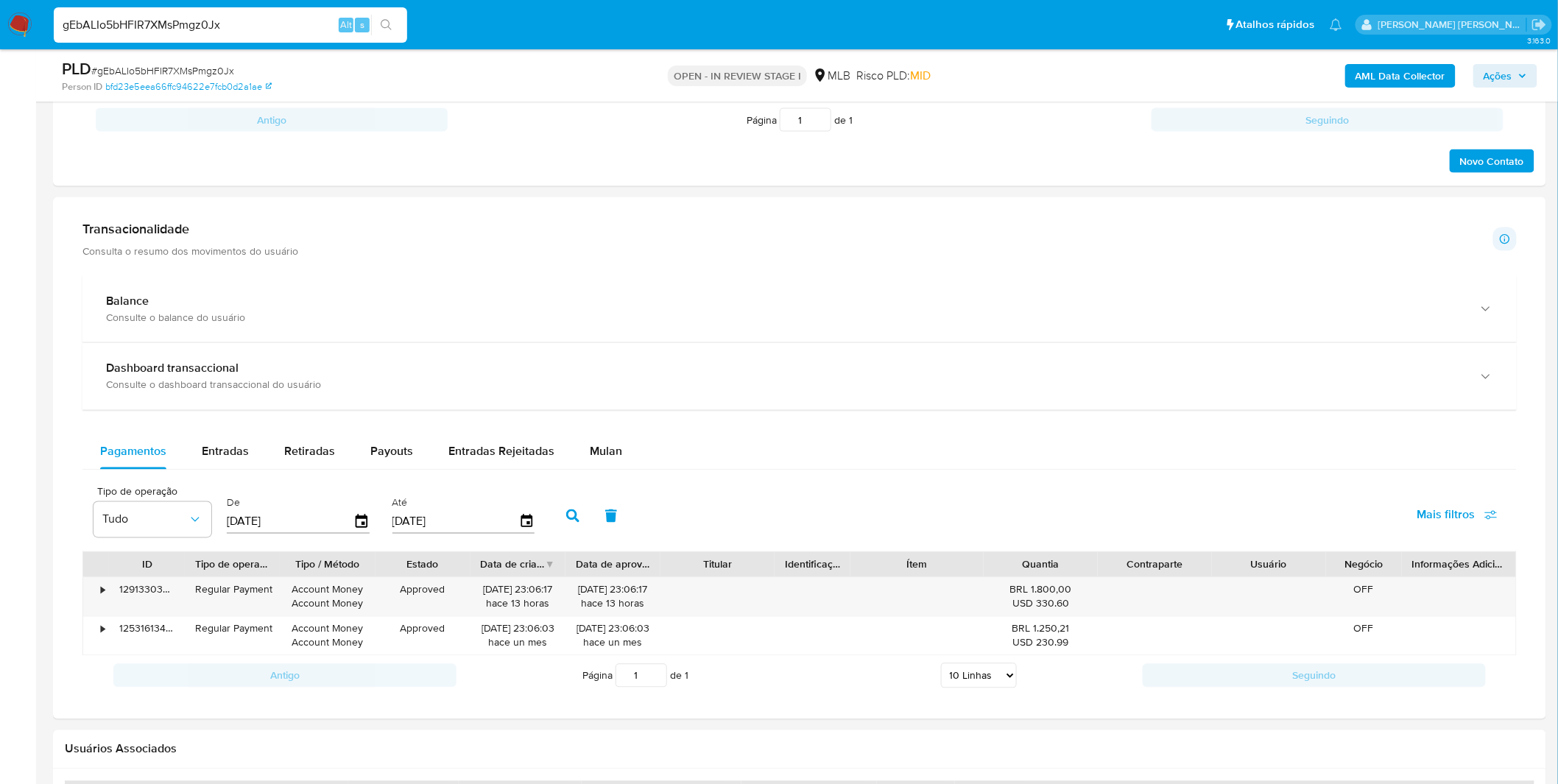
scroll to position [981, 0]
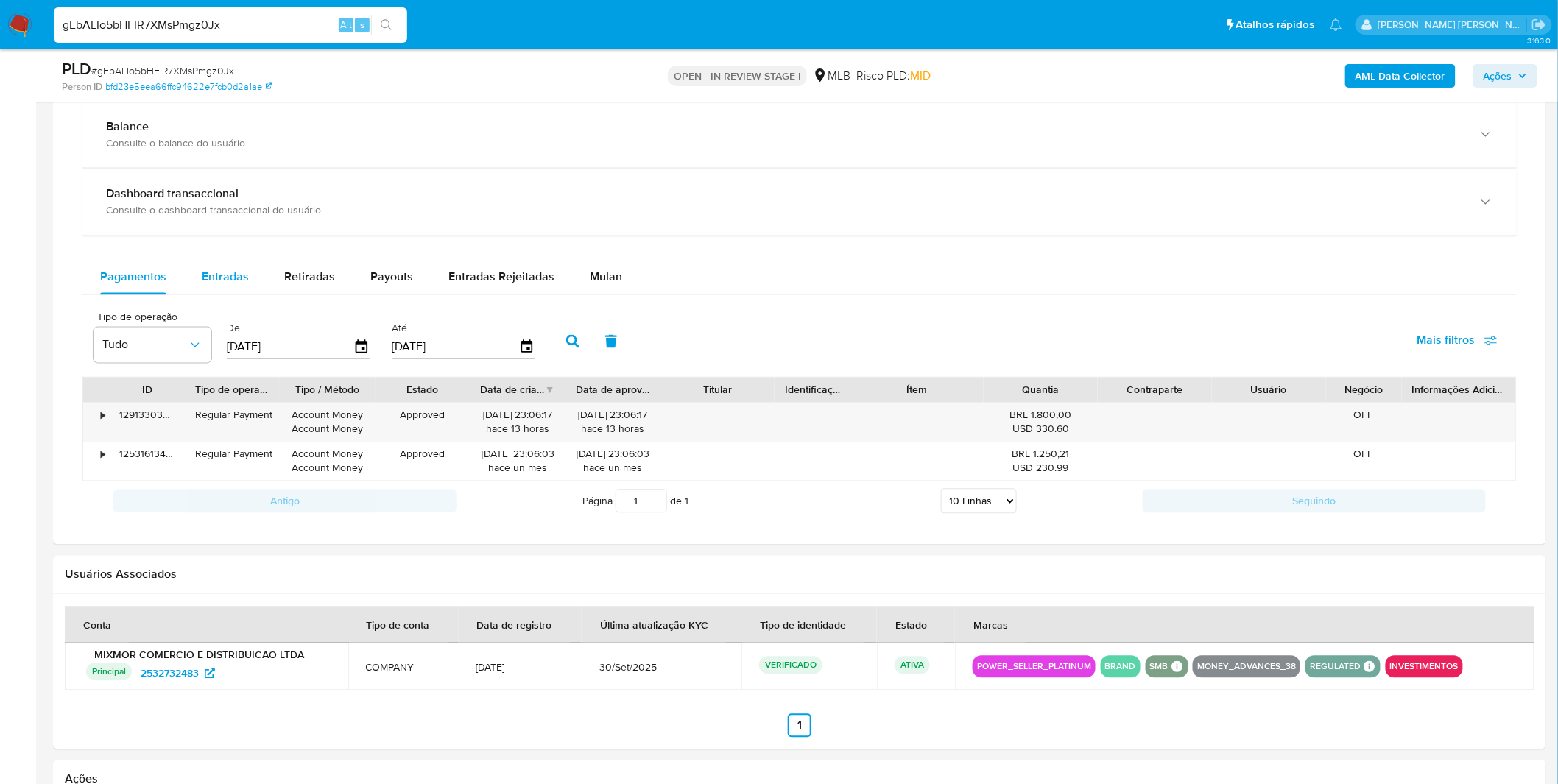
click at [216, 288] on div "Entradas" at bounding box center [225, 277] width 48 height 35
select select "10"
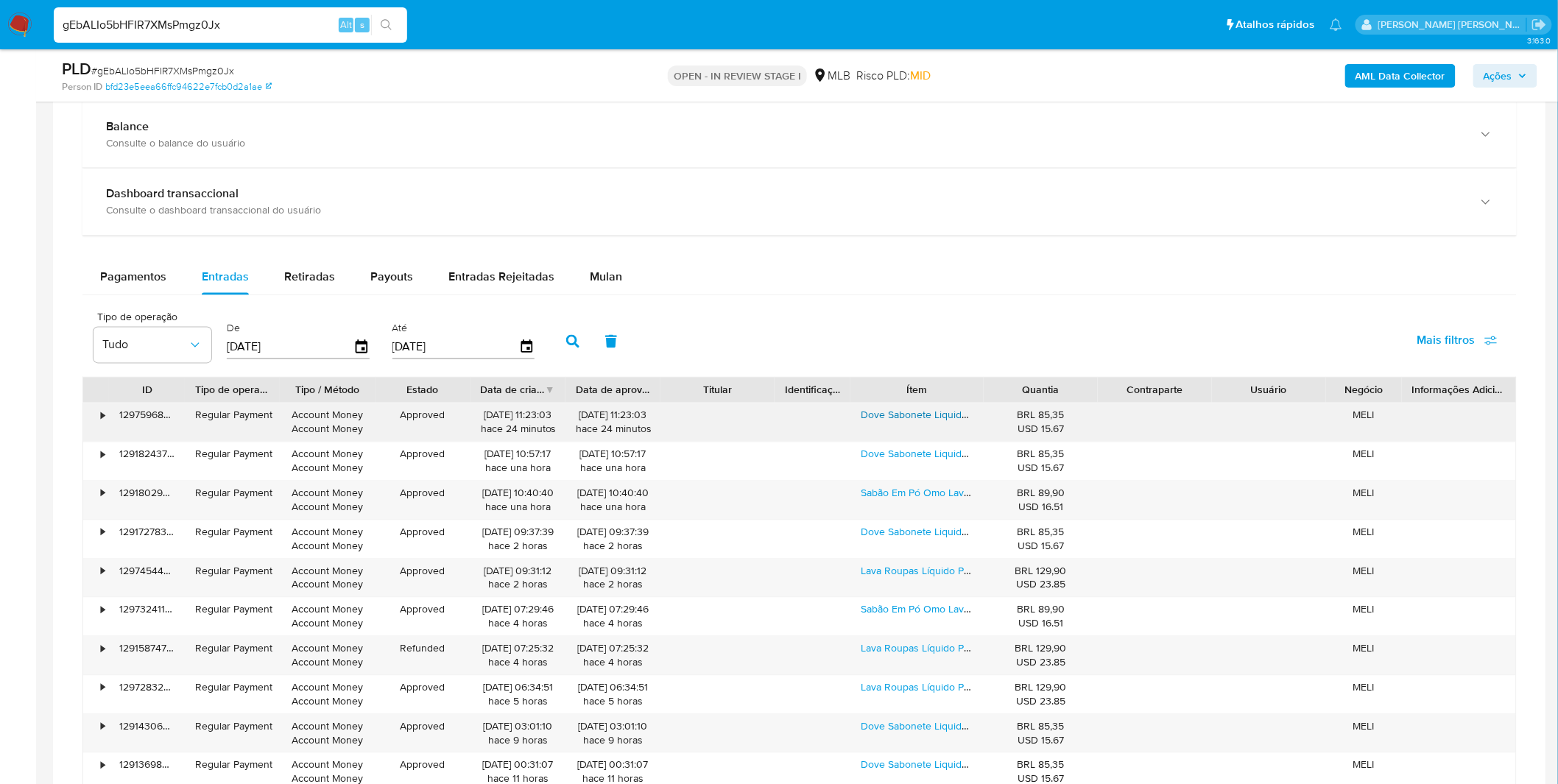
click at [904, 414] on link "Dove Sabonete Liquido Original 5 Litros" at bounding box center [951, 414] width 182 height 15
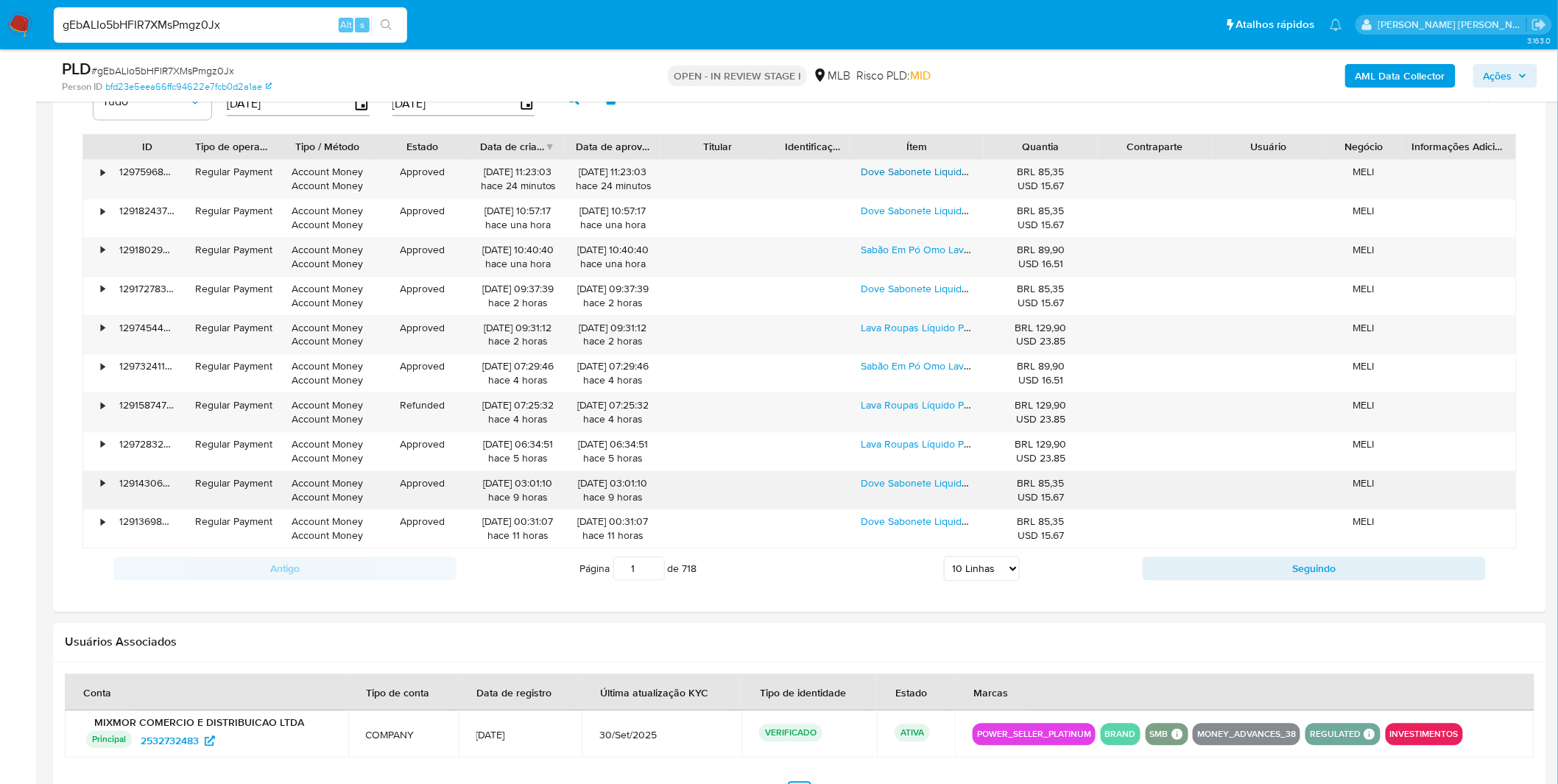
scroll to position [1226, 0]
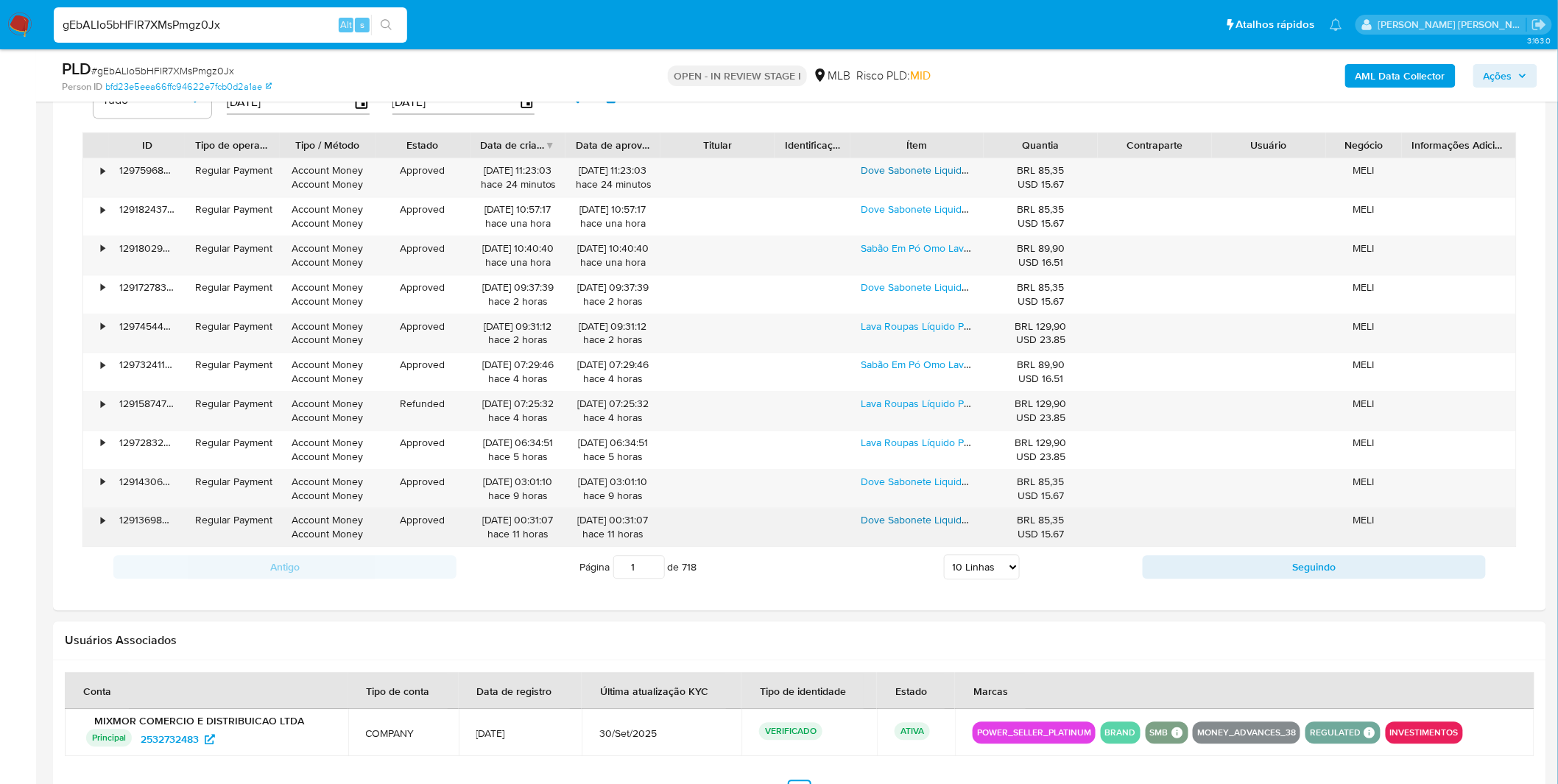
click at [950, 525] on link "Dove Sabonete Liquido Original 5 Litros" at bounding box center [951, 519] width 182 height 15
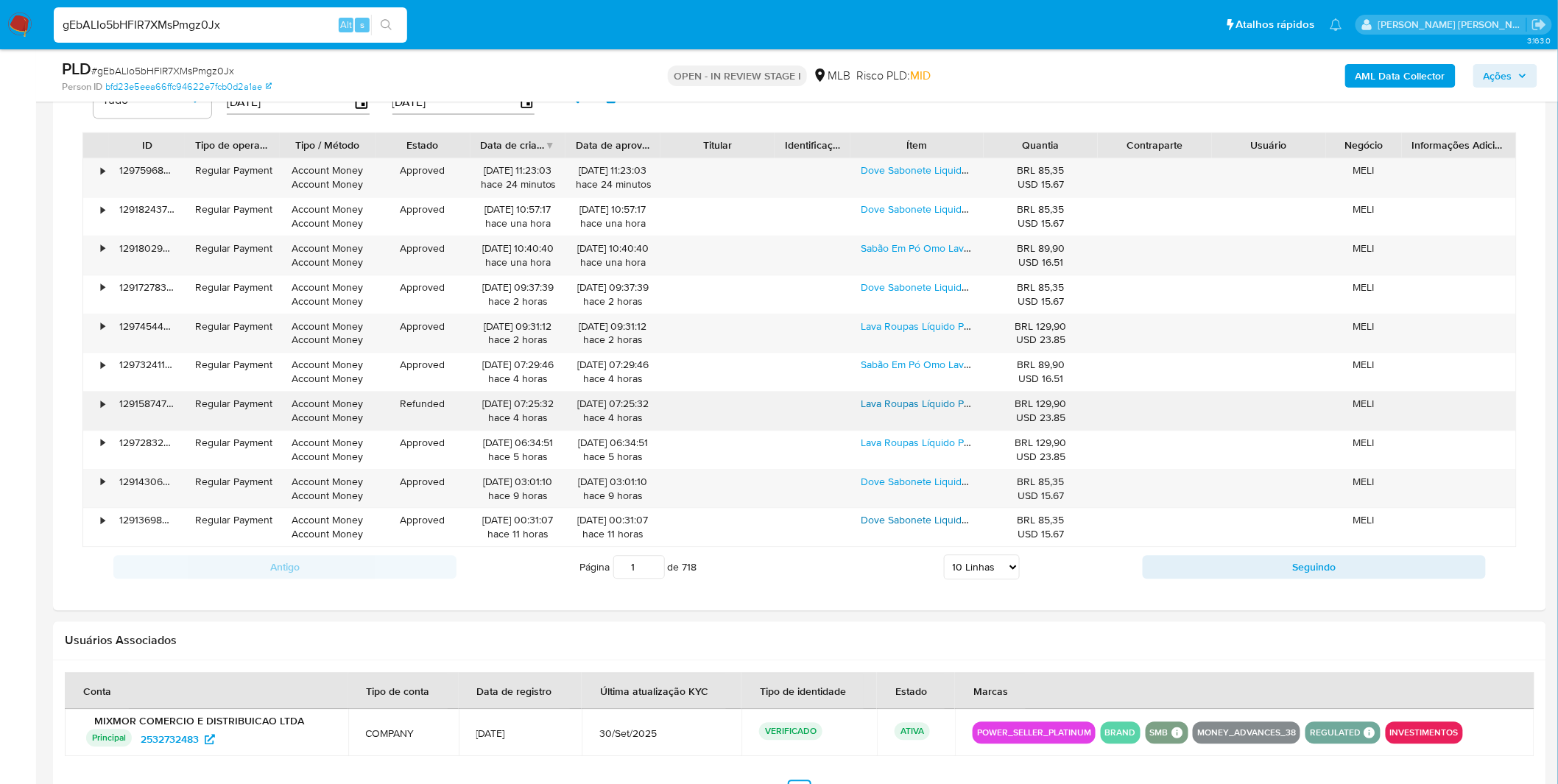
click at [894, 407] on link "Lava Roupas Líquido Profissional Perfect White 7l Omo" at bounding box center [985, 403] width 249 height 15
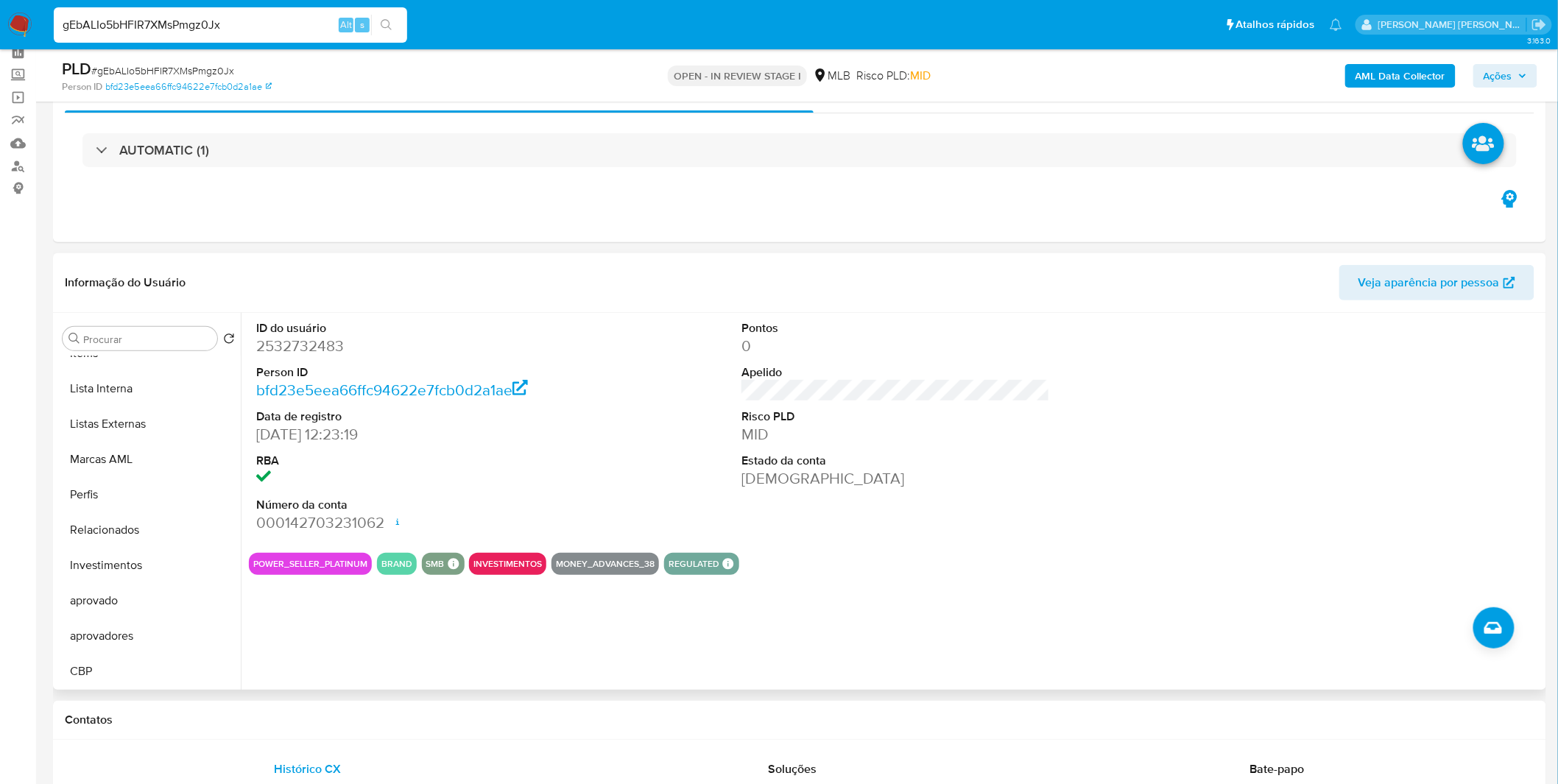
scroll to position [0, 0]
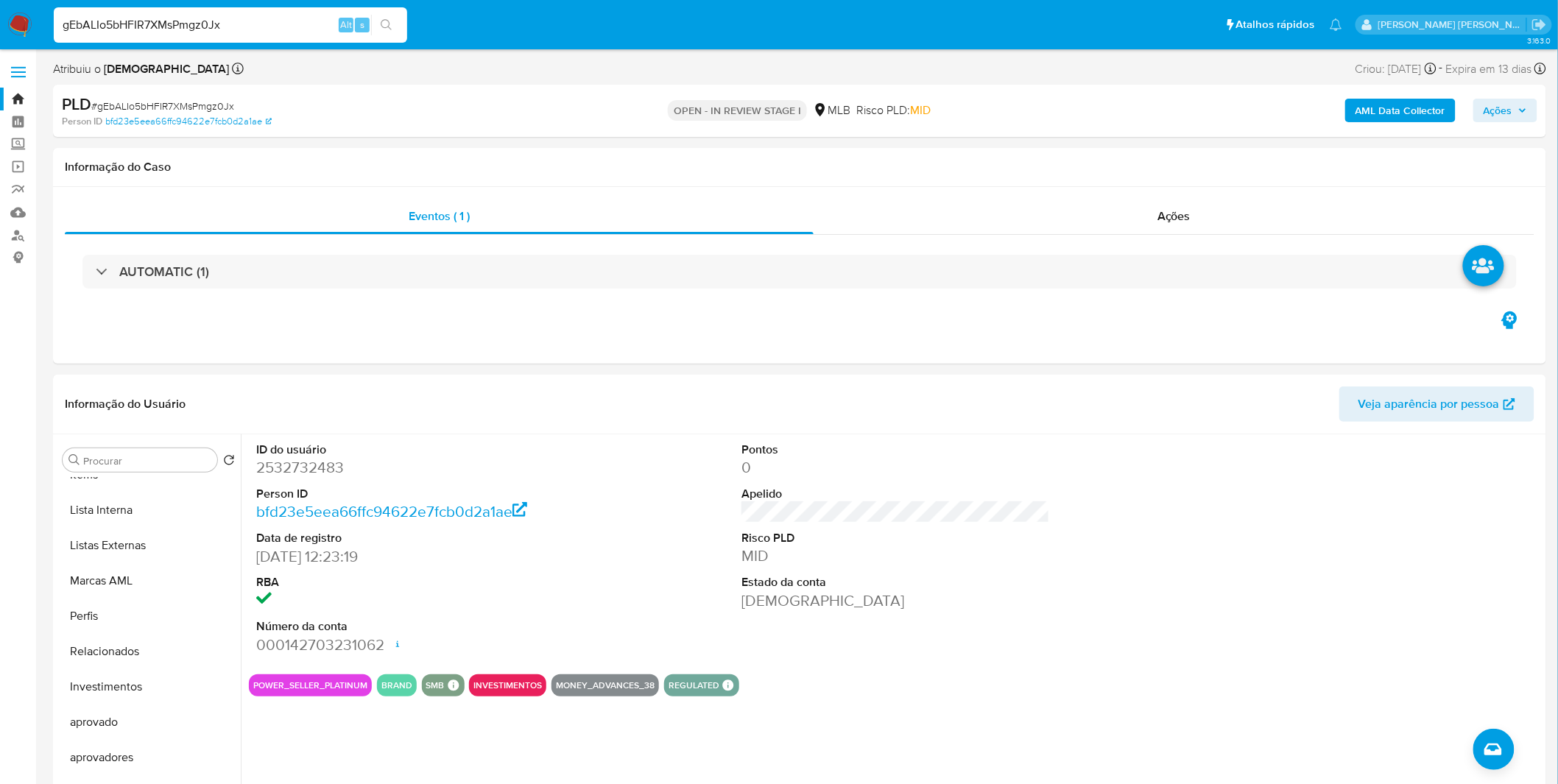
click at [11, 22] on img at bounding box center [20, 24] width 25 height 25
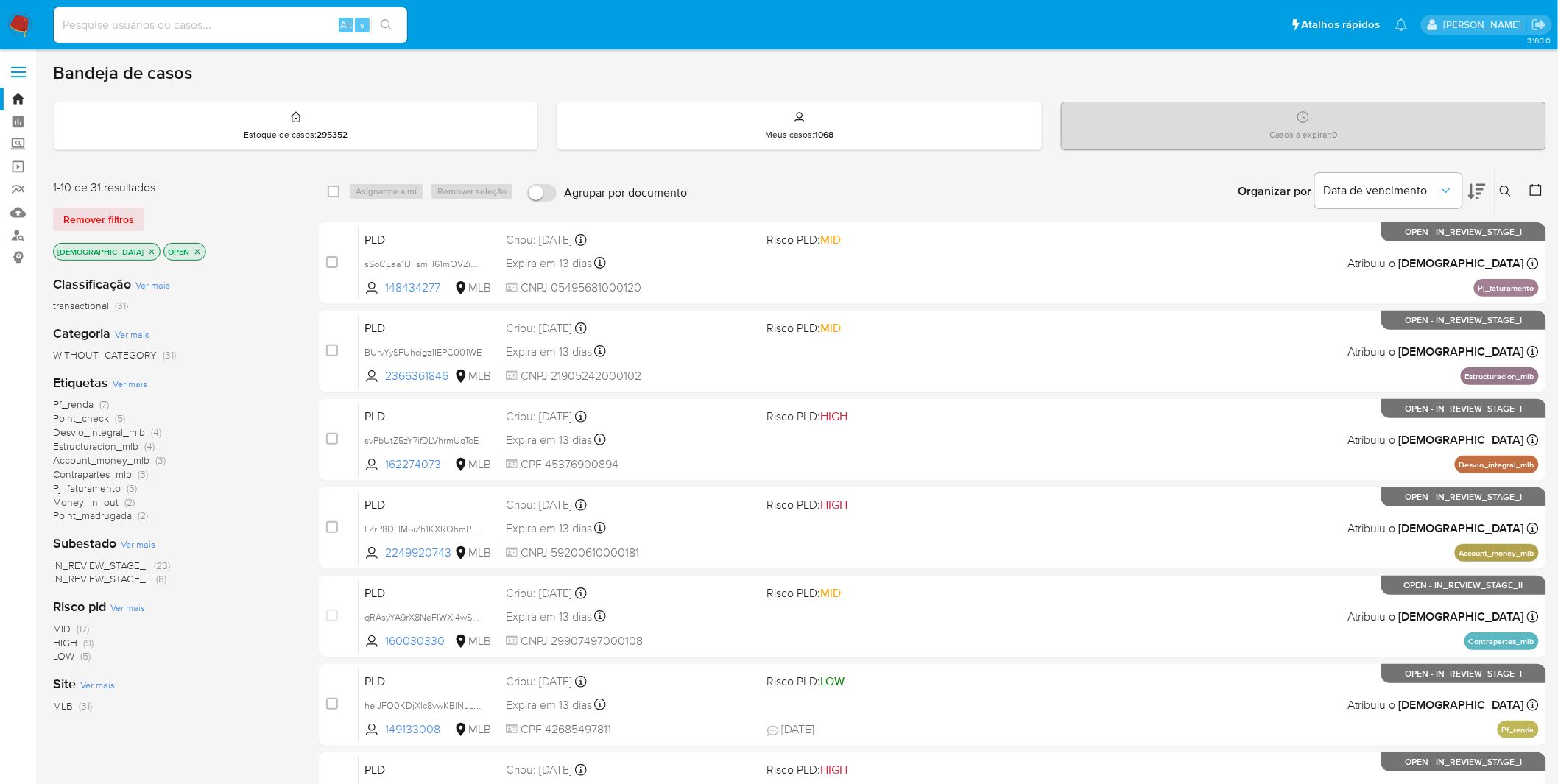
click at [250, 29] on input at bounding box center [230, 25] width 353 height 19
paste input "BUrvYySFUhcigz1IEPC001WE"
type input "BUrvYySFUhcigz1IEPC001WE"
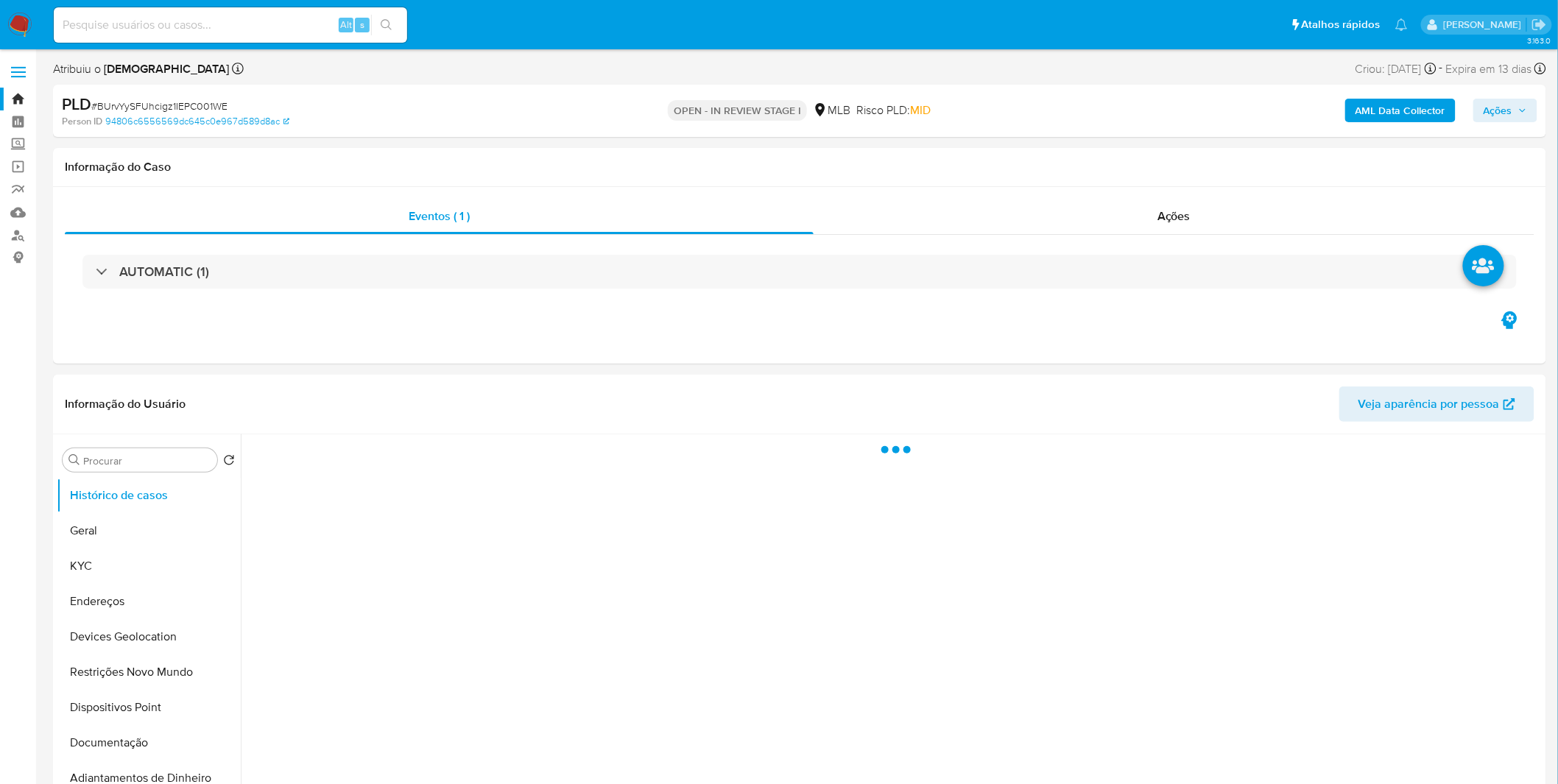
select select "10"
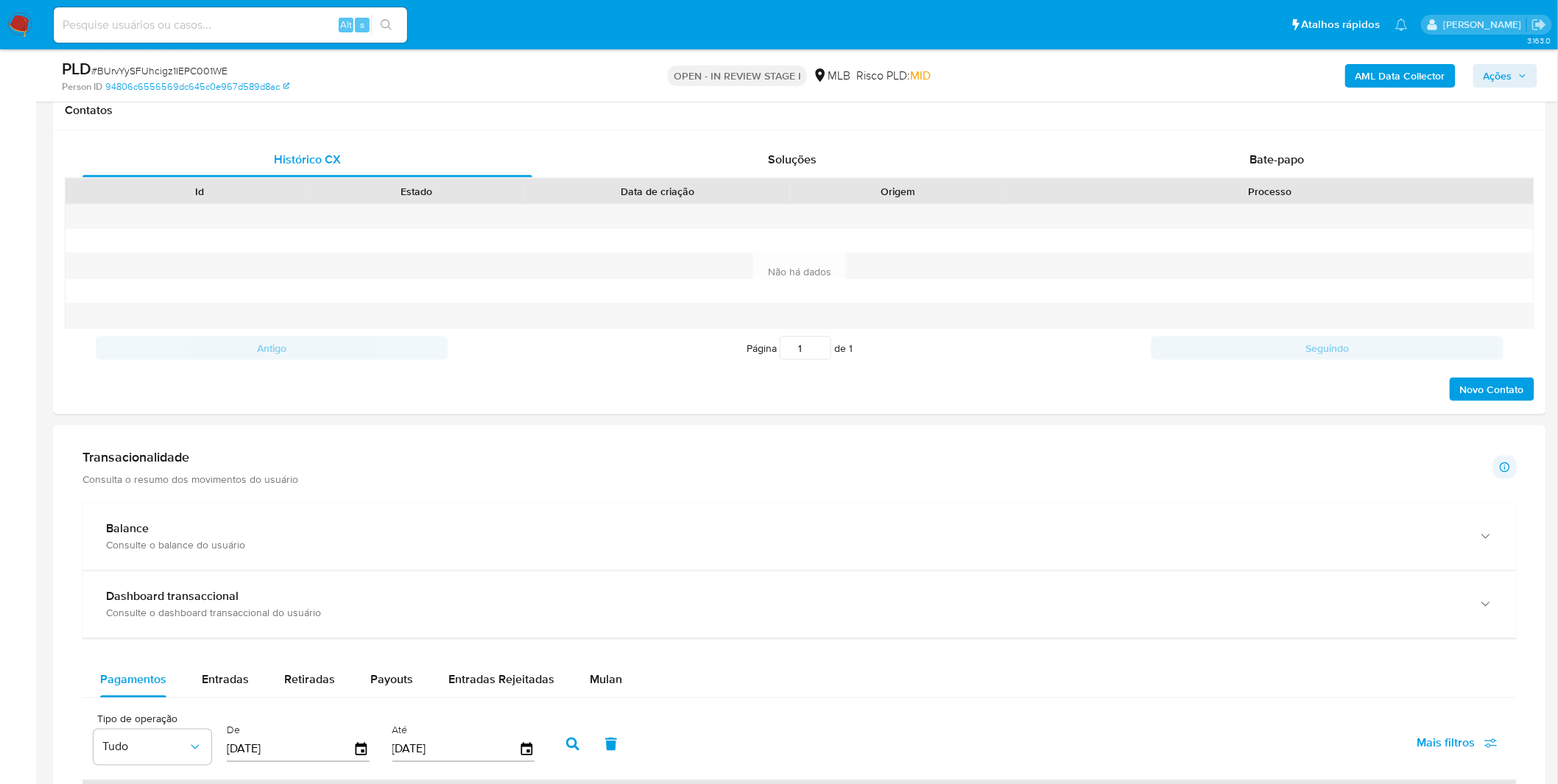
scroll to position [900, 0]
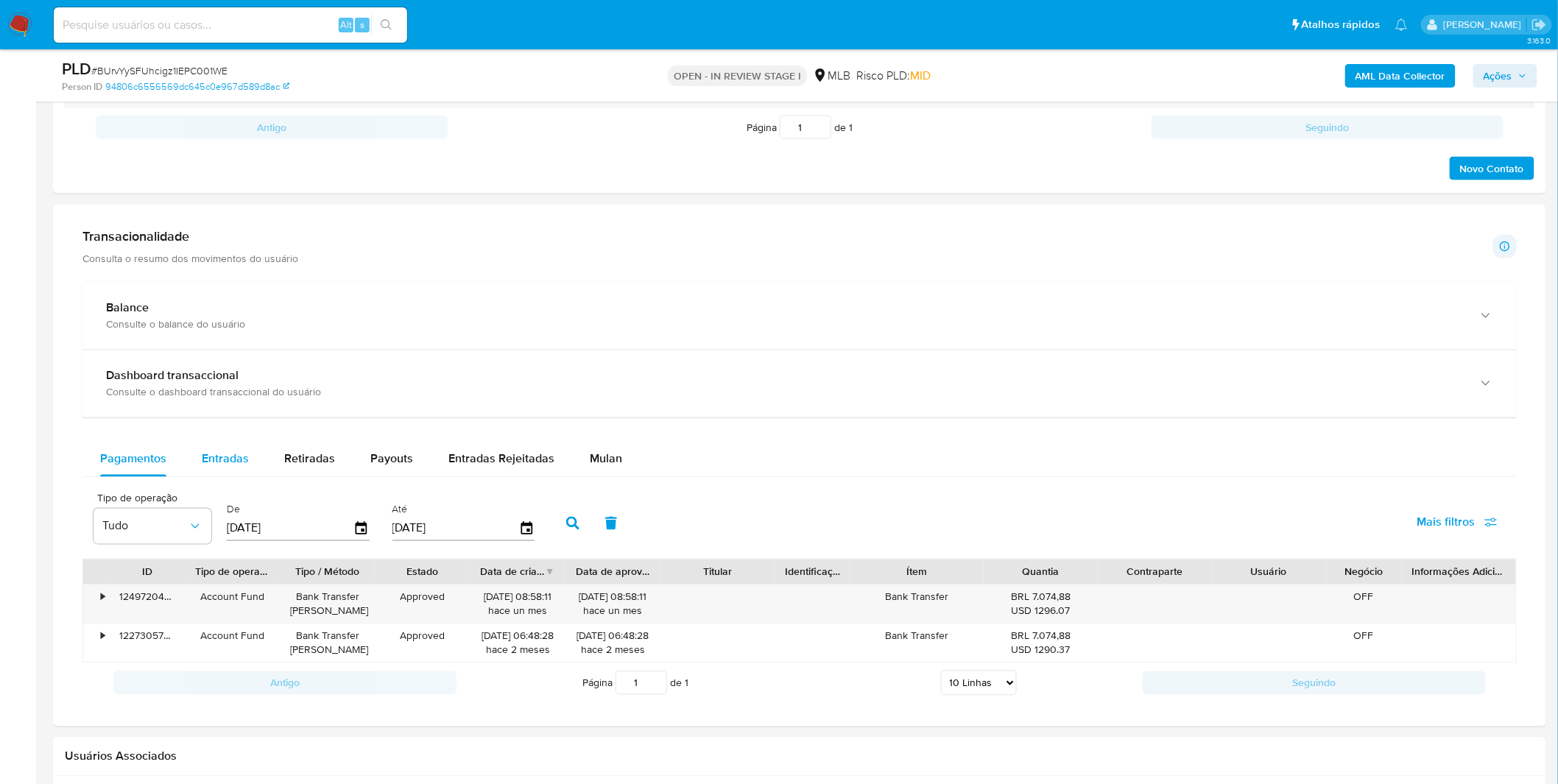
click at [256, 466] on button "Entradas" at bounding box center [225, 458] width 82 height 35
select select "10"
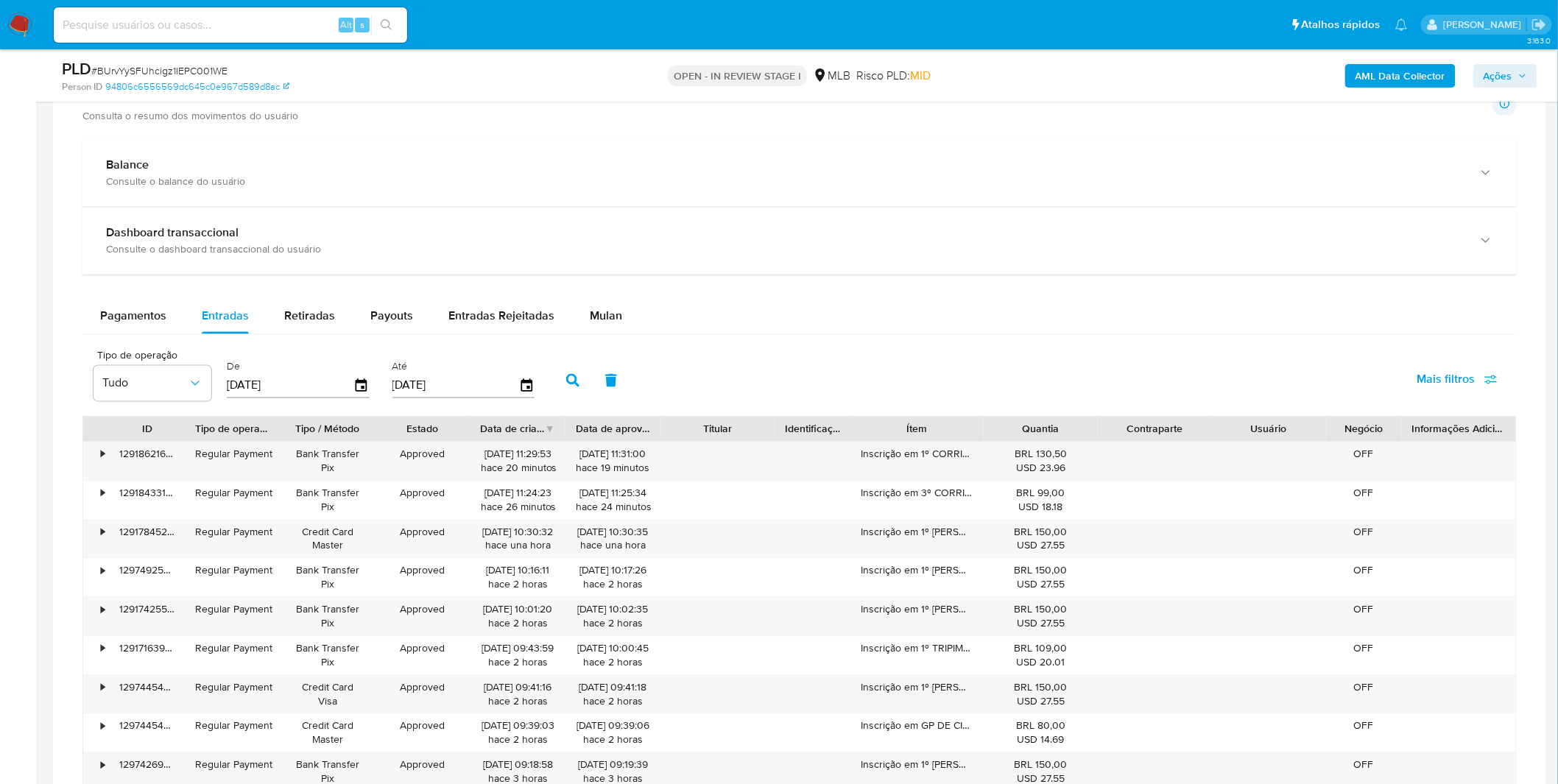
scroll to position [1308, 0]
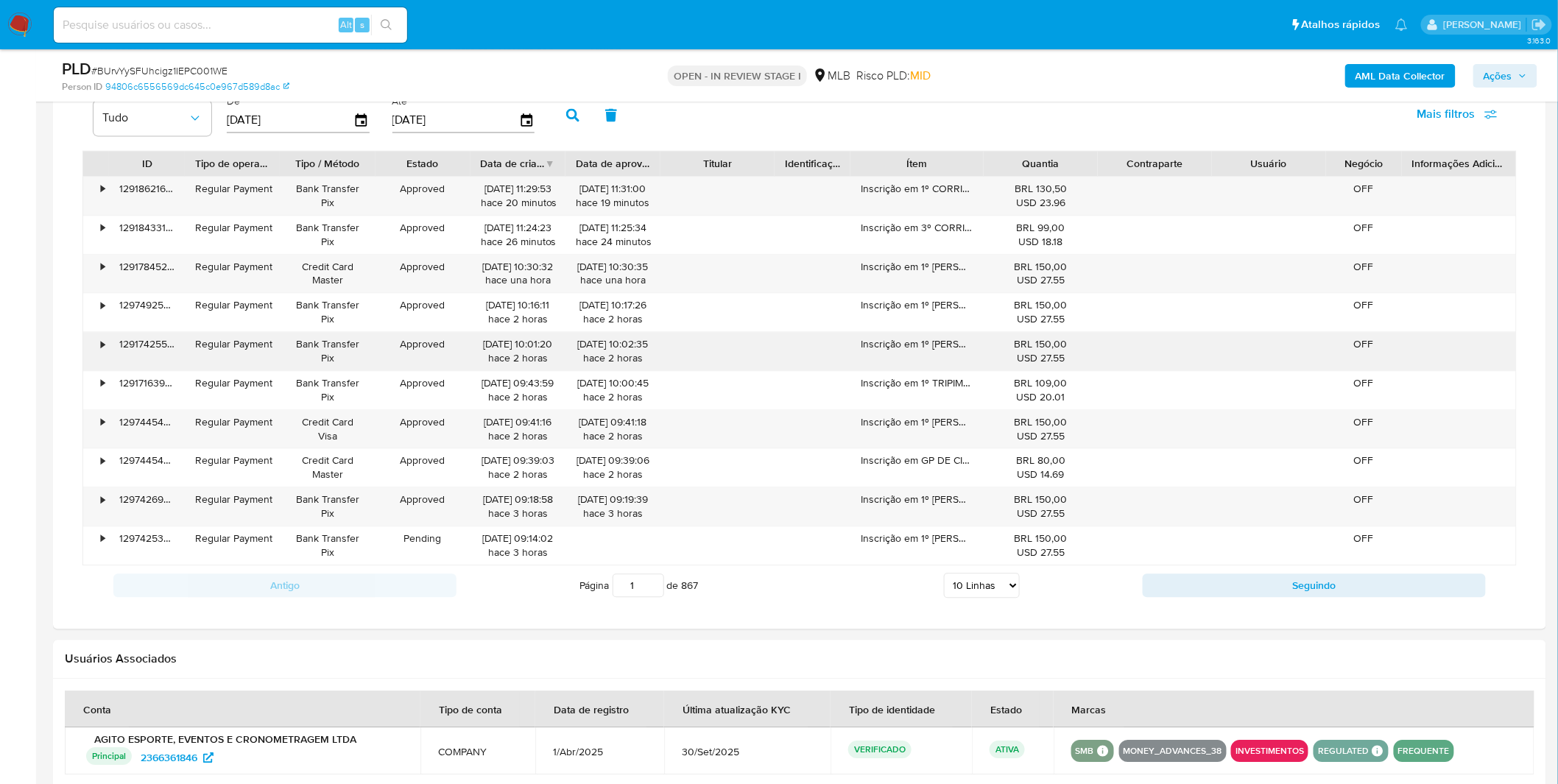
click at [954, 342] on div "Inscrição em 1º TERRY FOX RUN" at bounding box center [917, 351] width 133 height 38
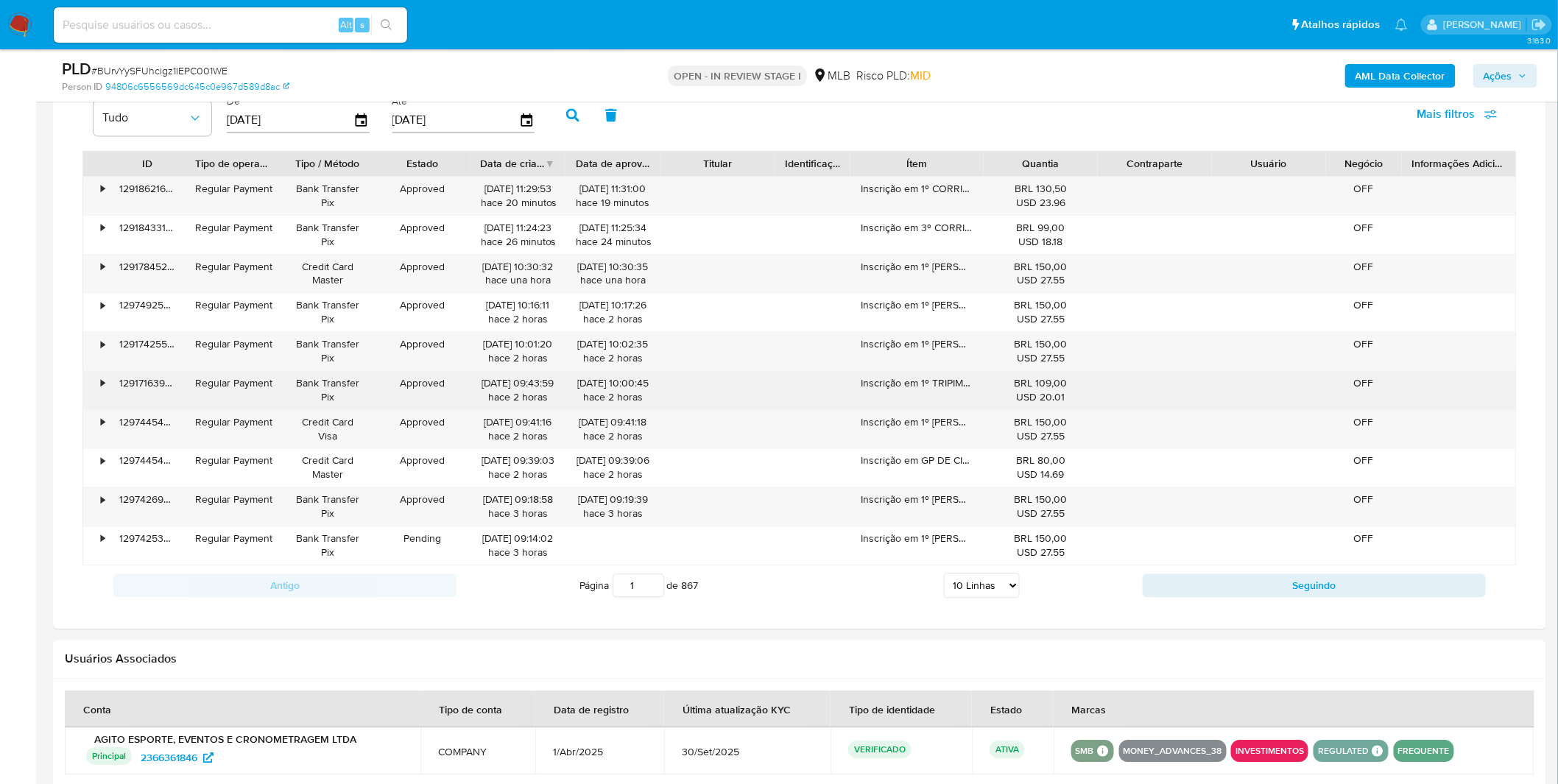
drag, startPoint x: 858, startPoint y: 347, endPoint x: 877, endPoint y: 382, distance: 39.8
click at [877, 382] on div "• 129186216599 Regular Payment Bank Transfer Pix Approved 13/10/2025 11:29:53 h…" at bounding box center [799, 370] width 1434 height 389
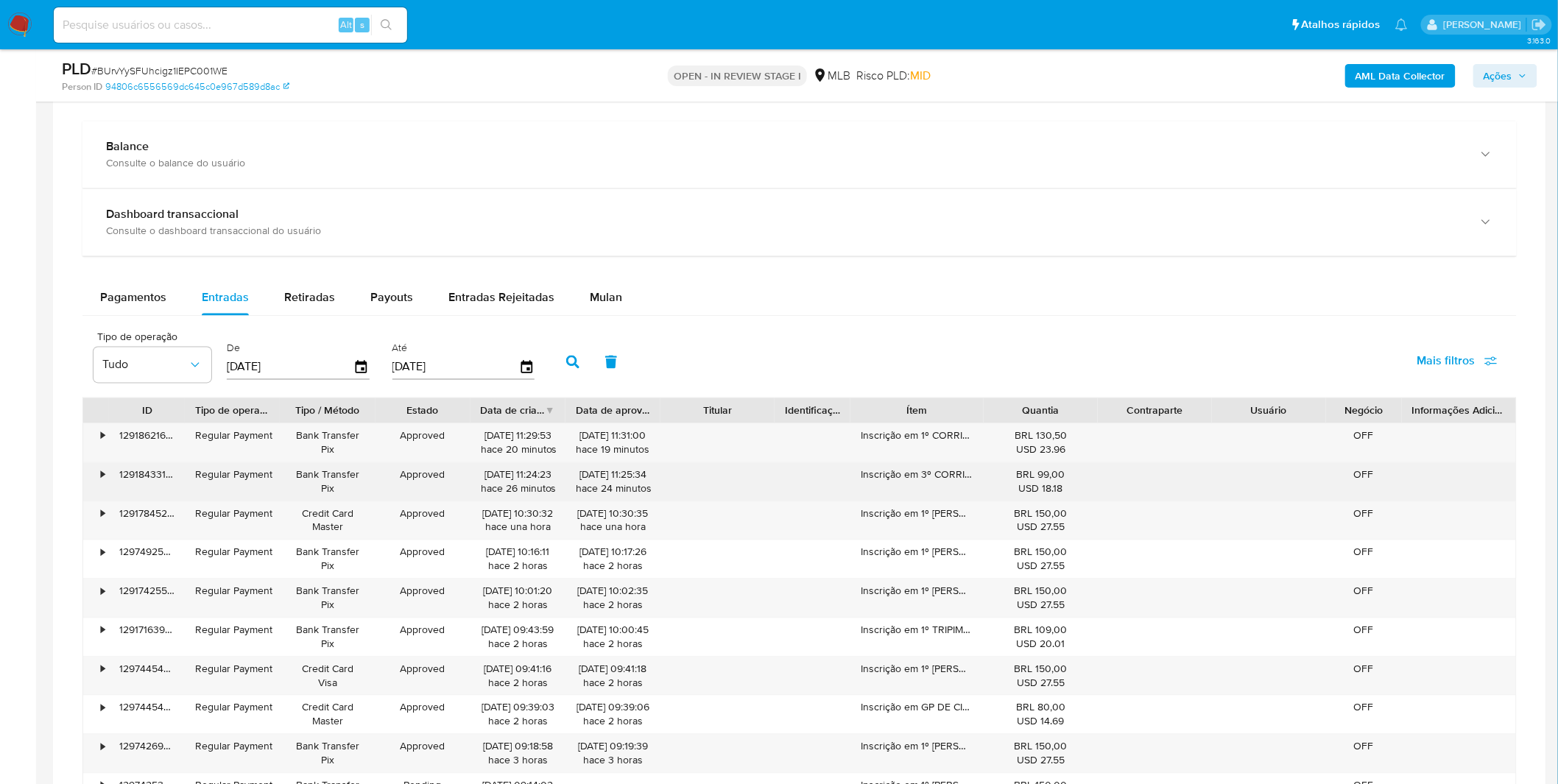
scroll to position [1063, 0]
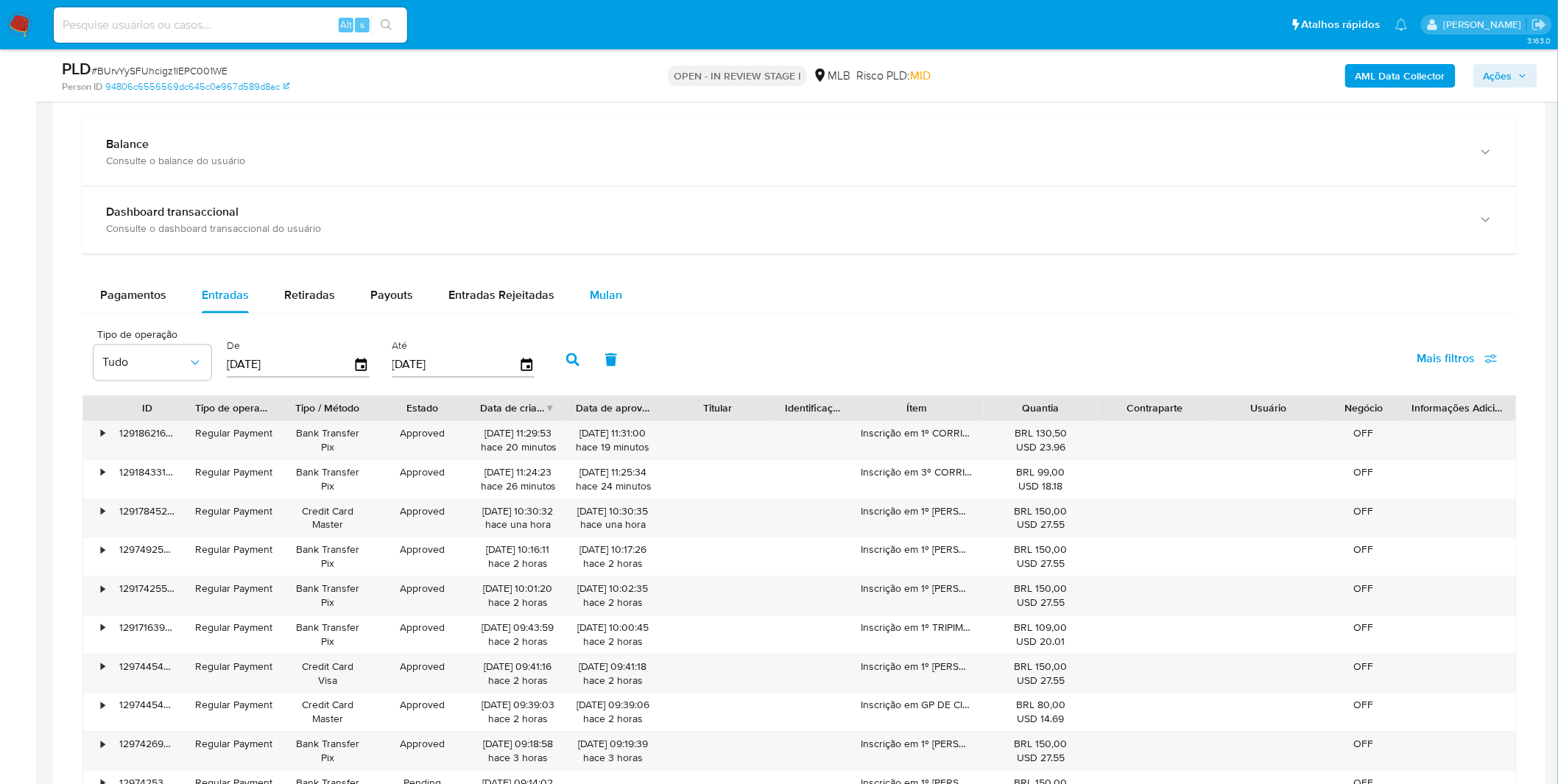
click at [604, 307] on div "Mulan" at bounding box center [606, 295] width 33 height 35
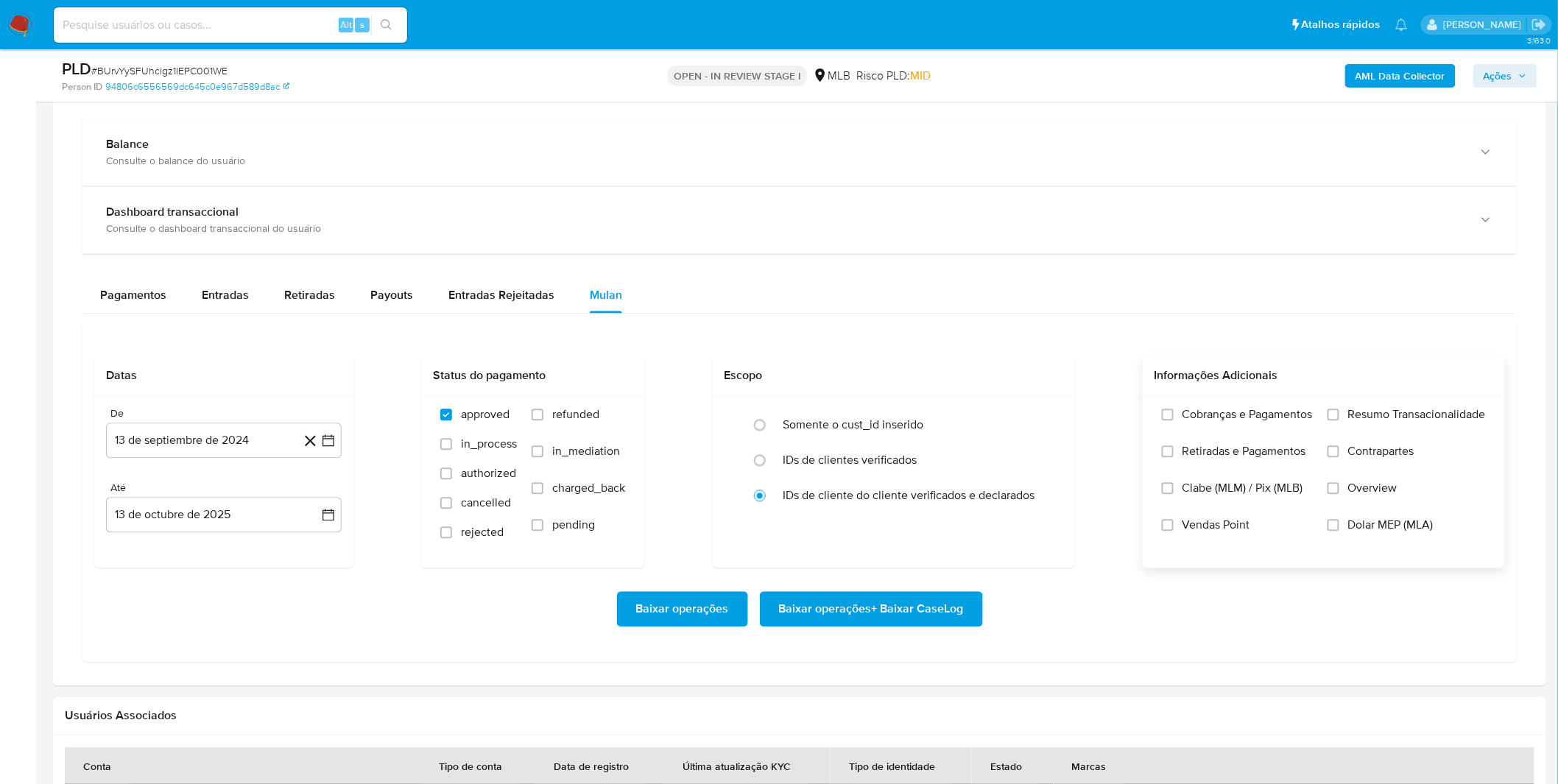
click at [1230, 422] on span "Cobranças e Pagamentos" at bounding box center [1247, 414] width 130 height 15
click at [1174, 421] on input "Cobranças e Pagamentos" at bounding box center [1168, 415] width 12 height 12
click at [1225, 440] on label "Cobranças e Pagamentos" at bounding box center [1237, 426] width 151 height 37
click at [1174, 421] on input "Cobranças e Pagamentos" at bounding box center [1168, 415] width 12 height 12
click at [1255, 421] on span "Cobranças e Pagamentos" at bounding box center [1247, 414] width 130 height 15
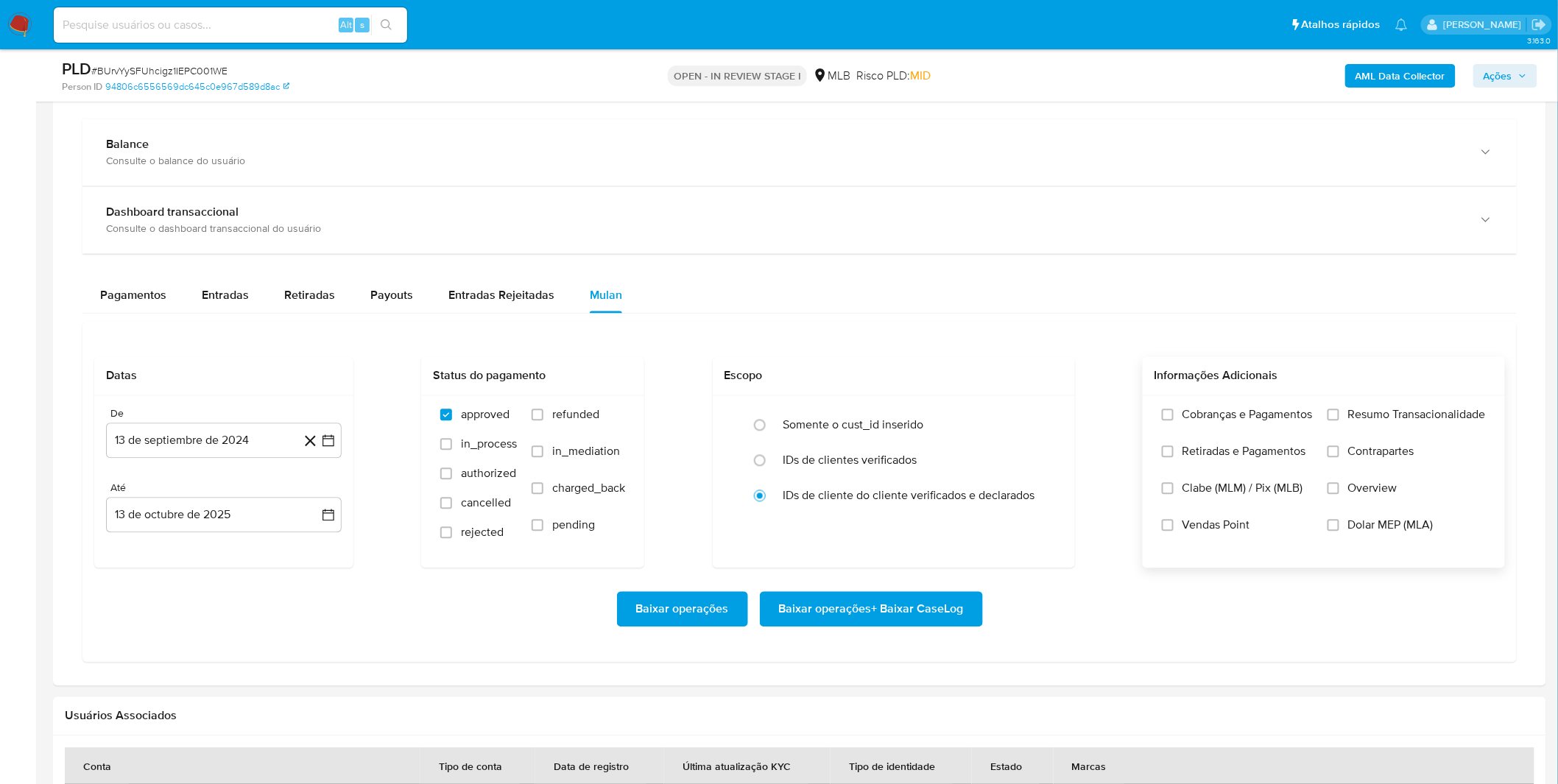
click at [1174, 421] on input "Cobranças e Pagamentos" at bounding box center [1168, 415] width 12 height 12
click at [1249, 453] on span "Retiradas e Pagamentos" at bounding box center [1244, 452] width 124 height 15
click at [1174, 453] on input "Retiradas e Pagamentos" at bounding box center [1168, 452] width 12 height 12
click at [1365, 420] on span "Resumo Transacionalidade" at bounding box center [1416, 414] width 137 height 15
click at [1340, 420] on input "Resumo Transacionalidade" at bounding box center [1333, 415] width 12 height 12
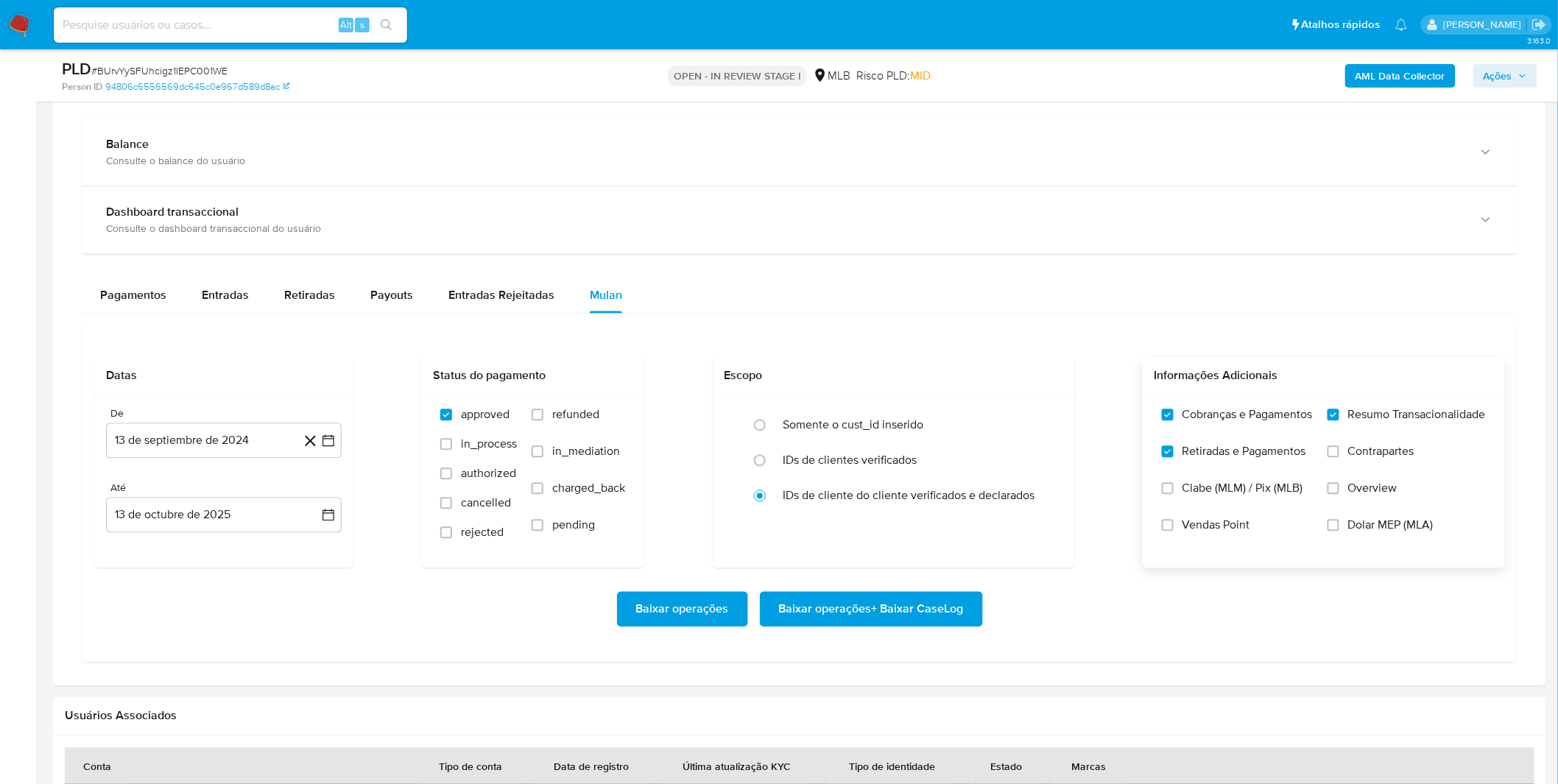
click at [1349, 454] on span "Contrapartes" at bounding box center [1381, 452] width 66 height 15
click at [1340, 454] on input "Contrapartes" at bounding box center [1333, 452] width 12 height 12
click at [171, 432] on button "13 de septiembre de 2024" at bounding box center [224, 440] width 236 height 35
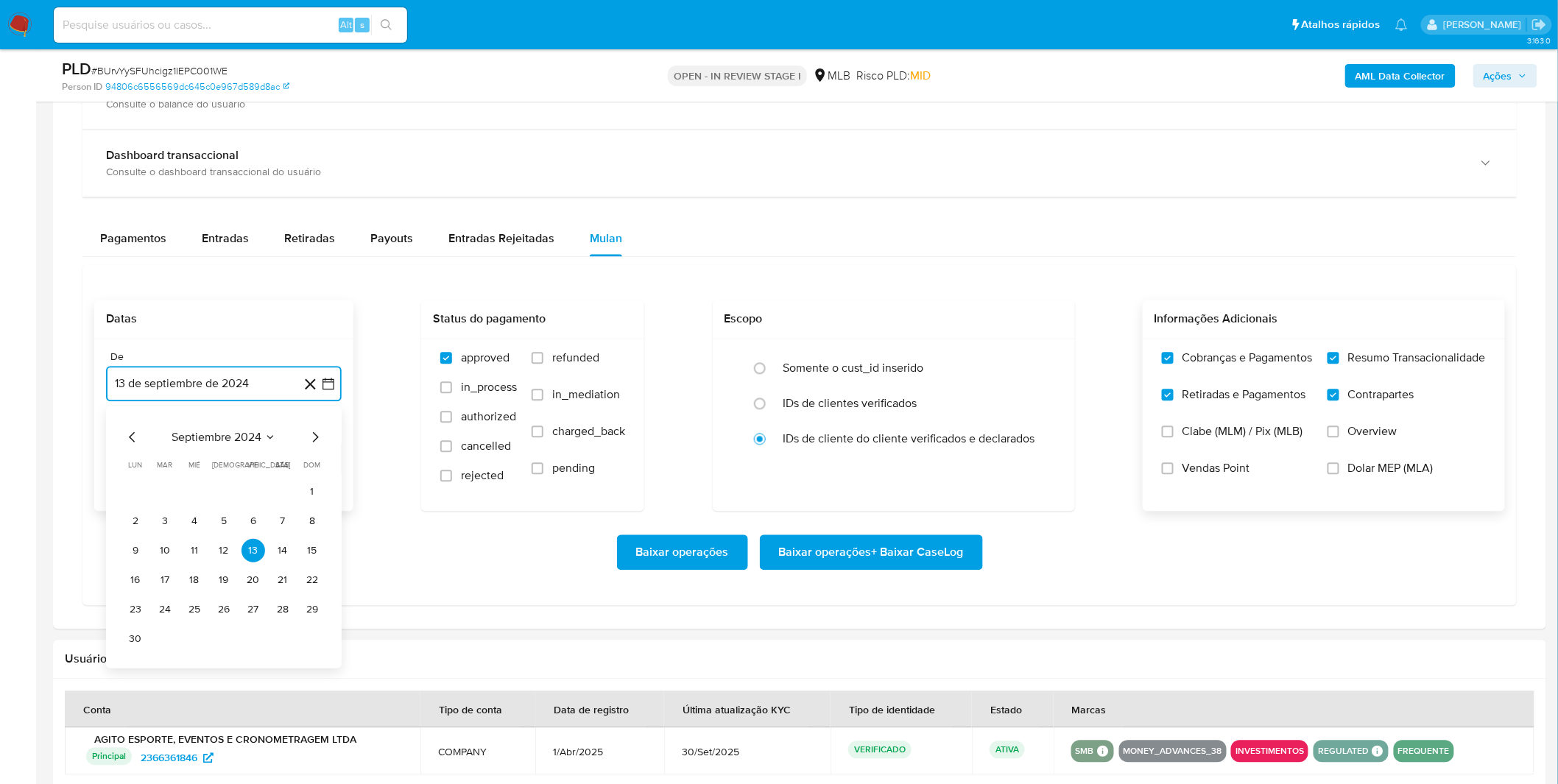
scroll to position [1145, 0]
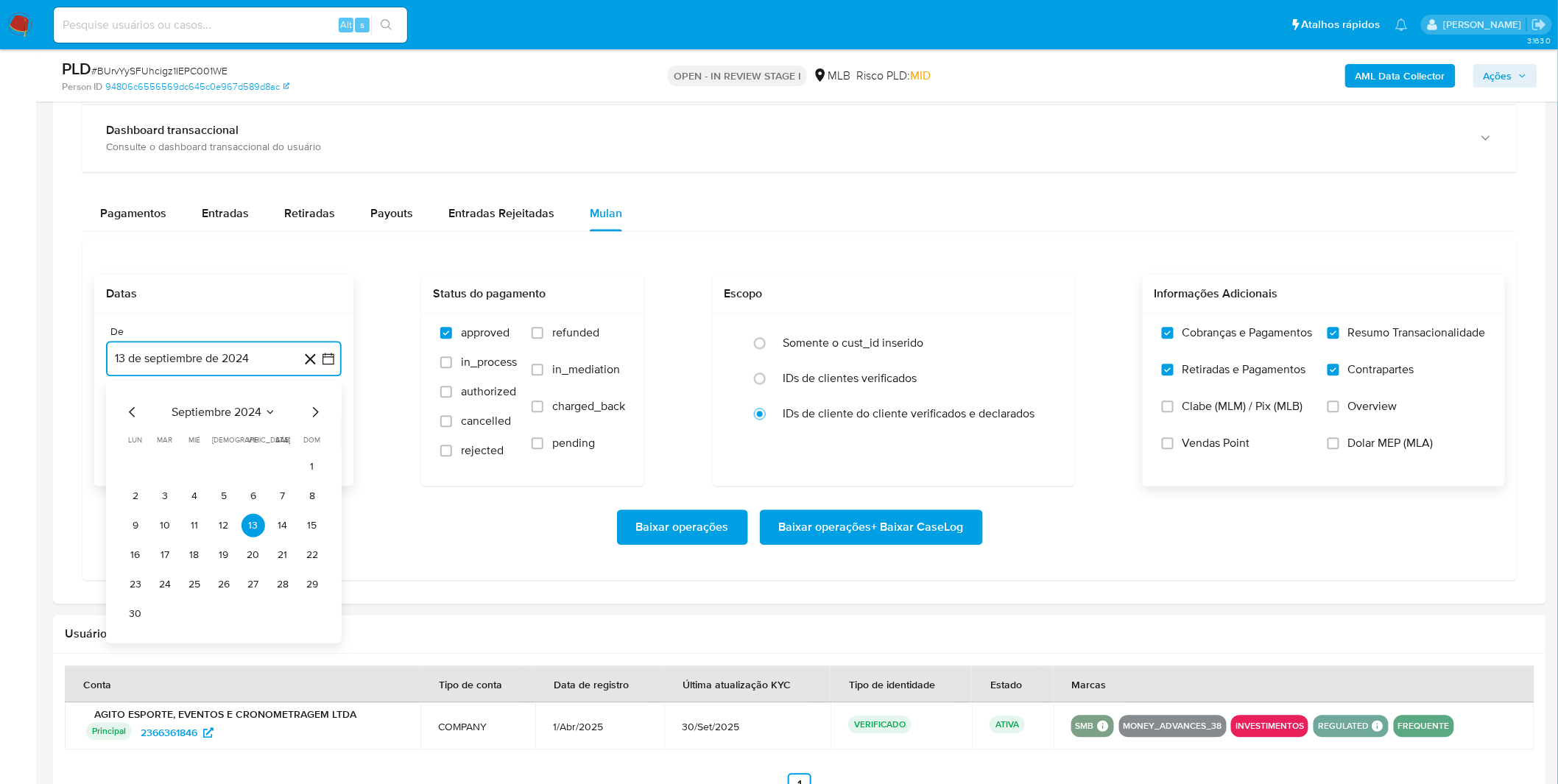
click at [218, 412] on span "septiembre 2024" at bounding box center [217, 412] width 90 height 15
click at [222, 420] on span "septiembre 2024" at bounding box center [217, 412] width 90 height 15
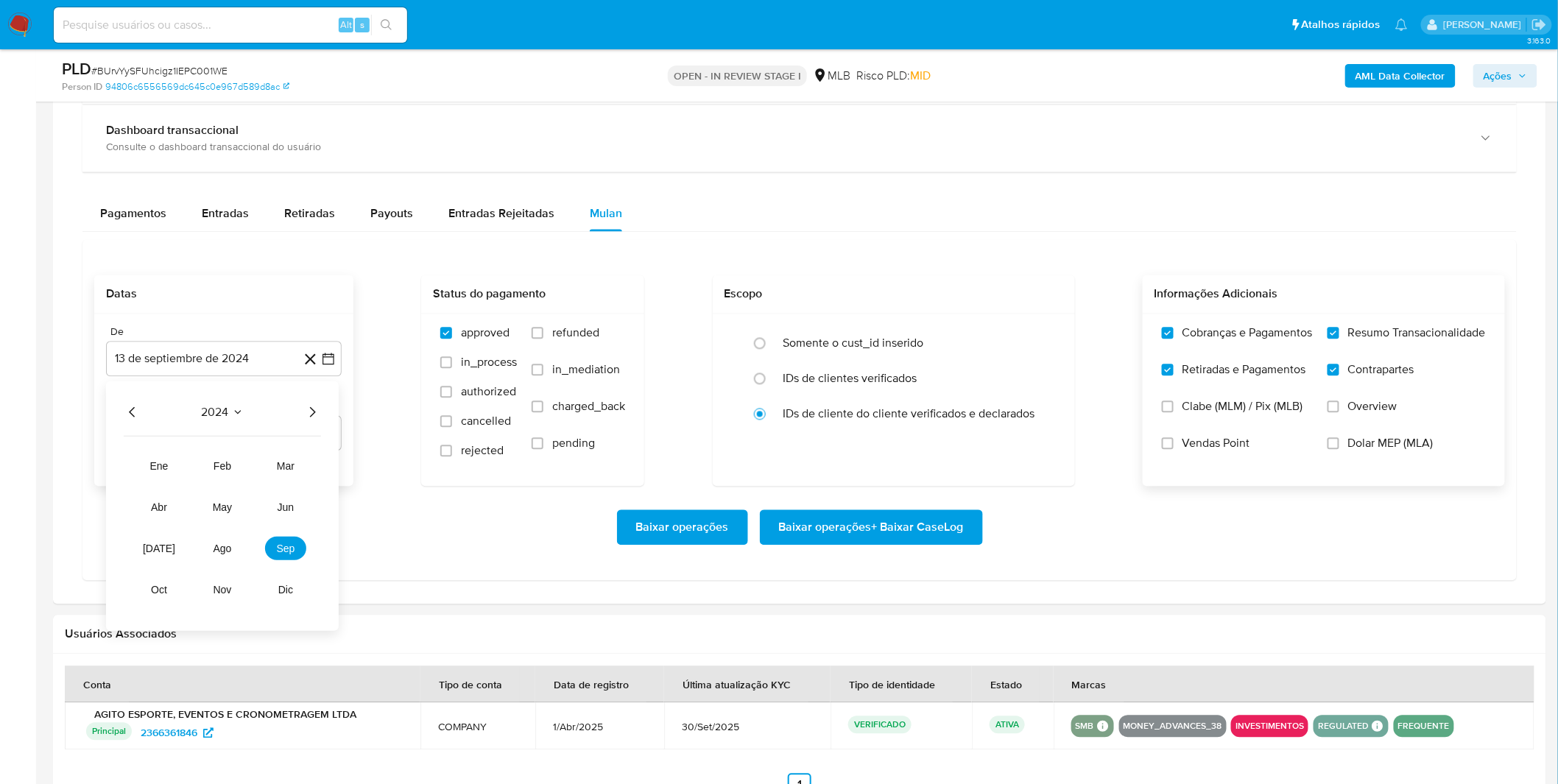
click at [300, 414] on div "2024" at bounding box center [222, 412] width 197 height 17
click at [317, 430] on div "2024 2024 ene feb mar abr may jun jul ago sep oct nov dic" at bounding box center [222, 506] width 232 height 250
click at [310, 408] on icon "Año siguiente" at bounding box center [312, 412] width 17 height 17
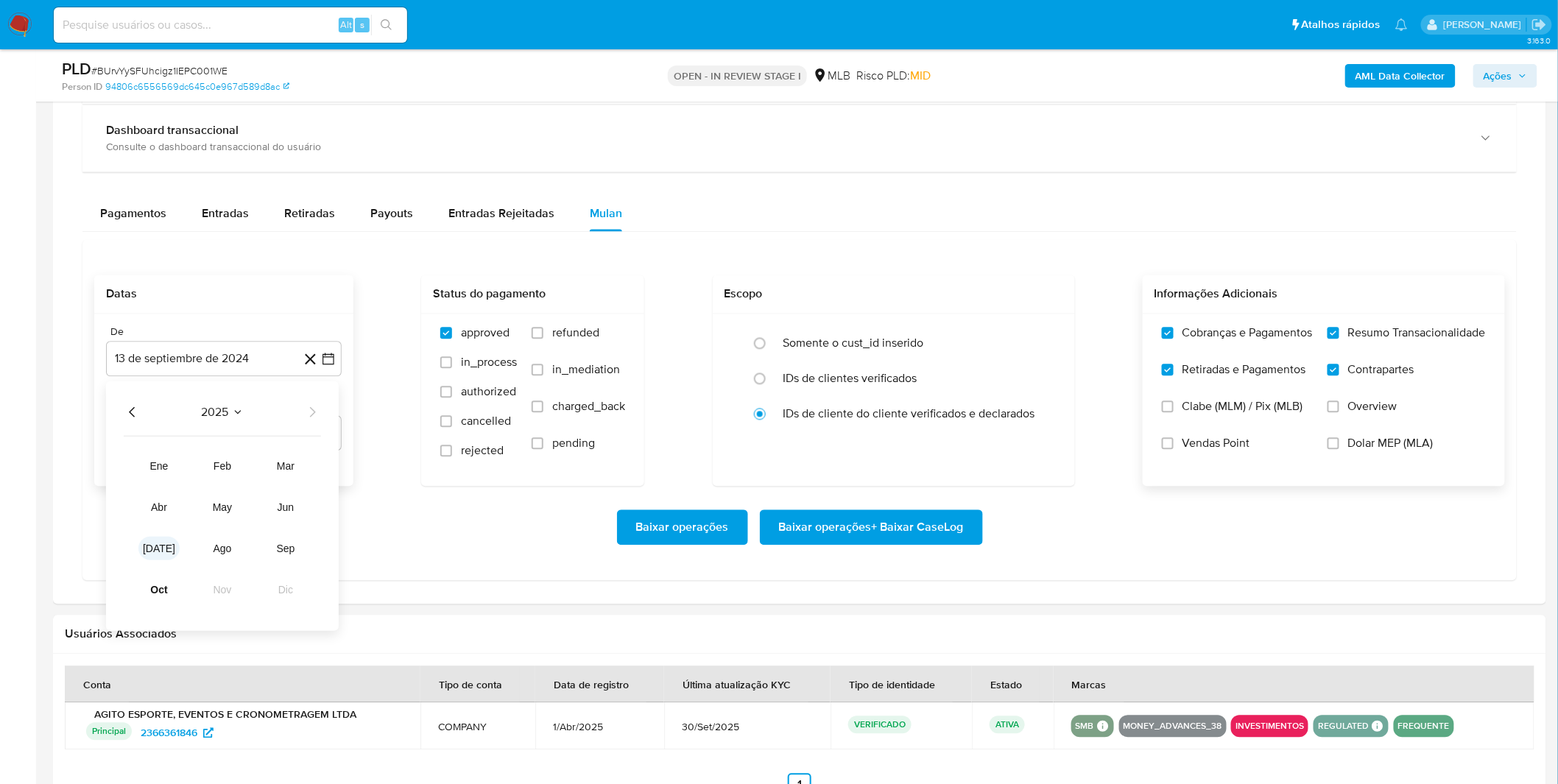
click at [150, 547] on button "jul" at bounding box center [159, 547] width 41 height 23
click at [174, 471] on button "1" at bounding box center [164, 466] width 23 height 23
click at [442, 623] on div "Usuários Associados" at bounding box center [799, 635] width 1493 height 39
click at [822, 533] on span "Baixar operações + Baixar CaseLog" at bounding box center [871, 528] width 185 height 33
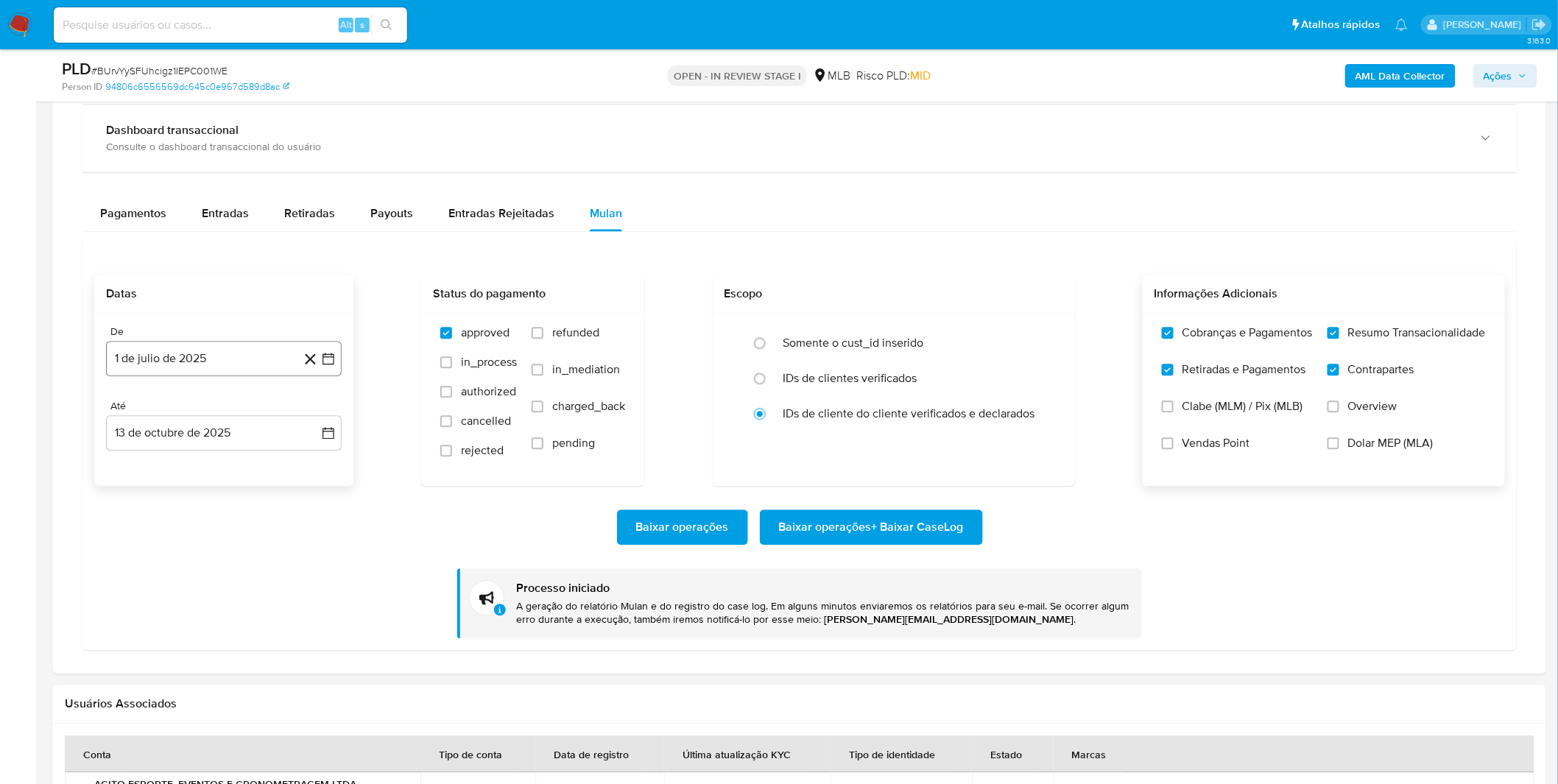
click at [152, 354] on button "1 de julio de 2025" at bounding box center [224, 359] width 236 height 35
click at [137, 420] on icon "Mes anterior" at bounding box center [132, 412] width 17 height 17
click at [304, 465] on button "1" at bounding box center [312, 466] width 23 height 23
click at [233, 511] on div "Baixar operações Baixar operações + Baixar CaseLog Processo iniciado A geração …" at bounding box center [799, 562] width 1410 height 152
click at [919, 537] on span "Baixar operações + Baixar CaseLog" at bounding box center [871, 528] width 185 height 33
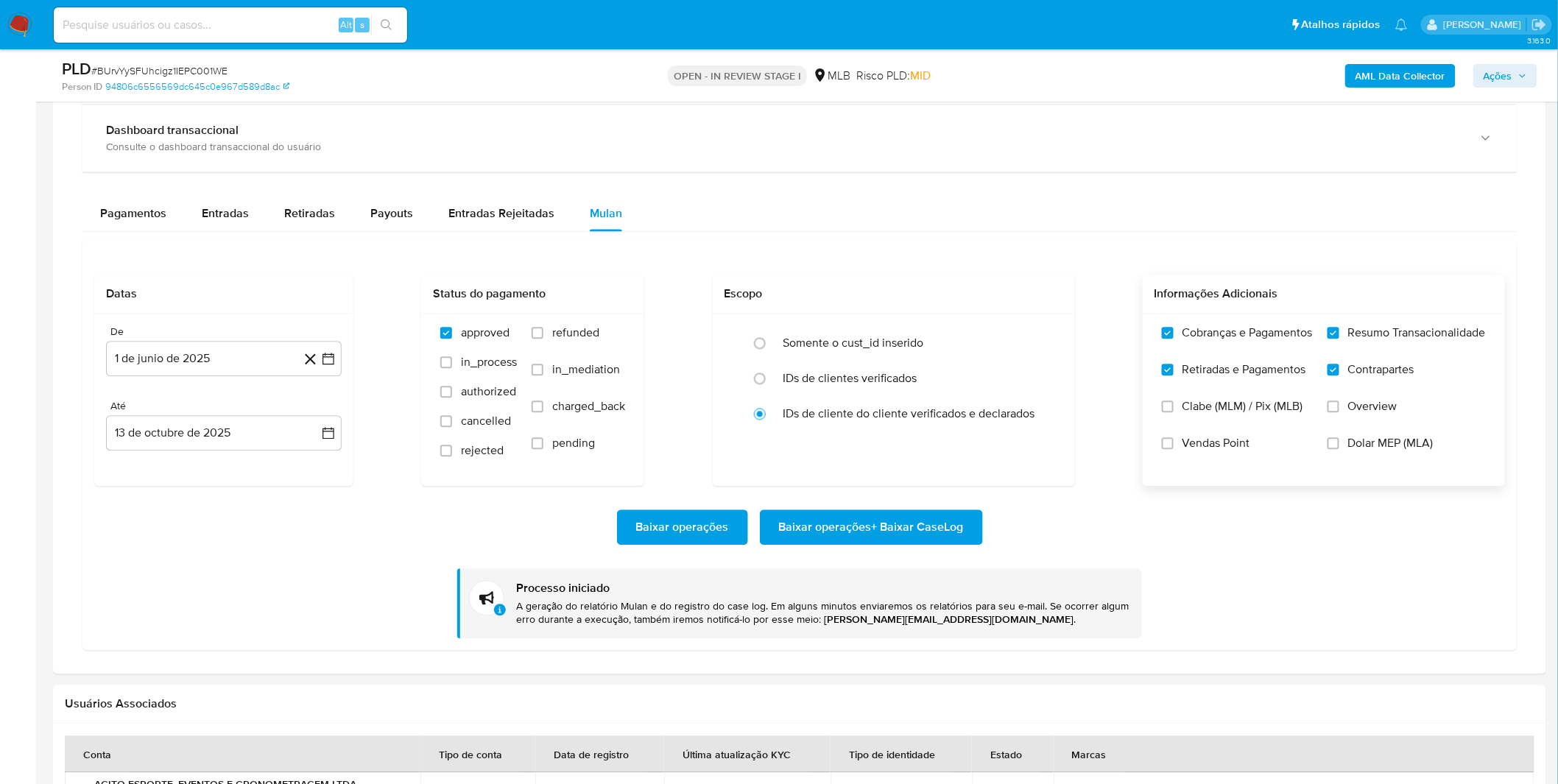
click at [17, 19] on img at bounding box center [20, 24] width 25 height 25
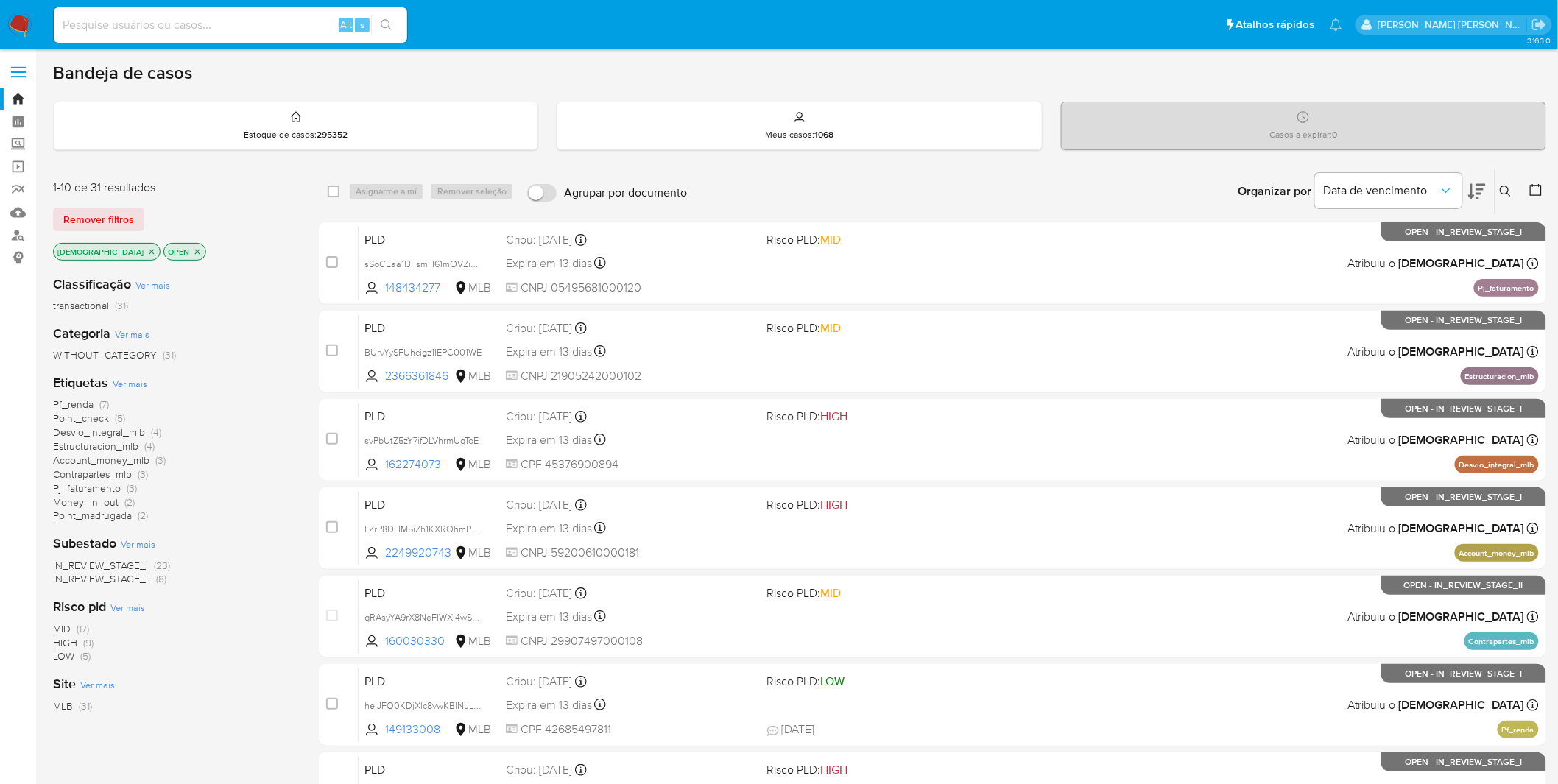
click at [107, 17] on input at bounding box center [230, 25] width 353 height 19
click at [107, 27] on input at bounding box center [230, 25] width 353 height 19
paste input "Cty3N8i5OsjJ0pbIB1xFBbZp"
type input "Cty3N8i5OsjJ0pbIB1xFBbZp"
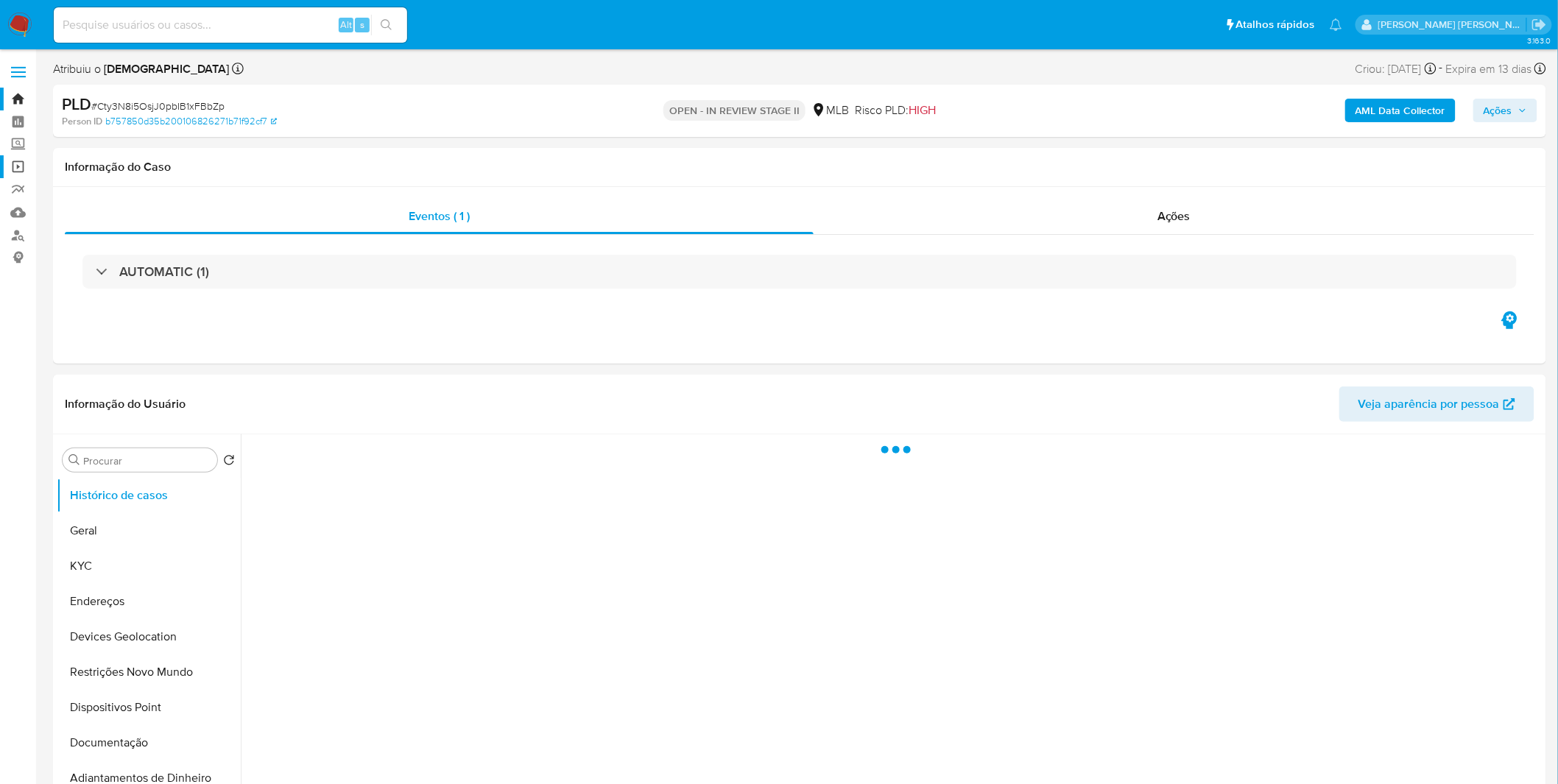
select select "10"
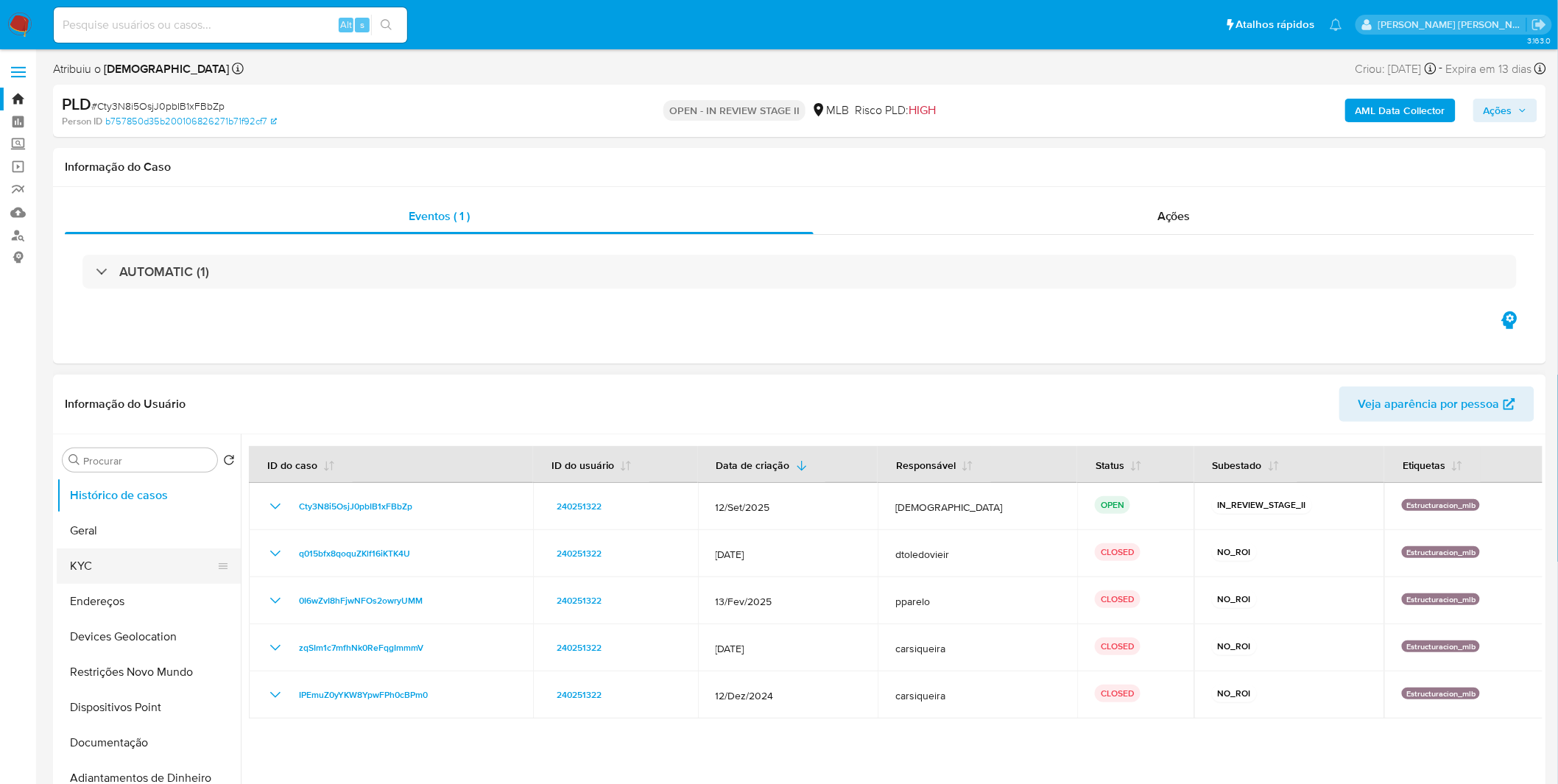
click at [158, 571] on button "KYC" at bounding box center [142, 566] width 172 height 35
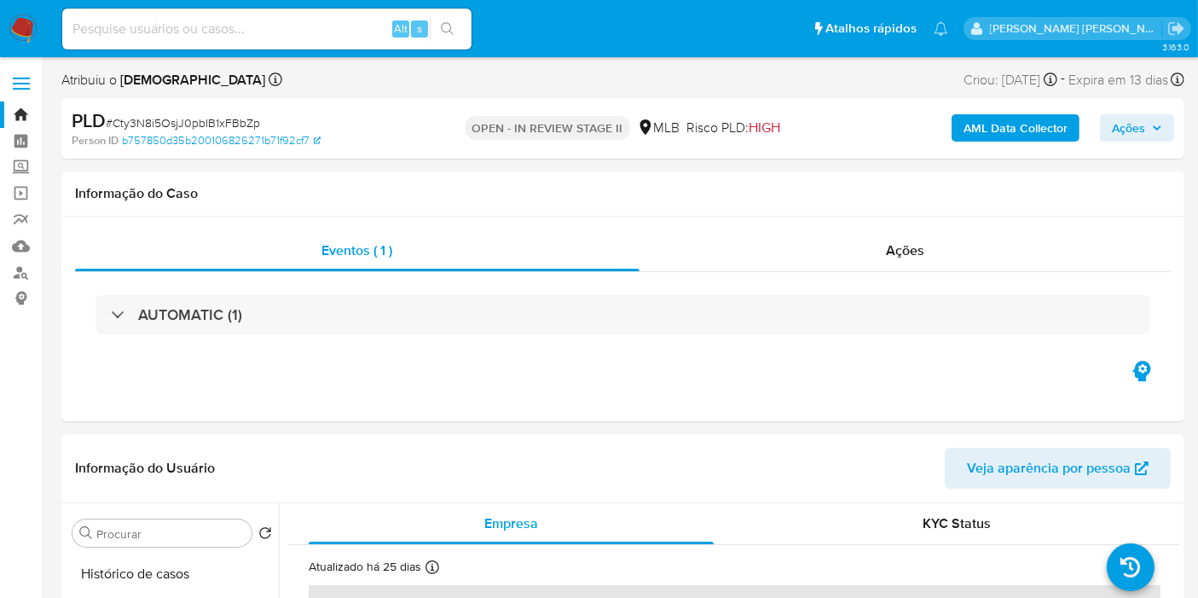
click at [28, 28] on img at bounding box center [23, 28] width 29 height 29
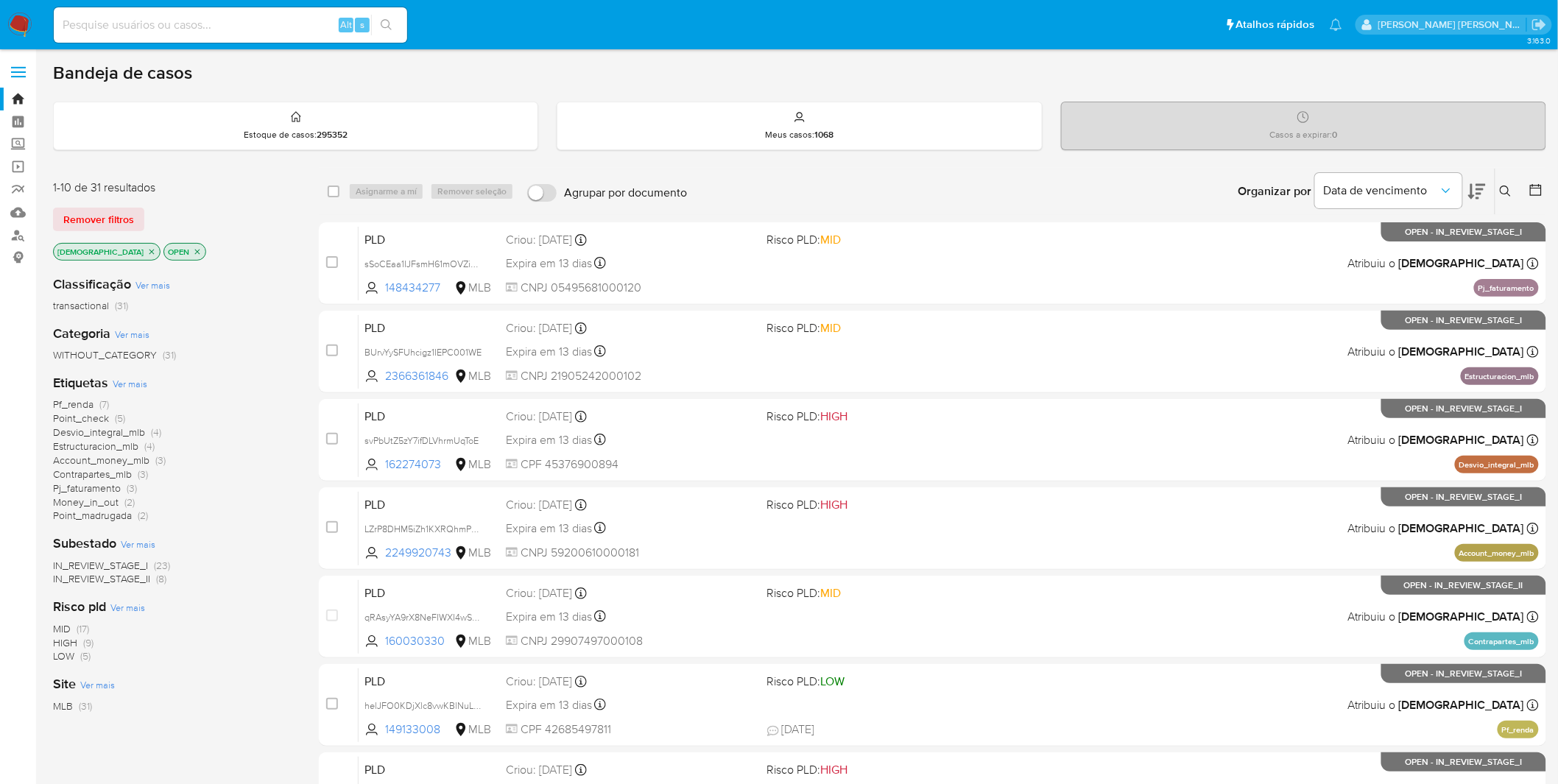
click at [247, 33] on input at bounding box center [230, 25] width 353 height 19
paste input "Cty3N8i5OsjJ0pbIB1xFBbZp"
type input "Cty3N8i5OsjJ0pbIB1xFBbZp"
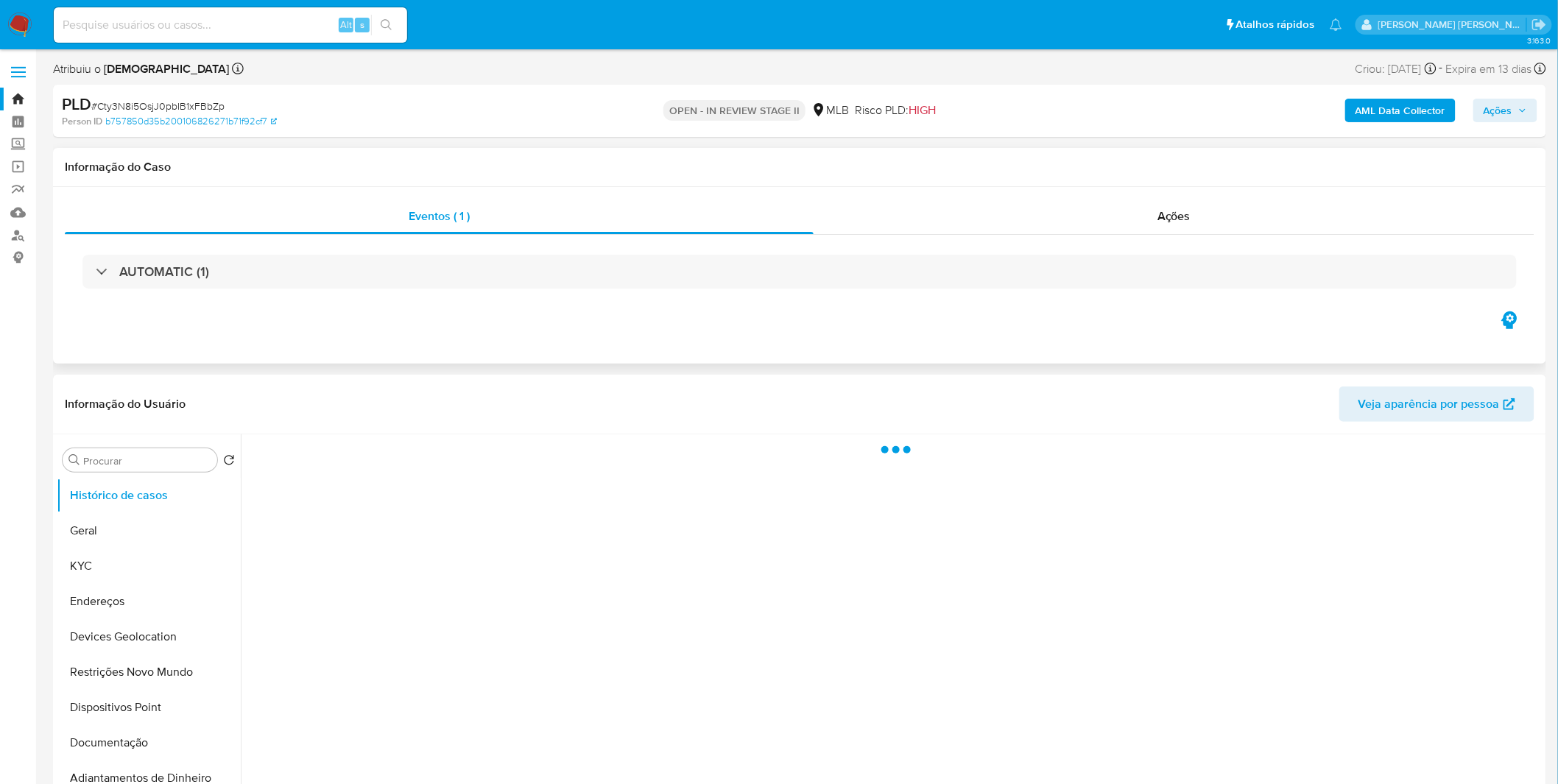
select select "10"
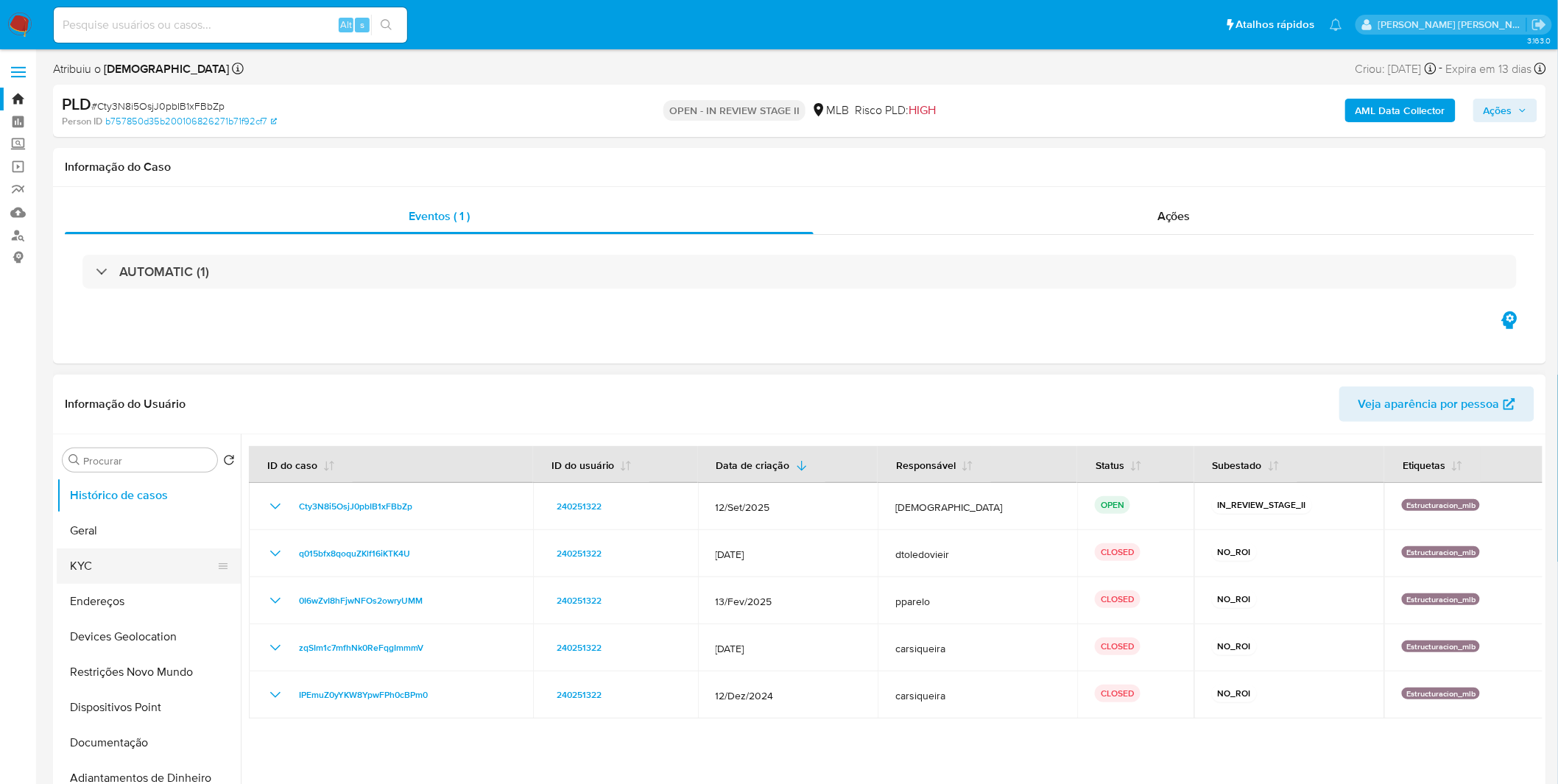
click at [186, 103] on button "KYC" at bounding box center [142, 566] width 172 height 35
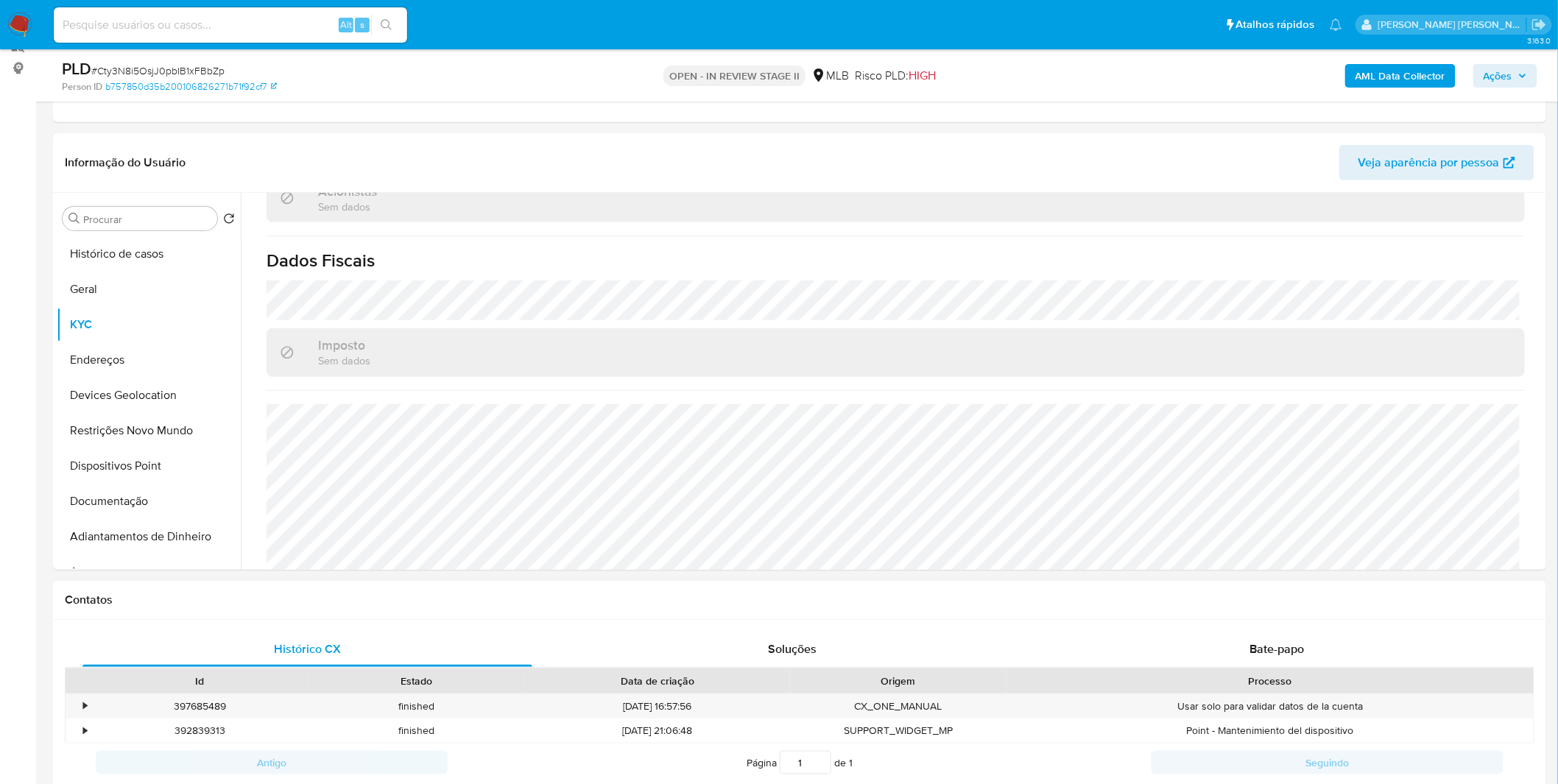
scroll to position [408, 0]
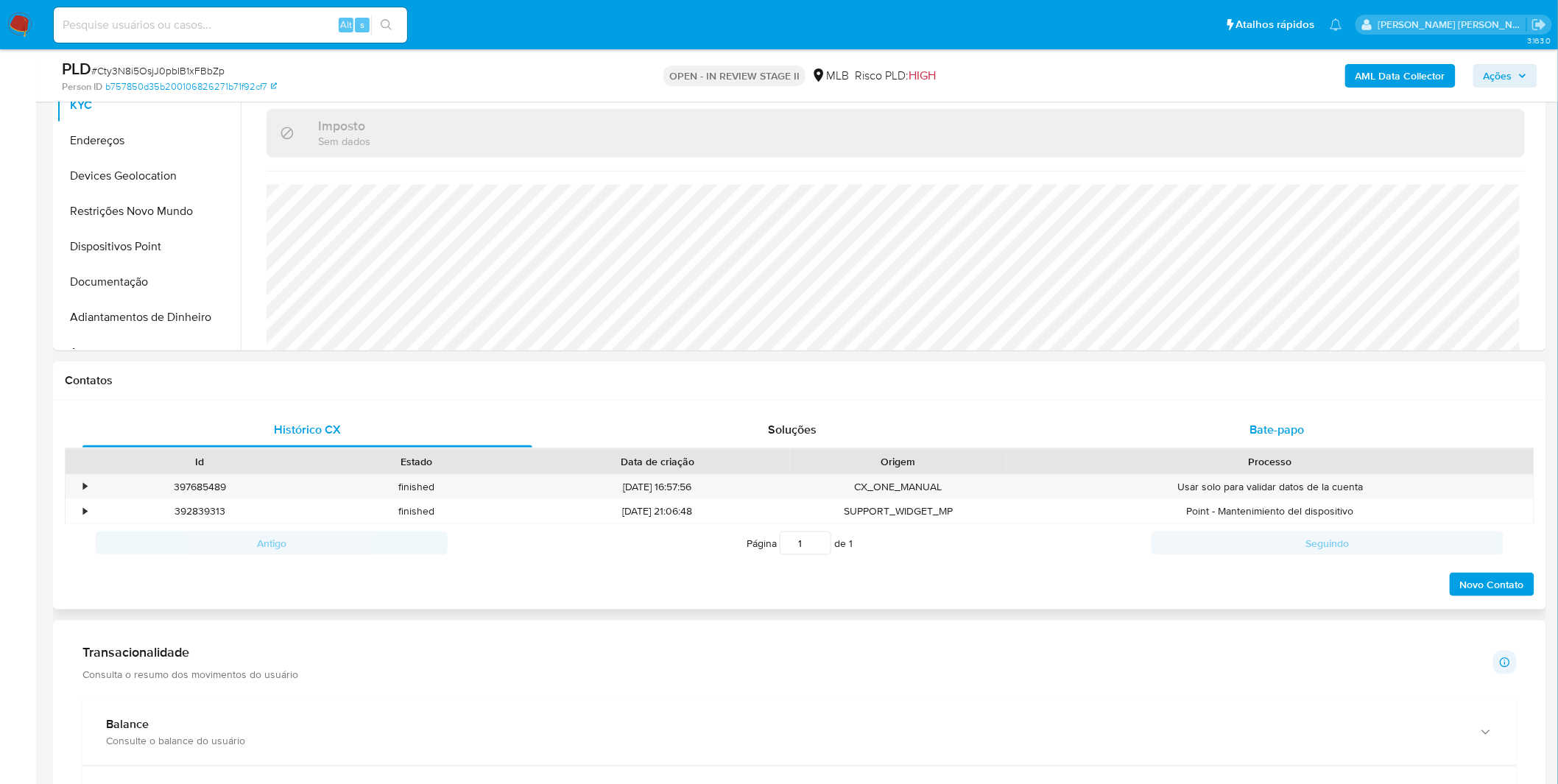
click at [605, 103] on div "Bate-papo" at bounding box center [1276, 429] width 450 height 35
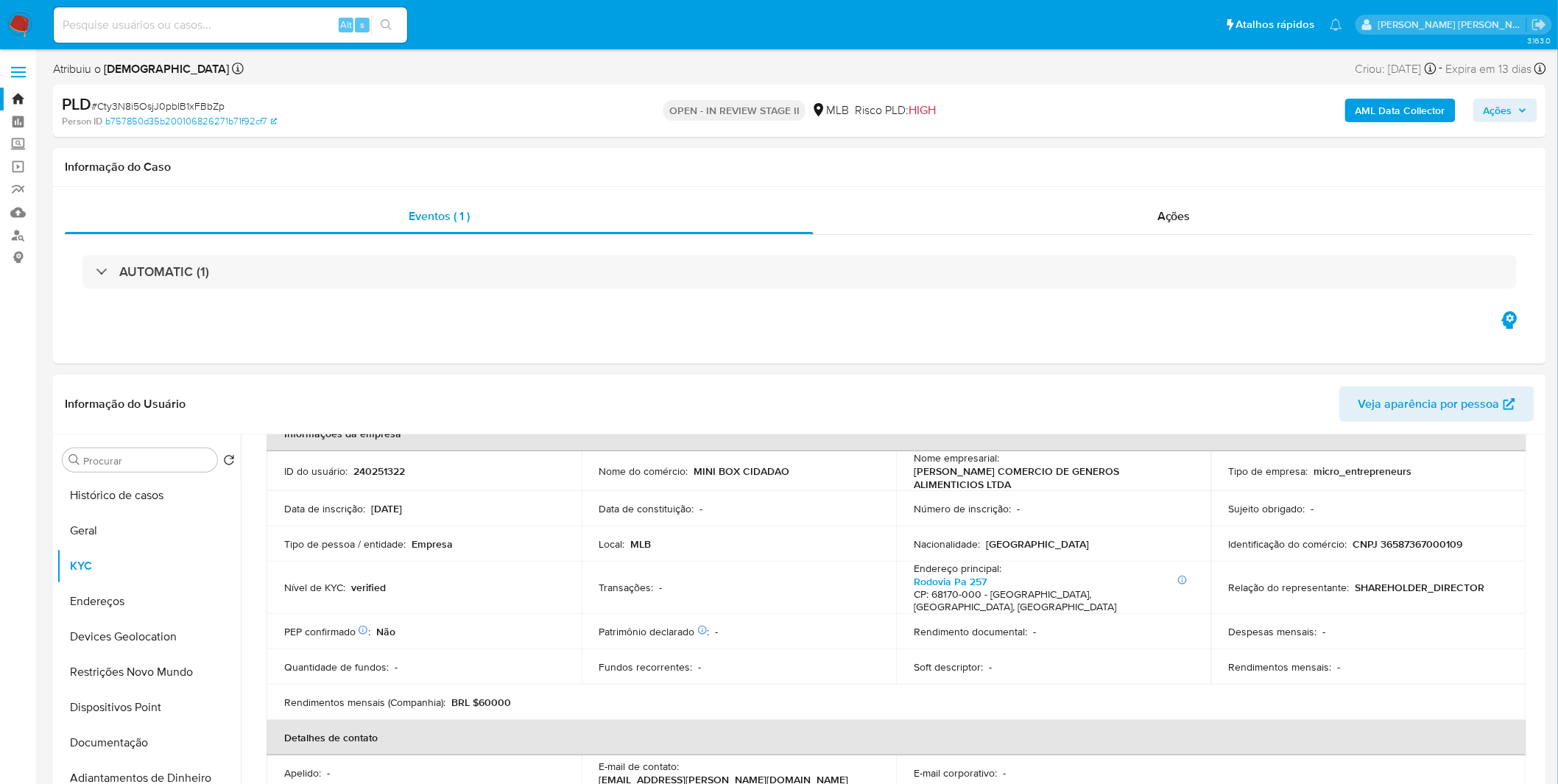
scroll to position [0, 0]
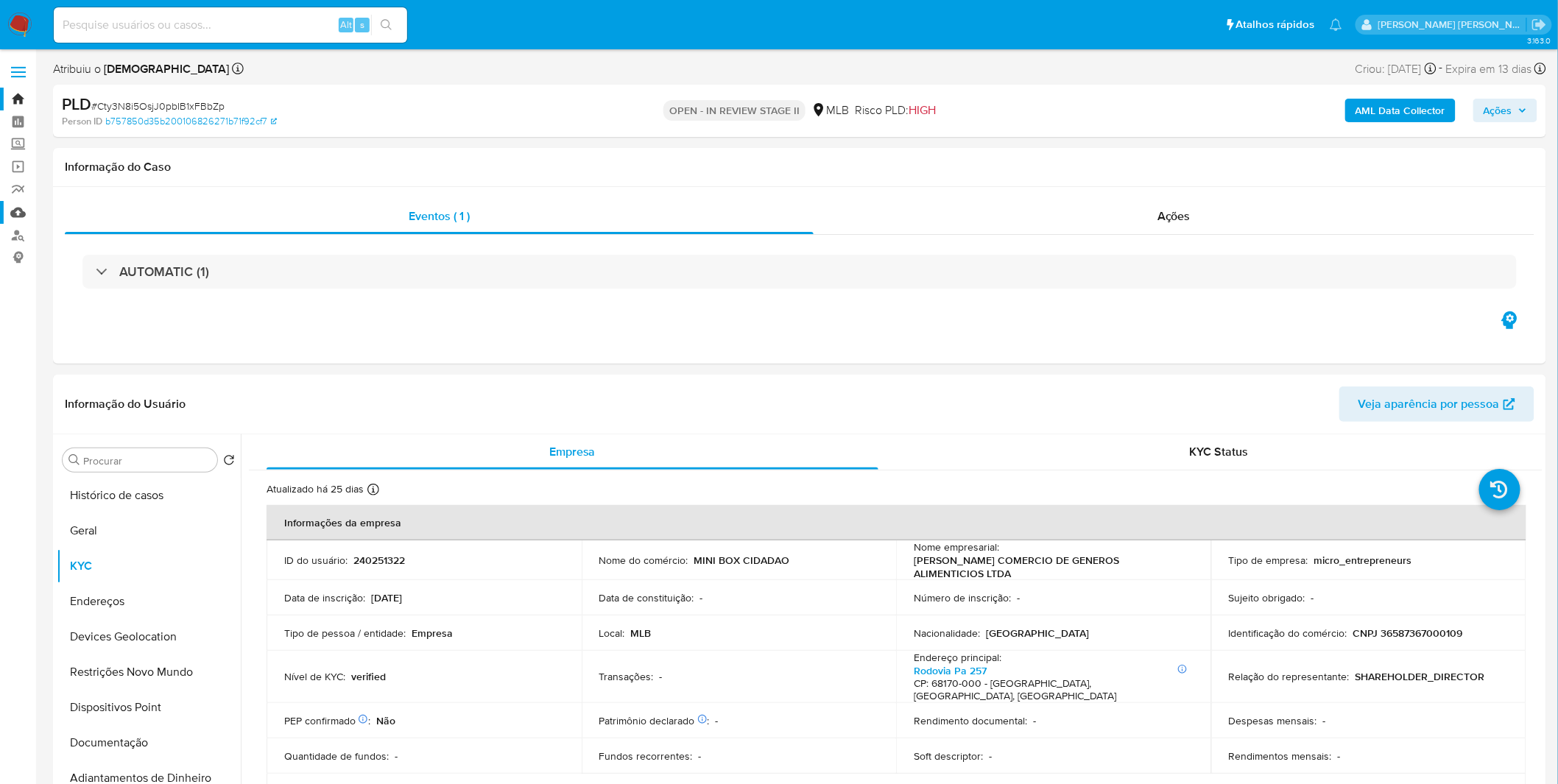
click at [22, 103] on link "Mulan" at bounding box center [87, 212] width 175 height 22
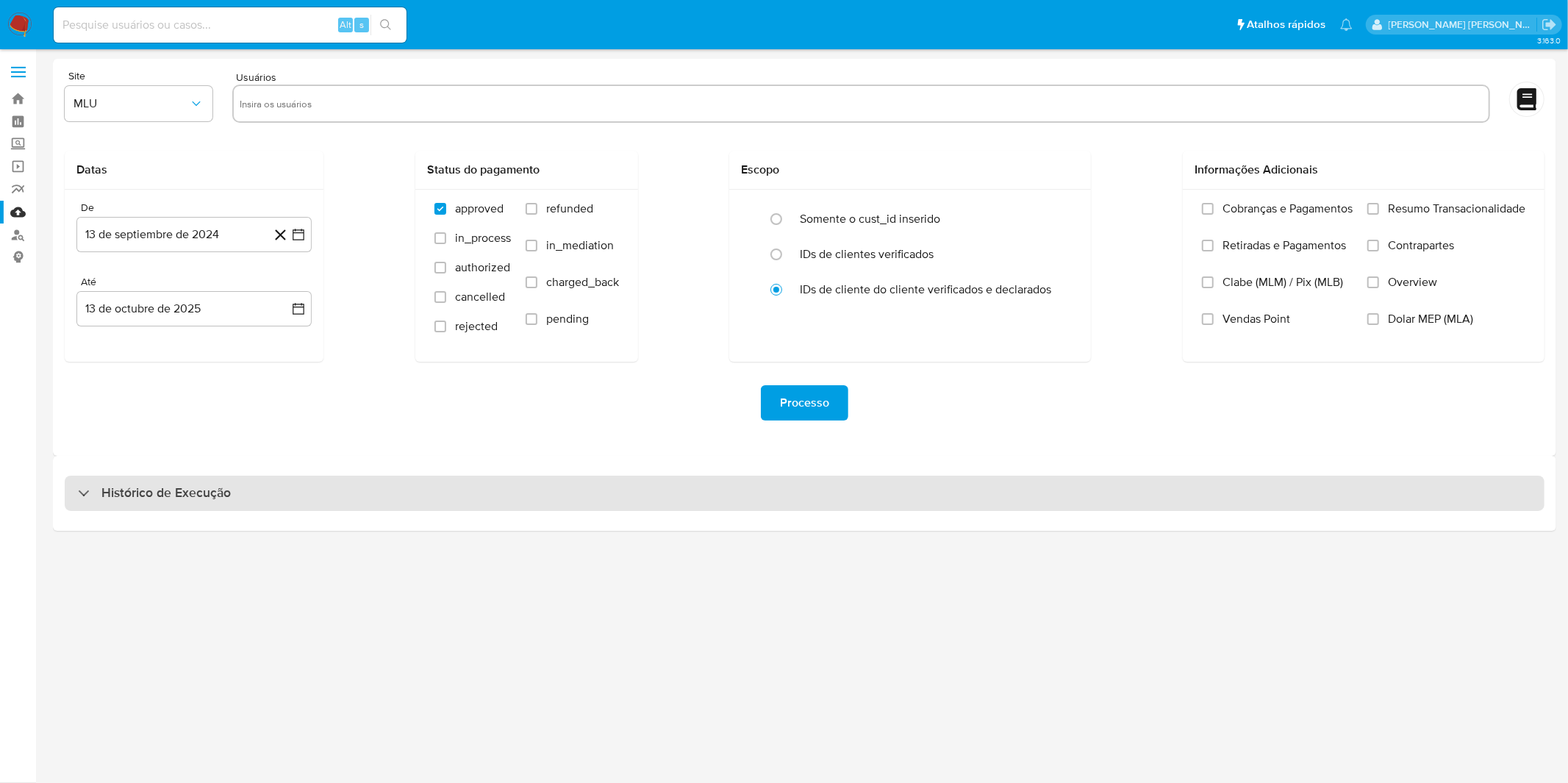
click at [299, 505] on div "Histórico de Execução" at bounding box center [805, 493] width 1480 height 35
select select "10"
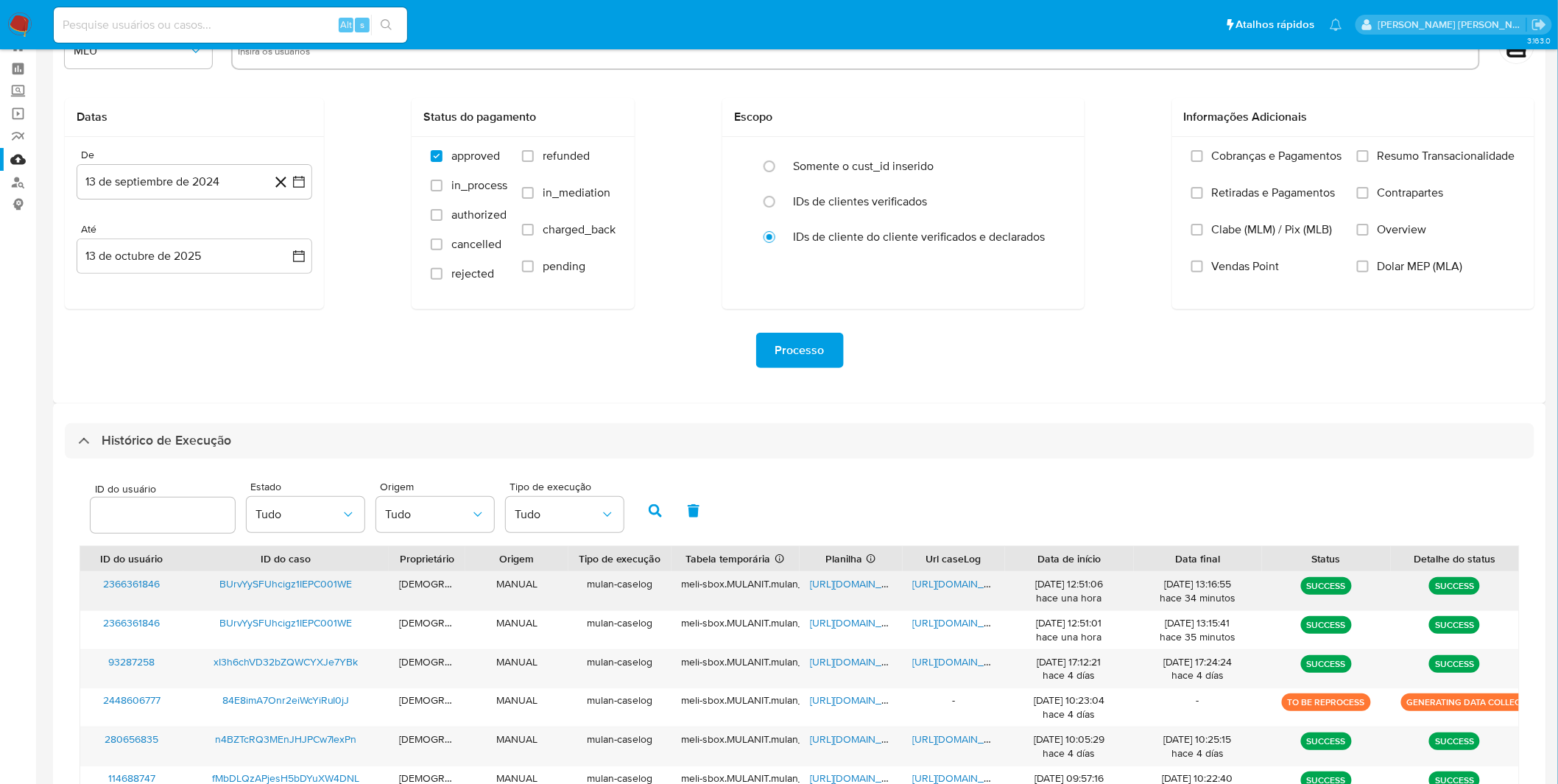
scroll to position [82, 0]
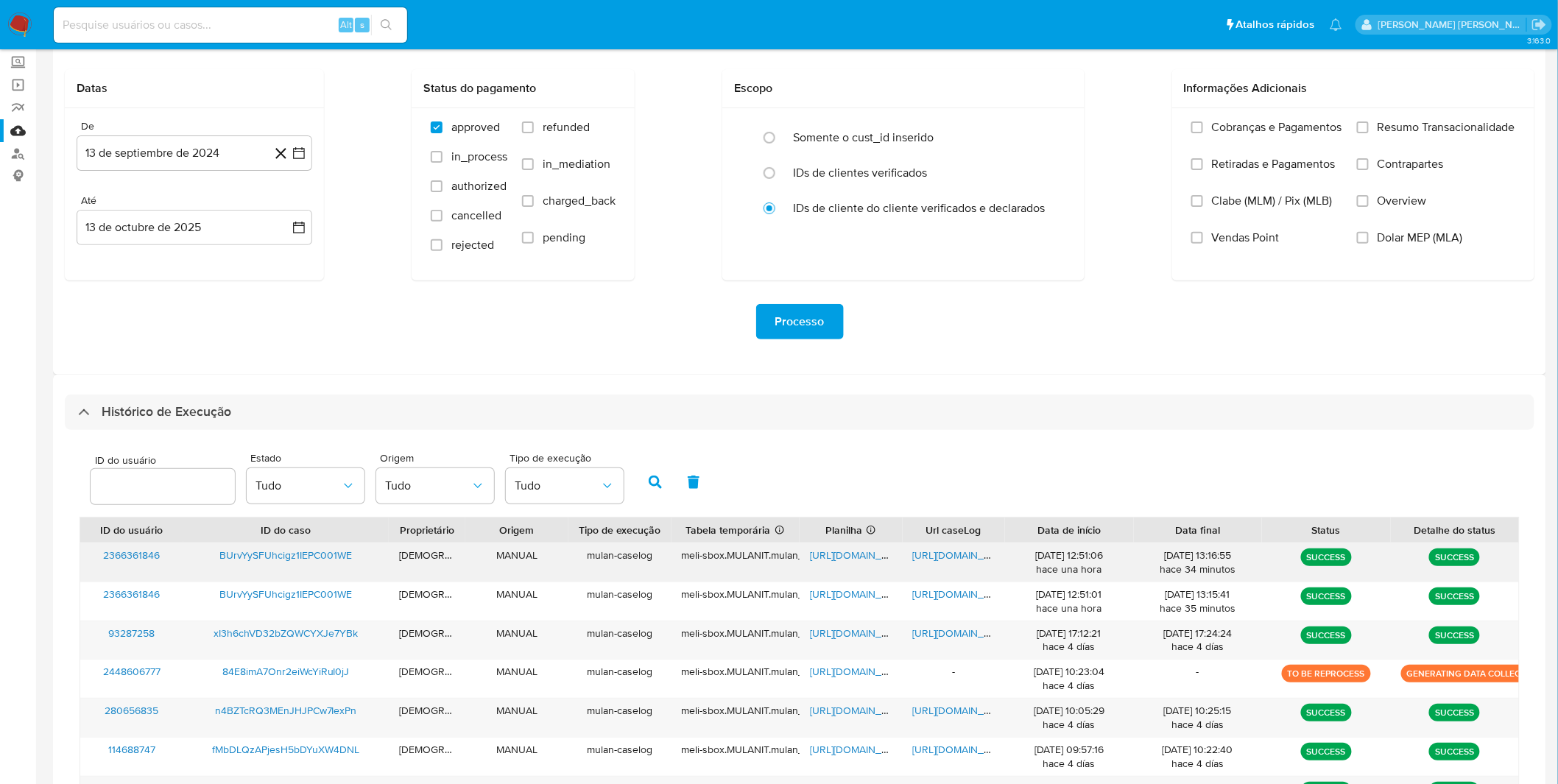
click at [953, 571] on div "[URL][DOMAIN_NAME]" at bounding box center [953, 562] width 103 height 38
click at [959, 560] on span "[URL][DOMAIN_NAME]" at bounding box center [964, 554] width 102 height 15
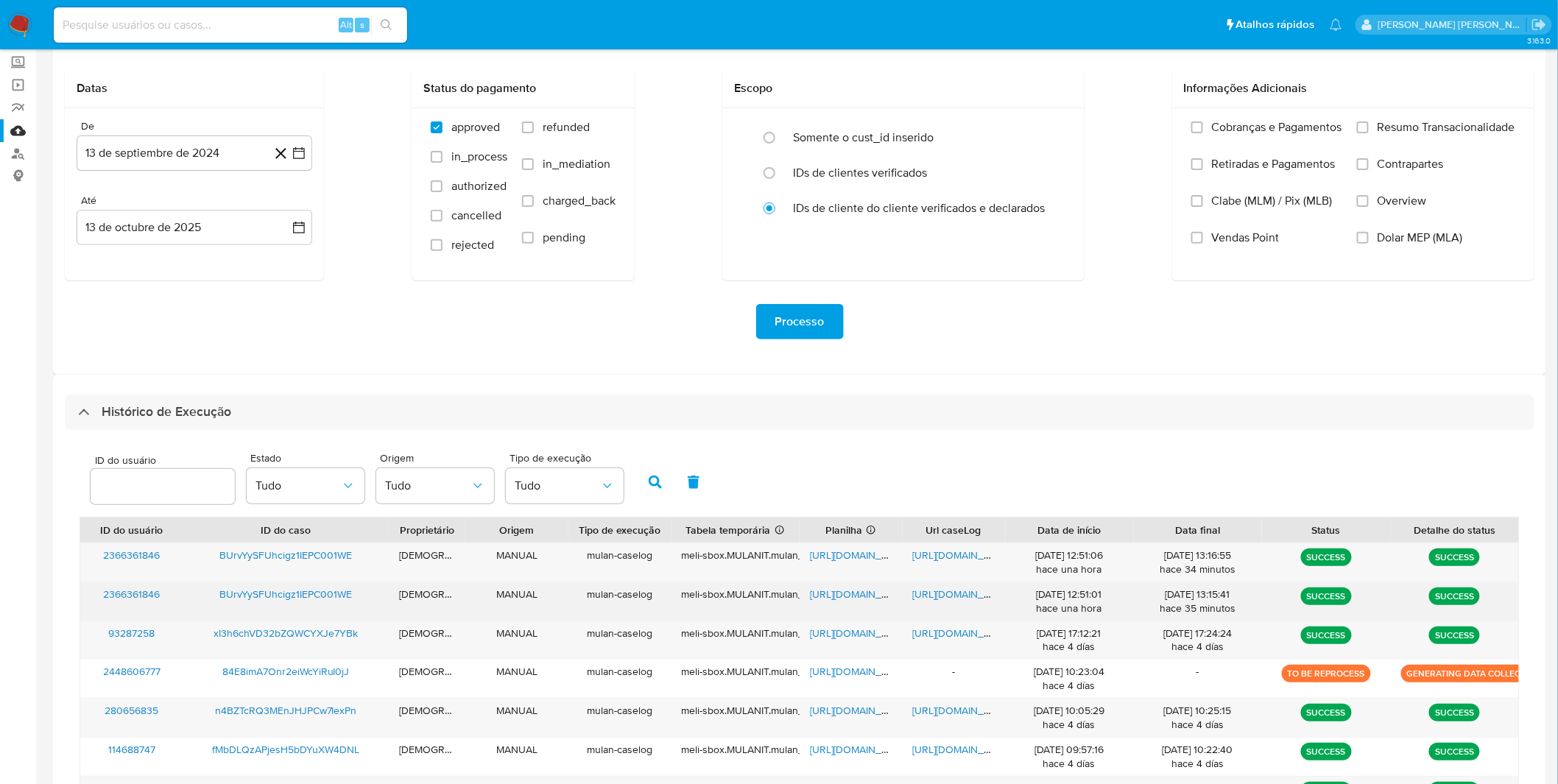
click at [953, 600] on span "[URL][DOMAIN_NAME]" at bounding box center [964, 593] width 102 height 15
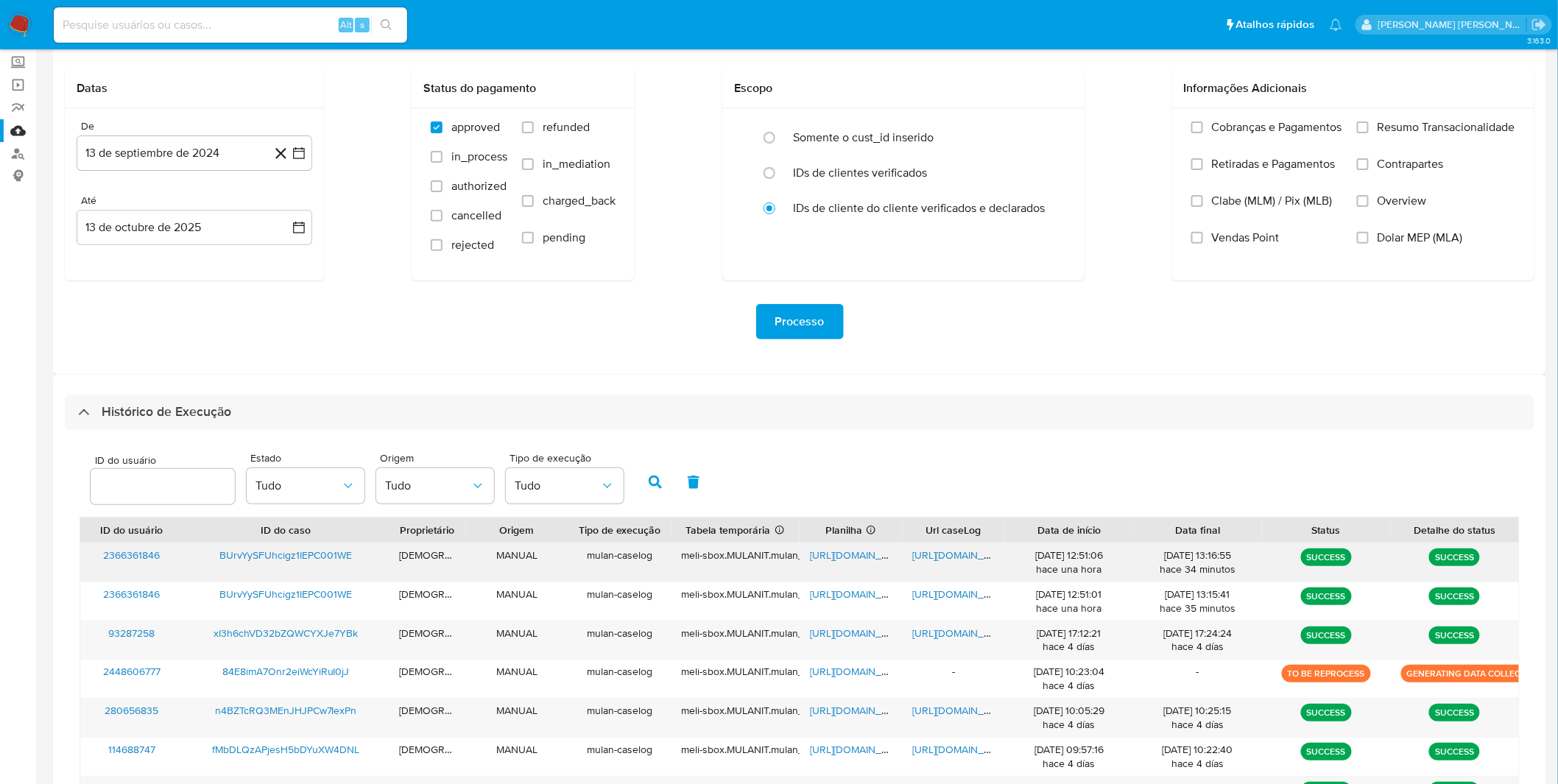
click at [932, 560] on span "[URL][DOMAIN_NAME]" at bounding box center [964, 554] width 102 height 15
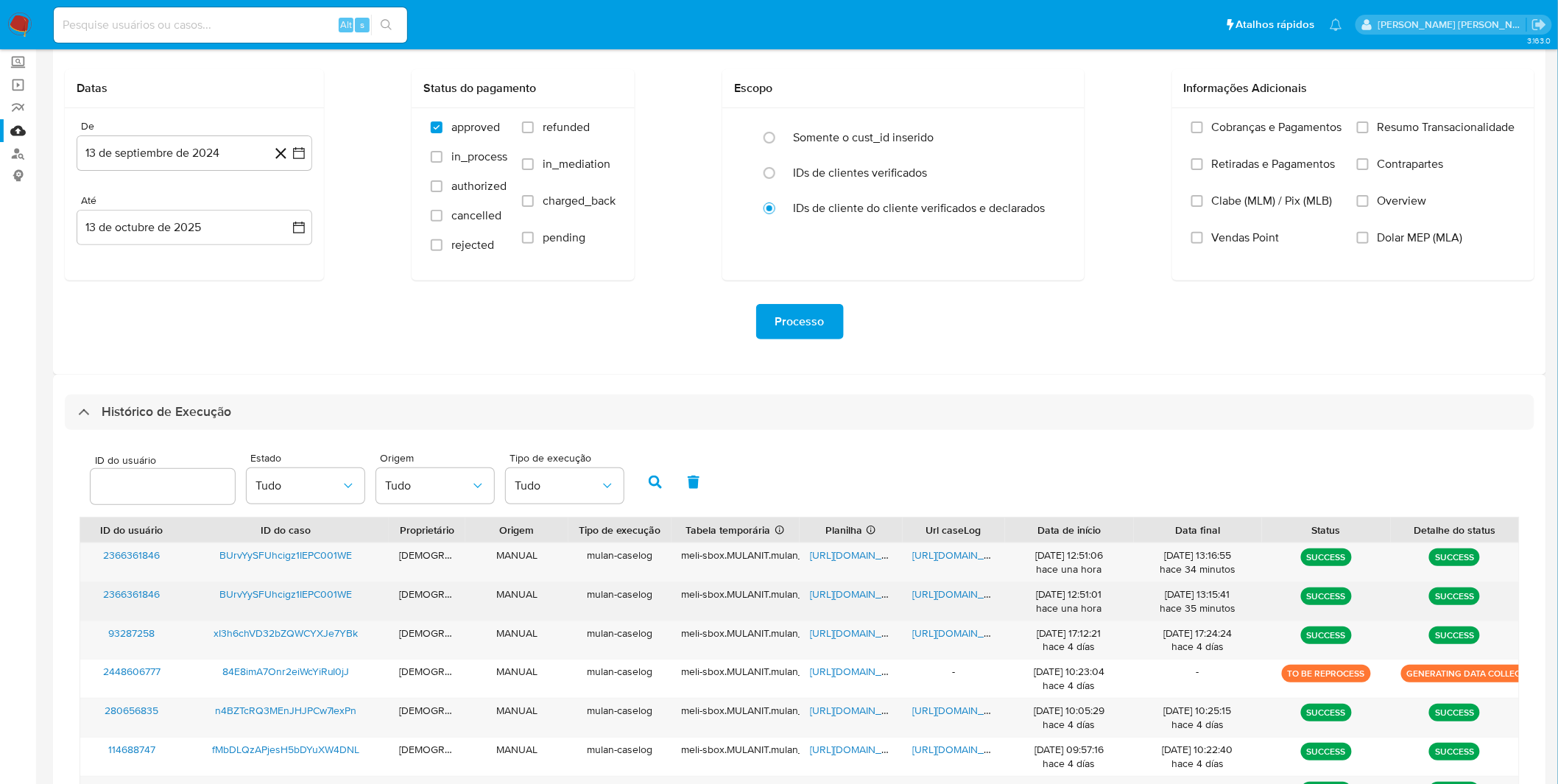
click at [917, 591] on span "[URL][DOMAIN_NAME]" at bounding box center [964, 593] width 102 height 15
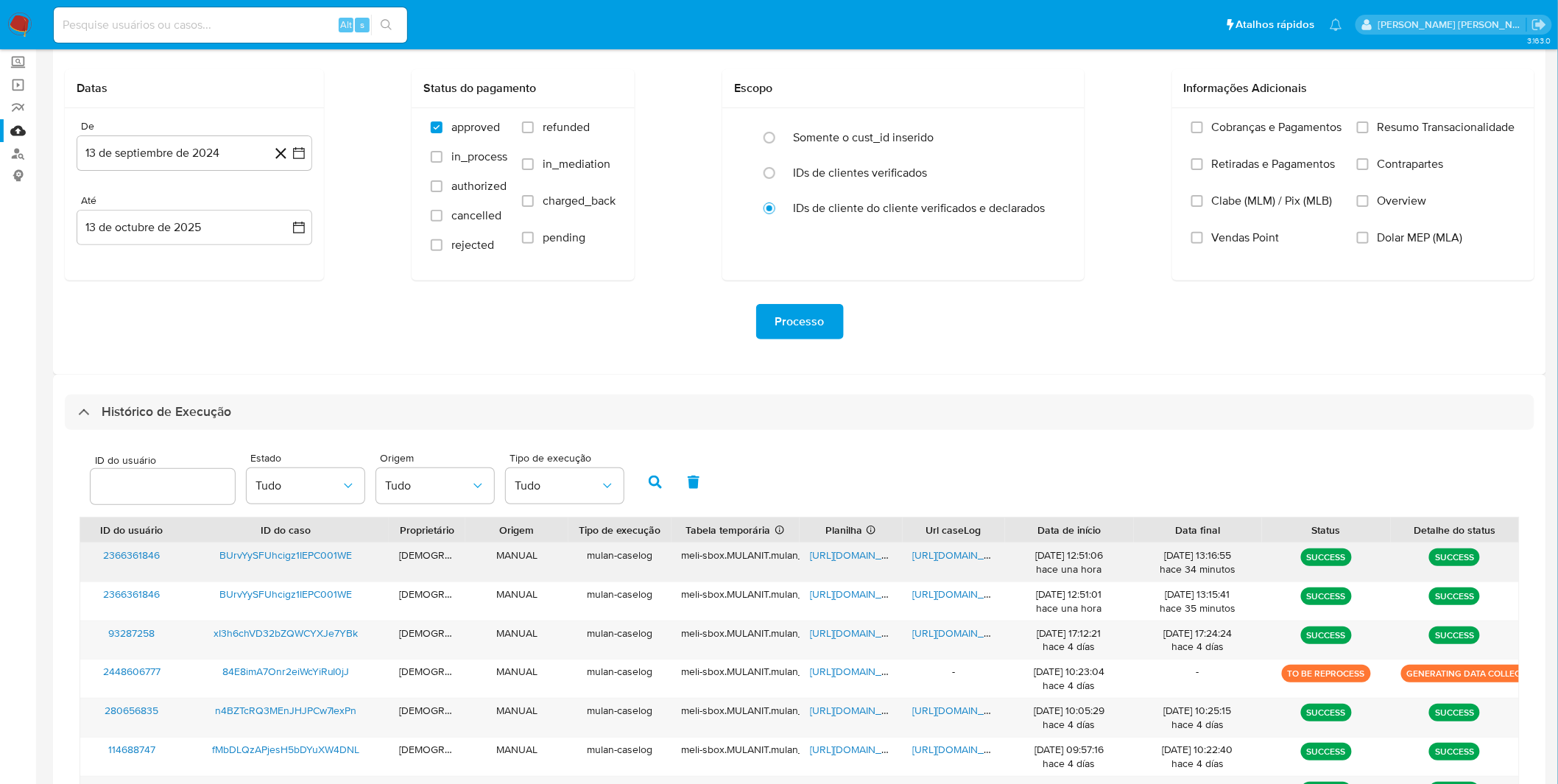
click at [843, 561] on span "[URL][DOMAIN_NAME]" at bounding box center [861, 554] width 102 height 15
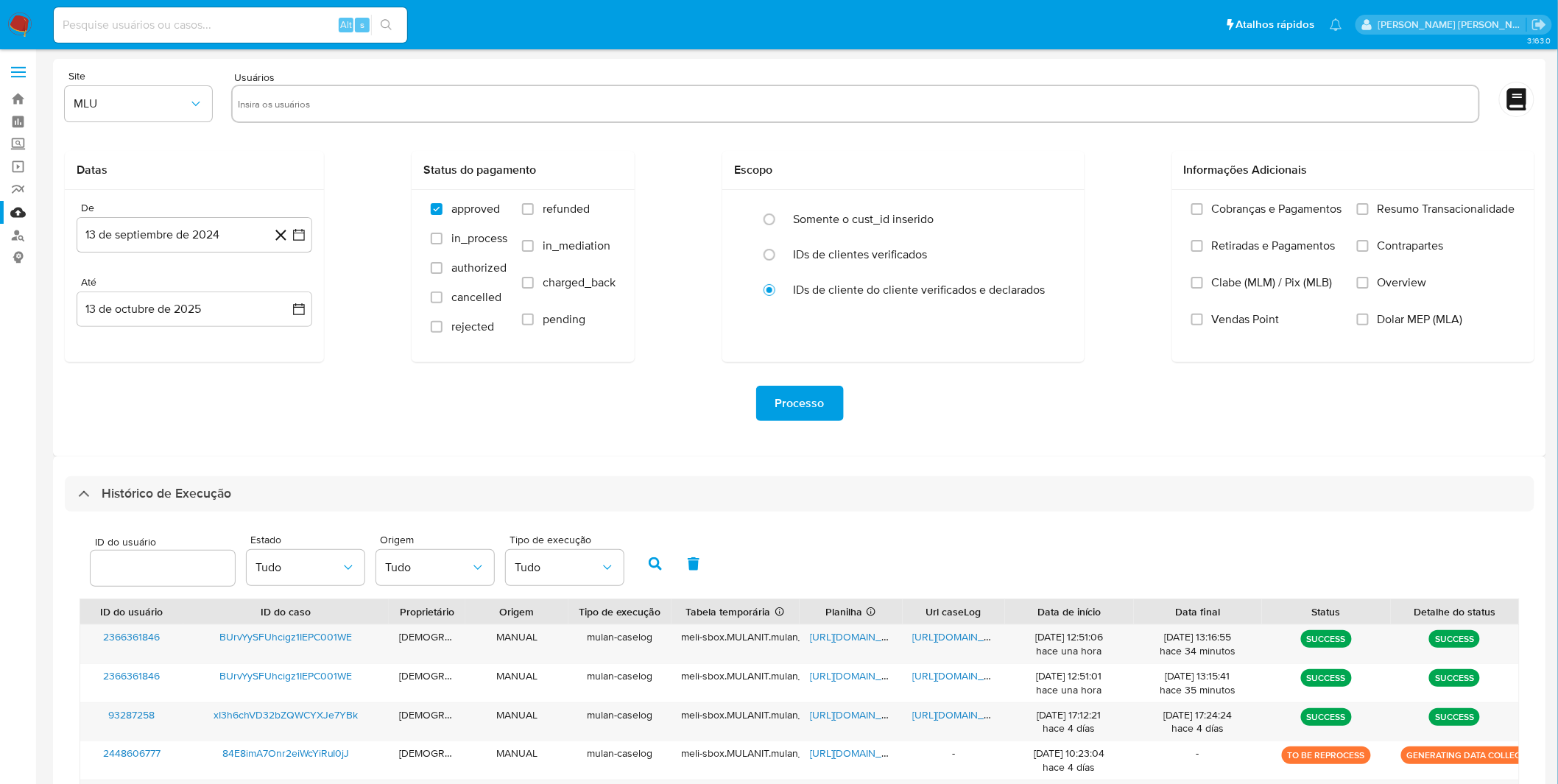
click at [19, 16] on img at bounding box center [20, 24] width 25 height 25
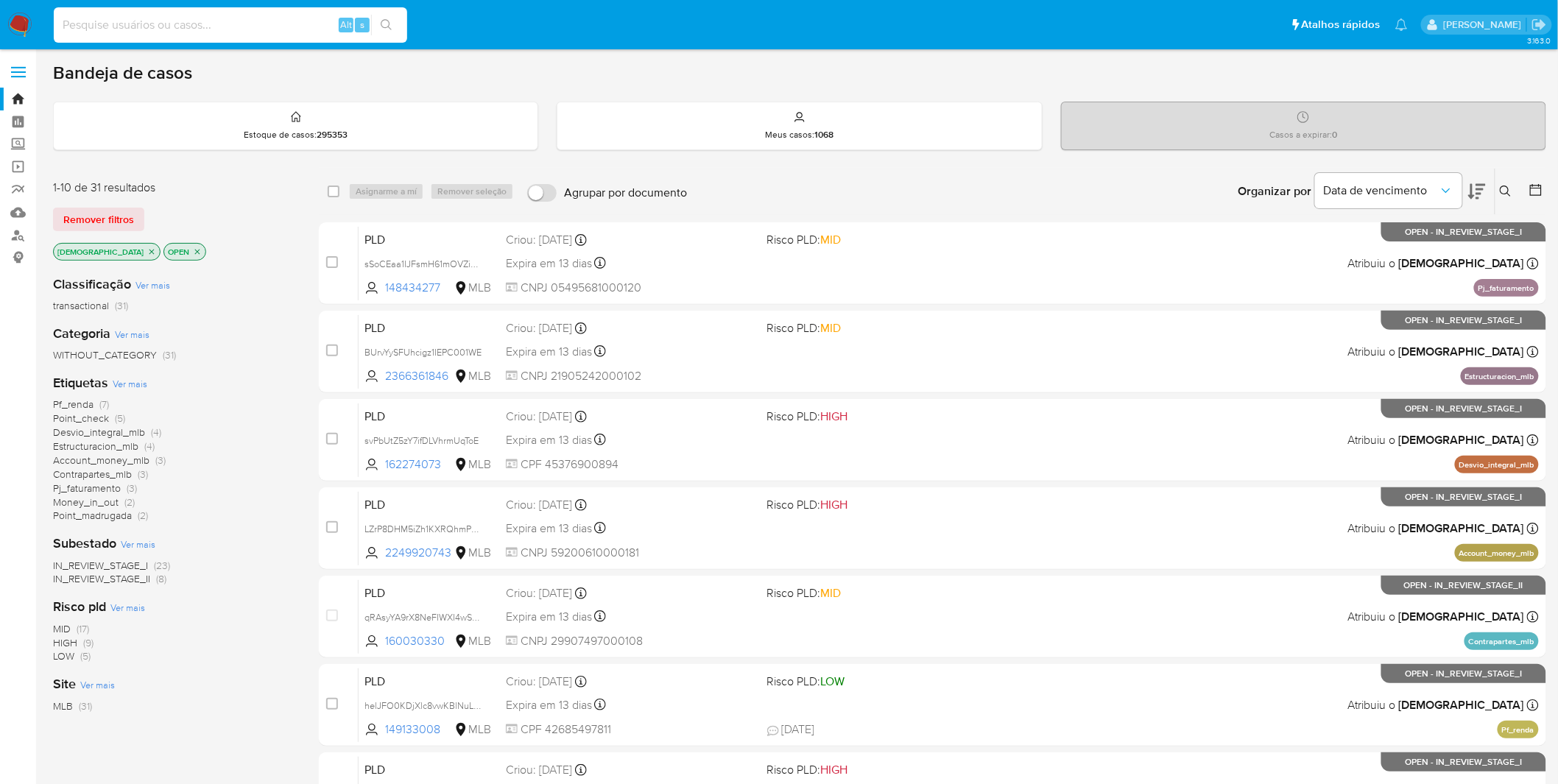
click at [167, 30] on input at bounding box center [230, 25] width 353 height 19
paste input "BUrvYySFUhcigz1IEPC001WE"
type input "BUrvYySFUhcigz1IEPC001WE"
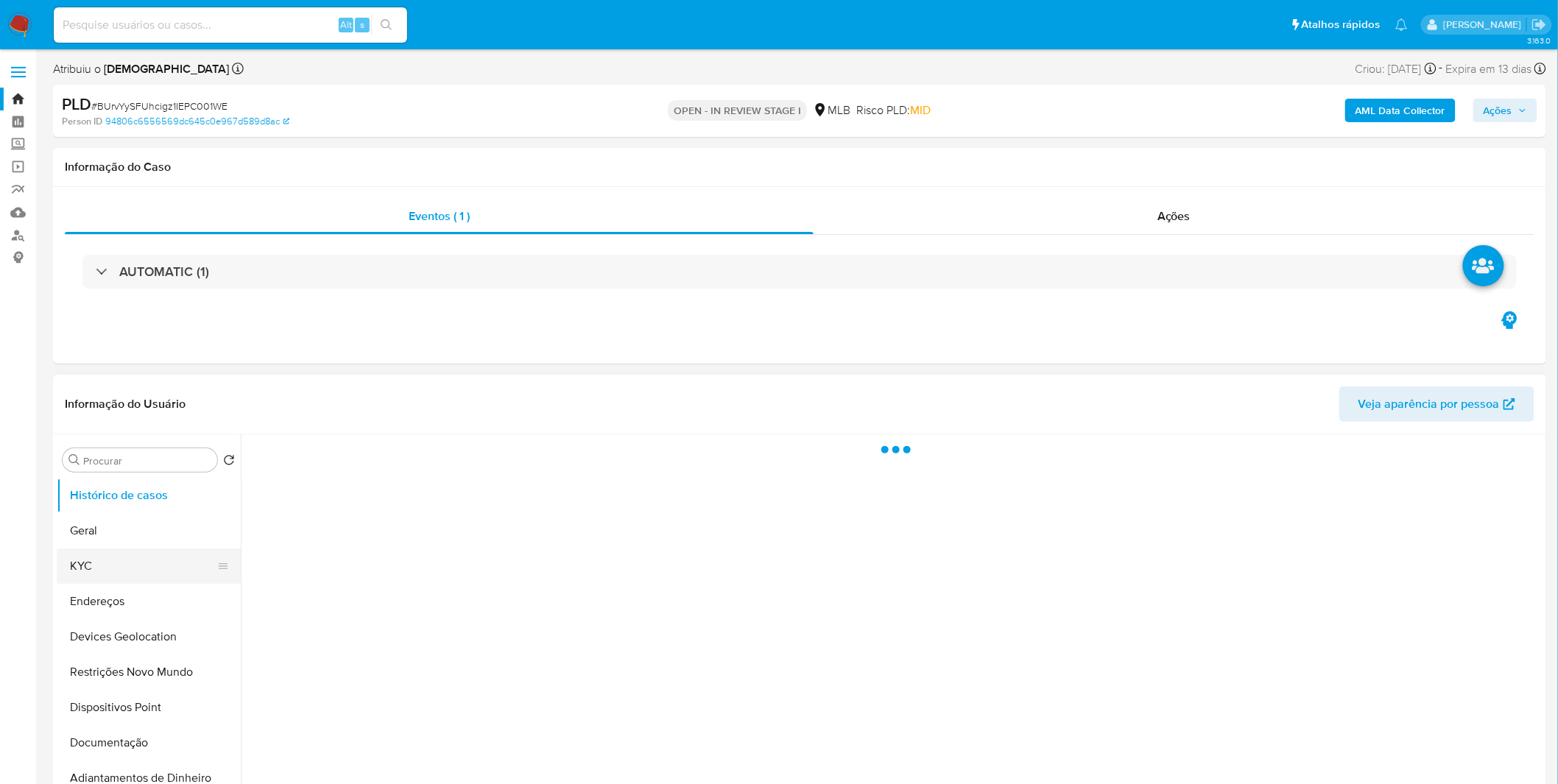
click at [126, 566] on button "KYC" at bounding box center [142, 566] width 172 height 35
select select "10"
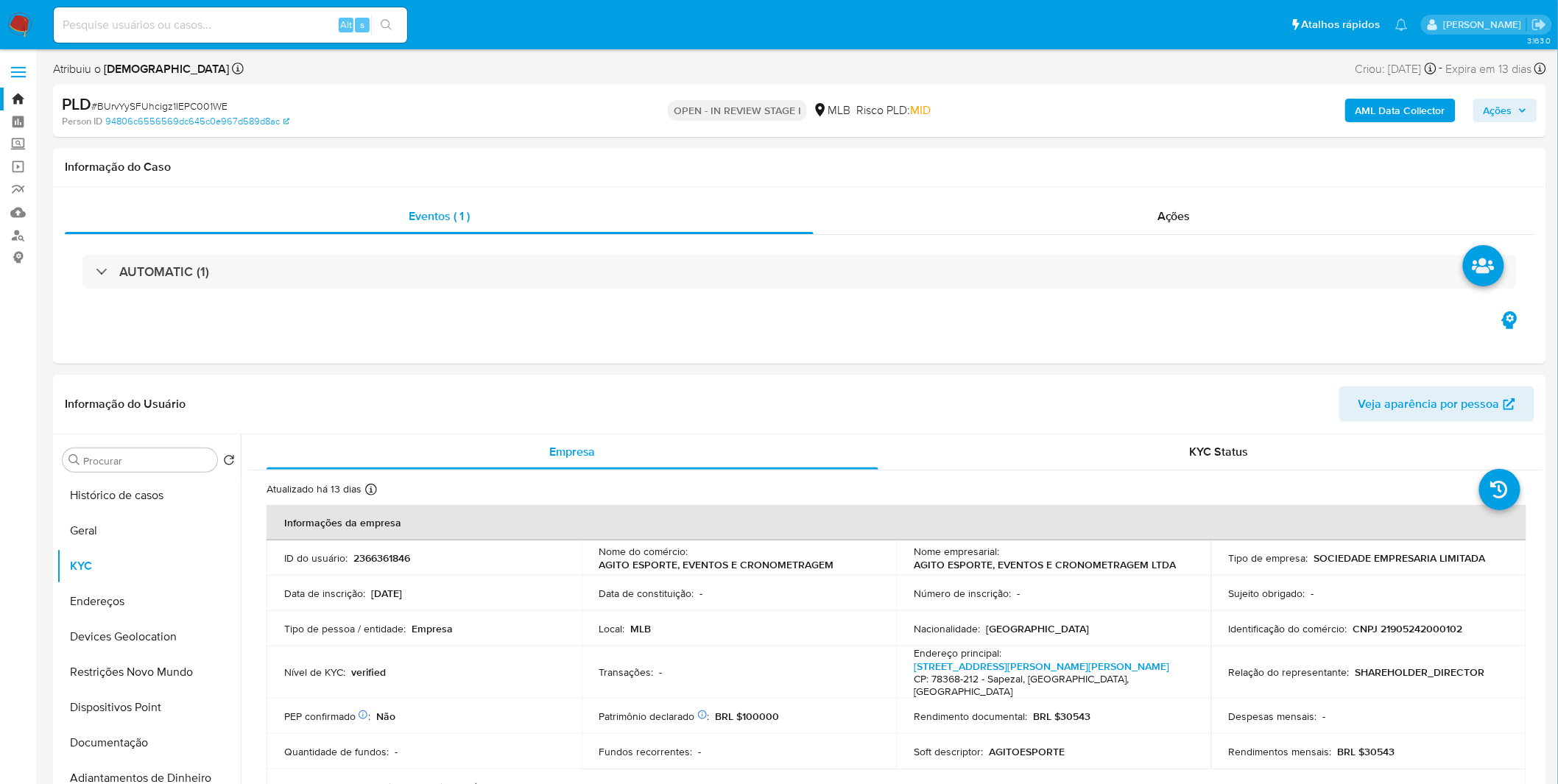
click at [16, 30] on img at bounding box center [20, 24] width 25 height 25
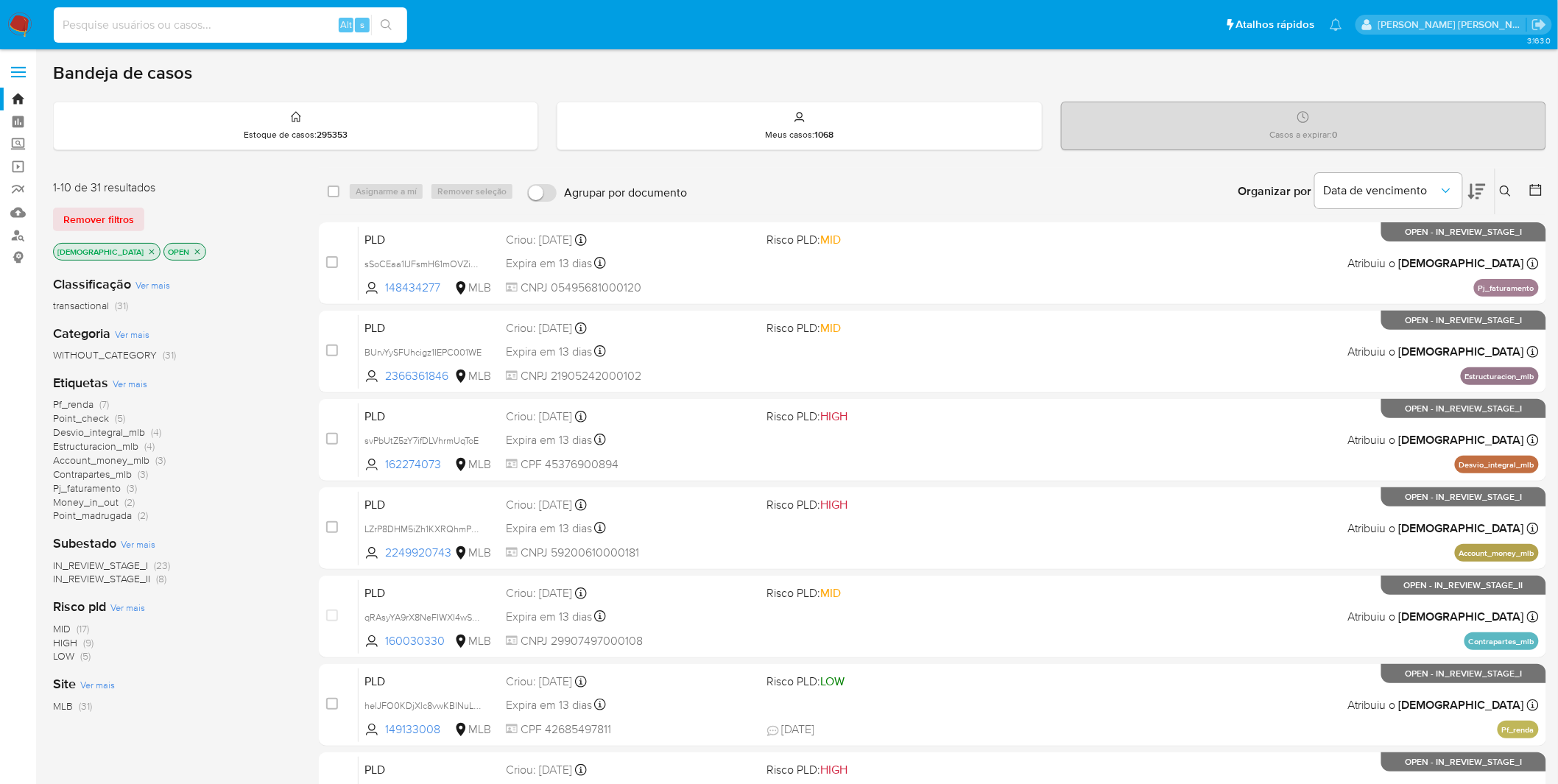
click at [199, 28] on input at bounding box center [230, 25] width 353 height 19
paste input "dTm9bqMkcmwDhyPLcImzw5LK"
type input "dTm9bqMkcmwDhyPLcImzw5LK"
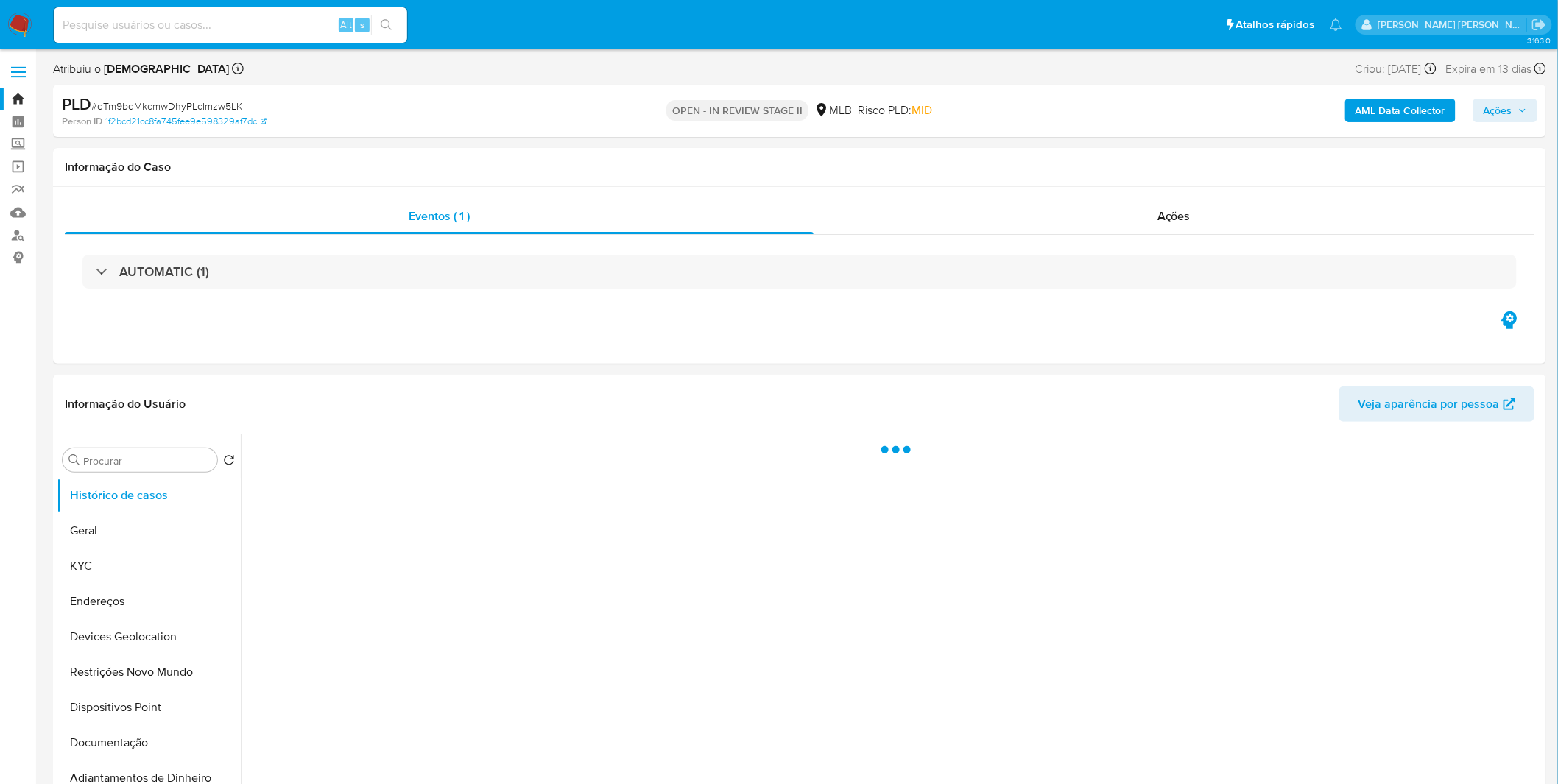
select select "10"
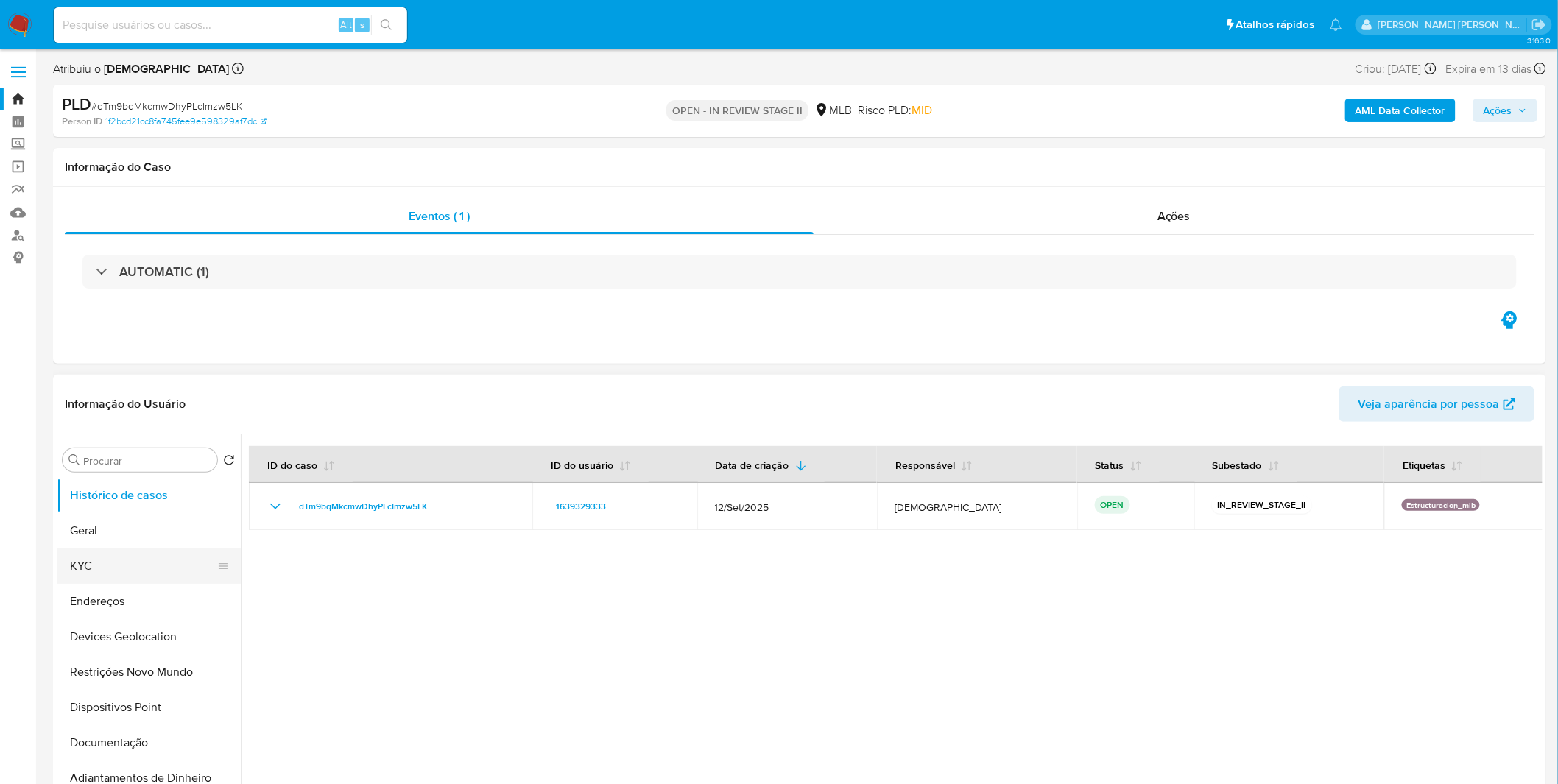
click at [111, 579] on button "KYC" at bounding box center [142, 566] width 172 height 35
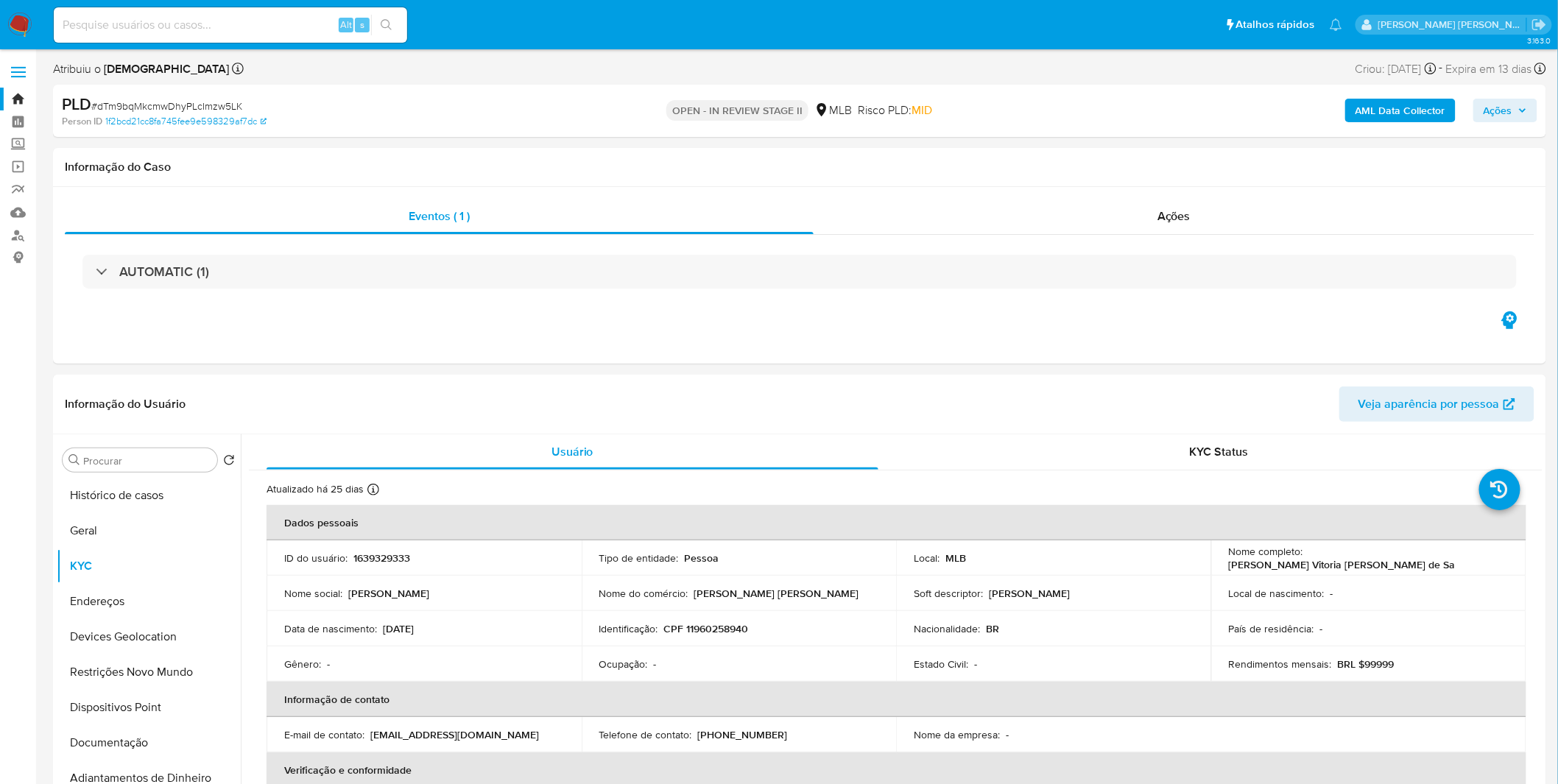
click at [268, 32] on input at bounding box center [230, 25] width 353 height 19
paste input "5Y84mtyDJBZQEDC89awDv3VT"
type input "5Y84mtyDJBZQEDC89awDv3VT"
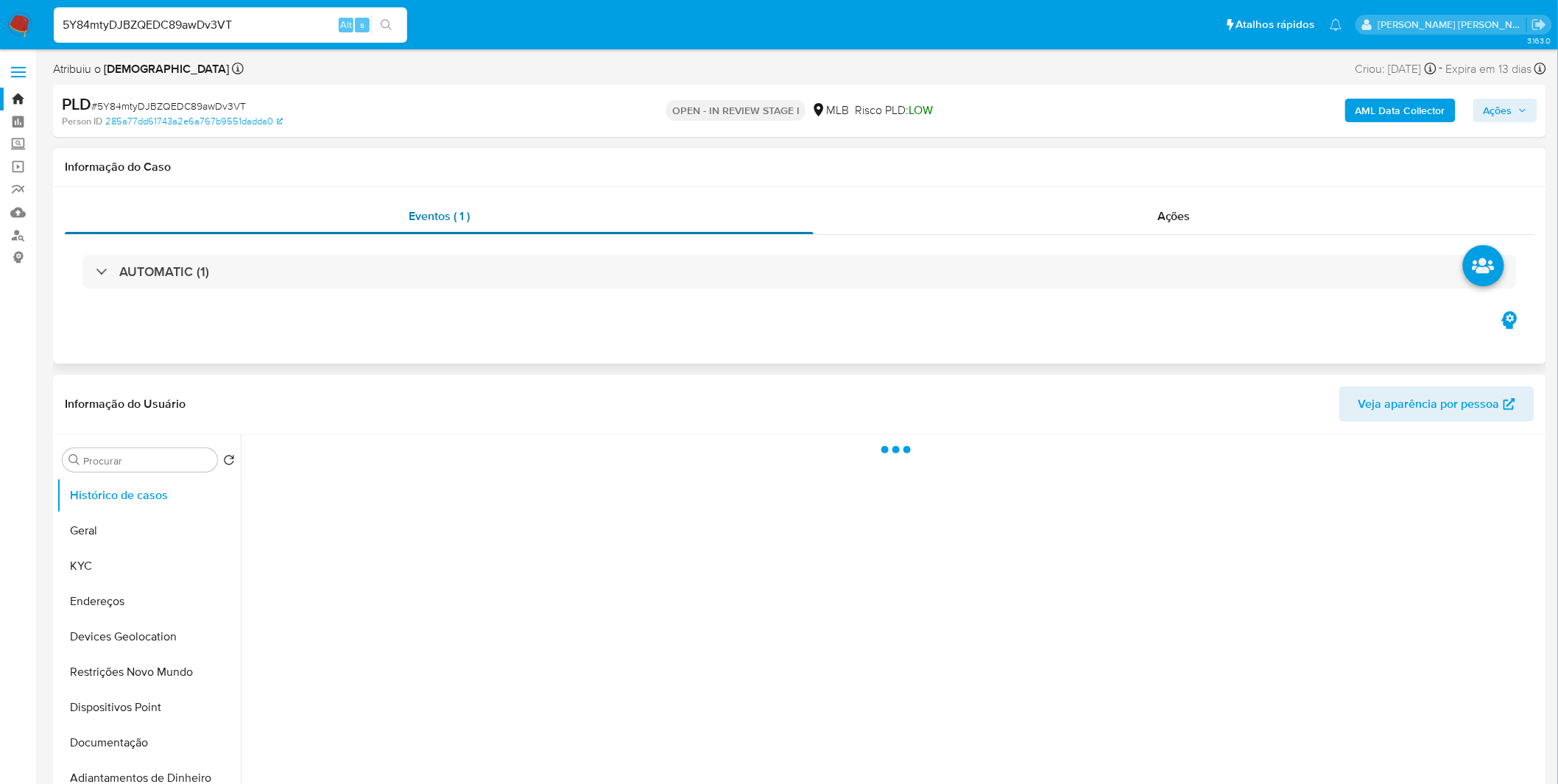
select select "10"
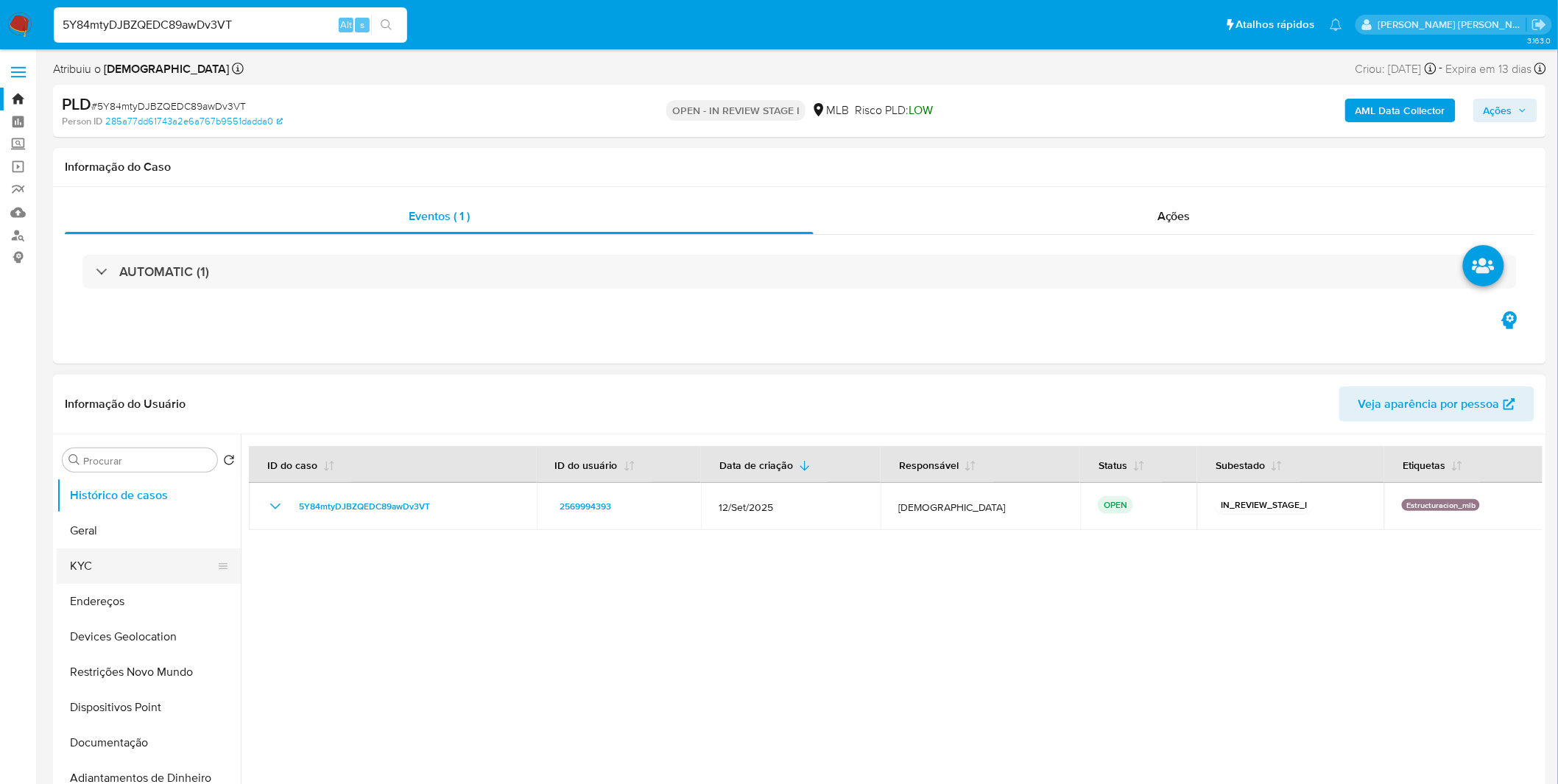
click at [133, 567] on button "KYC" at bounding box center [142, 566] width 172 height 35
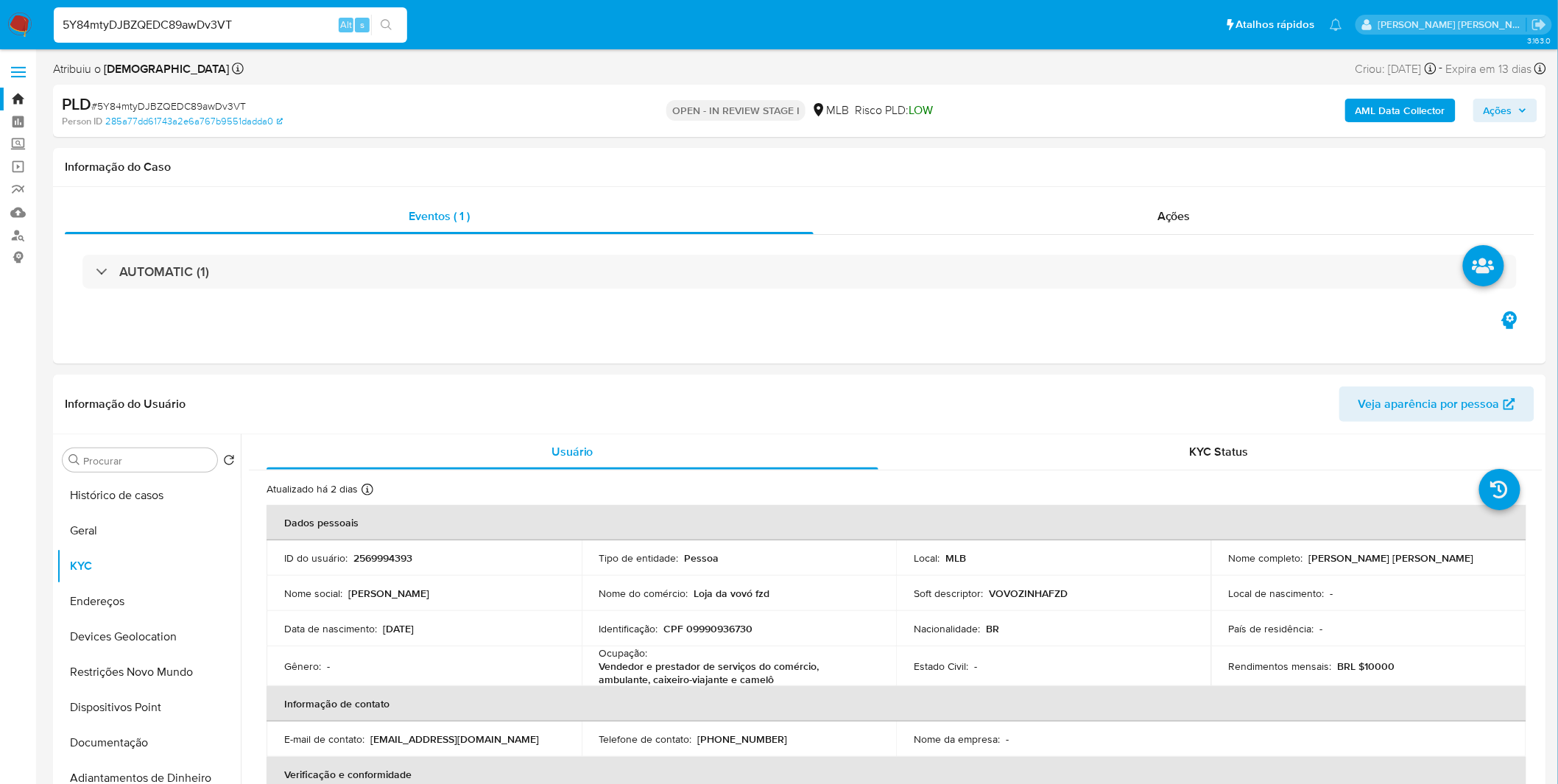
click at [276, 25] on input "5Y84mtyDJBZQEDC89awDv3VT" at bounding box center [230, 25] width 353 height 19
paste input "fMbDLQzAPjesH5bDYuXW4DNL"
type input "fMbDLQzAPjesH5bDYuXW4DNL"
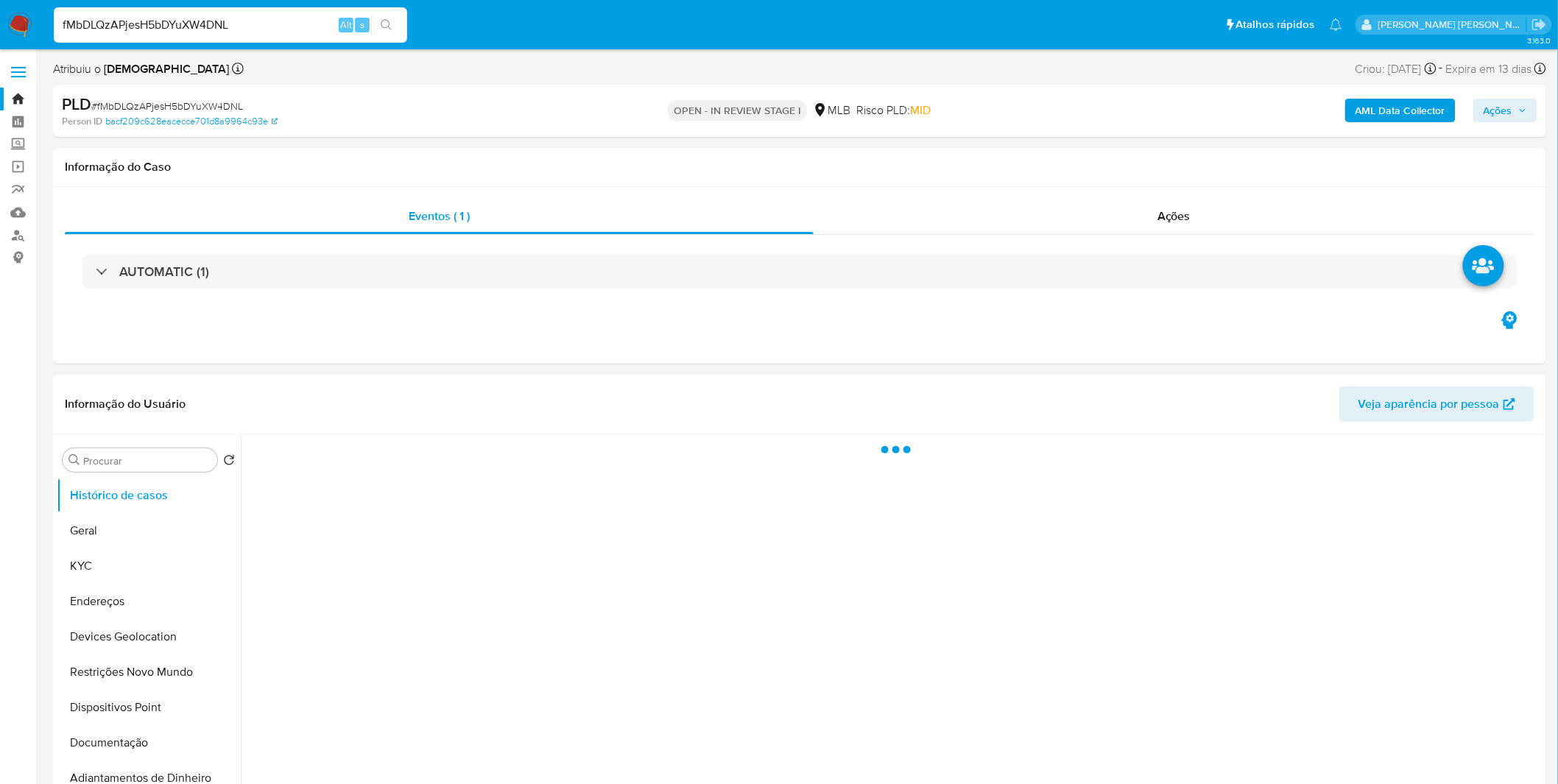
select select "10"
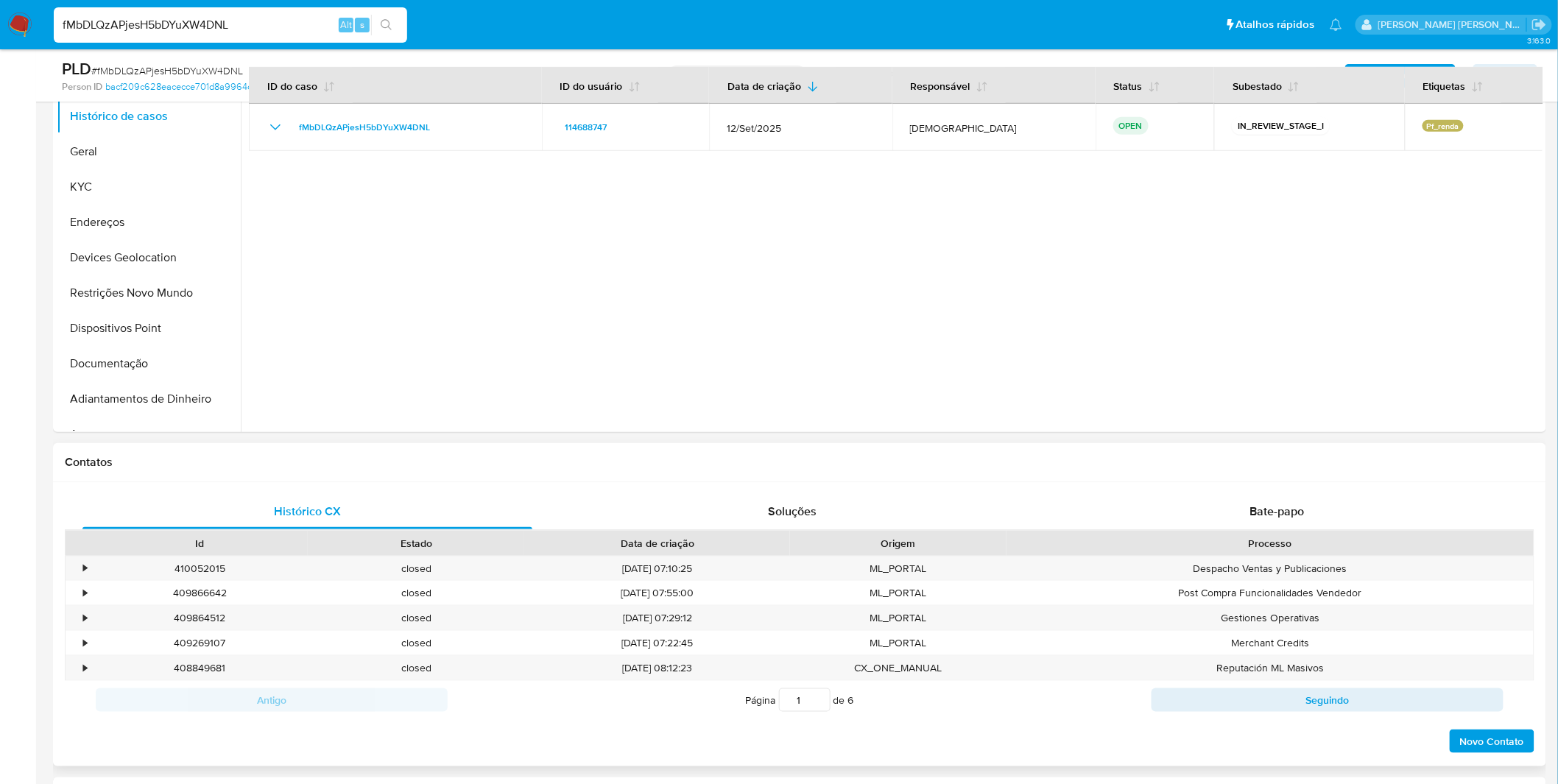
scroll to position [654, 0]
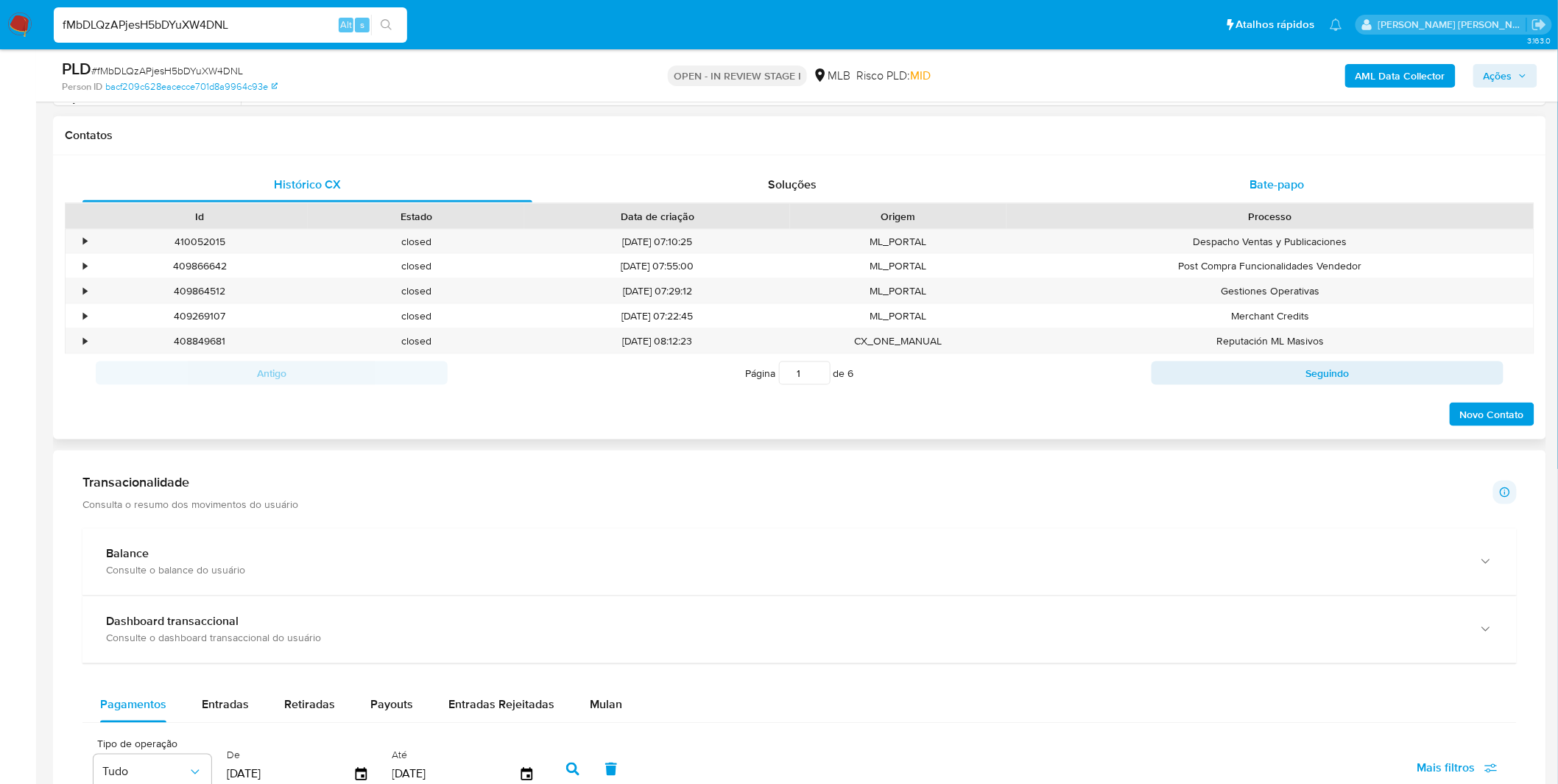
click at [1150, 173] on div "Bate-papo" at bounding box center [1276, 184] width 450 height 35
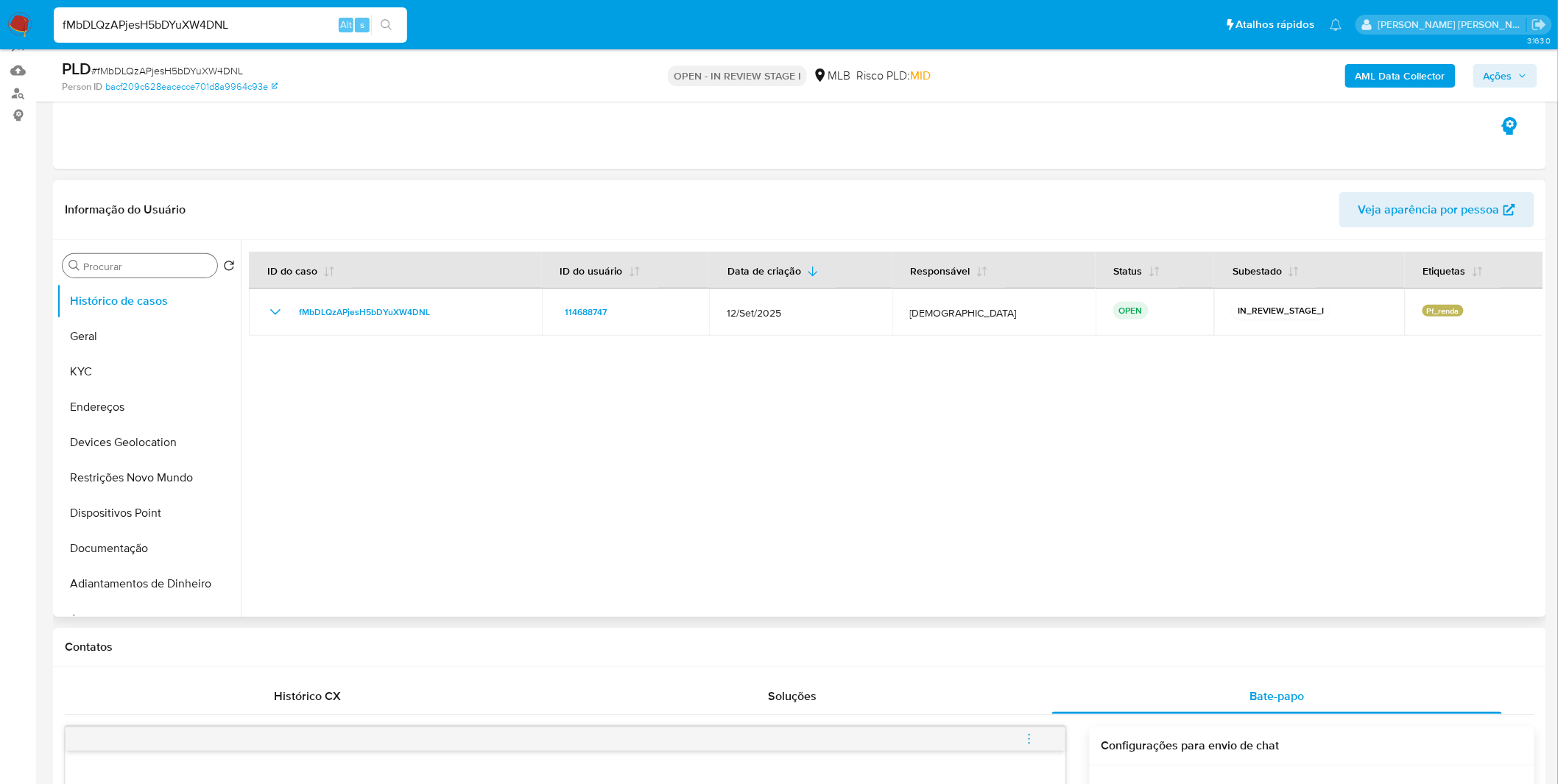
scroll to position [0, 0]
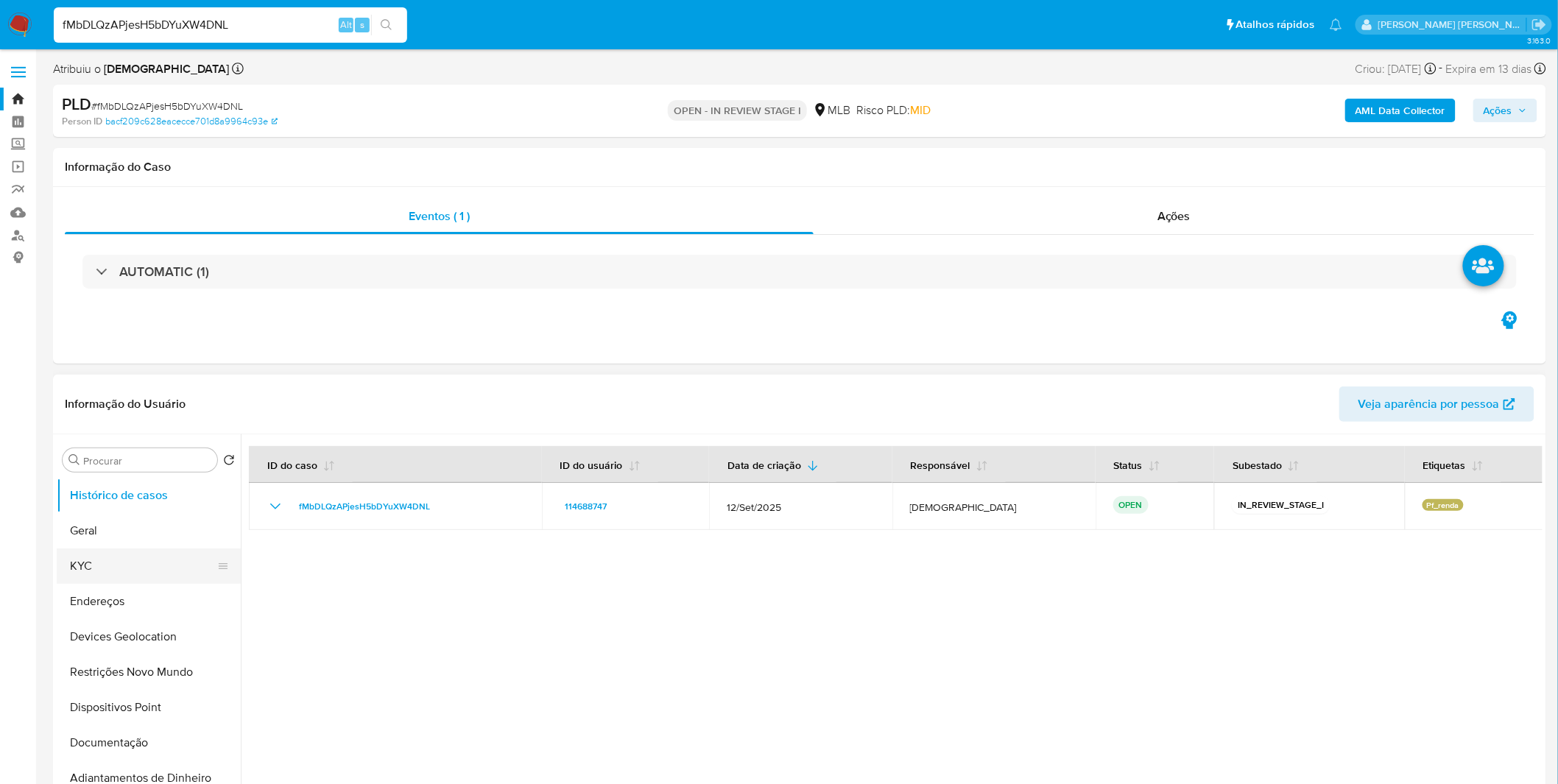
click at [134, 572] on button "KYC" at bounding box center [142, 566] width 172 height 35
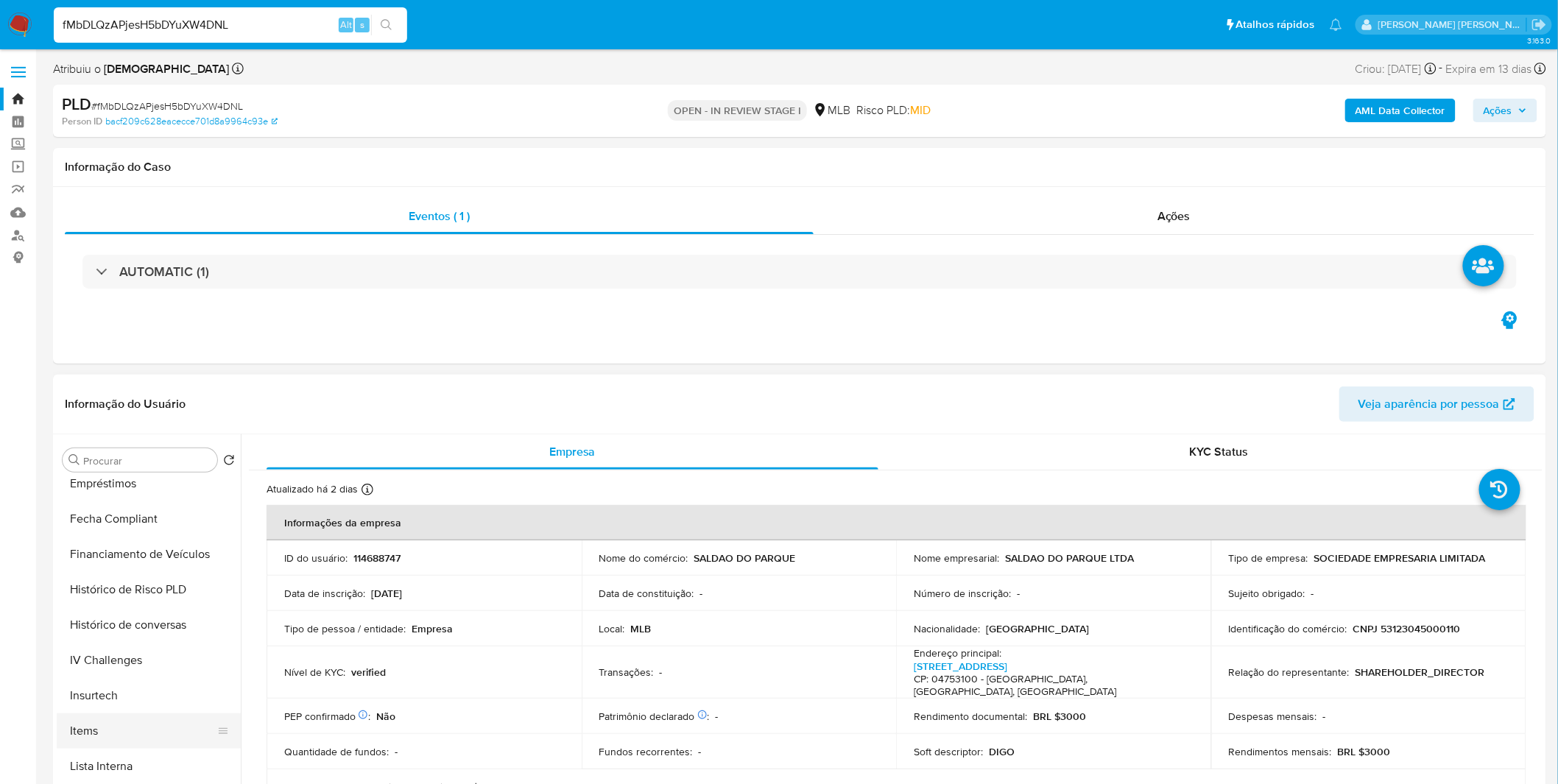
scroll to position [571, 0]
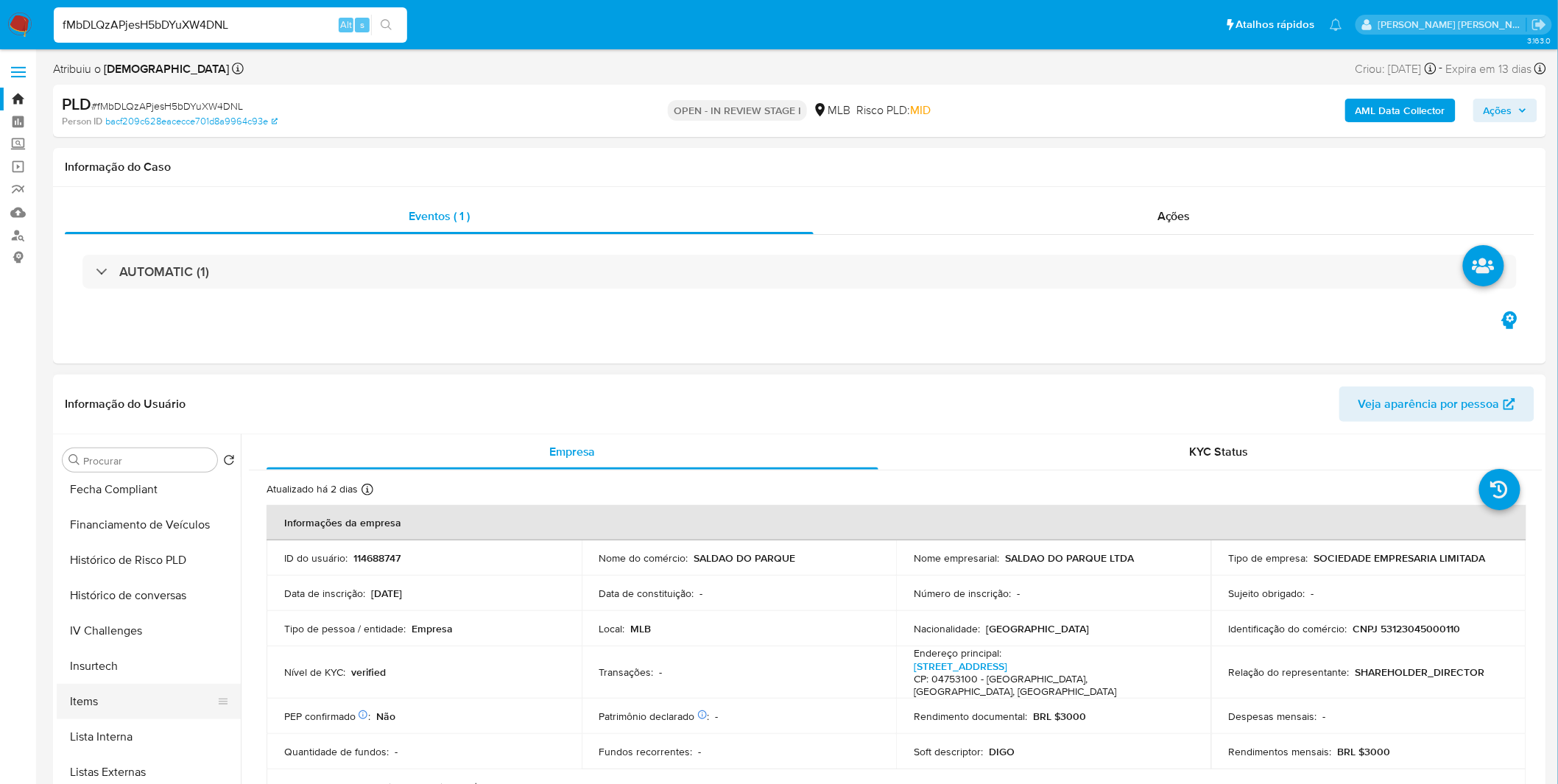
click at [130, 703] on button "Items" at bounding box center [142, 701] width 172 height 35
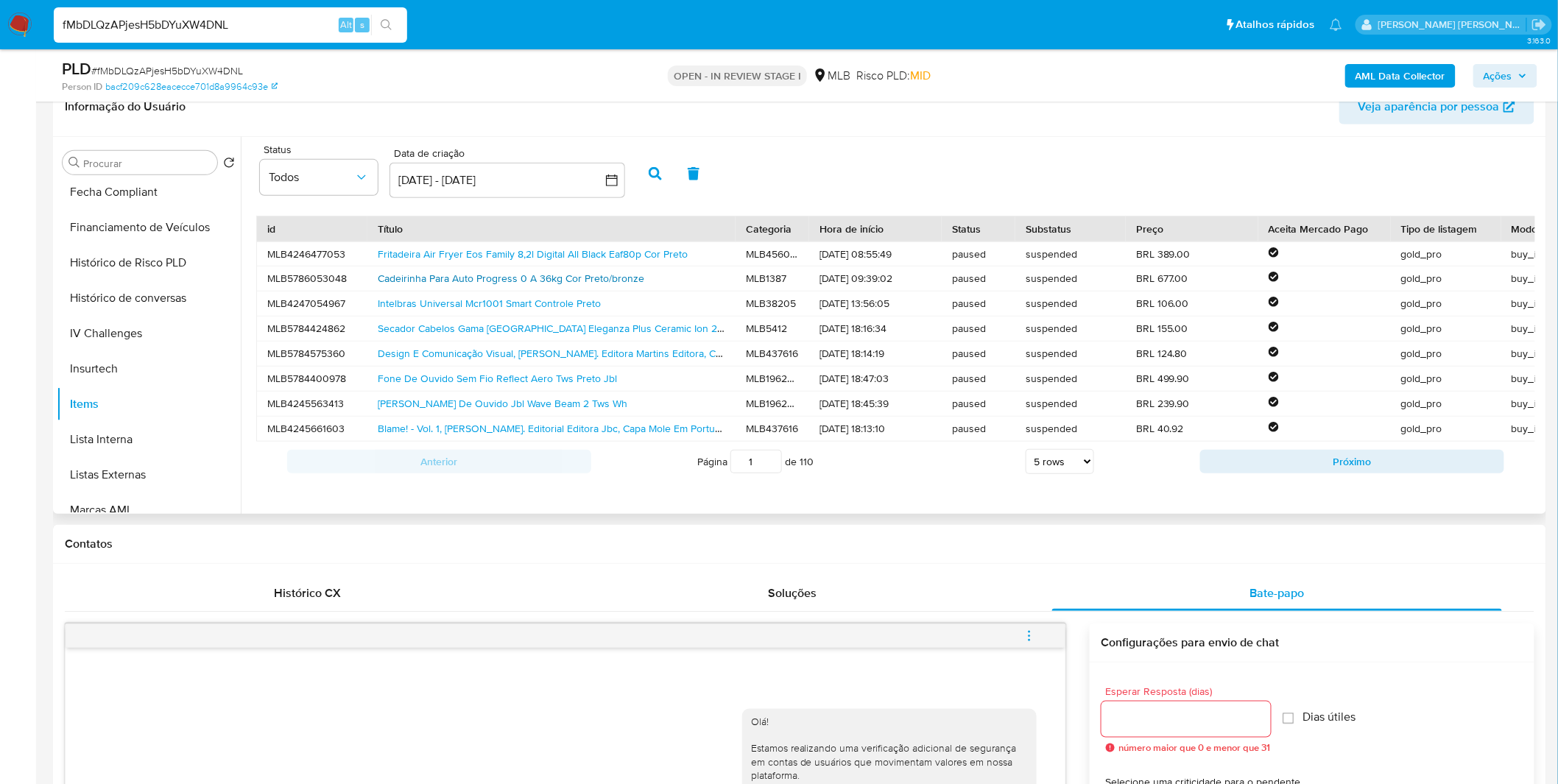
scroll to position [0, 0]
click at [313, 180] on span "Todos" at bounding box center [311, 177] width 86 height 15
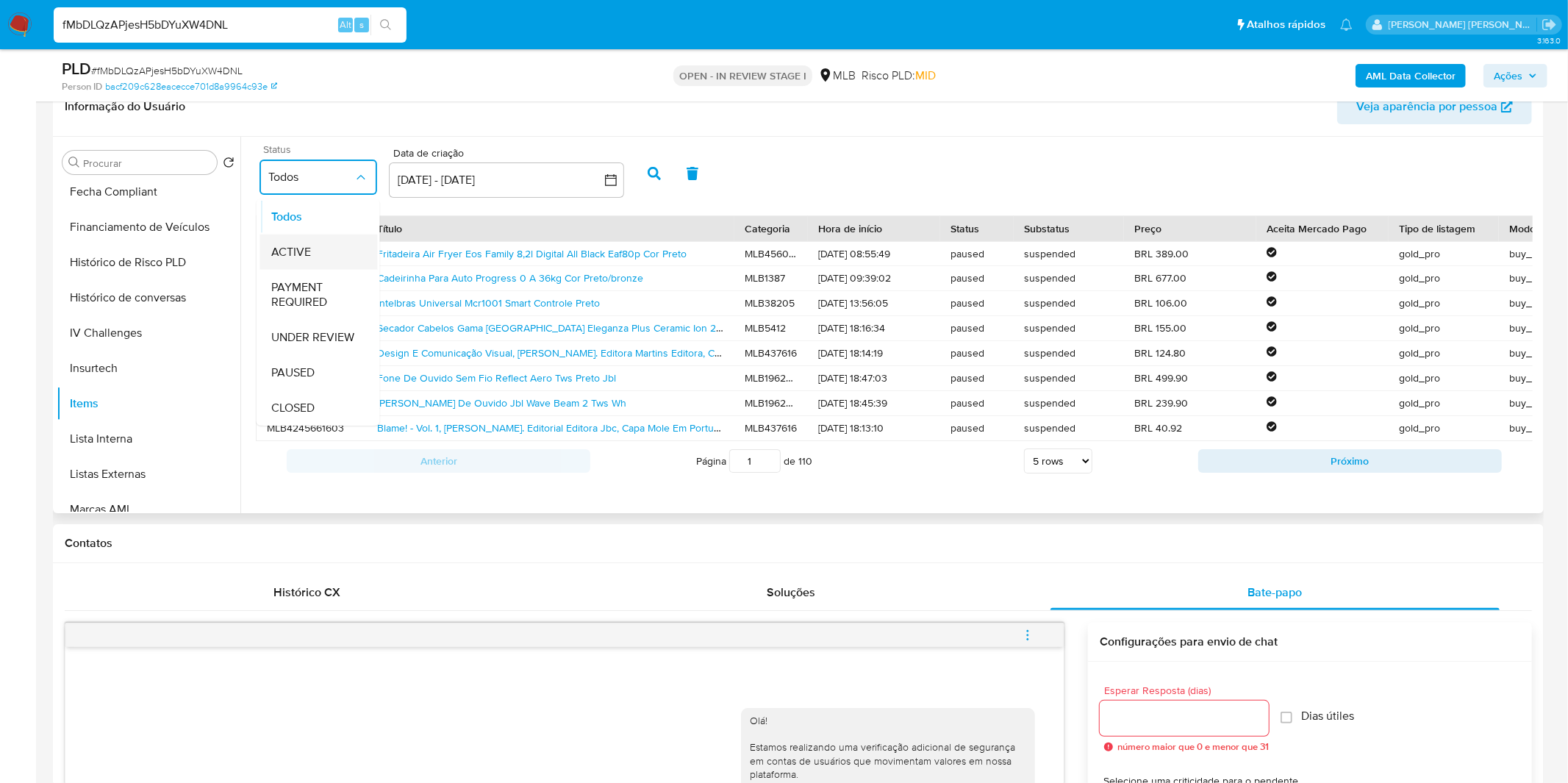
click at [314, 247] on div "ACTIVE" at bounding box center [318, 251] width 94 height 35
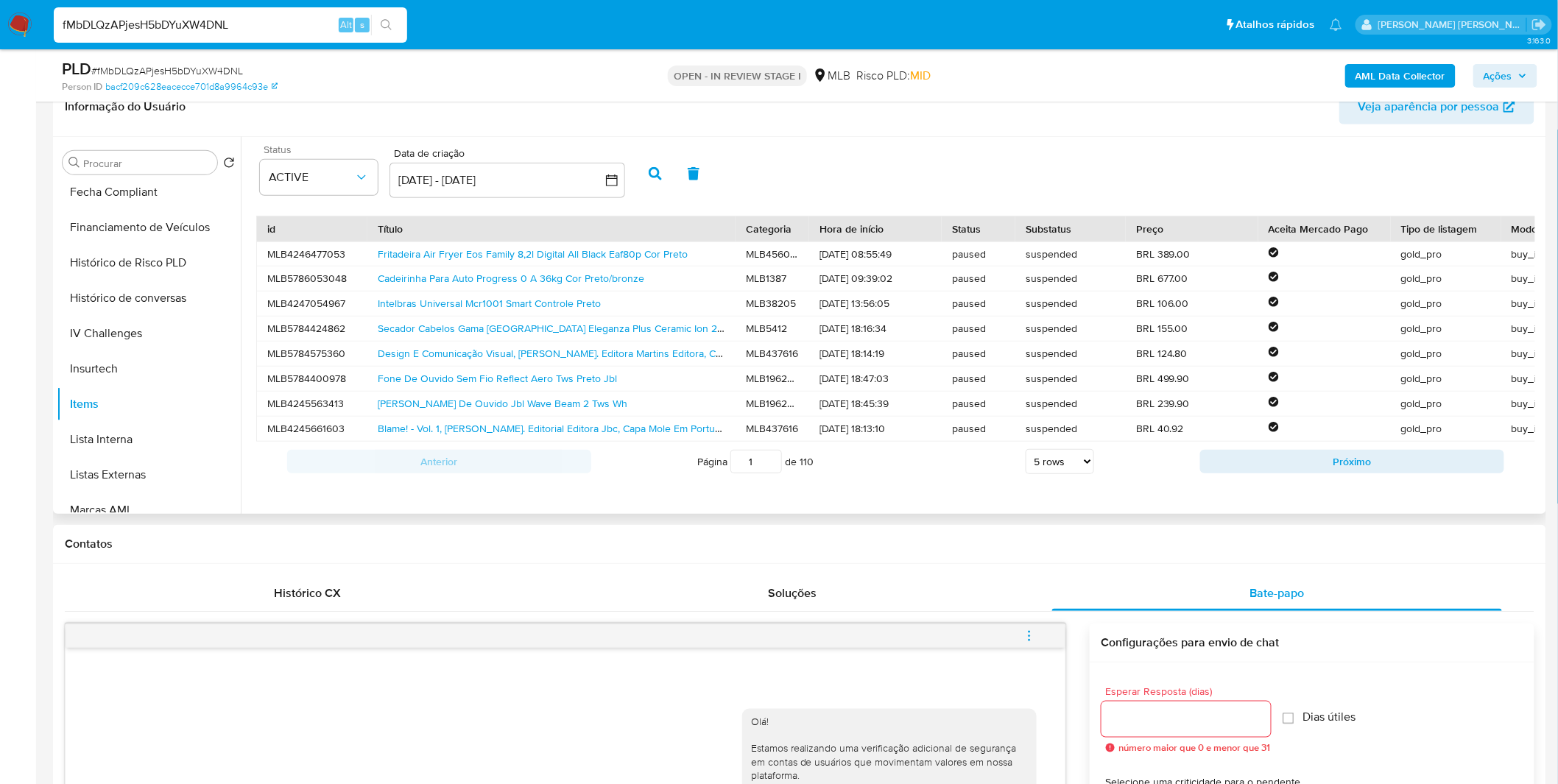
click at [639, 167] on button "button" at bounding box center [655, 174] width 38 height 35
click at [642, 167] on button "button" at bounding box center [655, 174] width 38 height 35
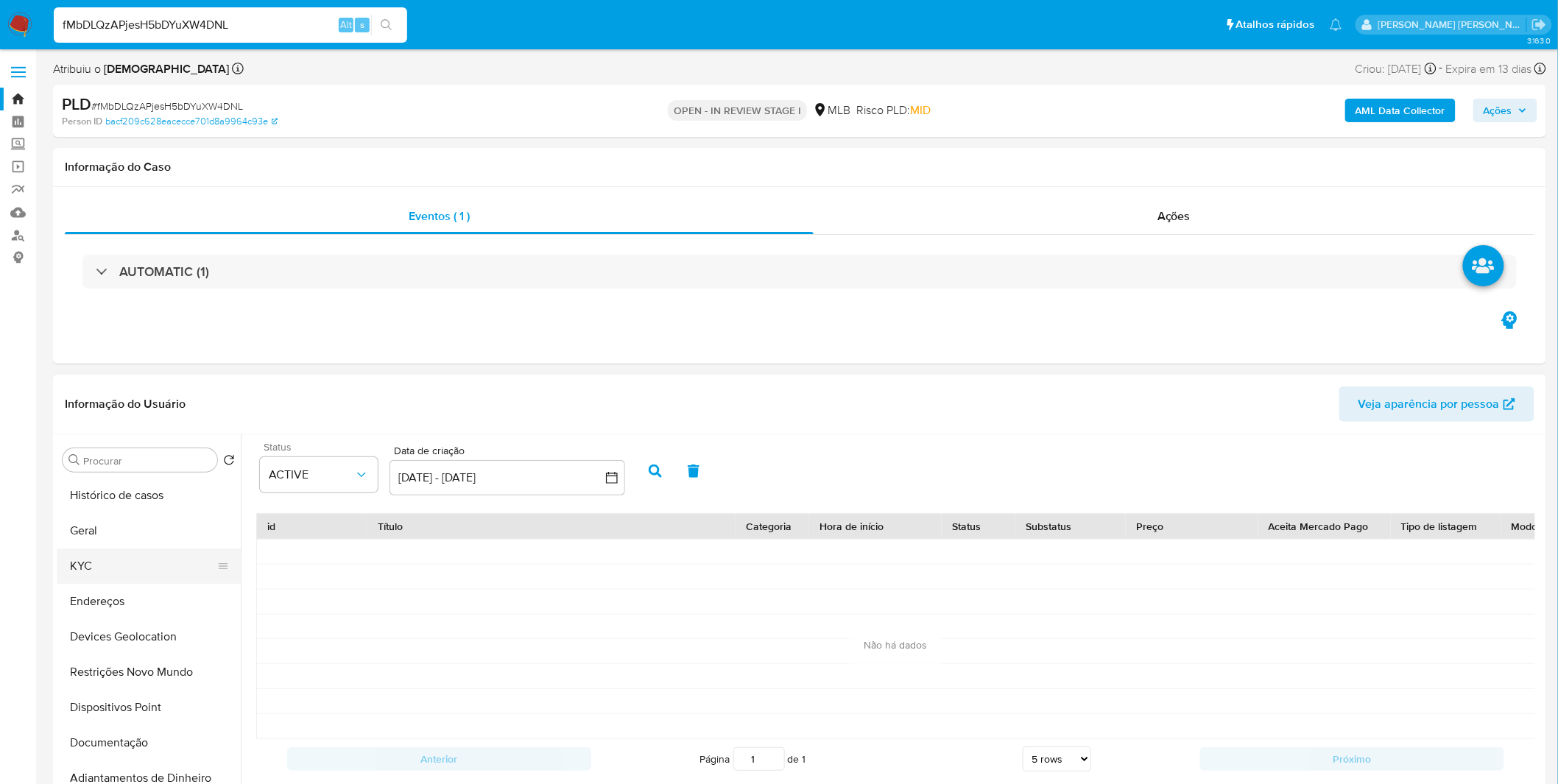
click at [120, 567] on button "KYC" at bounding box center [142, 566] width 172 height 35
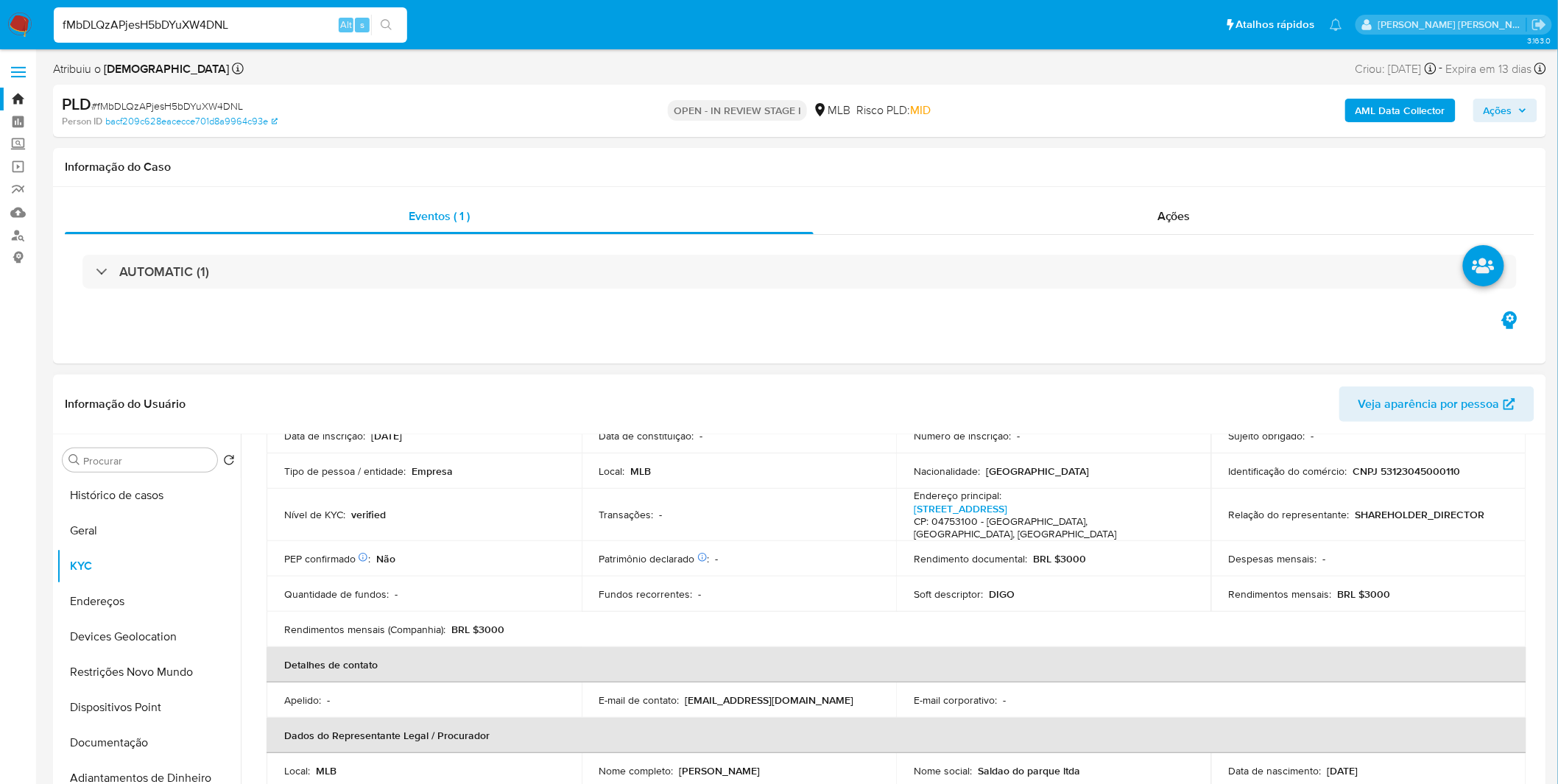
scroll to position [163, 0]
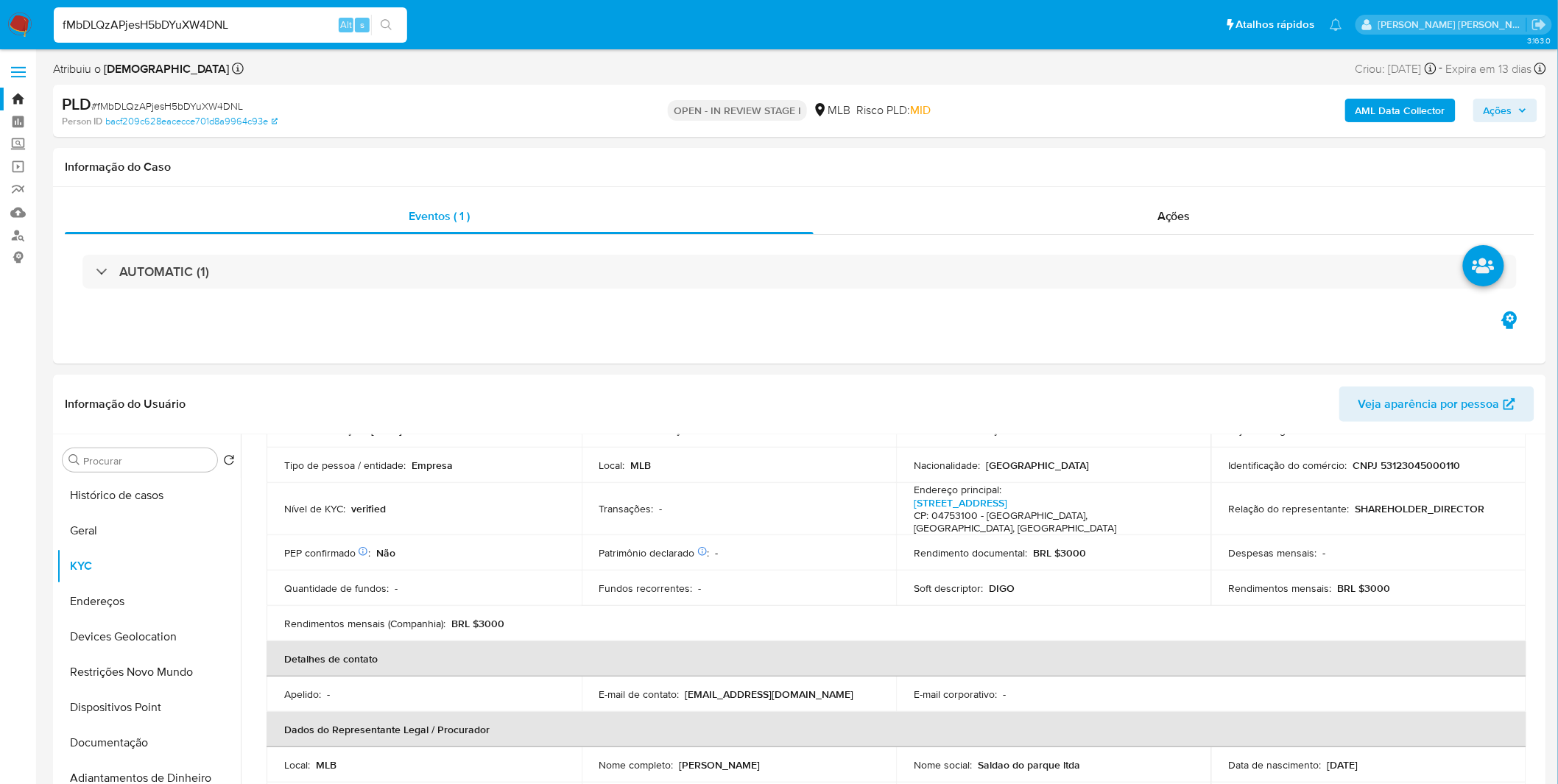
click at [300, 37] on div "fMbDLQzAPjesH5bDYuXW4DNL Alt s" at bounding box center [230, 25] width 353 height 35
click at [299, 35] on div "fMbDLQzAPjesH5bDYuXW4DNL Alt s" at bounding box center [230, 25] width 353 height 35
click at [298, 30] on input "fMbDLQzAPjesH5bDYuXW4DNL" at bounding box center [230, 25] width 353 height 19
paste input "RbklrY9eXQWaDr3fA7ULK3Kl"
type input "RbklrY9eXQWaDr3fA7ULK3Kl"
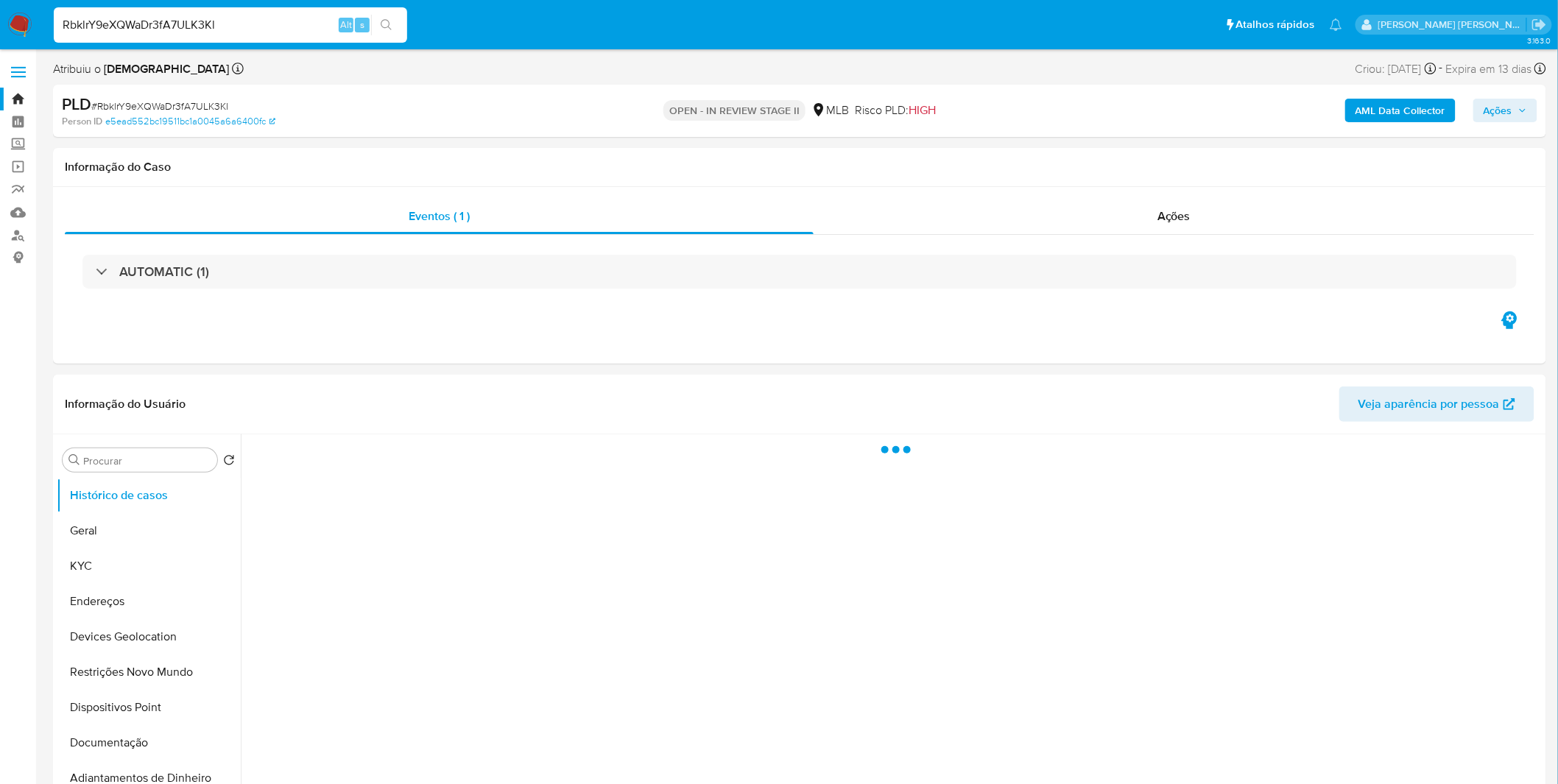
select select "10"
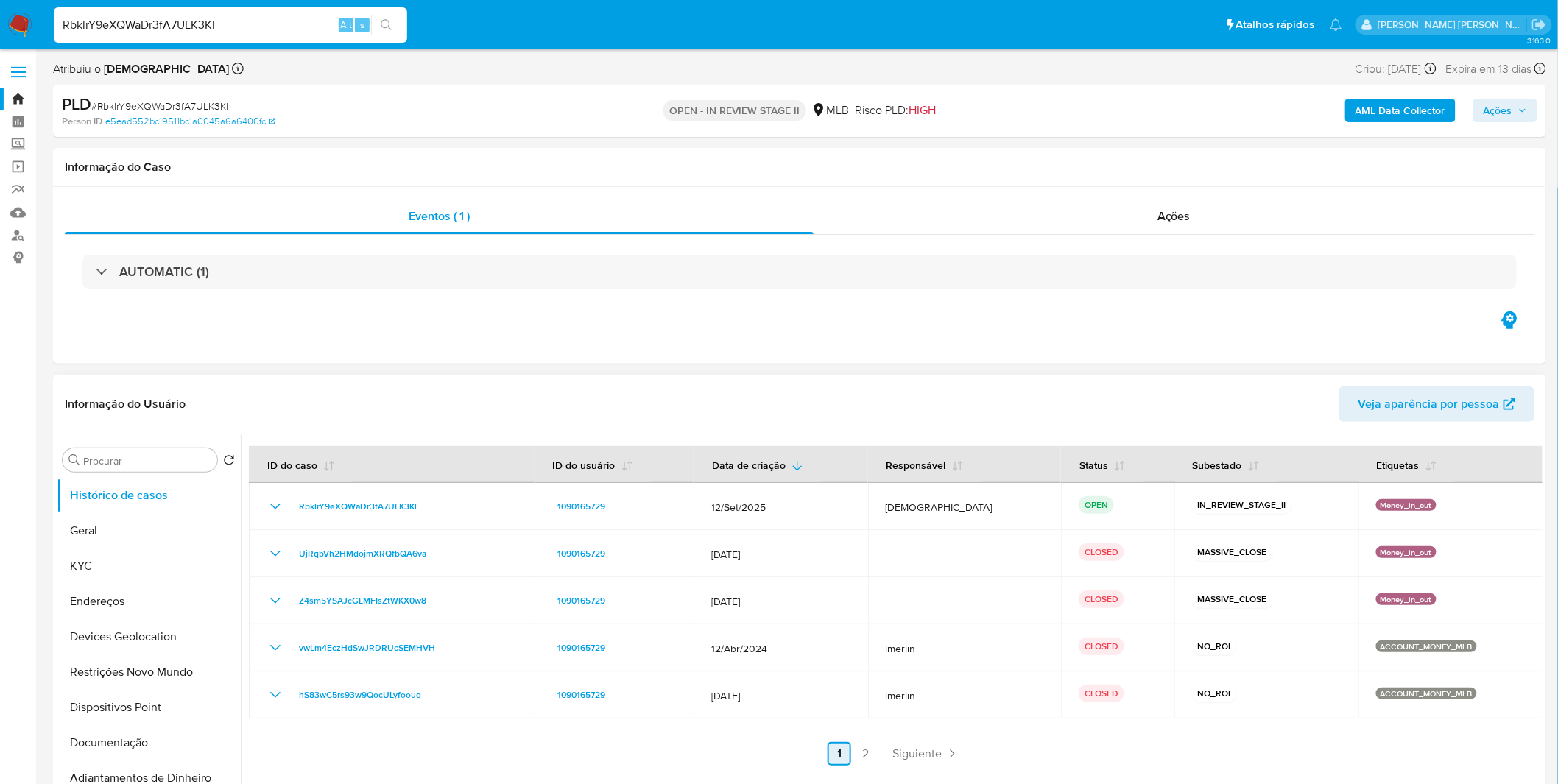
click at [836, 758] on link "1" at bounding box center [839, 753] width 23 height 23
click at [854, 750] on link "2" at bounding box center [865, 753] width 23 height 23
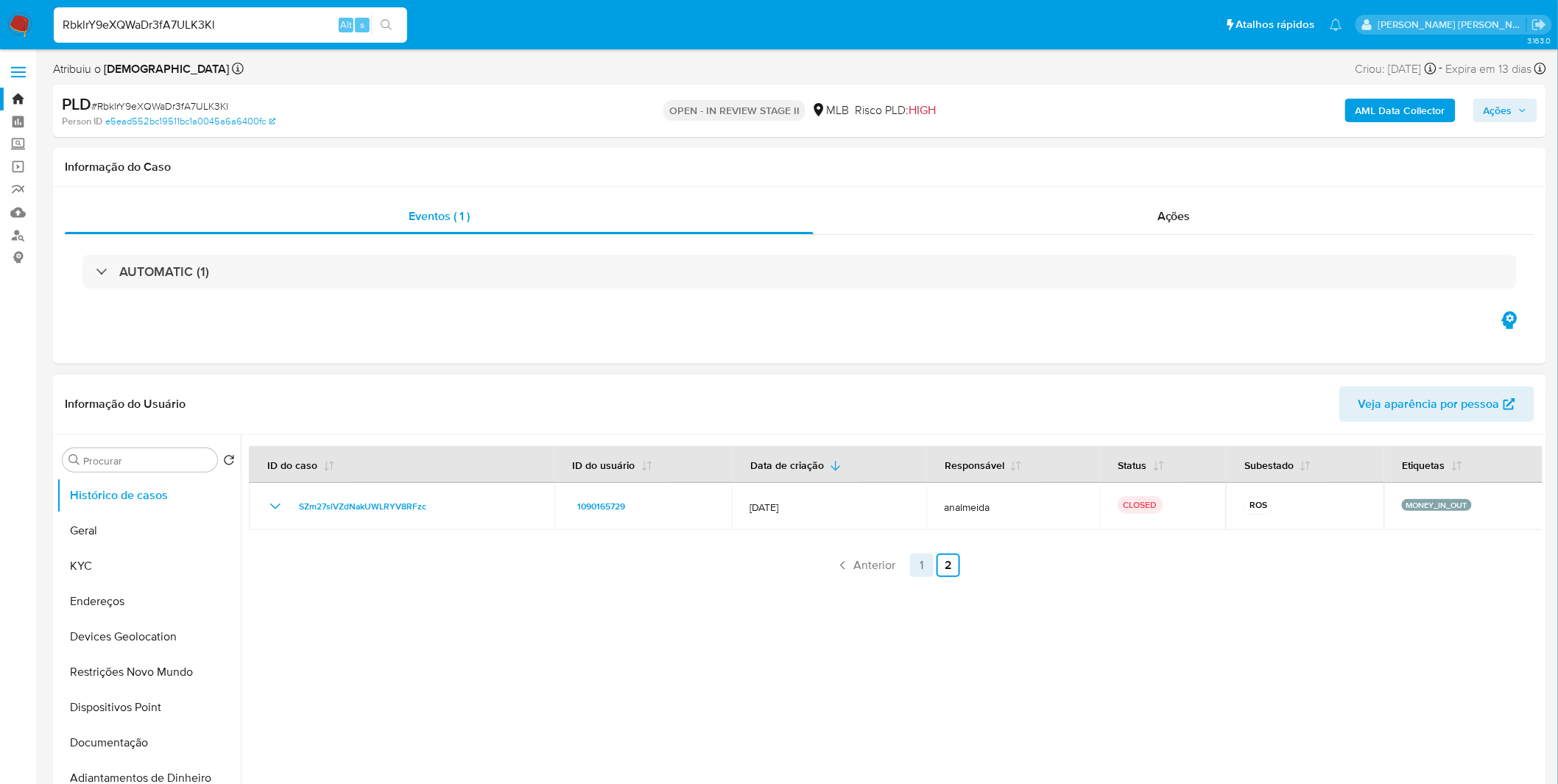
click at [928, 558] on link "1" at bounding box center [922, 565] width 23 height 23
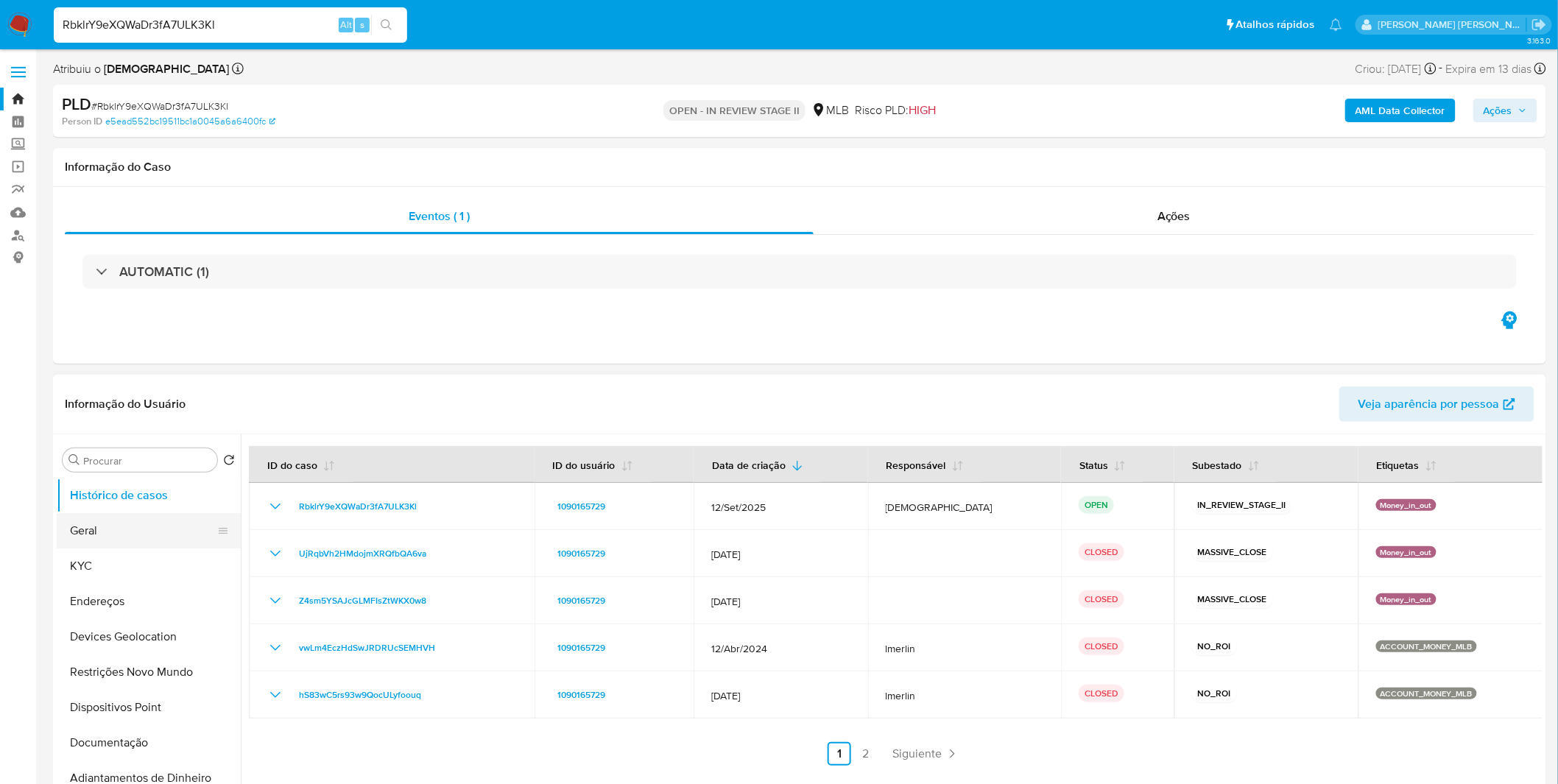
click at [142, 542] on button "Geral" at bounding box center [142, 530] width 172 height 35
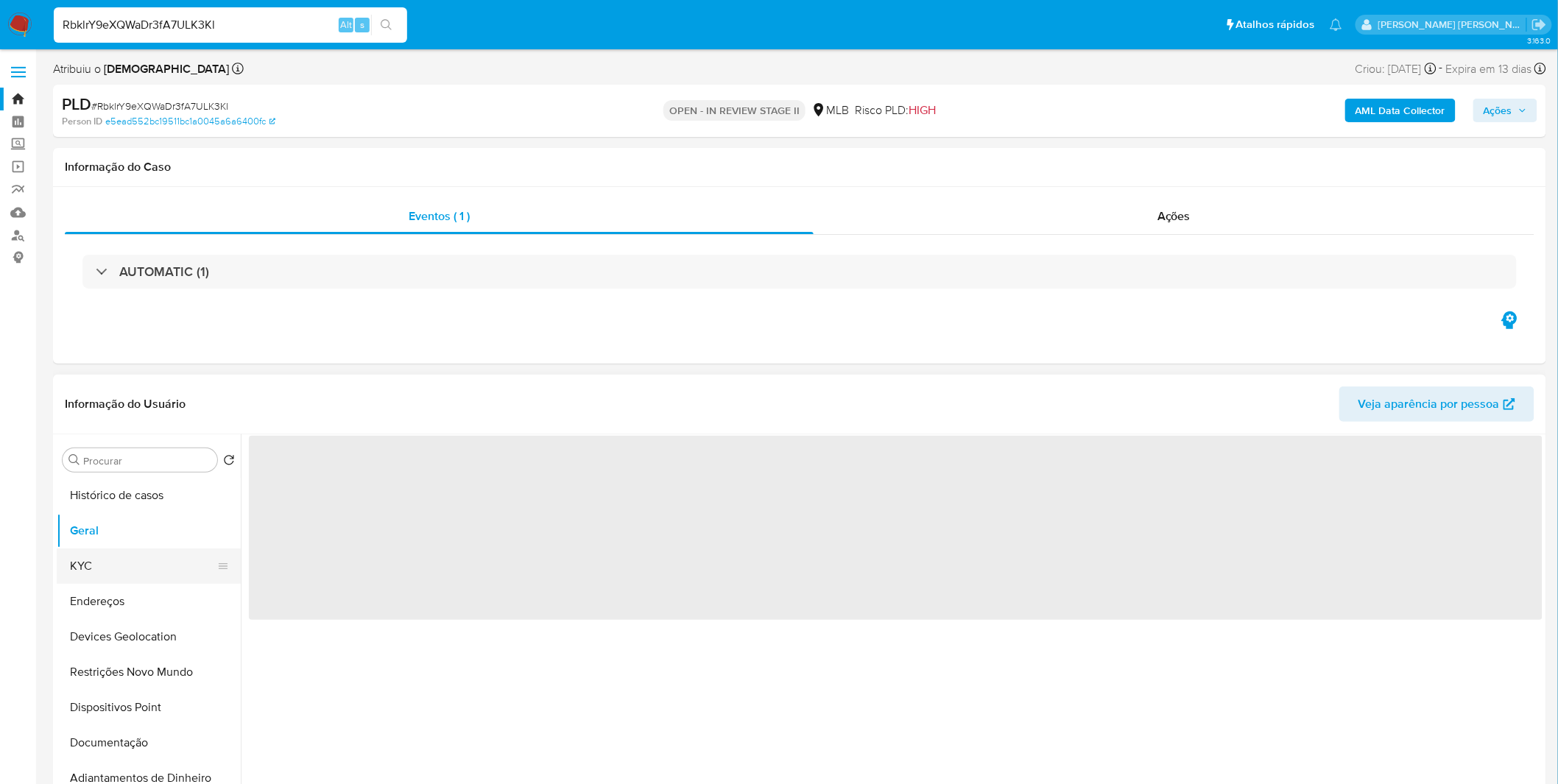
click at [187, 561] on button "KYC" at bounding box center [142, 566] width 172 height 35
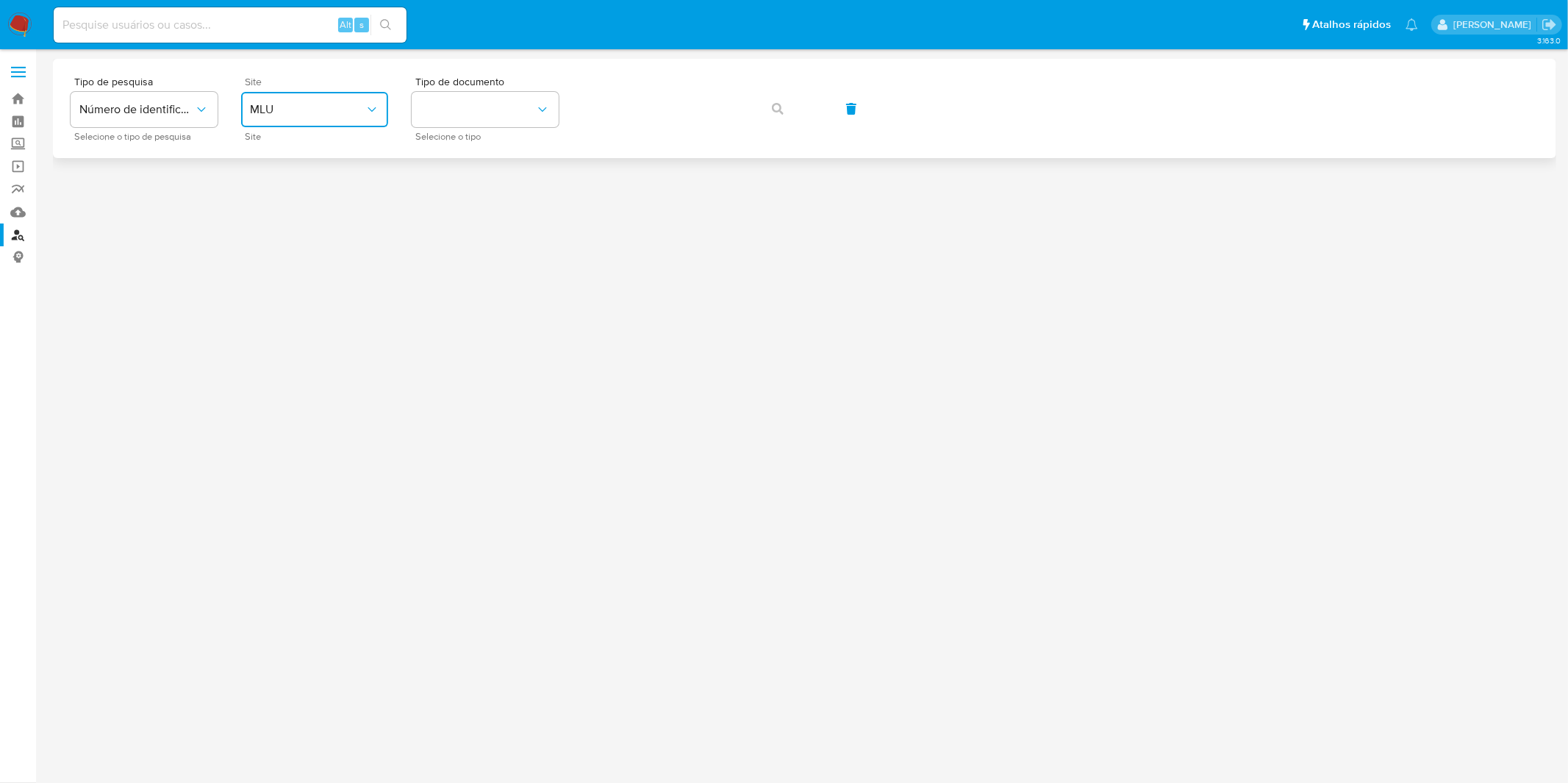
click at [342, 103] on span "MLU" at bounding box center [307, 109] width 115 height 15
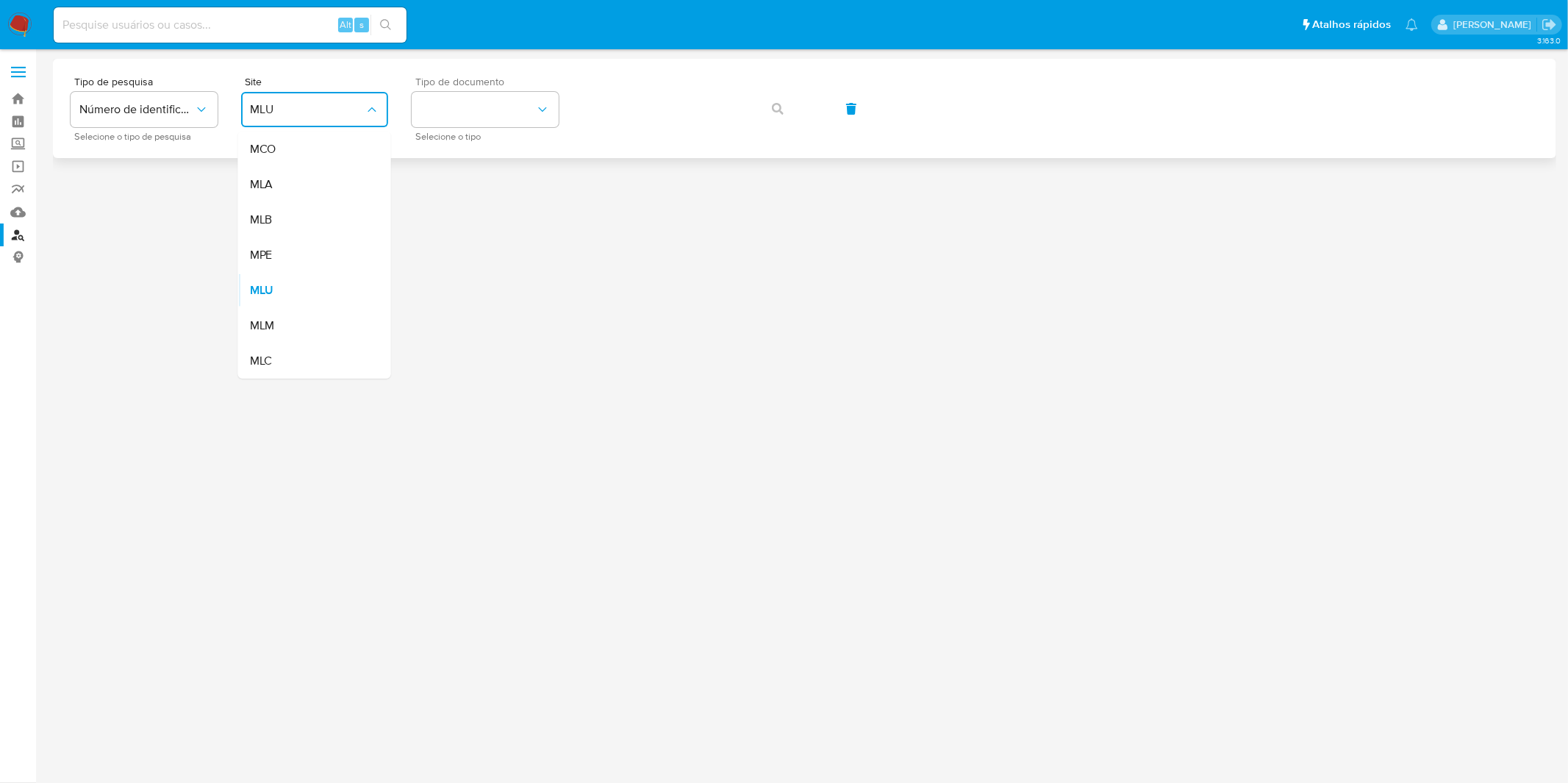
drag, startPoint x: 336, startPoint y: 210, endPoint x: 442, endPoint y: 132, distance: 131.6
click at [336, 210] on div "MLB" at bounding box center [310, 219] width 121 height 35
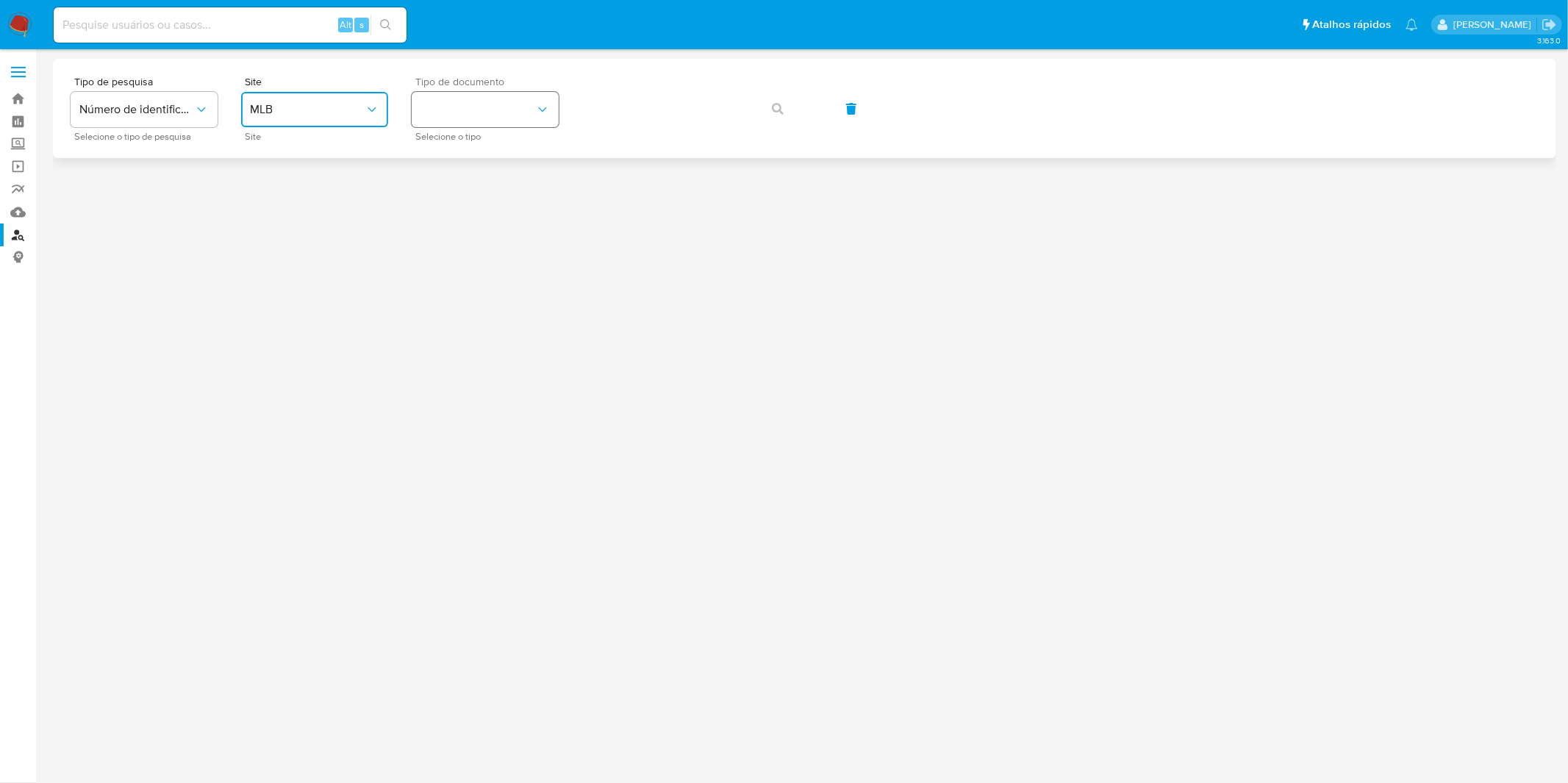
click at [453, 119] on button "identificationType" at bounding box center [485, 110] width 147 height 35
click at [456, 204] on div "CPF CPF" at bounding box center [481, 207] width 121 height 50
click at [774, 112] on icon "button" at bounding box center [778, 109] width 12 height 12
click at [774, 112] on div "Tipo de pesquisa Número de identificação Selecione o tipo de pesquisa Site MLB …" at bounding box center [805, 109] width 1468 height 64
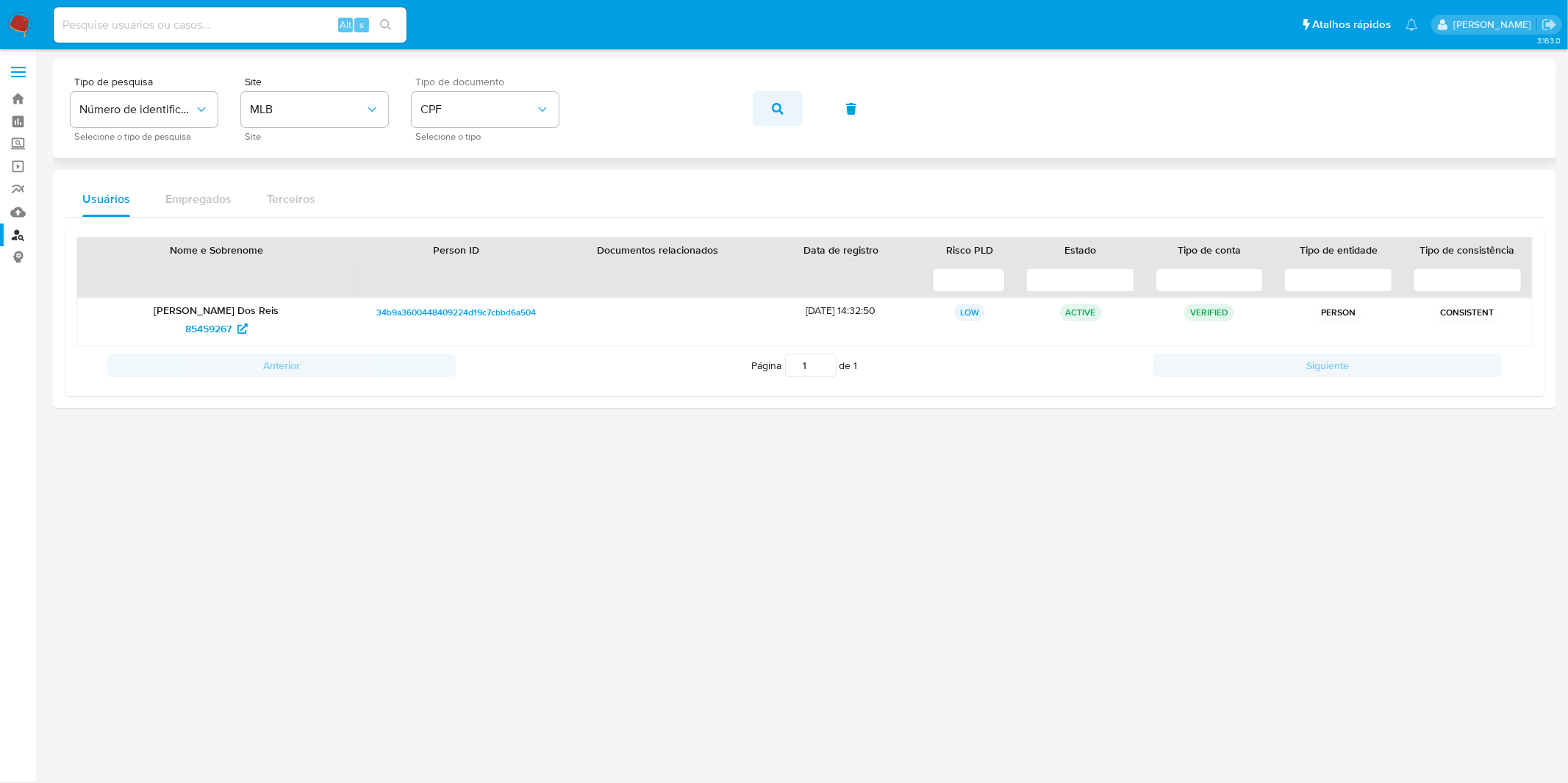
click at [772, 118] on span "button" at bounding box center [778, 109] width 12 height 33
click at [757, 116] on button "button" at bounding box center [778, 109] width 50 height 35
click at [768, 108] on button "button" at bounding box center [778, 109] width 50 height 35
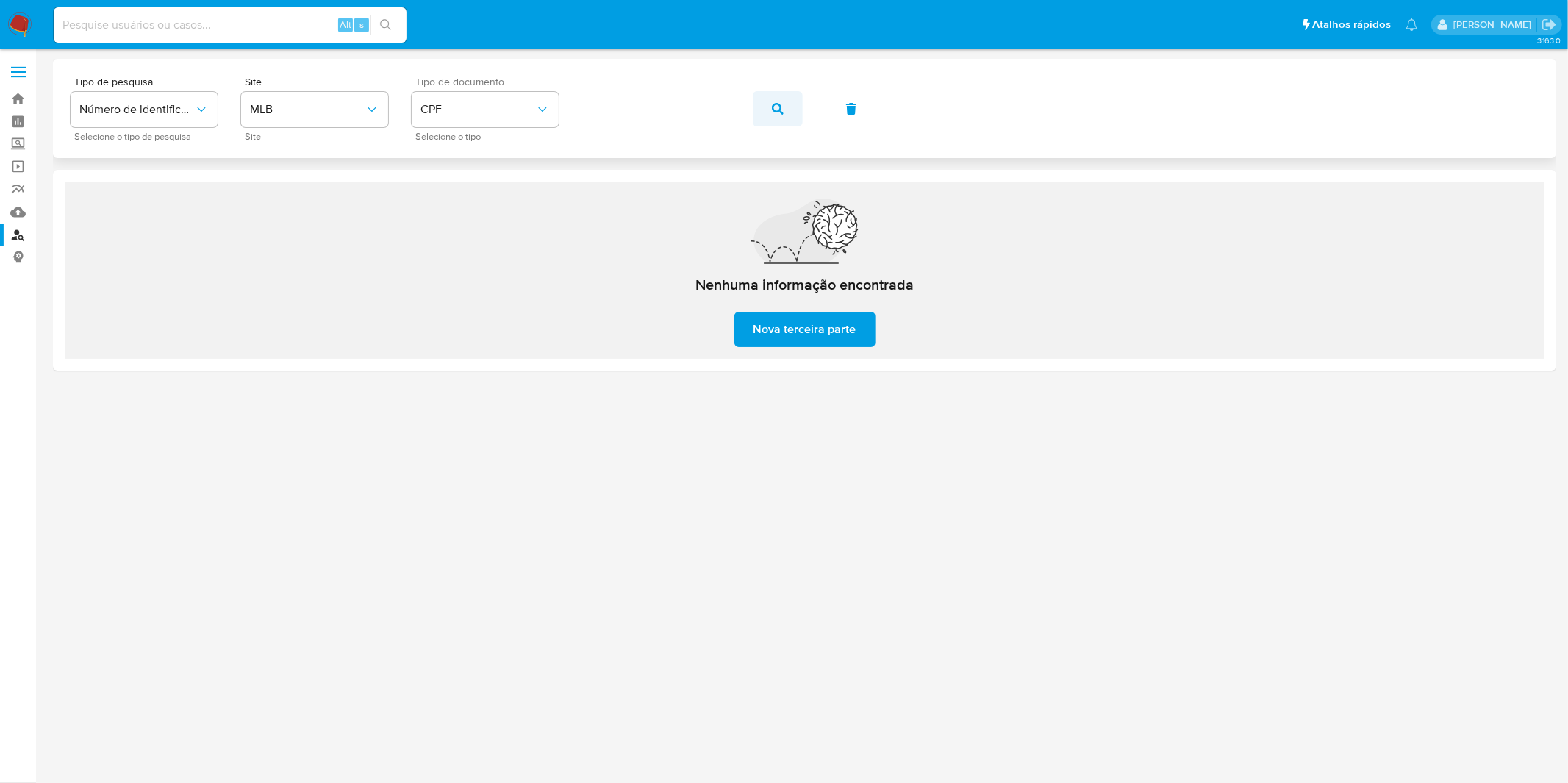
click at [768, 108] on div "Tipo de pesquisa Número de identificação Selecione o tipo de pesquisa Site MLB …" at bounding box center [805, 109] width 1468 height 64
click at [773, 113] on icon "button" at bounding box center [778, 109] width 12 height 12
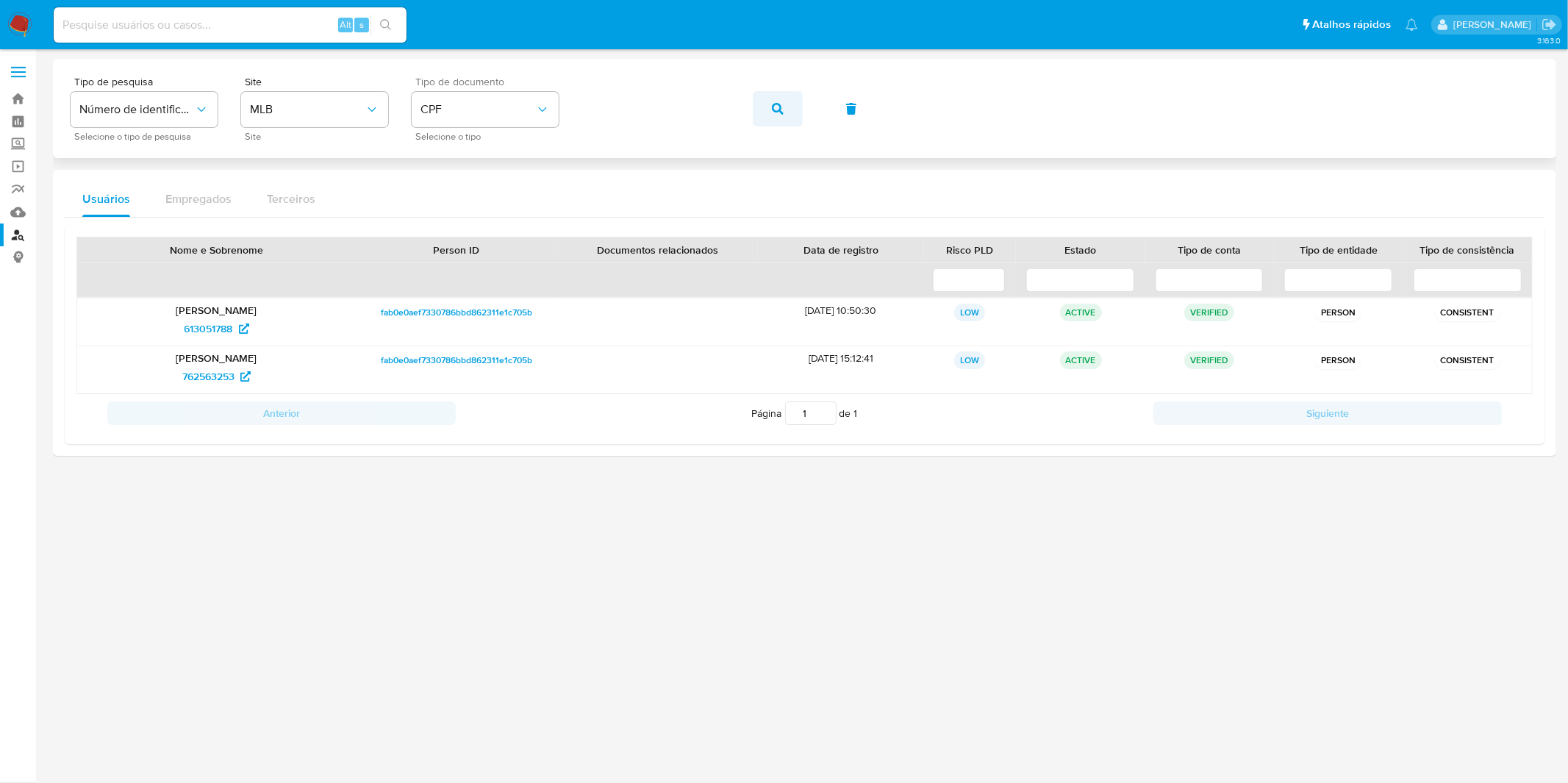
click at [776, 108] on icon "button" at bounding box center [778, 109] width 12 height 12
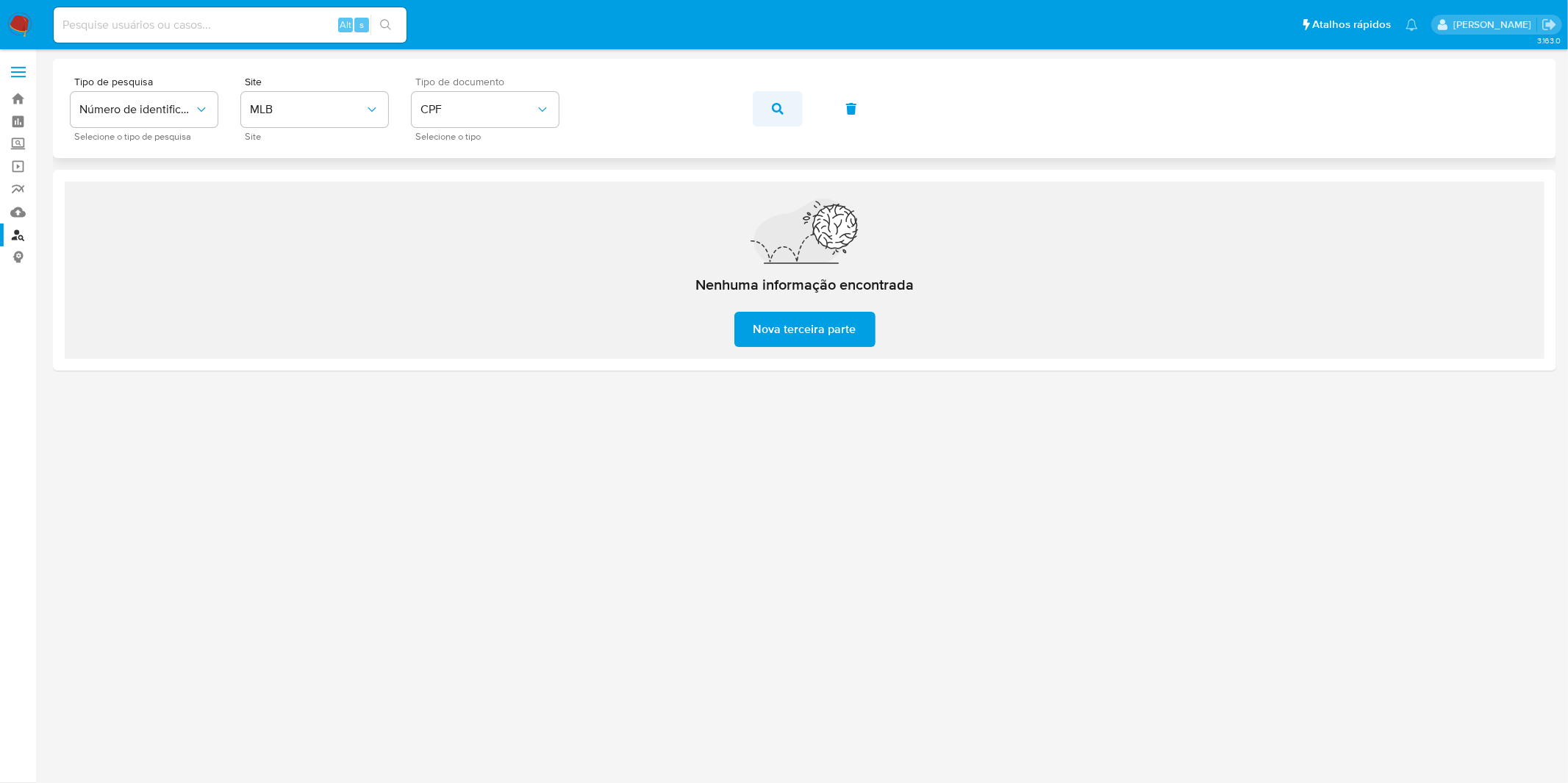
click at [766, 110] on button "button" at bounding box center [778, 109] width 50 height 35
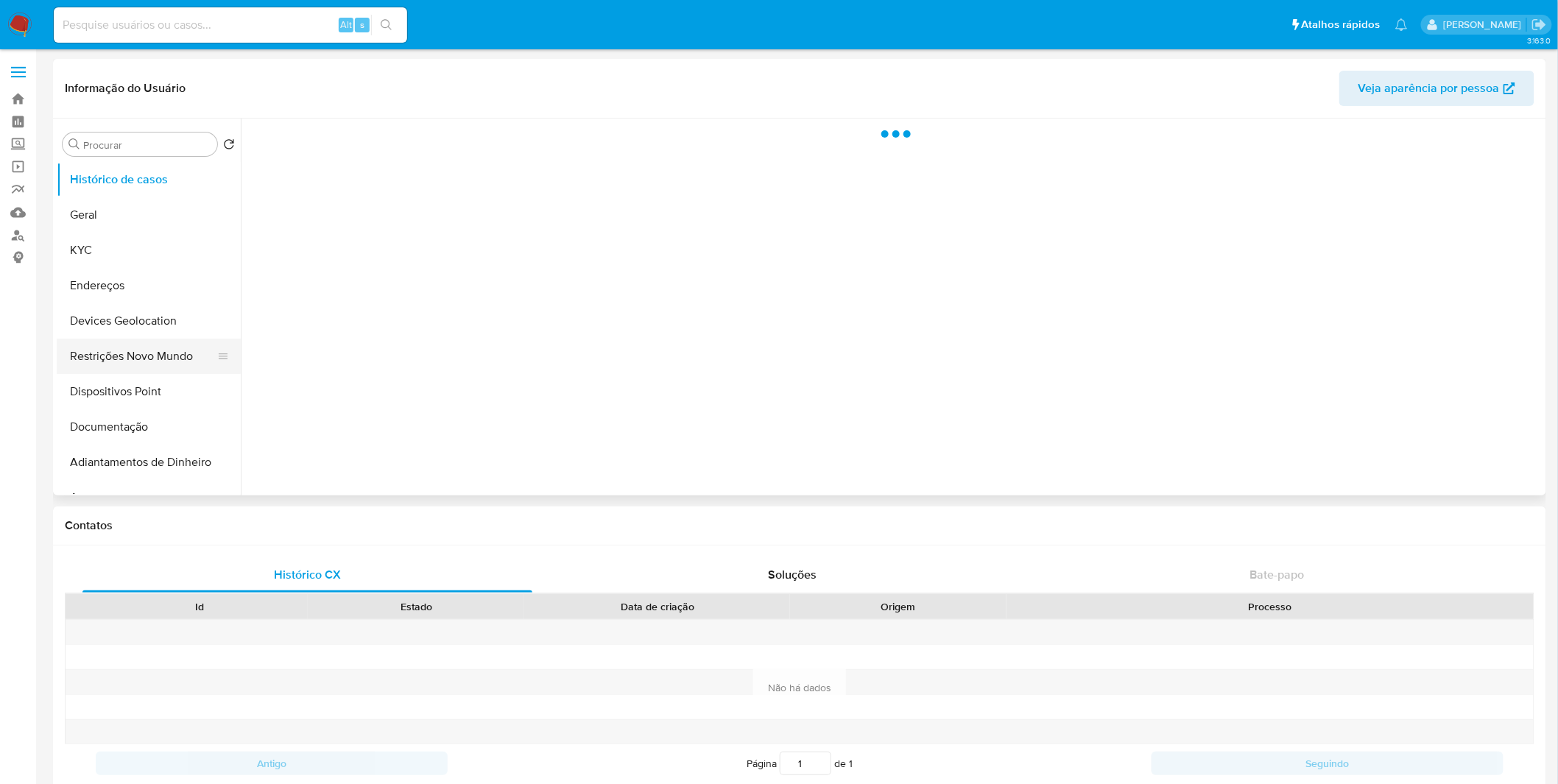
select select "10"
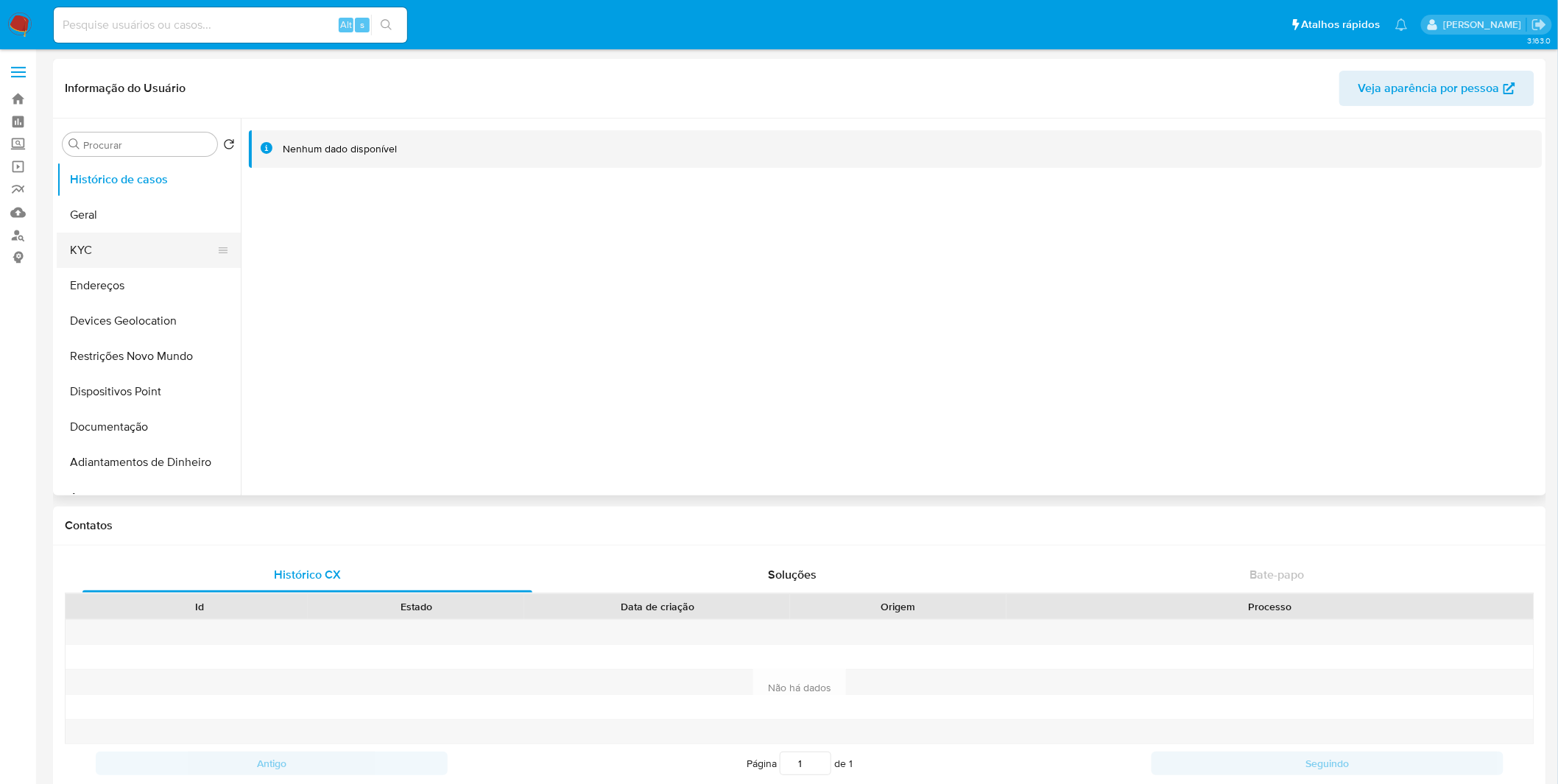
click at [136, 263] on button "KYC" at bounding box center [142, 250] width 172 height 35
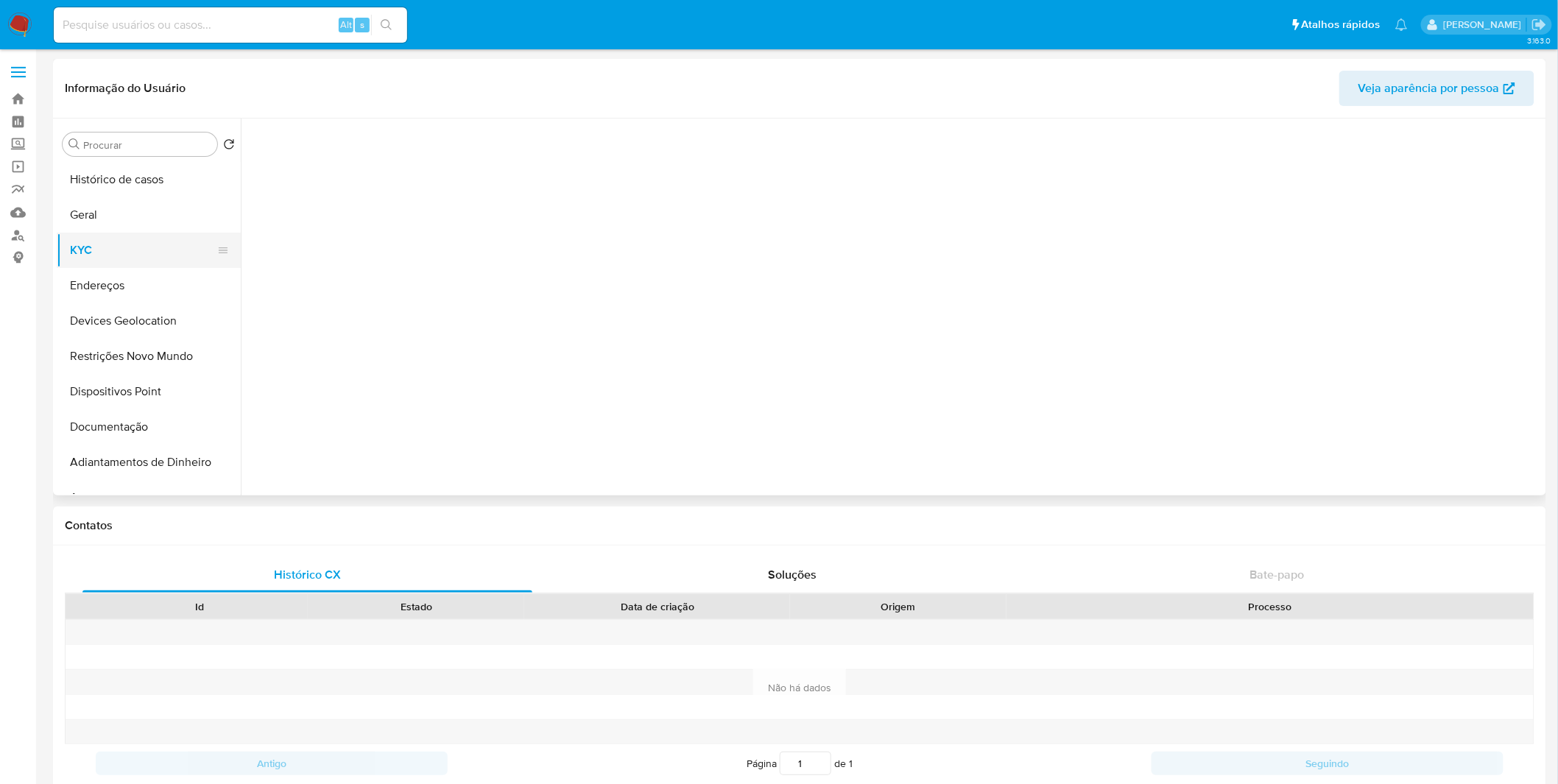
click at [136, 263] on button "KYC" at bounding box center [142, 250] width 172 height 35
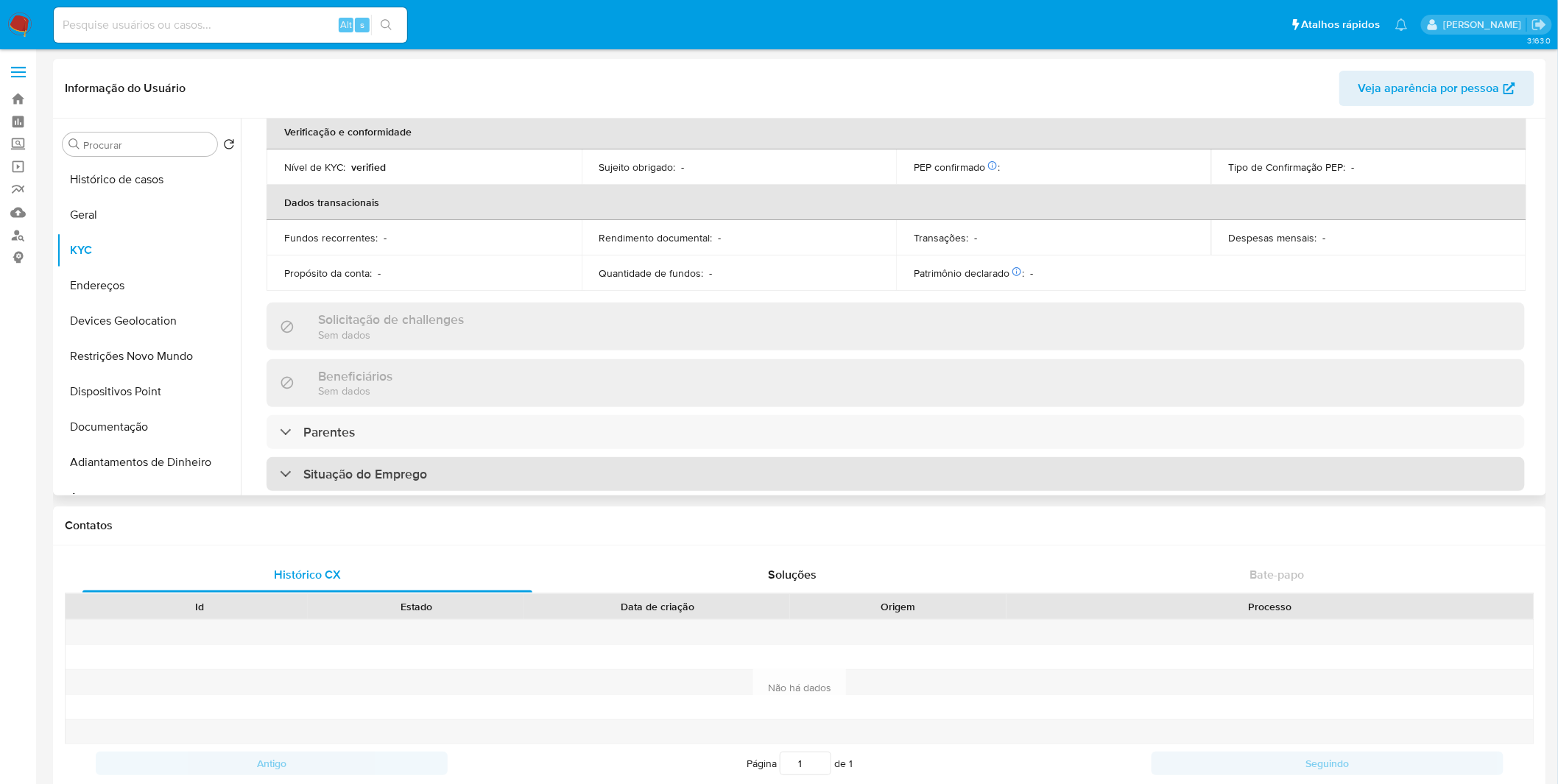
scroll to position [572, 0]
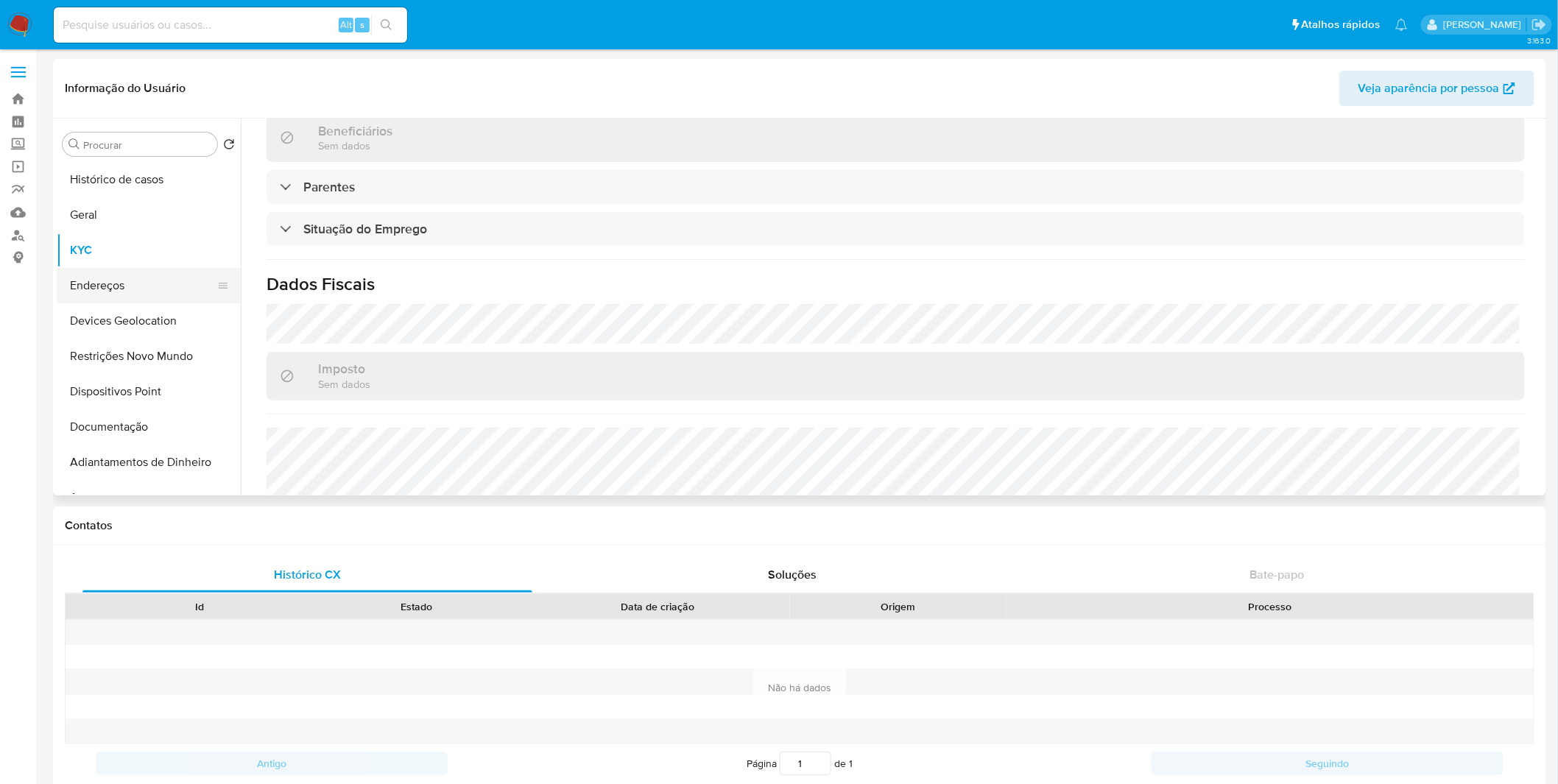
click at [174, 291] on button "Endereços" at bounding box center [142, 285] width 172 height 35
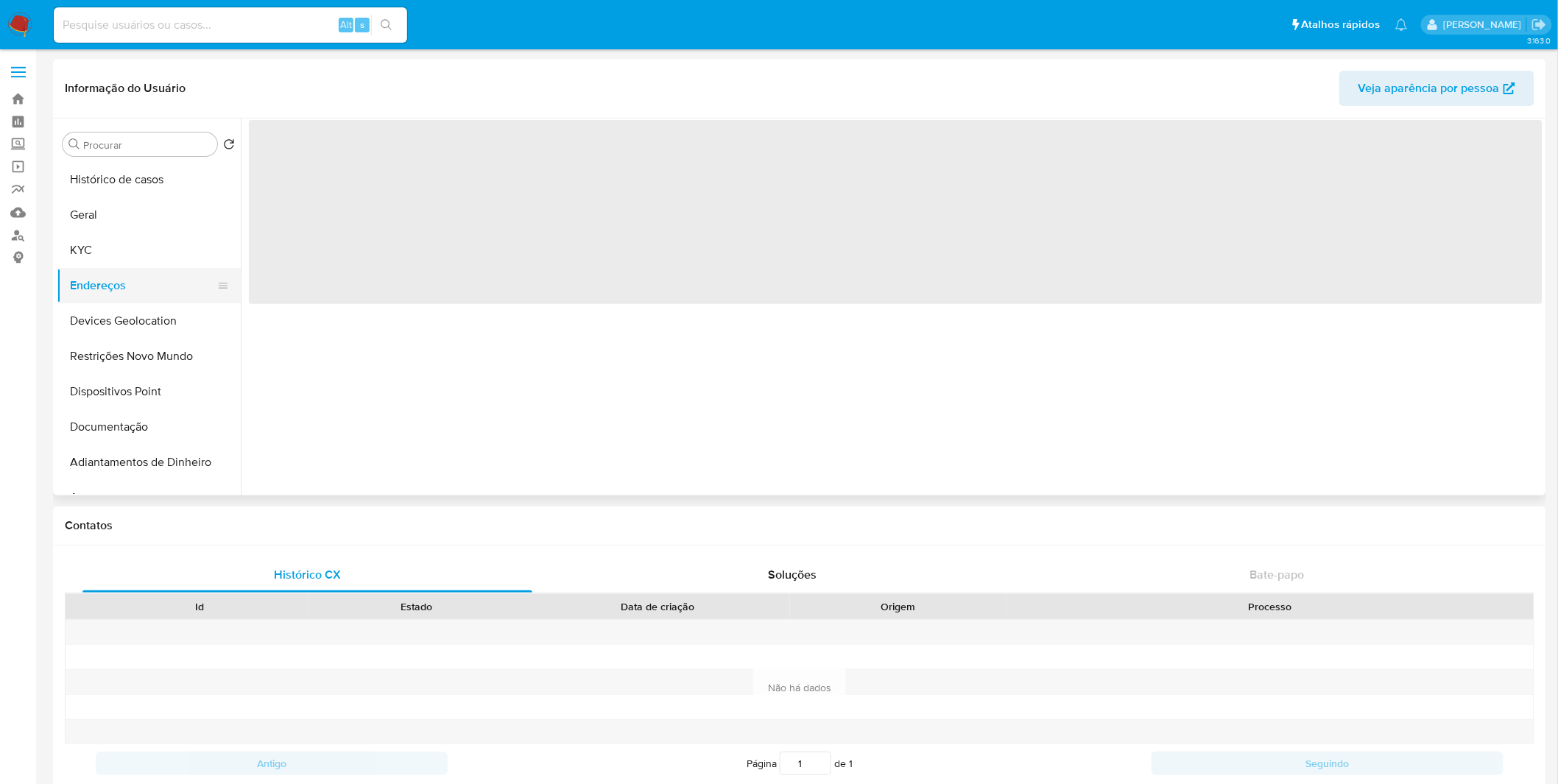
scroll to position [0, 0]
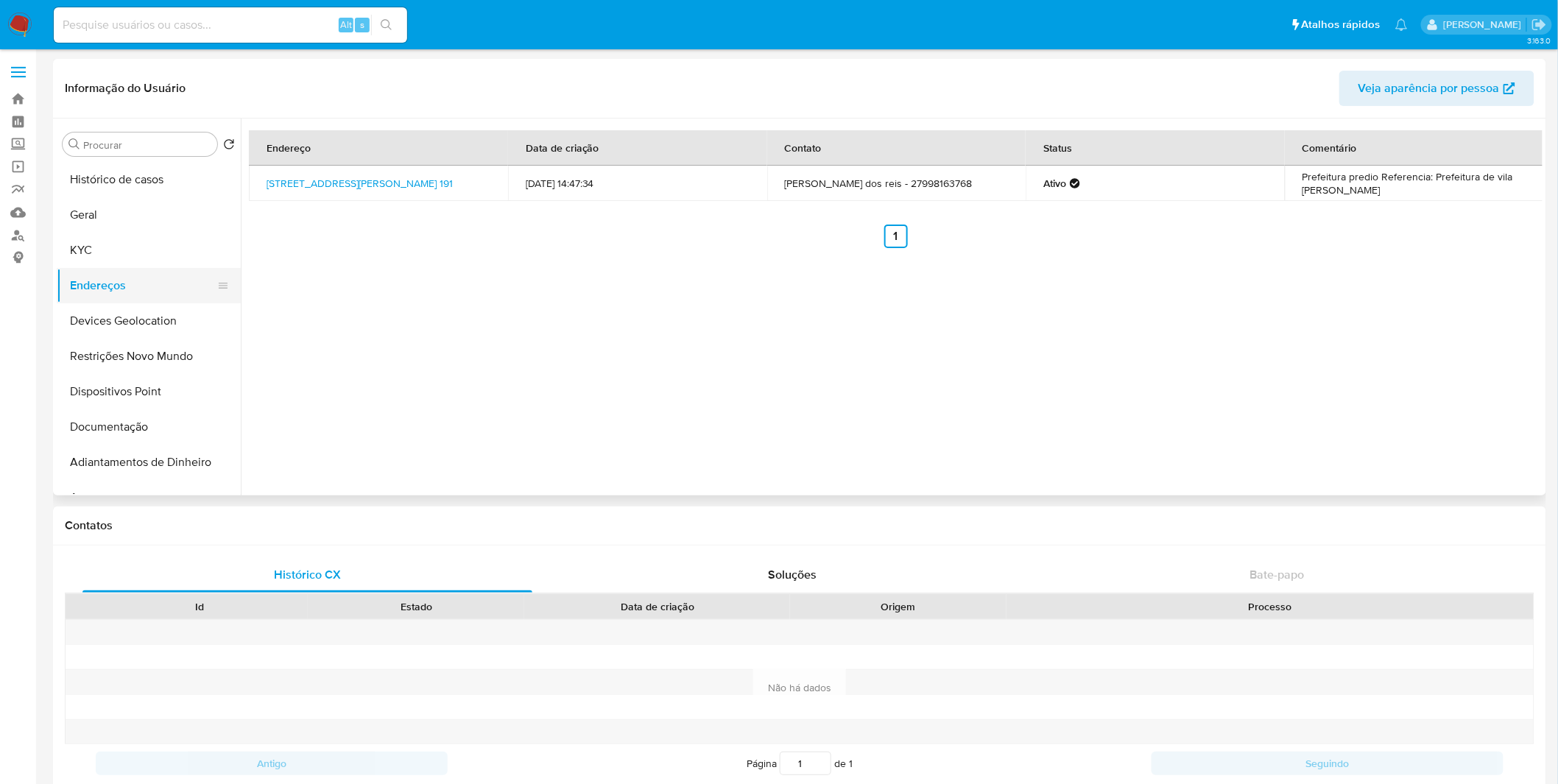
click at [146, 272] on button "Endereços" at bounding box center [142, 285] width 172 height 35
click at [142, 262] on button "KYC" at bounding box center [142, 250] width 172 height 35
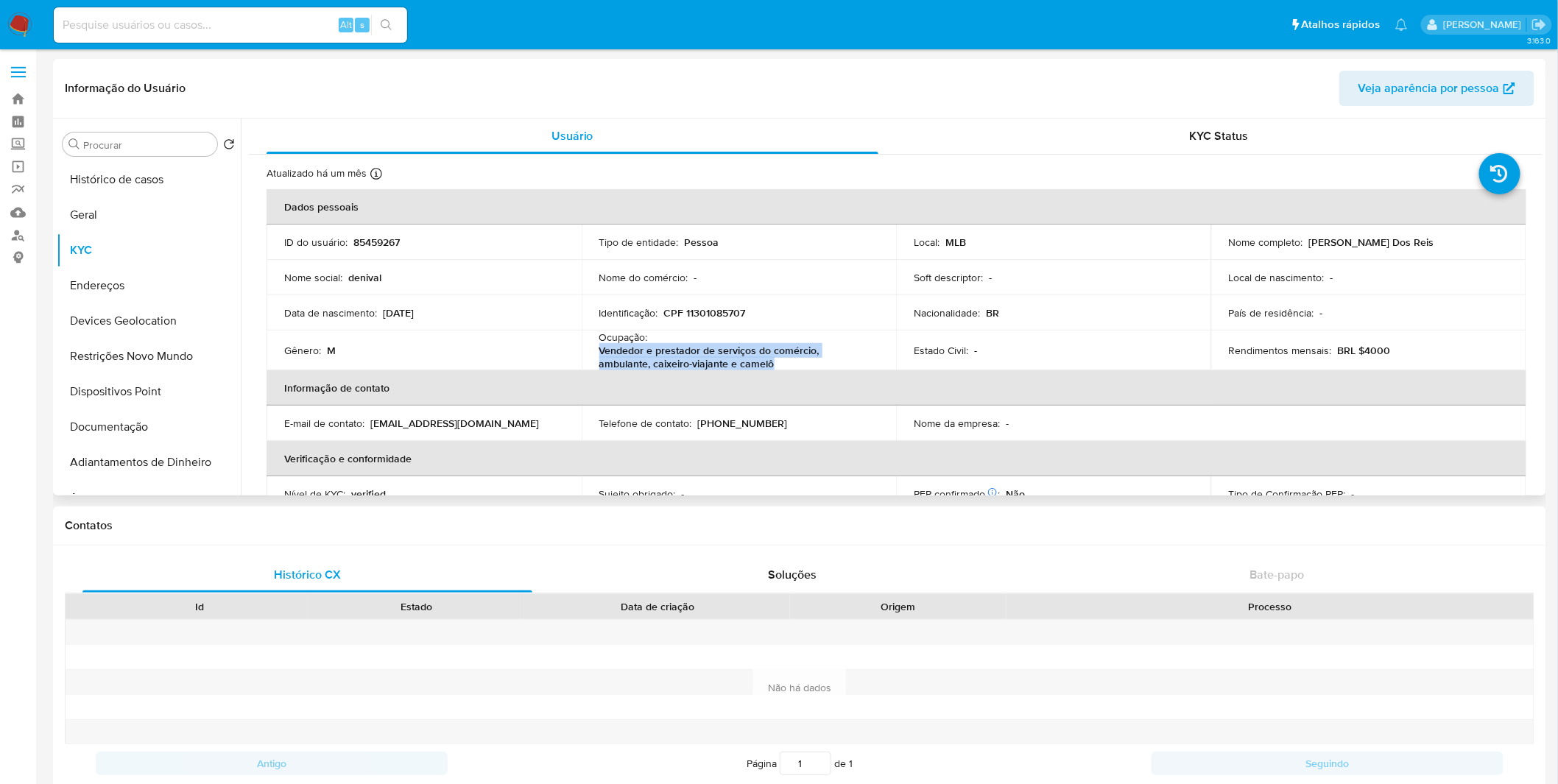
copy p "Vendedor e prestador de serviços do comércio, ambulante, caixeiro-viajante e ca…"
drag, startPoint x: 751, startPoint y: 359, endPoint x: 596, endPoint y: 355, distance: 155.1
click at [596, 355] on td "Ocupação : Vendedor e prestador de serviços do comércio, ambulante, caixeiro-vi…" at bounding box center [738, 351] width 315 height 40
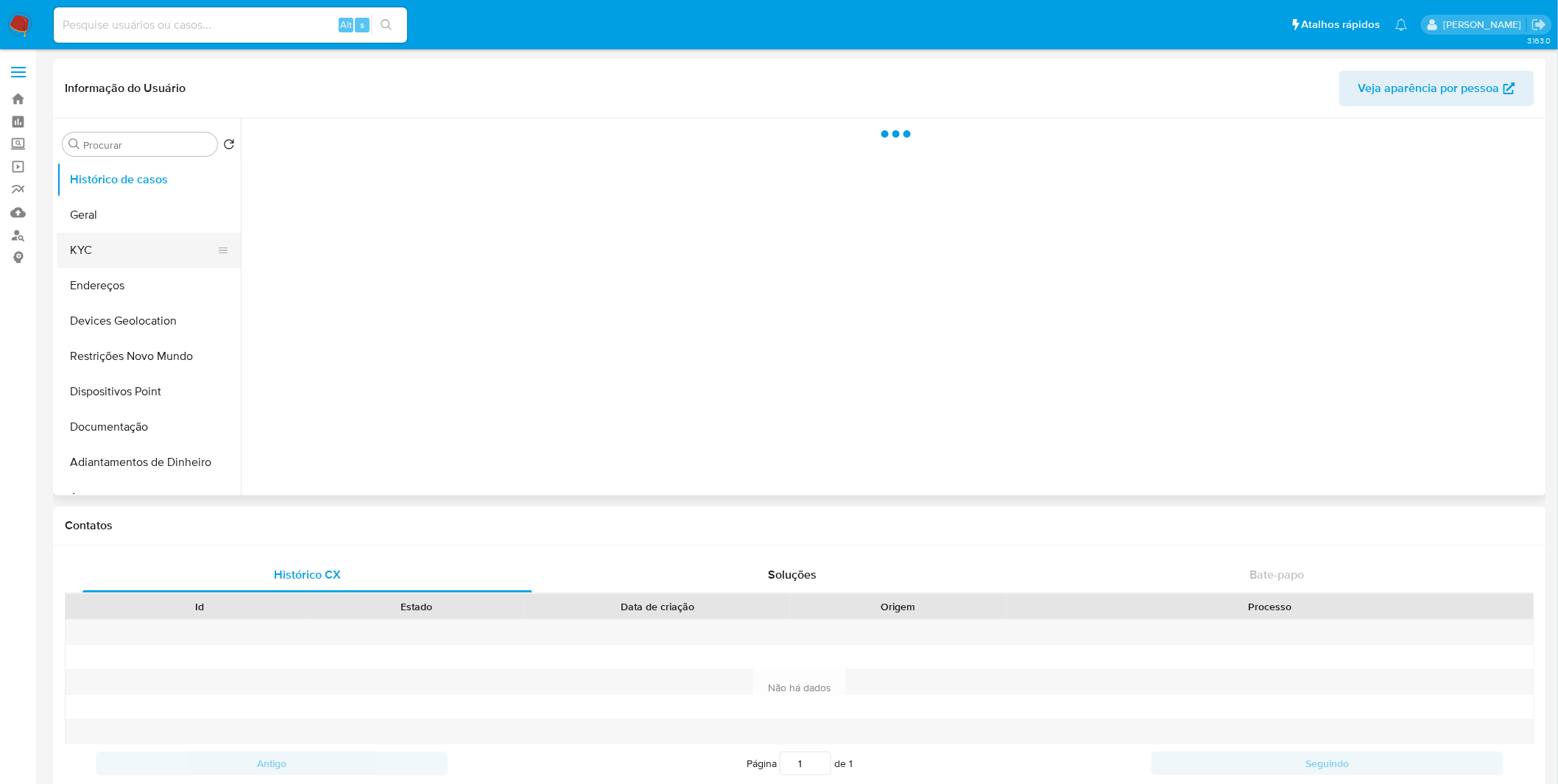
select select "10"
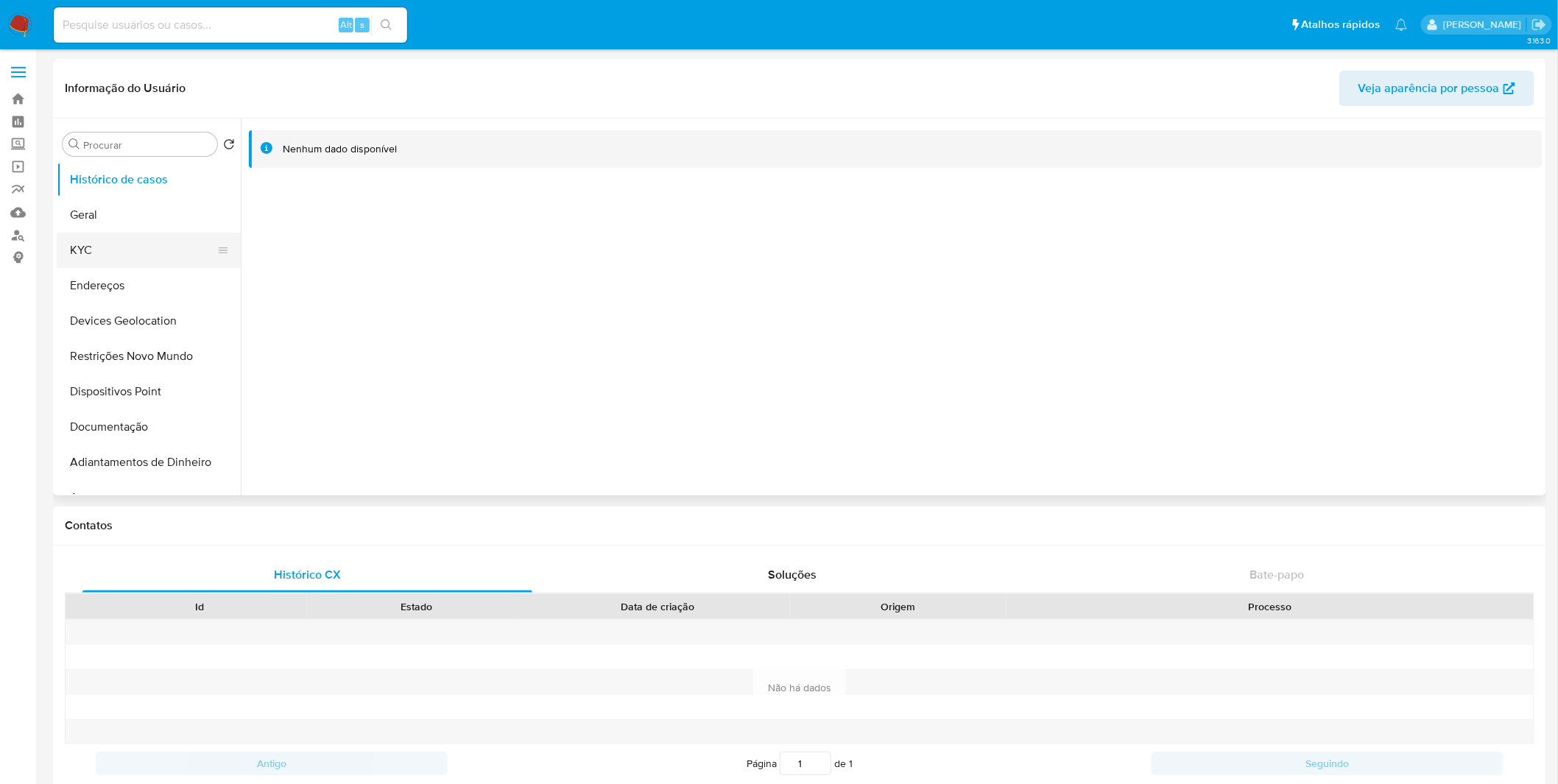
click at [196, 260] on button "KYC" at bounding box center [142, 250] width 172 height 35
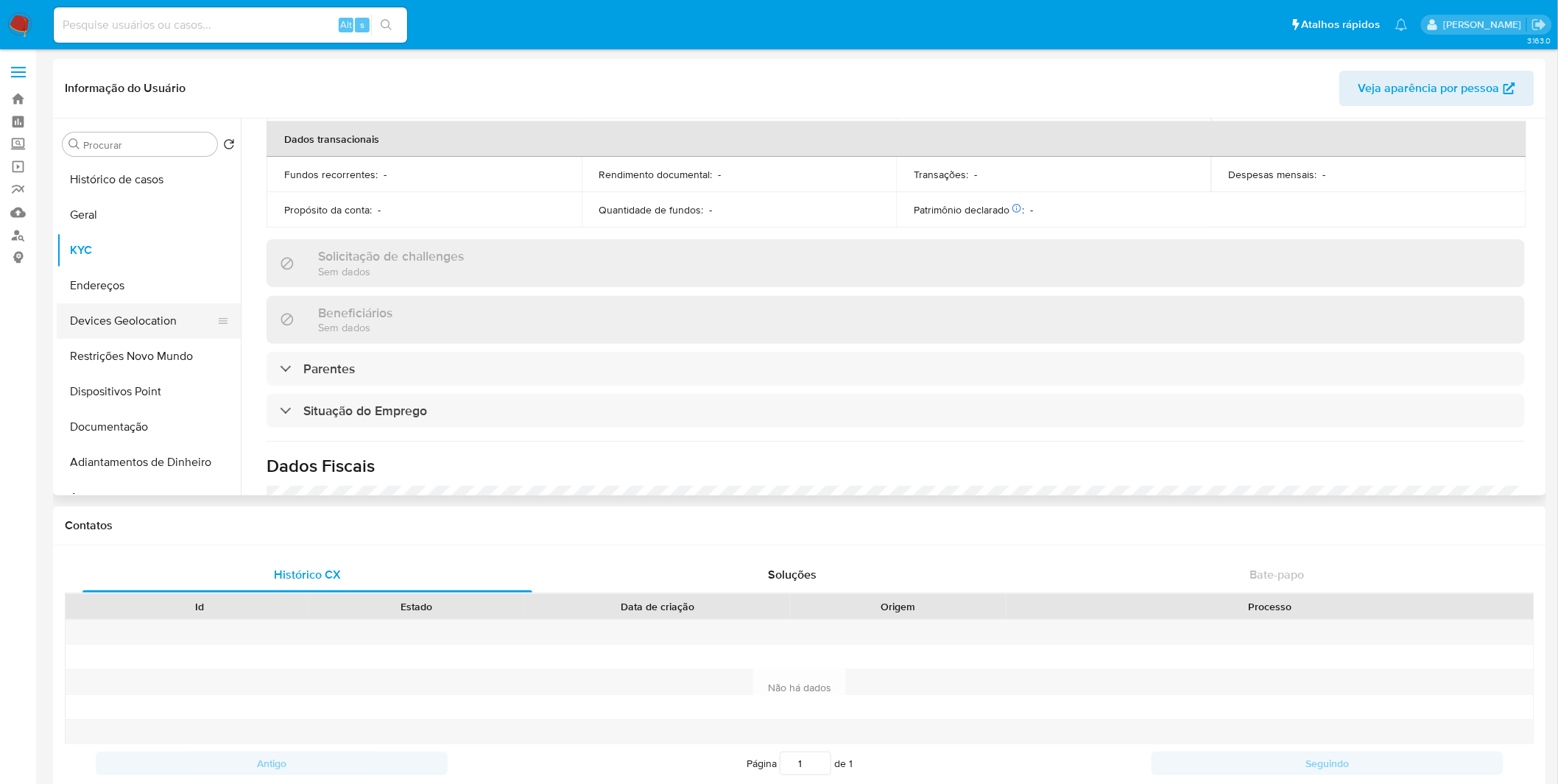
scroll to position [627, 0]
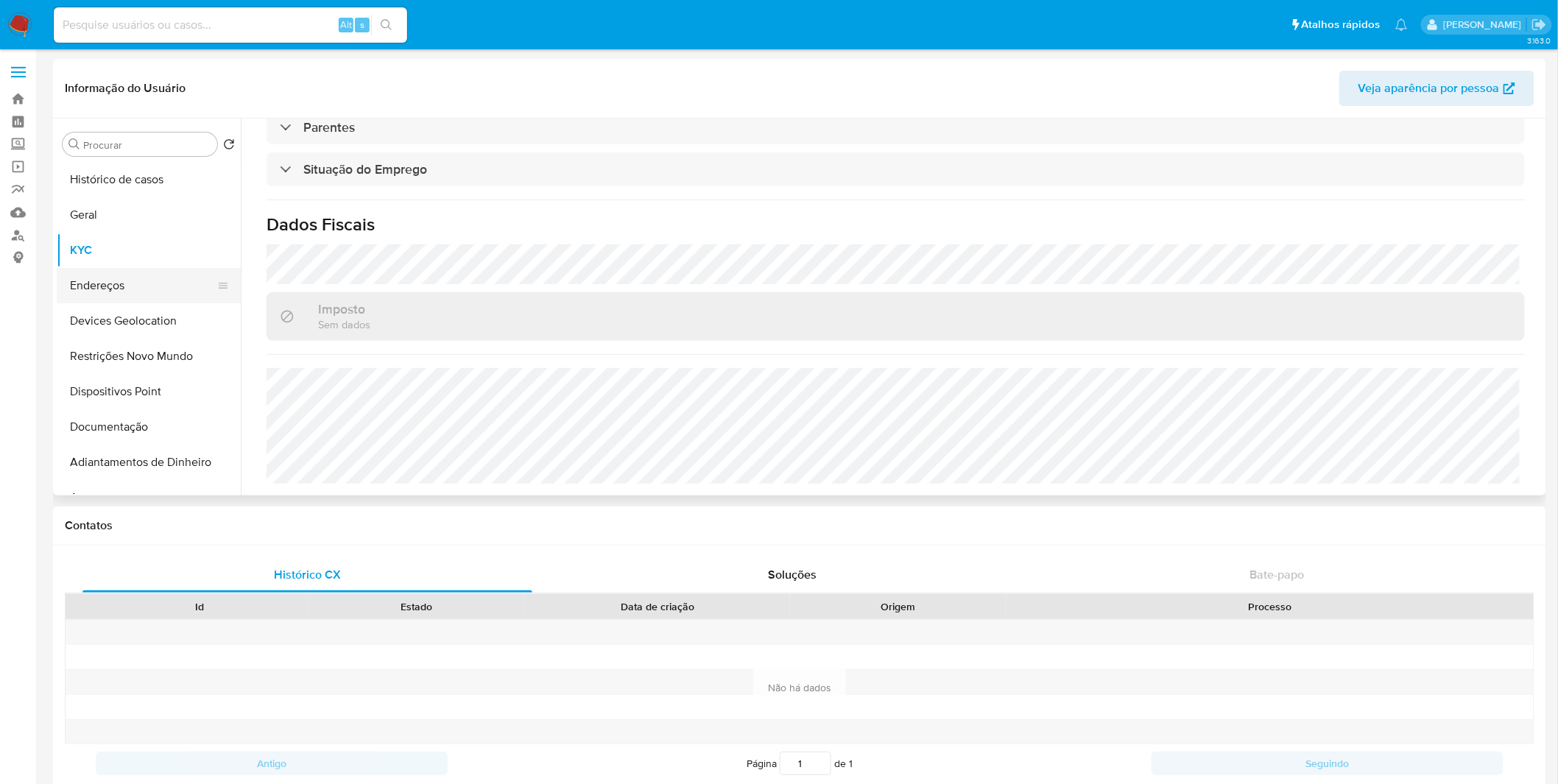
click at [168, 297] on button "Endereços" at bounding box center [142, 285] width 172 height 35
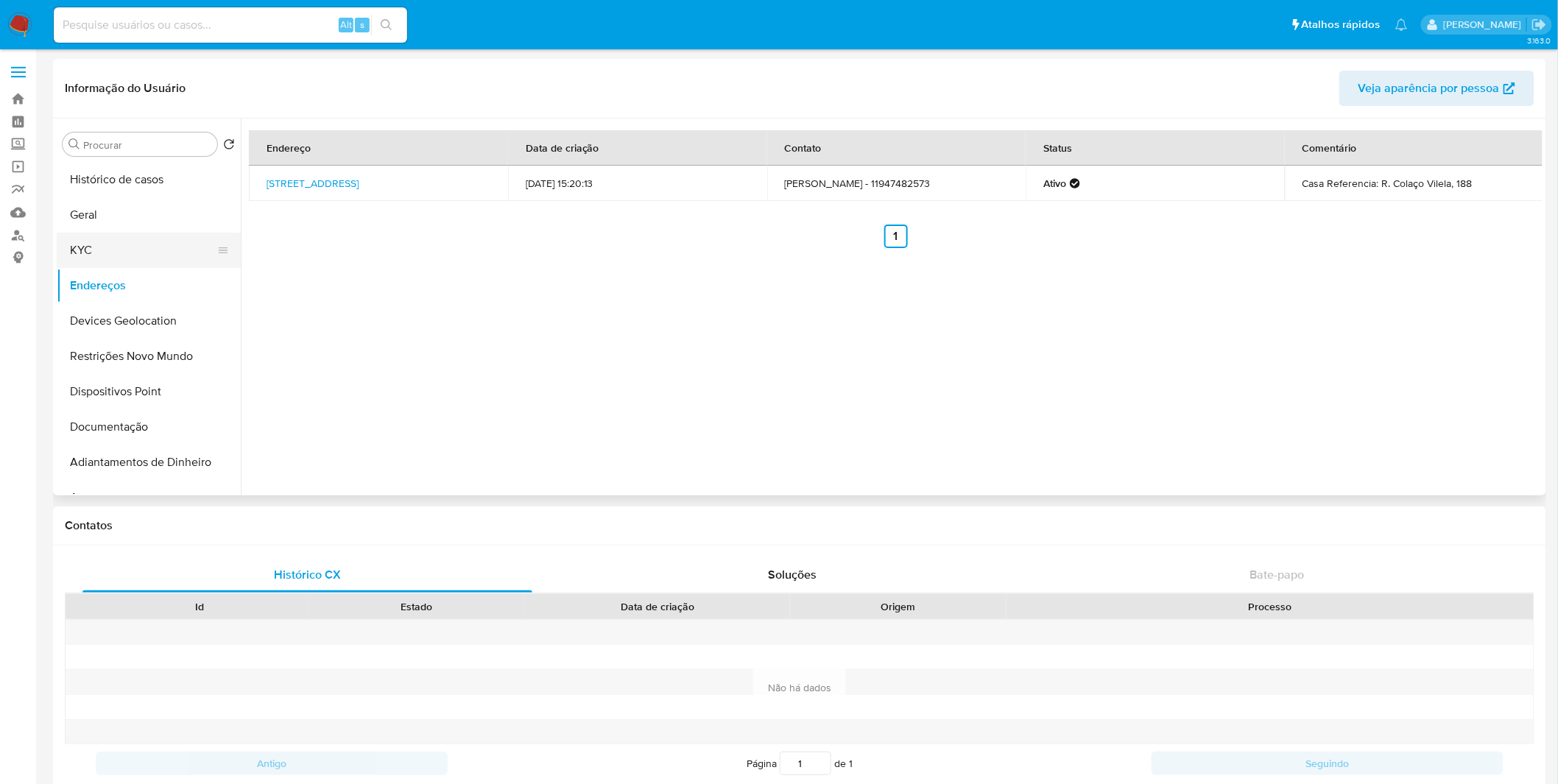
click at [84, 241] on button "KYC" at bounding box center [142, 250] width 172 height 35
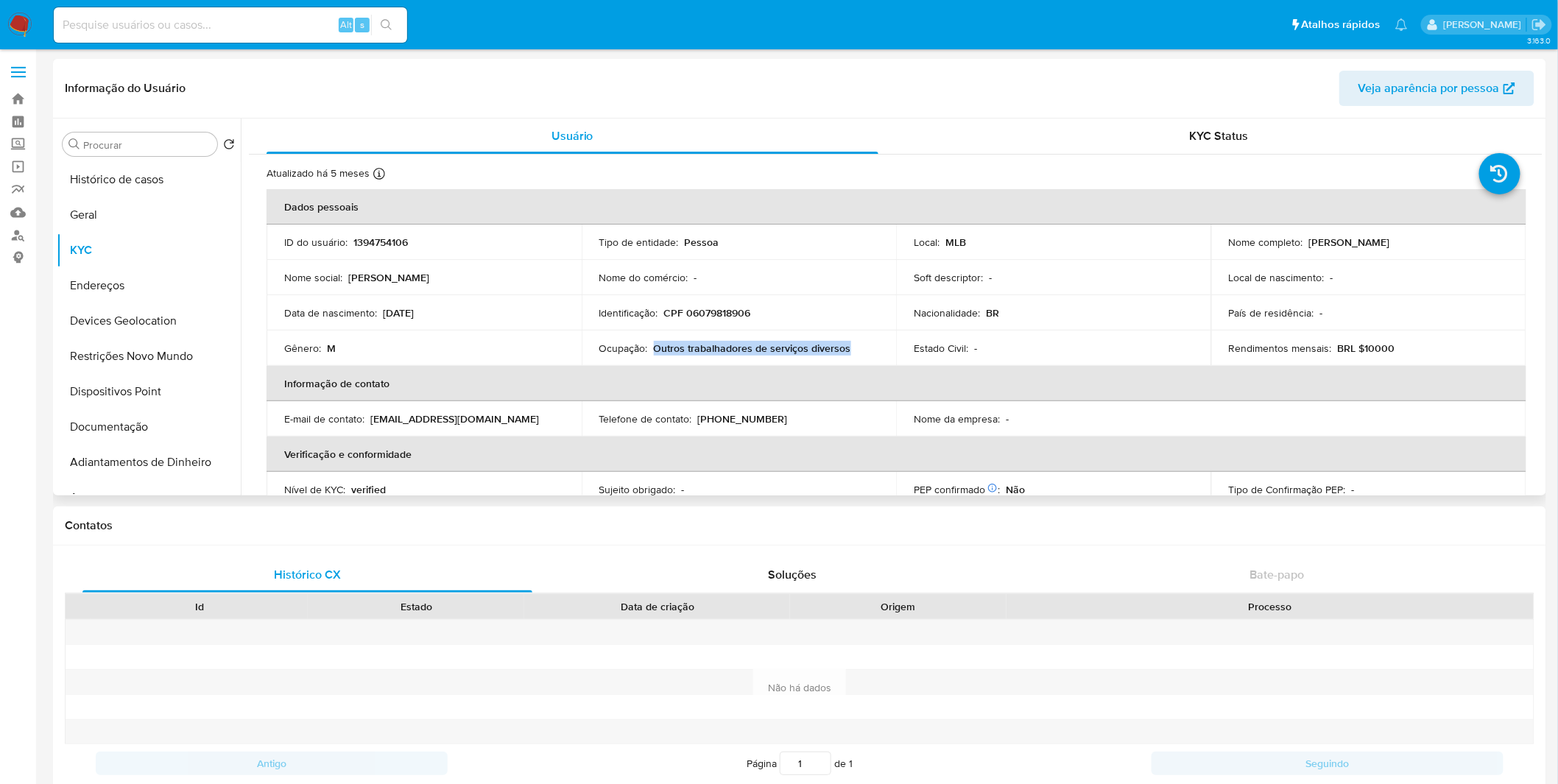
drag, startPoint x: 859, startPoint y: 353, endPoint x: 652, endPoint y: 349, distance: 207.0
click at [652, 349] on div "Ocupação : Outros trabalhadores de serviços diversos" at bounding box center [739, 348] width 280 height 13
copy p "Outros trabalhadores de serviços diversos"
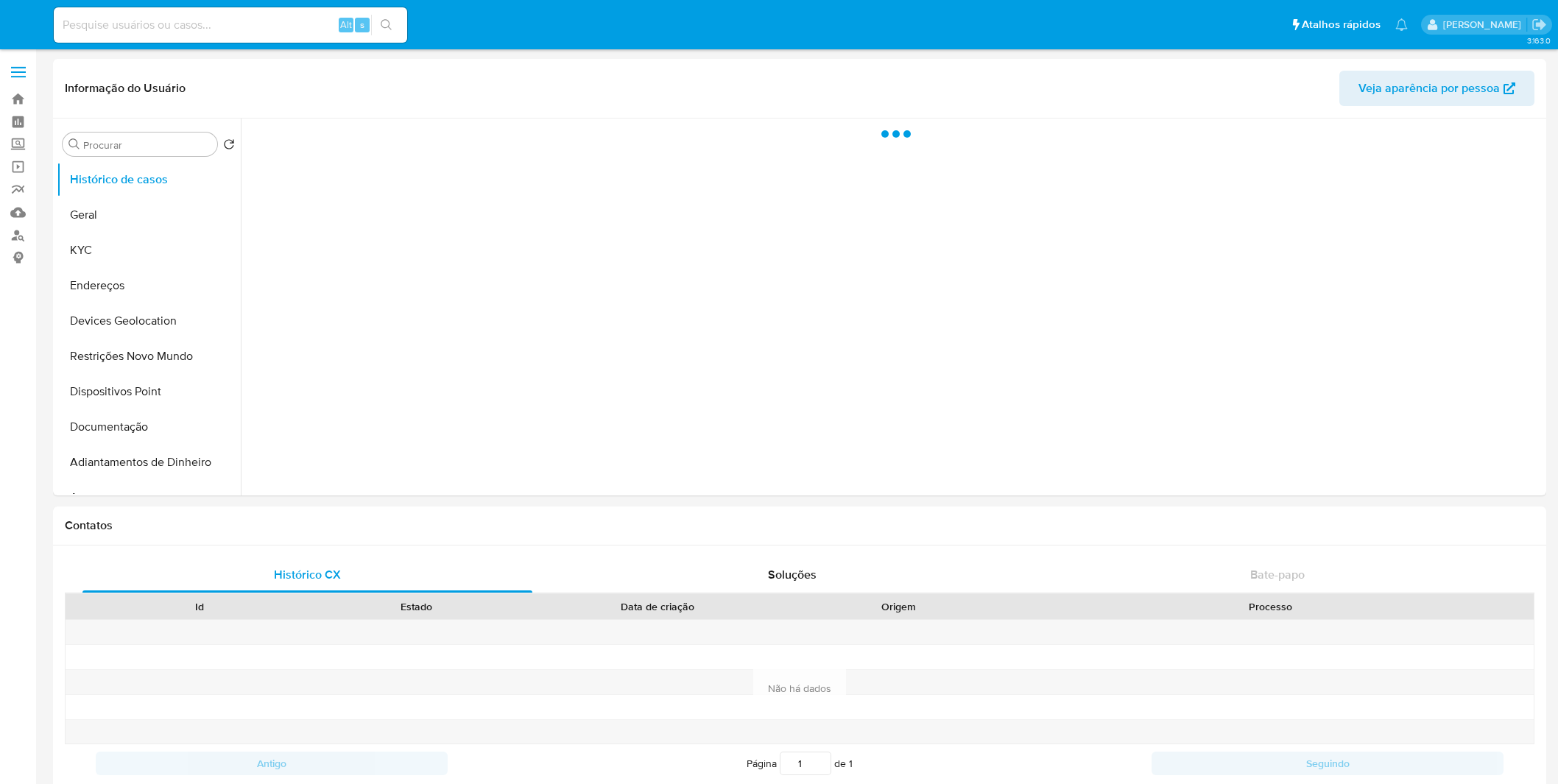
select select "10"
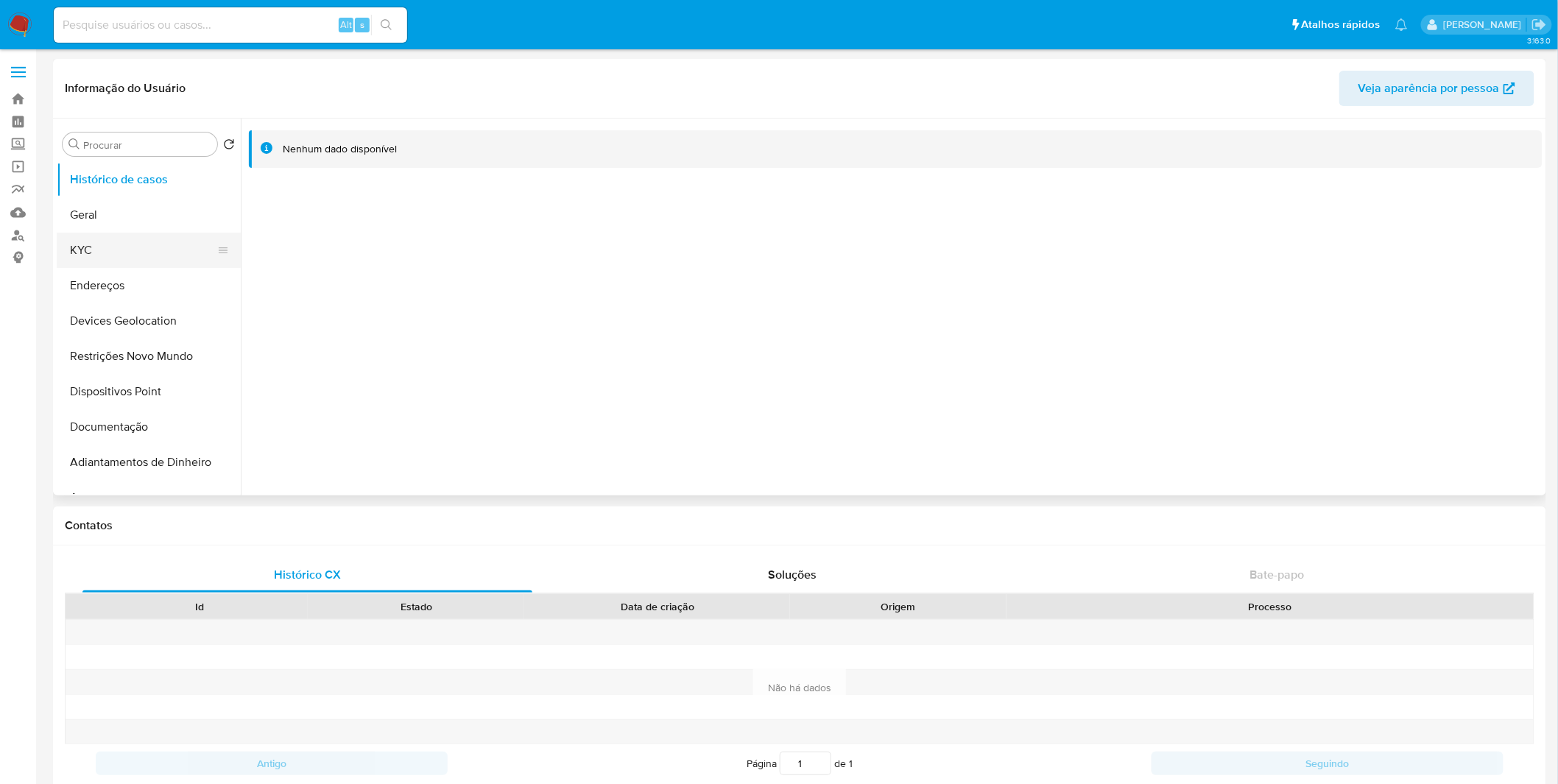
click at [149, 239] on button "KYC" at bounding box center [142, 250] width 172 height 35
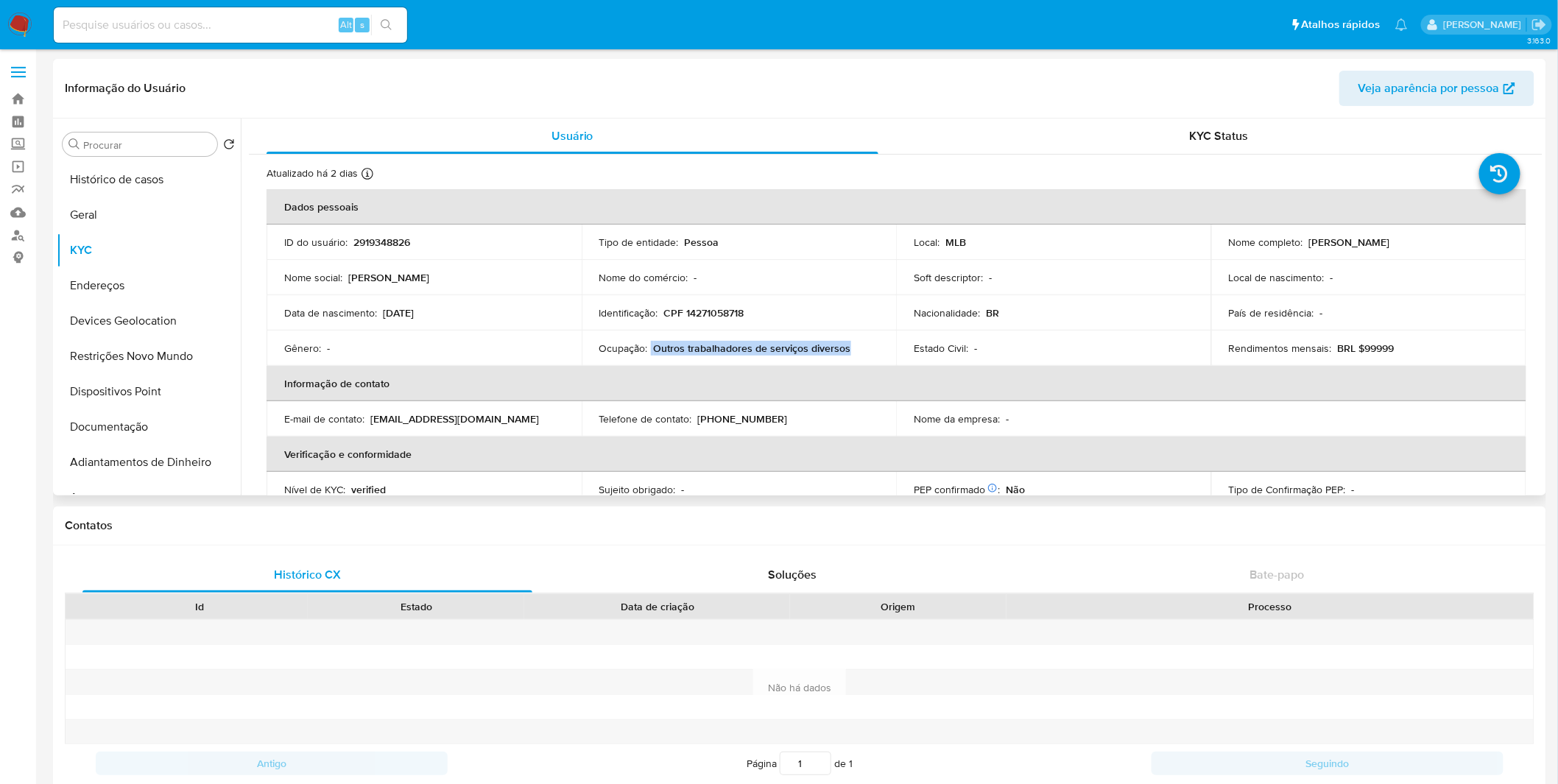
copy div "Outros trabalhadores de serviços diversos"
drag, startPoint x: 852, startPoint y: 346, endPoint x: 652, endPoint y: 346, distance: 200.0
click at [652, 346] on div "Ocupação : Outros trabalhadores de serviços diversos" at bounding box center [739, 348] width 280 height 13
copy p "Outros trabalhadores de serviços diversos"
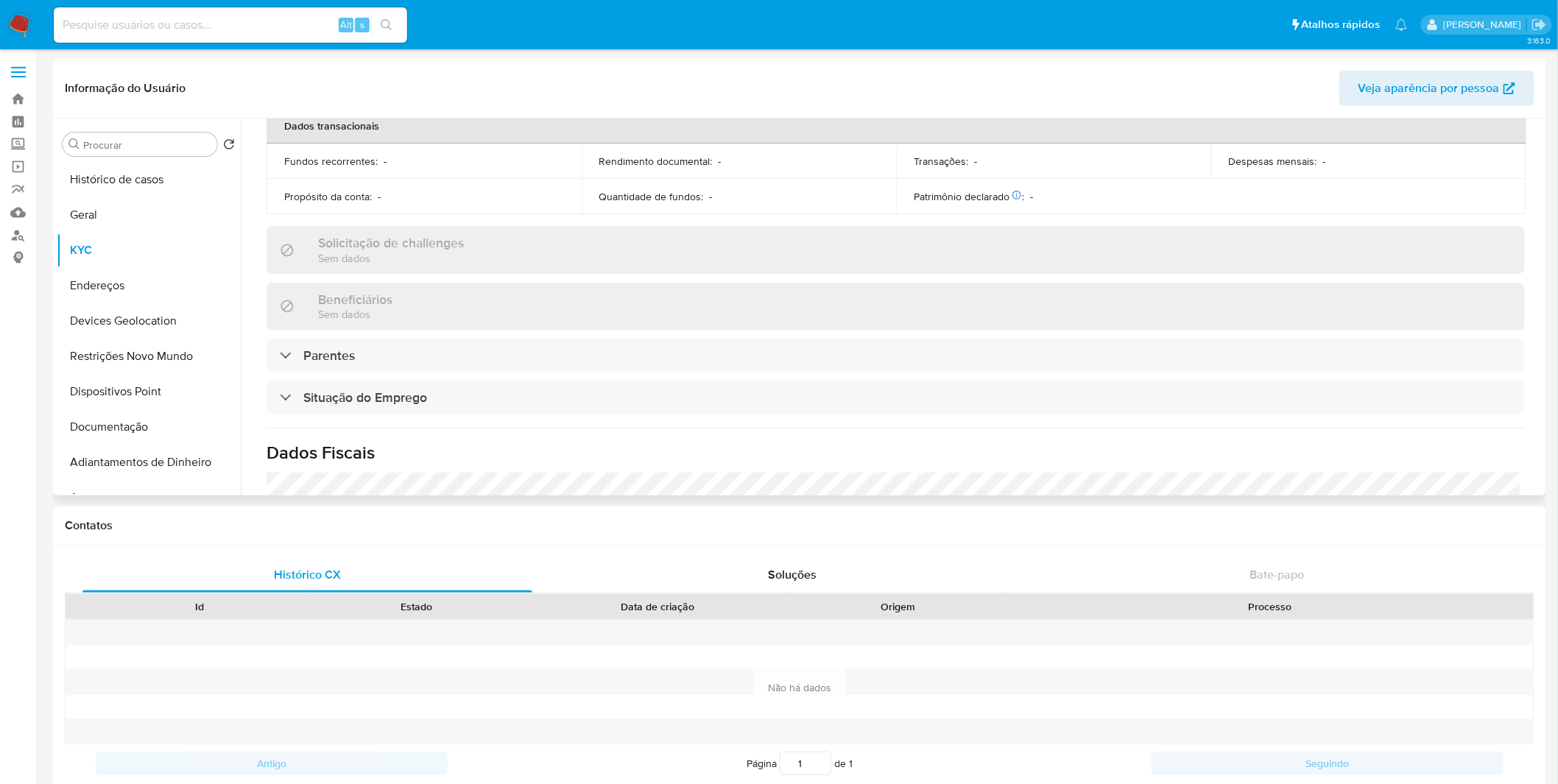
scroll to position [572, 0]
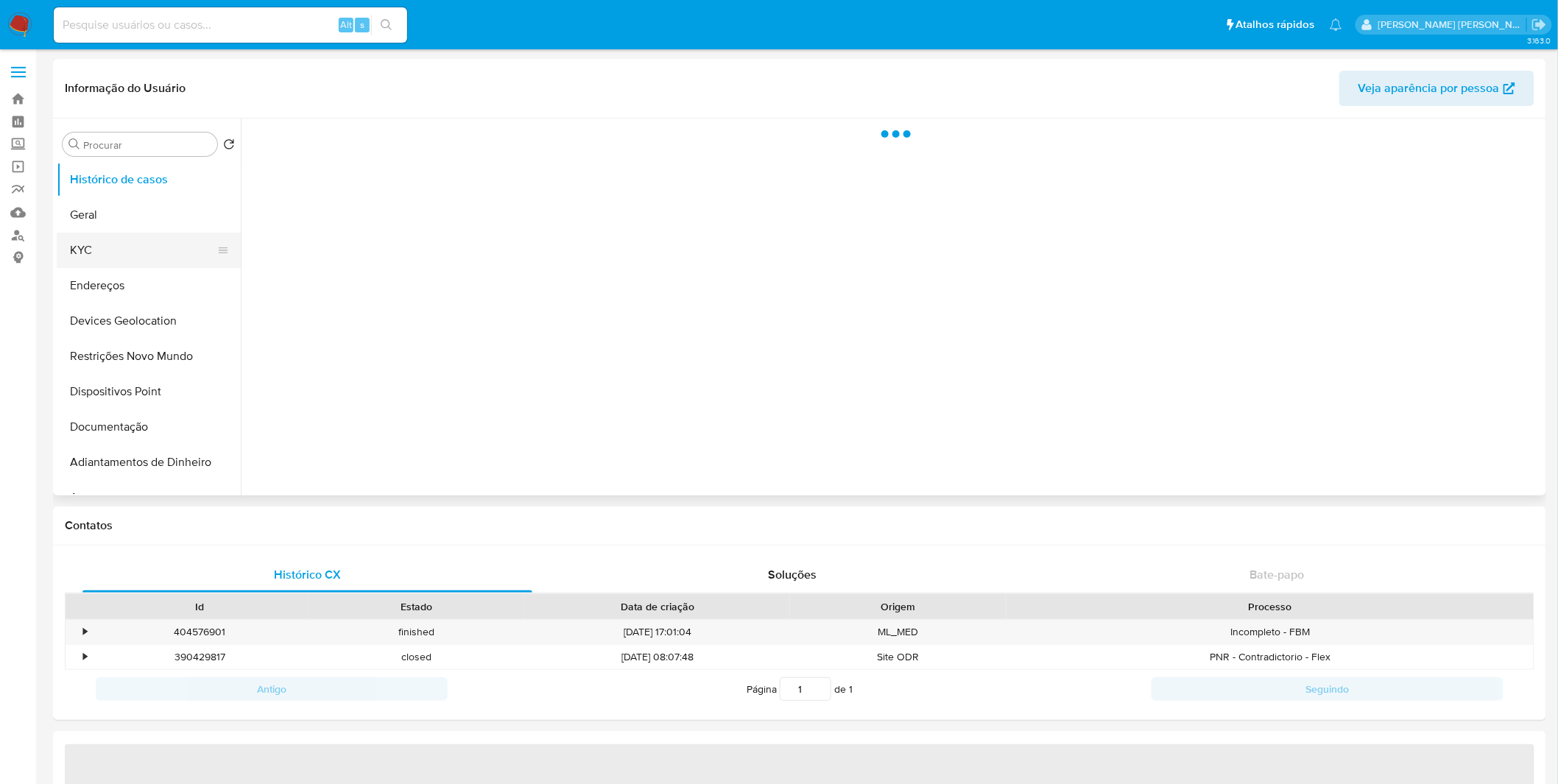
click at [182, 242] on button "KYC" at bounding box center [142, 250] width 172 height 35
select select "10"
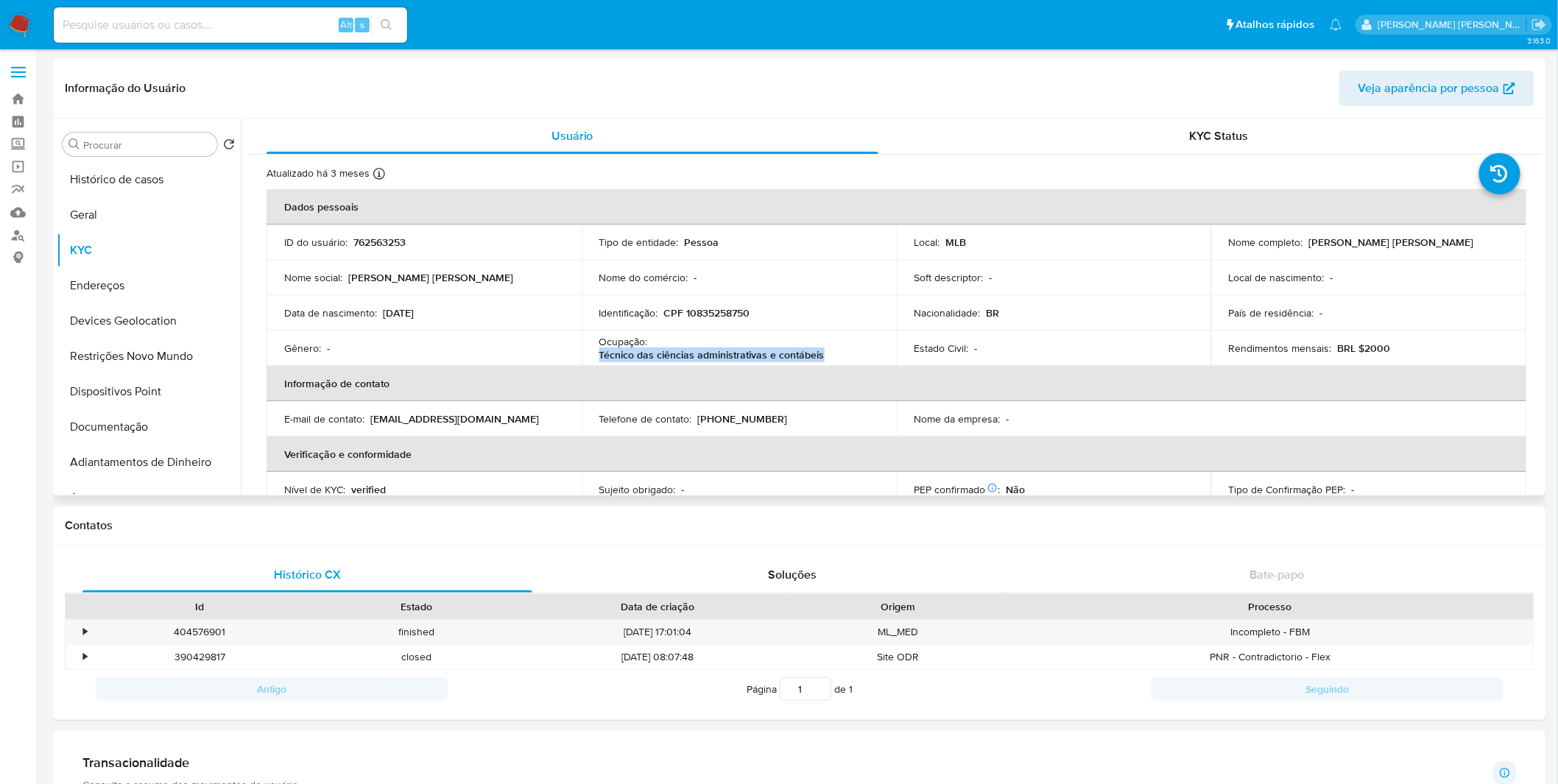
copy p "Técnico das ciências administrativas e contábeis"
drag, startPoint x: 846, startPoint y: 357, endPoint x: 598, endPoint y: 359, distance: 248.0
click at [599, 359] on div "Ocupação : Técnico das ciências administrativas e contábeis" at bounding box center [739, 348] width 280 height 27
